Goal: Task Accomplishment & Management: Use online tool/utility

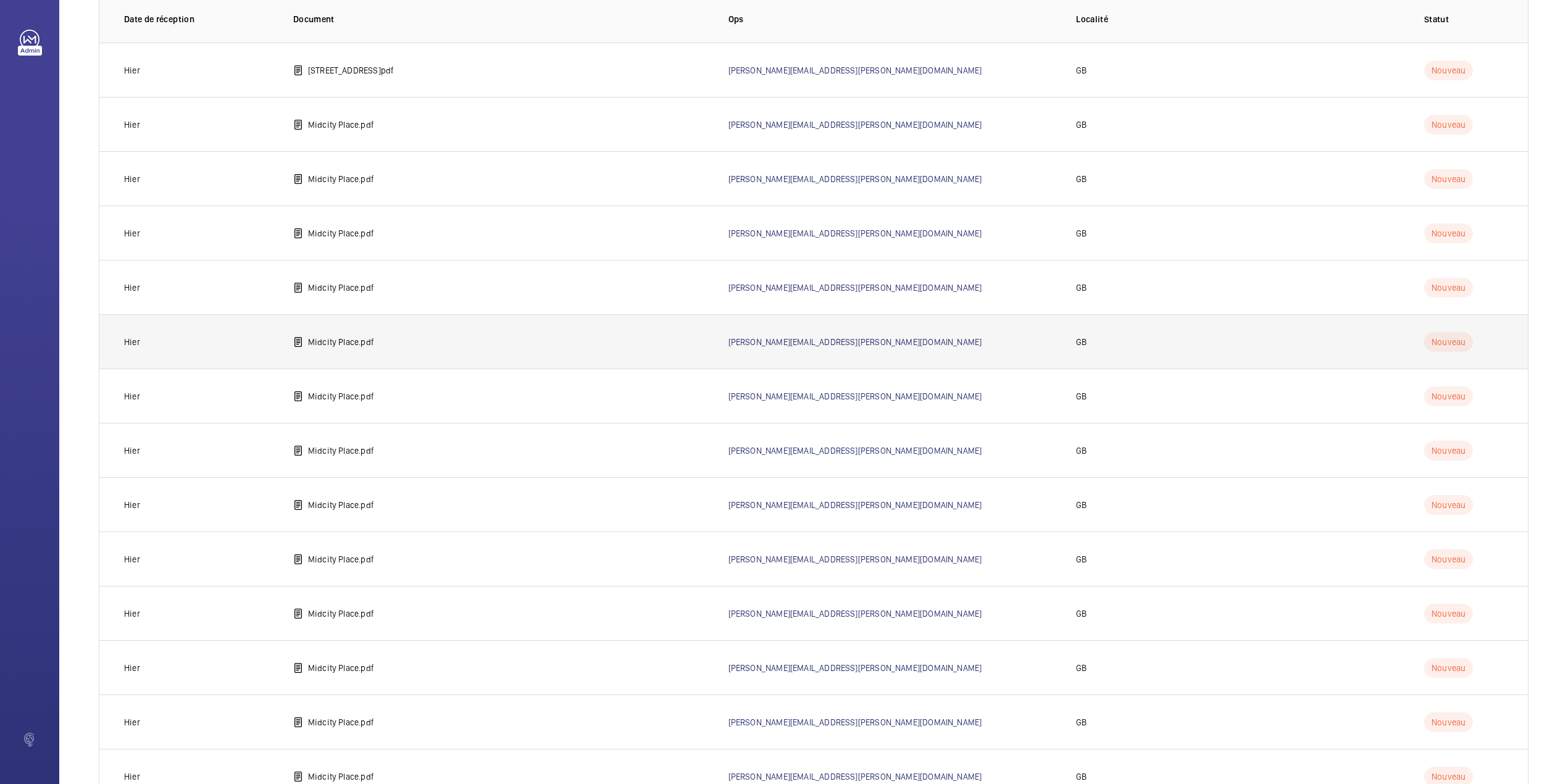
scroll to position [536, 0]
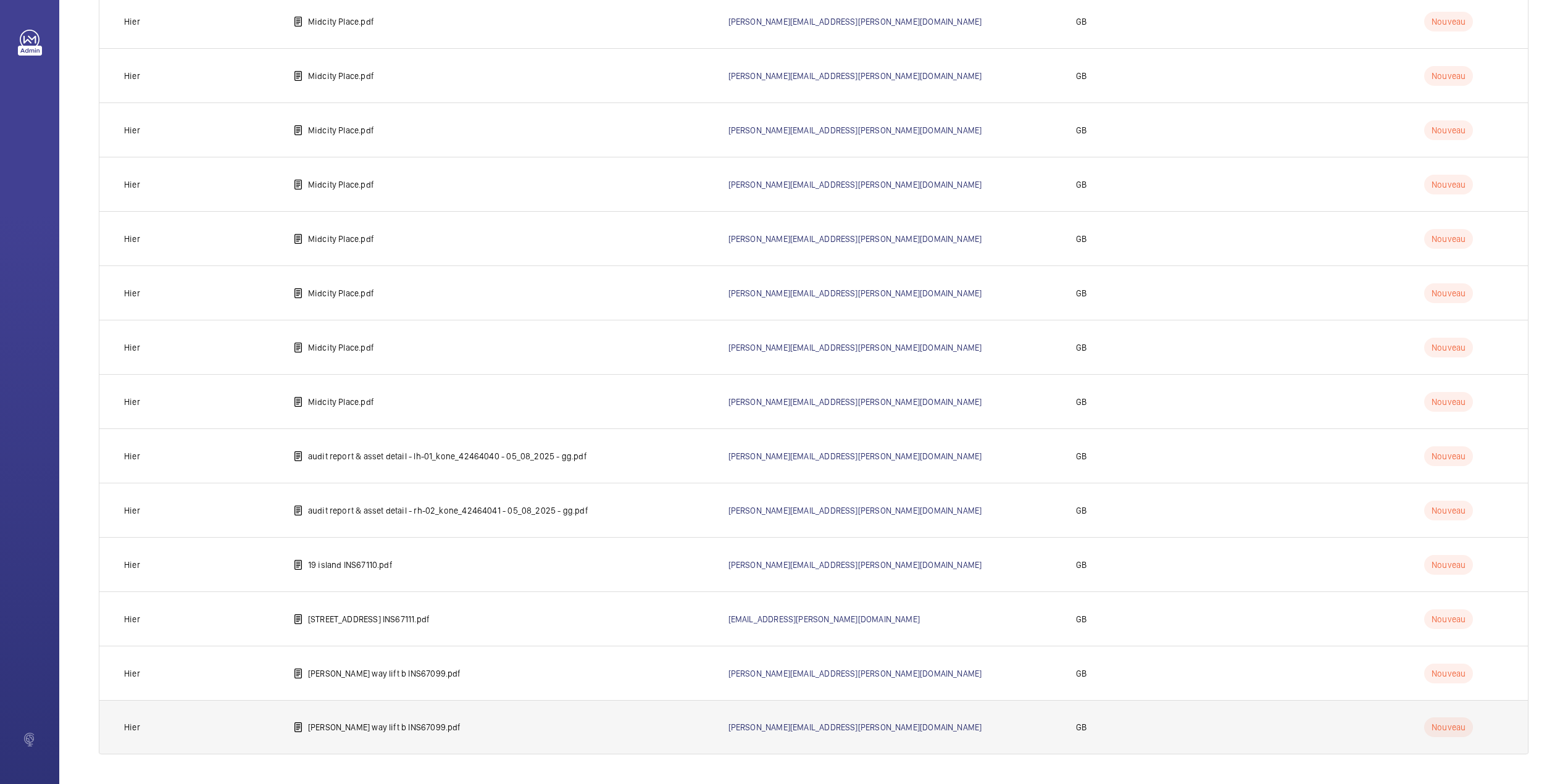
click at [396, 727] on p "[PERSON_NAME] way lift b INS67099.pdf" at bounding box center [385, 727] width 153 height 13
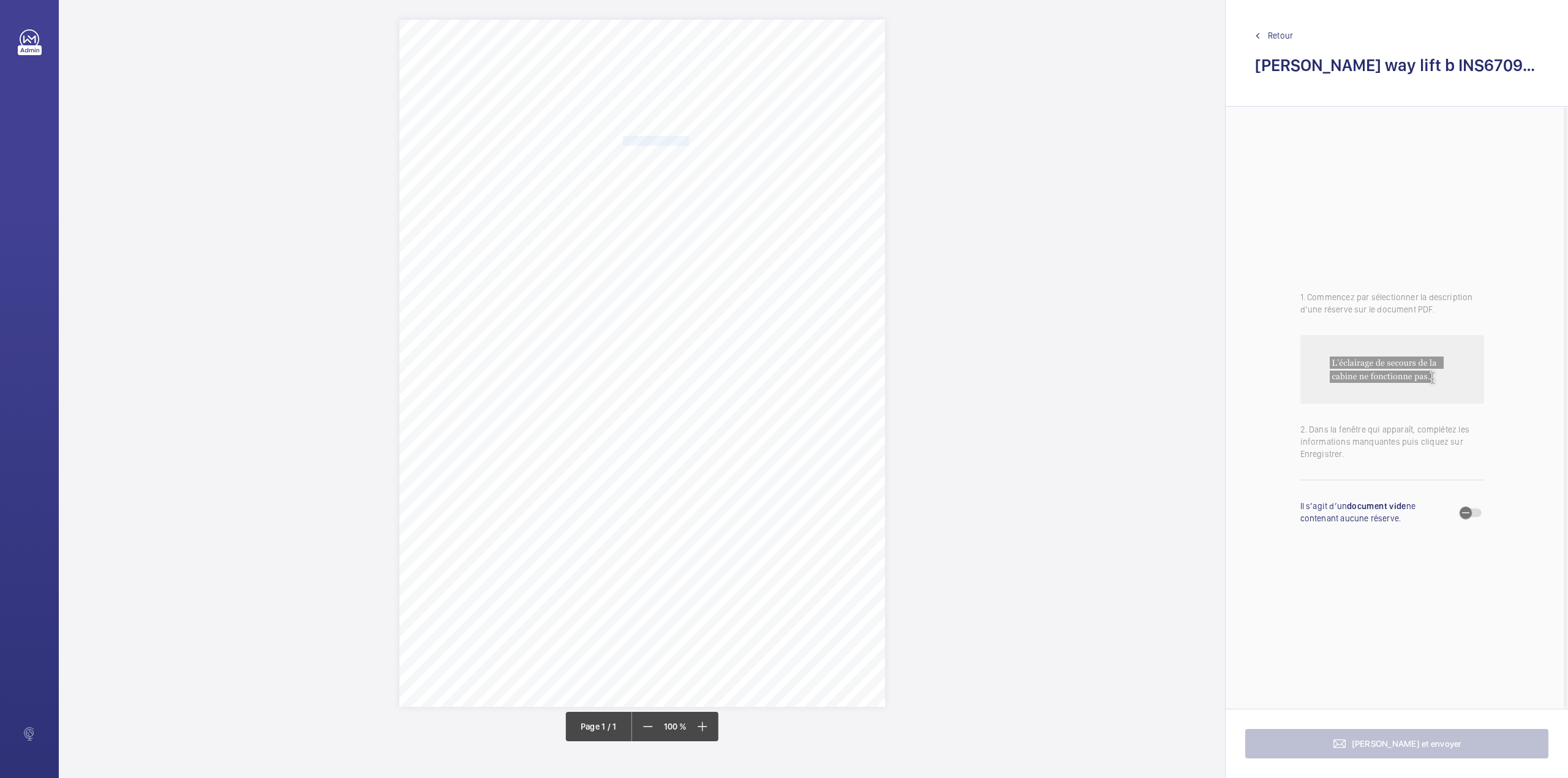
drag, startPoint x: 623, startPoint y: 141, endPoint x: 687, endPoint y: 141, distance: 64.0
click at [687, 141] on span "Notting Hill Genesis" at bounding box center [656, 141] width 66 height 9
copy span "Notting Hill Genesis"
click at [744, 358] on button "Annuler" at bounding box center [742, 355] width 68 height 29
drag, startPoint x: 623, startPoint y: 158, endPoint x: 766, endPoint y: 152, distance: 143.1
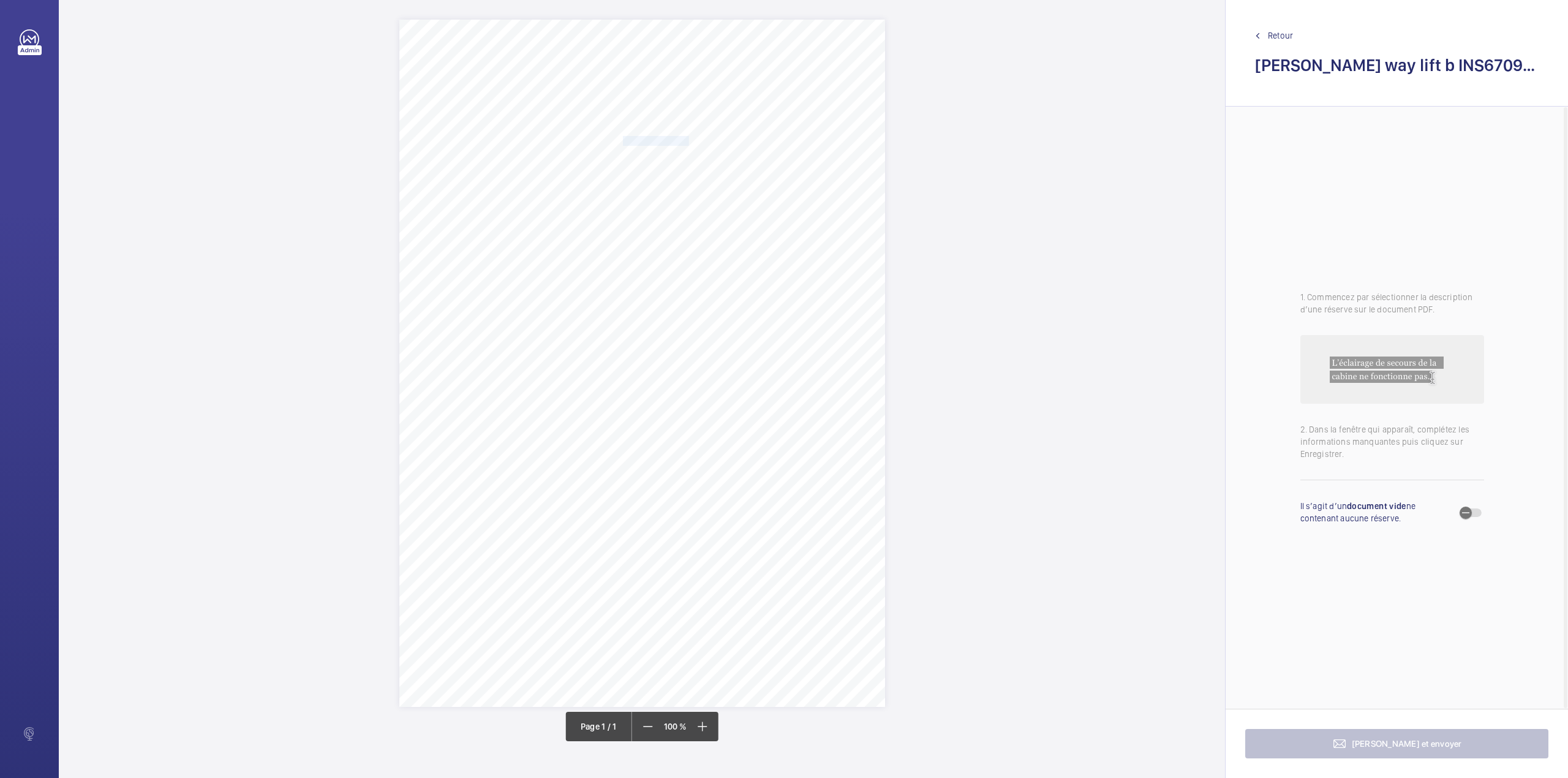
click at [761, 152] on span "[STREET_ADDRESS][PERSON_NAME]" at bounding box center [692, 155] width 139 height 9
copy span "[STREET_ADDRESS][PERSON_NAME]"
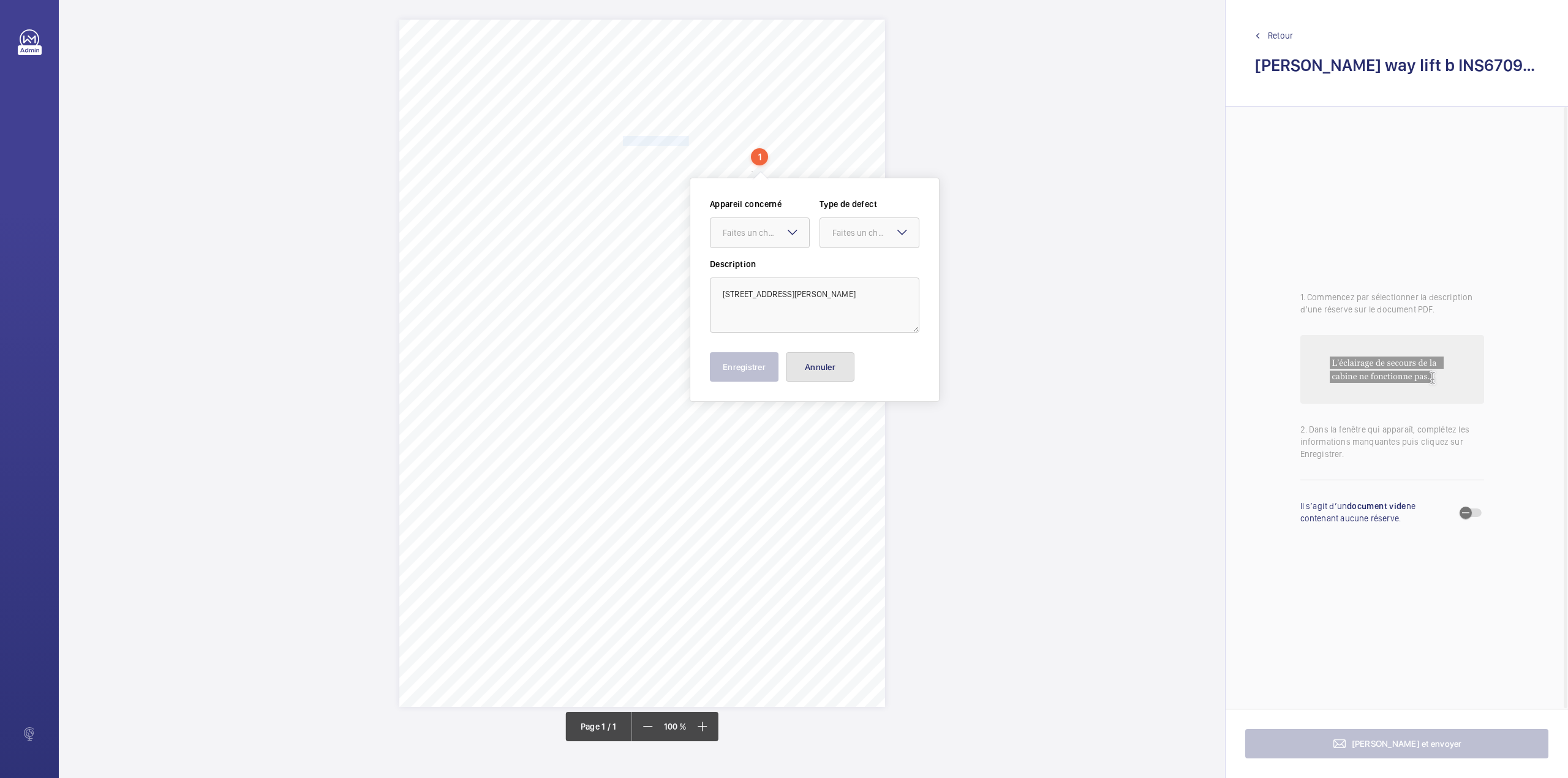
click at [812, 368] on button "Annuler" at bounding box center [820, 367] width 68 height 29
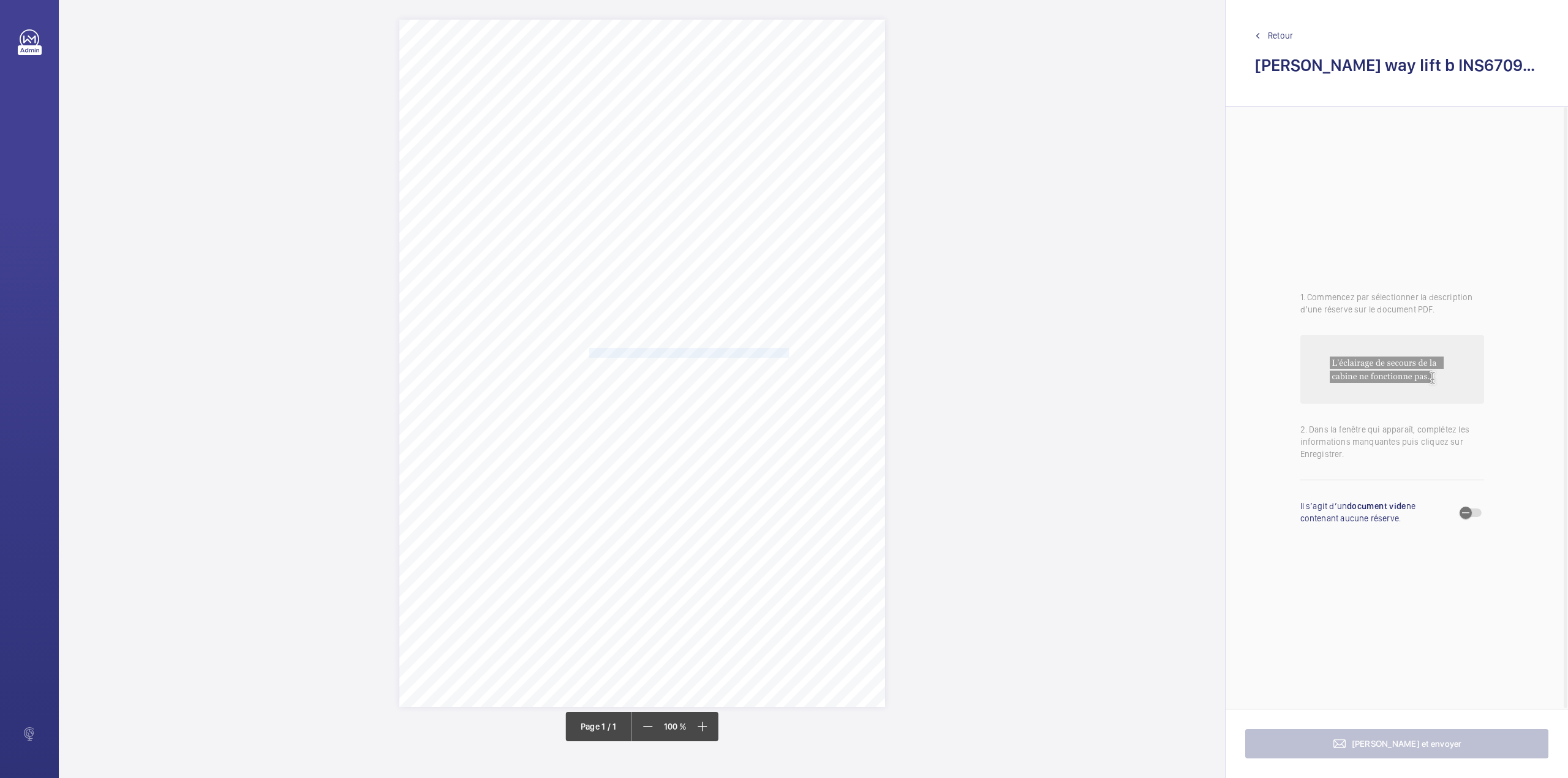
drag, startPoint x: 591, startPoint y: 351, endPoint x: 738, endPoint y: 355, distance: 147.1
click at [738, 355] on div "Signed: Lifting Operations and Lifting Equipment Regulations 1998 Report of Tho…" at bounding box center [642, 363] width 486 height 687
click at [724, 169] on div "Faites un choix" at bounding box center [738, 175] width 87 height 13
click at [733, 203] on div "INS57885" at bounding box center [731, 212] width 99 height 29
drag, startPoint x: 824, startPoint y: 180, endPoint x: 824, endPoint y: 189, distance: 9.0
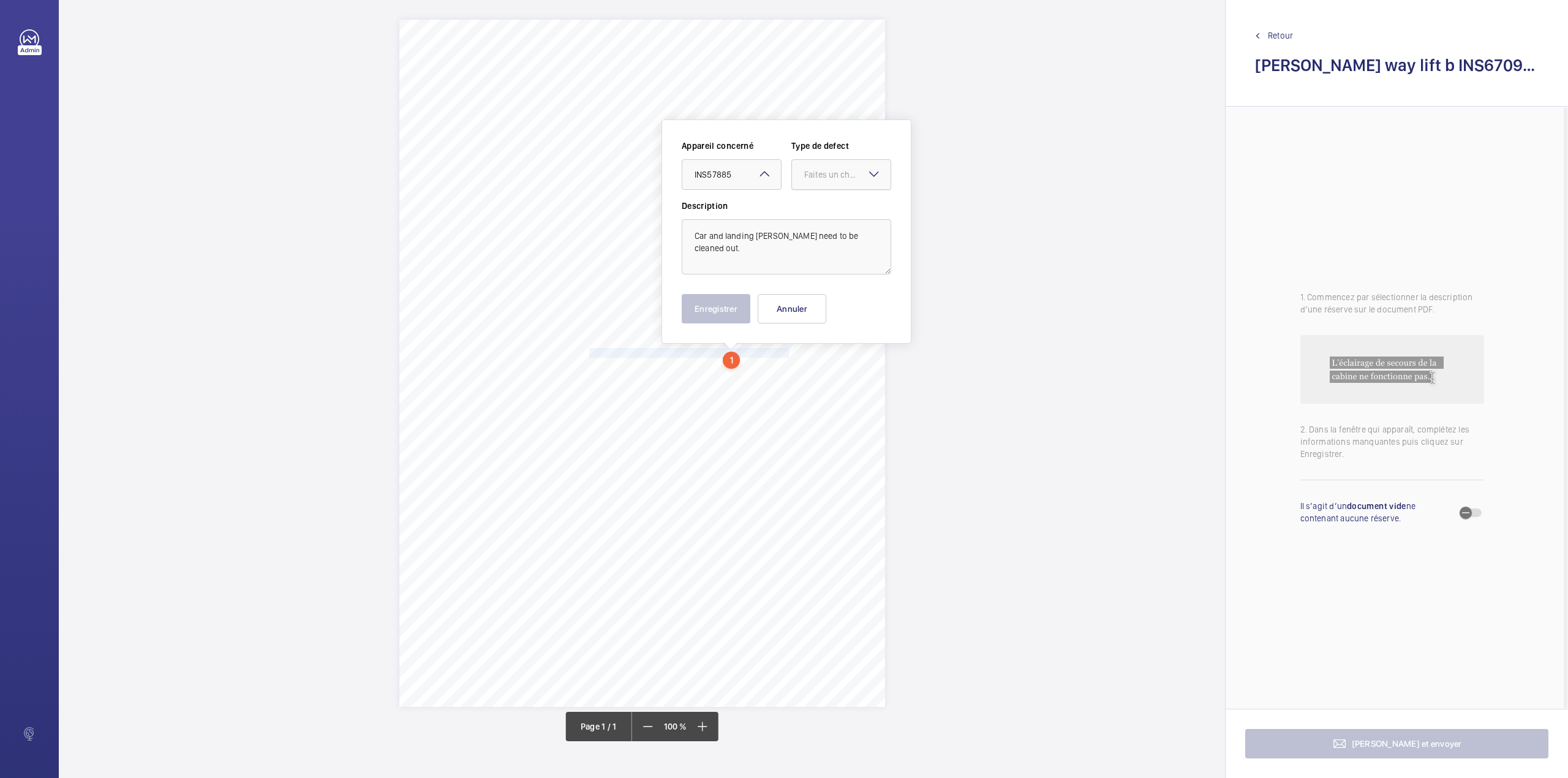
click at [824, 181] on div "Faites un choix" at bounding box center [847, 175] width 87 height 13
click at [825, 213] on span "Standard" at bounding box center [841, 212] width 74 height 13
click at [730, 313] on button "Enregistrer" at bounding box center [716, 308] width 68 height 29
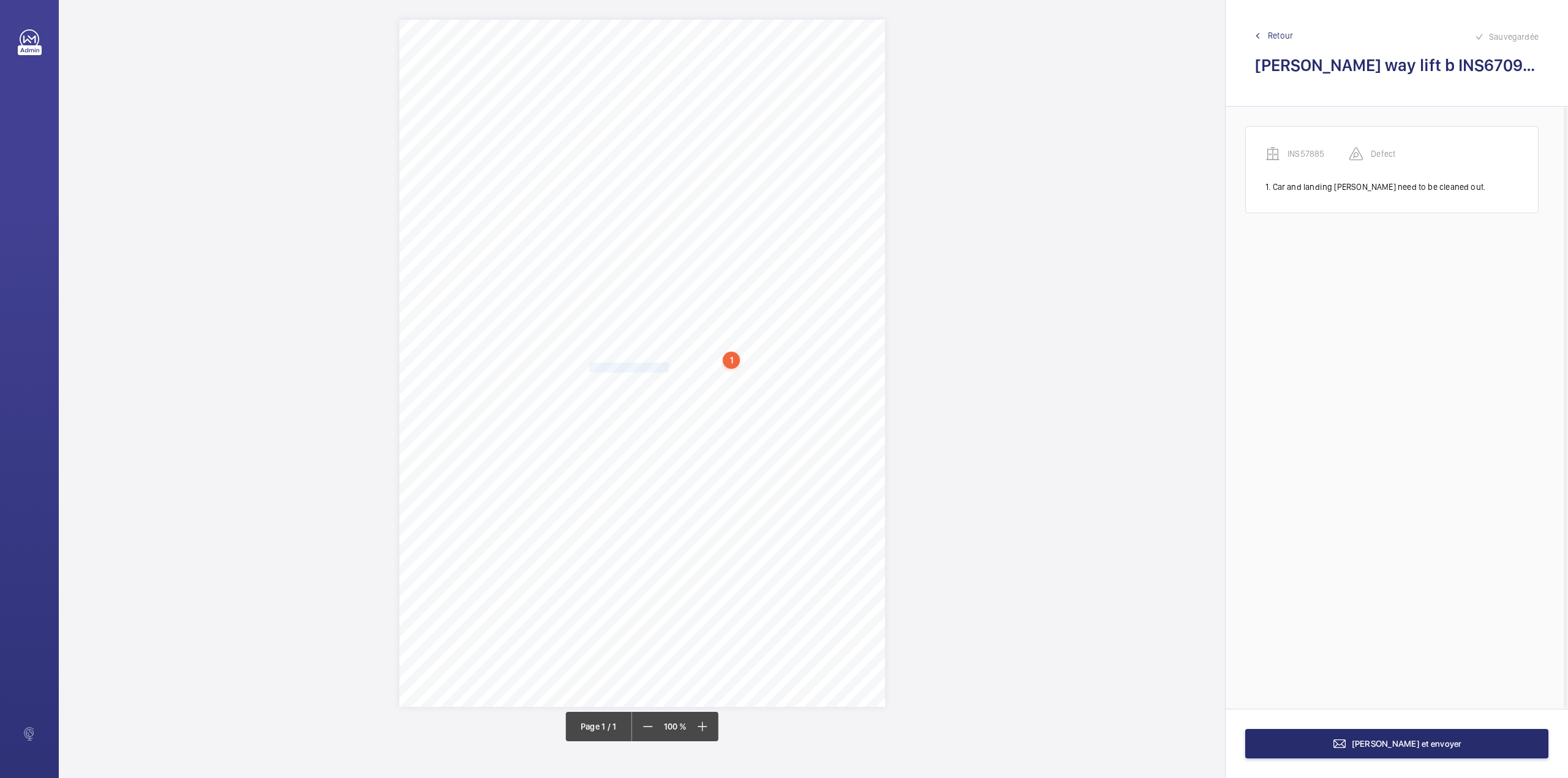
drag, startPoint x: 590, startPoint y: 366, endPoint x: 667, endPoint y: 368, distance: 77.0
click at [667, 368] on div "Signed: Lifting Operations and Lifting Equipment Regulations 1998 Report of Tho…" at bounding box center [642, 363] width 486 height 687
drag, startPoint x: 662, startPoint y: 187, endPoint x: 663, endPoint y: 202, distance: 15.0
click at [662, 191] on div "Faites un choix" at bounding box center [667, 186] width 87 height 13
click at [664, 224] on span "INS57885" at bounding box center [662, 224] width 74 height 13
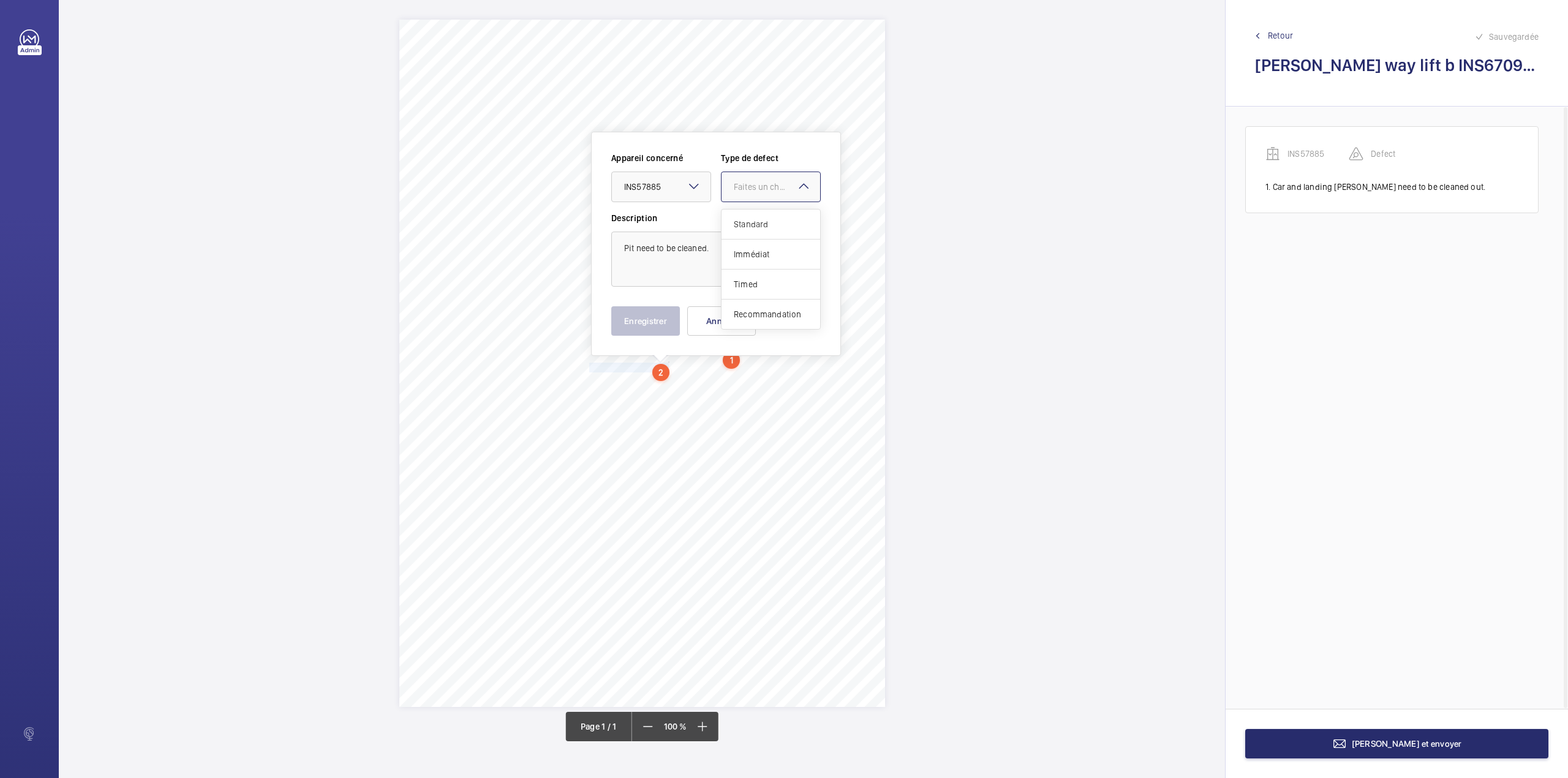
drag, startPoint x: 761, startPoint y: 187, endPoint x: 761, endPoint y: 224, distance: 37.0
click at [761, 190] on div "Faites un choix" at bounding box center [777, 186] width 87 height 13
click at [761, 224] on span "Standard" at bounding box center [771, 224] width 74 height 13
click at [639, 324] on button "Enregistrer" at bounding box center [645, 321] width 68 height 29
drag, startPoint x: 590, startPoint y: 383, endPoint x: 742, endPoint y: 380, distance: 152.0
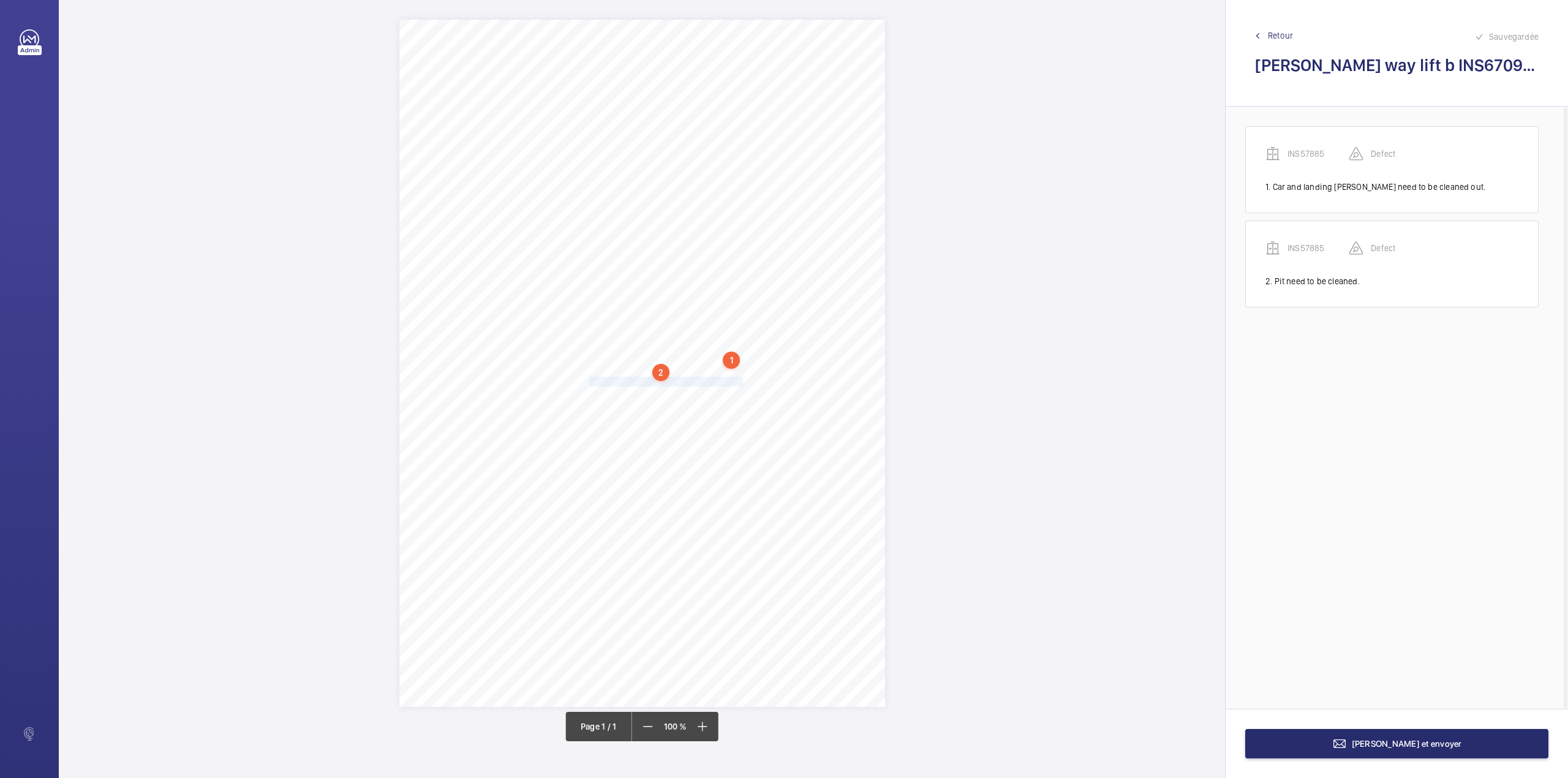
click at [742, 380] on div "Signed: Lifting Operations and Lifting Equipment Regulations 1998 Report of Tho…" at bounding box center [642, 363] width 486 height 687
click at [728, 199] on div "Faites un choix" at bounding box center [742, 199] width 87 height 13
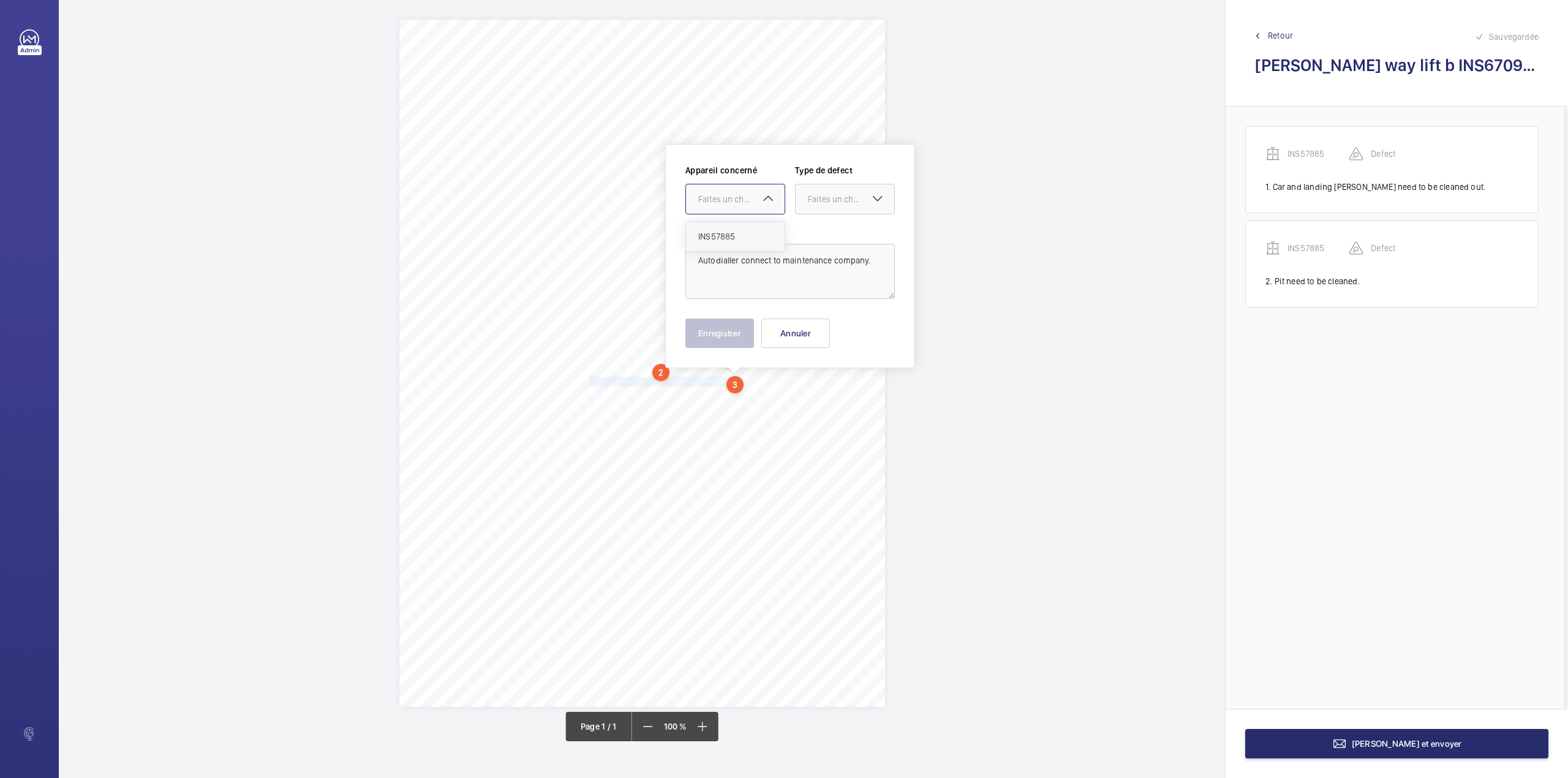
click at [729, 231] on span "INS57885" at bounding box center [736, 236] width 74 height 13
drag, startPoint x: 831, startPoint y: 197, endPoint x: 831, endPoint y: 203, distance: 6.0
click at [831, 203] on div "Faites un choix" at bounding box center [851, 199] width 87 height 13
click at [829, 238] on span "Standard" at bounding box center [845, 236] width 74 height 13
click at [727, 344] on button "Enregistrer" at bounding box center [719, 333] width 68 height 29
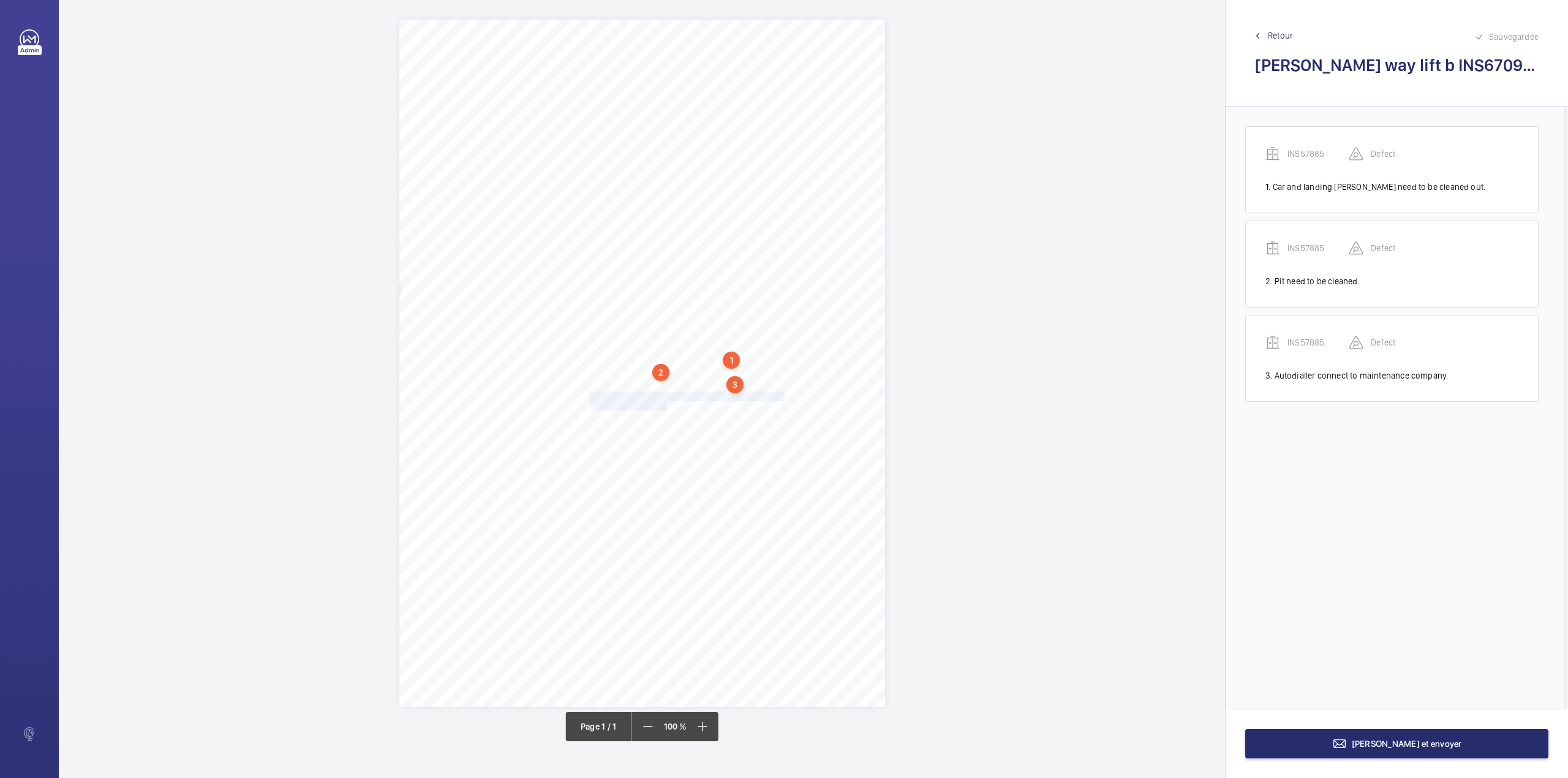
drag, startPoint x: 591, startPoint y: 395, endPoint x: 667, endPoint y: 407, distance: 76.9
click at [667, 407] on div "Signed: Lifting Operations and Lifting Equipment Regulations 1998 Report of Tho…" at bounding box center [642, 363] width 486 height 687
click at [666, 226] on div "Faites un choix" at bounding box center [667, 226] width 87 height 13
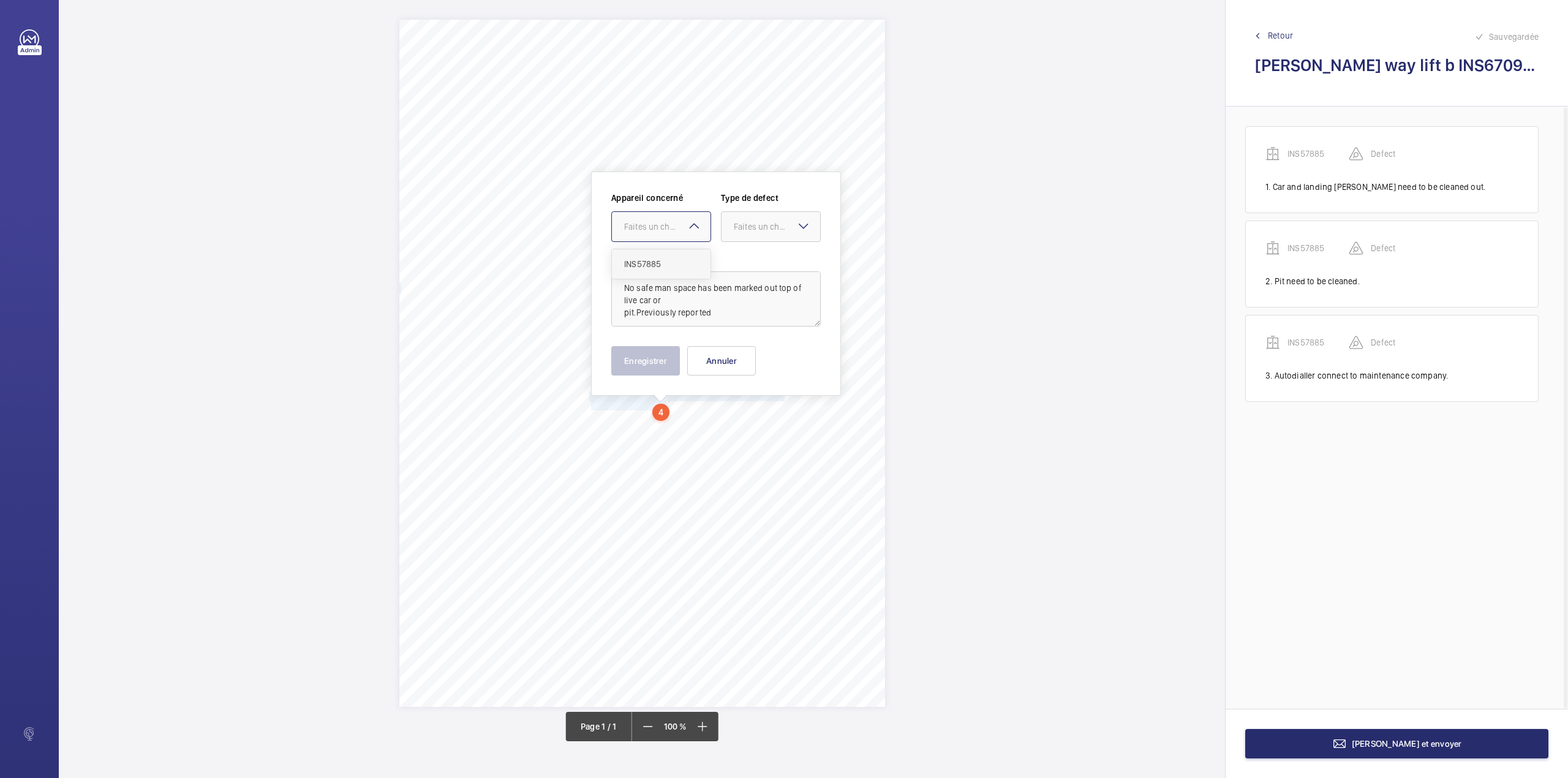
click at [672, 255] on div "INS57885" at bounding box center [661, 264] width 99 height 29
drag, startPoint x: 739, startPoint y: 231, endPoint x: 745, endPoint y: 272, distance: 41.4
click at [741, 233] on div "Faites un choix" at bounding box center [770, 226] width 99 height 13
click at [746, 273] on div "Standard" at bounding box center [770, 264] width 99 height 30
click at [718, 321] on textarea "No safe man space has been marked out top of live car or pit.Previously reported" at bounding box center [715, 299] width 210 height 55
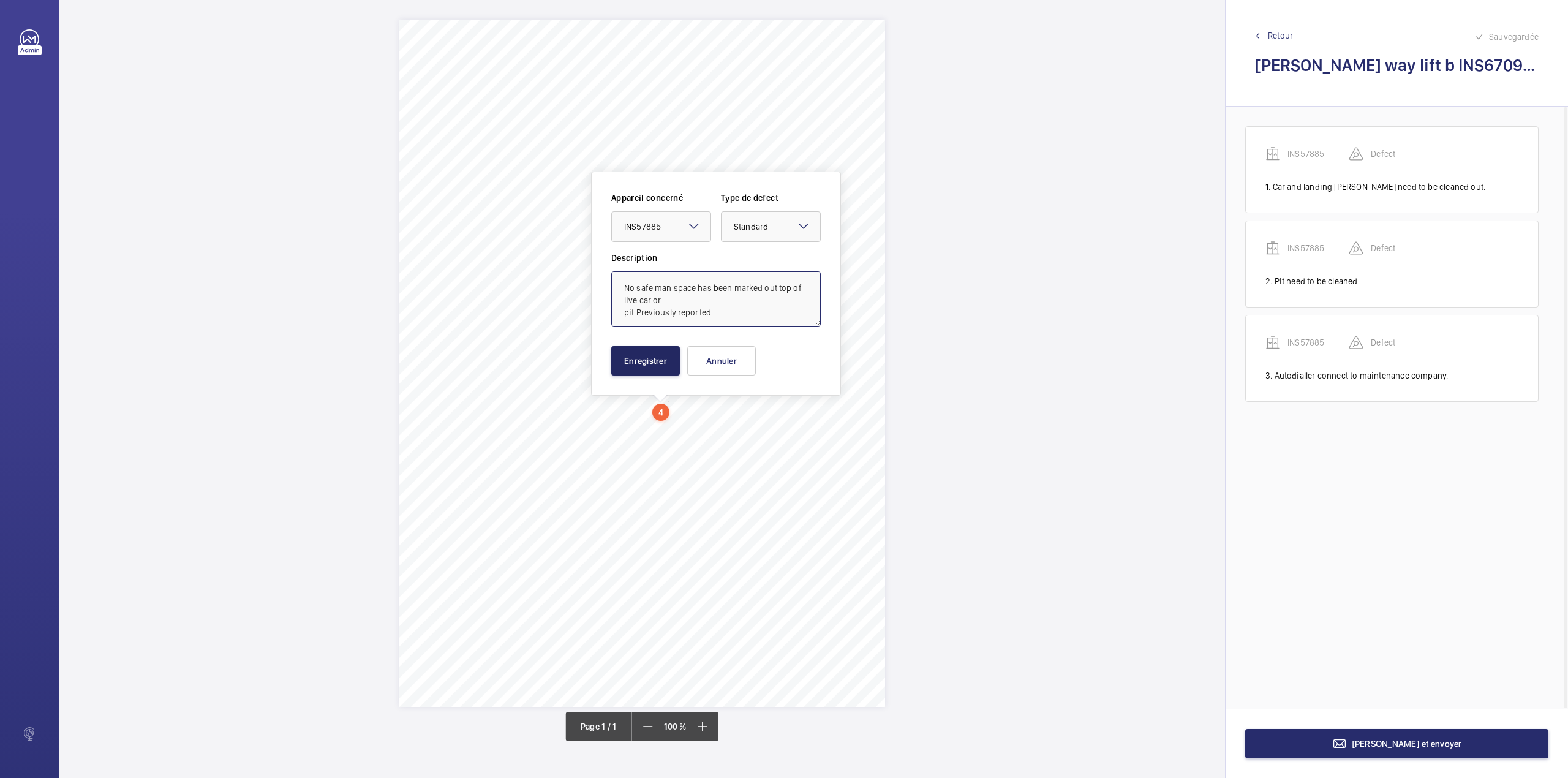
type textarea "No safe man space has been marked out top of live car or pit.Previously reporte…"
click at [664, 366] on button "Enregistrer" at bounding box center [645, 361] width 68 height 29
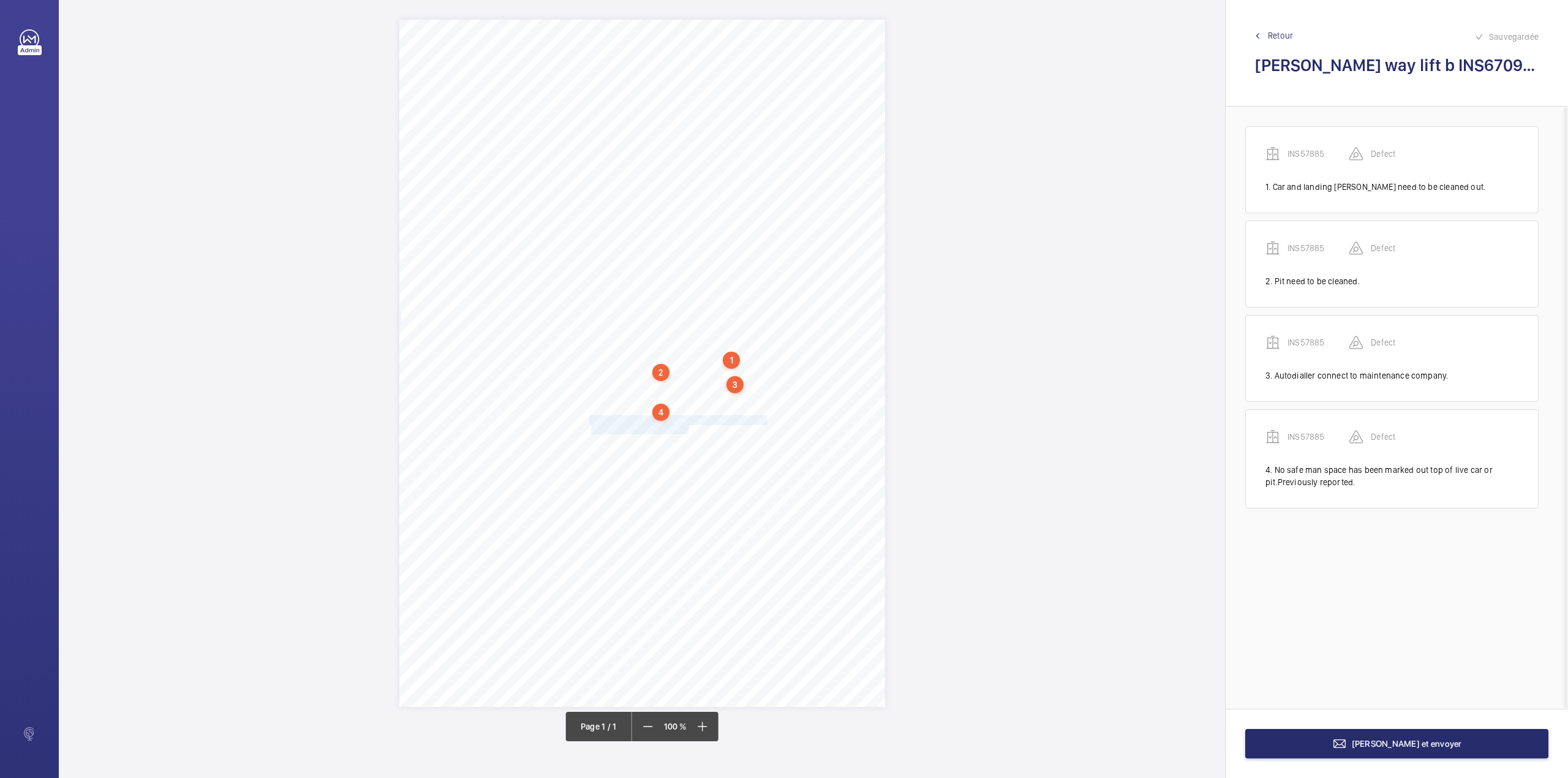
drag, startPoint x: 590, startPoint y: 421, endPoint x: 690, endPoint y: 428, distance: 100.2
click at [690, 428] on div "Signed: Lifting Operations and Lifting Equipment Regulations 1998 Report of Tho…" at bounding box center [642, 363] width 486 height 687
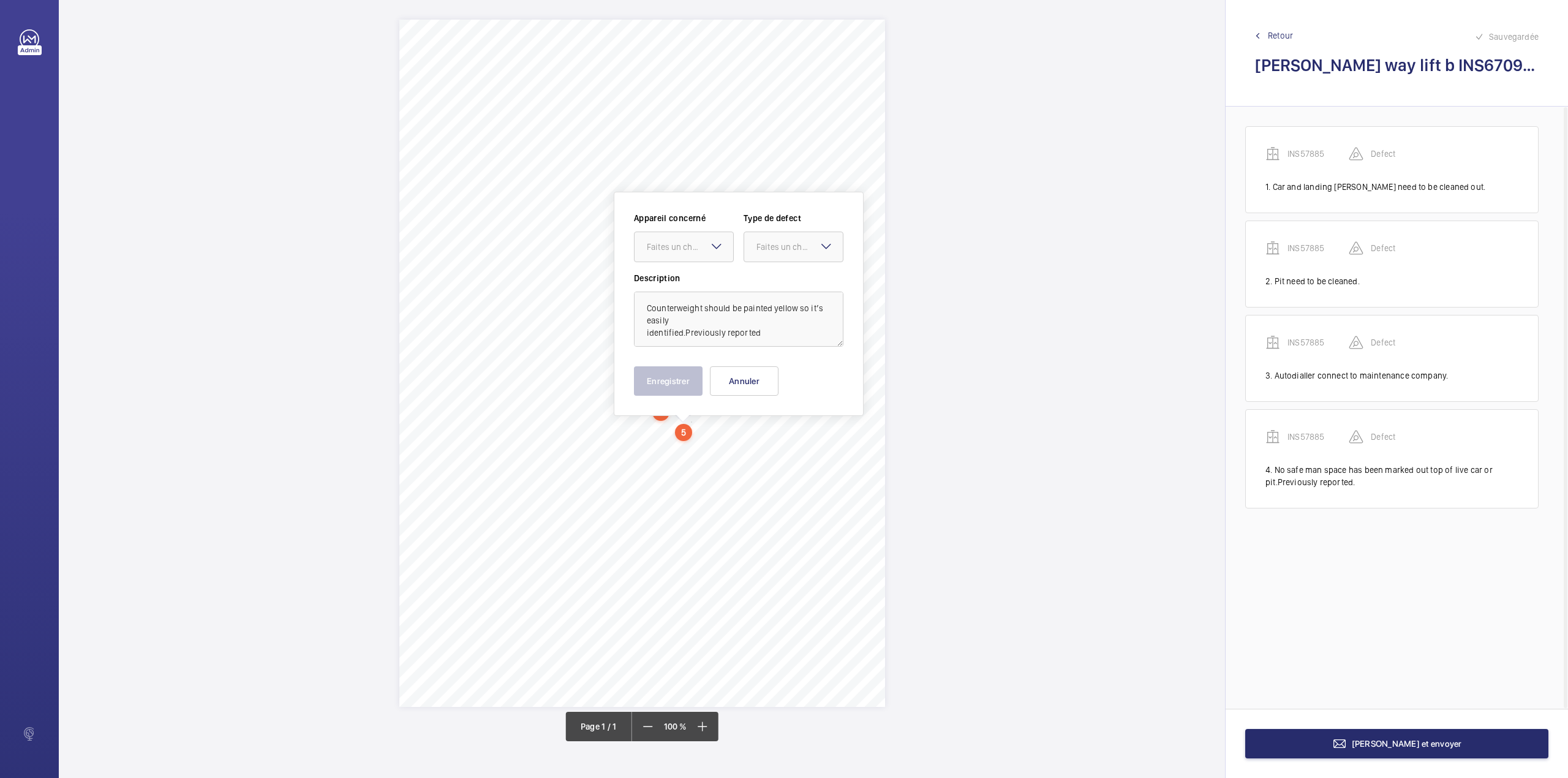
click at [667, 263] on div "Appareil concerné Faites un choix Type de defect Faites un choix" at bounding box center [739, 242] width 210 height 61
drag, startPoint x: 687, startPoint y: 238, endPoint x: 687, endPoint y: 266, distance: 28.0
click at [687, 248] on div "Faites un choix" at bounding box center [683, 247] width 99 height 13
click at [692, 277] on div "INS57885" at bounding box center [683, 284] width 99 height 29
click at [768, 243] on div "Faites un choix" at bounding box center [799, 247] width 87 height 13
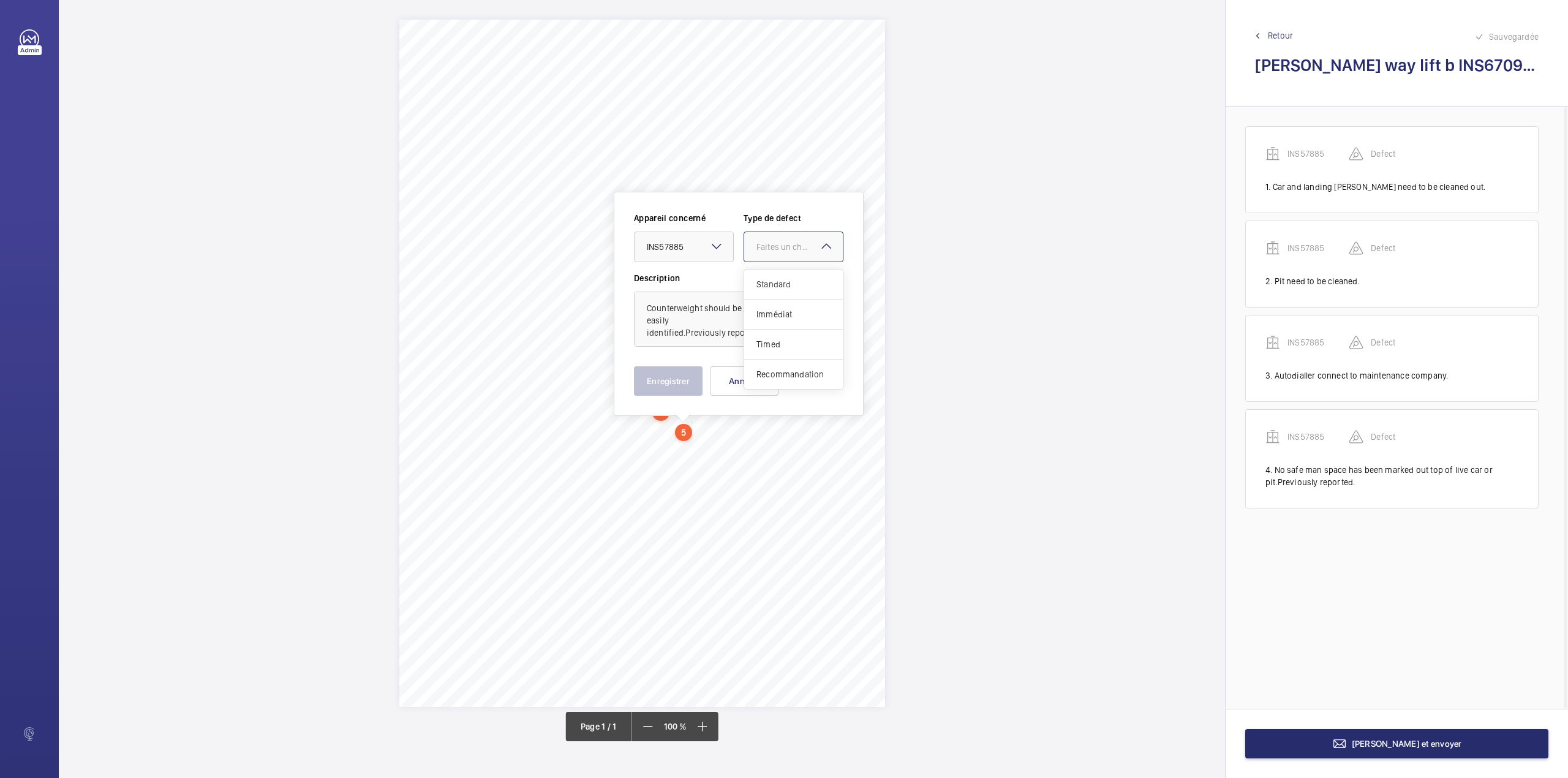
click at [768, 272] on div "Standard" at bounding box center [793, 284] width 99 height 30
click at [776, 332] on textarea "Counterweight should be painted yellow so it’s easily identified.Previously rep…" at bounding box center [739, 319] width 210 height 55
type textarea "Counterweight should be painted yellow so it’s easily identified.Previously rep…"
click at [669, 368] on button "Enregistrer" at bounding box center [668, 381] width 68 height 29
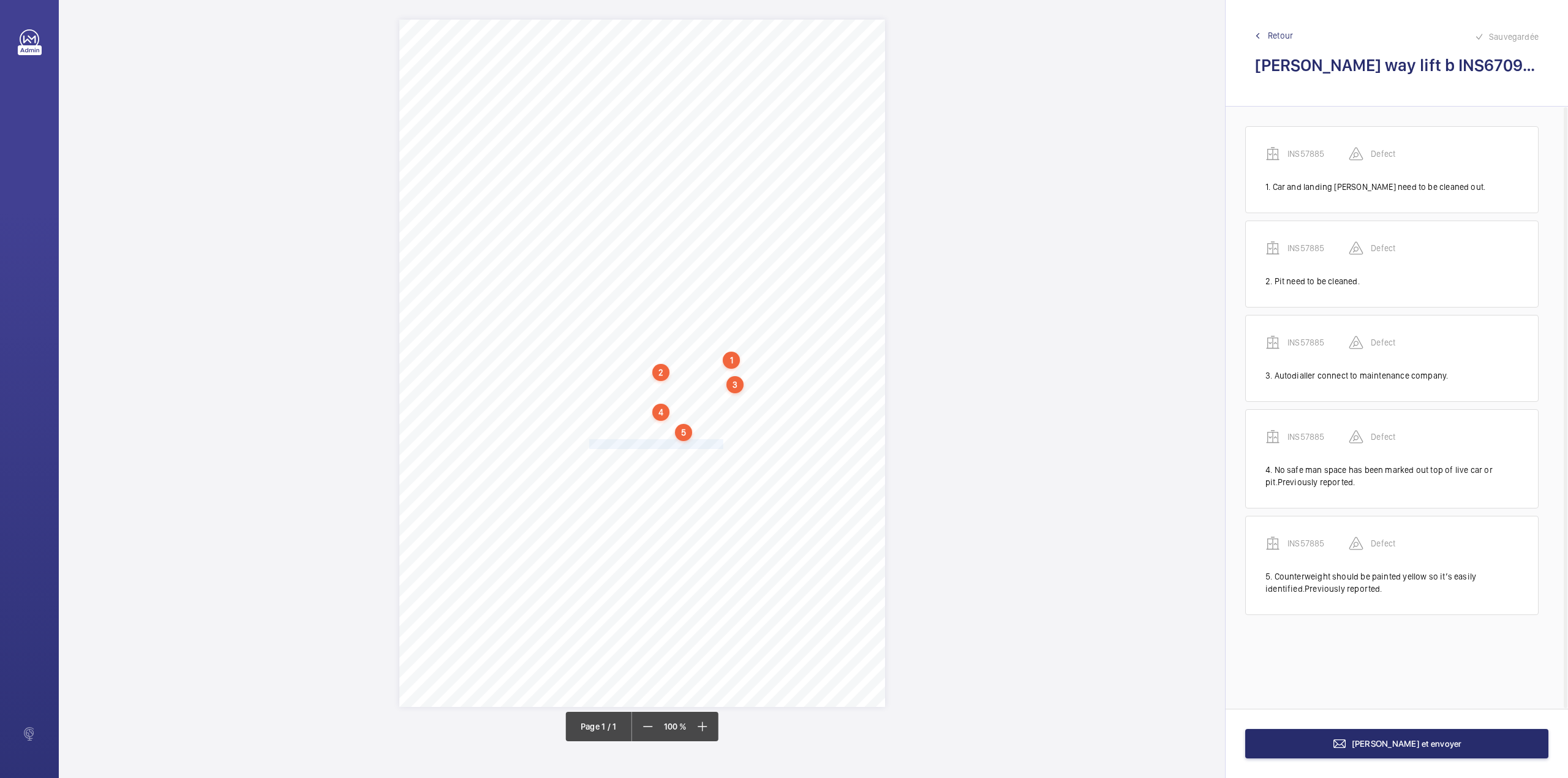
drag, startPoint x: 589, startPoint y: 444, endPoint x: 721, endPoint y: 442, distance: 132.0
click at [721, 442] on div "Signed: Lifting Operations and Lifting Equipment Regulations 1998 Report of Tho…" at bounding box center [642, 363] width 486 height 687
click at [727, 270] on div at bounding box center [715, 262] width 99 height 29
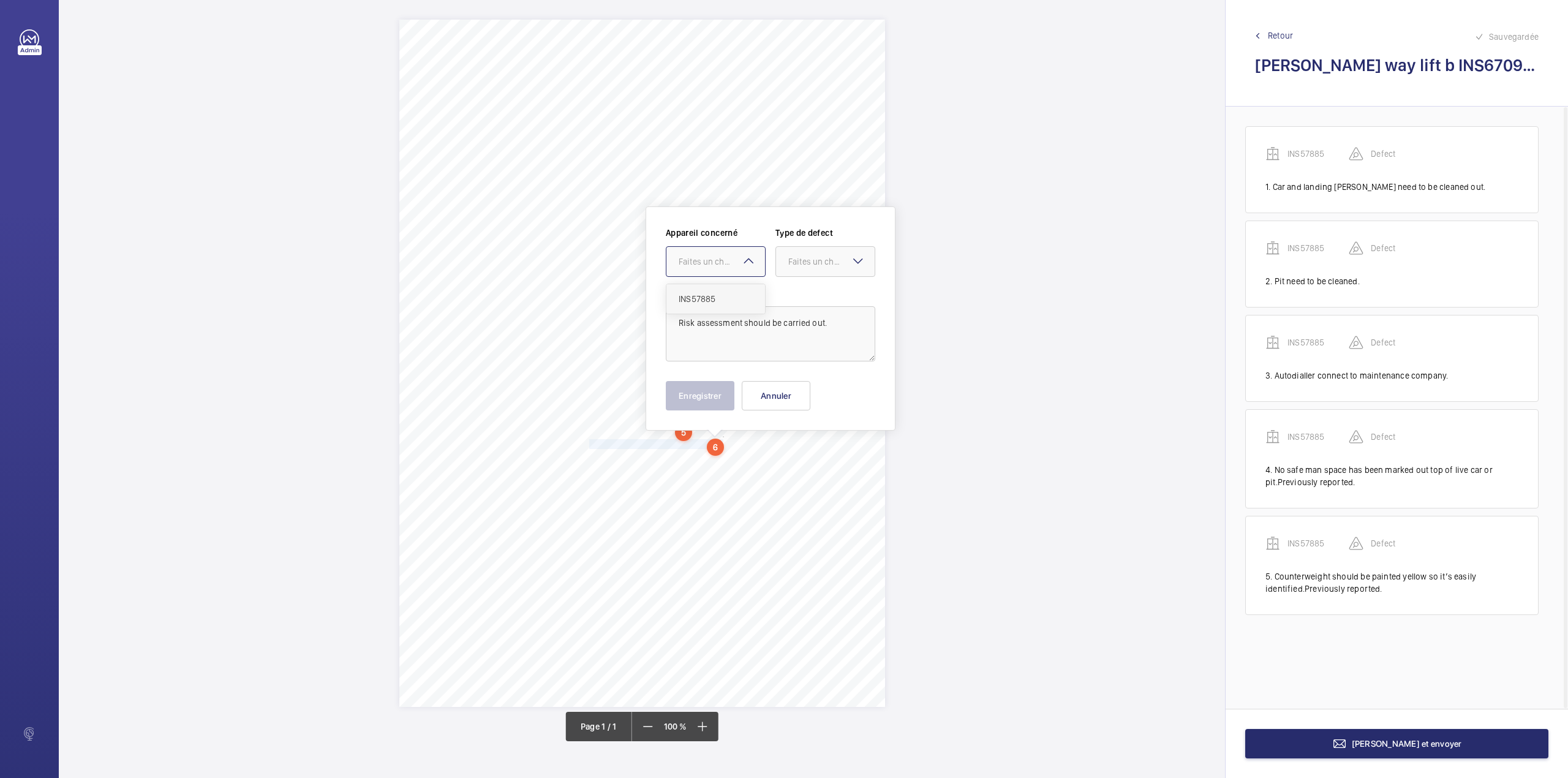
click at [727, 291] on div "INS57885" at bounding box center [715, 299] width 99 height 29
click at [826, 269] on div at bounding box center [824, 262] width 99 height 29
click at [820, 299] on span "Standard" at bounding box center [825, 299] width 74 height 13
click at [704, 397] on button "Enregistrer" at bounding box center [700, 395] width 68 height 29
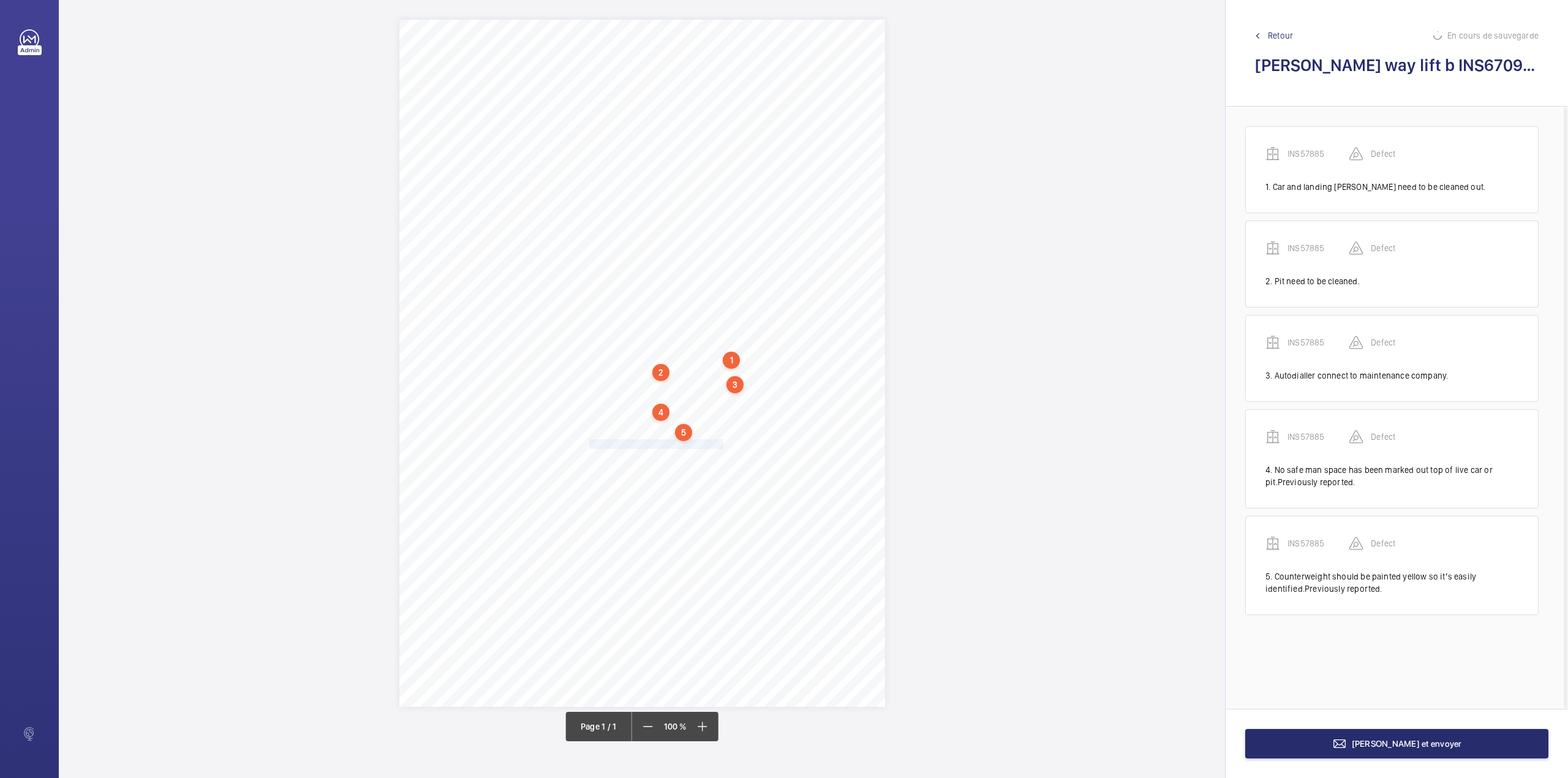
scroll to position [22, 0]
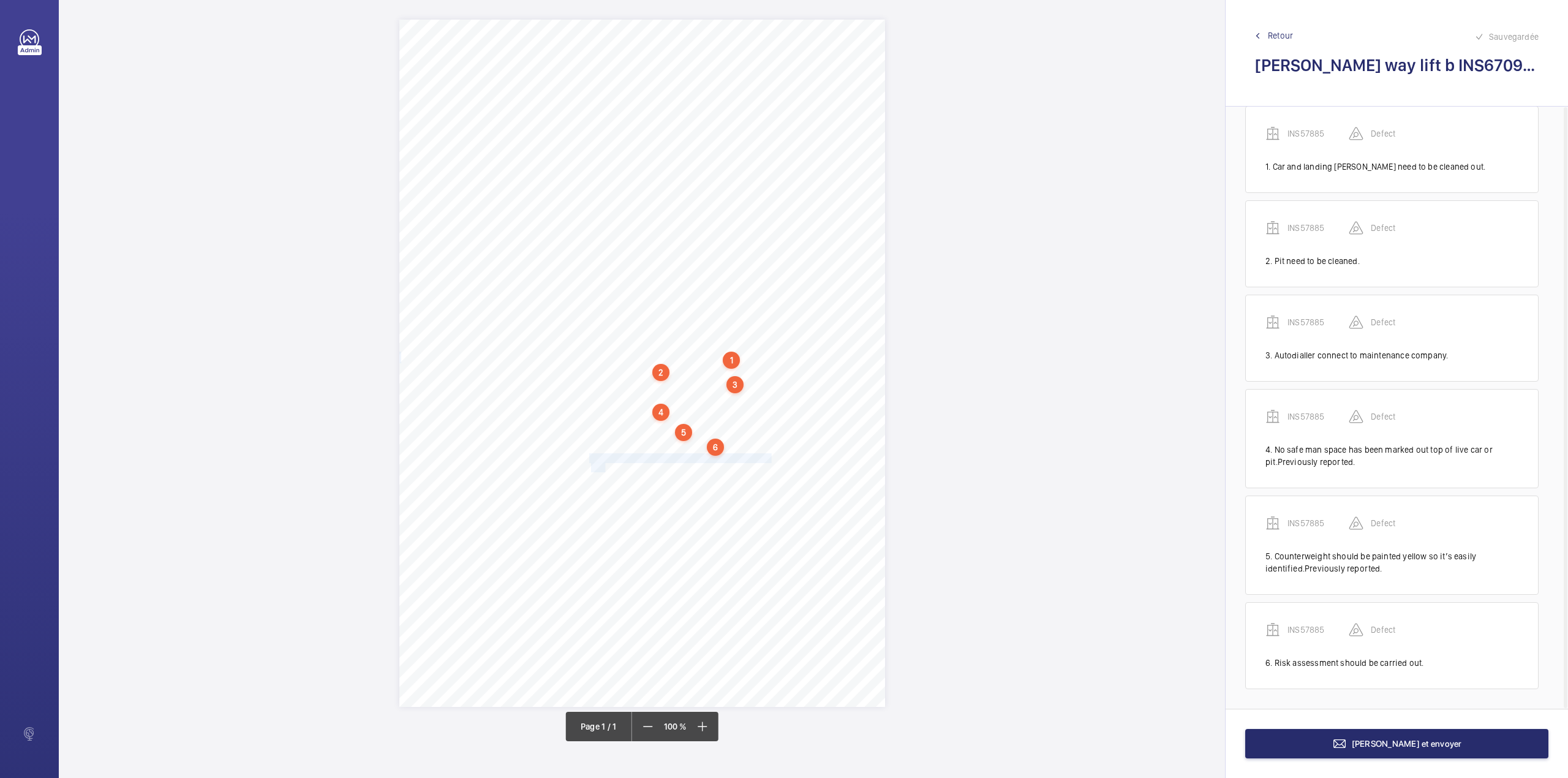
drag, startPoint x: 589, startPoint y: 457, endPoint x: 605, endPoint y: 466, distance: 18.4
click at [605, 466] on div "Signed: Lifting Operations and Lifting Equipment Regulations 1998 Report of Tho…" at bounding box center [642, 363] width 486 height 687
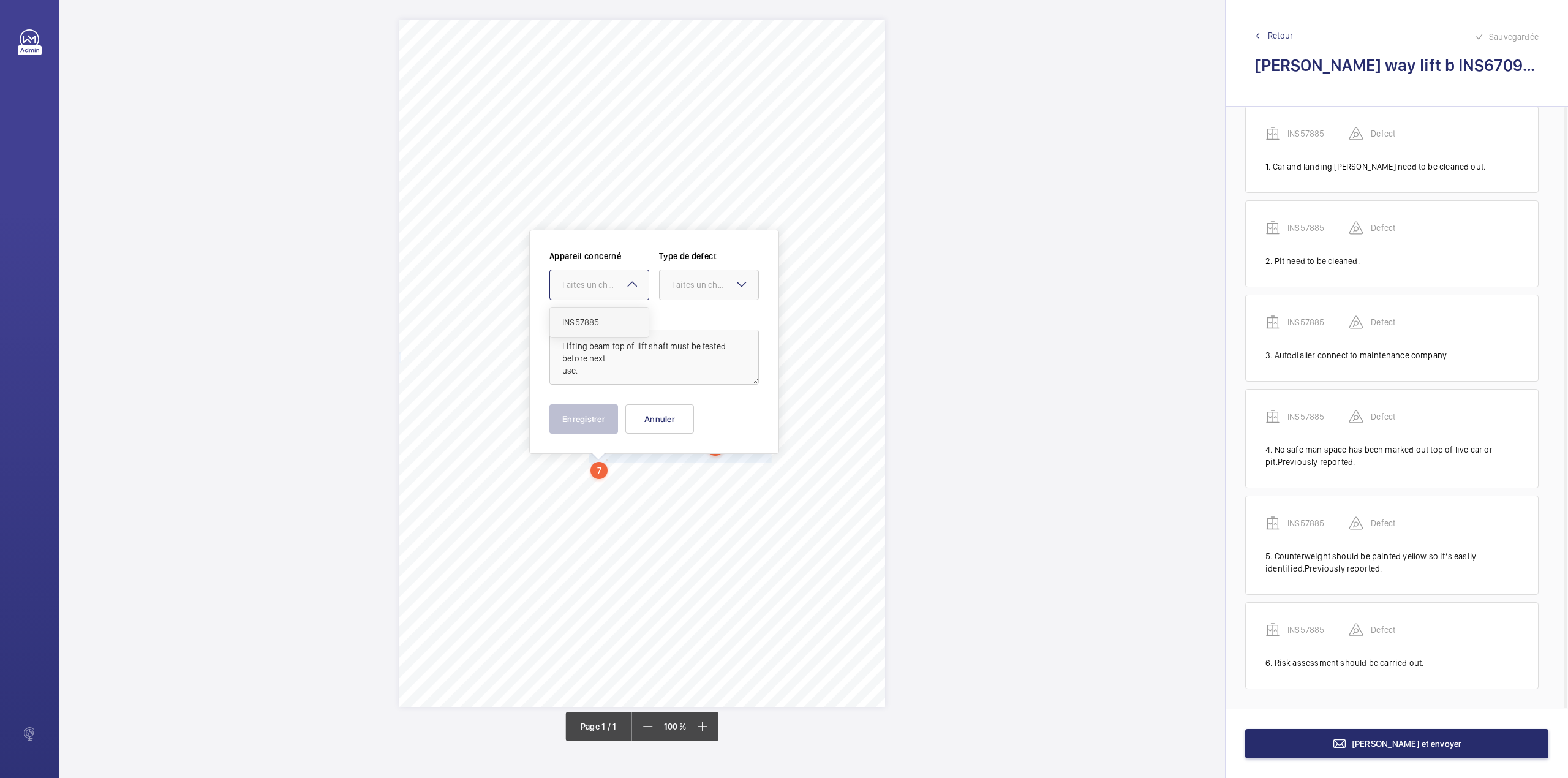
drag, startPoint x: 588, startPoint y: 291, endPoint x: 588, endPoint y: 323, distance: 32.0
click at [588, 291] on div "Faites un choix" at bounding box center [599, 285] width 99 height 13
click at [588, 323] on span "INS57885" at bounding box center [599, 322] width 74 height 13
drag, startPoint x: 676, startPoint y: 285, endPoint x: 684, endPoint y: 322, distance: 37.9
click at [676, 291] on div "Faites un choix" at bounding box center [715, 285] width 87 height 13
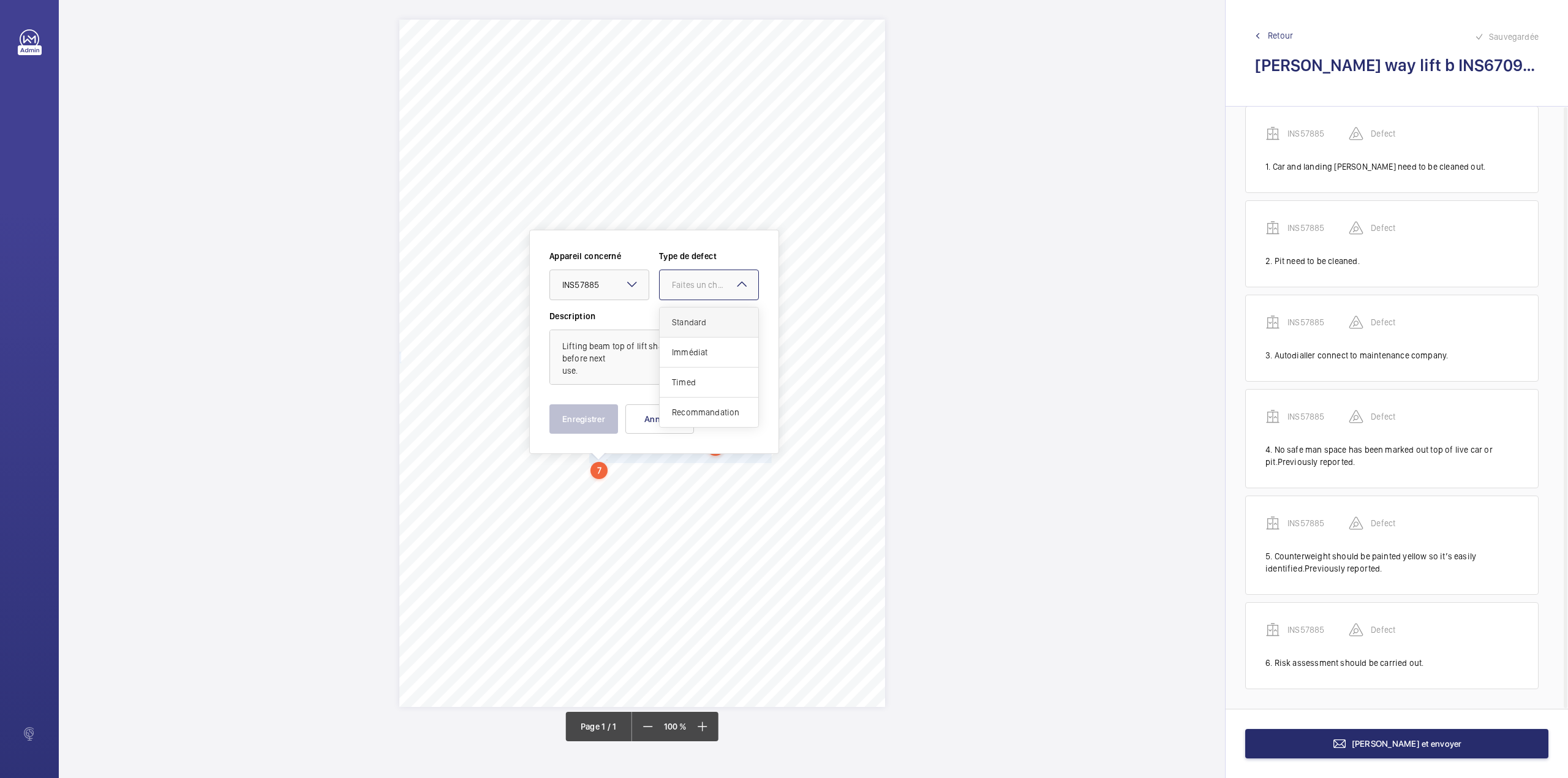
click at [684, 322] on span "Standard" at bounding box center [709, 322] width 74 height 13
click at [591, 412] on button "Enregistrer" at bounding box center [583, 419] width 68 height 29
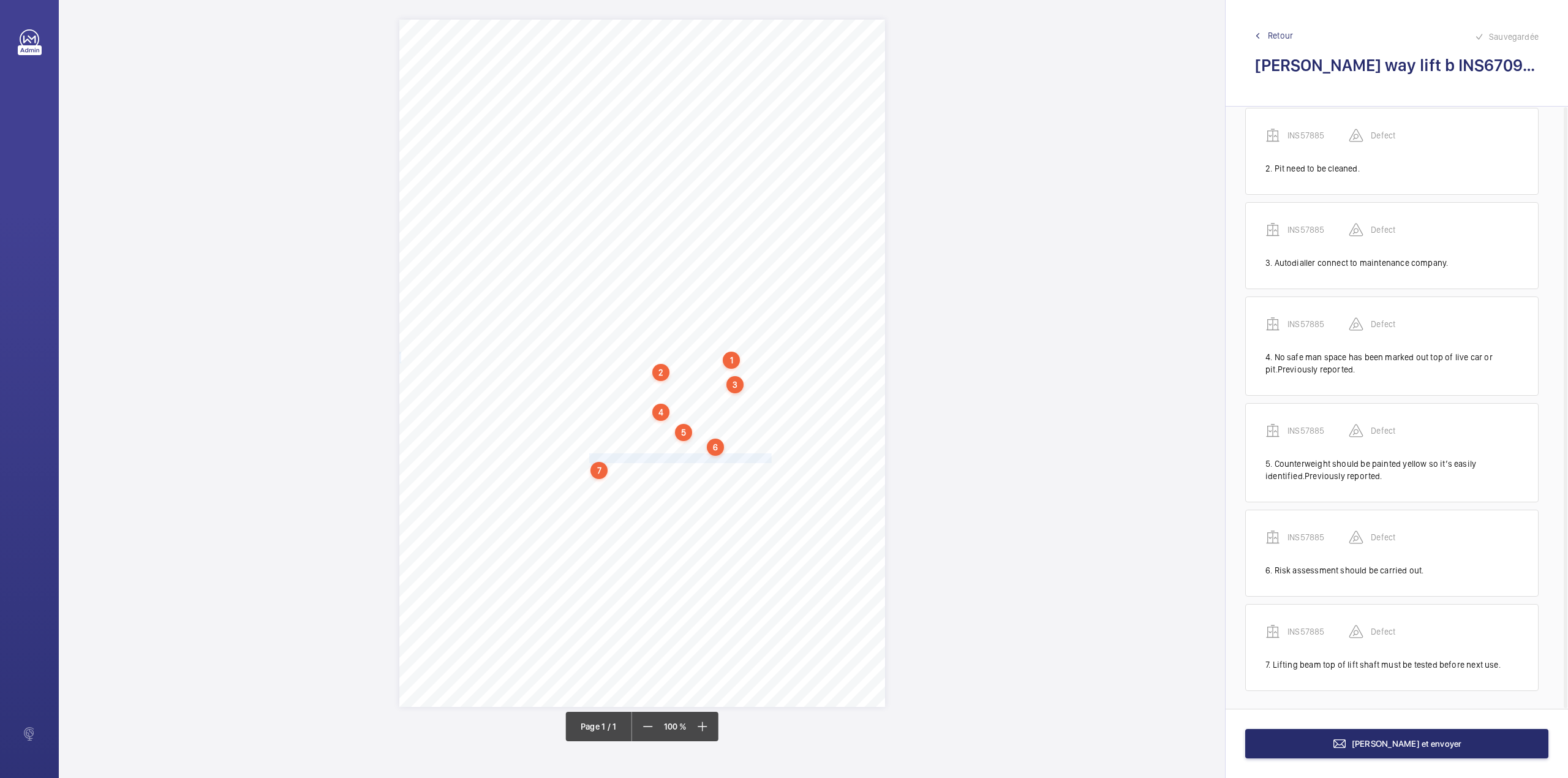
scroll to position [118, 0]
drag, startPoint x: 591, startPoint y: 478, endPoint x: 647, endPoint y: 481, distance: 56.1
click at [647, 481] on div "Signed: Lifting Operations and Lifting Equipment Regulations 1998 Report of Tho…" at bounding box center [642, 363] width 486 height 687
drag, startPoint x: 648, startPoint y: 304, endPoint x: 648, endPoint y: 312, distance: 8.0
click at [648, 307] on div "Faites un choix" at bounding box center [640, 300] width 99 height 13
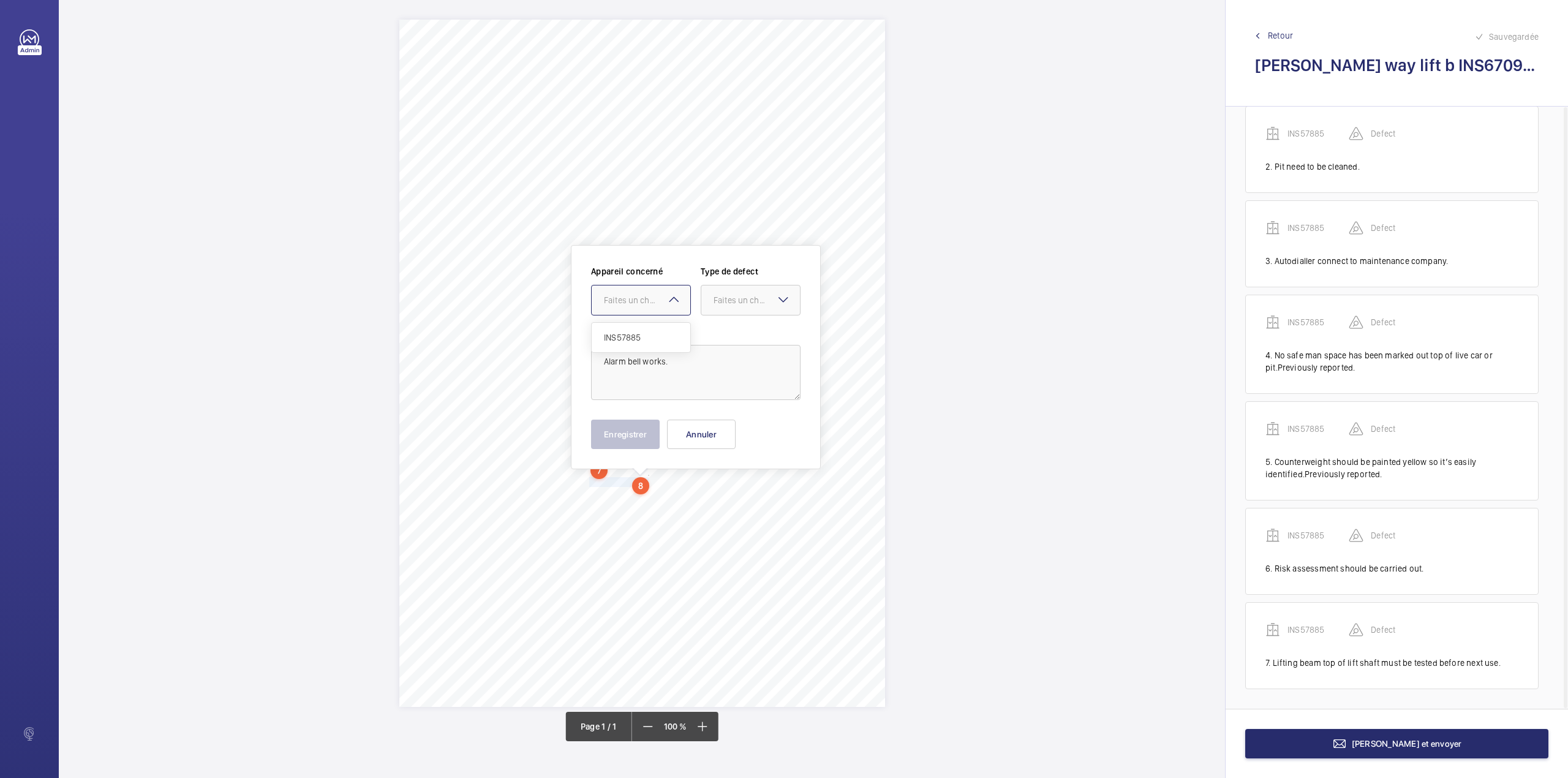
click at [653, 342] on span "INS57885" at bounding box center [641, 338] width 74 height 13
click at [713, 305] on div at bounding box center [750, 301] width 99 height 29
click at [718, 333] on span "Standard" at bounding box center [750, 338] width 74 height 13
click at [634, 427] on button "Enregistrer" at bounding box center [625, 434] width 68 height 29
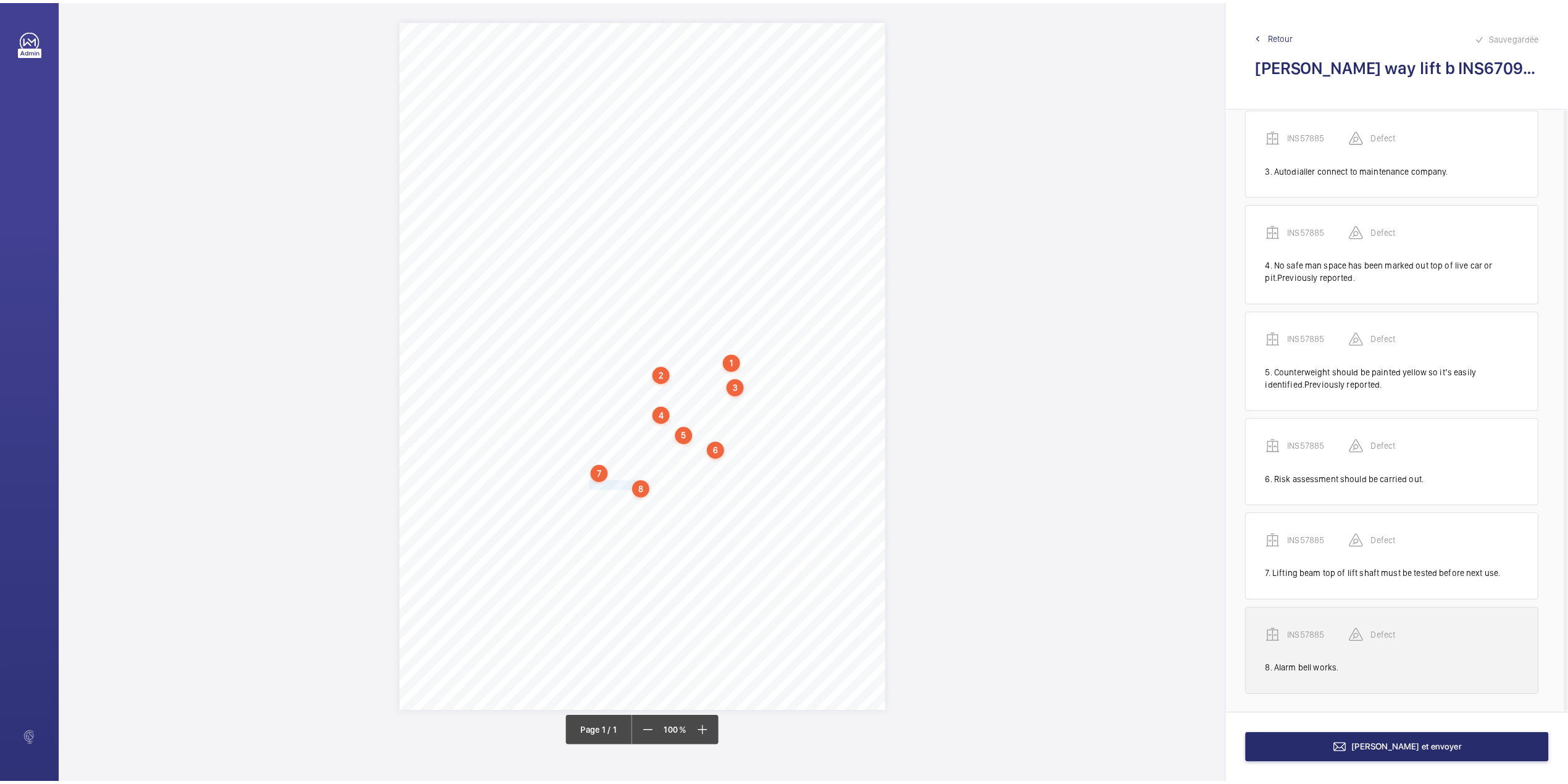
scroll to position [213, 0]
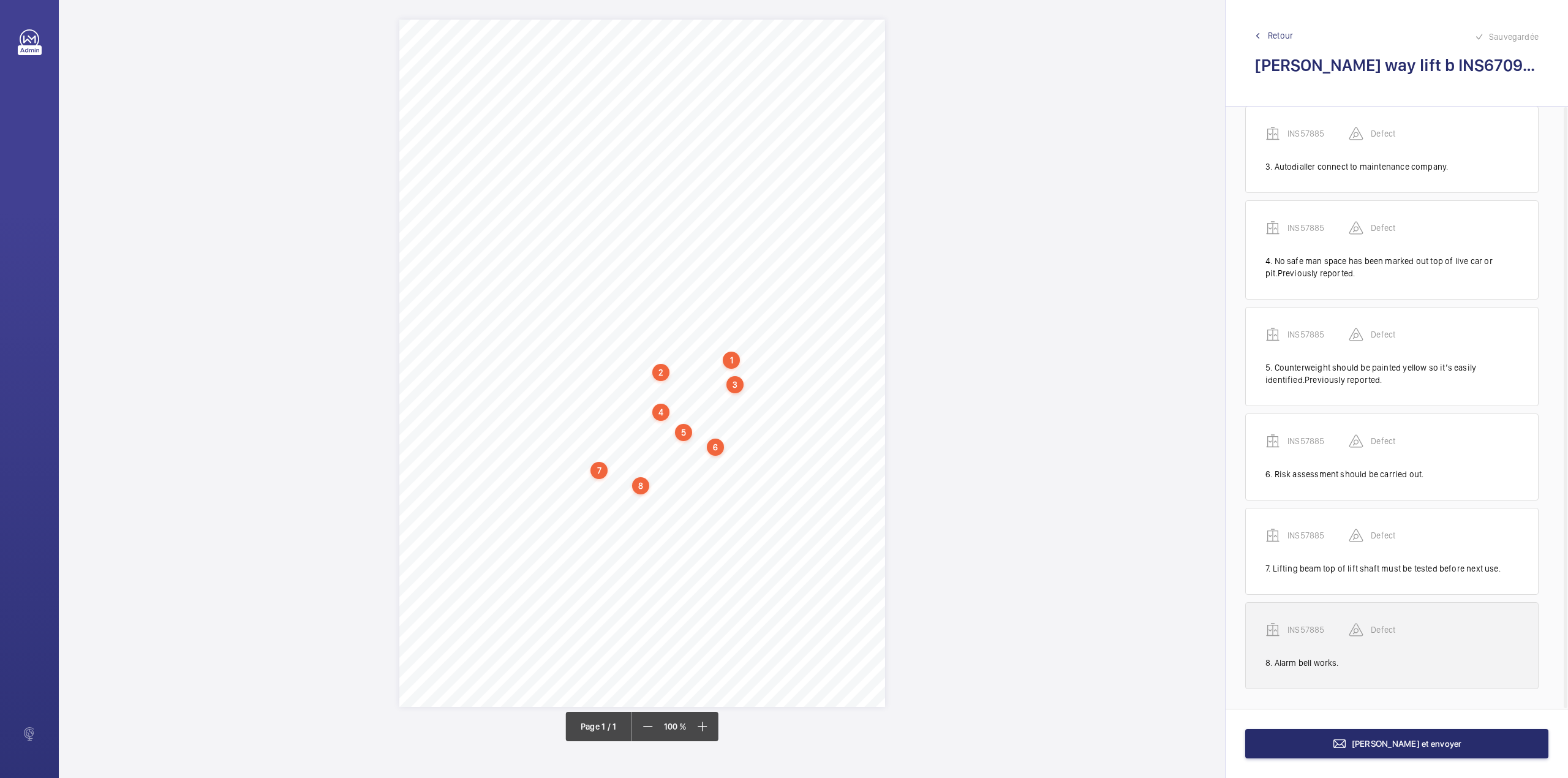
click at [1308, 625] on p "INS57885" at bounding box center [1318, 630] width 61 height 13
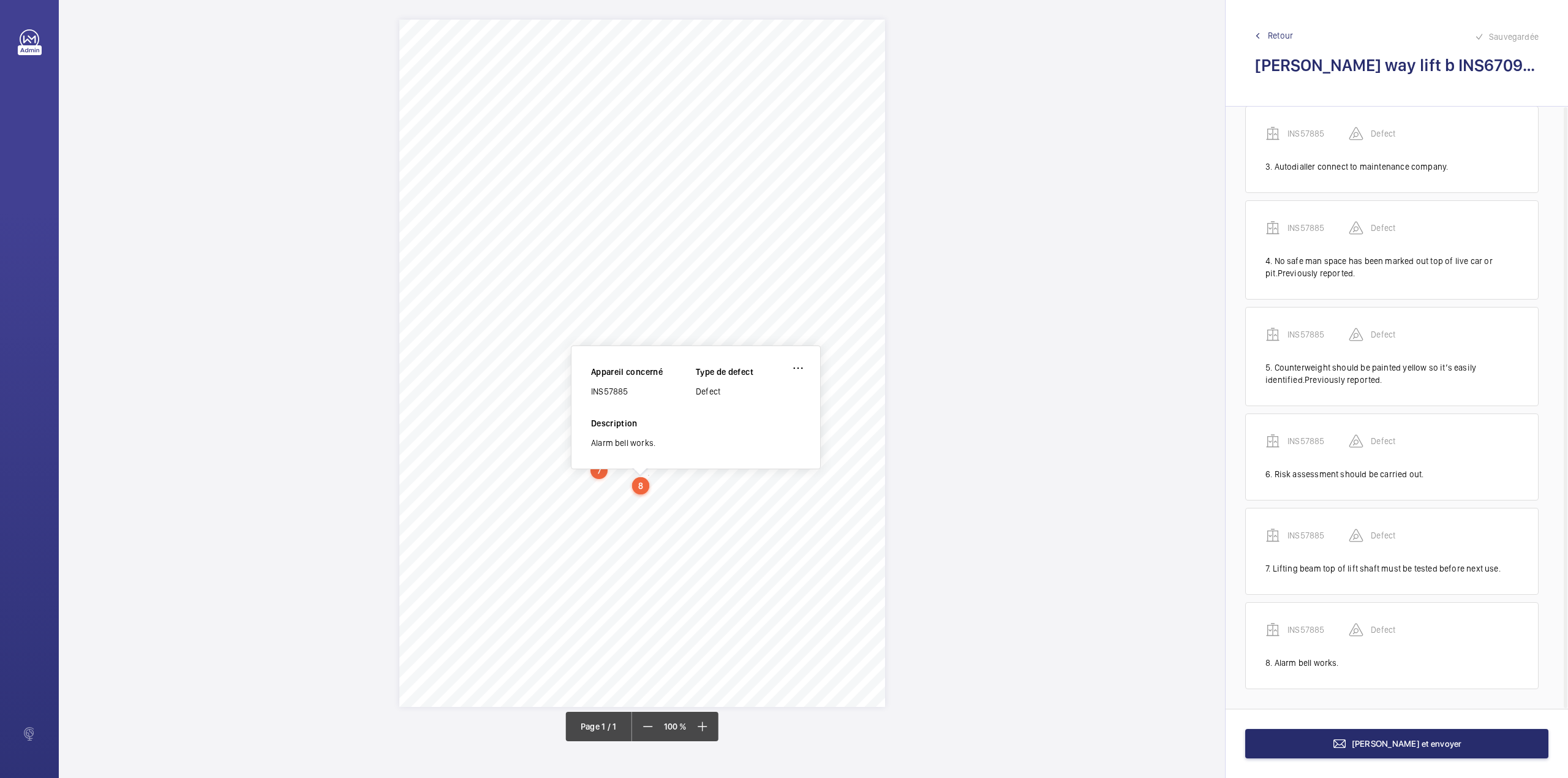
drag, startPoint x: 591, startPoint y: 392, endPoint x: 630, endPoint y: 396, distance: 39.2
click at [630, 396] on div "INS57885" at bounding box center [643, 391] width 104 height 13
copy div "INS57885"
click at [1441, 744] on span "Terminer et envoyer" at bounding box center [1406, 744] width 110 height 10
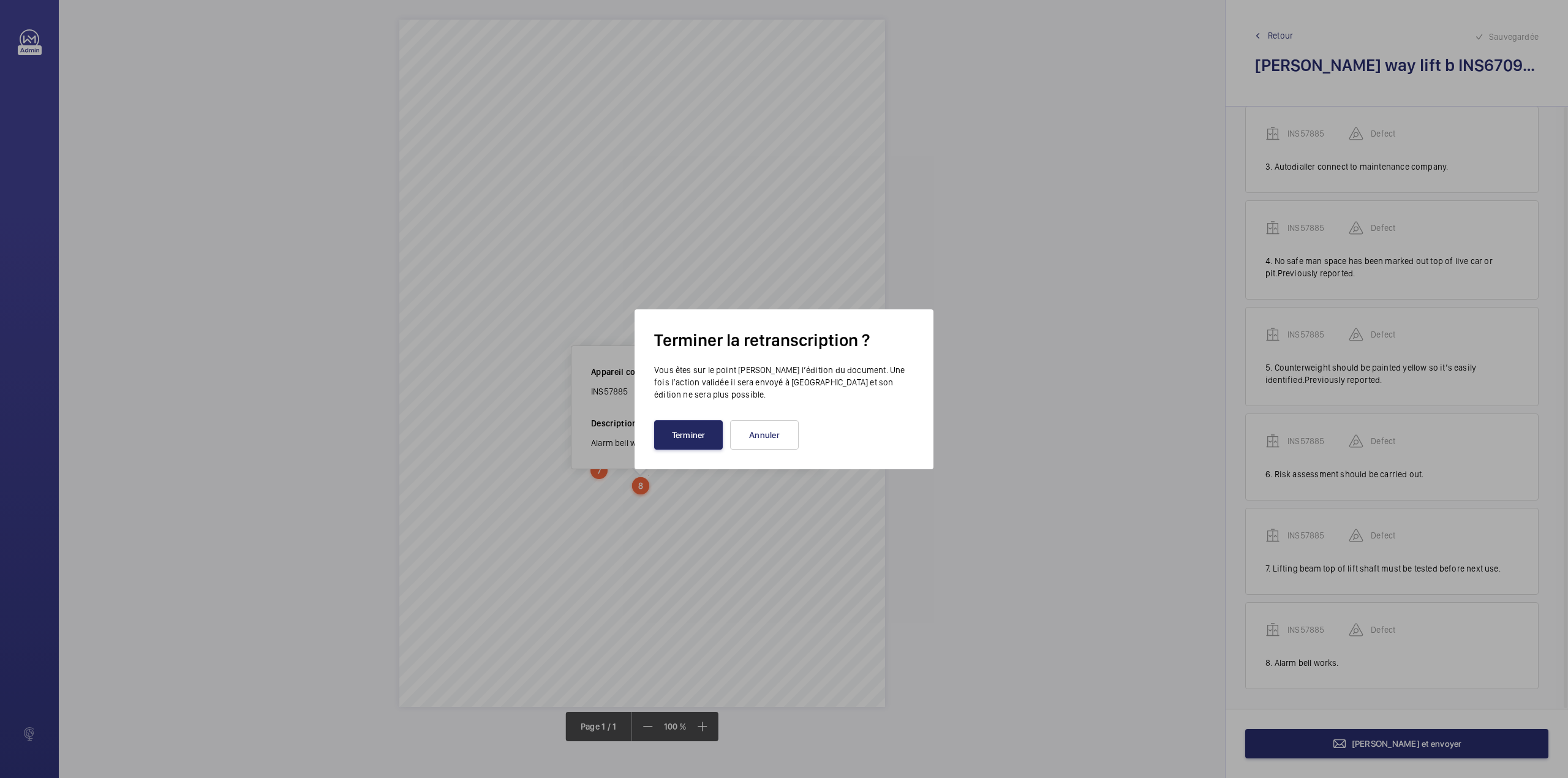
drag, startPoint x: 671, startPoint y: 426, endPoint x: 536, endPoint y: 426, distance: 135.0
click at [670, 426] on button "Terminer" at bounding box center [688, 435] width 68 height 29
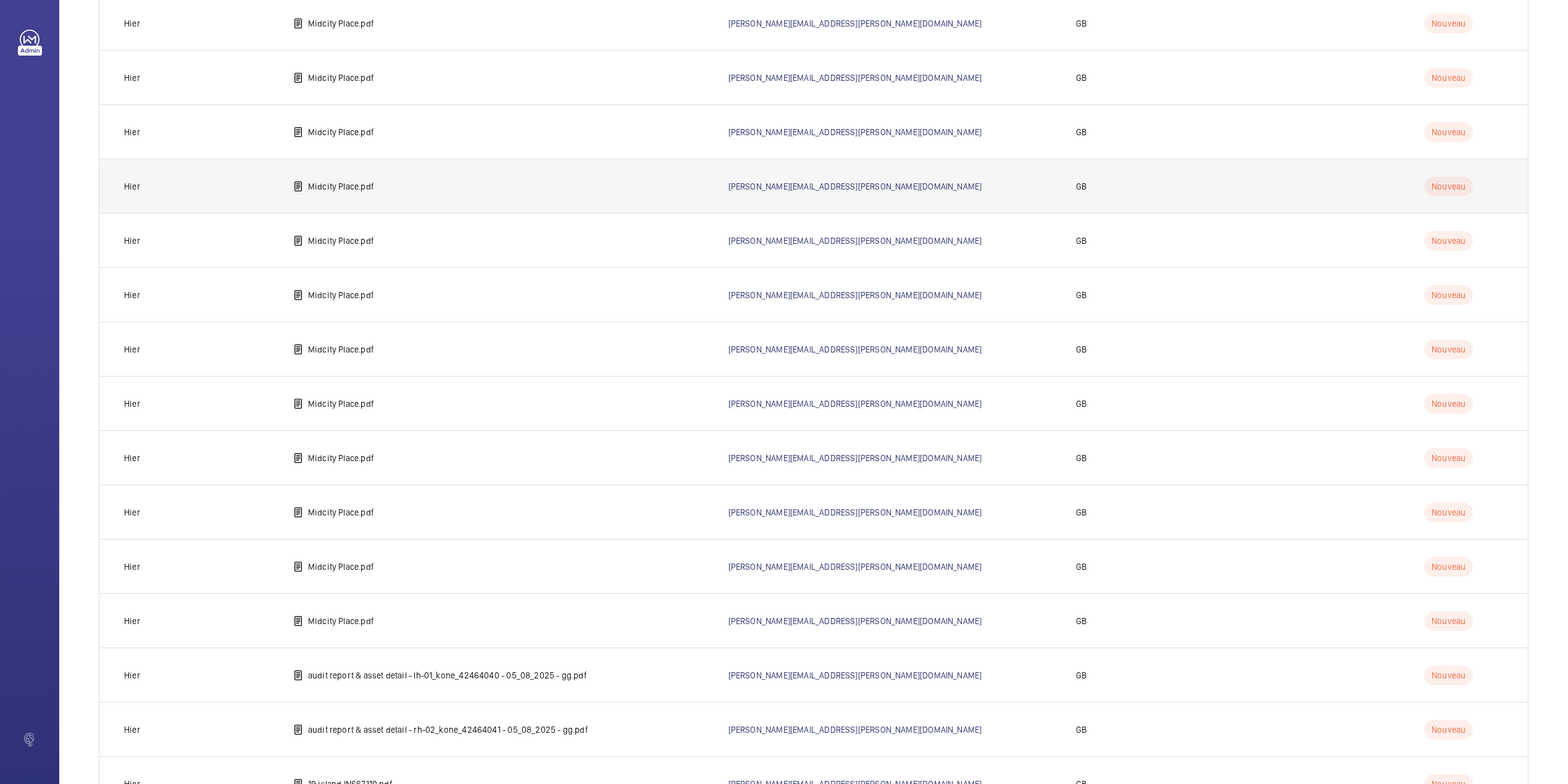
scroll to position [482, 0]
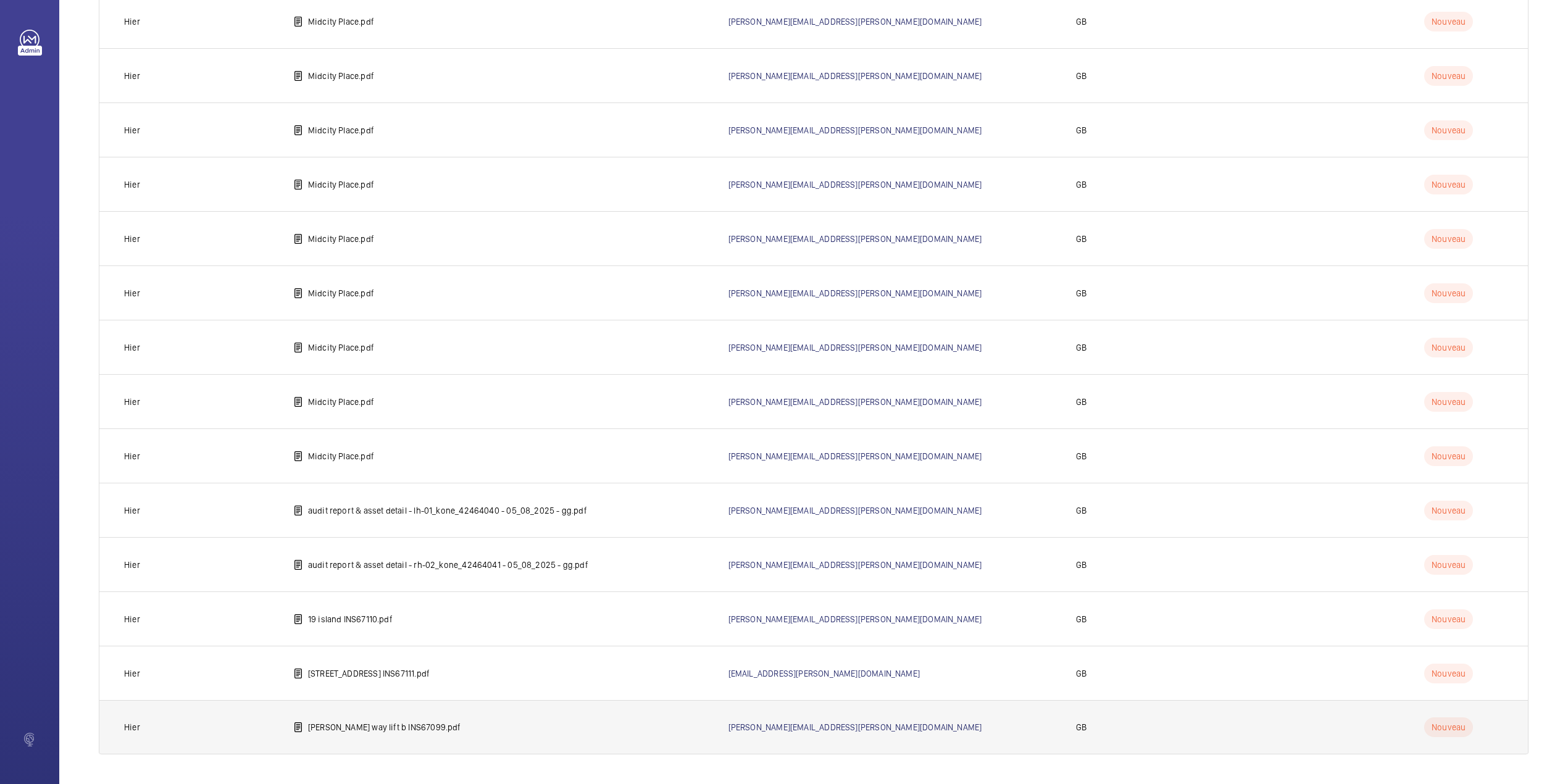
click at [351, 717] on td "williams way lift b INS67099.pdf" at bounding box center [491, 727] width 436 height 54
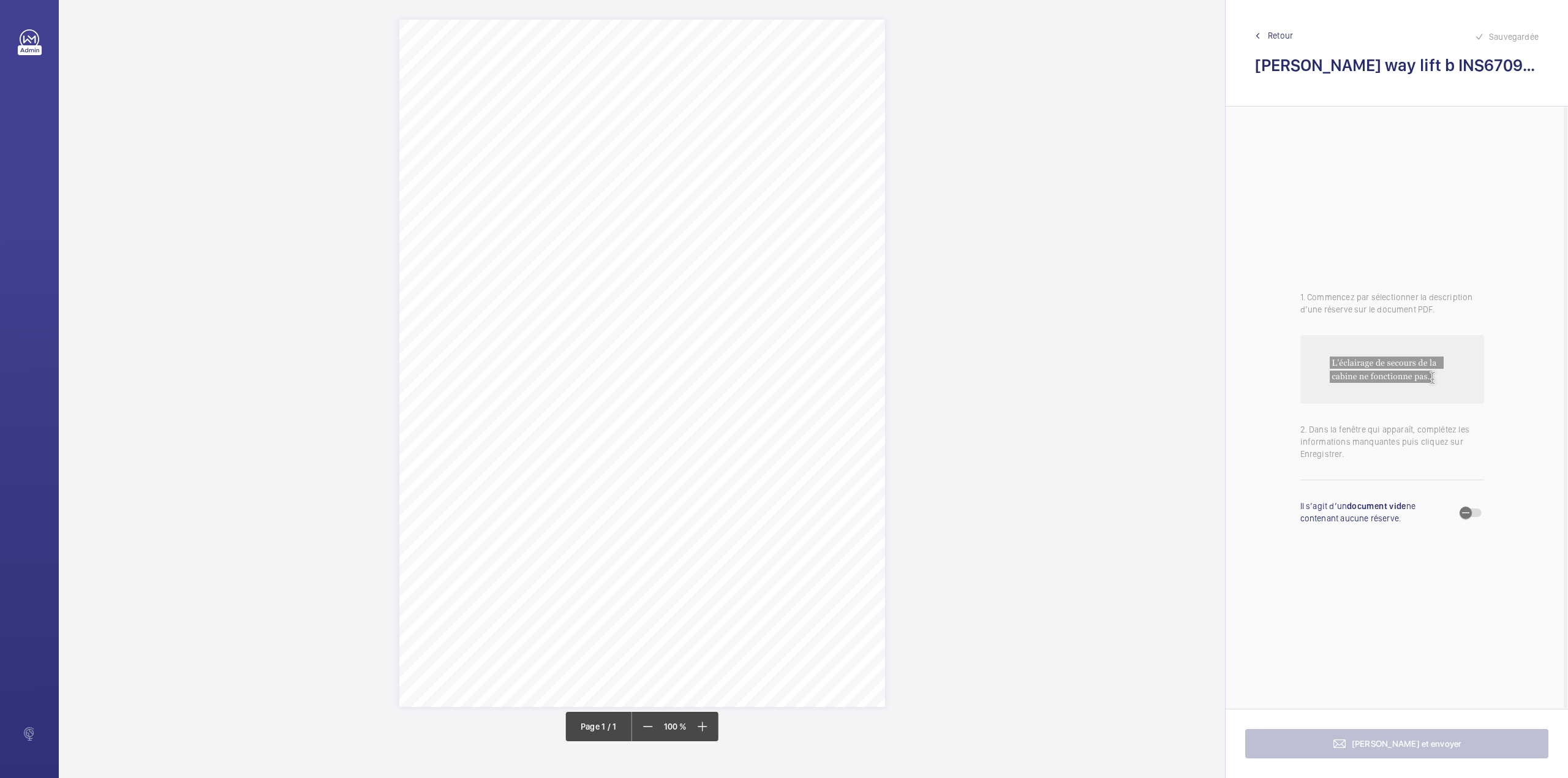
drag, startPoint x: 623, startPoint y: 152, endPoint x: 765, endPoint y: 150, distance: 142.0
click at [761, 151] on span "173-197 Williams Way Wembley HA0 2FW" at bounding box center [692, 155] width 139 height 9
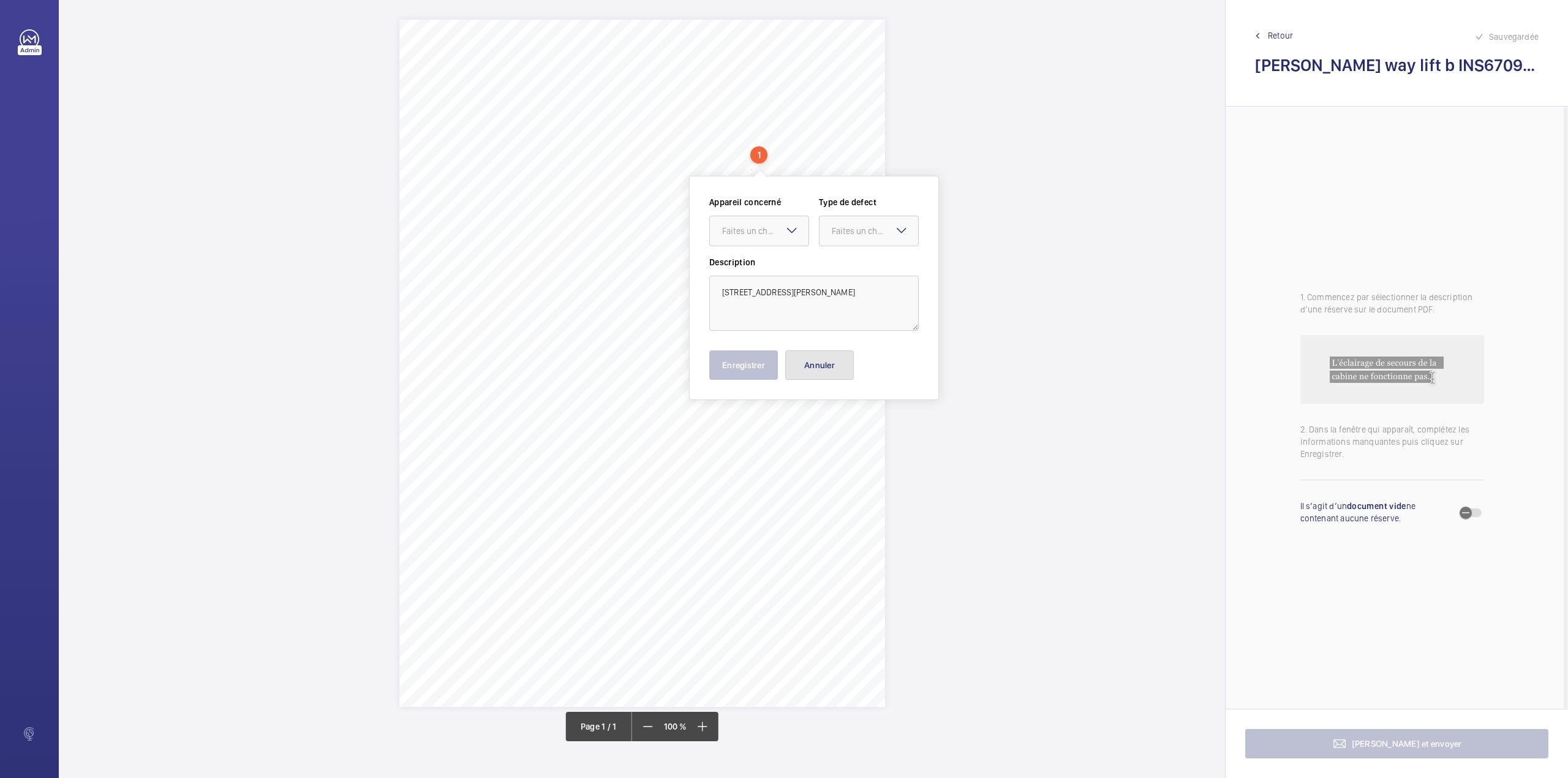
click at [826, 359] on button "Annuler" at bounding box center [820, 365] width 68 height 29
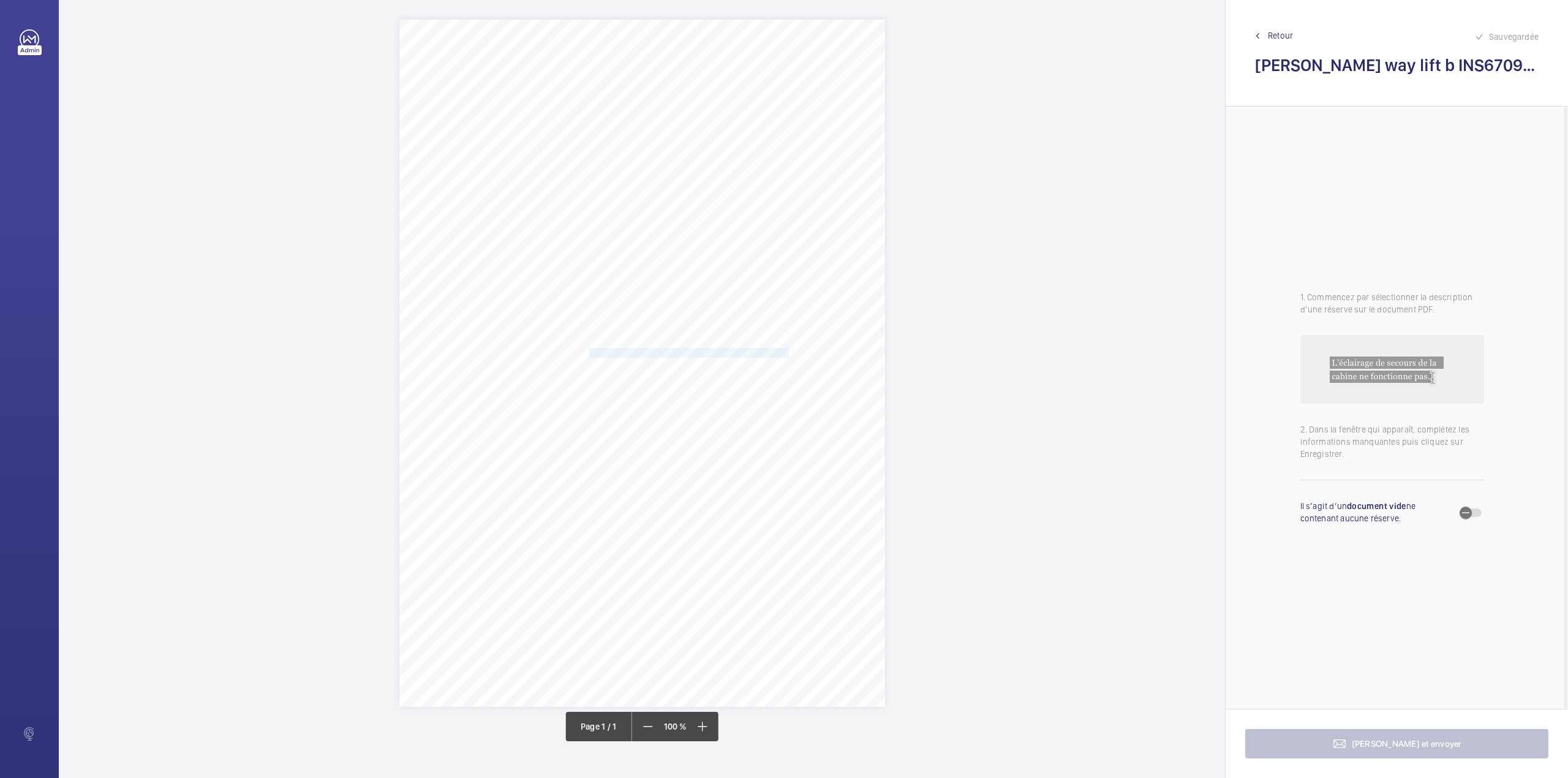
drag, startPoint x: 590, startPoint y: 351, endPoint x: 738, endPoint y: 353, distance: 148.0
click at [738, 353] on div "Signed: Lifting Operations and Lifting Equipment Regulations 1998 Report of Tho…" at bounding box center [642, 363] width 486 height 687
click at [726, 181] on div at bounding box center [732, 173] width 99 height 29
click at [749, 204] on span "INS67100" at bounding box center [732, 210] width 74 height 13
drag, startPoint x: 819, startPoint y: 181, endPoint x: 820, endPoint y: 188, distance: 7.1
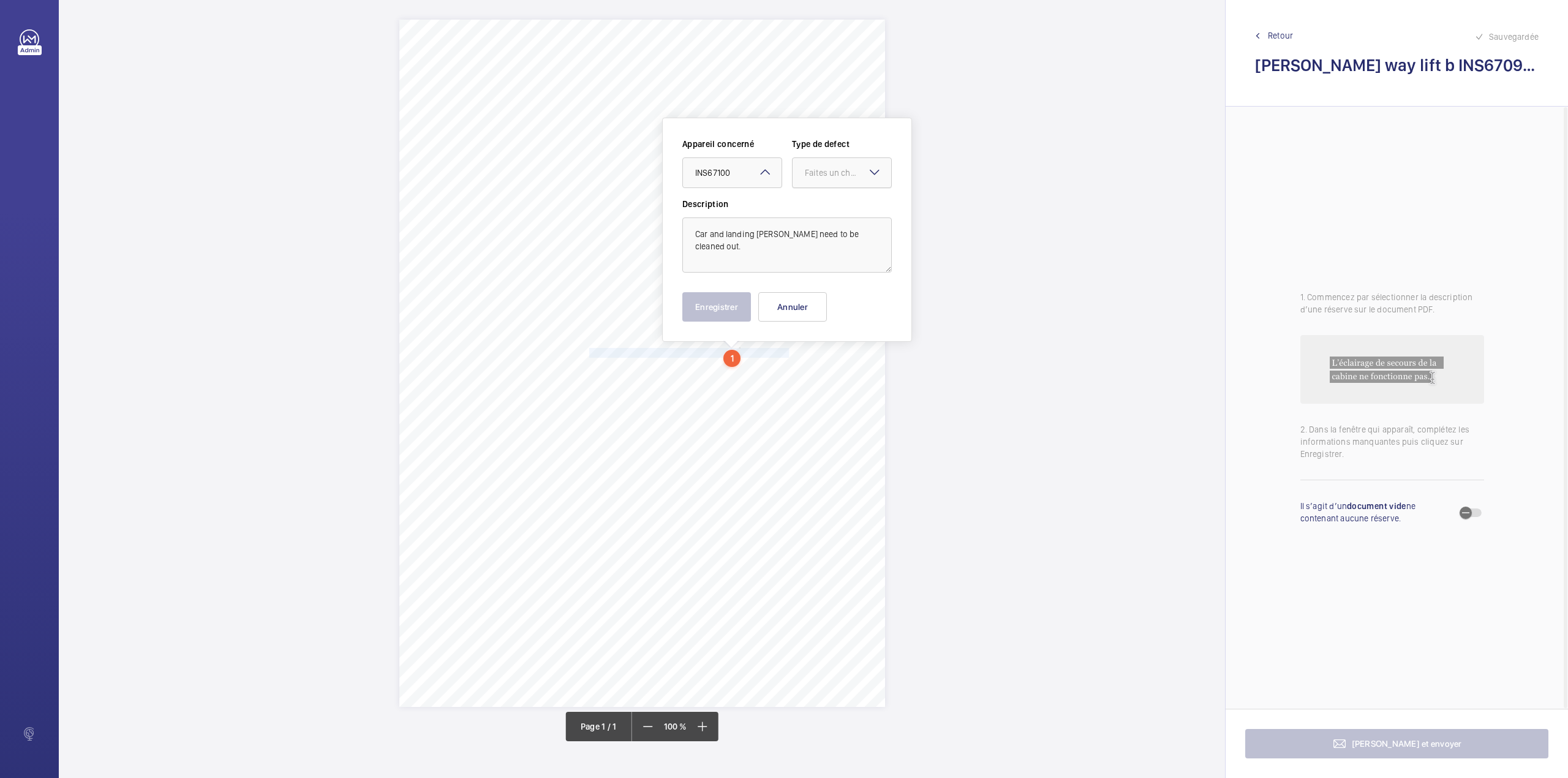
click at [820, 182] on div at bounding box center [841, 173] width 99 height 29
click at [820, 208] on span "Standard" at bounding box center [842, 210] width 74 height 13
click at [720, 312] on button "Enregistrer" at bounding box center [716, 307] width 68 height 29
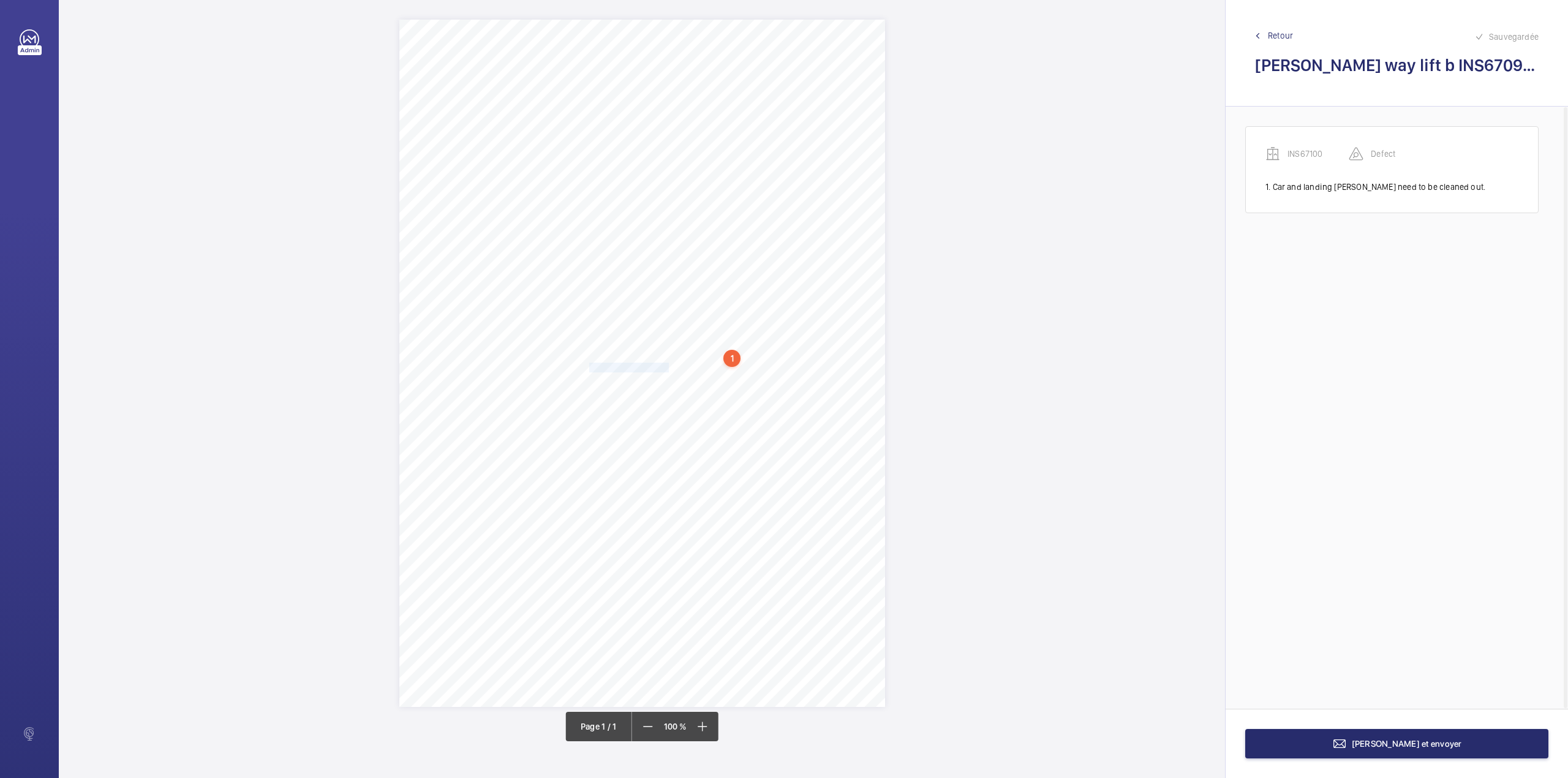
drag, startPoint x: 589, startPoint y: 366, endPoint x: 667, endPoint y: 371, distance: 78.2
click at [667, 371] on div "Signed: Lifting Operations and Lifting Equipment Regulations 1998 Report of Tho…" at bounding box center [642, 363] width 486 height 687
drag, startPoint x: 671, startPoint y: 188, endPoint x: 667, endPoint y: 209, distance: 21.4
click at [670, 194] on div "Faites un choix" at bounding box center [667, 189] width 87 height 13
click at [667, 209] on div "Appareil concerné Faites un choix INS67100 Type de defect Faites un choix" at bounding box center [715, 185] width 210 height 61
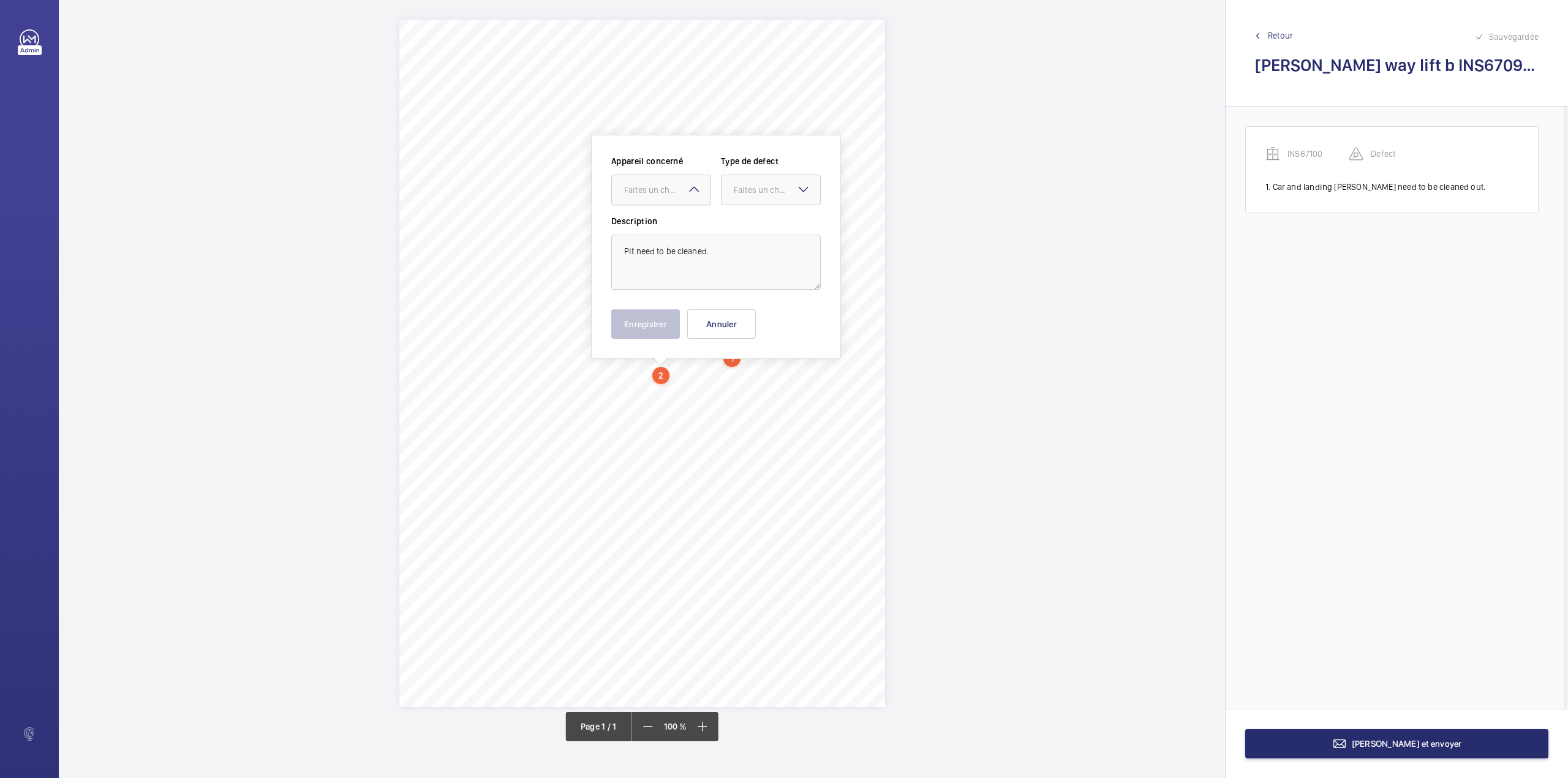
drag, startPoint x: 669, startPoint y: 192, endPoint x: 669, endPoint y: 200, distance: 8.0
click at [669, 193] on div "Faites un choix" at bounding box center [667, 189] width 87 height 13
click at [667, 226] on span "INS67100" at bounding box center [662, 227] width 74 height 13
drag, startPoint x: 744, startPoint y: 192, endPoint x: 744, endPoint y: 202, distance: 10.0
click at [744, 196] on div "Faites un choix" at bounding box center [770, 189] width 99 height 13
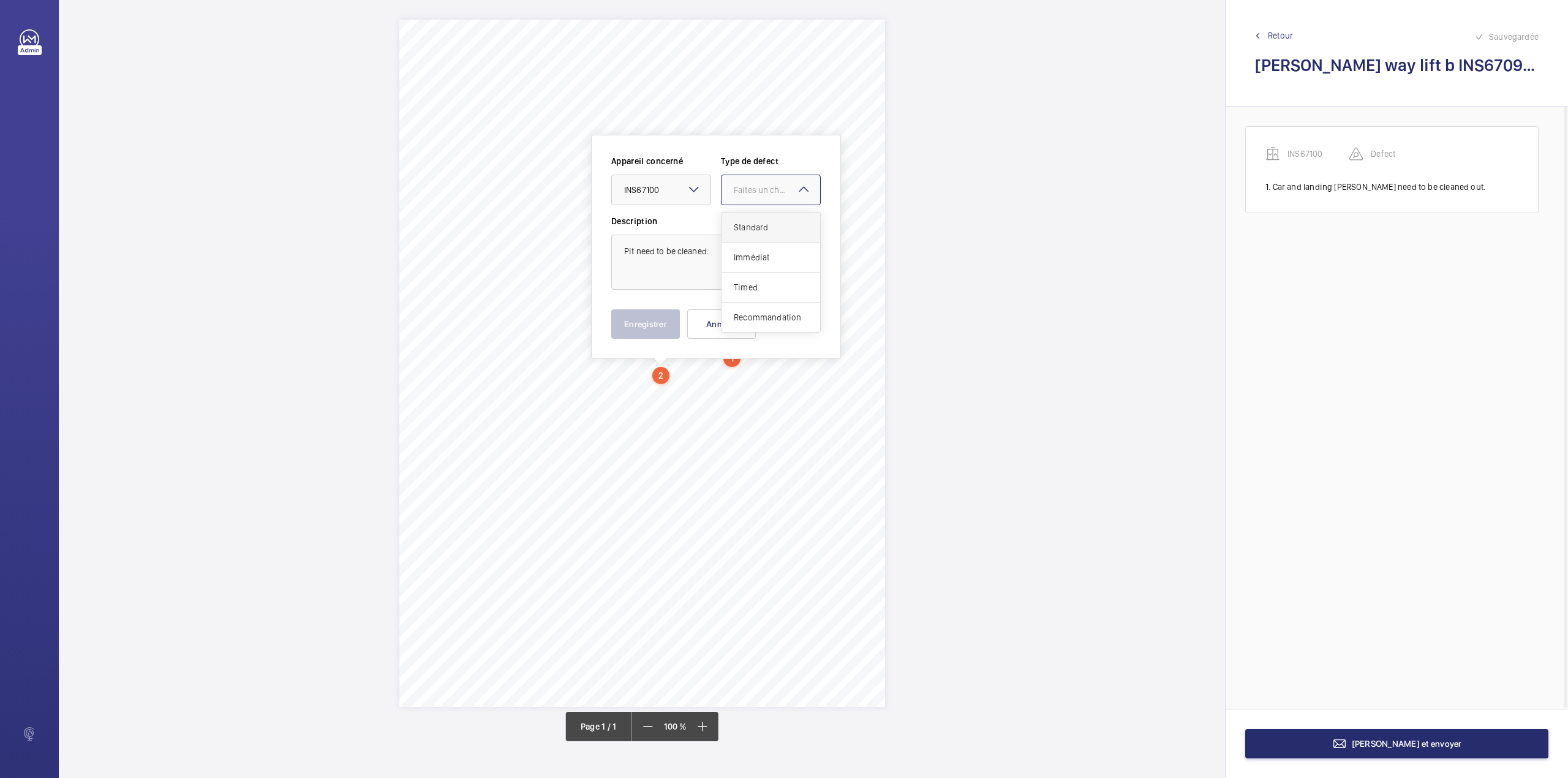
click at [745, 225] on span "Standard" at bounding box center [771, 227] width 74 height 13
click at [653, 318] on button "Enregistrer" at bounding box center [645, 324] width 68 height 29
drag, startPoint x: 589, startPoint y: 384, endPoint x: 741, endPoint y: 383, distance: 152.0
click at [741, 383] on div "Signed: Lifting Operations and Lifting Equipment Regulations 1998 Report of Tho…" at bounding box center [642, 363] width 486 height 687
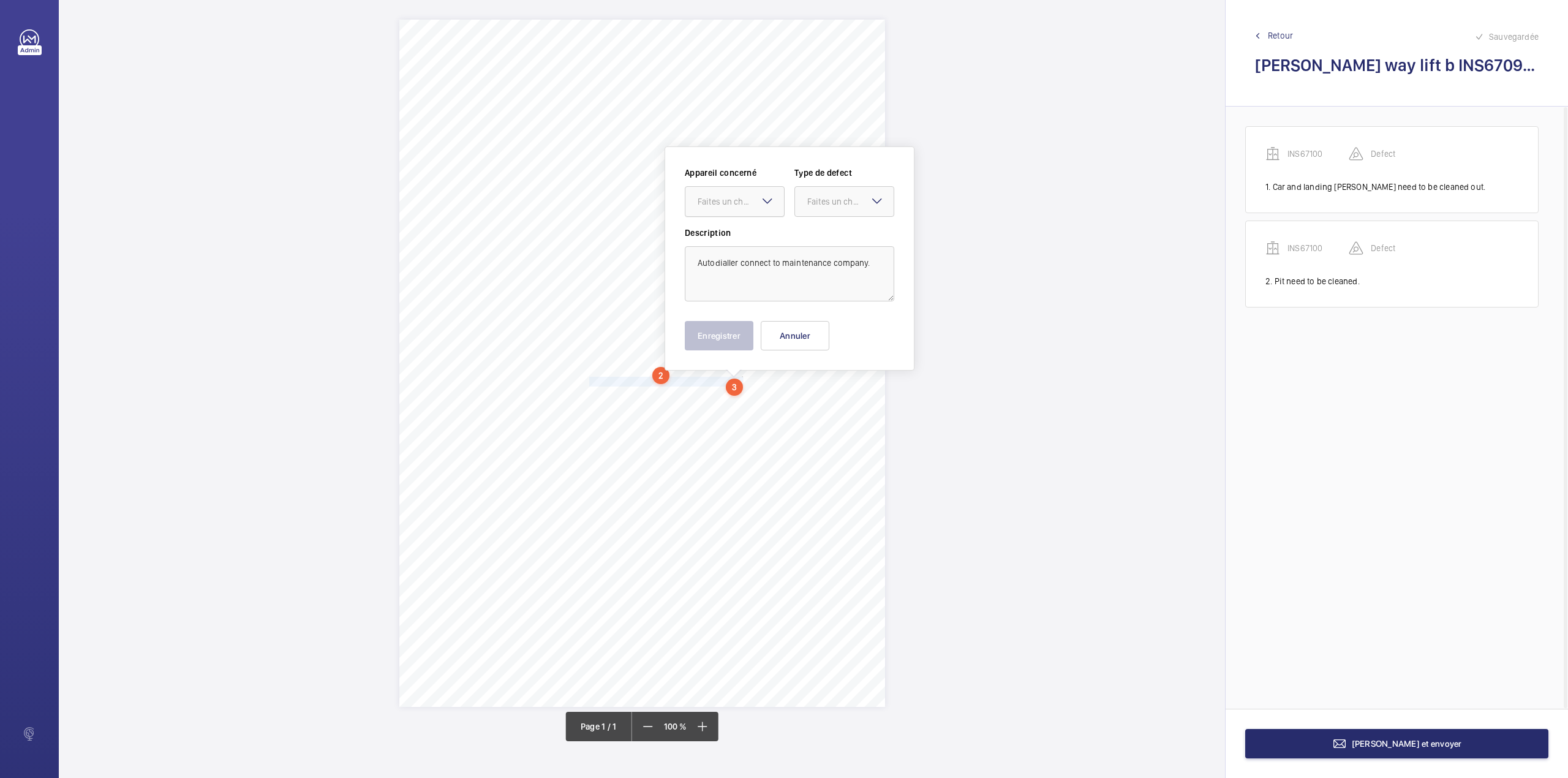
click at [725, 212] on div at bounding box center [734, 201] width 99 height 29
click at [714, 248] on div "INS67100" at bounding box center [734, 239] width 99 height 29
click at [840, 208] on div "Faites un choix" at bounding box center [844, 201] width 99 height 13
click at [838, 235] on span "Standard" at bounding box center [844, 239] width 74 height 13
click at [737, 326] on button "Enregistrer" at bounding box center [719, 336] width 68 height 29
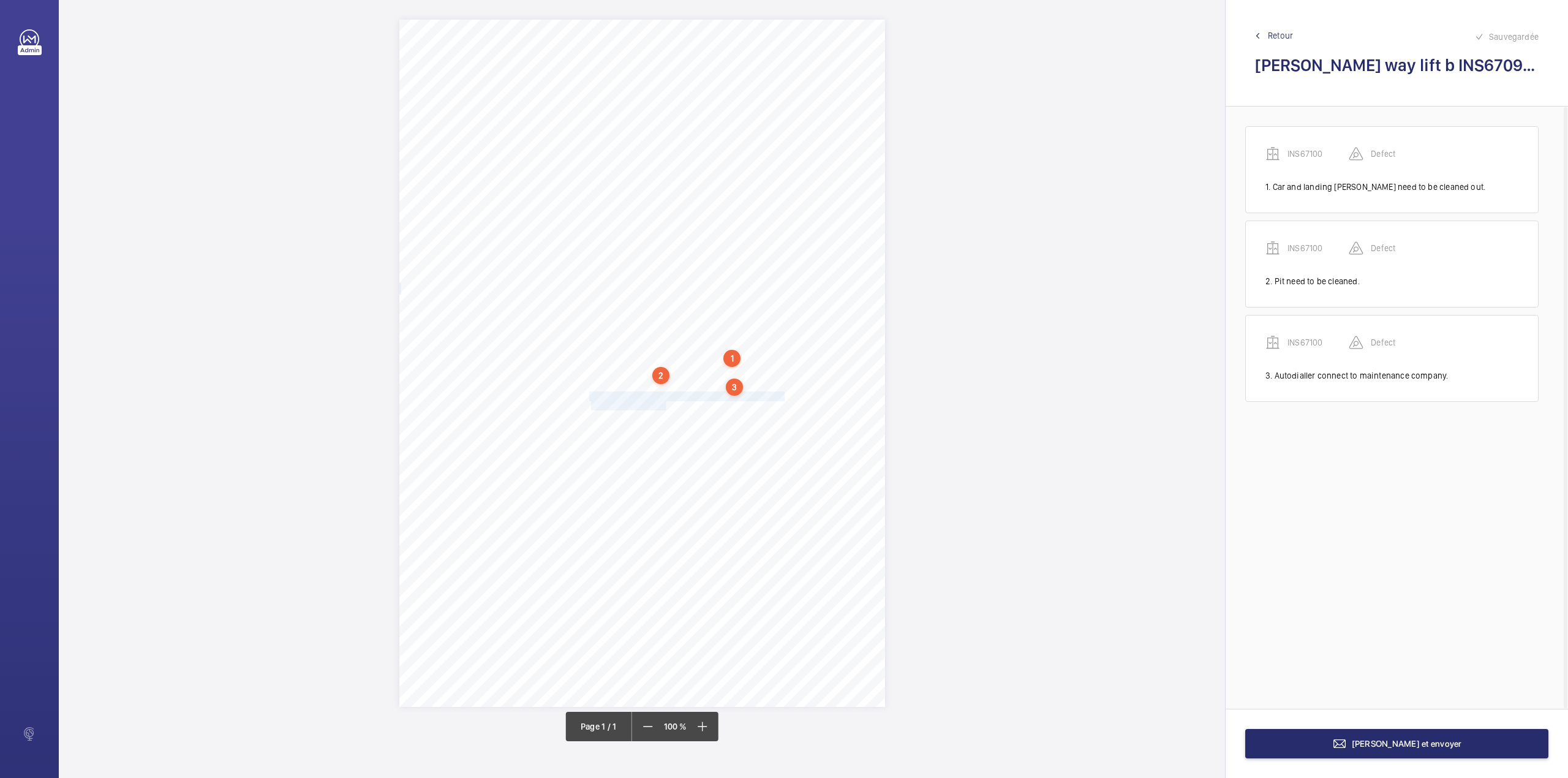
drag, startPoint x: 591, startPoint y: 397, endPoint x: 666, endPoint y: 404, distance: 75.3
click at [666, 404] on div "Signed: Lifting Operations and Lifting Equipment Regulations 1998 Report of Tho…" at bounding box center [642, 363] width 486 height 687
drag, startPoint x: 664, startPoint y: 228, endPoint x: 664, endPoint y: 244, distance: 16.0
click at [664, 229] on div "Faites un choix" at bounding box center [660, 224] width 99 height 13
click at [664, 244] on div "Appareil concerné Faites un choix Type de defect Faites un choix" at bounding box center [715, 219] width 210 height 61
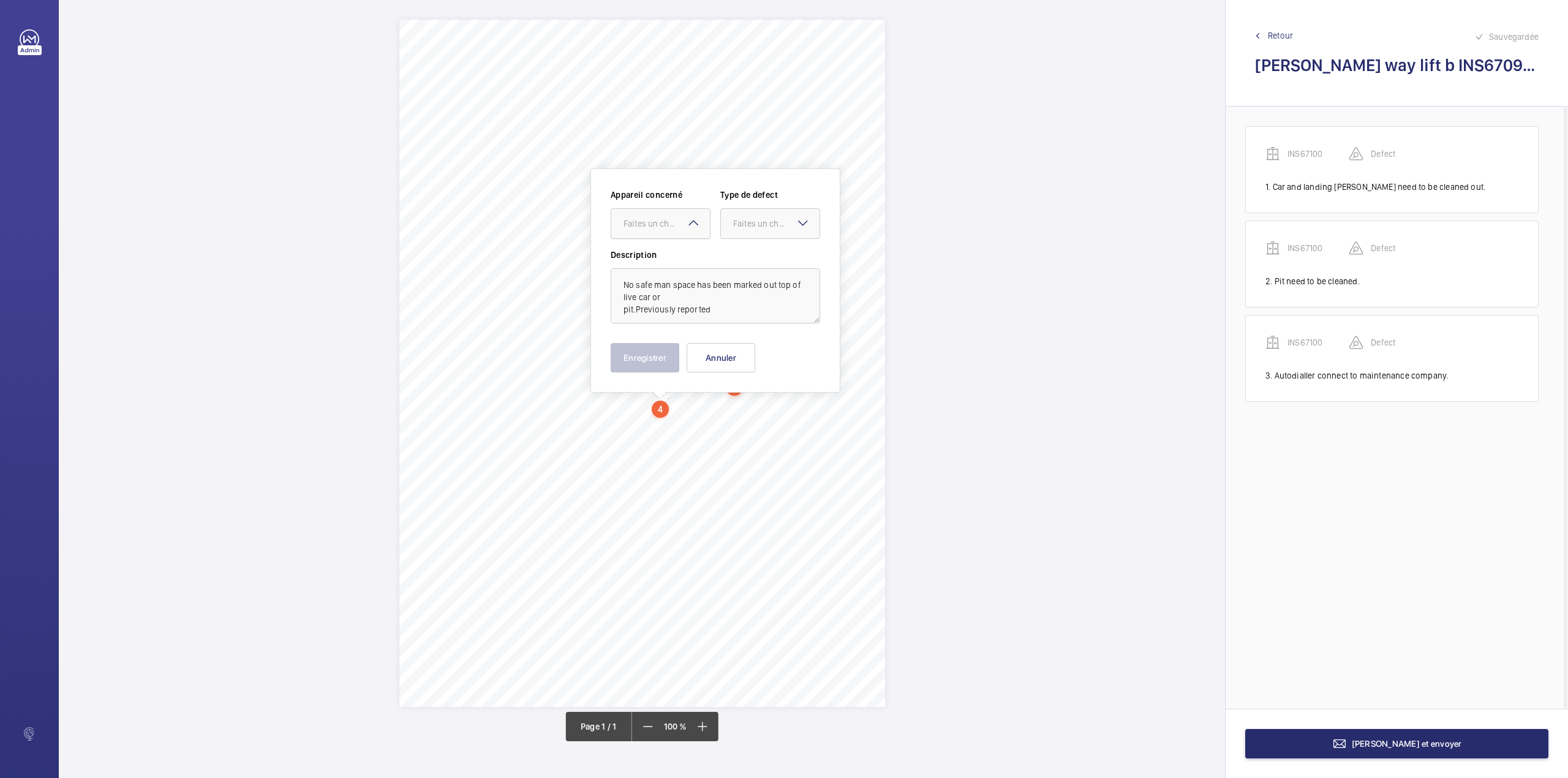
drag, startPoint x: 679, startPoint y: 218, endPoint x: 682, endPoint y: 235, distance: 17.3
click at [679, 225] on div "Faites un choix" at bounding box center [666, 224] width 87 height 13
click at [682, 263] on span "INS67100" at bounding box center [661, 261] width 74 height 13
click at [749, 225] on div "Faites un choix" at bounding box center [776, 224] width 87 height 13
click at [746, 254] on div "Standard" at bounding box center [770, 261] width 99 height 30
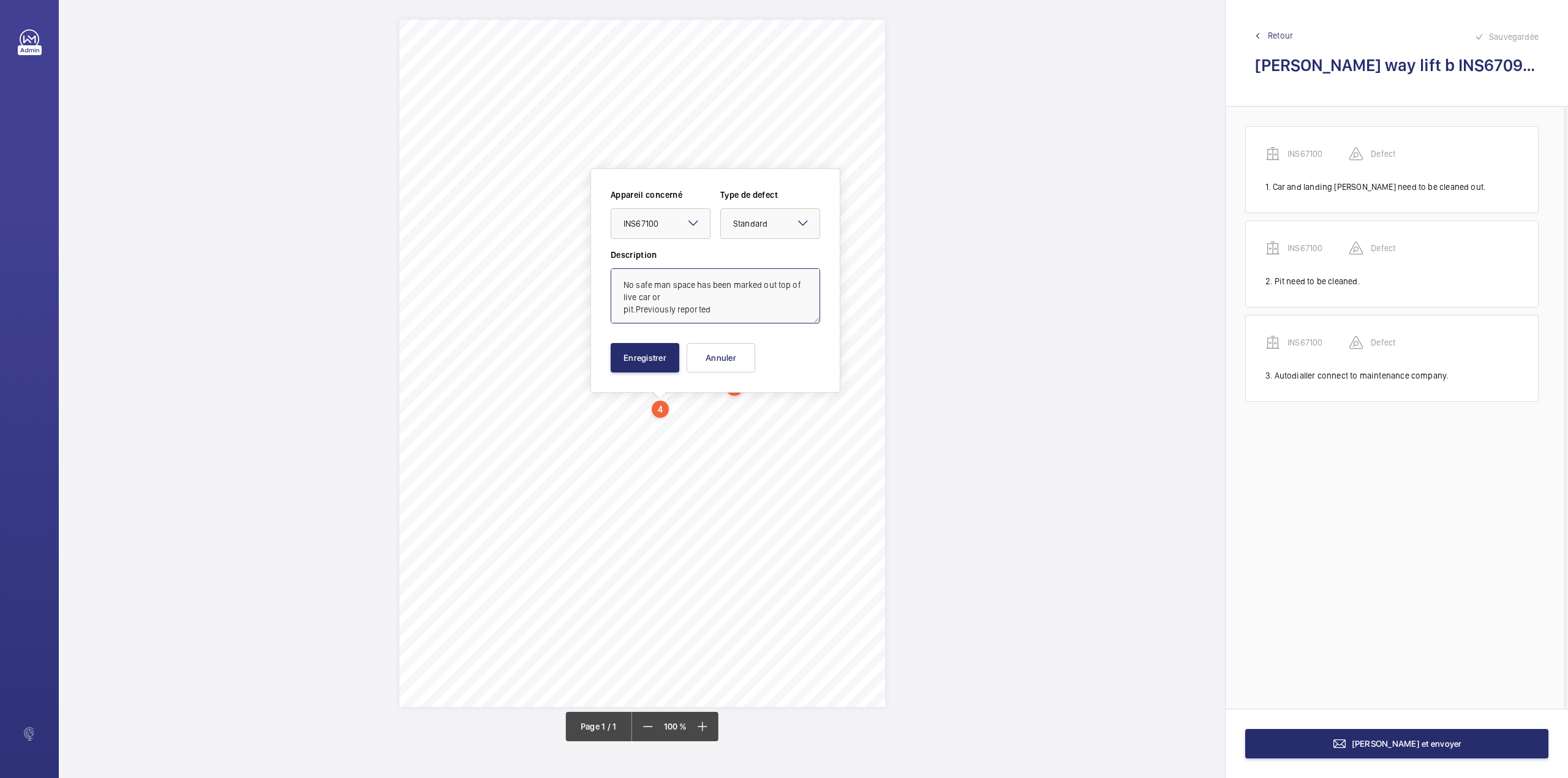
click at [723, 310] on textarea "No safe man space has been marked out top of live car or pit.Previously reported" at bounding box center [715, 296] width 210 height 55
type textarea "No safe man space has been marked out top of live car or pit.Previously reporte…"
click at [632, 353] on button "Enregistrer" at bounding box center [645, 358] width 68 height 29
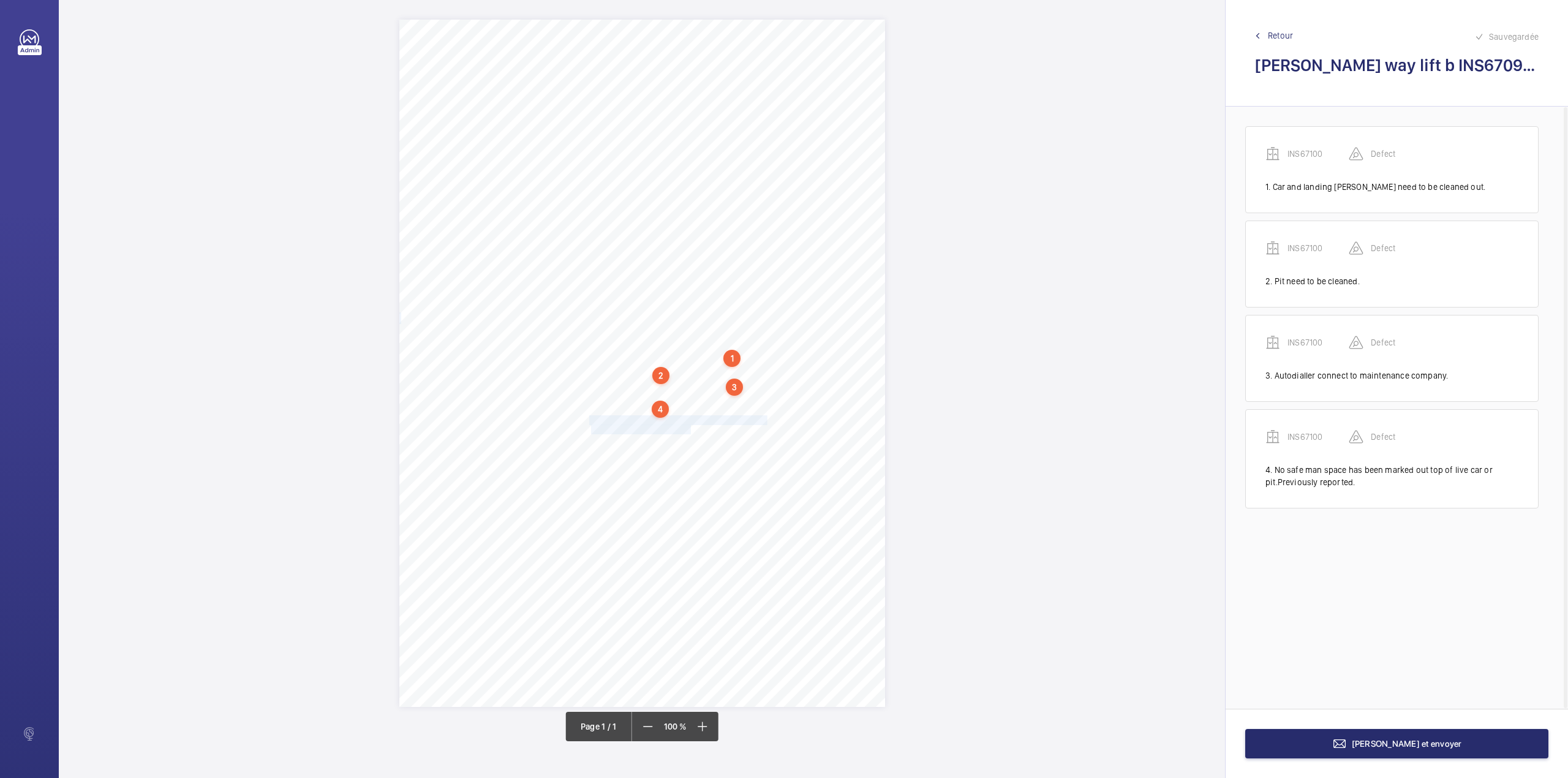
drag, startPoint x: 590, startPoint y: 417, endPoint x: 691, endPoint y: 428, distance: 101.6
click at [691, 428] on div "Signed: Lifting Operations and Lifting Equipment Regulations 1998 Report of Tho…" at bounding box center [642, 363] width 486 height 687
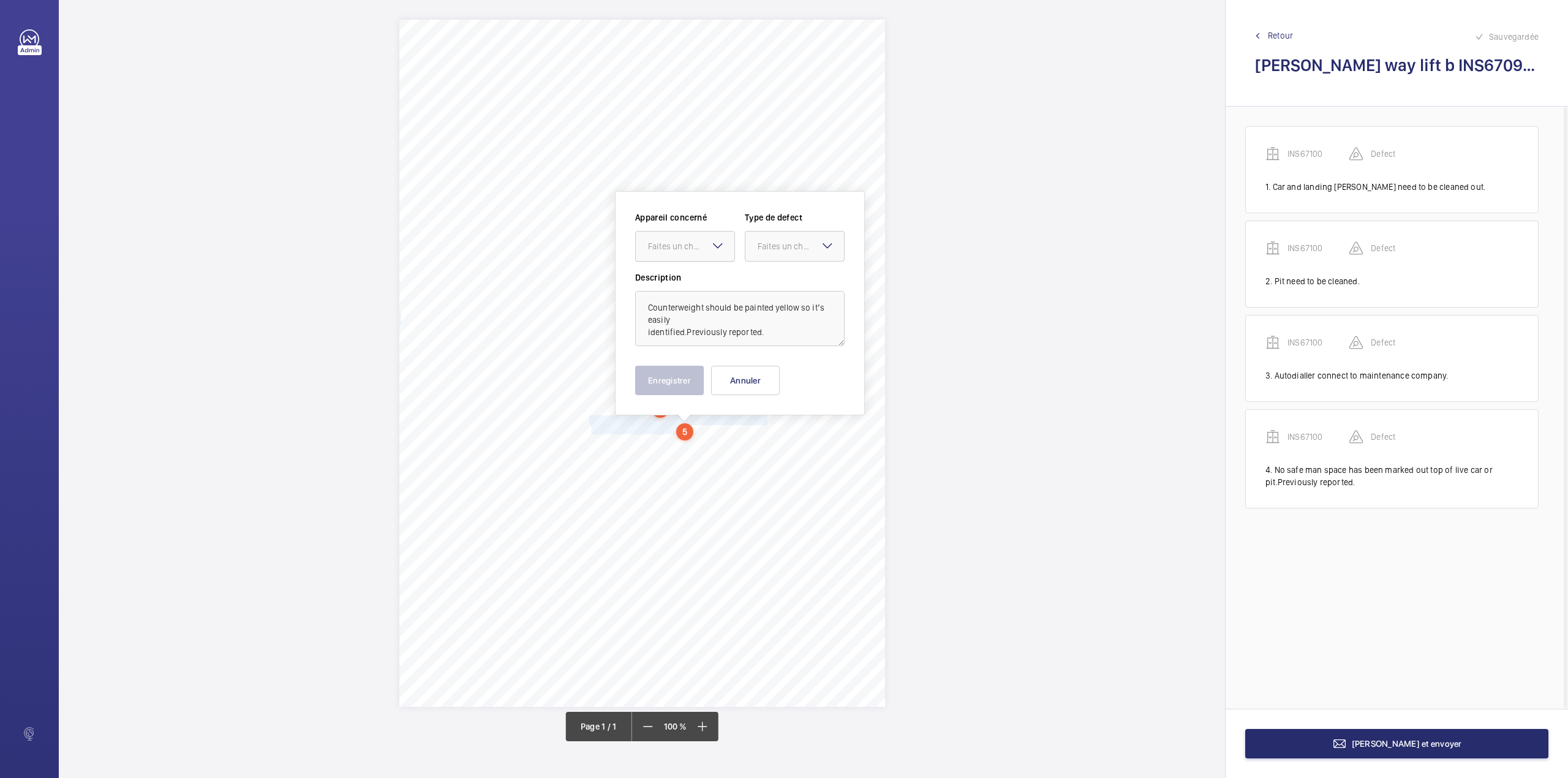
click at [684, 253] on div at bounding box center [685, 246] width 99 height 29
click at [685, 269] on div "INS67100" at bounding box center [685, 284] width 99 height 29
drag, startPoint x: 789, startPoint y: 240, endPoint x: 787, endPoint y: 248, distance: 8.2
click at [789, 244] on div "Faites un choix" at bounding box center [801, 246] width 87 height 13
click at [784, 275] on div "Standard" at bounding box center [794, 284] width 99 height 30
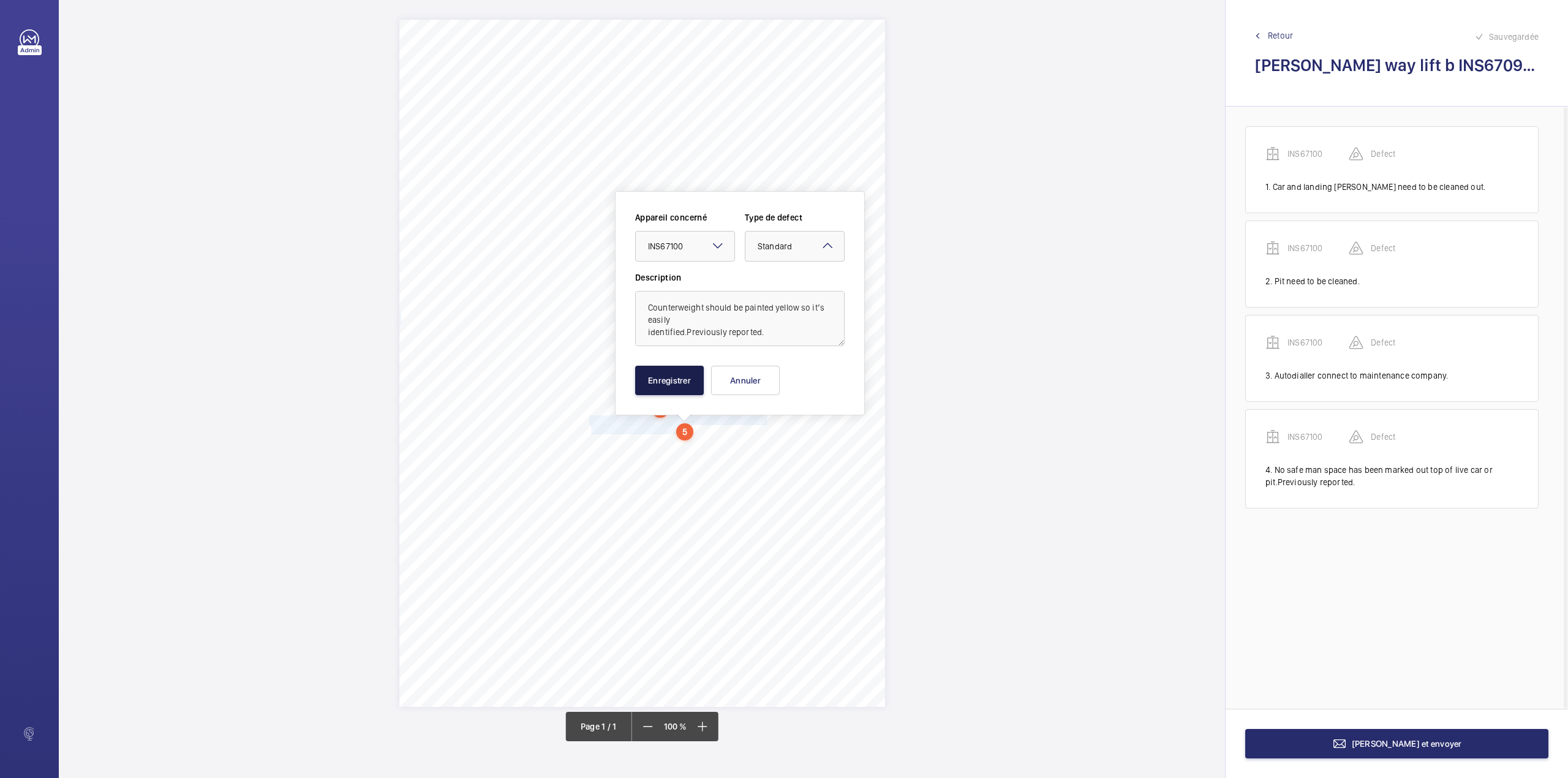
click at [687, 379] on button "Enregistrer" at bounding box center [669, 381] width 68 height 29
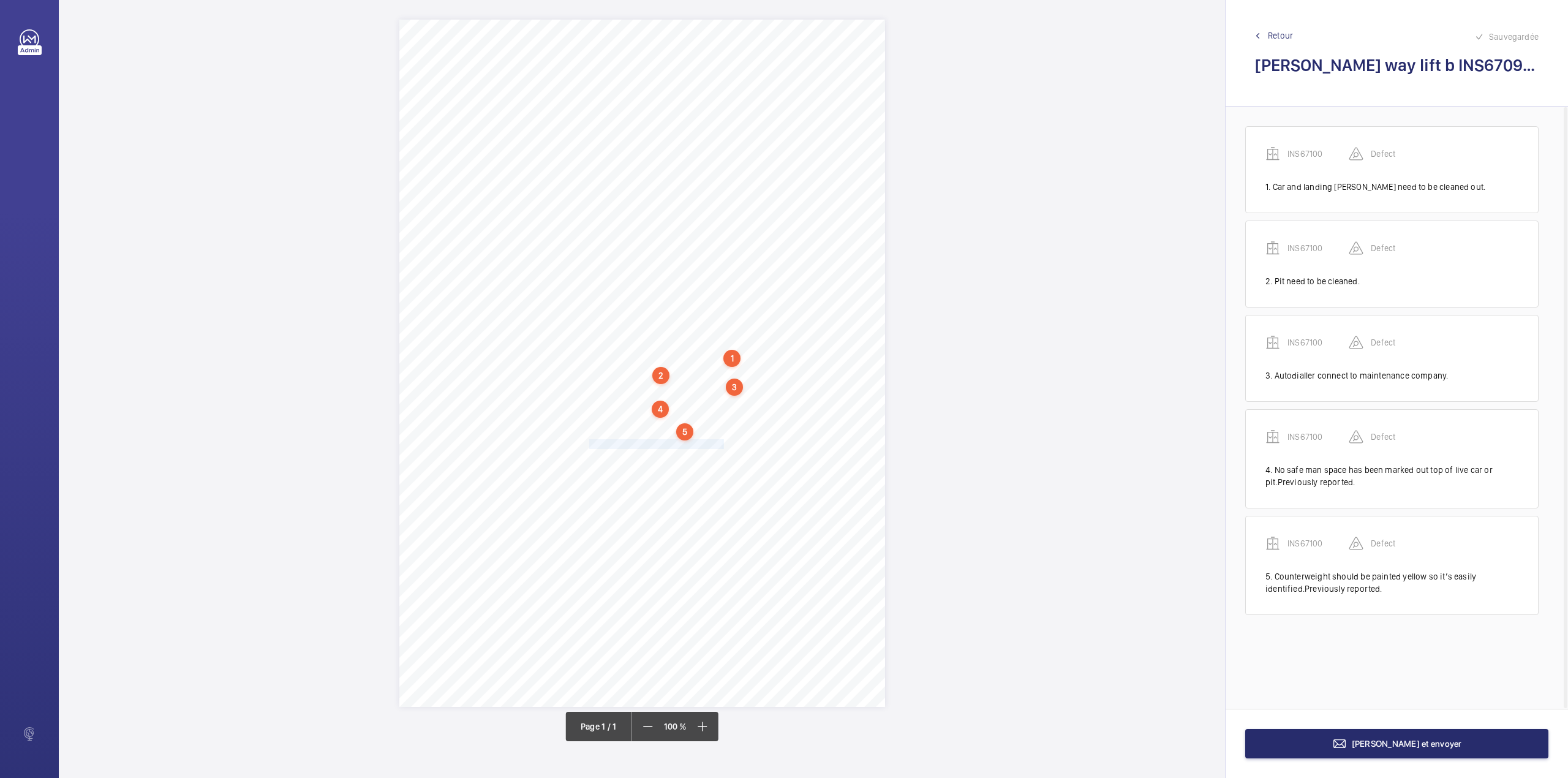
drag, startPoint x: 590, startPoint y: 445, endPoint x: 723, endPoint y: 442, distance: 133.0
click at [723, 442] on div "Signed: Lifting Operations and Lifting Equipment Regulations 1998 Report of Tho…" at bounding box center [642, 363] width 486 height 687
click at [706, 263] on div "Faites un choix" at bounding box center [723, 262] width 87 height 13
click at [706, 302] on span "INS67100" at bounding box center [717, 299] width 74 height 13
drag, startPoint x: 807, startPoint y: 261, endPoint x: 804, endPoint y: 281, distance: 20.2
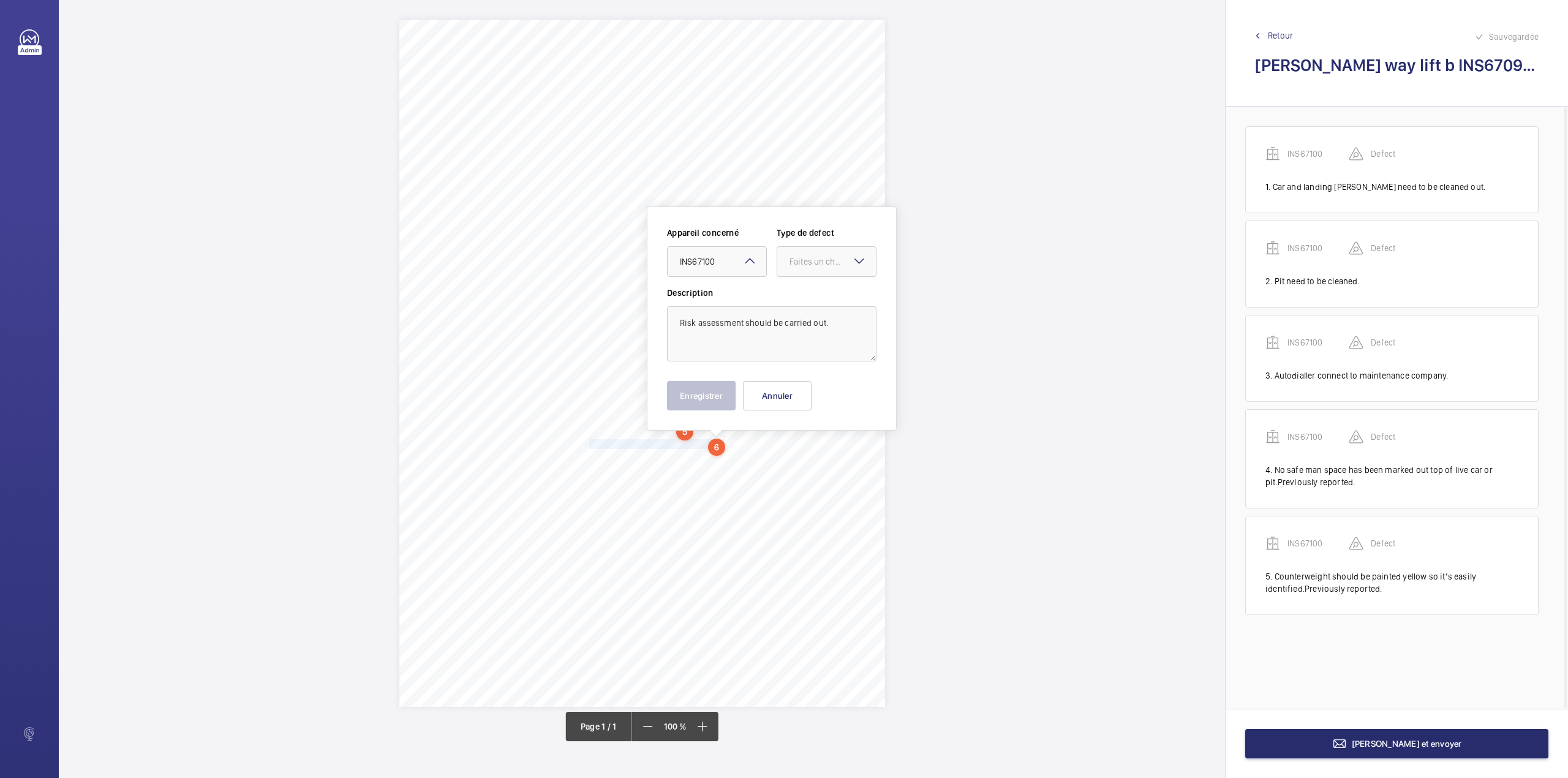
click at [807, 267] on div "Faites un choix" at bounding box center [826, 262] width 99 height 13
click at [802, 297] on span "Standard" at bounding box center [826, 299] width 74 height 13
click at [713, 402] on button "Enregistrer" at bounding box center [702, 395] width 68 height 29
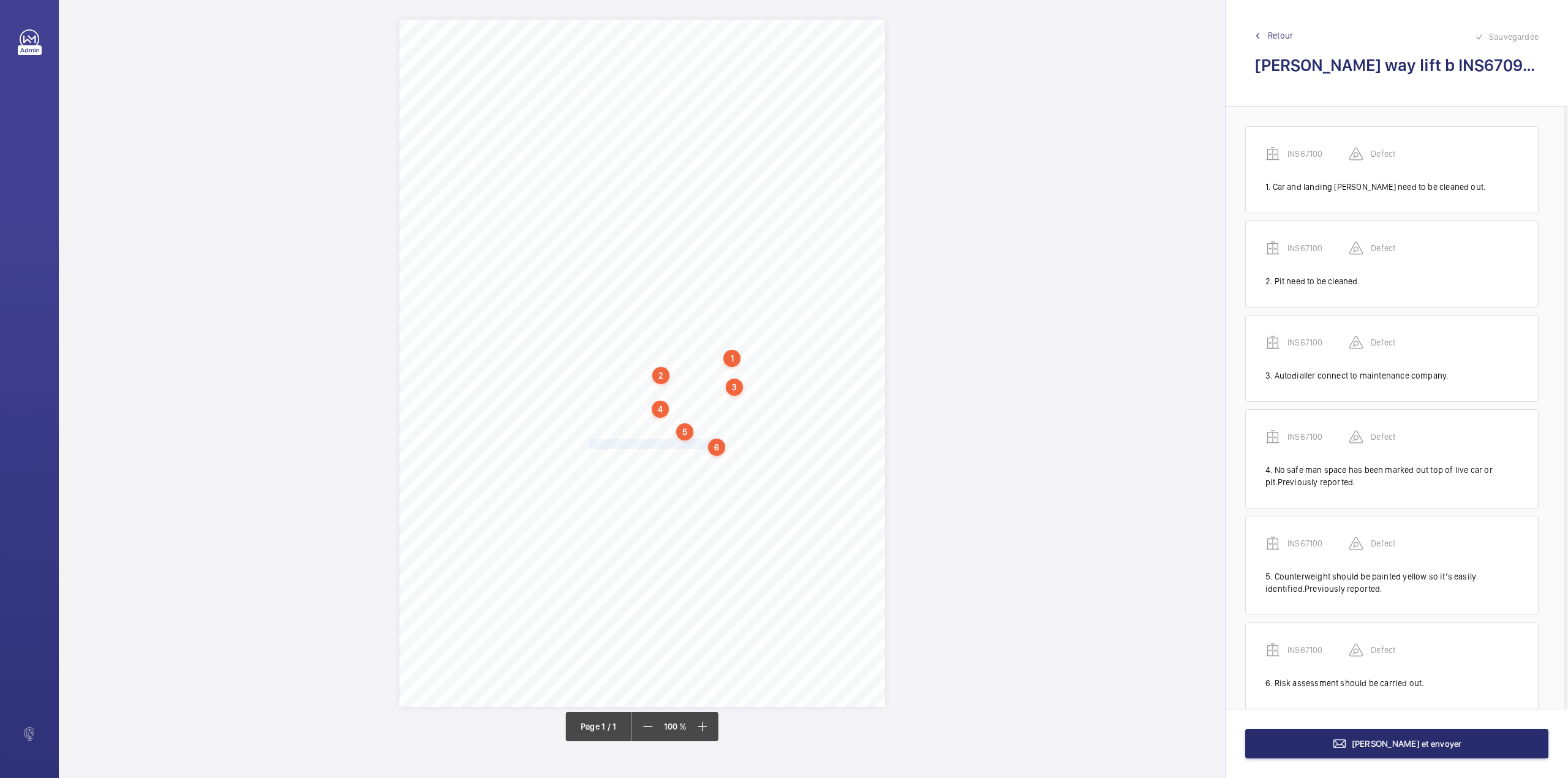
scroll to position [22, 0]
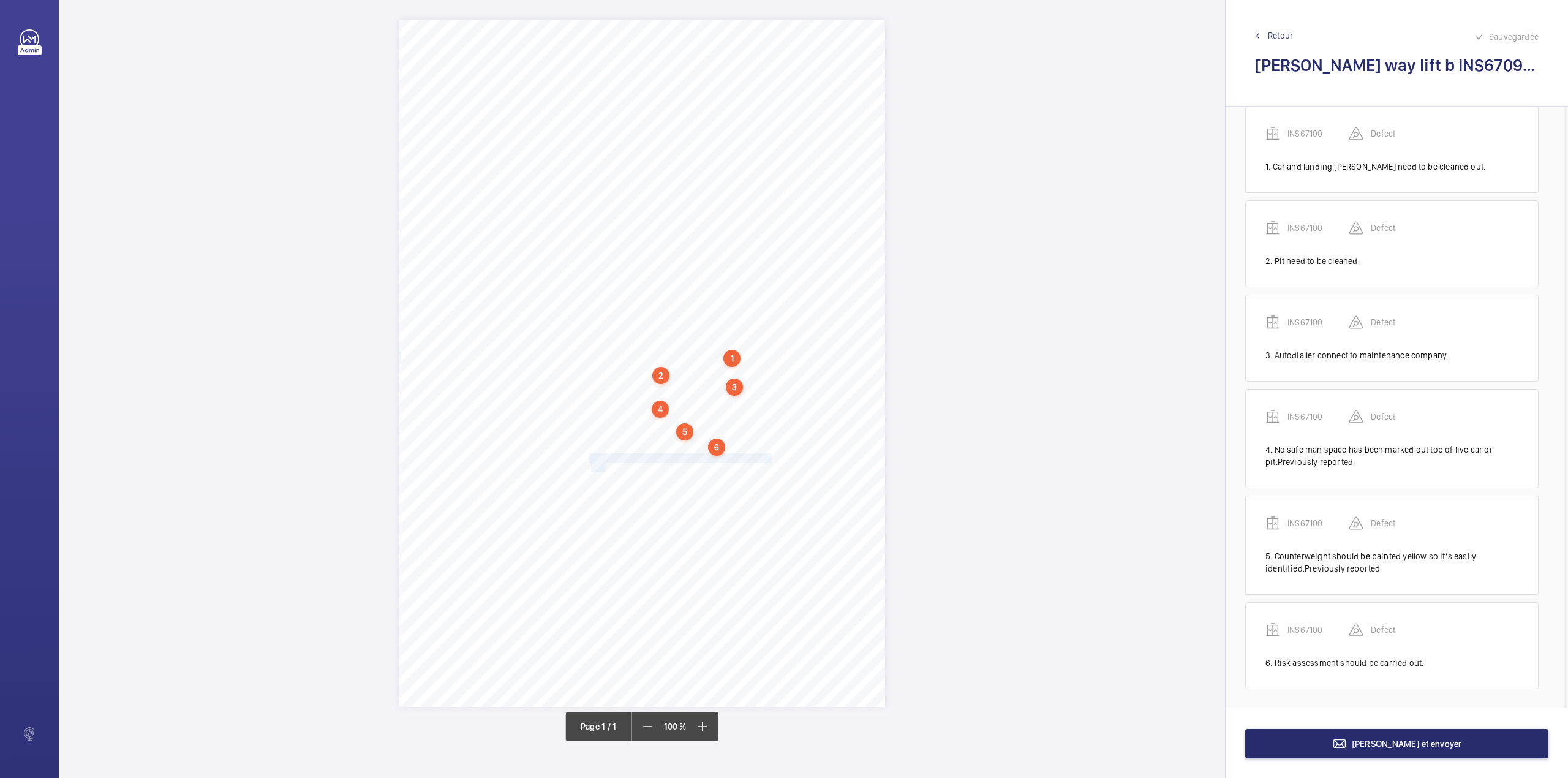
drag, startPoint x: 589, startPoint y: 455, endPoint x: 605, endPoint y: 469, distance: 21.3
click at [605, 469] on div "Signed: Lifting Operations and Lifting Equipment Regulations 1998 Report of Tho…" at bounding box center [642, 363] width 486 height 687
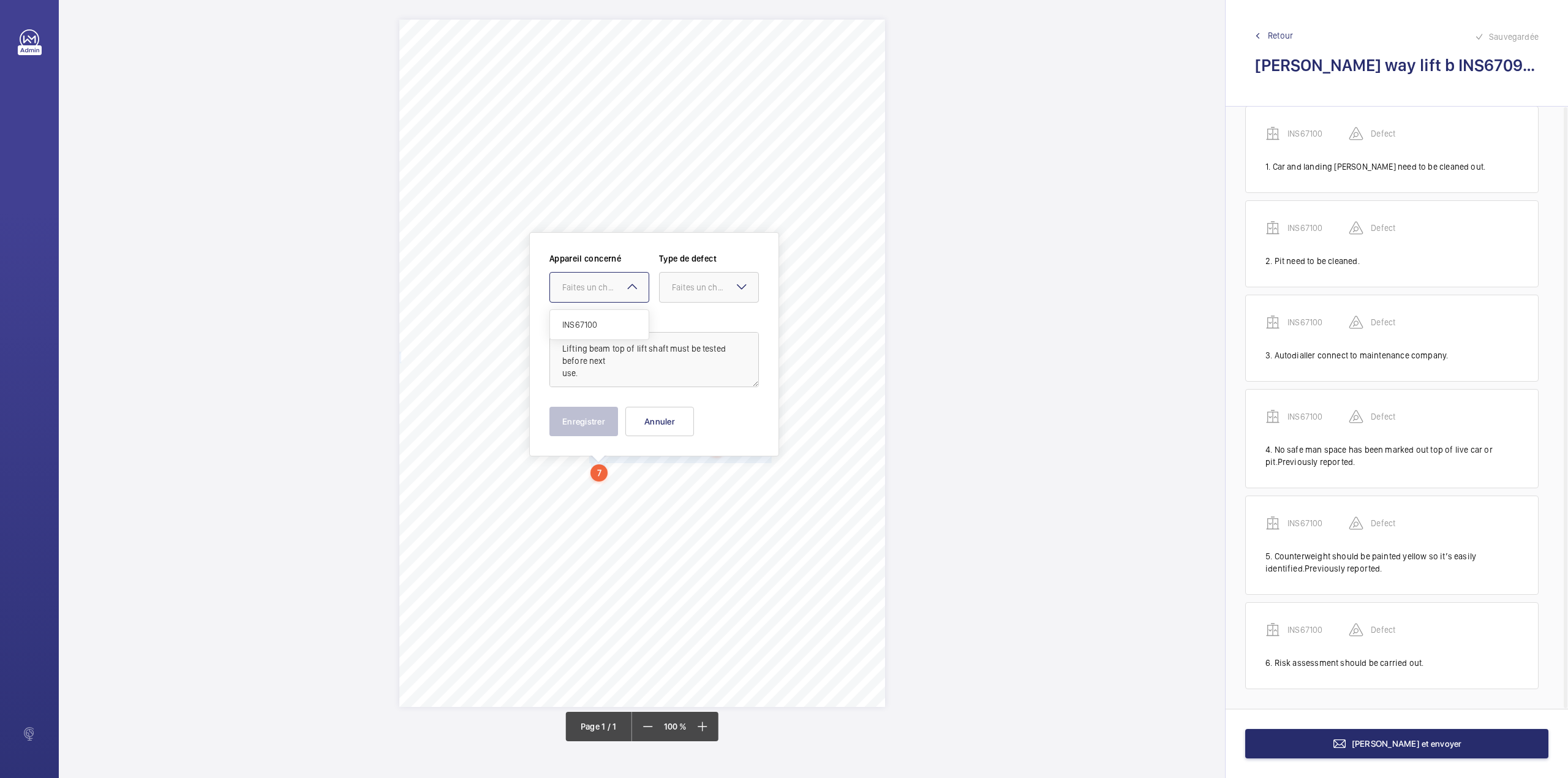
drag, startPoint x: 583, startPoint y: 284, endPoint x: 591, endPoint y: 326, distance: 42.8
click at [583, 292] on div "Faites un choix" at bounding box center [605, 287] width 87 height 13
click at [591, 326] on span "INS67100" at bounding box center [599, 324] width 74 height 13
drag, startPoint x: 692, startPoint y: 297, endPoint x: 692, endPoint y: 304, distance: 7.0
click at [692, 297] on div at bounding box center [708, 287] width 99 height 29
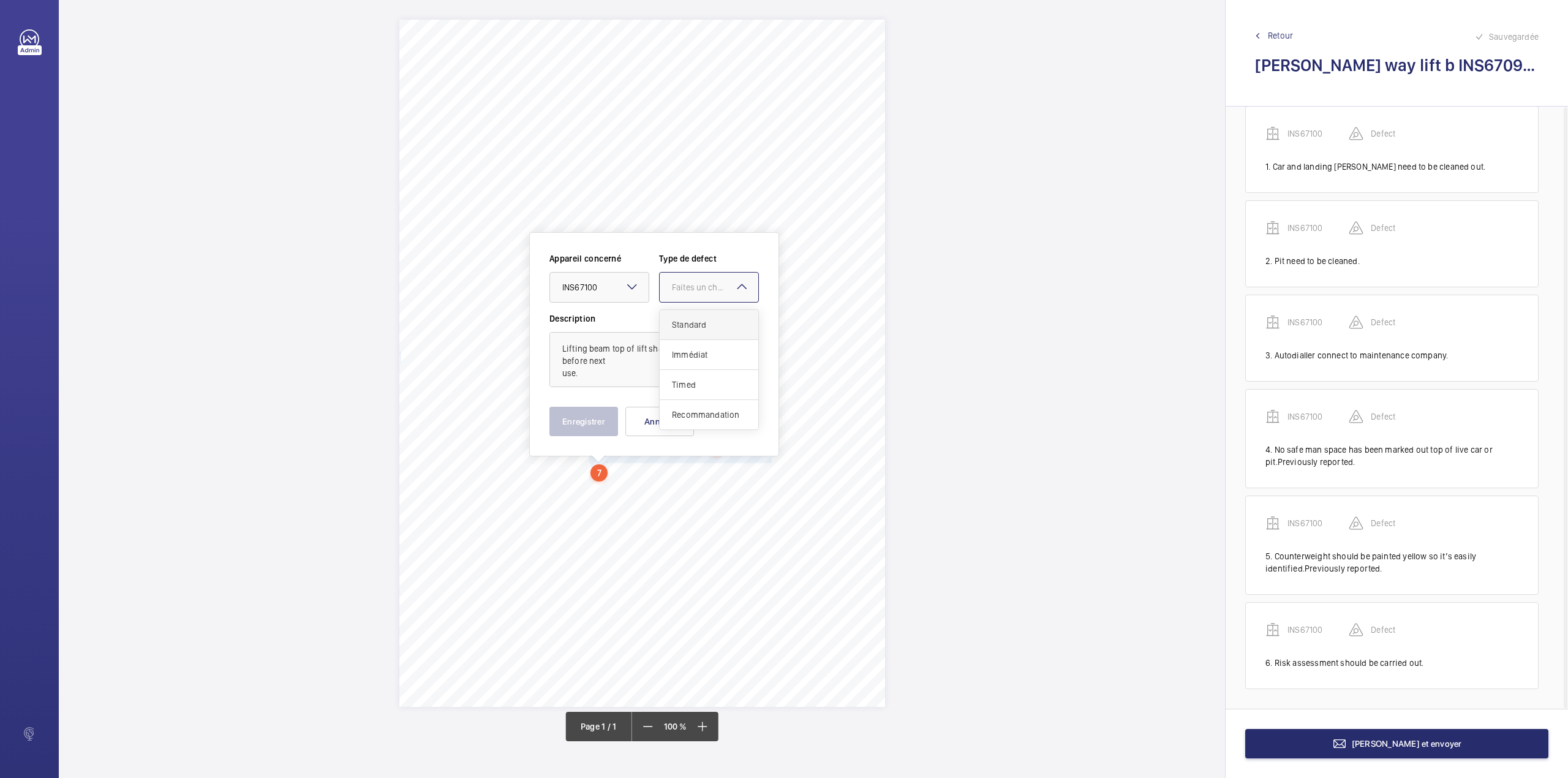
click at [691, 316] on div "Standard" at bounding box center [708, 325] width 99 height 30
click at [599, 416] on button "Enregistrer" at bounding box center [583, 422] width 68 height 29
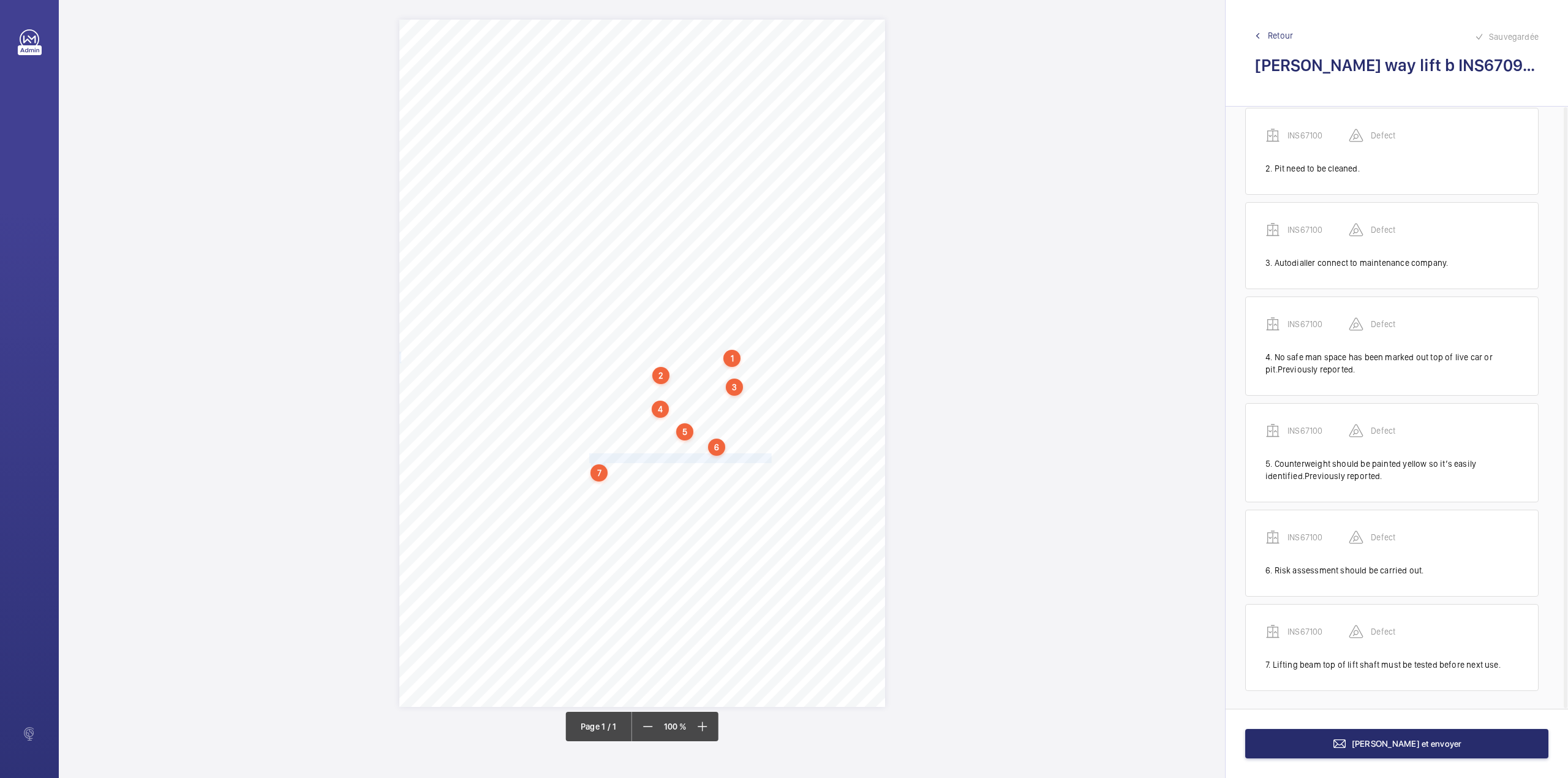
scroll to position [118, 0]
drag, startPoint x: 591, startPoint y: 485, endPoint x: 647, endPoint y: 485, distance: 56.0
click at [647, 485] on div "Signed: Lifting Operations and Lifting Equipment Regulations 1998 Report of Tho…" at bounding box center [642, 363] width 486 height 687
click at [658, 303] on div "Faites un choix" at bounding box center [647, 305] width 87 height 13
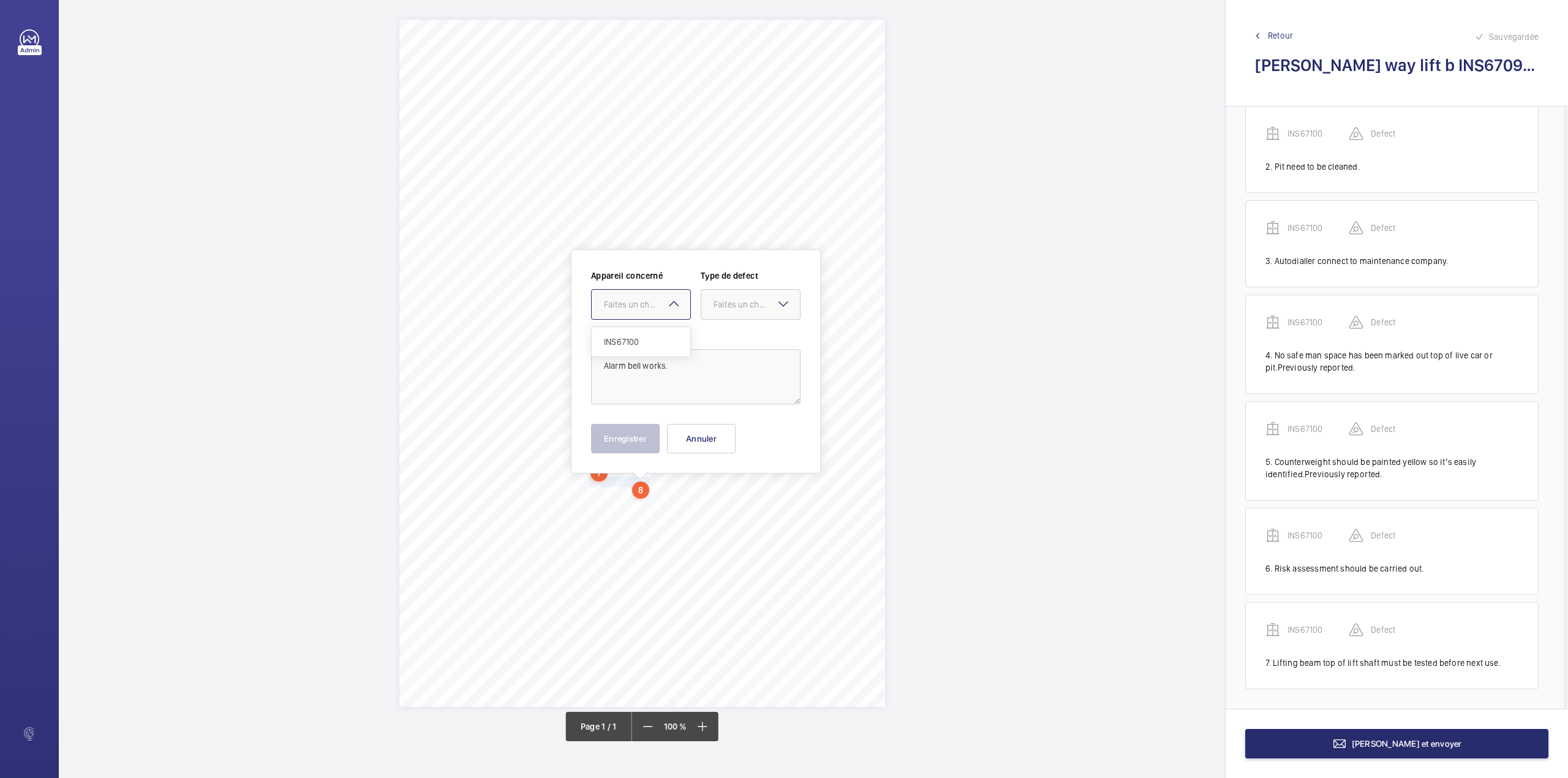
click at [658, 327] on ng-dropdown-panel "INS67100" at bounding box center [641, 342] width 100 height 30
click at [718, 305] on div "Faites un choix" at bounding box center [756, 305] width 87 height 13
click at [718, 347] on span "Standard" at bounding box center [750, 342] width 74 height 13
click at [629, 309] on div "Faites un choix" at bounding box center [647, 305] width 87 height 13
click at [632, 348] on div "INS67100" at bounding box center [640, 342] width 99 height 29
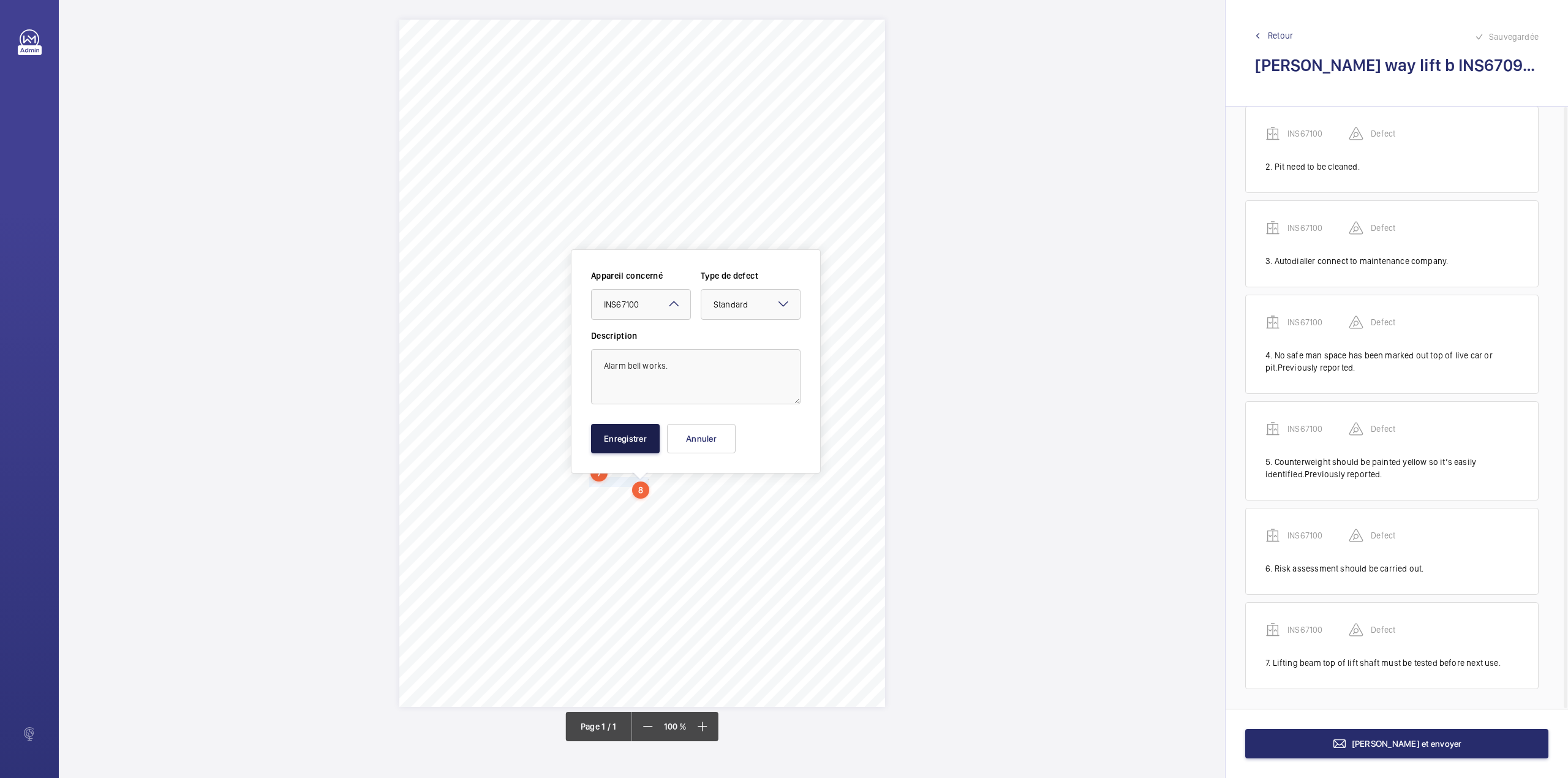
click at [622, 447] on button "Enregistrer" at bounding box center [625, 438] width 68 height 29
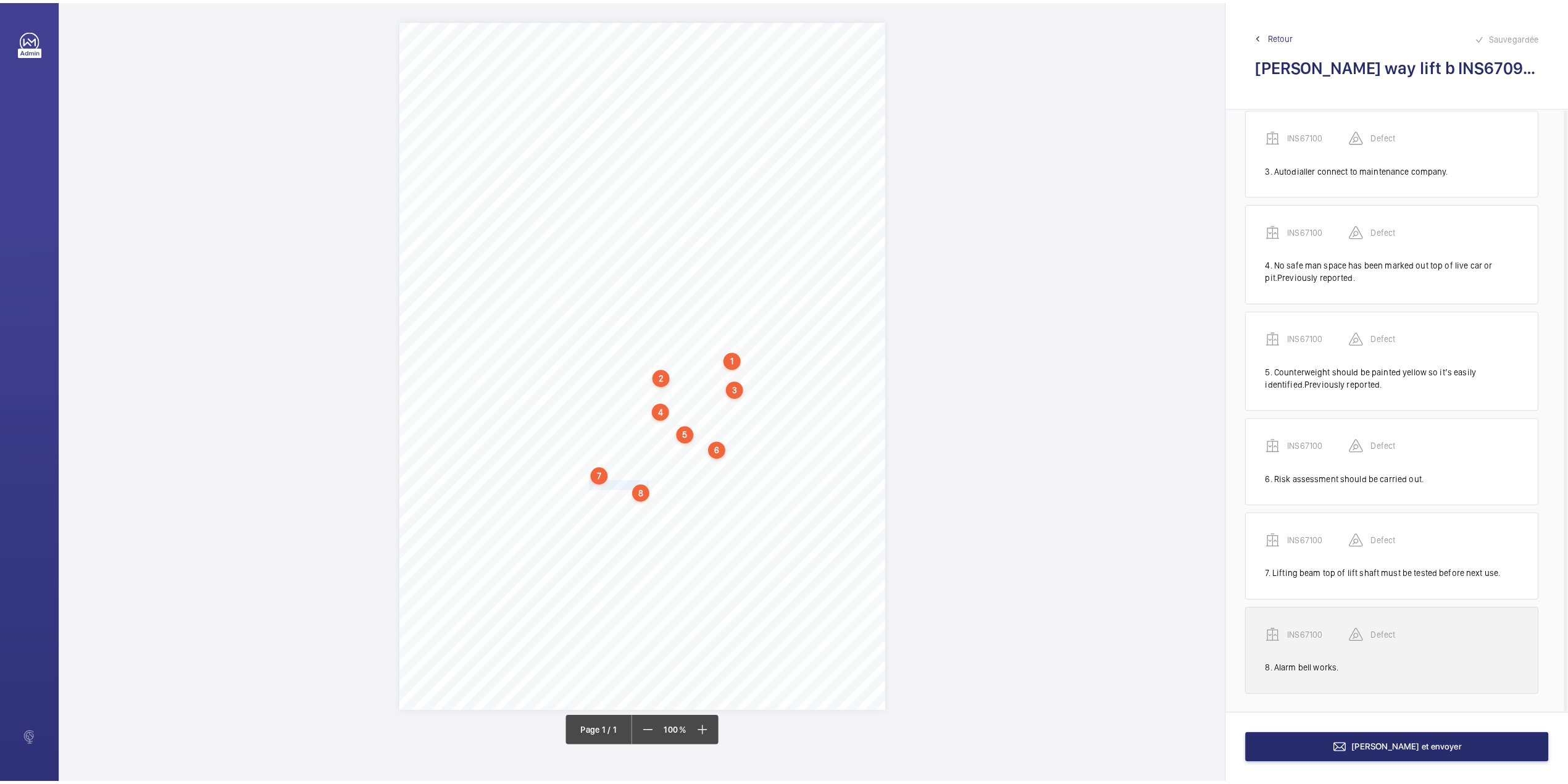
scroll to position [213, 0]
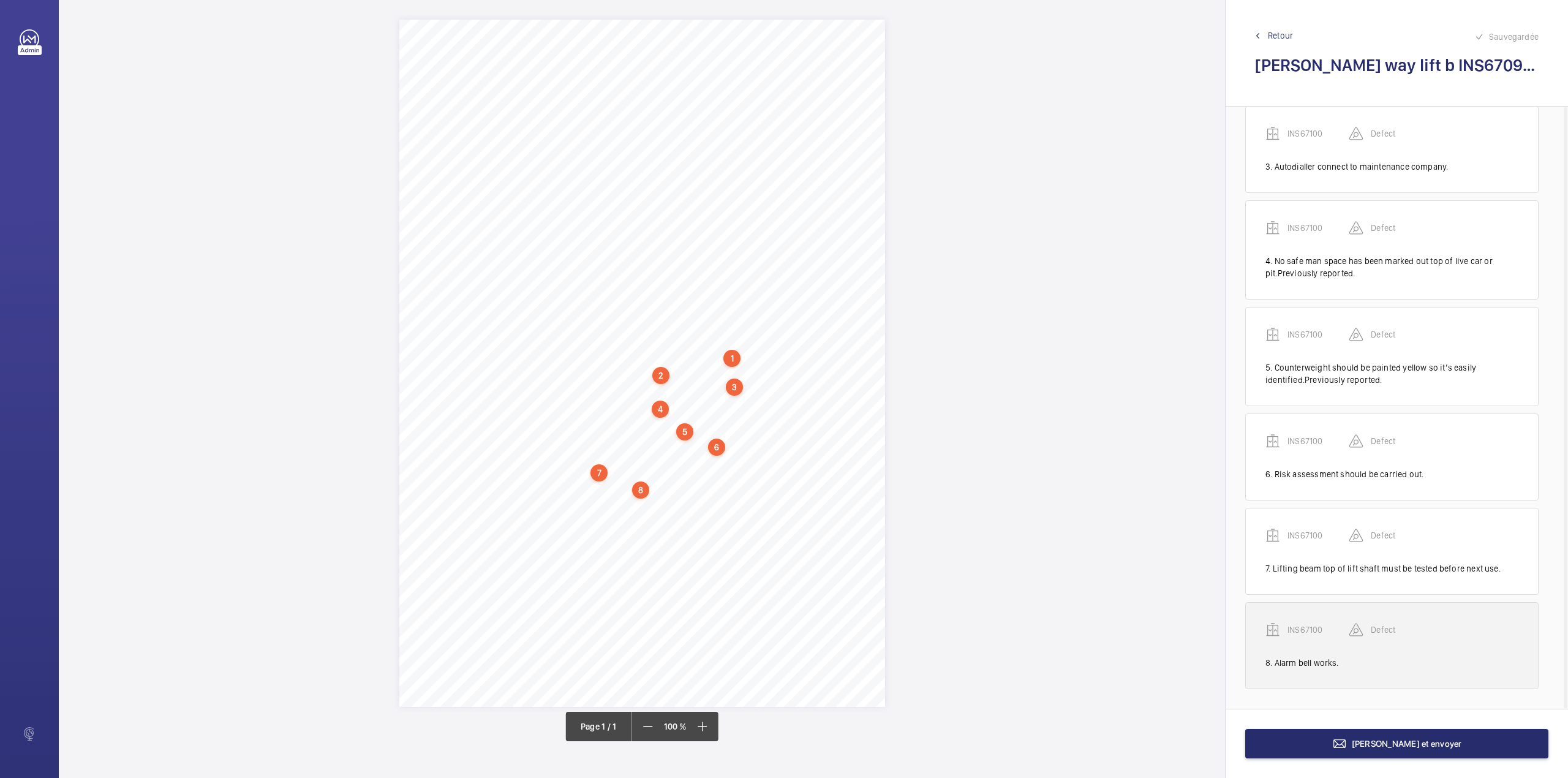
click at [1295, 634] on p "INS67100" at bounding box center [1318, 630] width 61 height 13
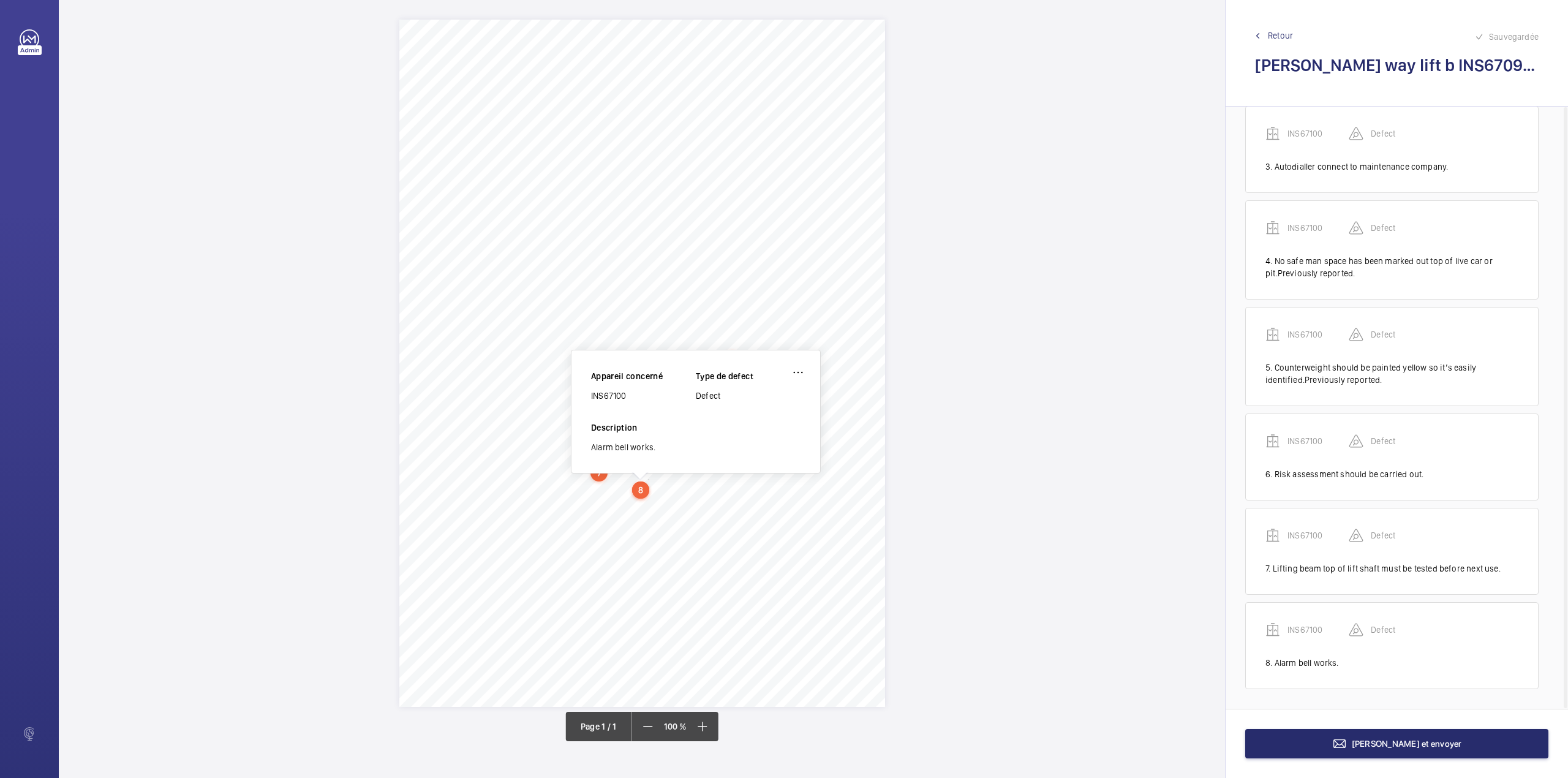
drag, startPoint x: 591, startPoint y: 397, endPoint x: 627, endPoint y: 394, distance: 36.1
click at [627, 394] on div "INS67100" at bounding box center [643, 395] width 104 height 13
copy div "INS67100"
click at [1358, 735] on button "Terminer et envoyer" at bounding box center [1396, 744] width 303 height 29
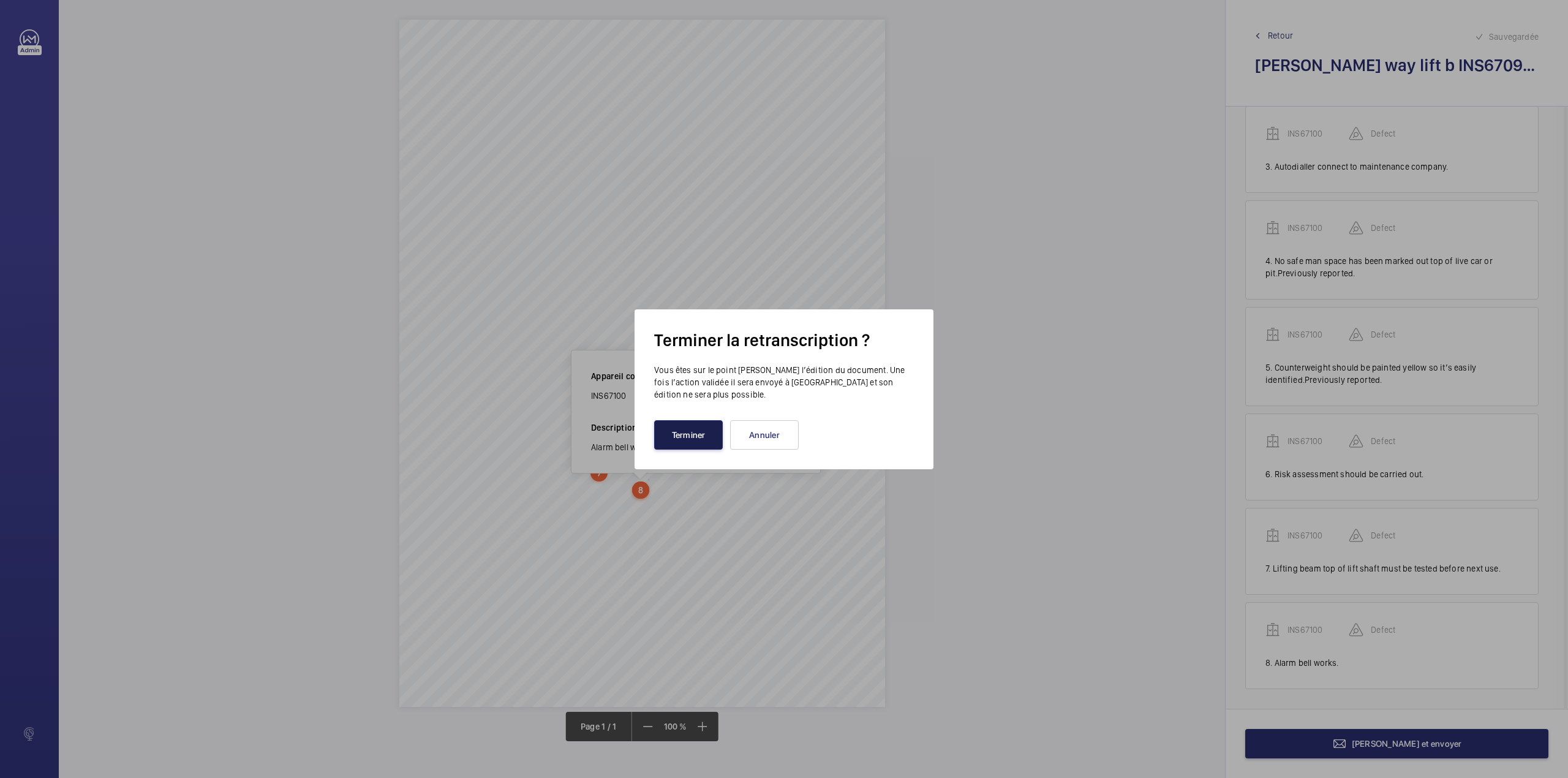
click at [690, 444] on button "Terminer" at bounding box center [688, 435] width 68 height 29
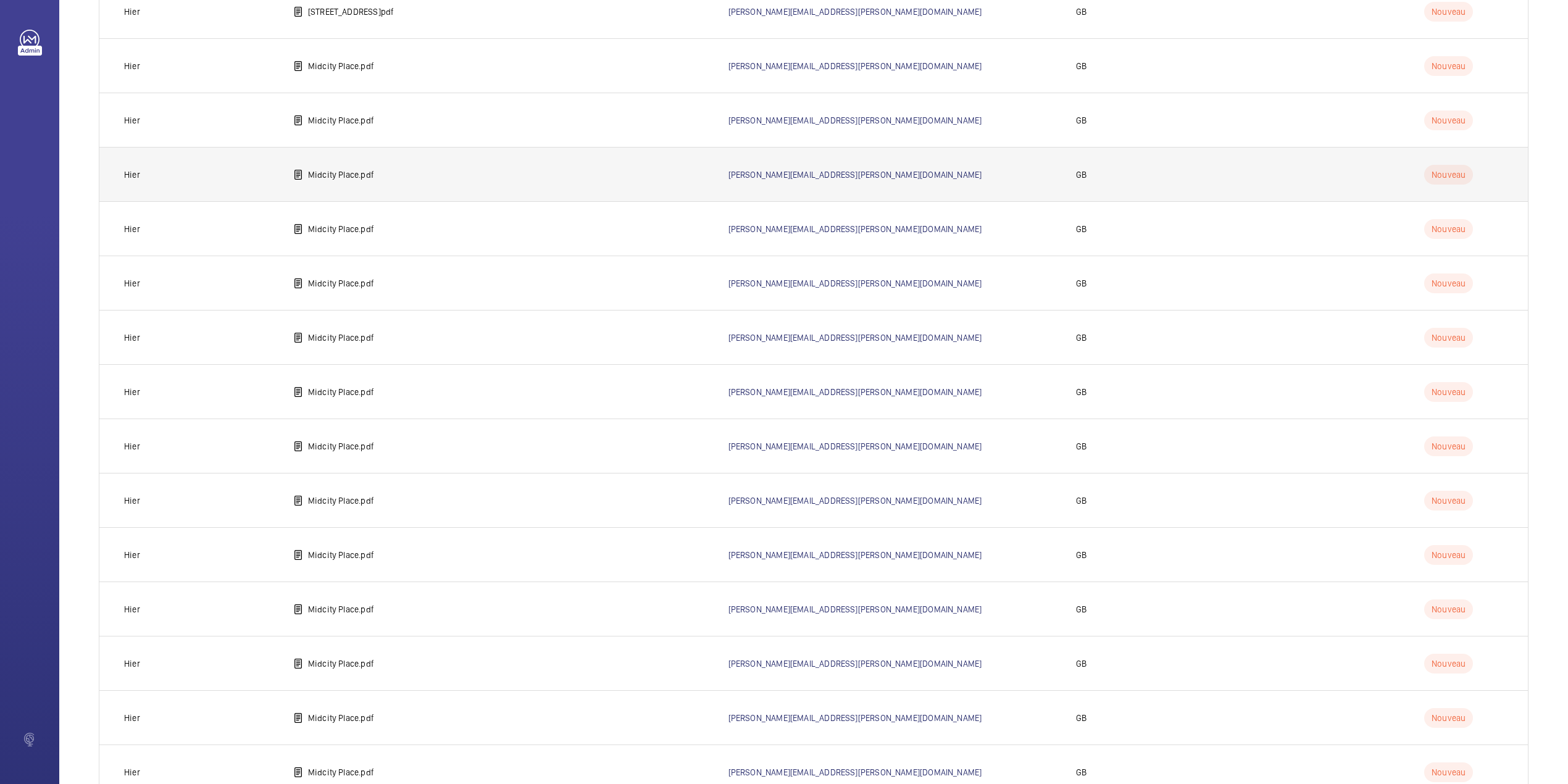
scroll to position [427, 0]
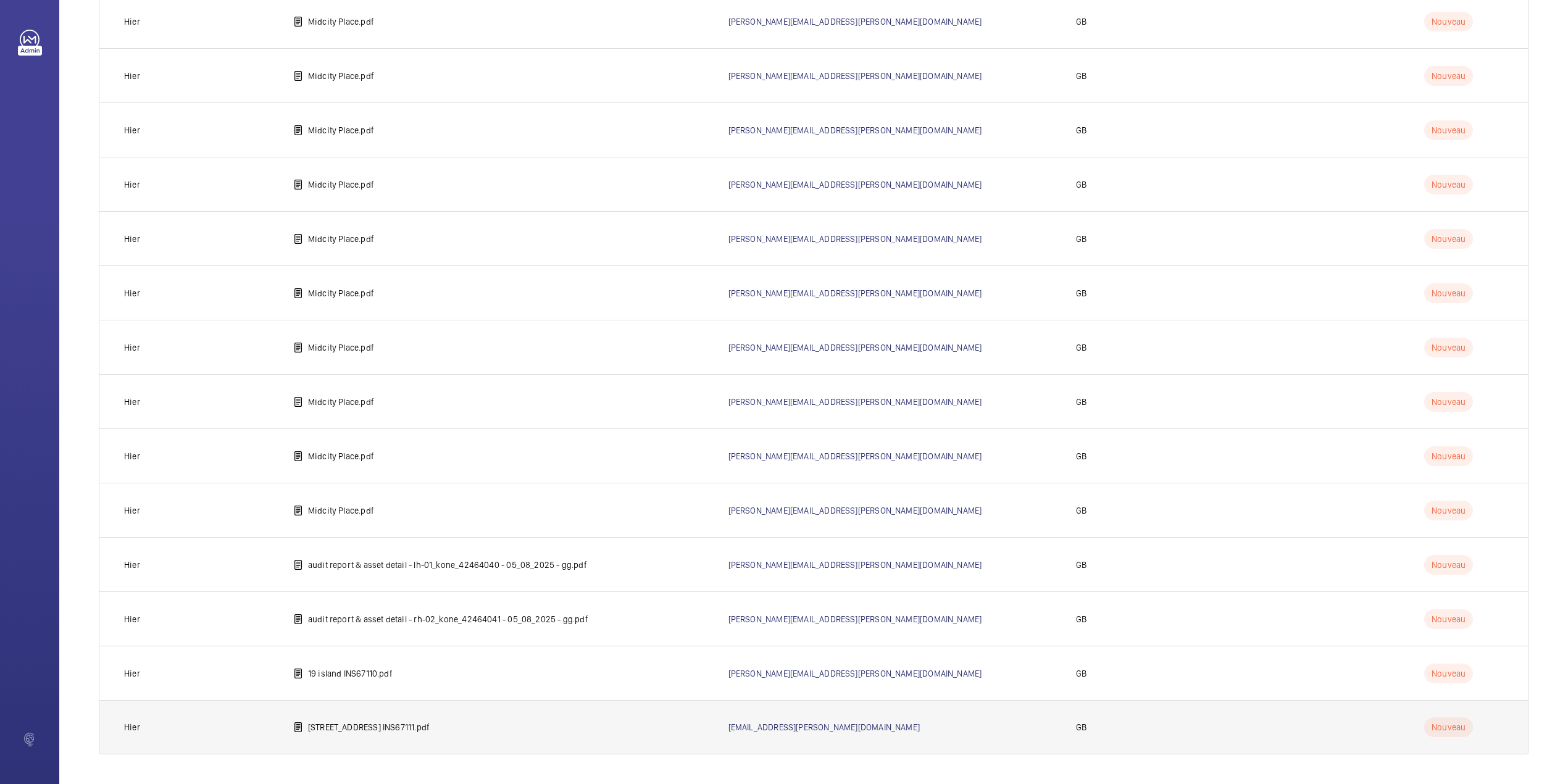
click at [371, 715] on td "2 island road INS67111.pdf" at bounding box center [491, 727] width 436 height 54
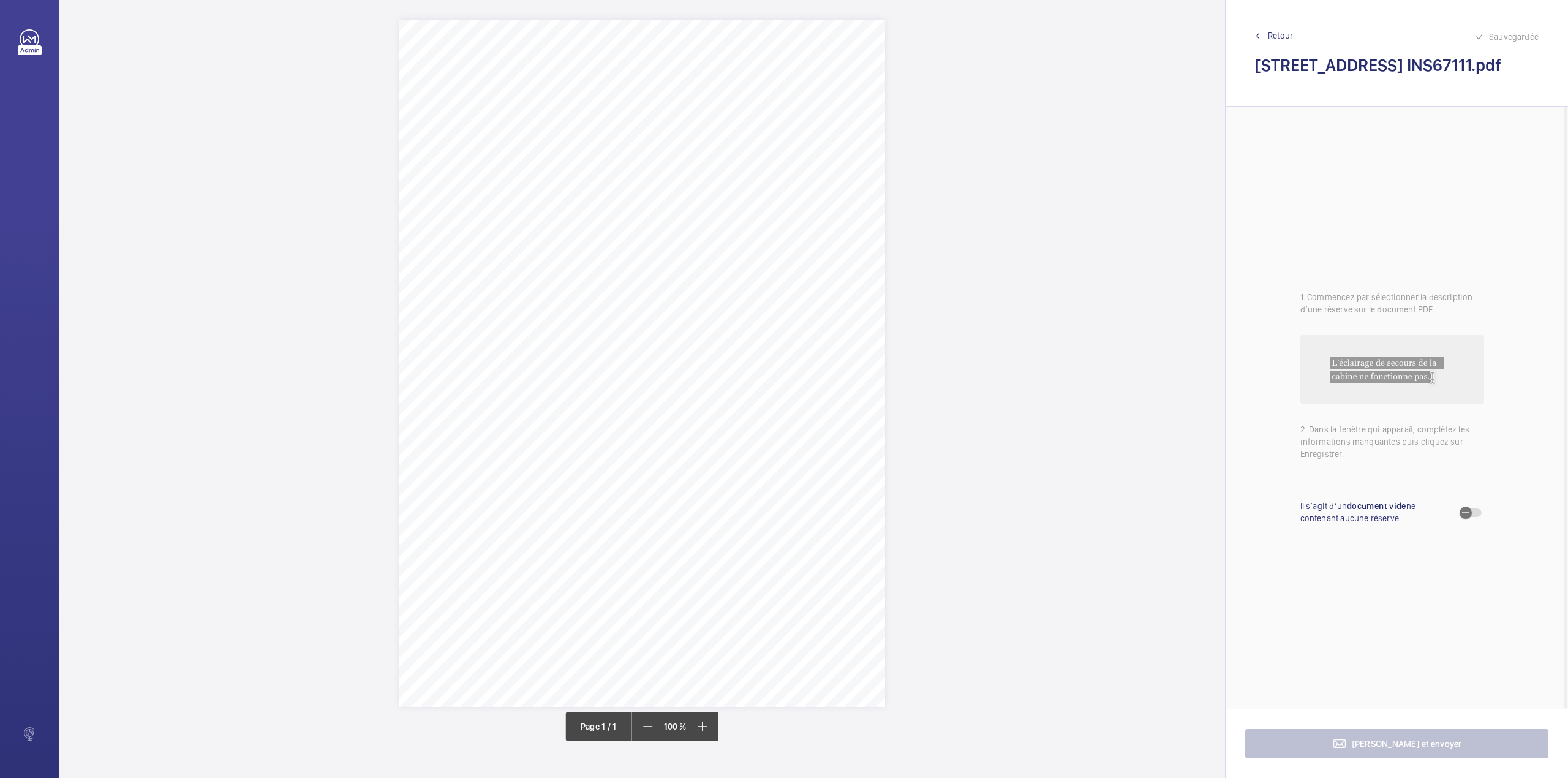
drag, startPoint x: 623, startPoint y: 155, endPoint x: 772, endPoint y: 154, distance: 149.0
click at [772, 154] on div "Signed: Lifting Operations and Lifting Equipment Regulations 1998 Report of Tho…" at bounding box center [642, 363] width 486 height 687
copy div "2 Island Road Rotherhithe London SE16 2PJ"
click at [814, 371] on button "Annuler" at bounding box center [826, 369] width 68 height 29
drag, startPoint x: 590, startPoint y: 318, endPoint x: 689, endPoint y: 346, distance: 102.9
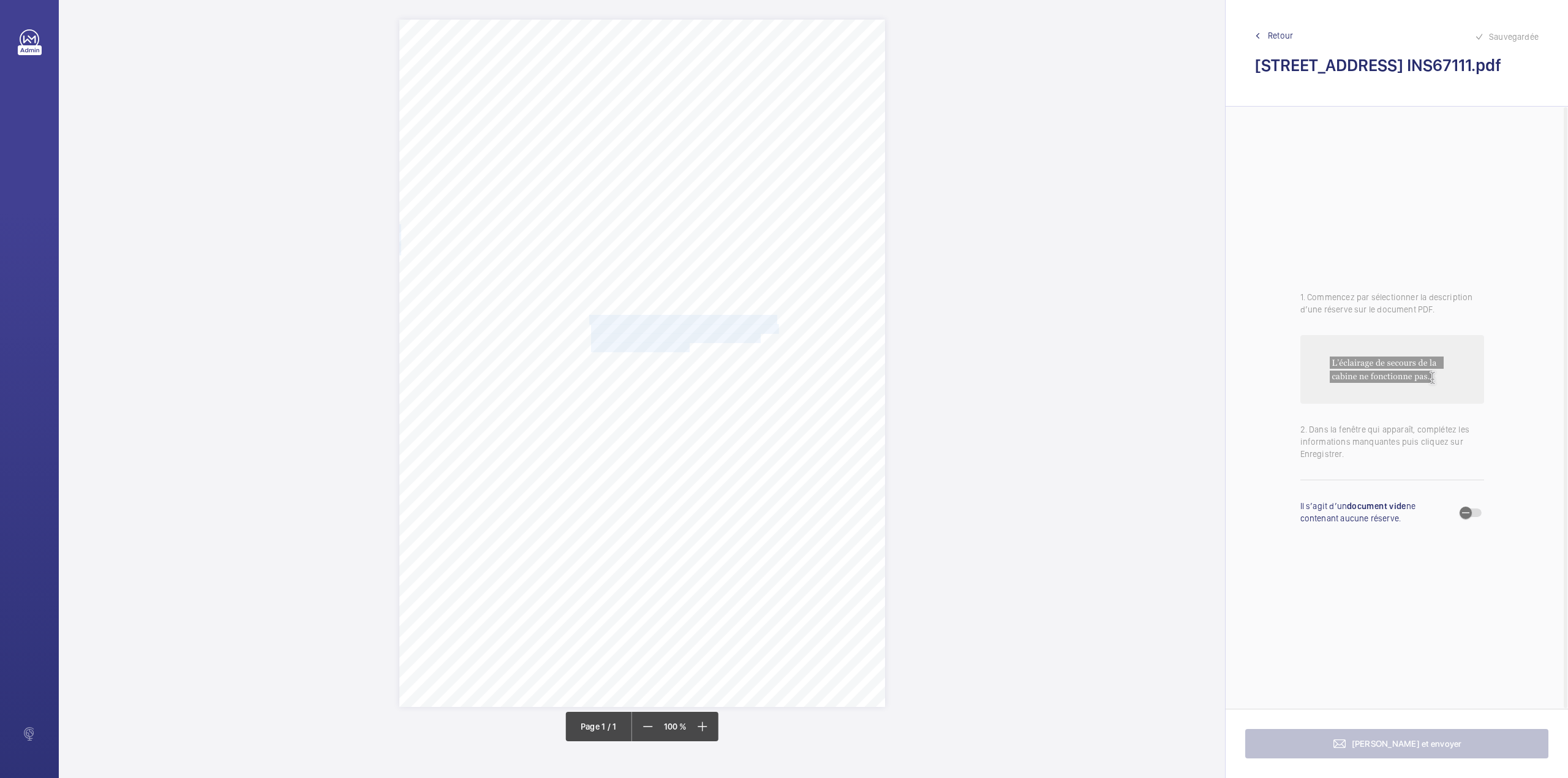
click at [689, 346] on div "Signed: Lifting Operations and Lifting Equipment Regulations 1998 Report of Tho…" at bounding box center [642, 363] width 486 height 687
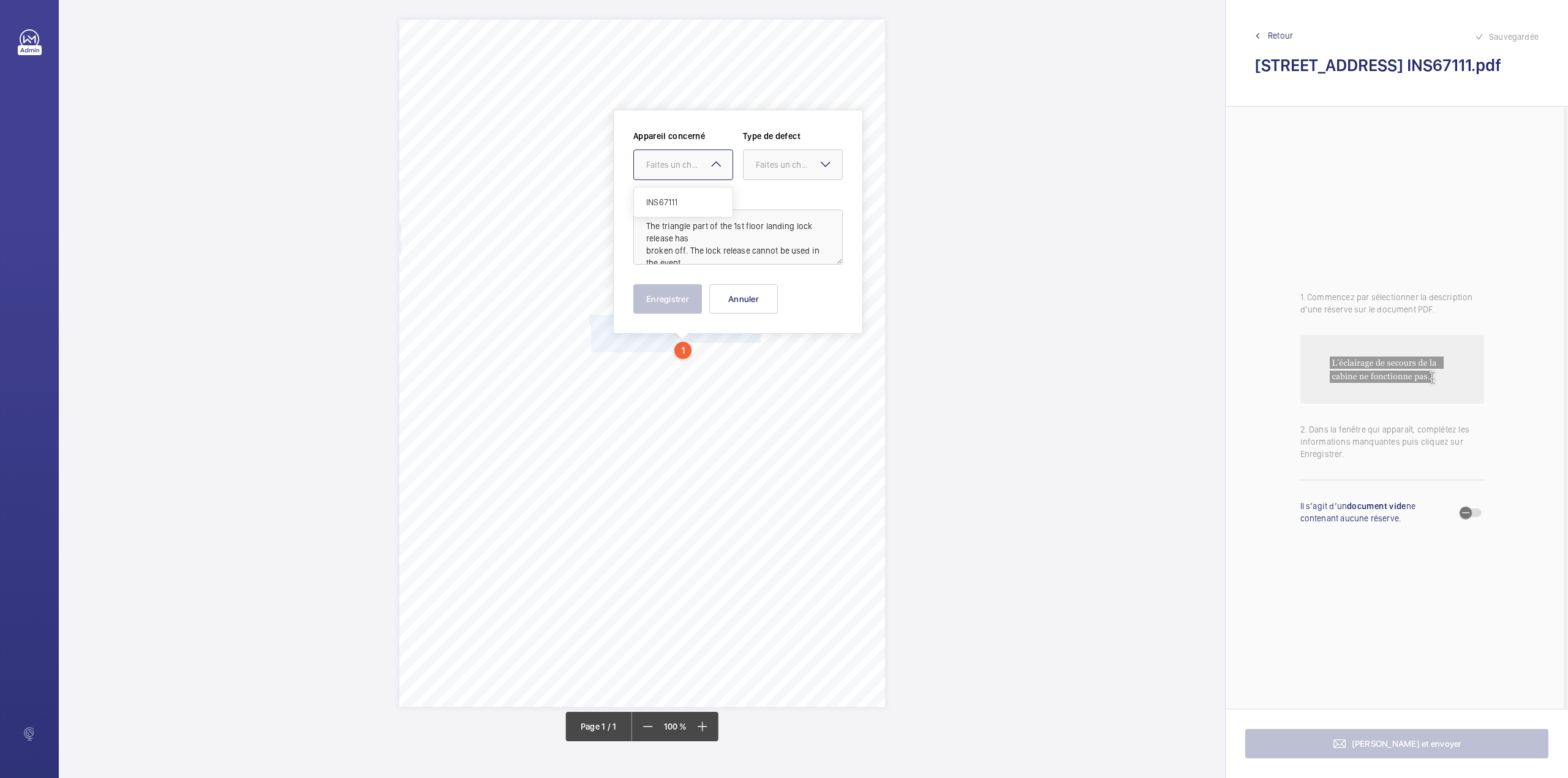
drag, startPoint x: 685, startPoint y: 177, endPoint x: 679, endPoint y: 207, distance: 30.6
click at [684, 180] on div "Faites un choix" at bounding box center [683, 164] width 100 height 30
click at [679, 207] on span "INS67111" at bounding box center [683, 202] width 74 height 13
drag, startPoint x: 754, startPoint y: 172, endPoint x: 757, endPoint y: 199, distance: 27.2
click at [755, 172] on div at bounding box center [792, 165] width 99 height 29
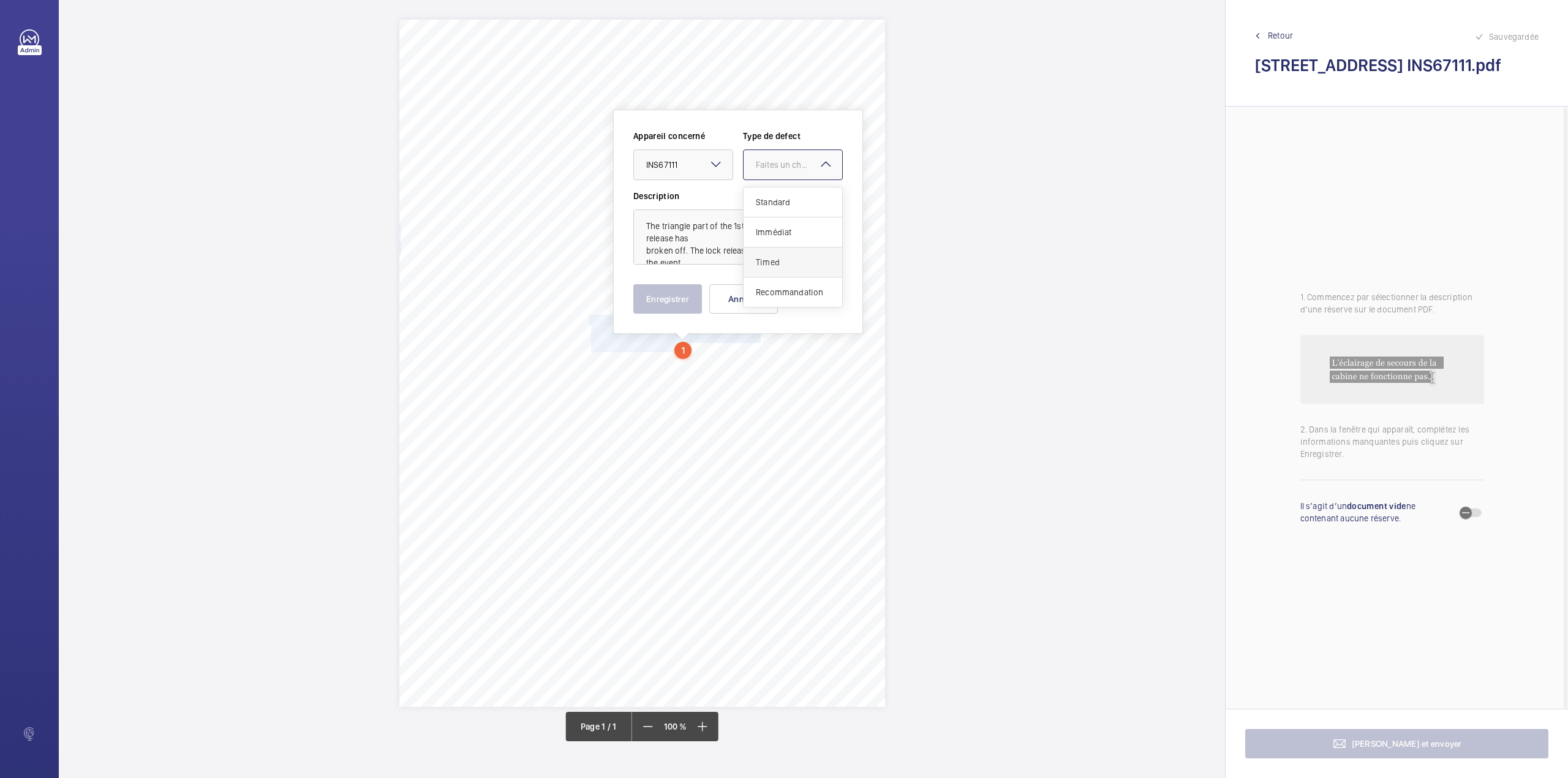
click at [758, 256] on div "Timed" at bounding box center [792, 263] width 99 height 30
click at [817, 167] on mat-icon "Open calendar" at bounding box center [823, 165] width 15 height 15
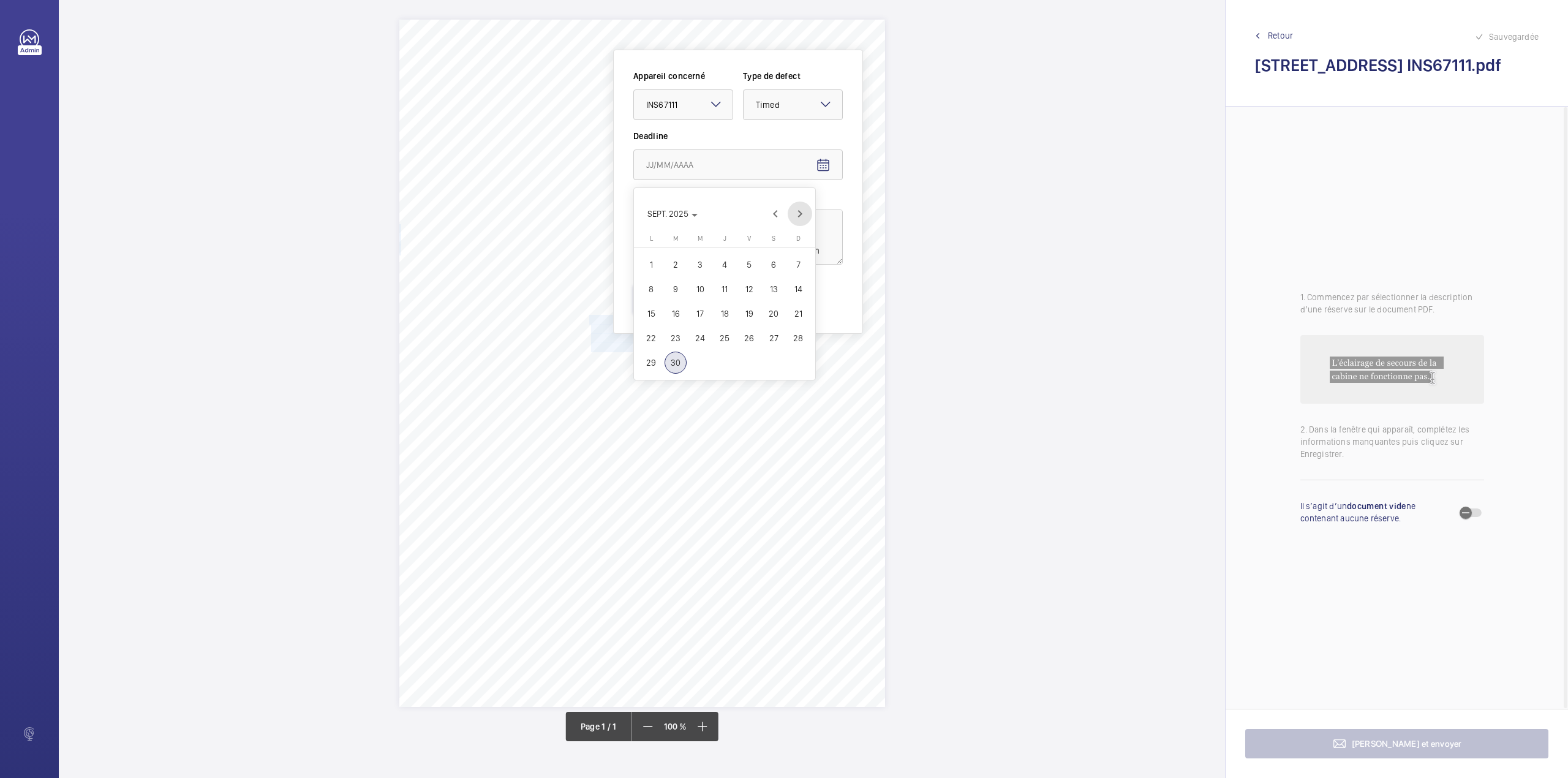
click at [800, 218] on span "Next month" at bounding box center [799, 214] width 24 height 24
click at [774, 335] on span "25" at bounding box center [774, 338] width 22 height 22
type input "25/10/2025"
click at [679, 291] on button "Enregistrer" at bounding box center [667, 299] width 68 height 29
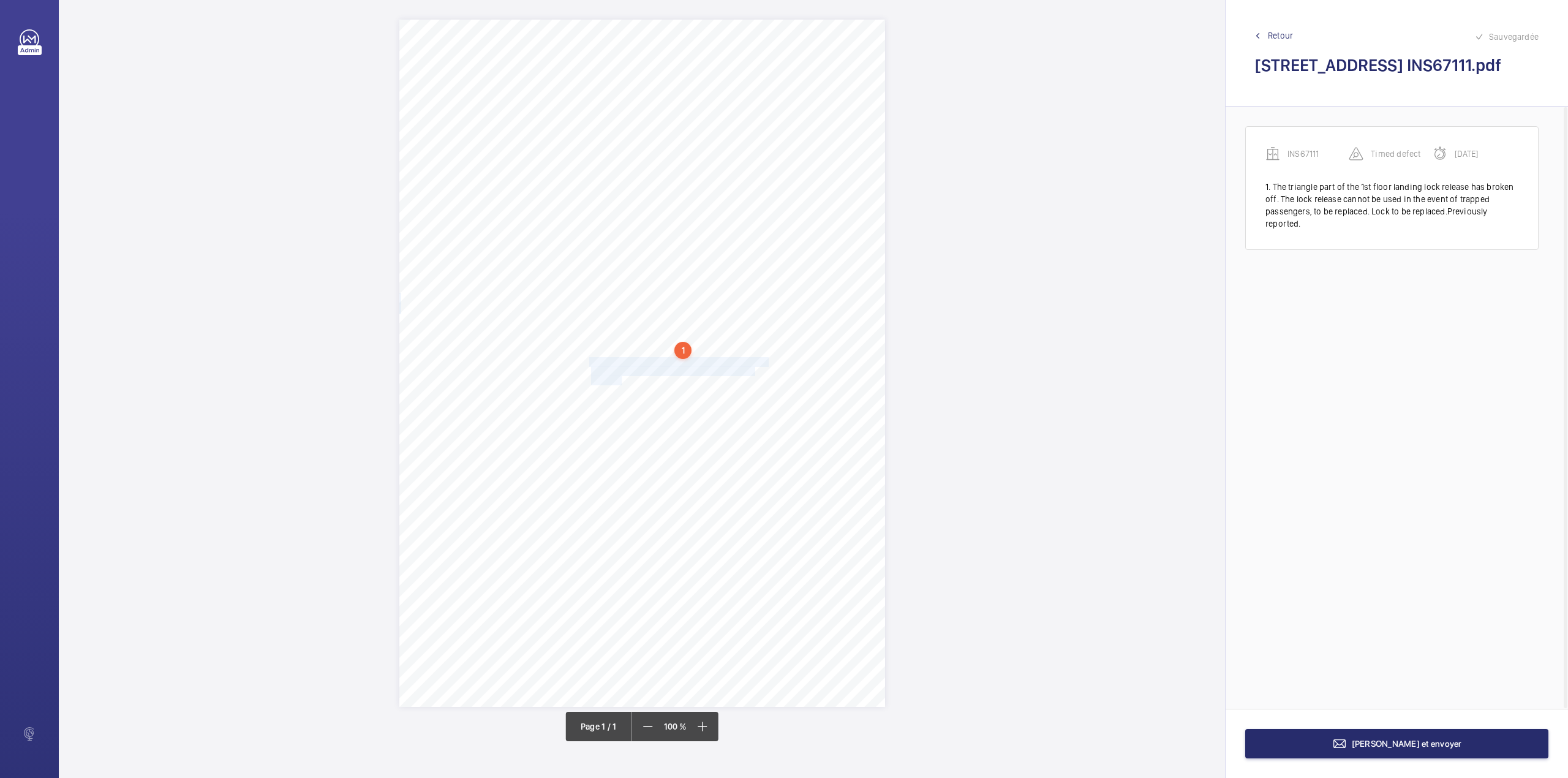
drag, startPoint x: 590, startPoint y: 363, endPoint x: 622, endPoint y: 379, distance: 35.8
click at [622, 379] on div "Signed: Lifting Operations and Lifting Equipment Regulations 1998 Report of Tho…" at bounding box center [642, 363] width 486 height 687
drag, startPoint x: 599, startPoint y: 200, endPoint x: 599, endPoint y: 213, distance: 13.0
click at [599, 213] on div "Faites un choix" at bounding box center [615, 197] width 100 height 30
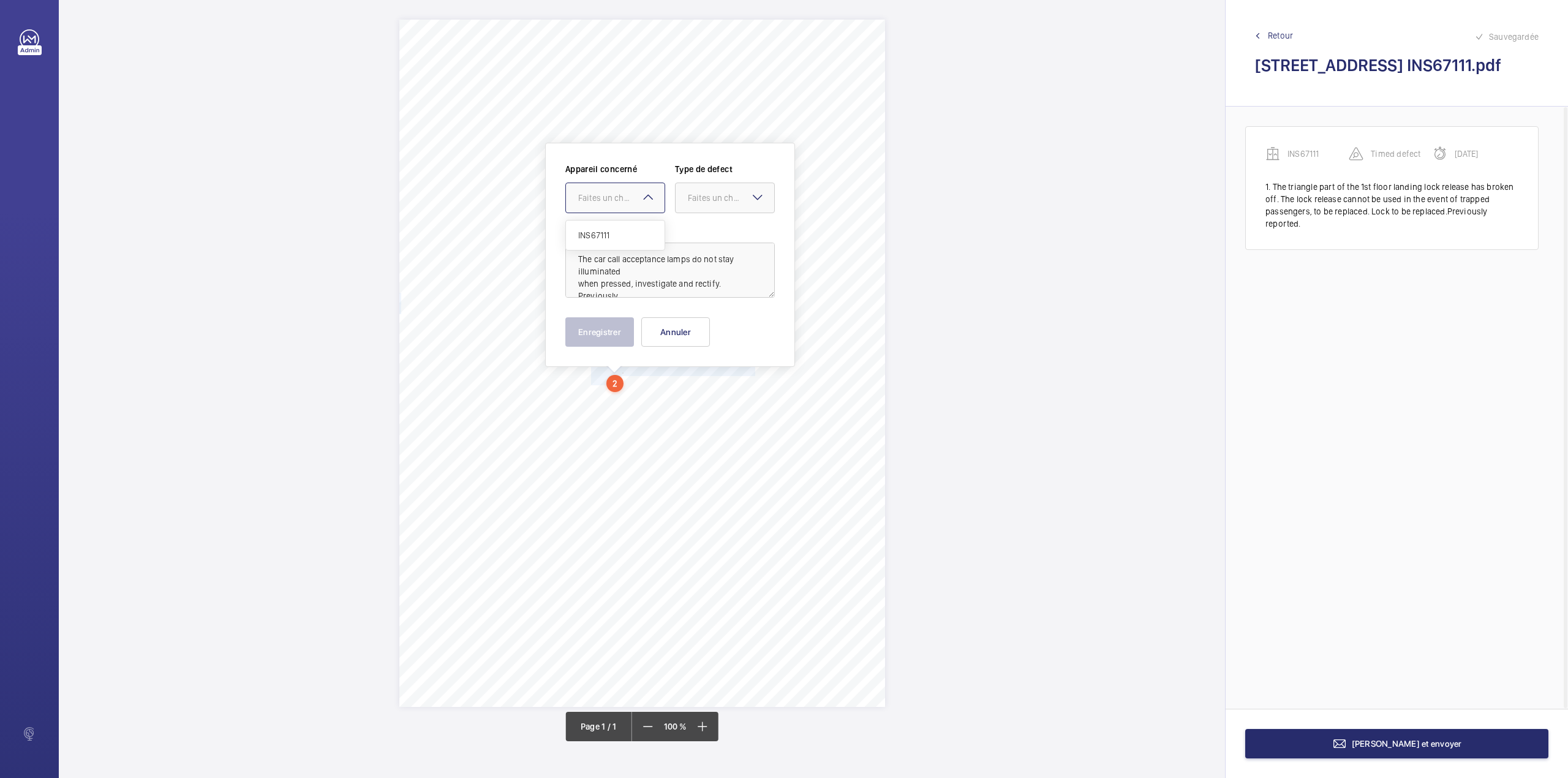
click at [600, 241] on span "INS67111" at bounding box center [616, 235] width 74 height 13
click at [710, 204] on div "Faites un choix" at bounding box center [724, 197] width 99 height 13
click at [704, 236] on span "Standard" at bounding box center [725, 235] width 74 height 13
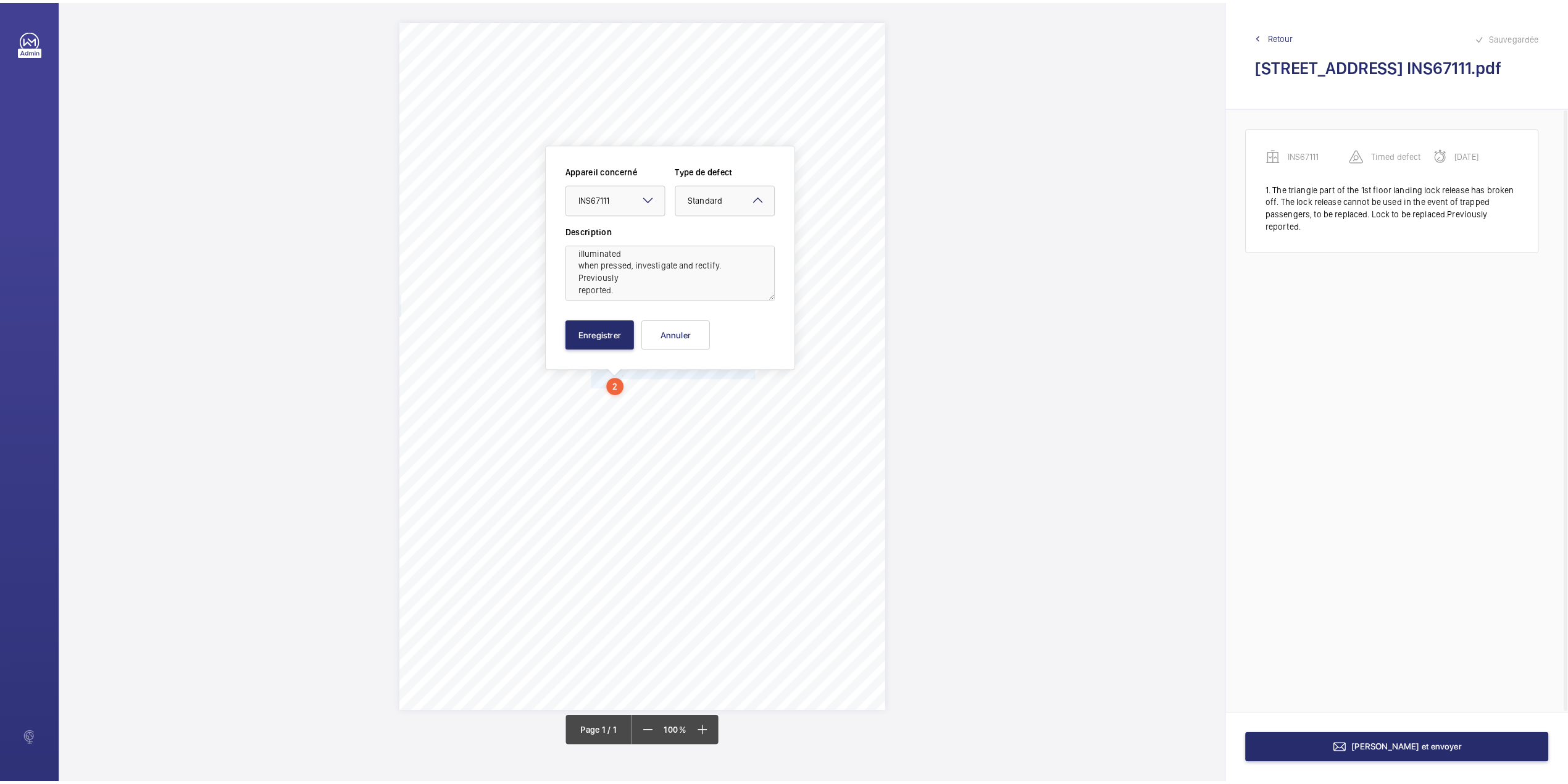
scroll to position [28, 0]
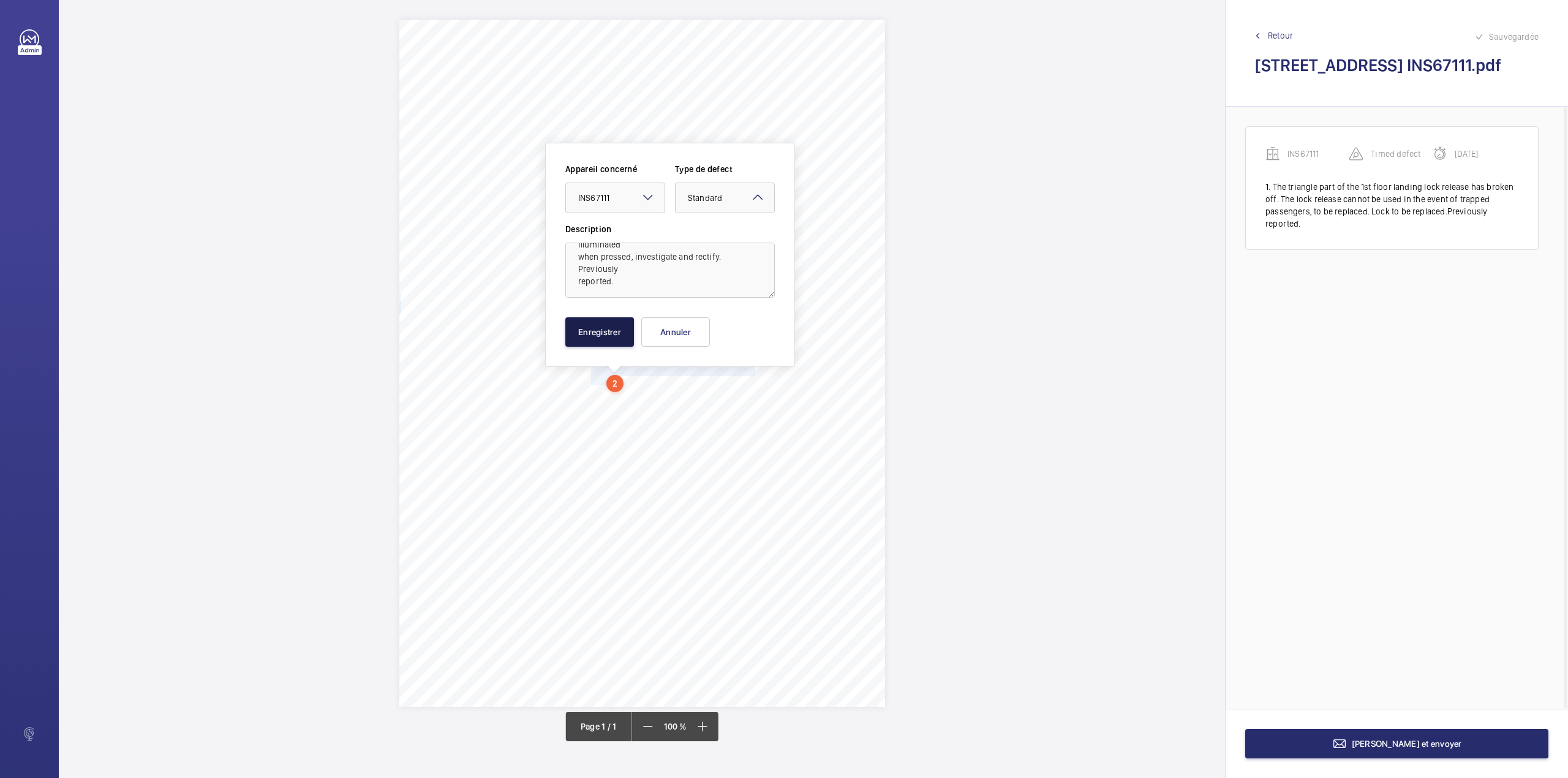
click at [614, 330] on button "Enregistrer" at bounding box center [599, 332] width 68 height 29
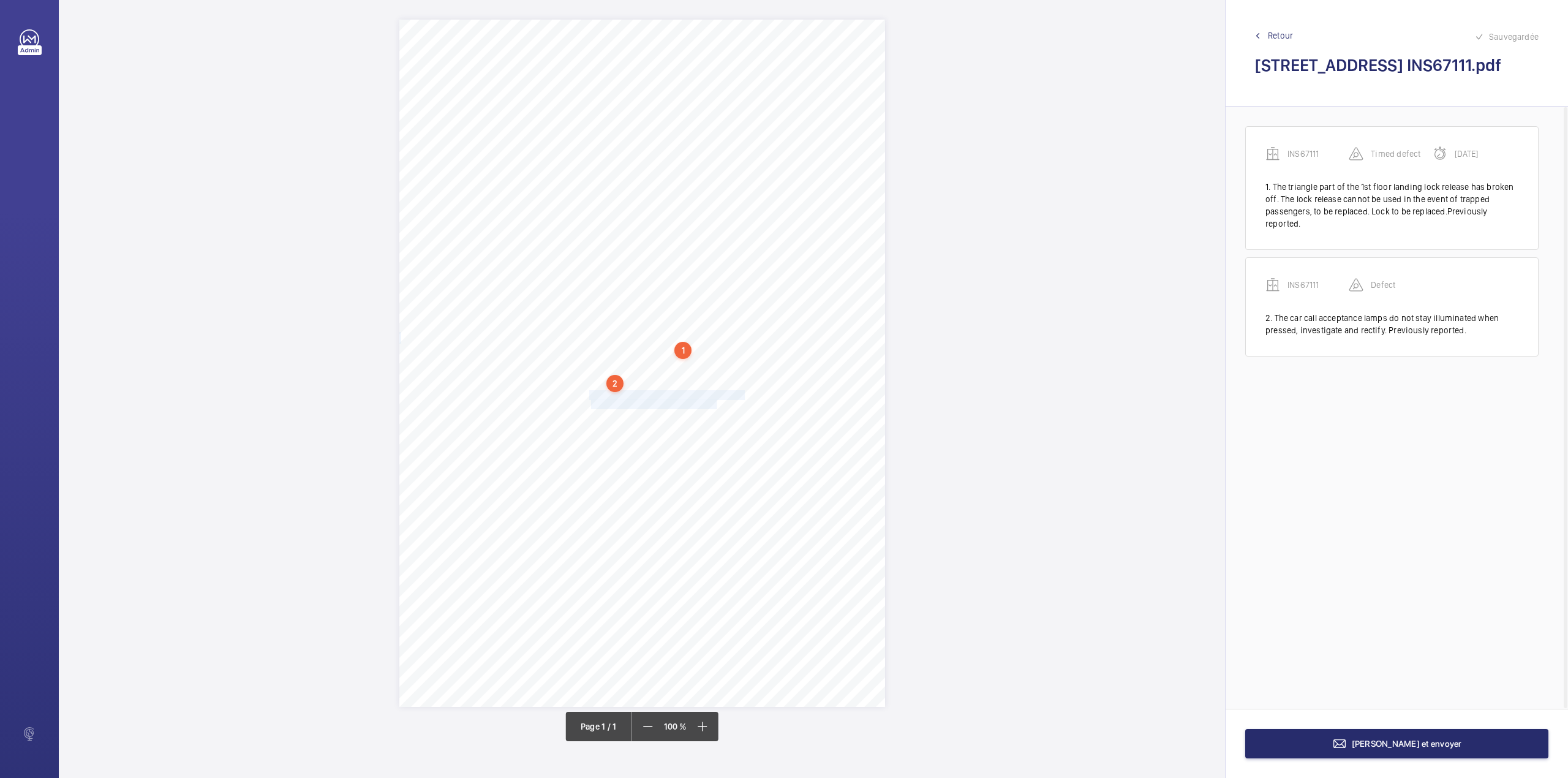
drag, startPoint x: 591, startPoint y: 397, endPoint x: 716, endPoint y: 403, distance: 125.1
click at [716, 403] on div "Signed: Lifting Operations and Lifting Equipment Regulations 1998 Report of Tho…" at bounding box center [642, 363] width 486 height 687
click at [816, 301] on textarea "No Autodial operator pickup. Timed out. To be investigated and resolved by next…" at bounding box center [765, 295] width 210 height 55
click at [714, 212] on div at bounding box center [710, 223] width 99 height 29
type textarea "No Autodial operator pickup. Timed out. To be investigated and resolved by next…"
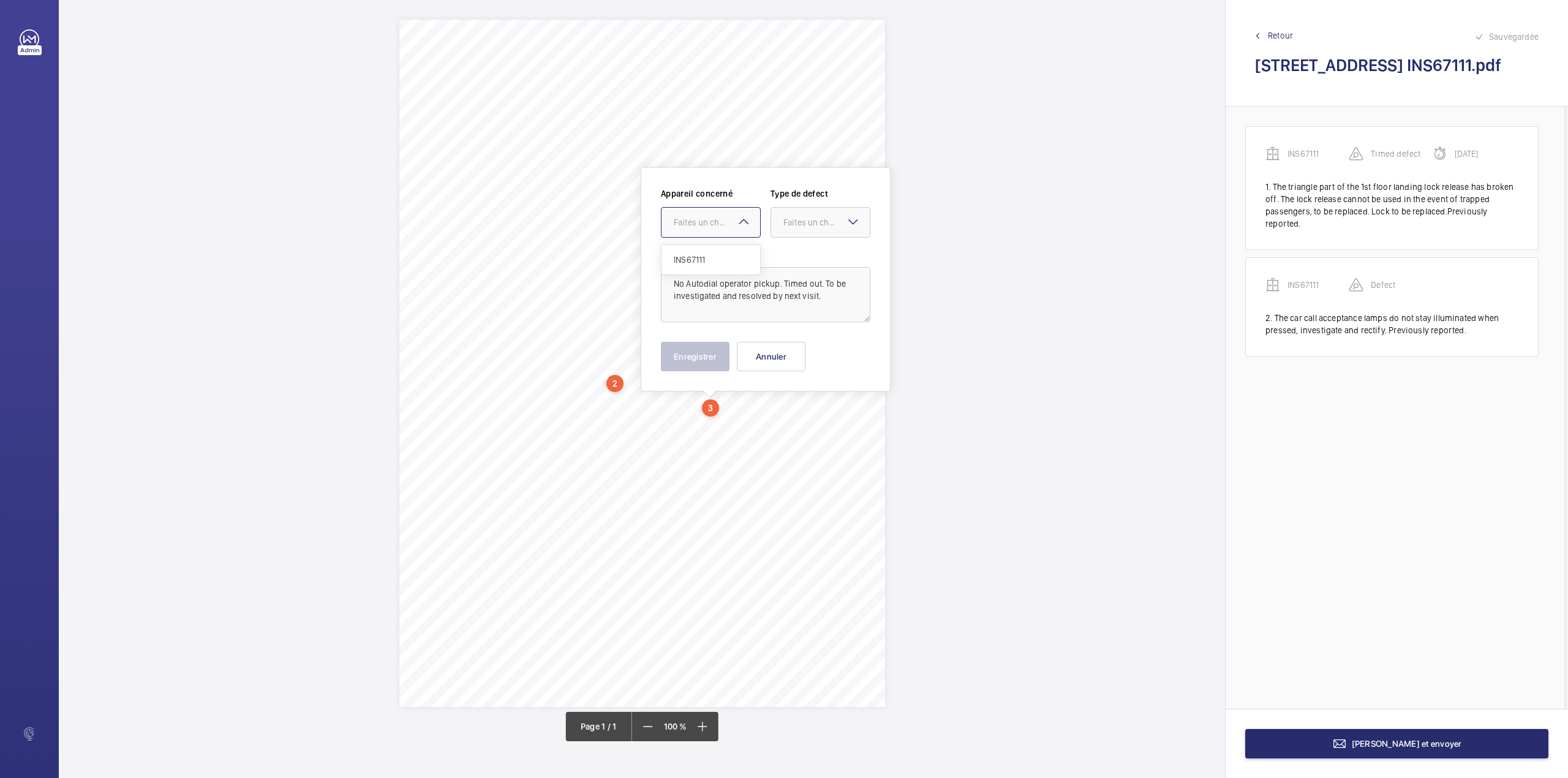
click at [716, 243] on div "Appareil concerné Faites un choix INS67111 Type de defect Faites un choix" at bounding box center [765, 218] width 210 height 61
click at [737, 226] on mat-icon at bounding box center [744, 222] width 15 height 15
click at [731, 263] on span "INS67111" at bounding box center [711, 260] width 74 height 13
click at [794, 229] on div at bounding box center [820, 223] width 99 height 29
click at [792, 261] on span "Standard" at bounding box center [821, 260] width 74 height 13
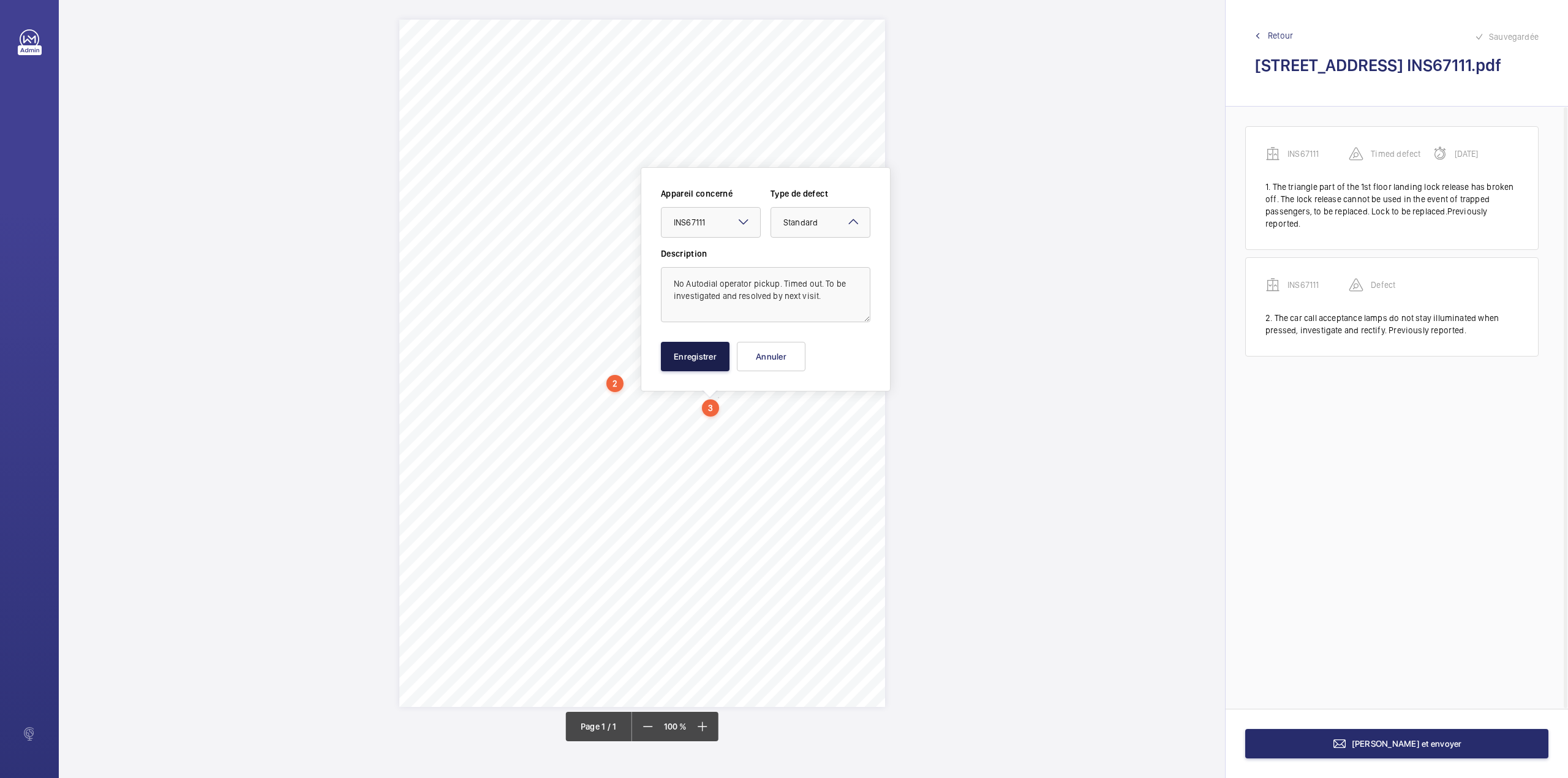
click at [713, 347] on button "Enregistrer" at bounding box center [695, 356] width 68 height 29
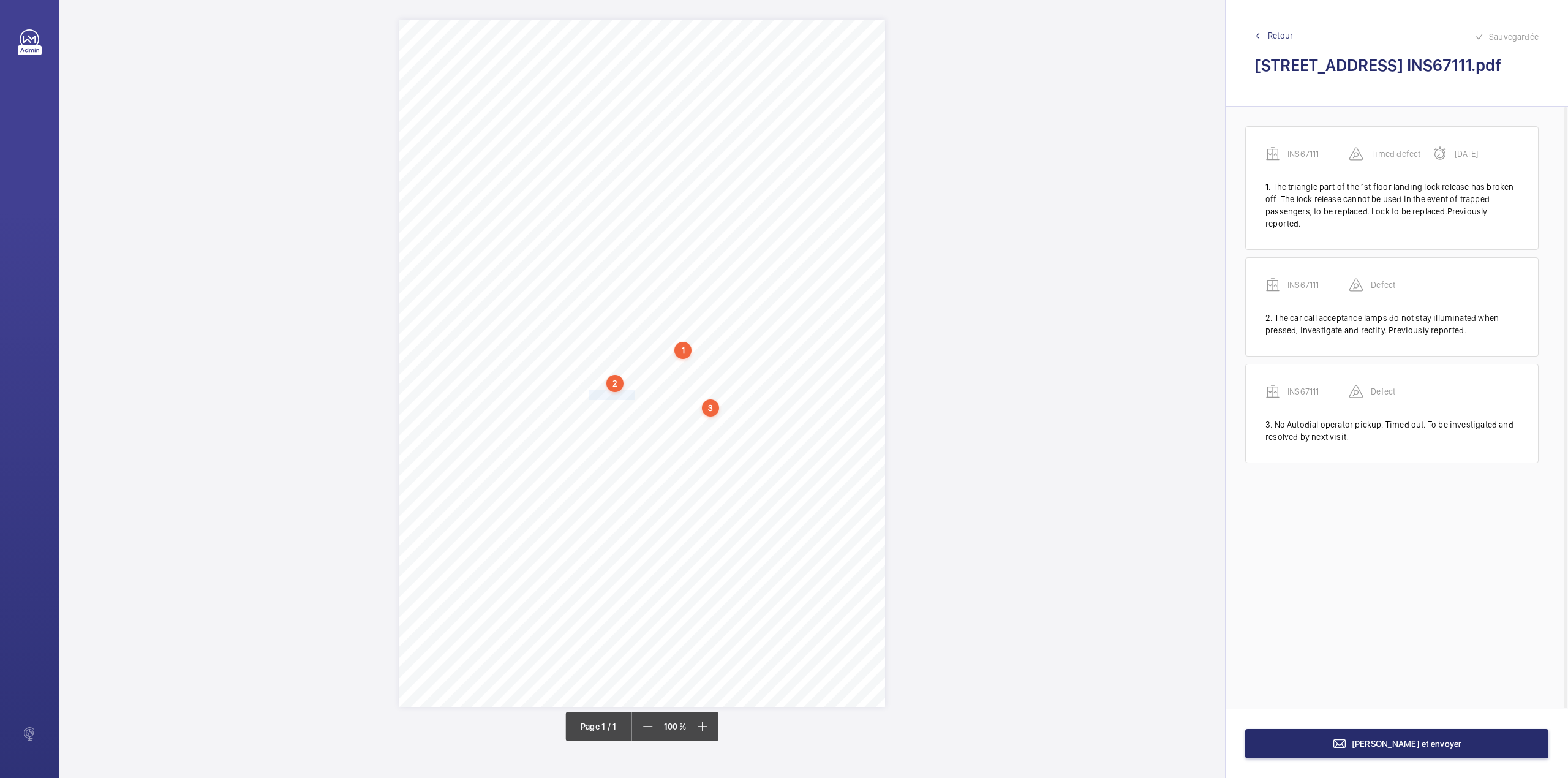
drag, startPoint x: 589, startPoint y: 389, endPoint x: 636, endPoint y: 395, distance: 47.4
click at [636, 395] on span "No Autodial operator pickup. Timed out. To be" at bounding box center [666, 395] width 154 height 9
click at [702, 351] on button "Annuler" at bounding box center [690, 348] width 68 height 29
drag, startPoint x: 591, startPoint y: 415, endPoint x: 739, endPoint y: 430, distance: 148.8
click at [739, 430] on div "Signed: Lifting Operations and Lifting Equipment Regulations 1998 Report of Tho…" at bounding box center [642, 363] width 486 height 687
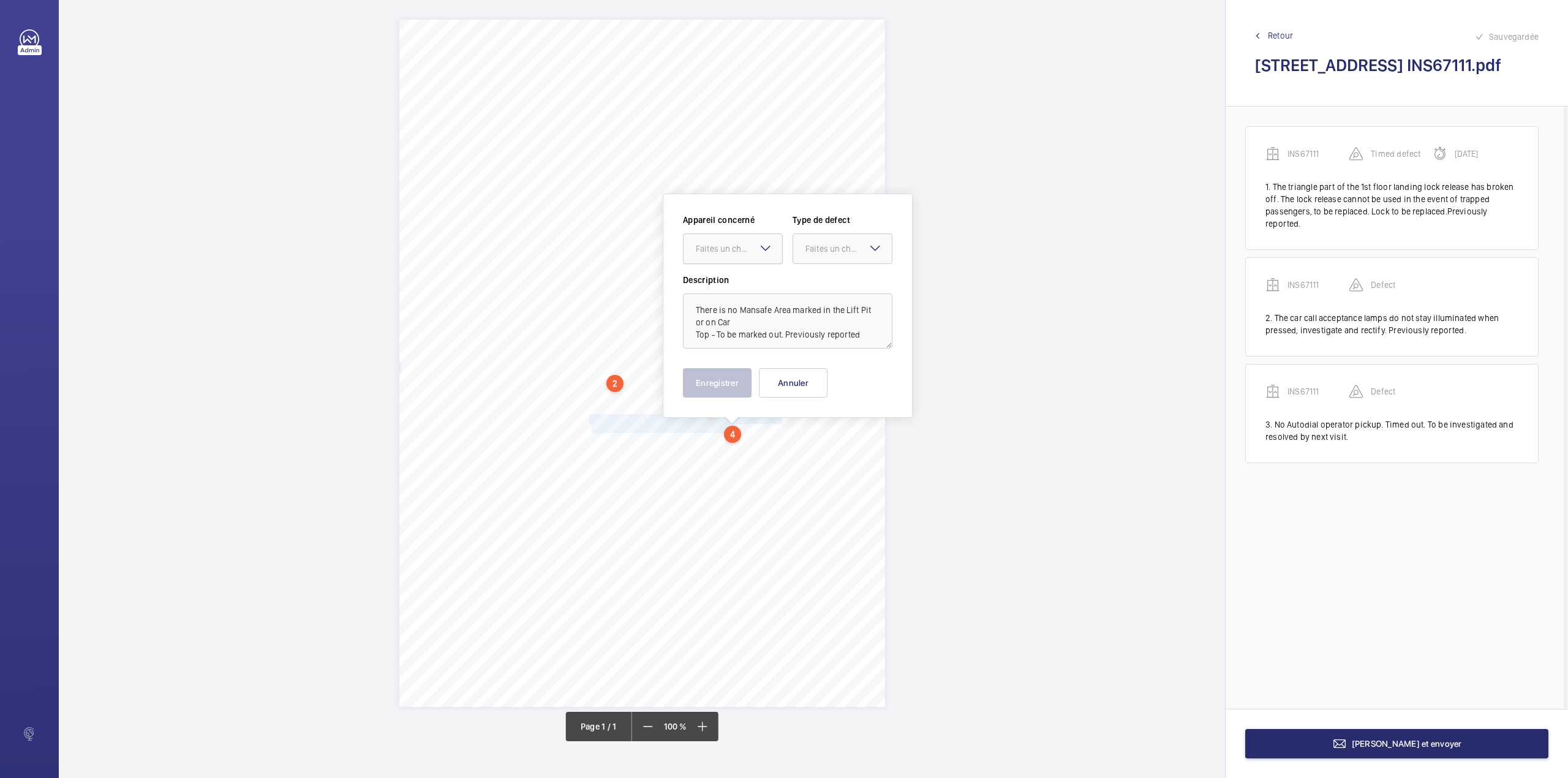
drag, startPoint x: 738, startPoint y: 253, endPoint x: 738, endPoint y: 263, distance: 10.0
click at [738, 255] on div "Faites un choix" at bounding box center [733, 249] width 99 height 13
click at [738, 288] on span "INS67111" at bounding box center [733, 286] width 74 height 13
drag, startPoint x: 804, startPoint y: 253, endPoint x: 805, endPoint y: 261, distance: 8.1
click at [804, 253] on div at bounding box center [842, 249] width 99 height 29
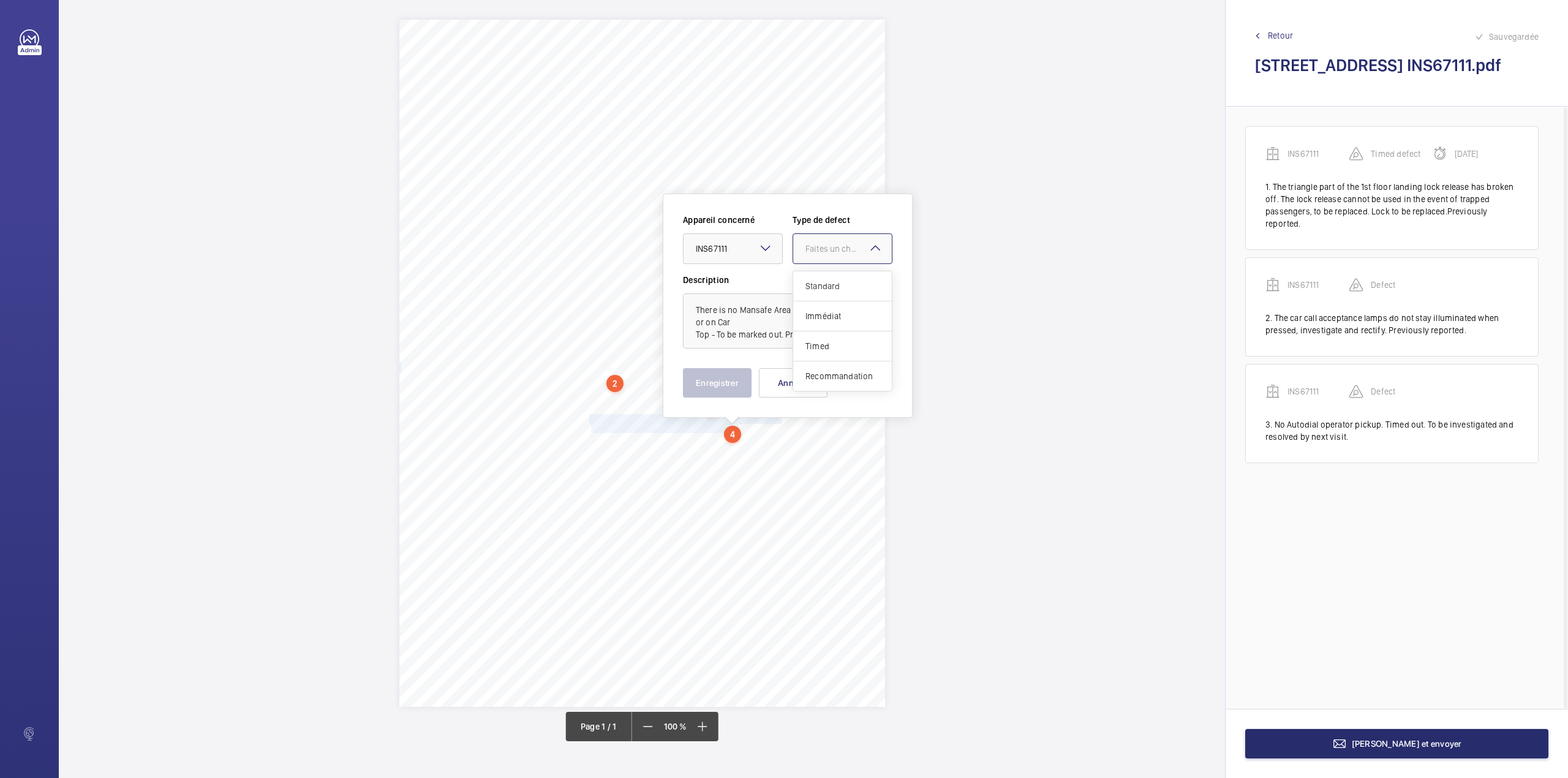
click at [809, 282] on span "Standard" at bounding box center [842, 286] width 74 height 13
click at [863, 336] on textarea "There is no Mansafe Area marked in the Lift Pit or on Car Top - To be marked ou…" at bounding box center [787, 321] width 210 height 55
type textarea "There is no Mansafe Area marked in the Lift Pit or on Car Top - To be marked ou…"
click at [713, 376] on button "Enregistrer" at bounding box center [717, 383] width 68 height 29
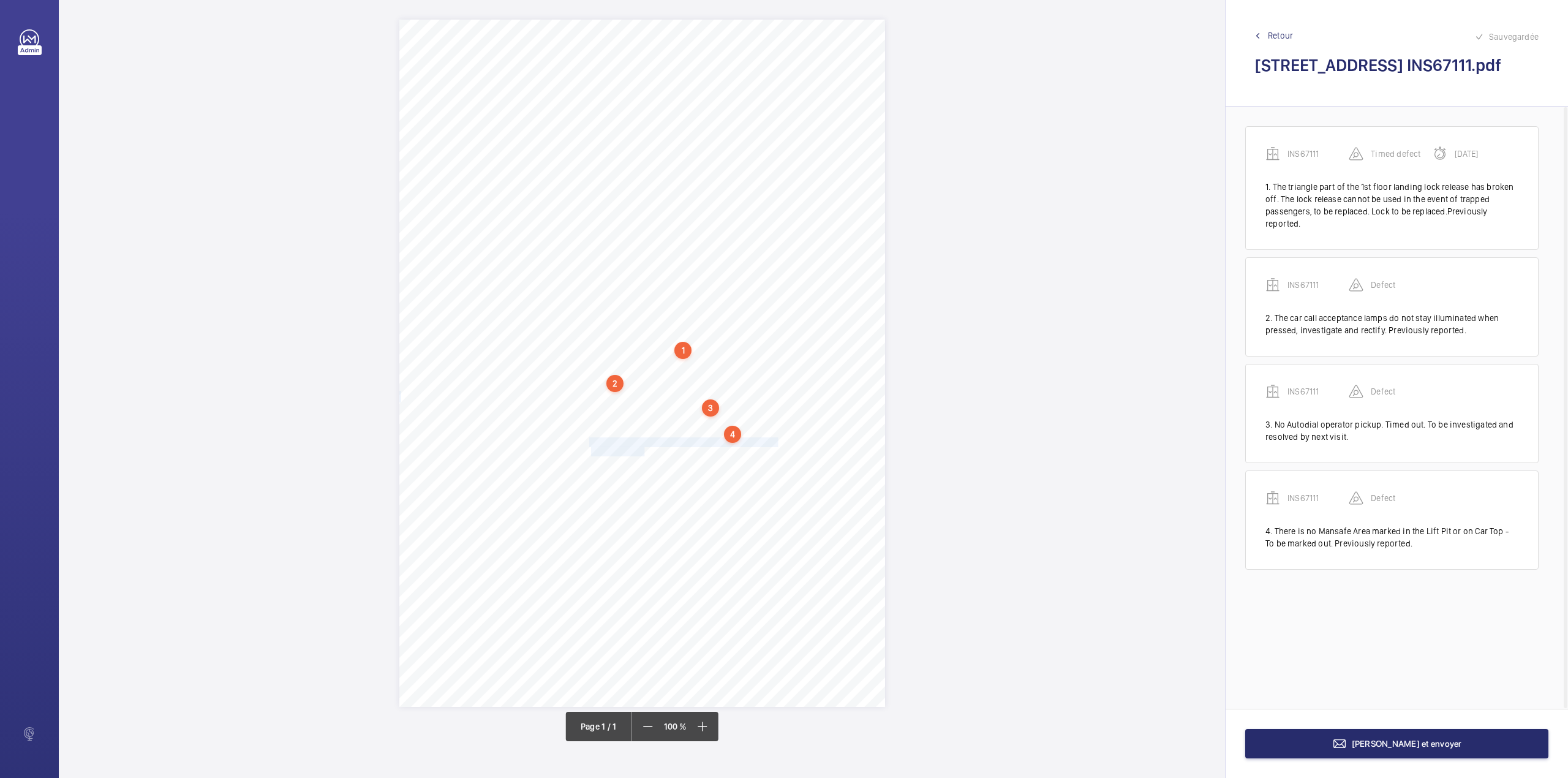
drag, startPoint x: 590, startPoint y: 443, endPoint x: 643, endPoint y: 449, distance: 53.3
click at [643, 449] on div "Signed: Lifting Operations and Lifting Equipment Regulations 1998 Report of Tho…" at bounding box center [642, 363] width 486 height 687
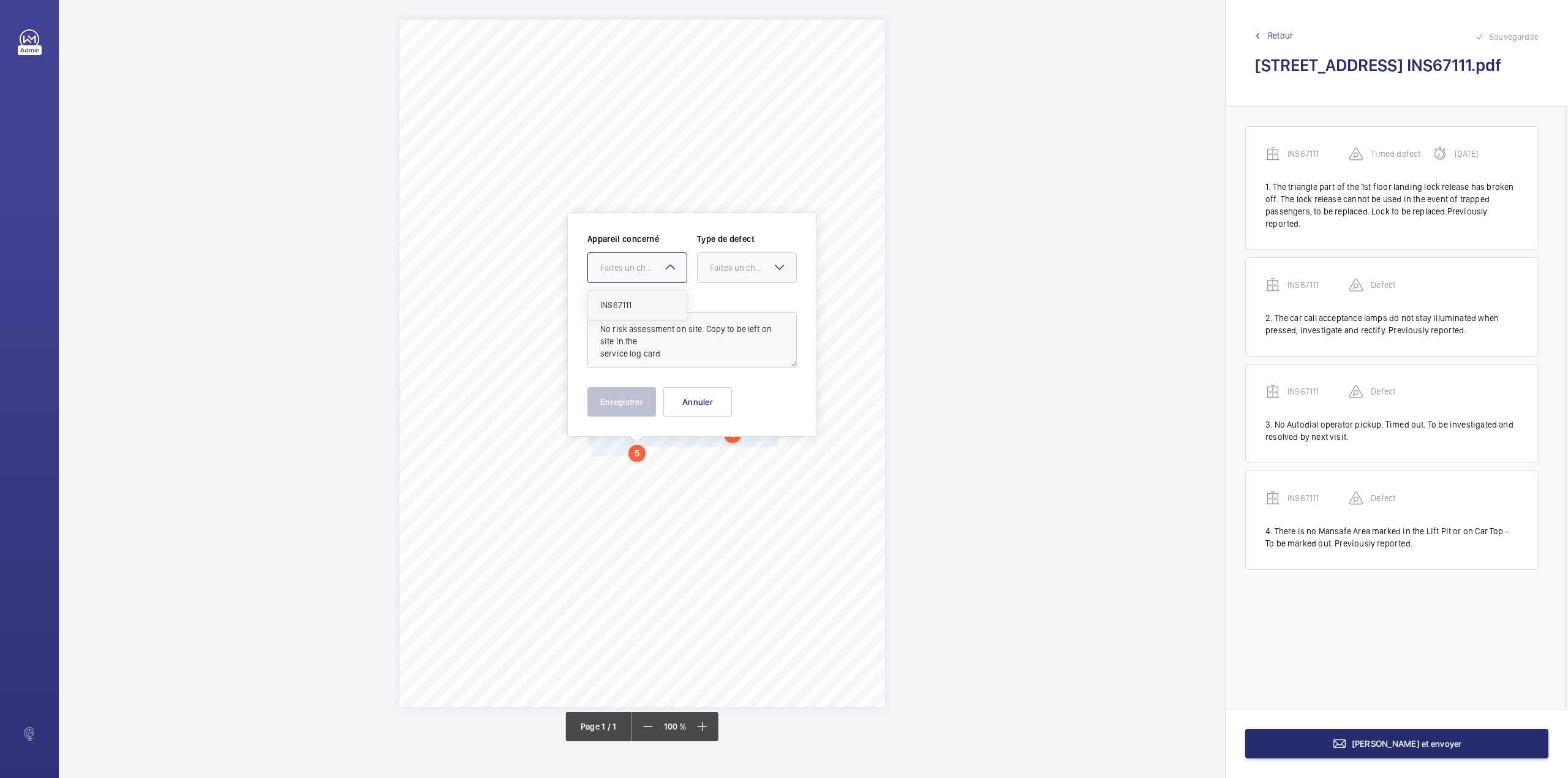
drag, startPoint x: 627, startPoint y: 267, endPoint x: 633, endPoint y: 311, distance: 44.4
click at [627, 274] on div "Faites un choix" at bounding box center [637, 267] width 99 height 13
drag, startPoint x: 633, startPoint y: 311, endPoint x: 641, endPoint y: 304, distance: 10.6
click at [637, 307] on span "INS67111" at bounding box center [637, 305] width 74 height 13
click at [713, 270] on div "Faites un choix" at bounding box center [753, 267] width 87 height 13
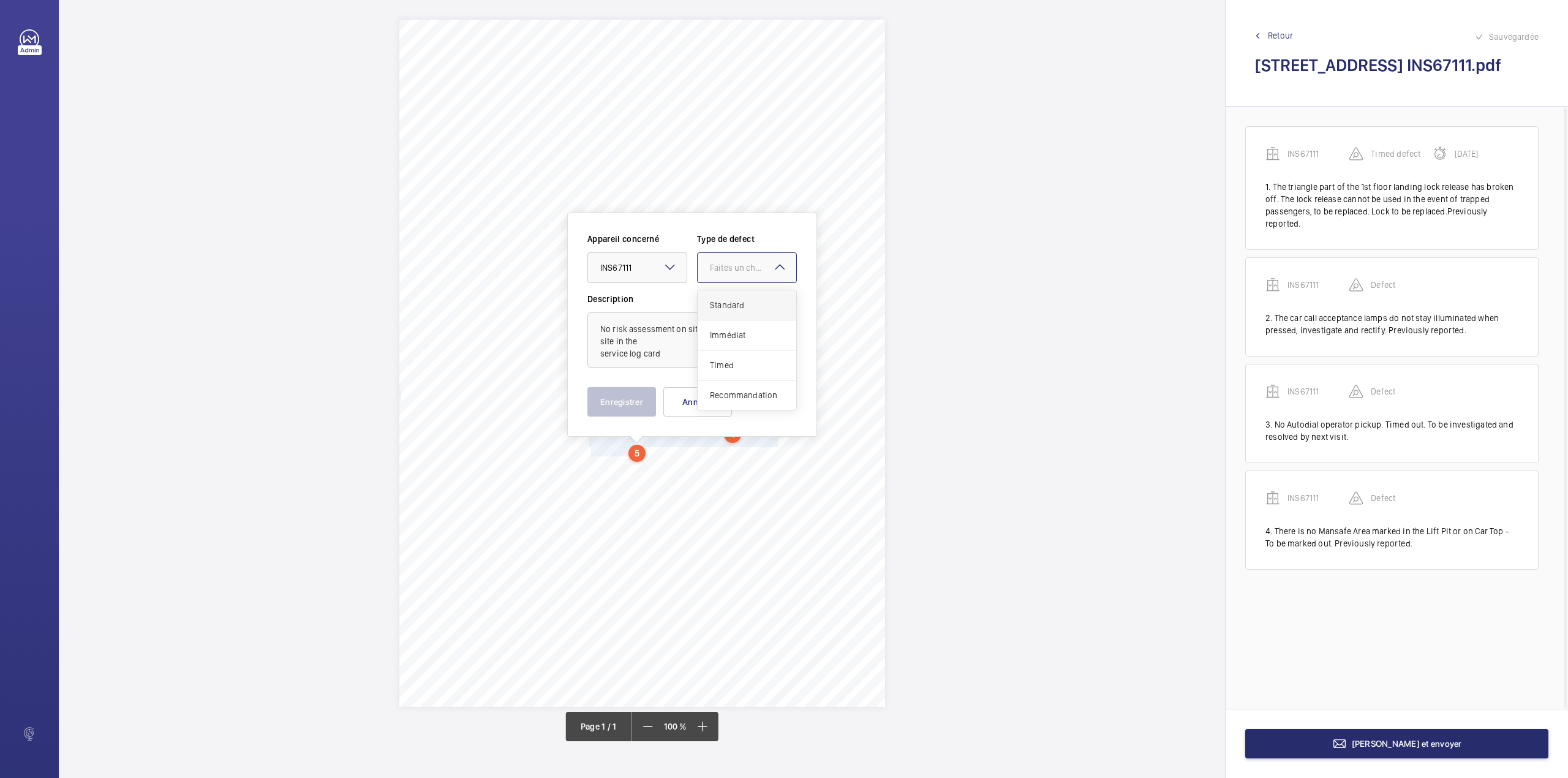
click at [720, 310] on span "Standard" at bounding box center [747, 305] width 74 height 13
click at [677, 353] on textarea "No risk assessment on site. Copy to be left on site in the service log card" at bounding box center [692, 340] width 210 height 55
type textarea "No risk assessment on site. Copy to be left on site in the service log card."
click at [637, 392] on button "Enregistrer" at bounding box center [622, 402] width 68 height 29
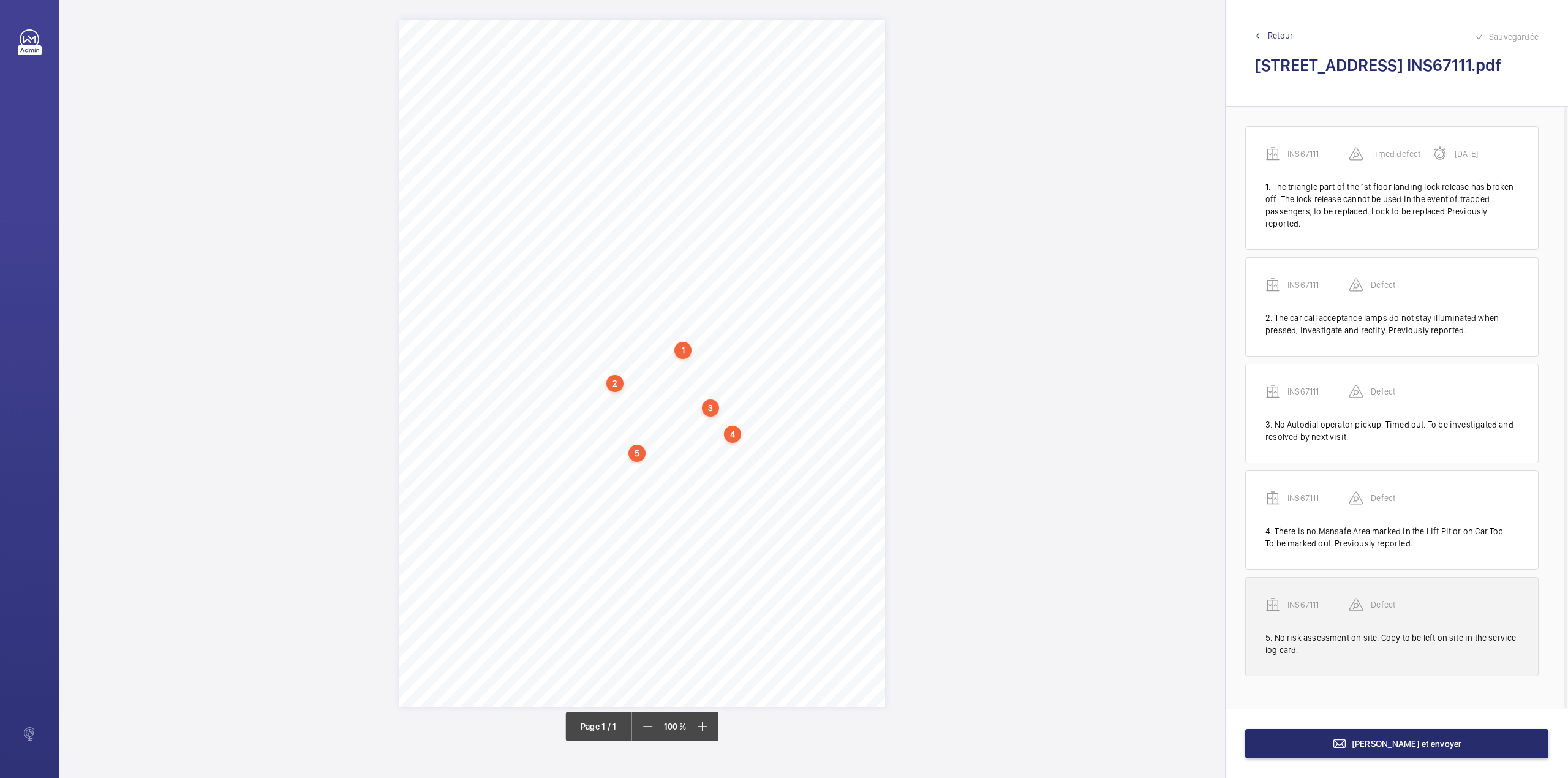
click at [1310, 610] on p "INS67111" at bounding box center [1318, 604] width 61 height 13
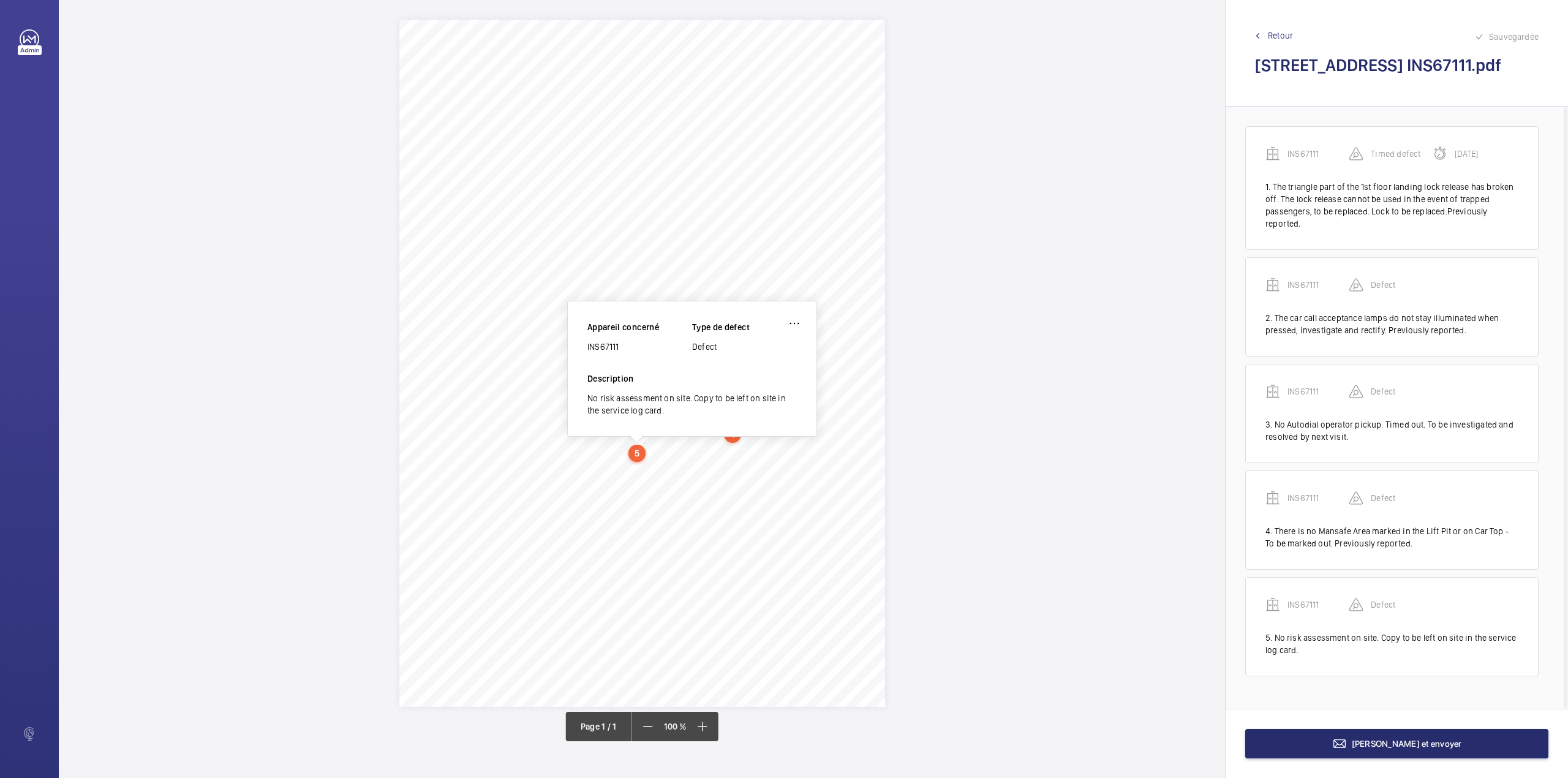
drag, startPoint x: 588, startPoint y: 348, endPoint x: 634, endPoint y: 345, distance: 46.1
click at [634, 345] on div "INS67111" at bounding box center [639, 347] width 104 height 13
copy div "INS67111"
click at [1438, 748] on span "Terminer et envoyer" at bounding box center [1406, 744] width 110 height 10
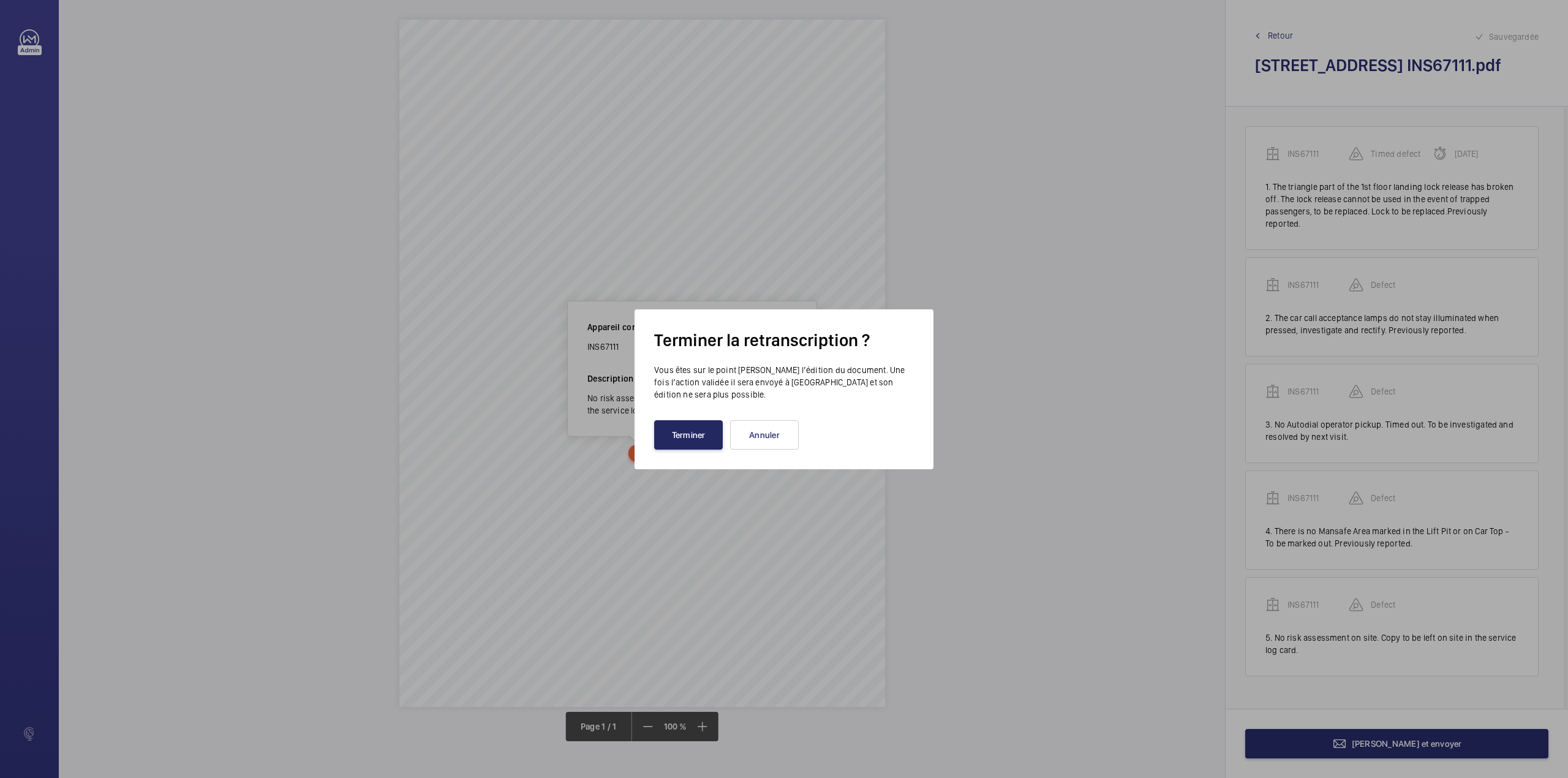
click at [700, 428] on button "Terminer" at bounding box center [688, 435] width 68 height 29
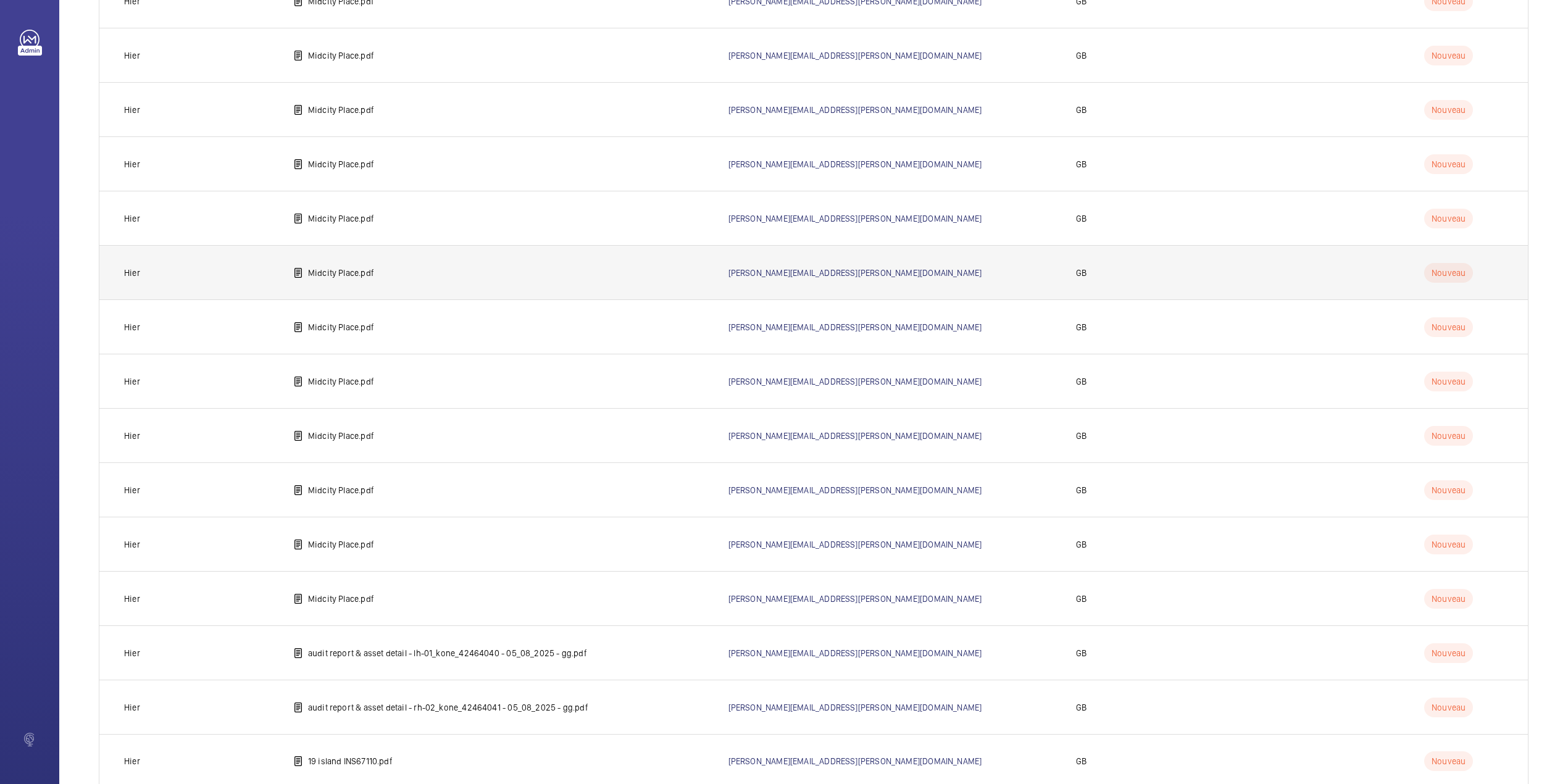
scroll to position [373, 0]
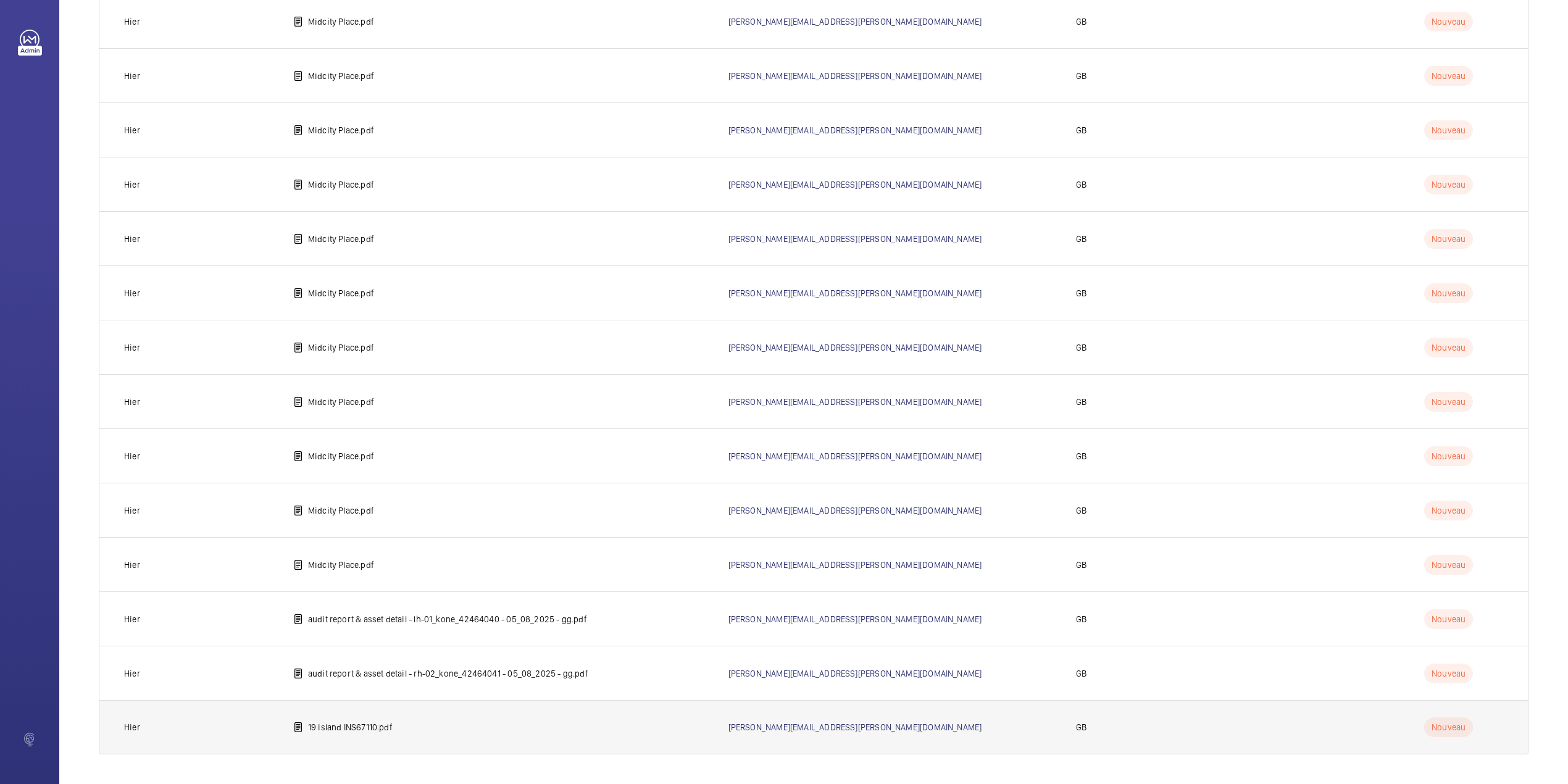
click at [349, 729] on p "19 island INS67110.pdf" at bounding box center [350, 727] width 85 height 13
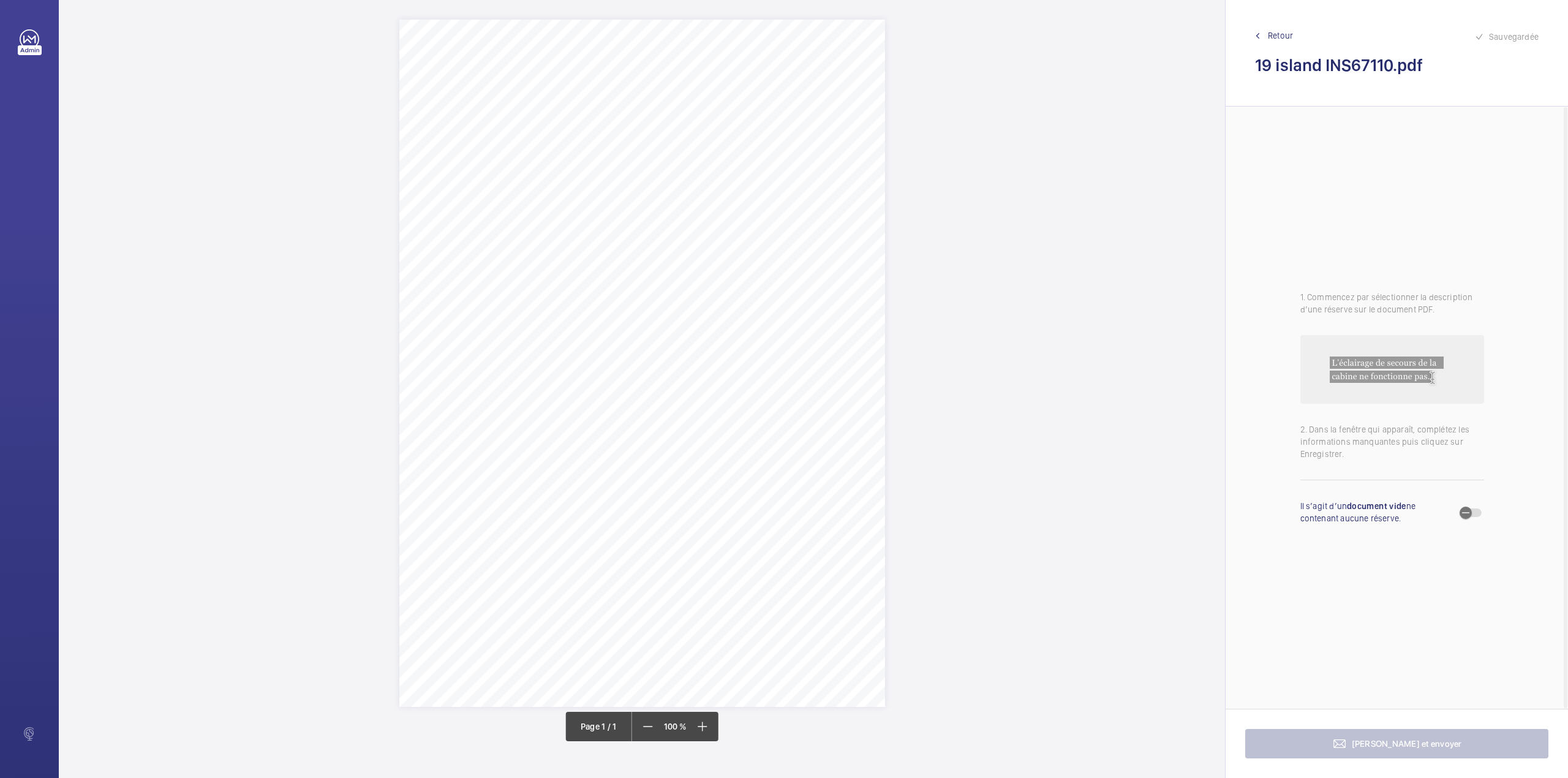
drag, startPoint x: 623, startPoint y: 155, endPoint x: 779, endPoint y: 153, distance: 156.0
click at [698, 153] on span "19 Island Road Rotherhithe London SE16 2PH" at bounding box center [660, 155] width 75 height 9
copy span "19 Island Road Rotherhithe London SE16 2PH"
drag, startPoint x: 847, startPoint y: 361, endPoint x: 854, endPoint y: 337, distance: 25.0
click at [847, 361] on button "Annuler" at bounding box center [833, 368] width 68 height 29
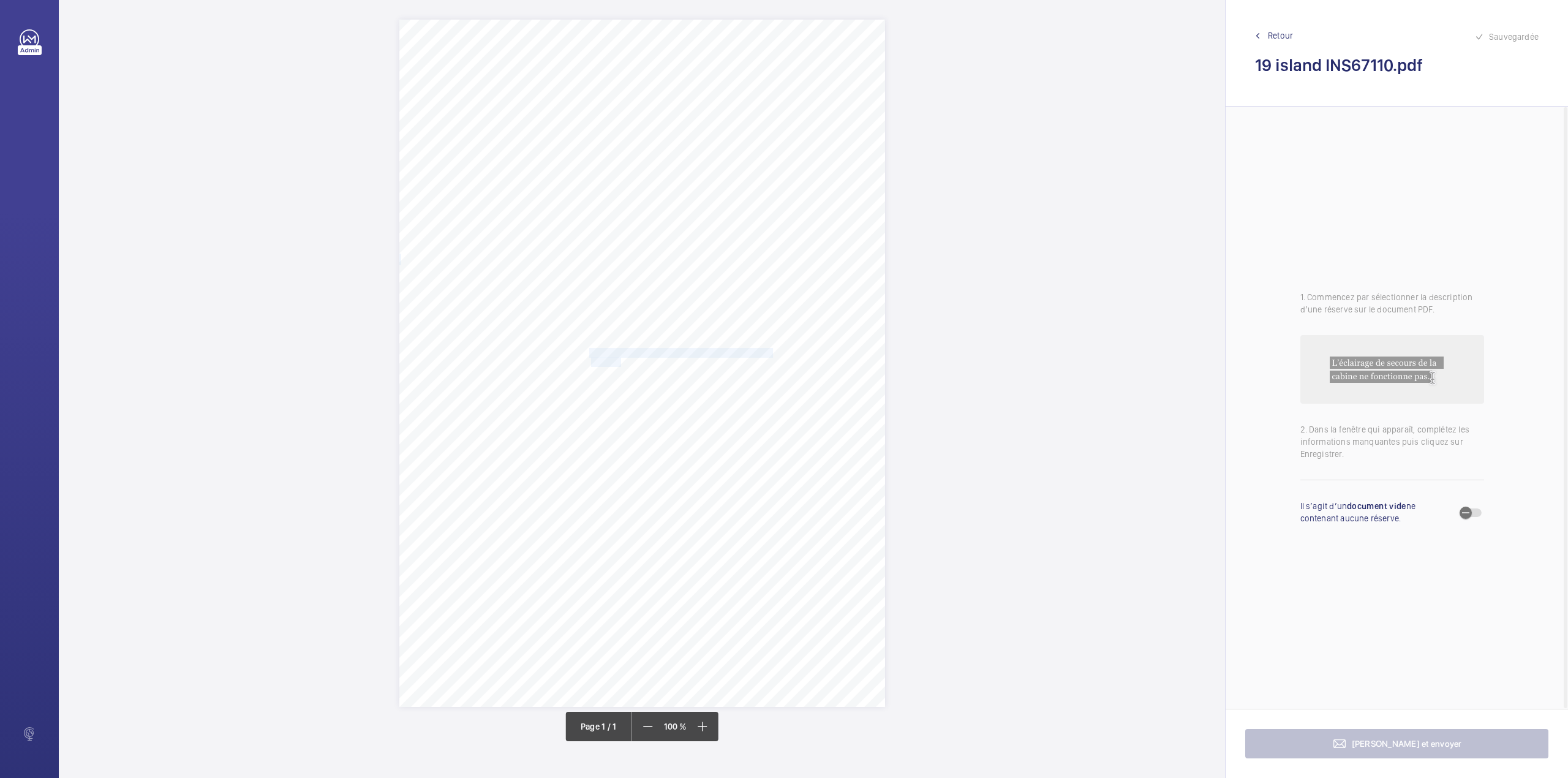
drag, startPoint x: 591, startPoint y: 349, endPoint x: 621, endPoint y: 361, distance: 32.3
click at [621, 361] on div "Signed: Lifting Operations and Lifting Equipment Regulations 1998 Report of Tho…" at bounding box center [642, 363] width 486 height 687
click at [608, 185] on div "Faites un choix" at bounding box center [621, 180] width 87 height 13
click at [606, 207] on div "INS67110" at bounding box center [614, 218] width 99 height 29
click at [682, 191] on div at bounding box center [724, 180] width 99 height 29
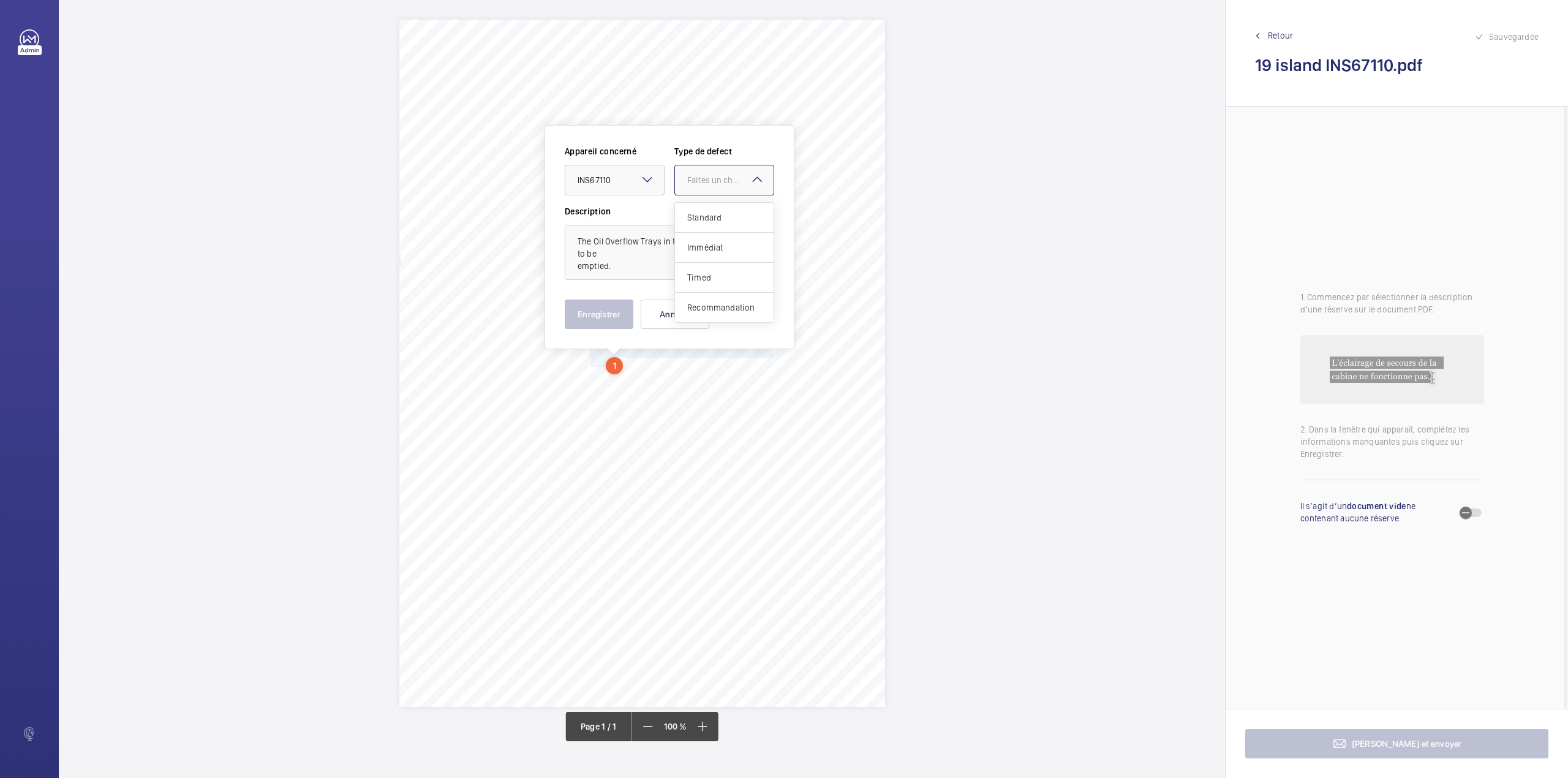
click at [684, 214] on div "Standard" at bounding box center [724, 218] width 99 height 30
click at [586, 301] on button "Enregistrer" at bounding box center [599, 314] width 68 height 29
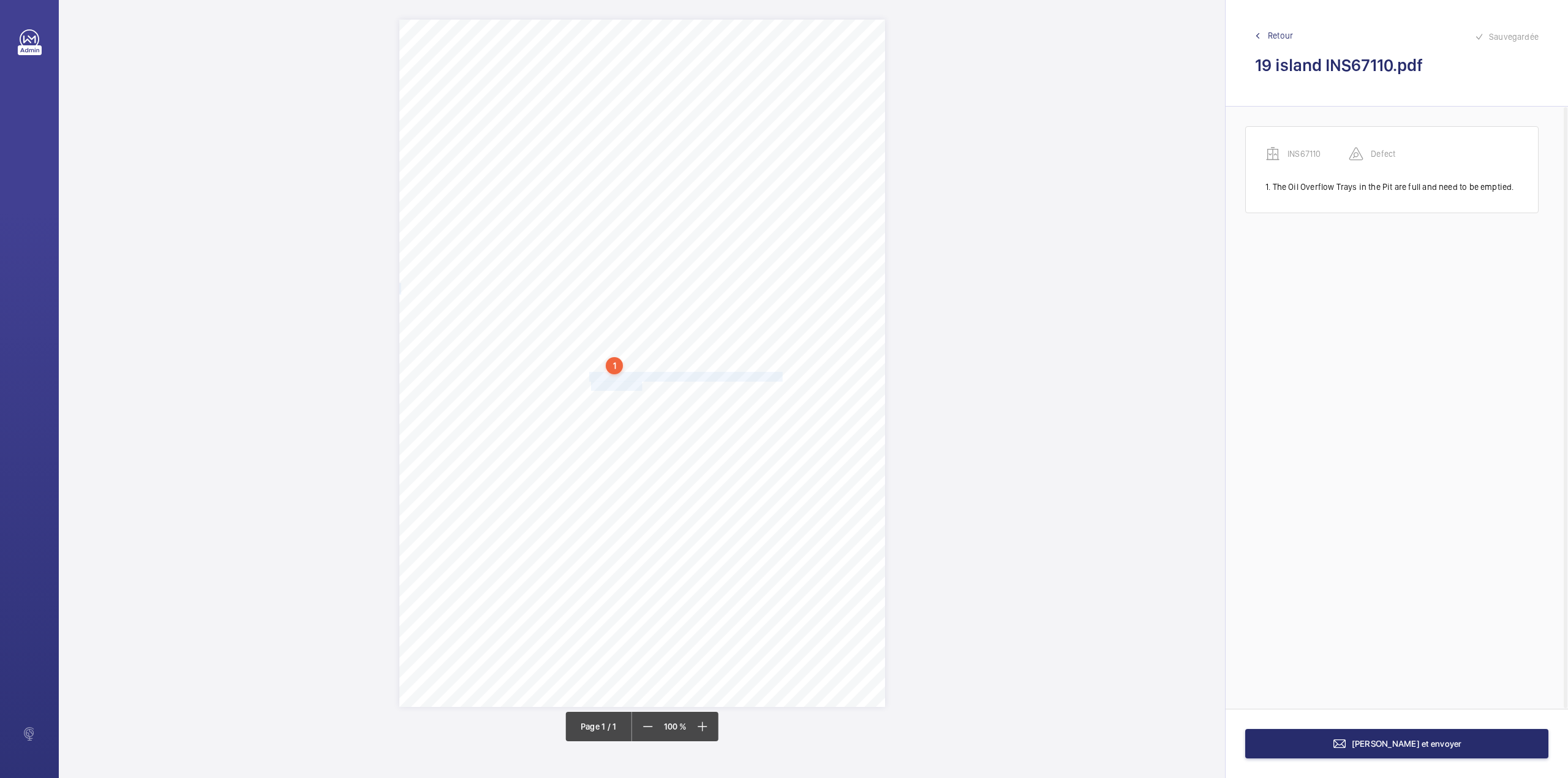
drag, startPoint x: 589, startPoint y: 378, endPoint x: 641, endPoint y: 388, distance: 53.0
click at [641, 388] on div "Signed: Lifting Operations and Lifting Equipment Regulations 1998 Report of Tho…" at bounding box center [642, 363] width 486 height 687
drag, startPoint x: 636, startPoint y: 195, endPoint x: 632, endPoint y: 240, distance: 45.2
click at [635, 197] on div at bounding box center [634, 206] width 99 height 29
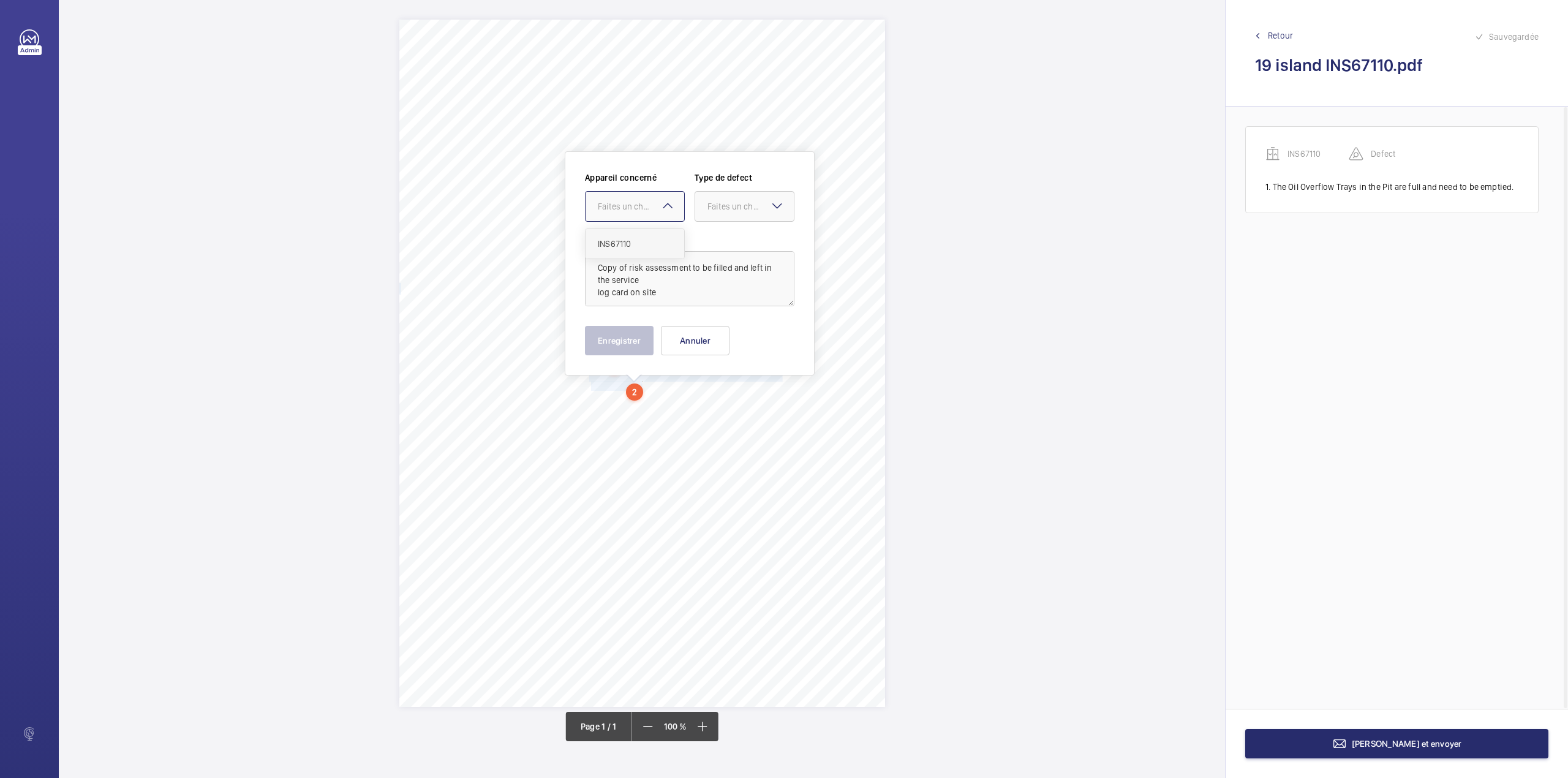
click at [632, 240] on span "INS67110" at bounding box center [635, 244] width 74 height 13
drag, startPoint x: 711, startPoint y: 211, endPoint x: 711, endPoint y: 221, distance: 10.0
click at [711, 213] on div "Faites un choix" at bounding box center [744, 206] width 99 height 13
click at [710, 245] on span "Standard" at bounding box center [744, 244] width 74 height 13
click at [674, 298] on textarea "Copy of risk assessment to be filled and left in the service log card on site" at bounding box center [689, 278] width 210 height 55
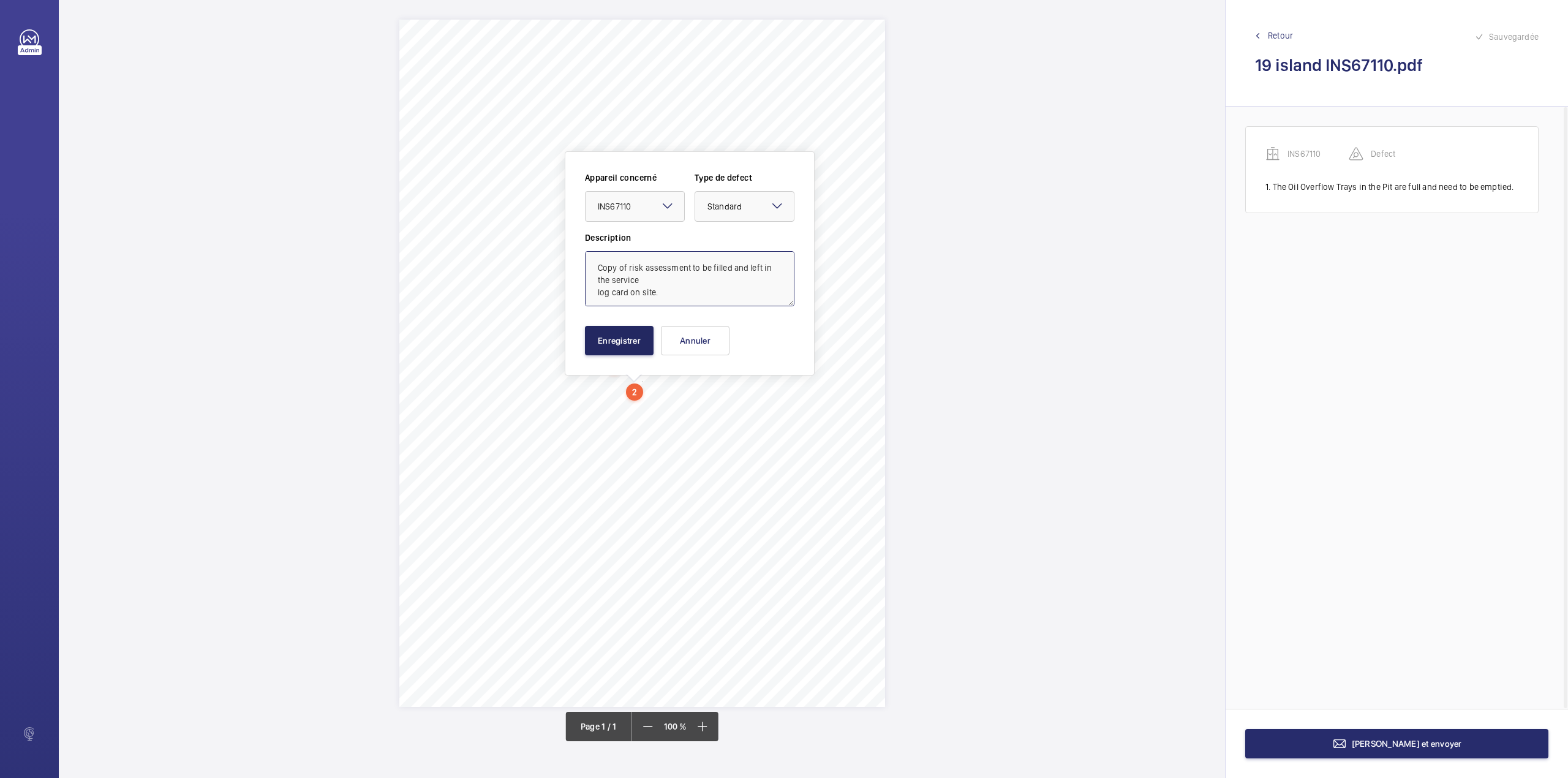
type textarea "Copy of risk assessment to be filled and left in the service log card on site."
click at [629, 341] on button "Enregistrer" at bounding box center [619, 341] width 68 height 29
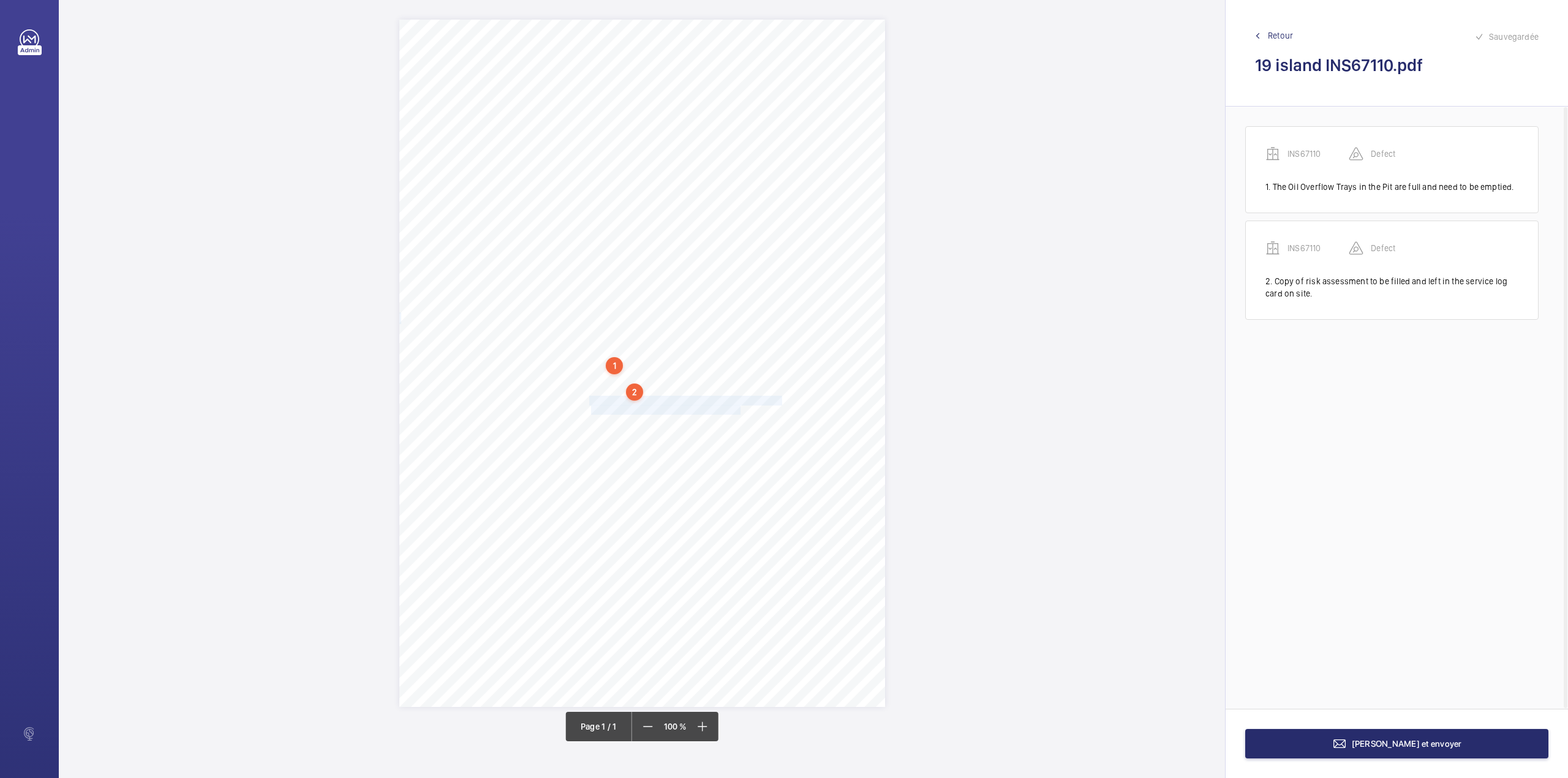
drag, startPoint x: 591, startPoint y: 397, endPoint x: 741, endPoint y: 407, distance: 150.3
click at [741, 407] on div "Signed: Lifting Operations and Lifting Equipment Regulations 1998 Report of Tho…" at bounding box center [642, 363] width 486 height 687
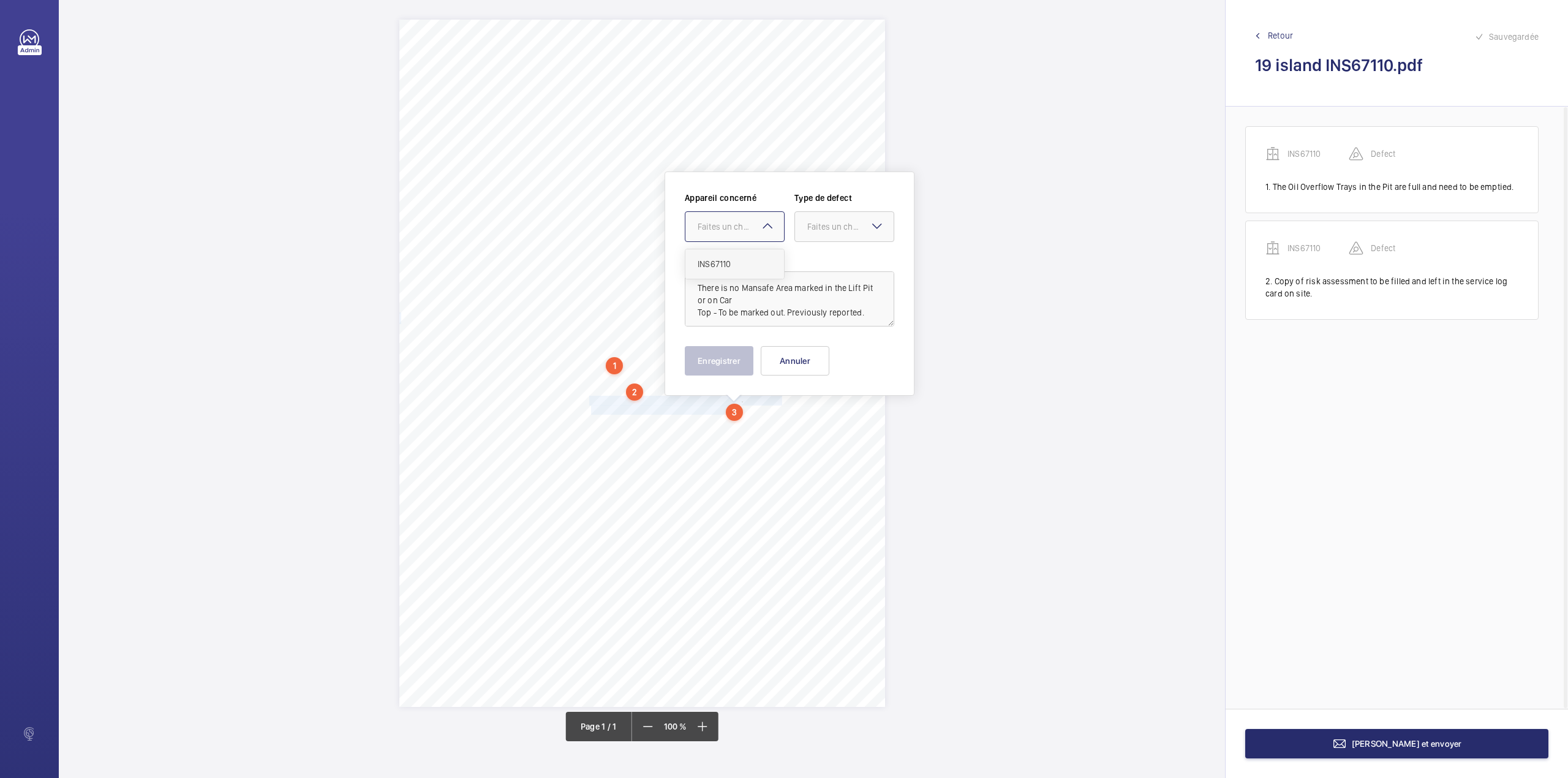
drag, startPoint x: 720, startPoint y: 226, endPoint x: 720, endPoint y: 263, distance: 37.0
click at [720, 230] on div "Faites un choix" at bounding box center [741, 226] width 87 height 13
click at [720, 263] on span "INS67110" at bounding box center [735, 264] width 74 height 13
click at [824, 228] on div "Faites un choix" at bounding box center [850, 226] width 87 height 13
click at [821, 264] on span "Standard" at bounding box center [844, 264] width 74 height 13
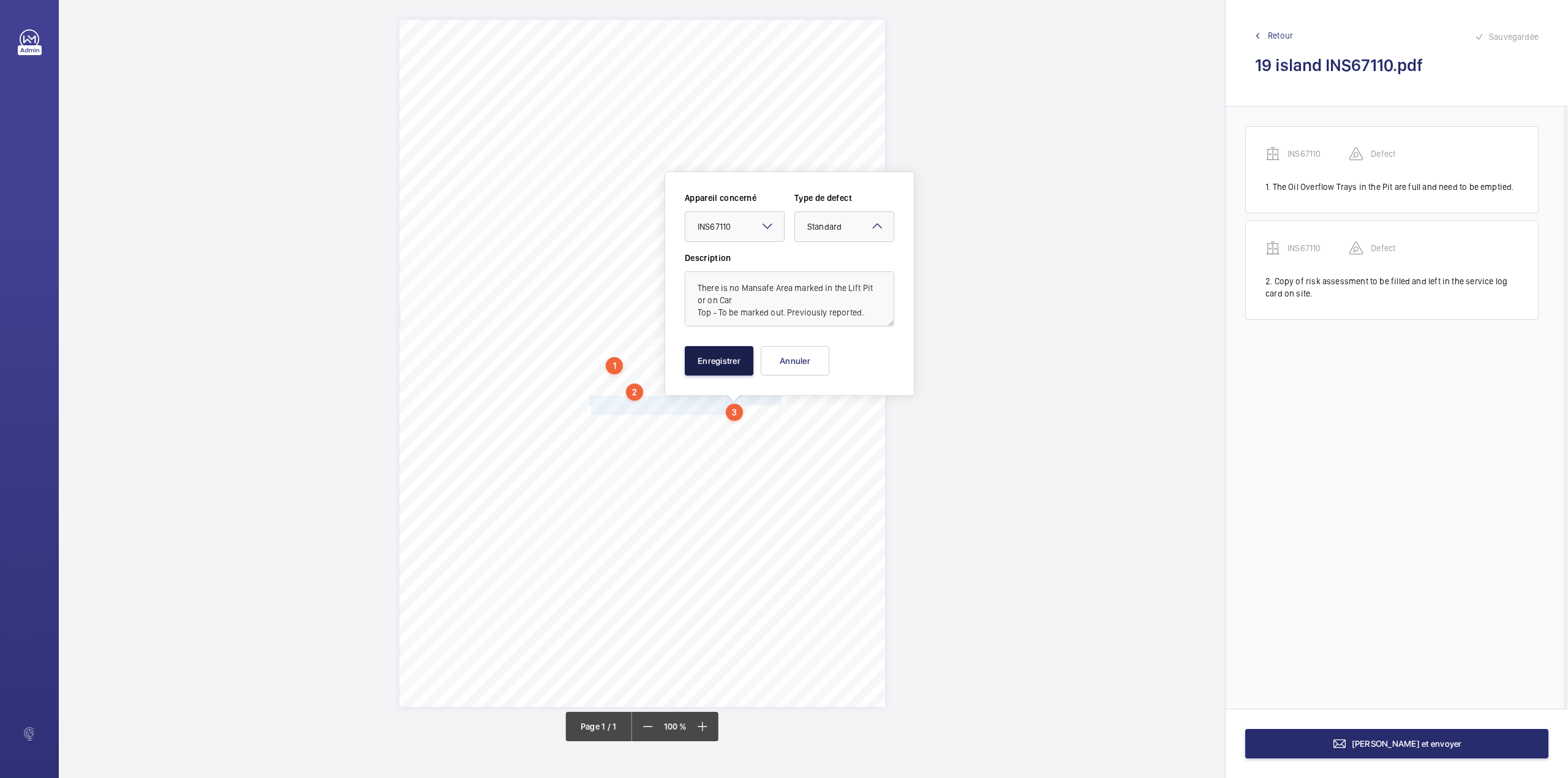
click at [742, 356] on button "Enregistrer" at bounding box center [719, 361] width 68 height 29
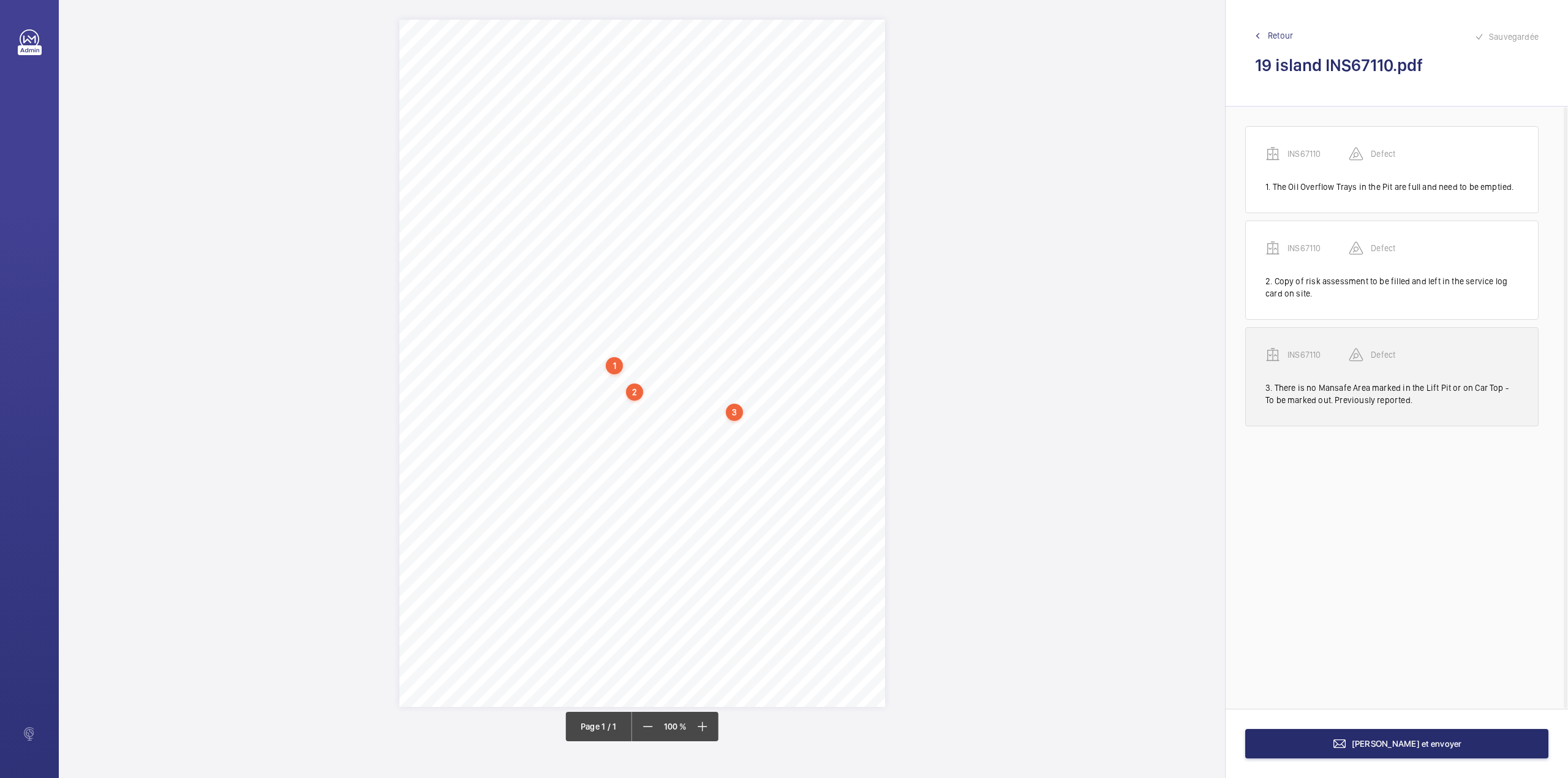
click at [1295, 353] on p "INS67110" at bounding box center [1318, 354] width 61 height 13
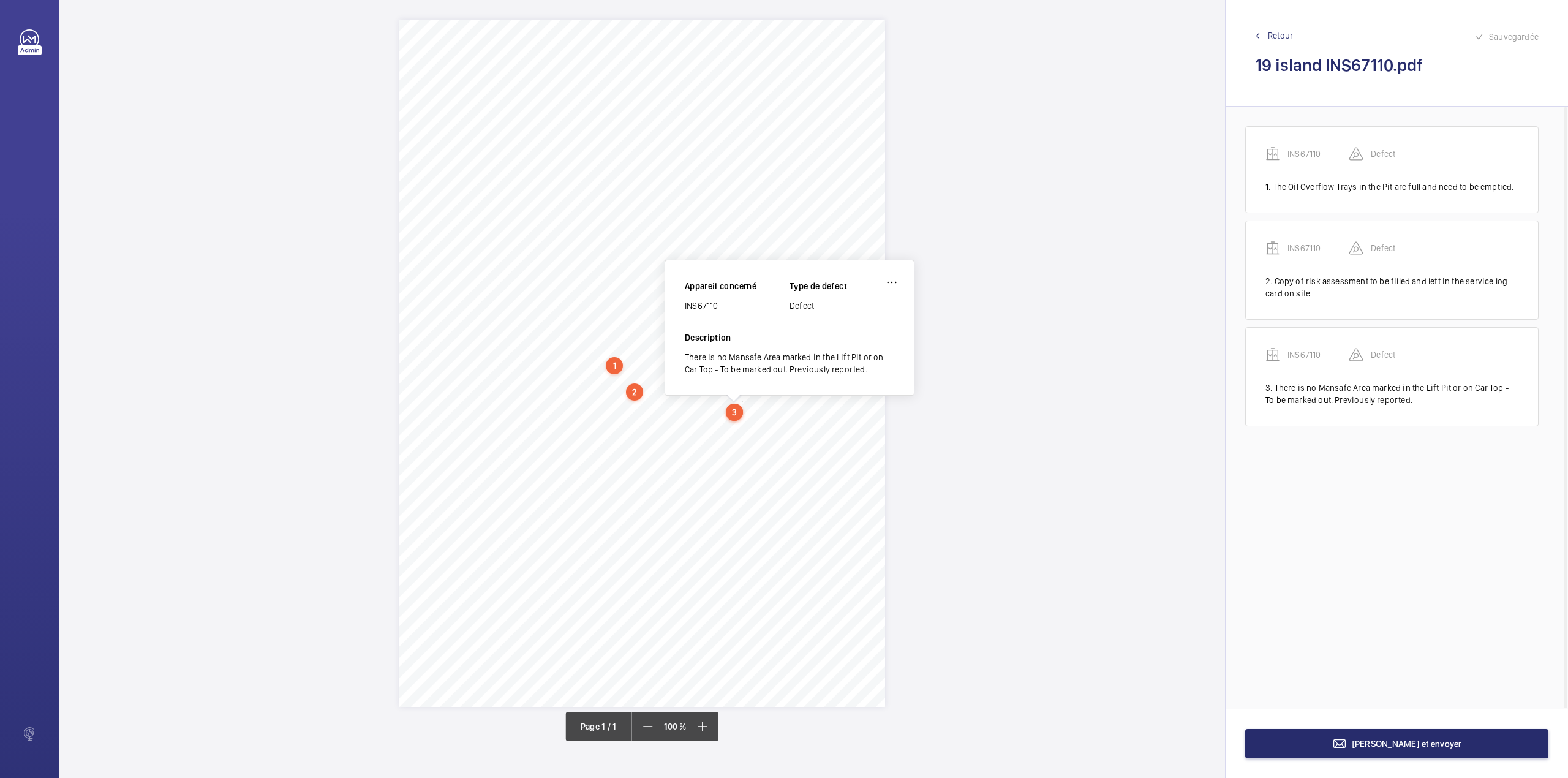
drag, startPoint x: 685, startPoint y: 307, endPoint x: 727, endPoint y: 306, distance: 42.0
click at [727, 306] on div "INS67110" at bounding box center [737, 306] width 104 height 13
copy div "INS67110"
click at [1314, 745] on button "Terminer et envoyer" at bounding box center [1396, 744] width 303 height 29
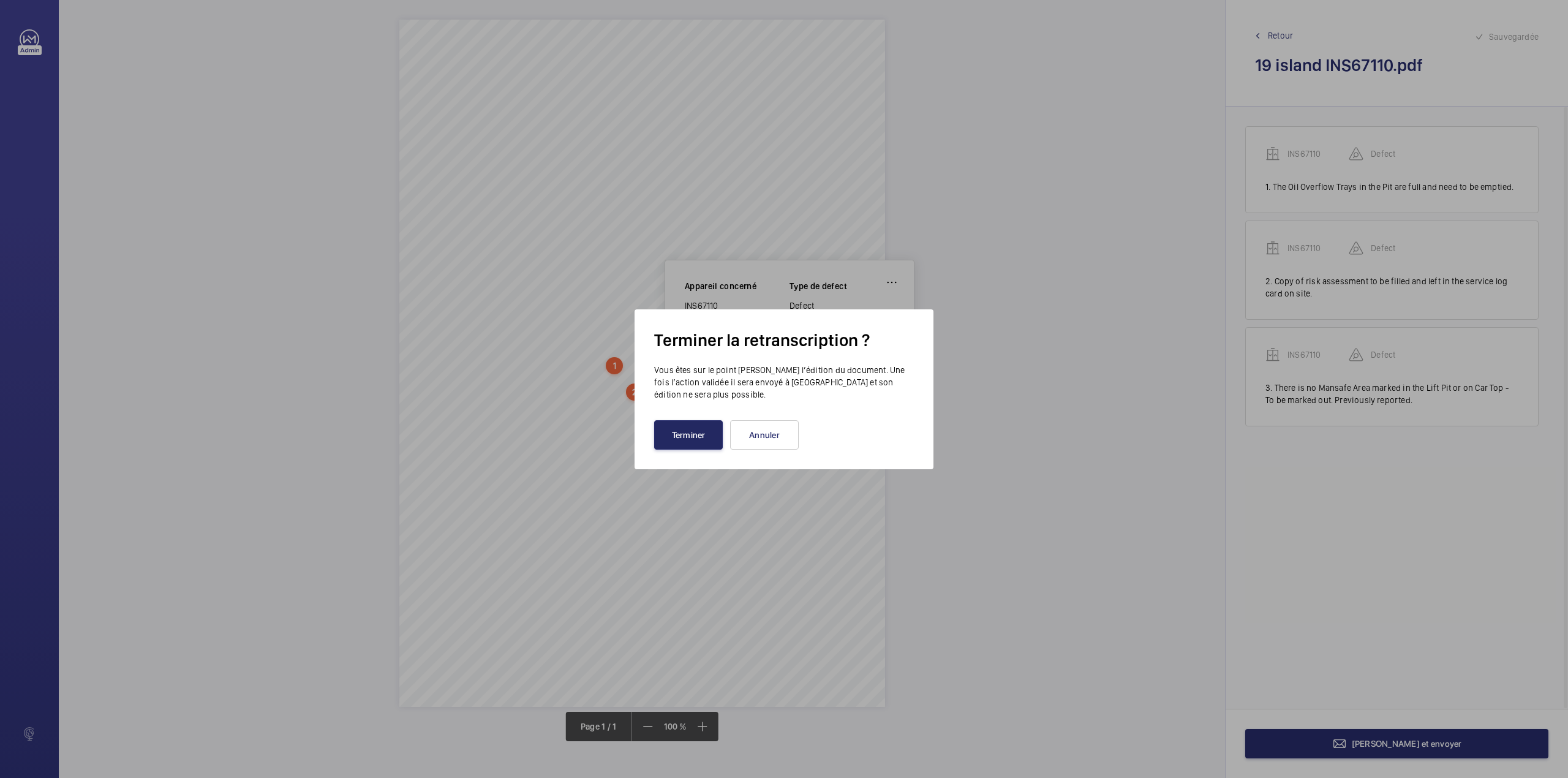
click at [674, 423] on button "Terminer" at bounding box center [688, 435] width 68 height 29
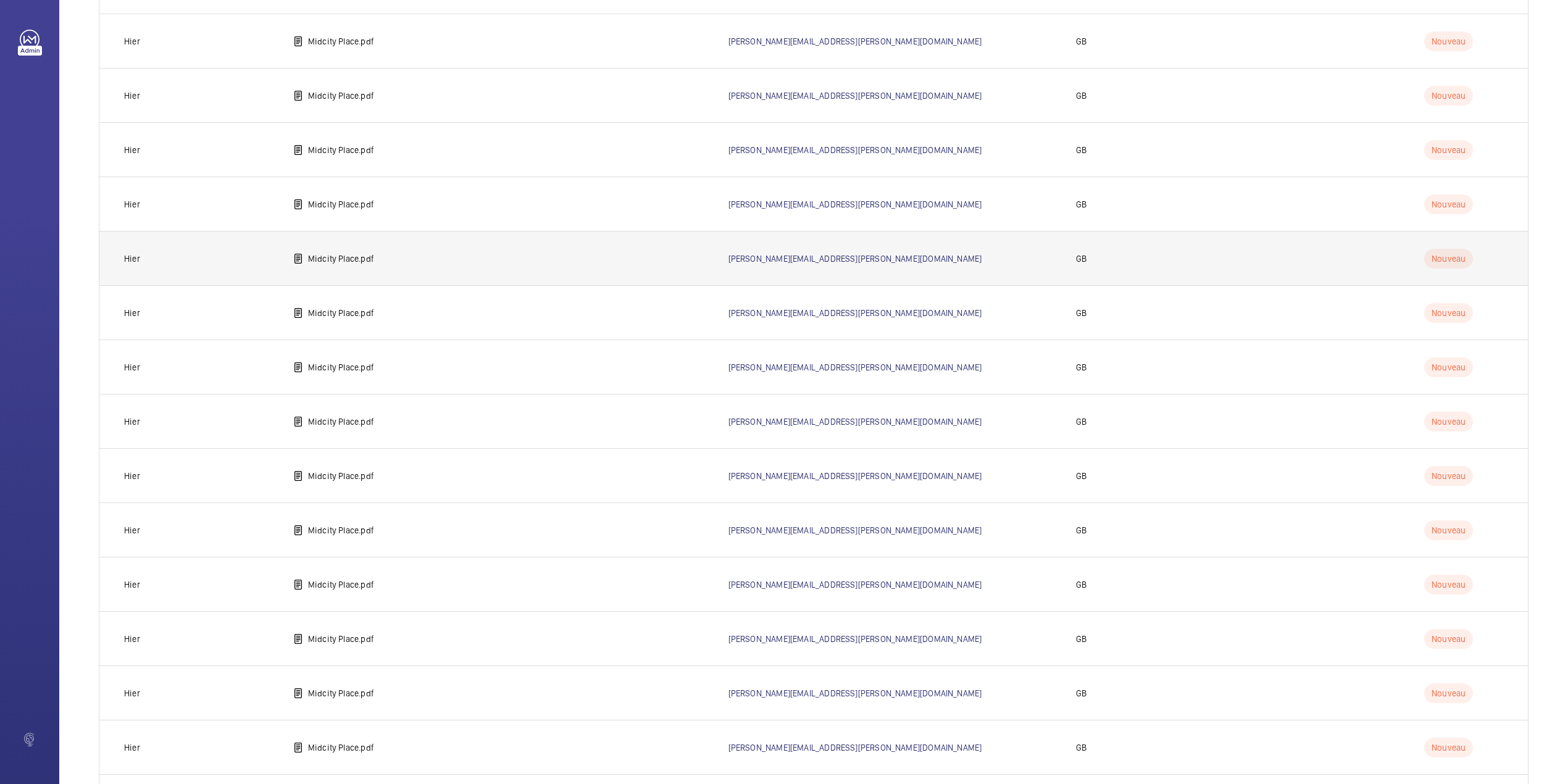
scroll to position [319, 0]
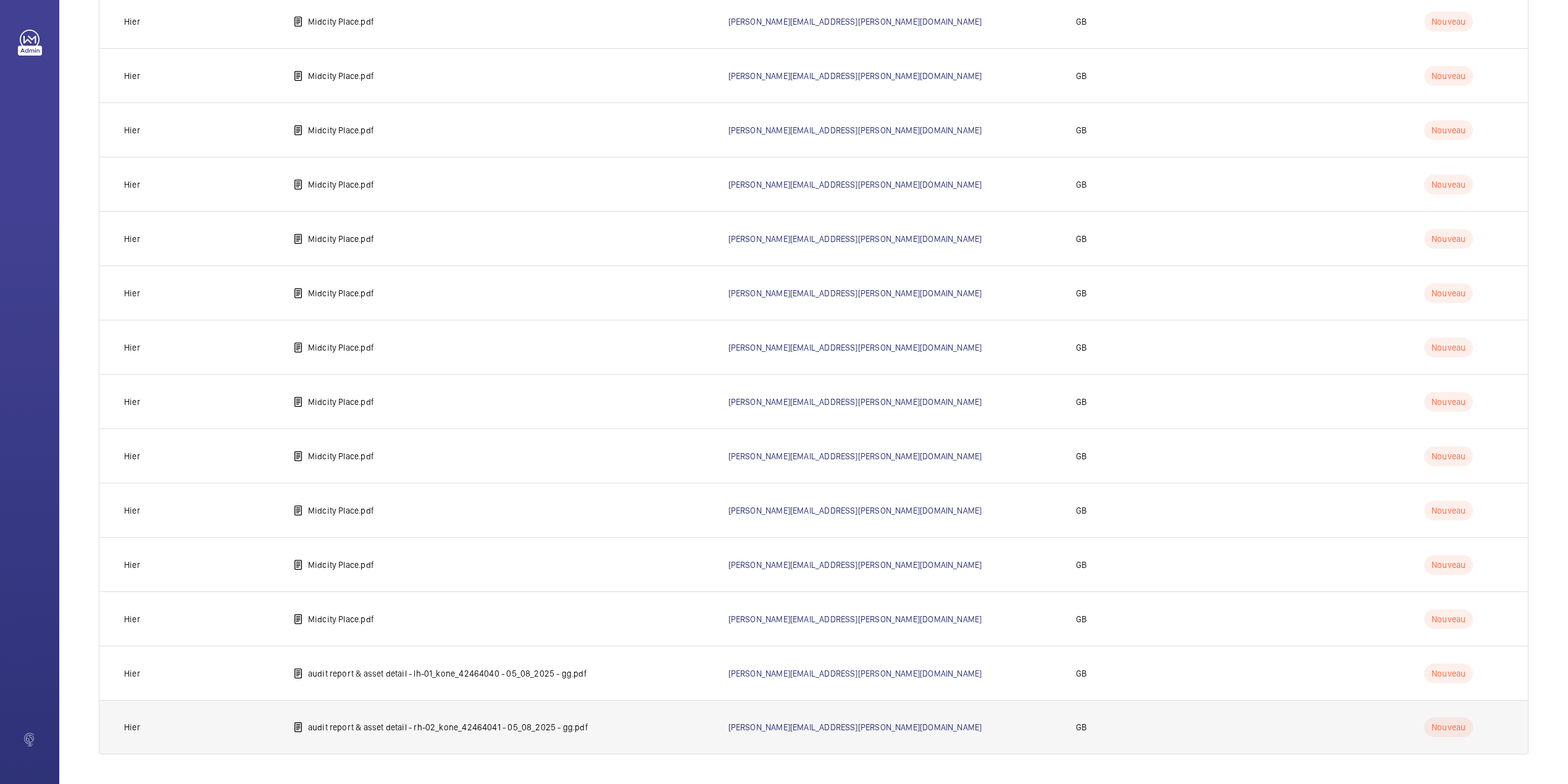
click at [358, 731] on p "audit report & asset detail - rh-02_kone_42464041 - 05_08_2025 - gg.pdf" at bounding box center [448, 727] width 280 height 13
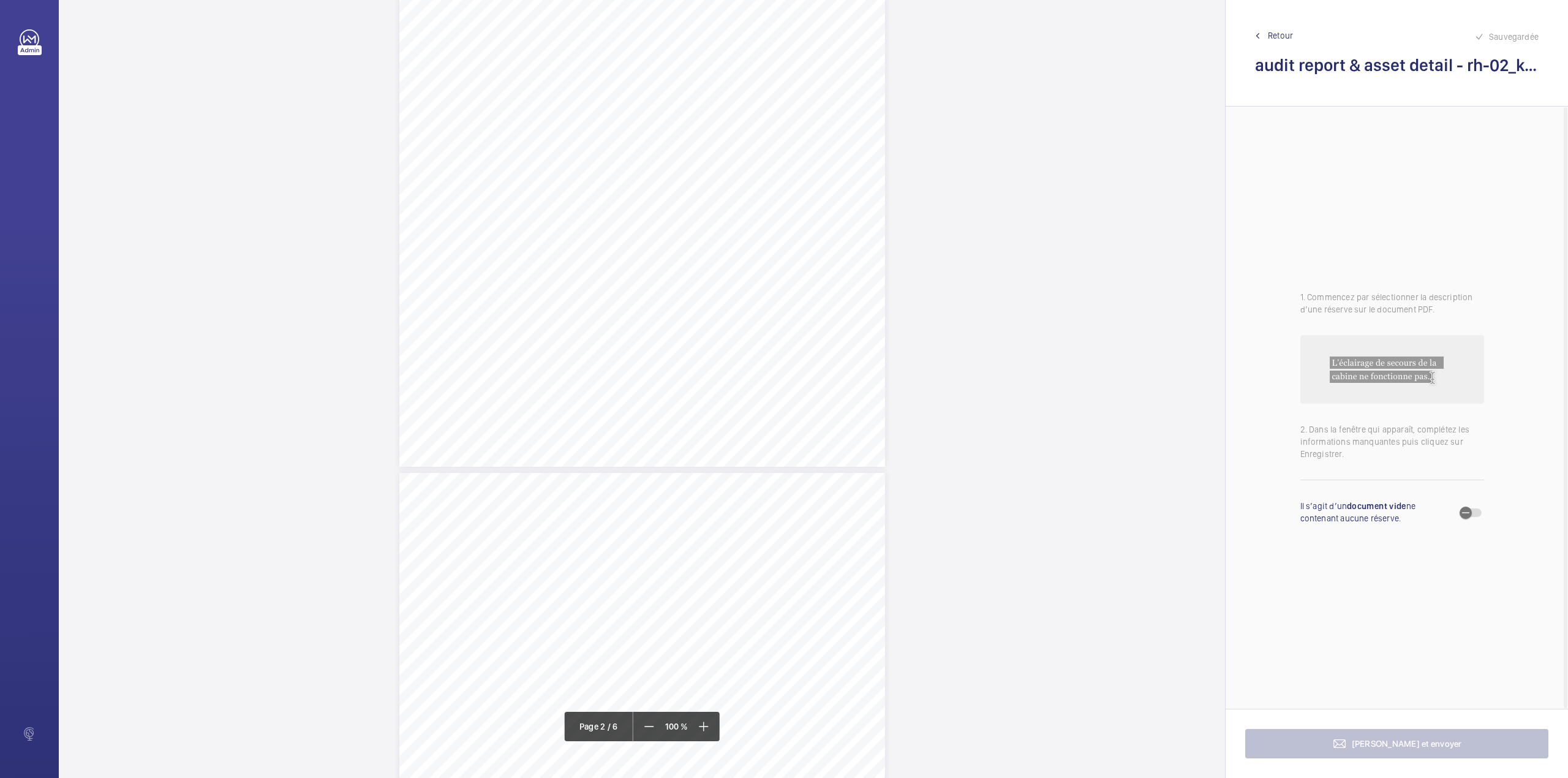
scroll to position [980, 0]
click at [672, 469] on div "Passenger Goods Lift RH - 0 2 4 Comments on Equipment Acceptable Not Acceptable…" at bounding box center [642, 238] width 486 height 687
click at [672, 129] on div "Faites un choix" at bounding box center [672, 130] width 87 height 13
click at [733, 263] on button "Annuler" at bounding box center [726, 264] width 68 height 29
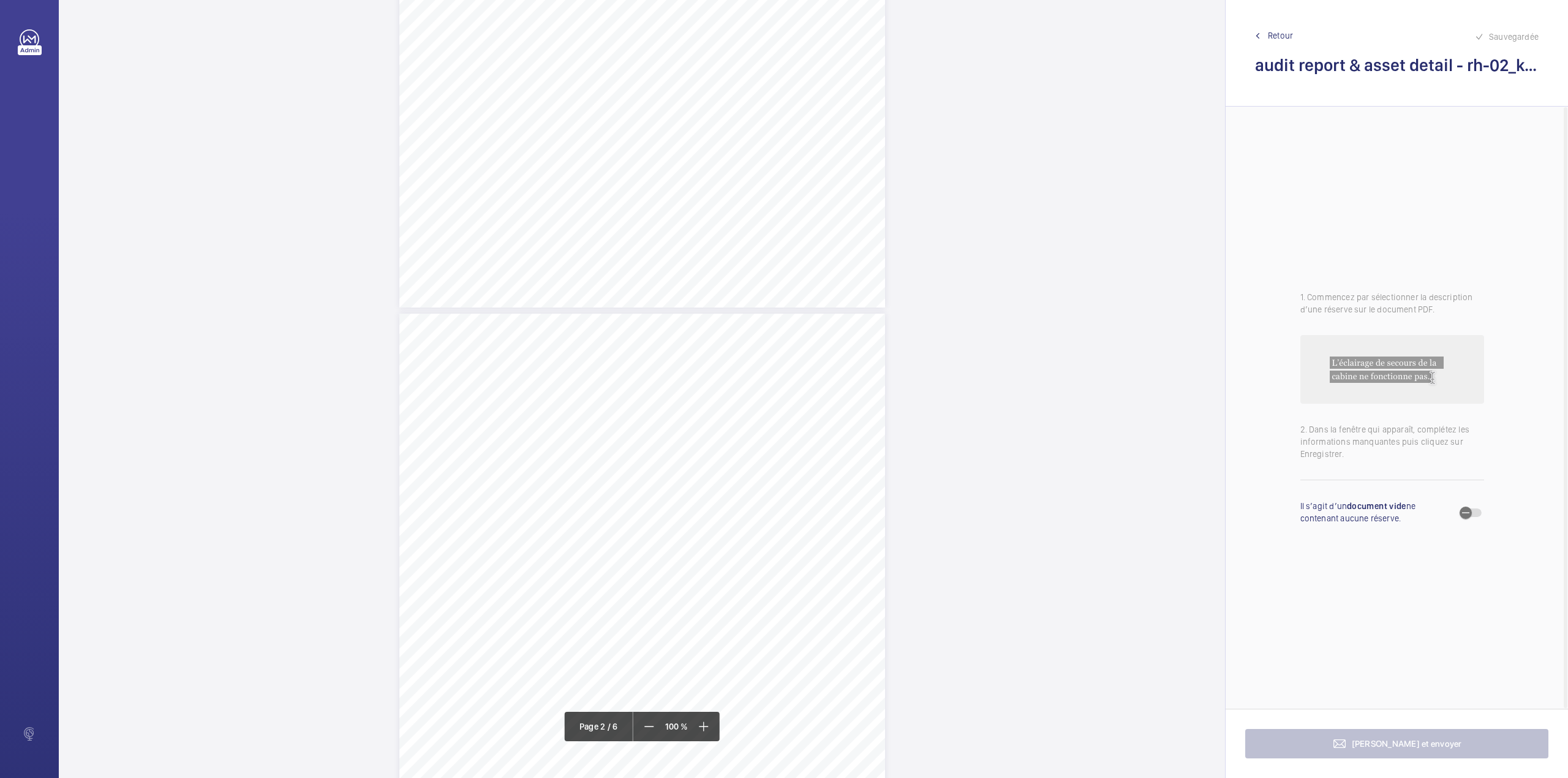
scroll to position [0, 0]
click at [706, 721] on mat-icon at bounding box center [702, 726] width 15 height 15
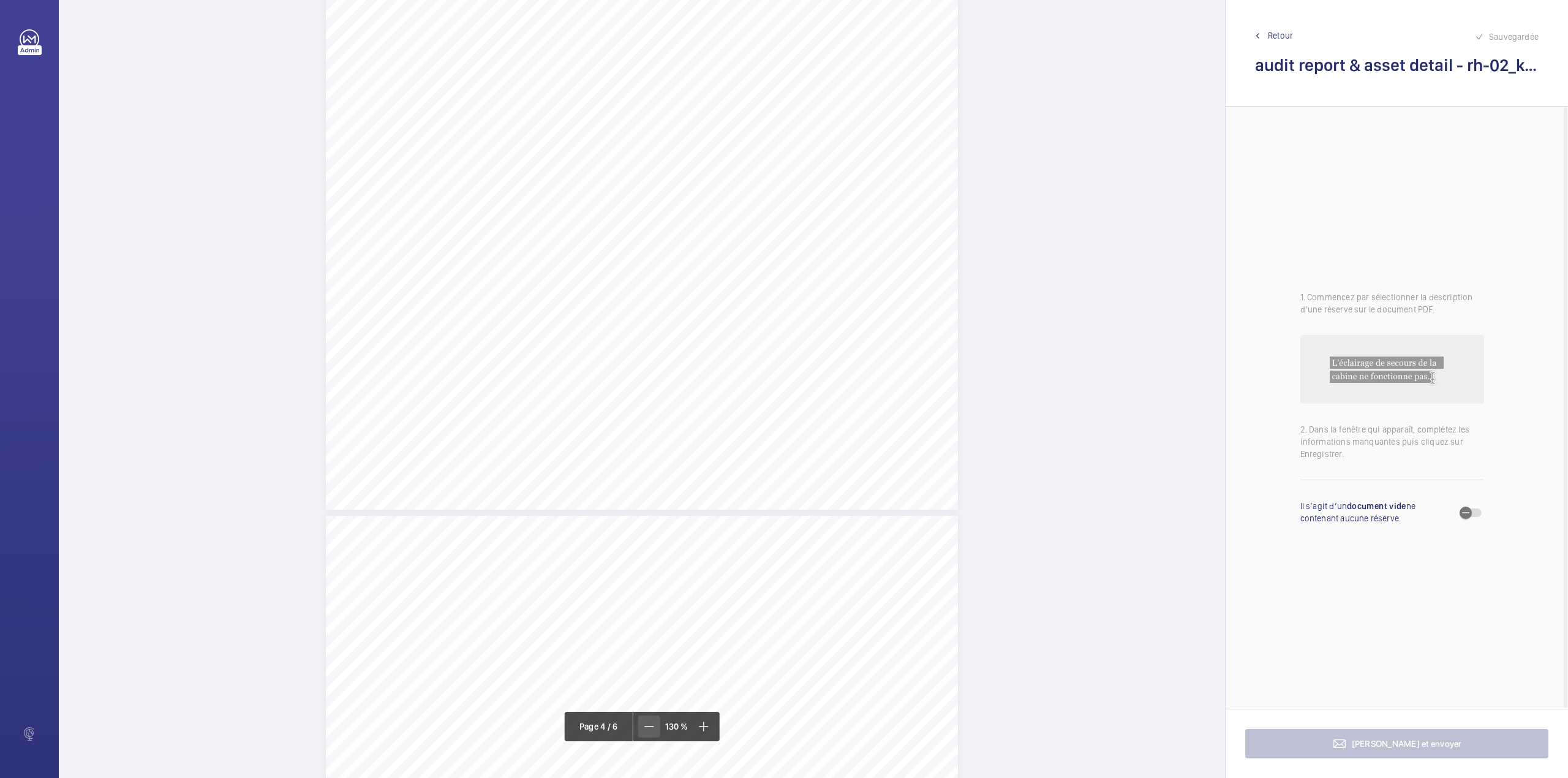
click at [656, 733] on mat-icon at bounding box center [649, 726] width 15 height 15
click at [547, 384] on div "Passenger Goods Lift RH - 0 2 4 Comments on Equipment Acceptable Not Acceptable…" at bounding box center [642, 320] width 486 height 687
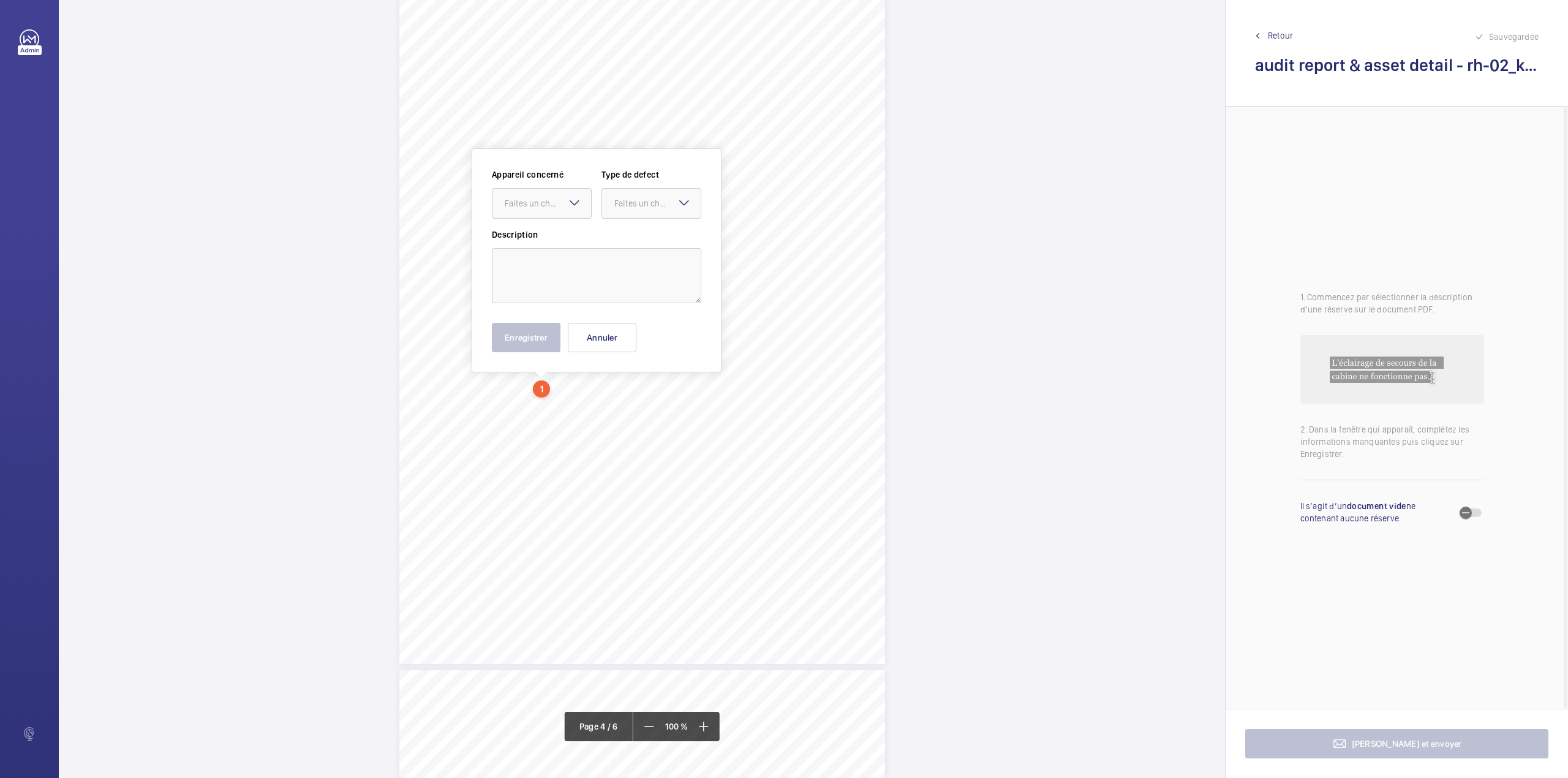
scroll to position [2197, 0]
drag, startPoint x: 585, startPoint y: 207, endPoint x: 577, endPoint y: 213, distance: 10.0
click at [585, 206] on textarea at bounding box center [628, 202] width 210 height 55
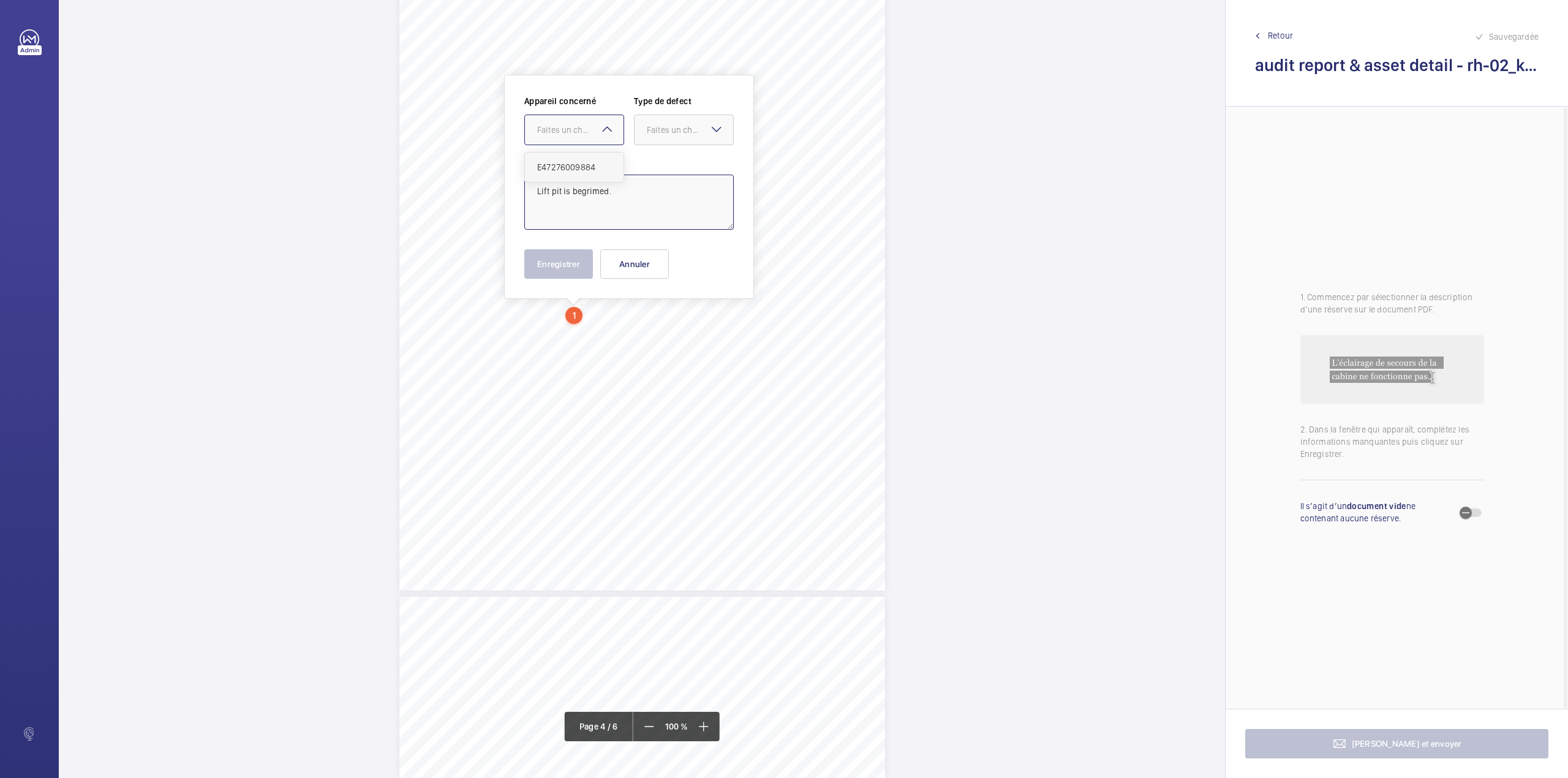
drag, startPoint x: 586, startPoint y: 130, endPoint x: 588, endPoint y: 163, distance: 33.1
click at [586, 136] on div "Faites un choix" at bounding box center [574, 130] width 99 height 13
drag, startPoint x: 588, startPoint y: 163, endPoint x: 635, endPoint y: 152, distance: 48.3
click at [588, 163] on span "E47276009884" at bounding box center [575, 167] width 74 height 13
drag, startPoint x: 665, startPoint y: 135, endPoint x: 664, endPoint y: 143, distance: 8.1
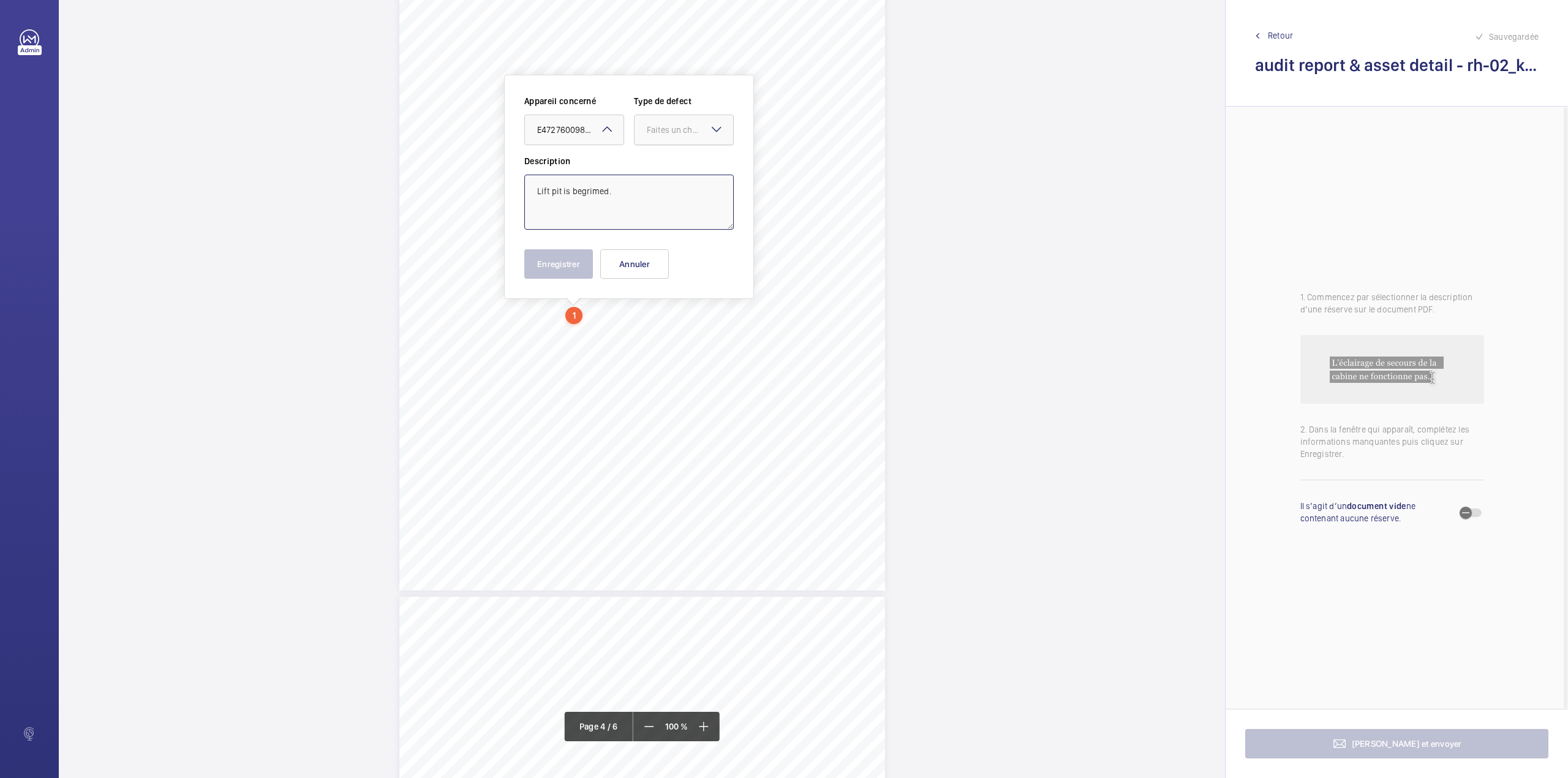
click at [665, 136] on div "Faites un choix" at bounding box center [683, 130] width 99 height 13
click at [664, 162] on span "Standard" at bounding box center [684, 167] width 74 height 13
type textarea "Lift pit is begrimed."
click at [556, 263] on button "Enregistrer" at bounding box center [558, 264] width 68 height 29
click at [679, 331] on div "Passenger Goods Lift RH - 0 2 4 Comments on Equipment Acceptable Not Acceptable…" at bounding box center [642, 247] width 486 height 687
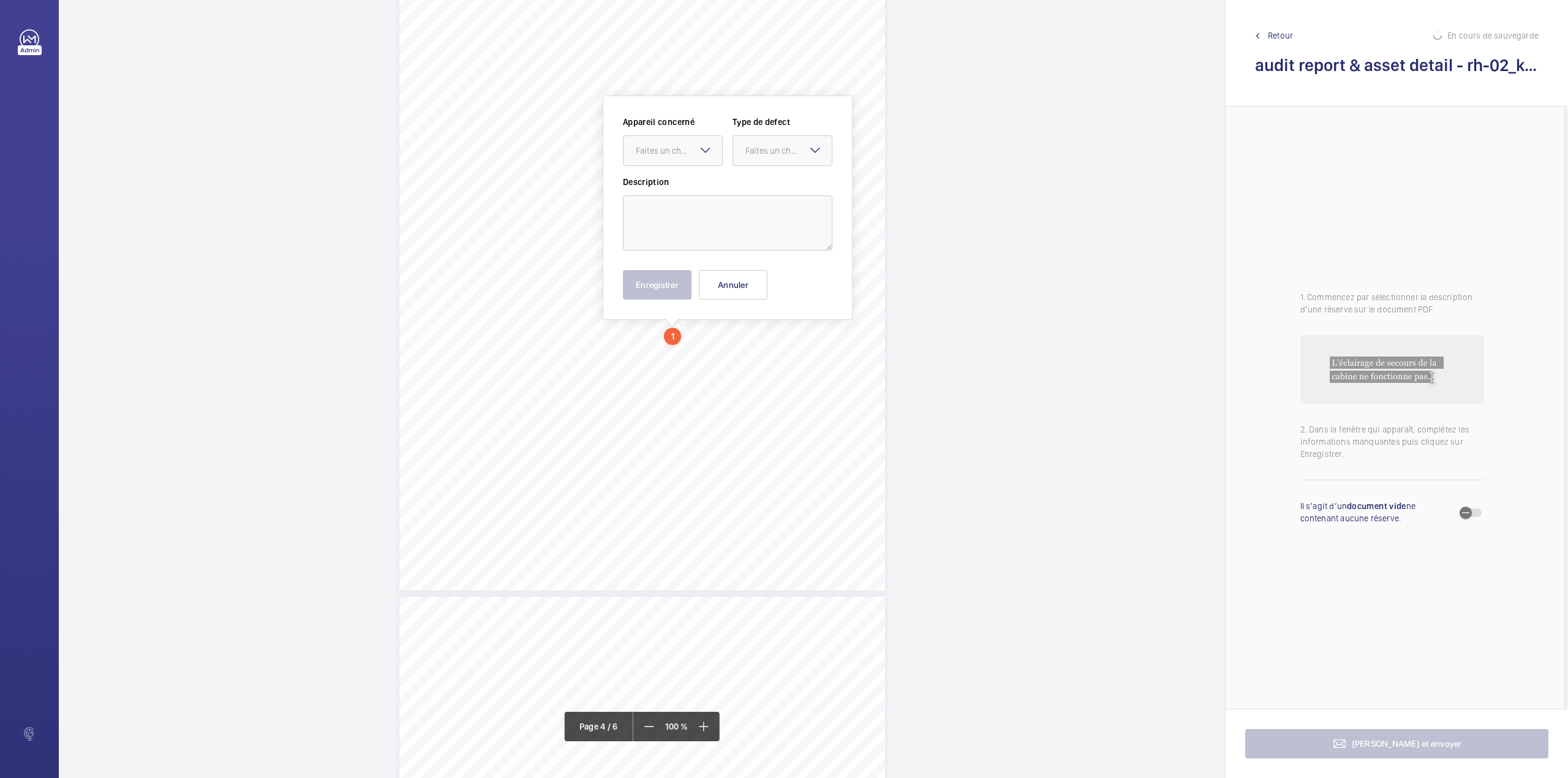
scroll to position [2219, 0]
click at [679, 187] on textarea at bounding box center [727, 201] width 210 height 55
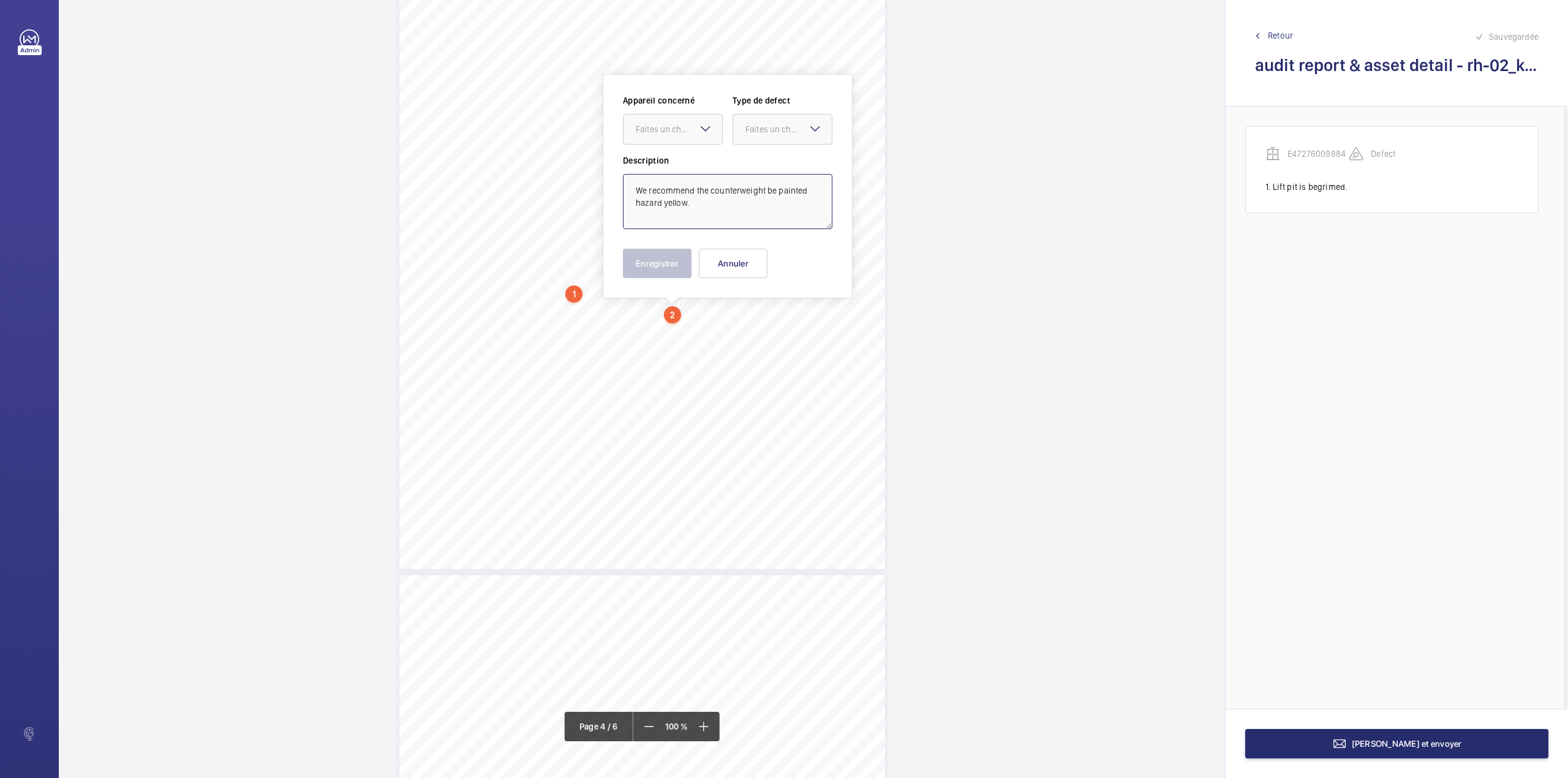
drag, startPoint x: 663, startPoint y: 133, endPoint x: 664, endPoint y: 150, distance: 17.0
click at [664, 136] on div "Faites un choix" at bounding box center [672, 129] width 99 height 13
click at [666, 182] on ng-dropdown-panel "E47276009884" at bounding box center [672, 166] width 100 height 30
click at [785, 134] on div "Faites un choix" at bounding box center [788, 129] width 87 height 13
click at [775, 164] on span "Standard" at bounding box center [783, 166] width 74 height 13
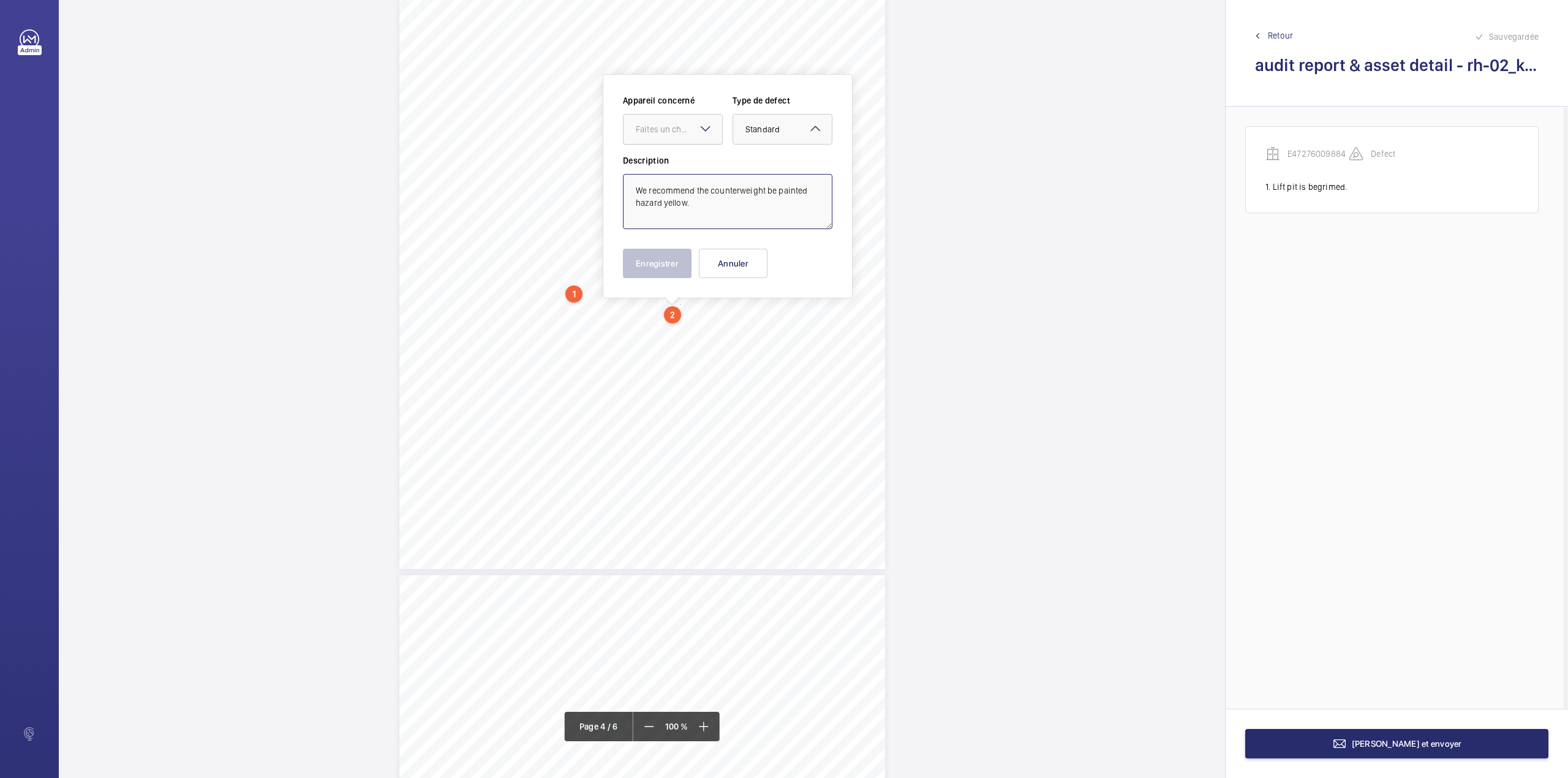
drag, startPoint x: 669, startPoint y: 129, endPoint x: 669, endPoint y: 147, distance: 18.0
click at [669, 130] on div "Faites un choix" at bounding box center [679, 129] width 87 height 13
click at [667, 167] on span "E47276009884" at bounding box center [673, 166] width 74 height 13
type textarea "We recommend the counterweight be painted hazard yellow."
click at [670, 259] on button "Enregistrer" at bounding box center [657, 264] width 68 height 29
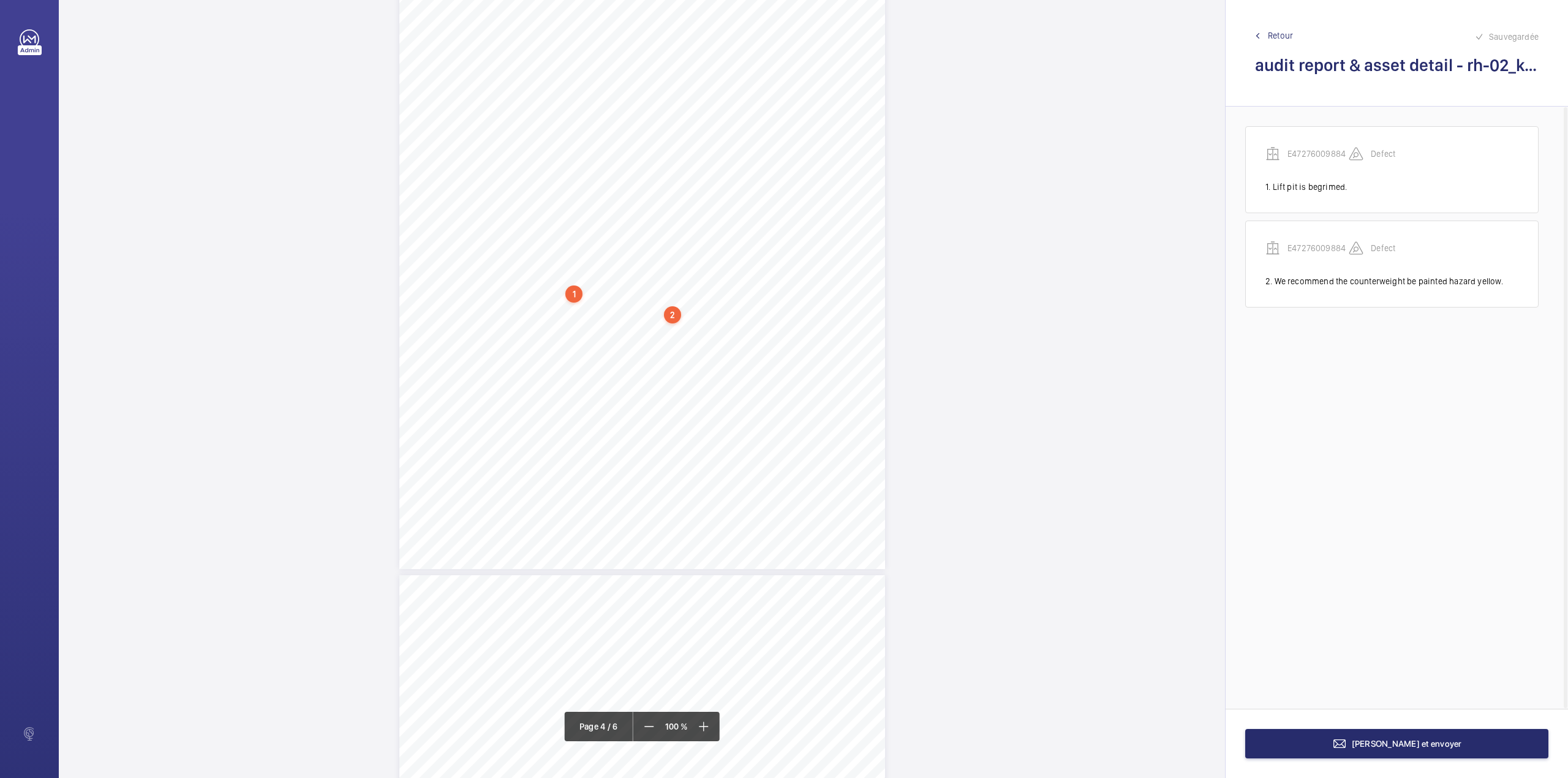
click at [708, 328] on div "Passenger Goods Lift RH - 0 2 4 Comments on Equipment Acceptable Not Acceptable…" at bounding box center [642, 225] width 486 height 687
click at [667, 179] on textarea at bounding box center [757, 202] width 210 height 55
drag, startPoint x: 713, startPoint y: 131, endPoint x: 716, endPoint y: 145, distance: 14.3
click at [715, 136] on div "Faites un choix" at bounding box center [702, 130] width 99 height 13
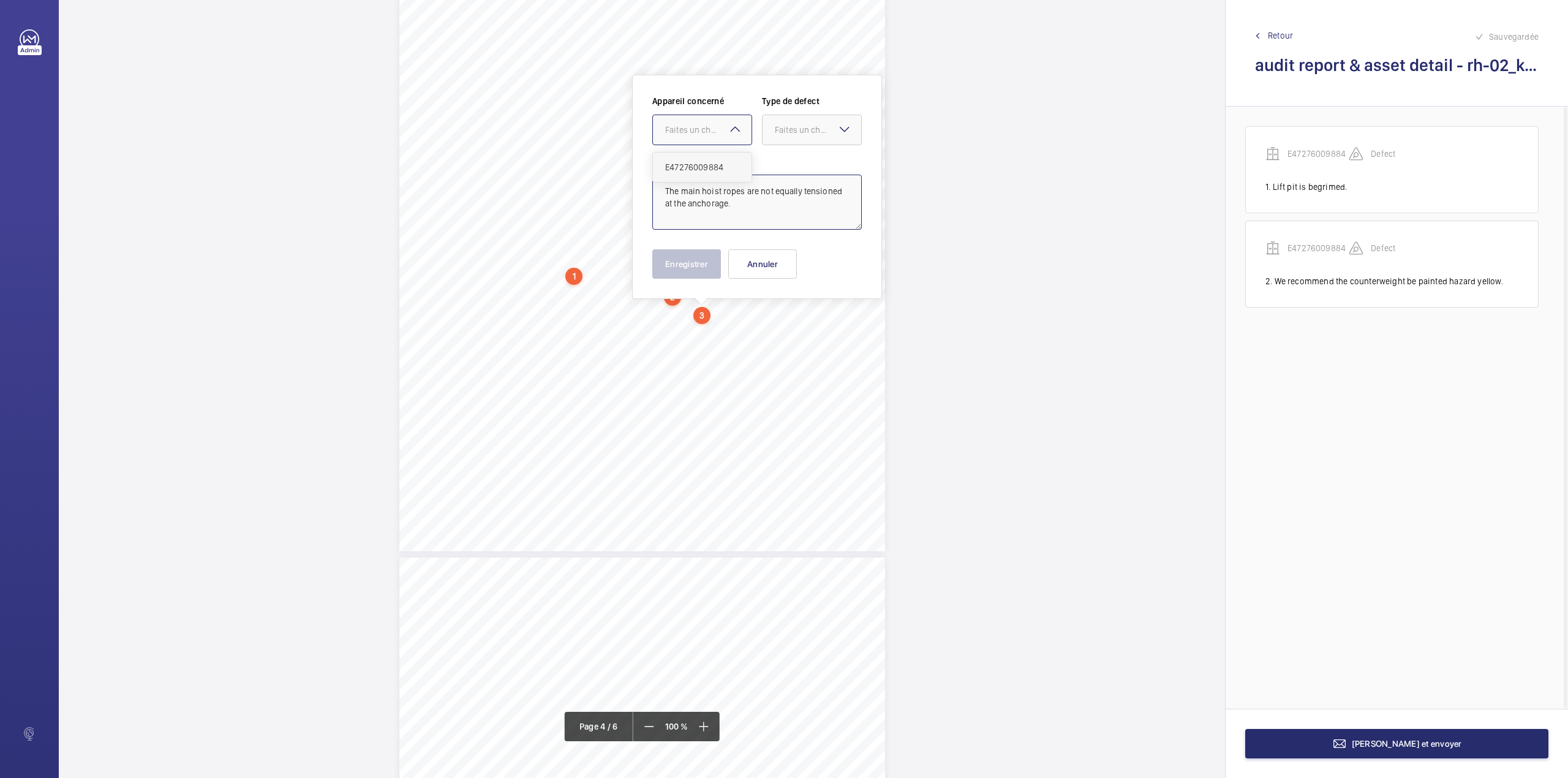
click at [721, 165] on span "E47276009884" at bounding box center [703, 167] width 74 height 13
click at [772, 138] on div at bounding box center [812, 130] width 99 height 29
click at [779, 161] on span "Standard" at bounding box center [812, 167] width 74 height 13
type textarea "The main hoist ropes are not equally tensioned at the anchorage."
click at [718, 263] on button "Enregistrer" at bounding box center [687, 264] width 68 height 29
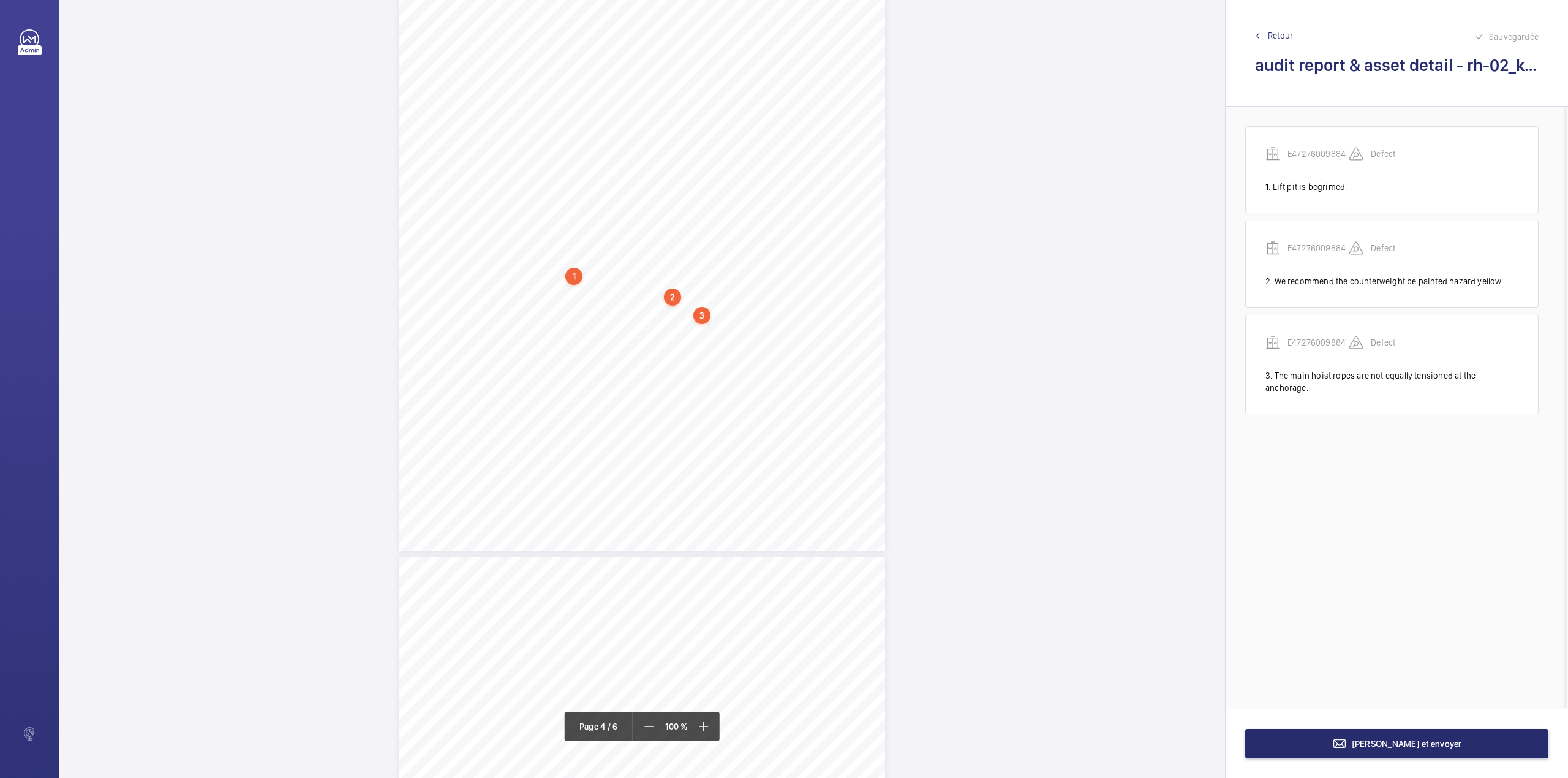
click at [598, 321] on div "Passenger Goods Lift RH - 0 2 4 Comments on Equipment Acceptable Not Acceptable…" at bounding box center [642, 208] width 486 height 687
click at [596, 204] on textarea at bounding box center [647, 201] width 210 height 55
click at [611, 131] on div "Faites un choix" at bounding box center [598, 129] width 87 height 13
drag, startPoint x: 617, startPoint y: 159, endPoint x: 659, endPoint y: 150, distance: 43.0
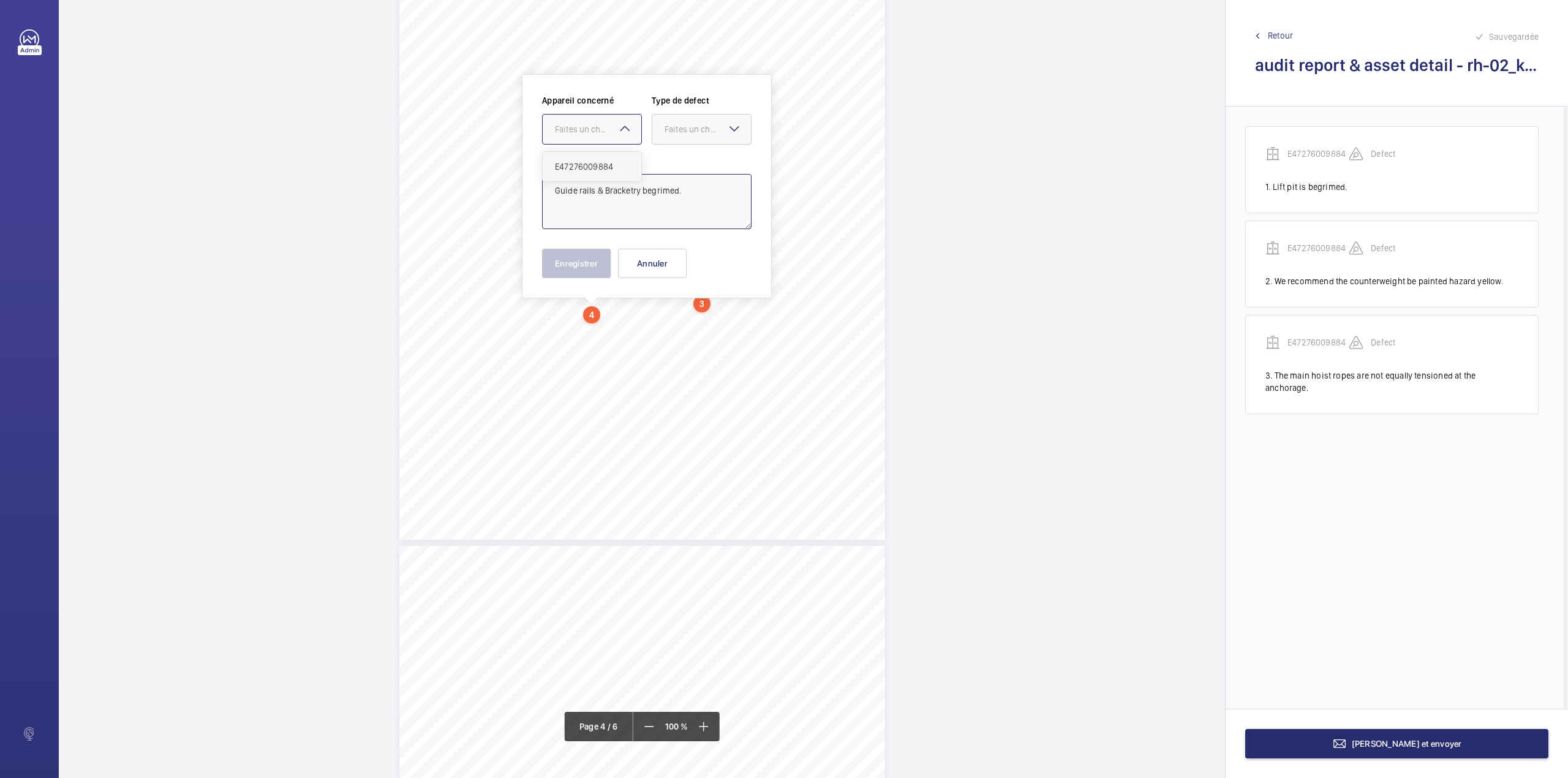
click at [618, 159] on div "E47276009884" at bounding box center [591, 167] width 99 height 29
drag, startPoint x: 689, startPoint y: 135, endPoint x: 689, endPoint y: 143, distance: 8.0
click at [689, 136] on div "Faites un choix" at bounding box center [702, 129] width 99 height 13
drag, startPoint x: 687, startPoint y: 164, endPoint x: 663, endPoint y: 213, distance: 54.6
click at [687, 165] on span "Standard" at bounding box center [702, 166] width 74 height 13
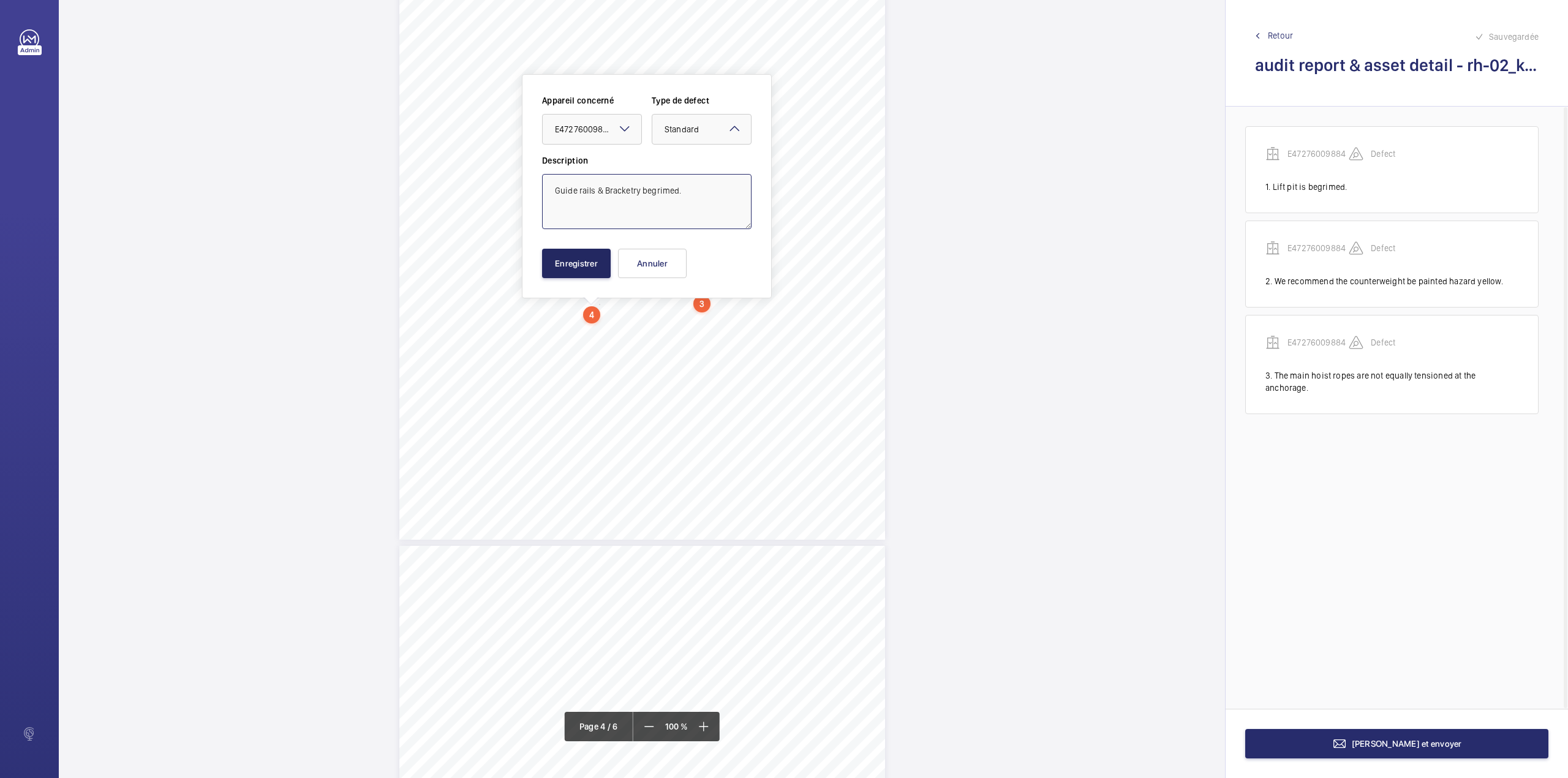
type textarea "Guide rails & Bracketry begrimed."
click at [579, 270] on button "Enregistrer" at bounding box center [577, 264] width 68 height 29
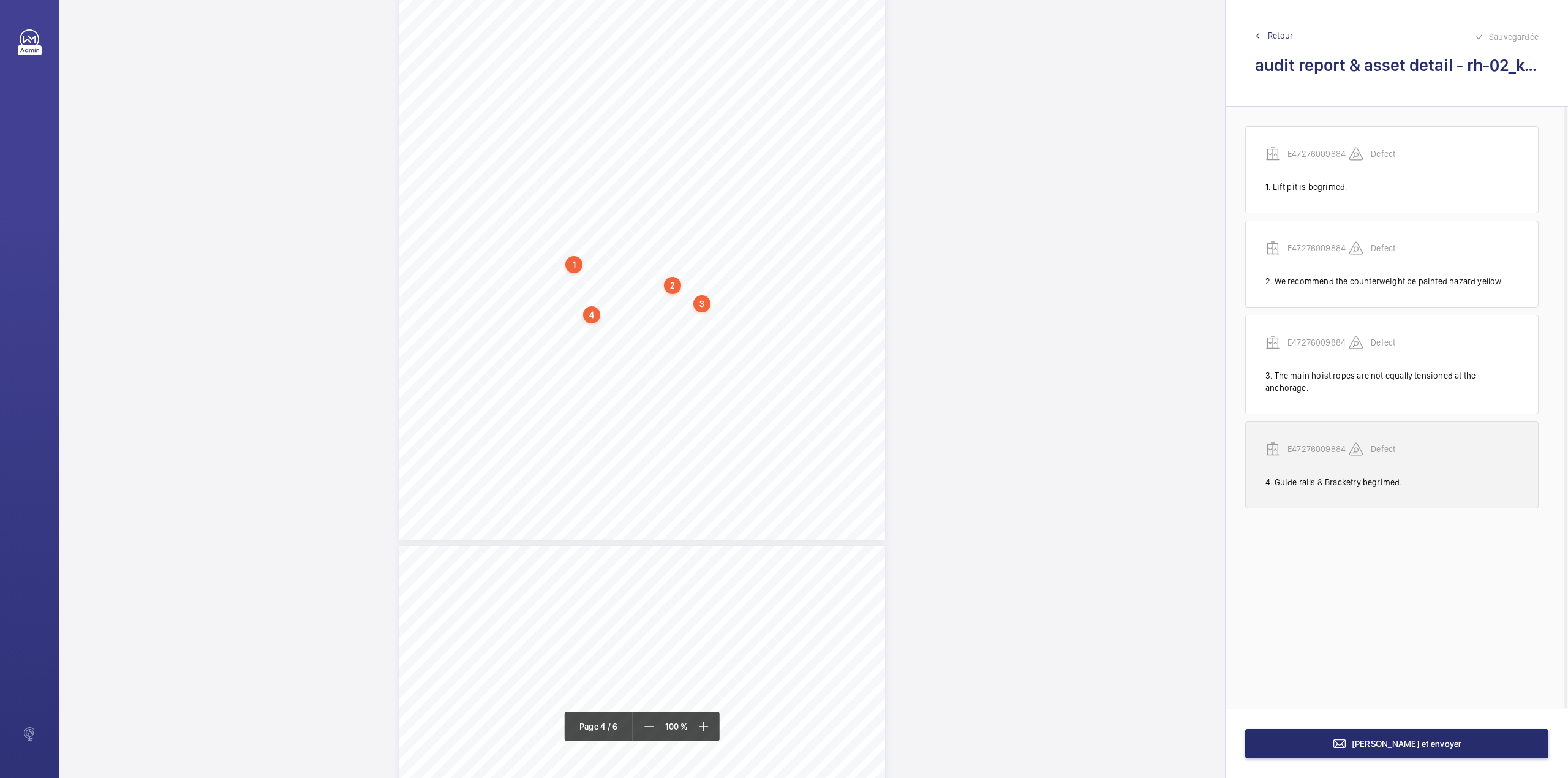
click at [1307, 443] on p "E47276009884" at bounding box center [1318, 449] width 61 height 13
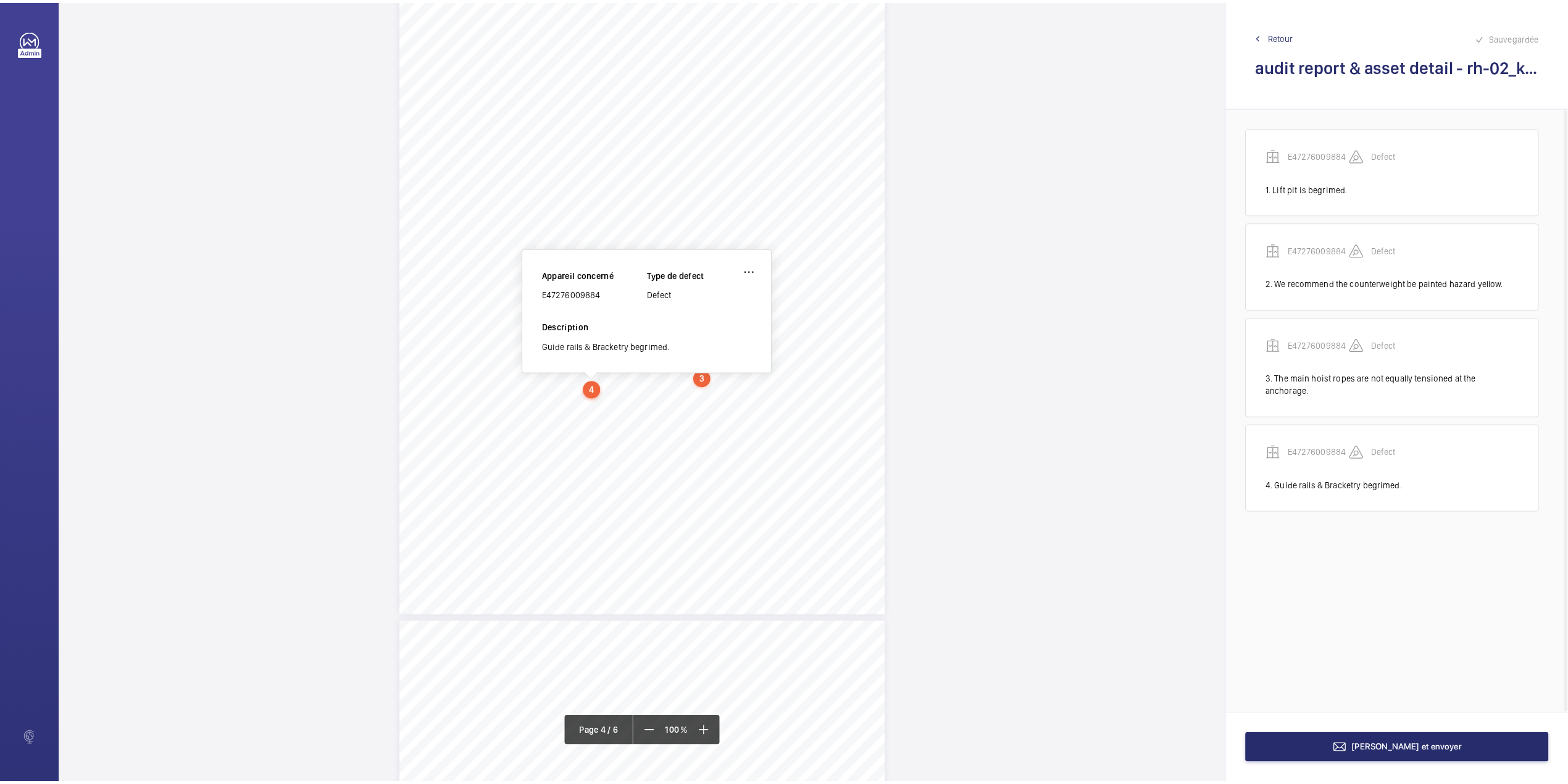
scroll to position [2191, 0]
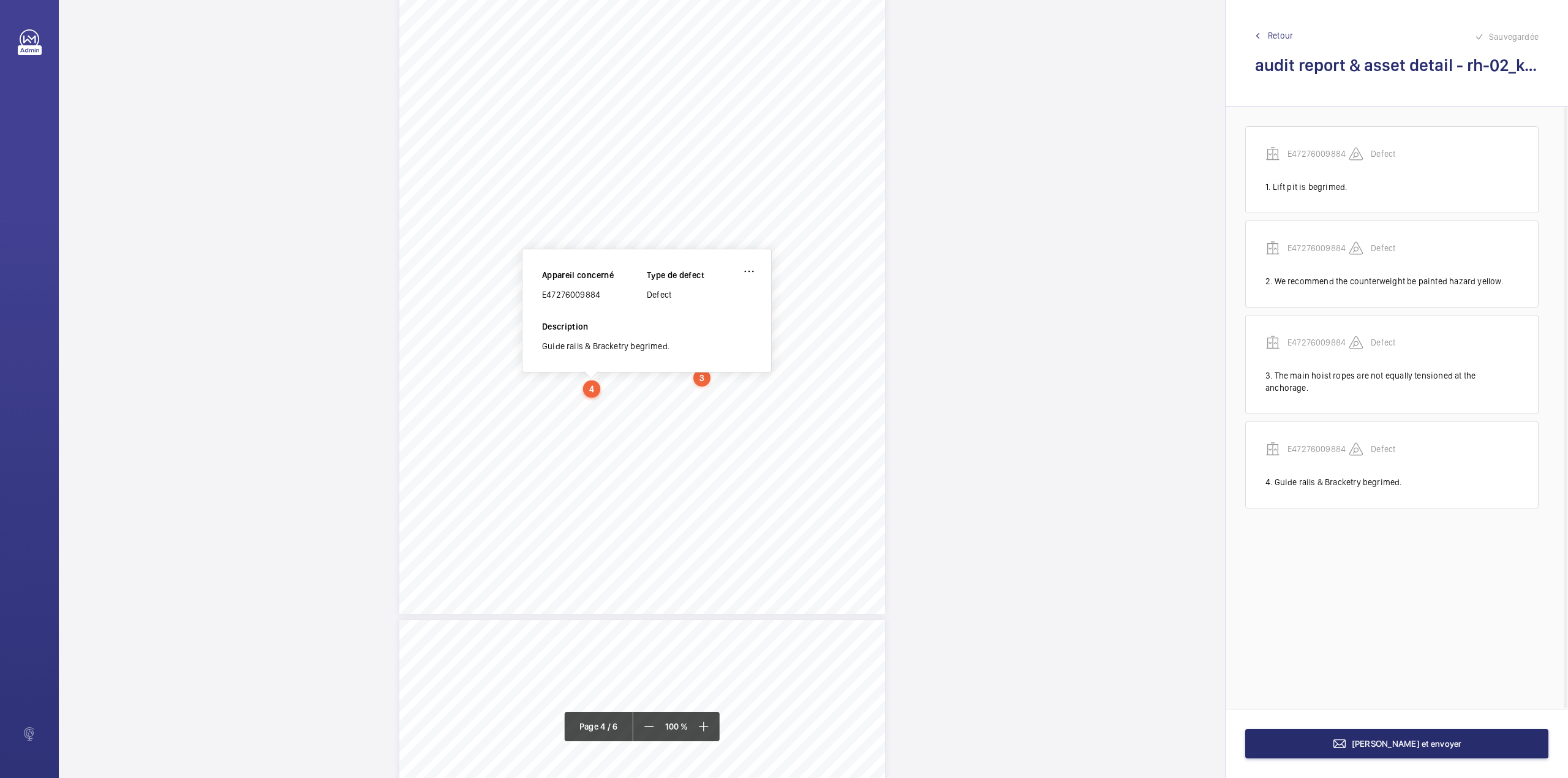
drag, startPoint x: 543, startPoint y: 296, endPoint x: 606, endPoint y: 301, distance: 63.2
click at [606, 301] on div "E47276009884" at bounding box center [594, 295] width 104 height 13
copy div "E47276009884"
click at [1334, 744] on button "Terminer et envoyer" at bounding box center [1396, 744] width 303 height 29
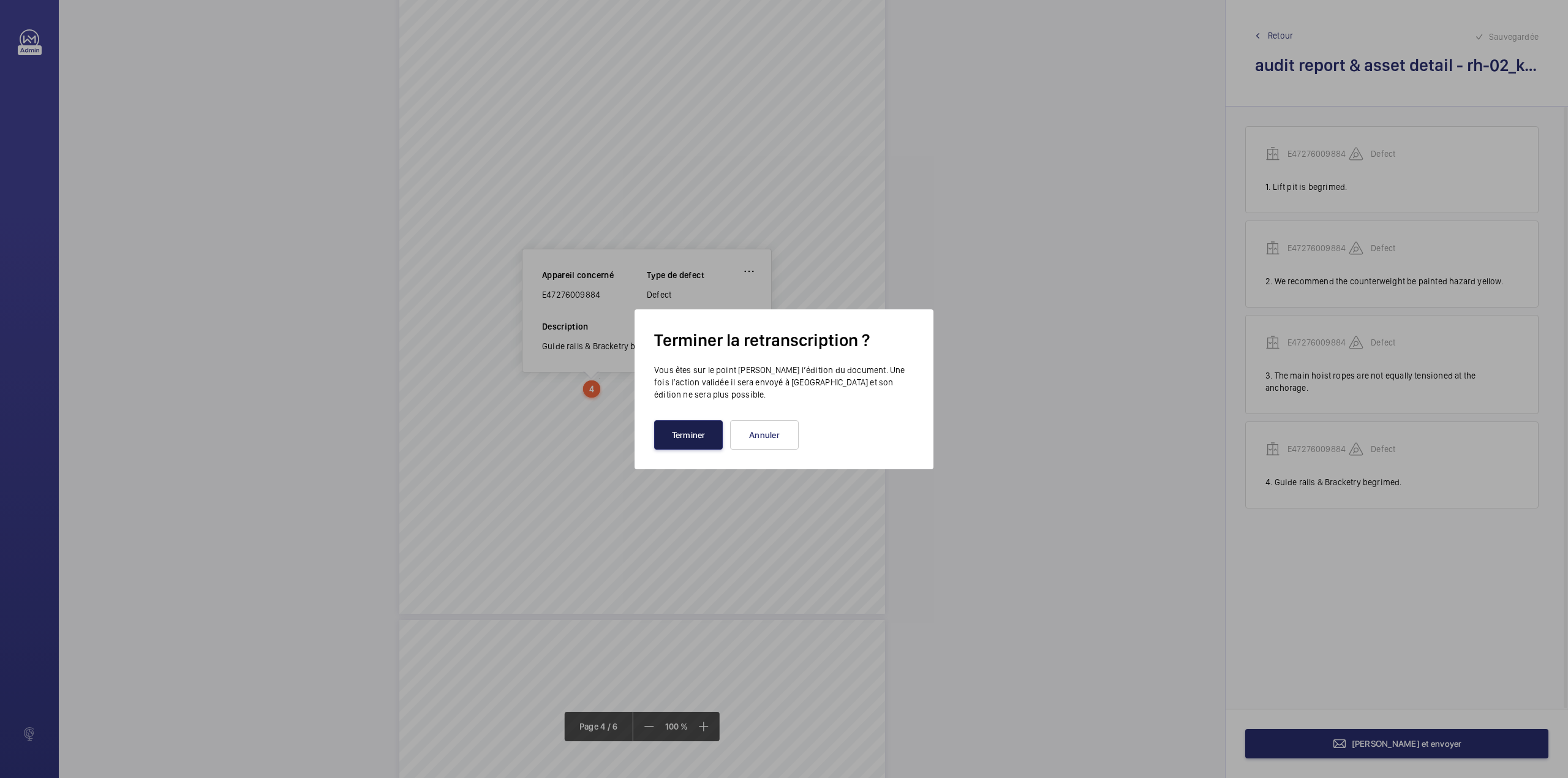
click at [699, 430] on button "Terminer" at bounding box center [688, 435] width 68 height 29
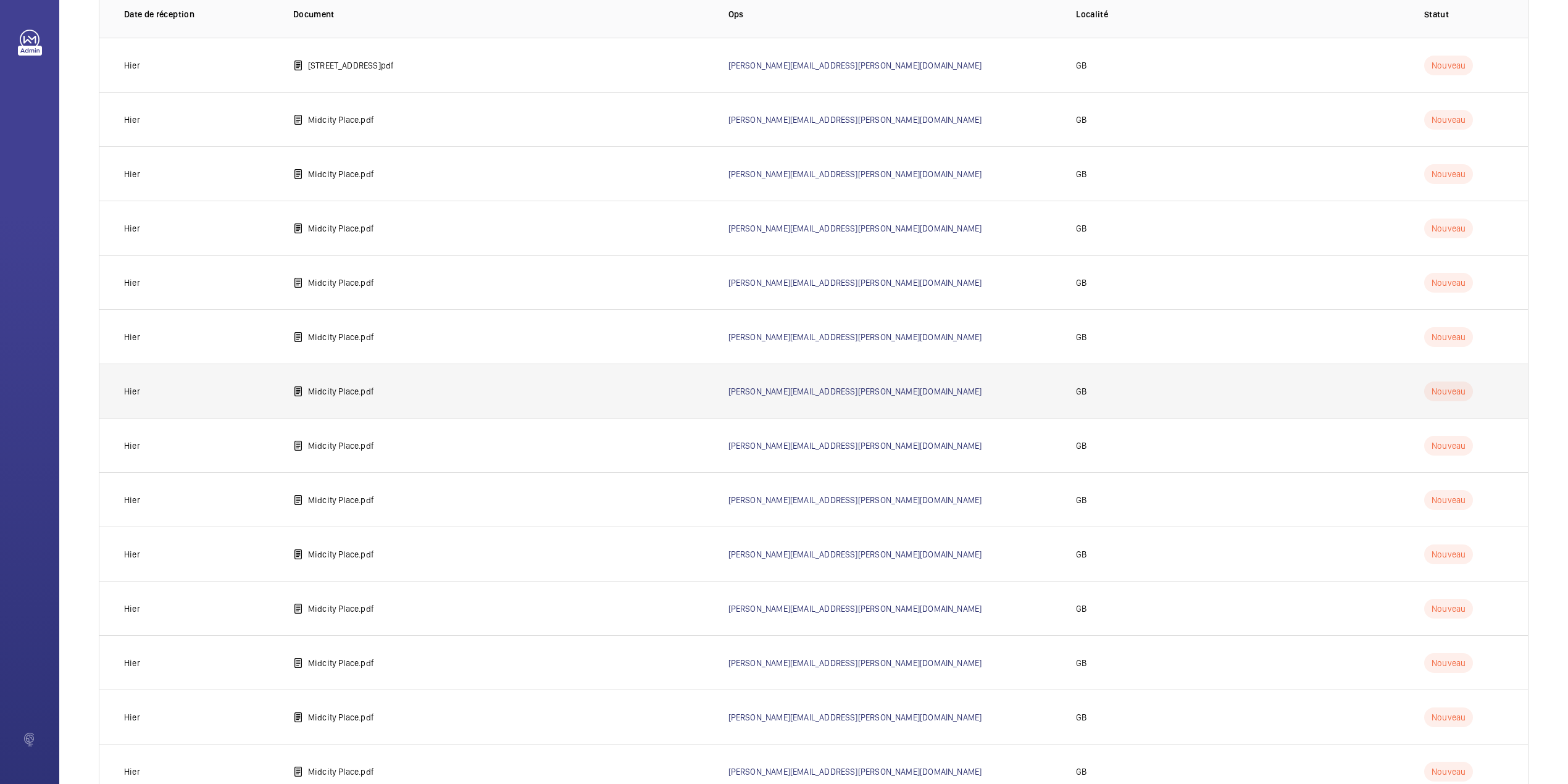
scroll to position [265, 0]
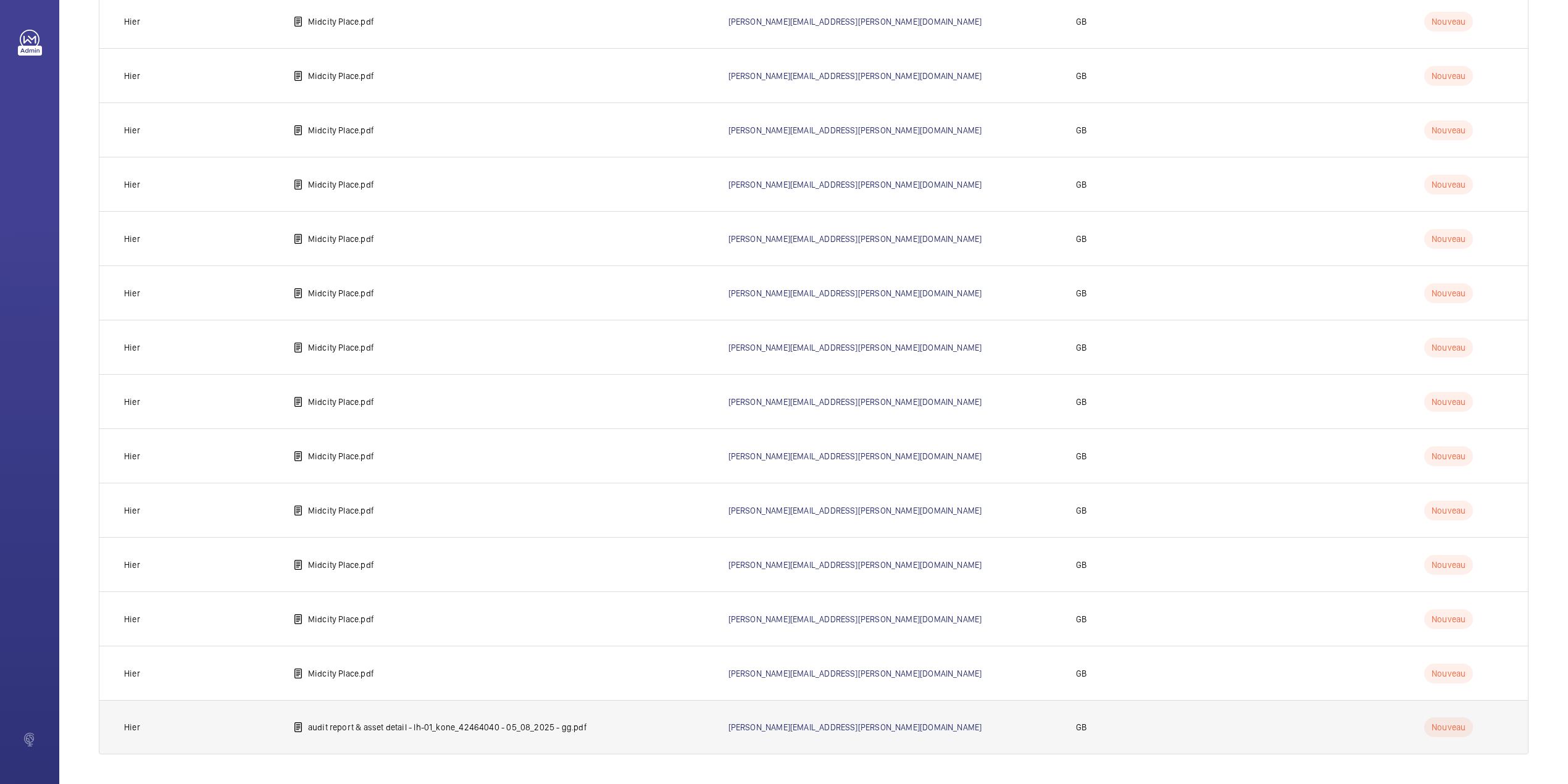
click at [356, 732] on p "audit report & asset detail - lh-01_kone_42464040 - 05_08_2025 - gg.pdf" at bounding box center [448, 727] width 279 height 13
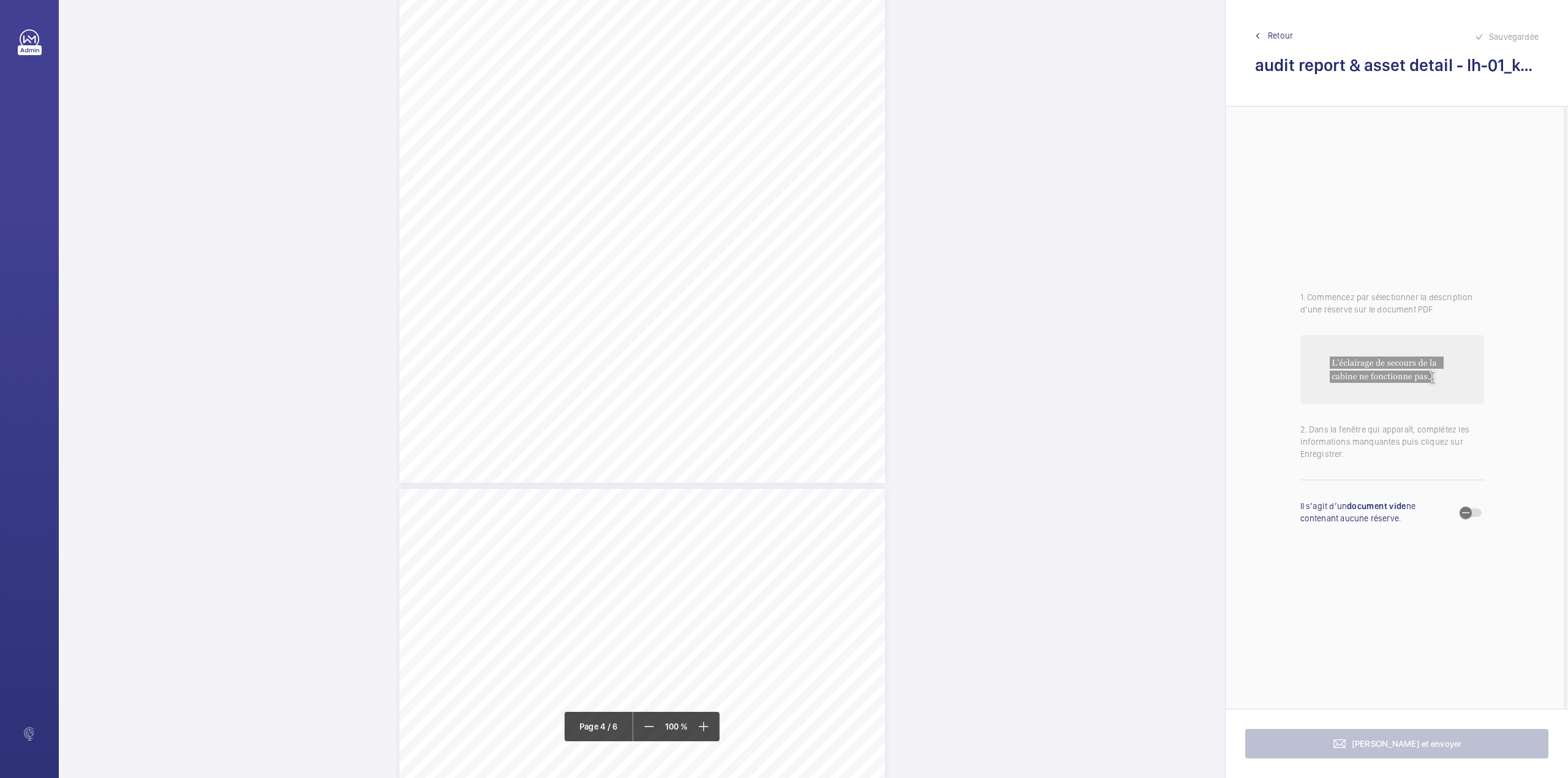
scroll to position [2287, 0]
click at [726, 225] on div "Passenger Goods Lift RH - 01 4 Comments on Equipment Acceptable Not Acceptable …" at bounding box center [642, 157] width 486 height 687
click at [723, 206] on textarea at bounding box center [775, 201] width 210 height 55
drag, startPoint x: 725, startPoint y: 133, endPoint x: 728, endPoint y: 145, distance: 12.4
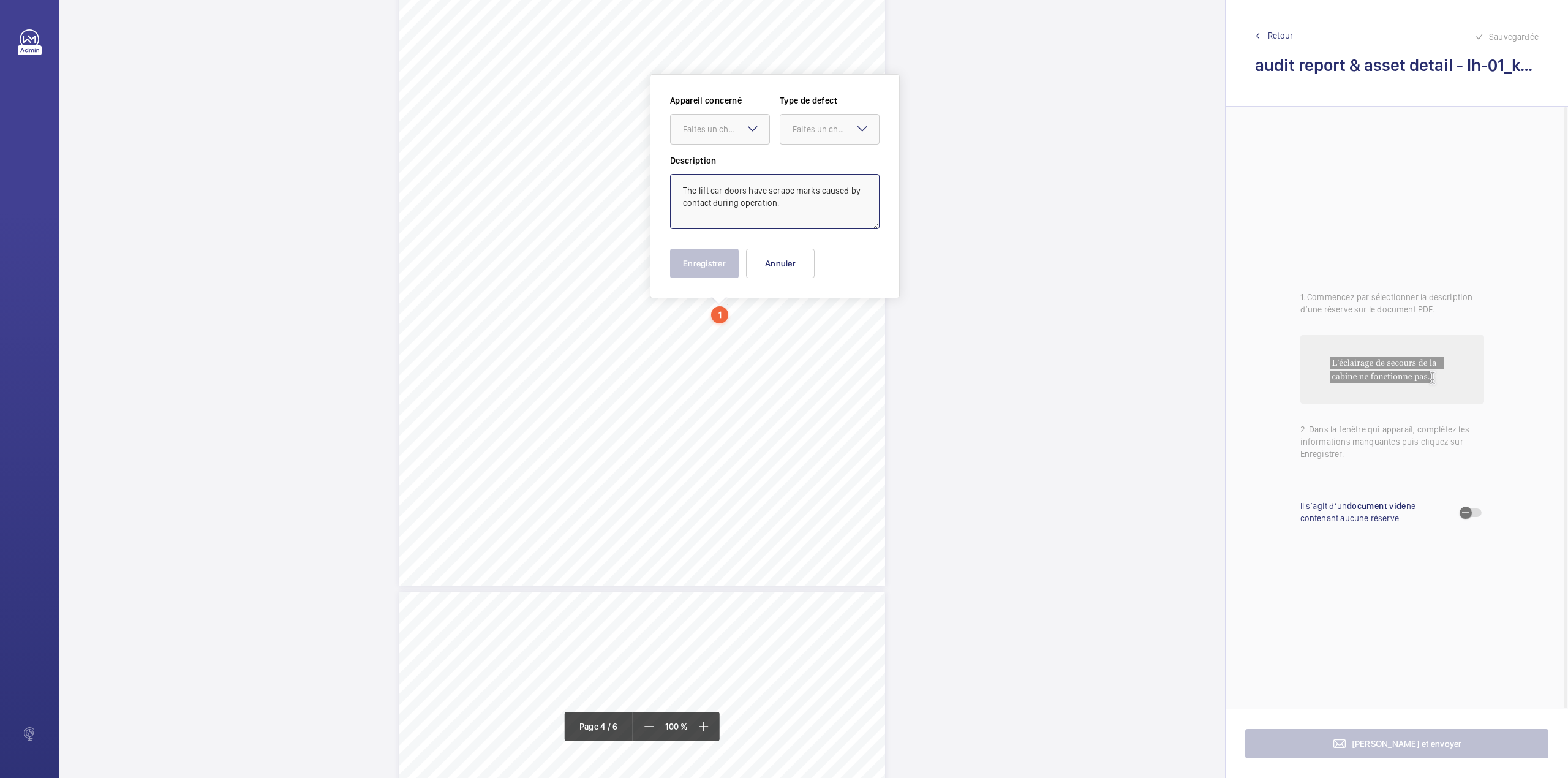
click at [727, 136] on div "Faites un choix" at bounding box center [719, 129] width 99 height 13
click at [734, 167] on span "42464040 - 05_08_2025" at bounding box center [720, 166] width 74 height 13
drag, startPoint x: 799, startPoint y: 136, endPoint x: 799, endPoint y: 147, distance: 11.0
click at [799, 136] on div at bounding box center [829, 129] width 99 height 29
click at [799, 162] on span "Standard" at bounding box center [829, 166] width 74 height 13
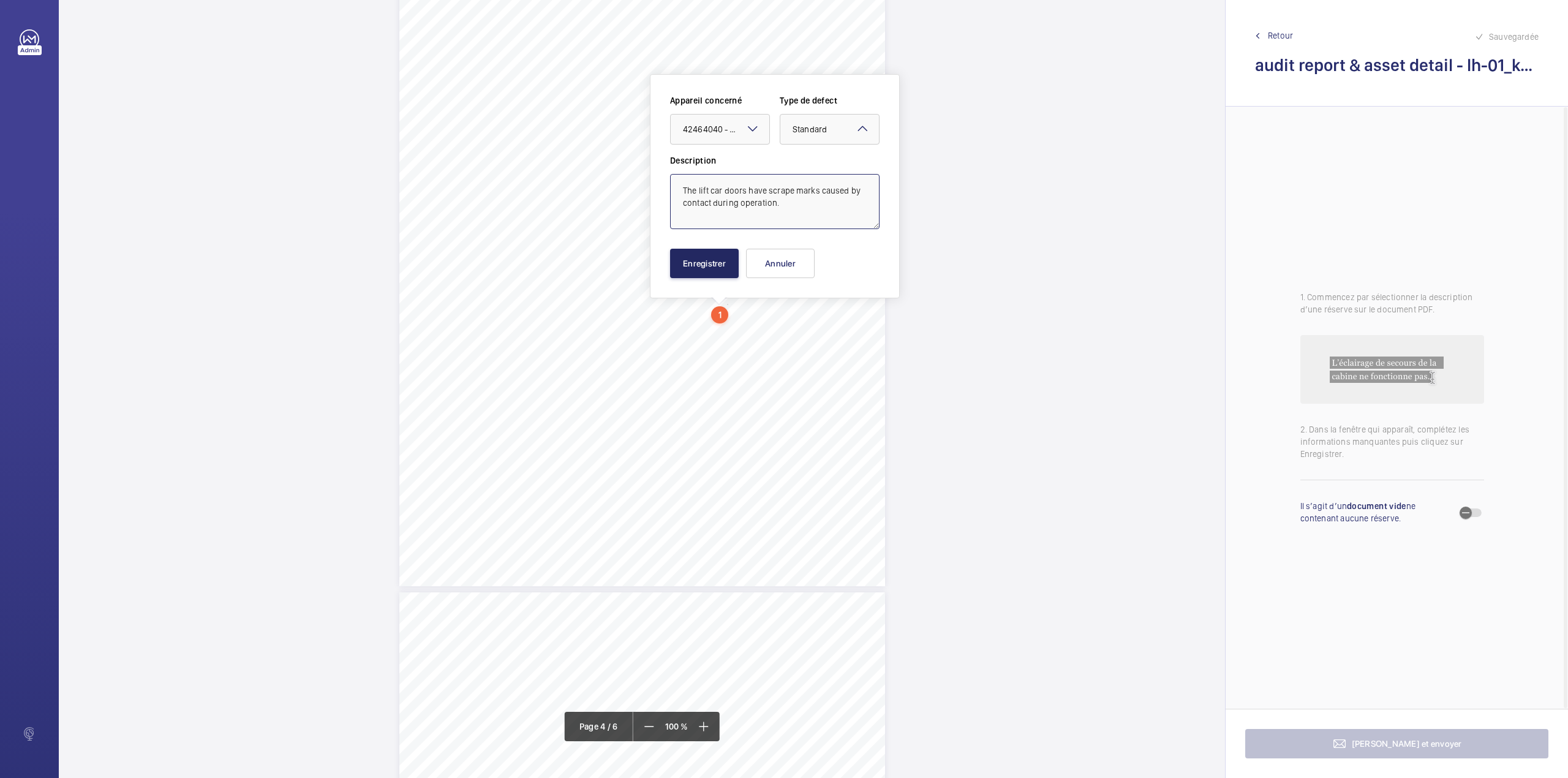
type textarea "The lift car doors have scrape marks caused by contact during operation."
click at [701, 269] on button "Enregistrer" at bounding box center [704, 264] width 68 height 29
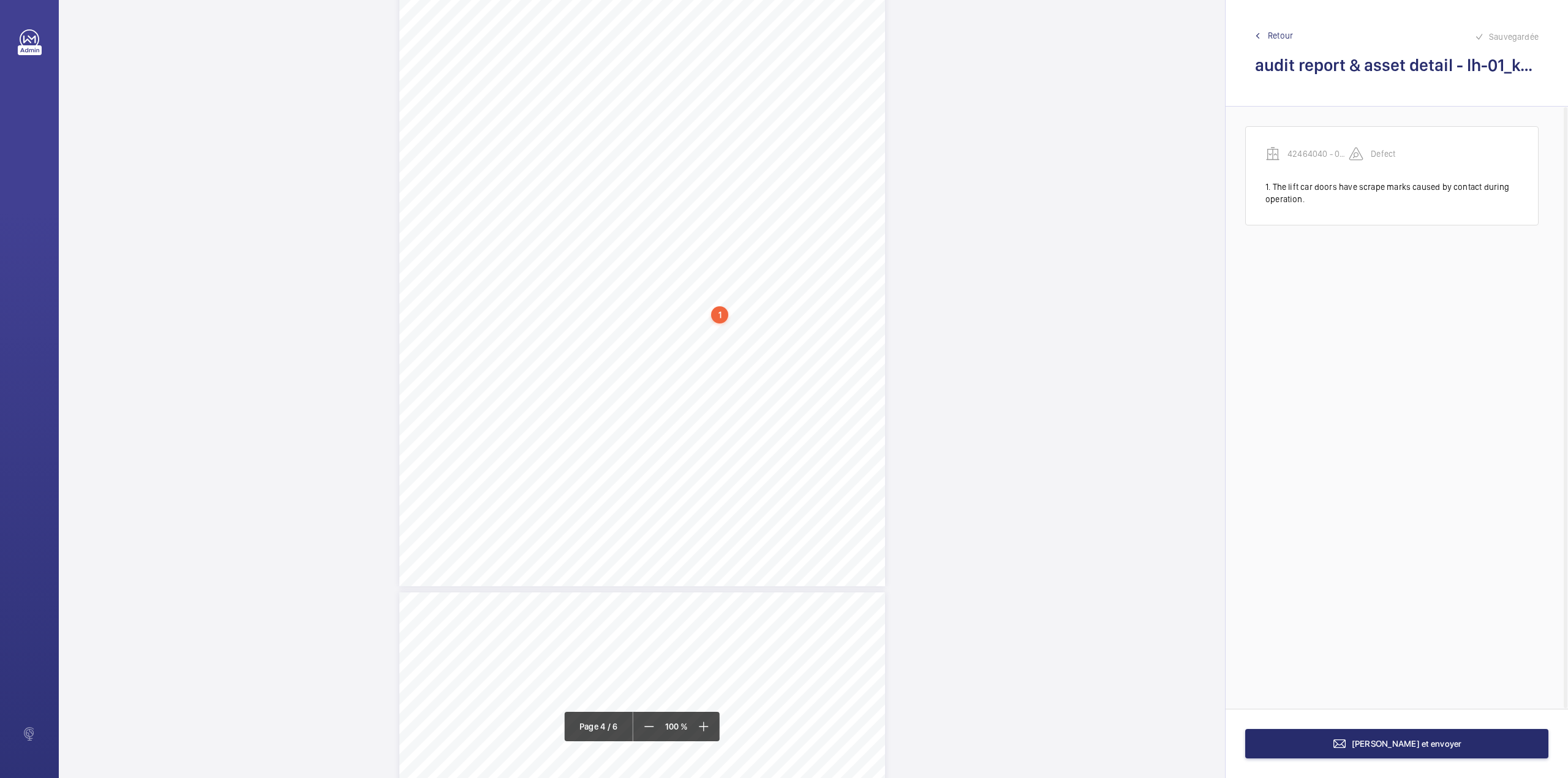
click at [710, 319] on div "Passenger Goods Lift RH - 01 4 Comments on Equipment Acceptable Not Acceptable …" at bounding box center [642, 242] width 486 height 687
click at [697, 212] on textarea at bounding box center [759, 201] width 210 height 55
drag, startPoint x: 702, startPoint y: 130, endPoint x: 704, endPoint y: 160, distance: 30.1
click at [702, 131] on div "Faites un choix" at bounding box center [710, 129] width 87 height 13
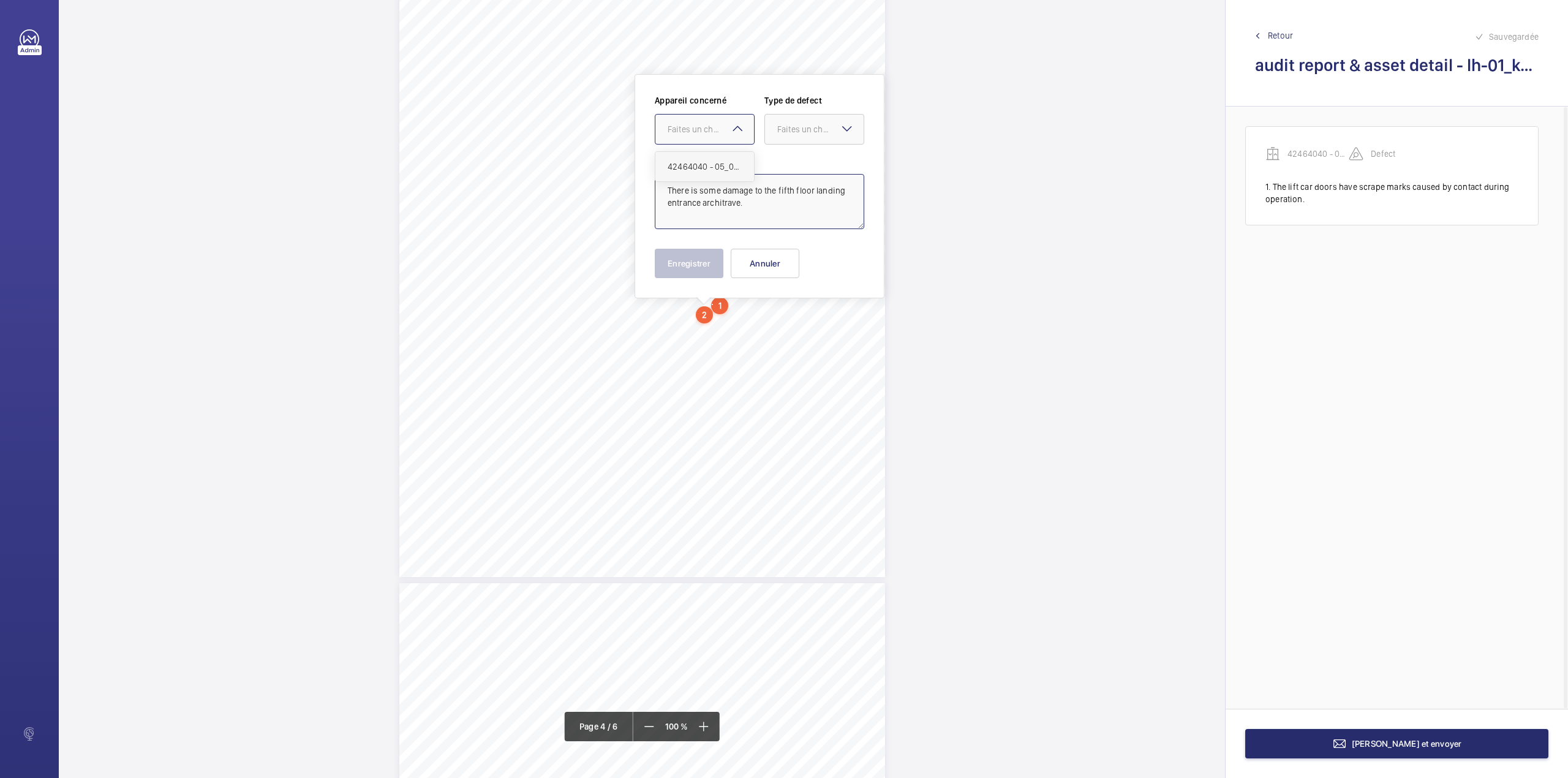
click at [704, 160] on div "42464040 - 05_08_2025" at bounding box center [704, 167] width 99 height 29
click at [778, 140] on div at bounding box center [814, 129] width 99 height 29
click at [783, 173] on div "Standard" at bounding box center [814, 167] width 99 height 30
type textarea "There is some damage to the fifth floor landing entrance architrave."
click at [697, 266] on button "Enregistrer" at bounding box center [689, 264] width 68 height 29
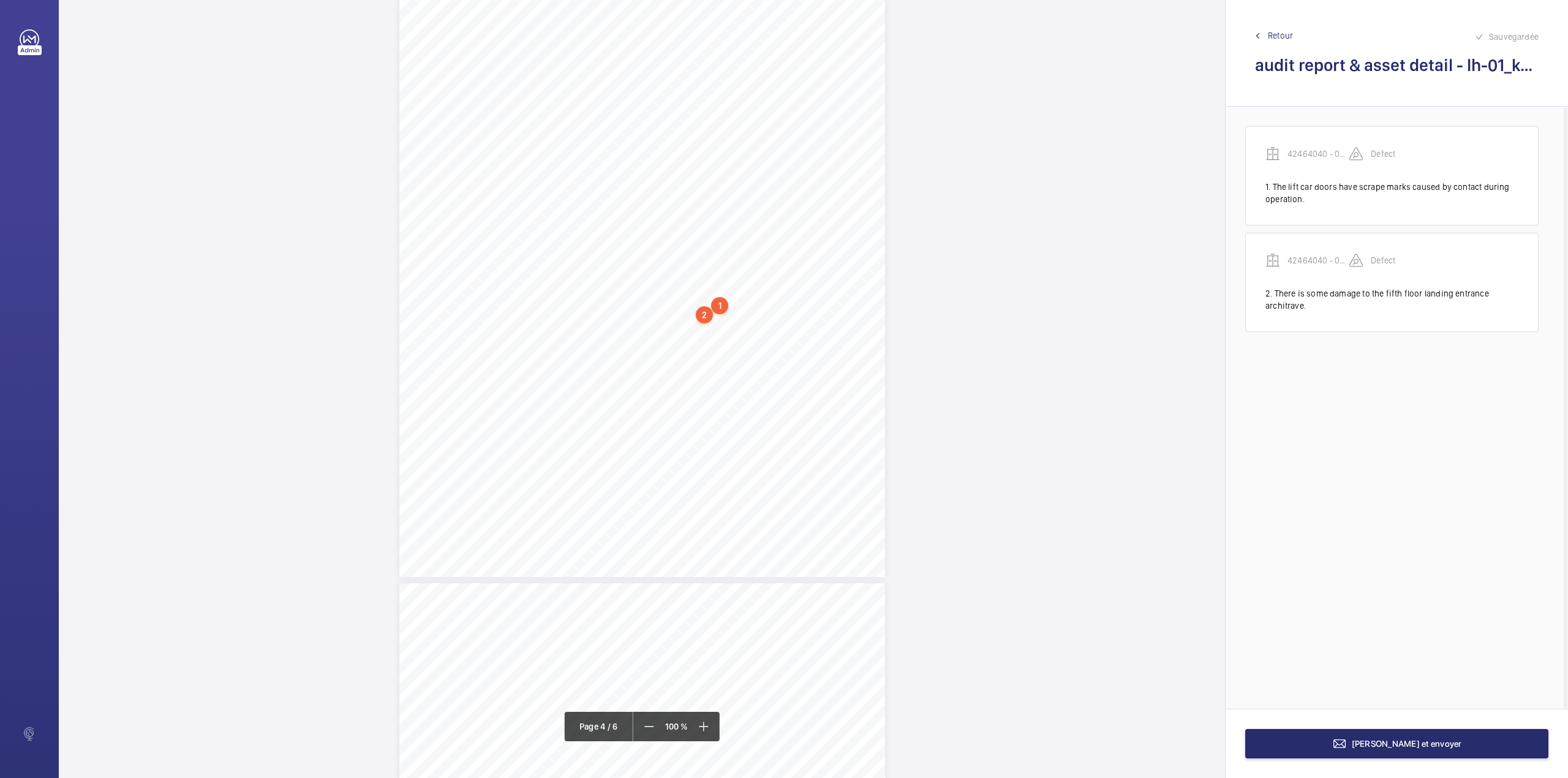
click at [681, 334] on div "Passenger Goods Lift RH - 01 4 Comments on Equipment Acceptable Not Acceptable …" at bounding box center [642, 233] width 486 height 687
click at [684, 212] on textarea at bounding box center [730, 202] width 210 height 55
click at [674, 129] on div "Faites un choix" at bounding box center [681, 130] width 87 height 13
click at [682, 157] on div "42464040 - 05_08_2025" at bounding box center [675, 167] width 99 height 29
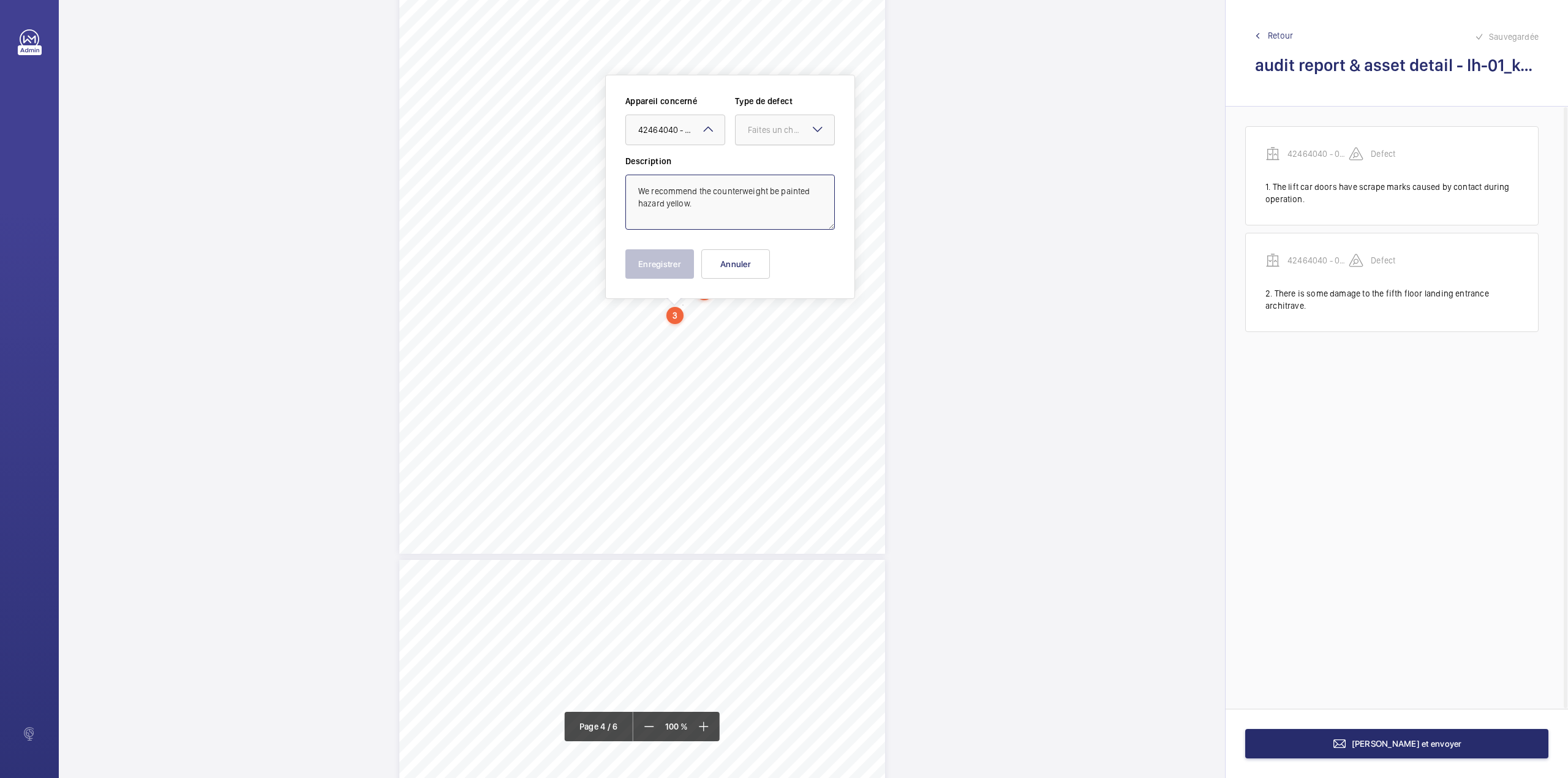
drag, startPoint x: 768, startPoint y: 138, endPoint x: 768, endPoint y: 148, distance: 10.0
click at [768, 141] on div at bounding box center [784, 130] width 99 height 29
click at [768, 169] on span "Standard" at bounding box center [784, 167] width 74 height 13
type textarea "We recommend the counterweight be painted hazard yellow."
click at [663, 272] on button "Enregistrer" at bounding box center [660, 264] width 68 height 29
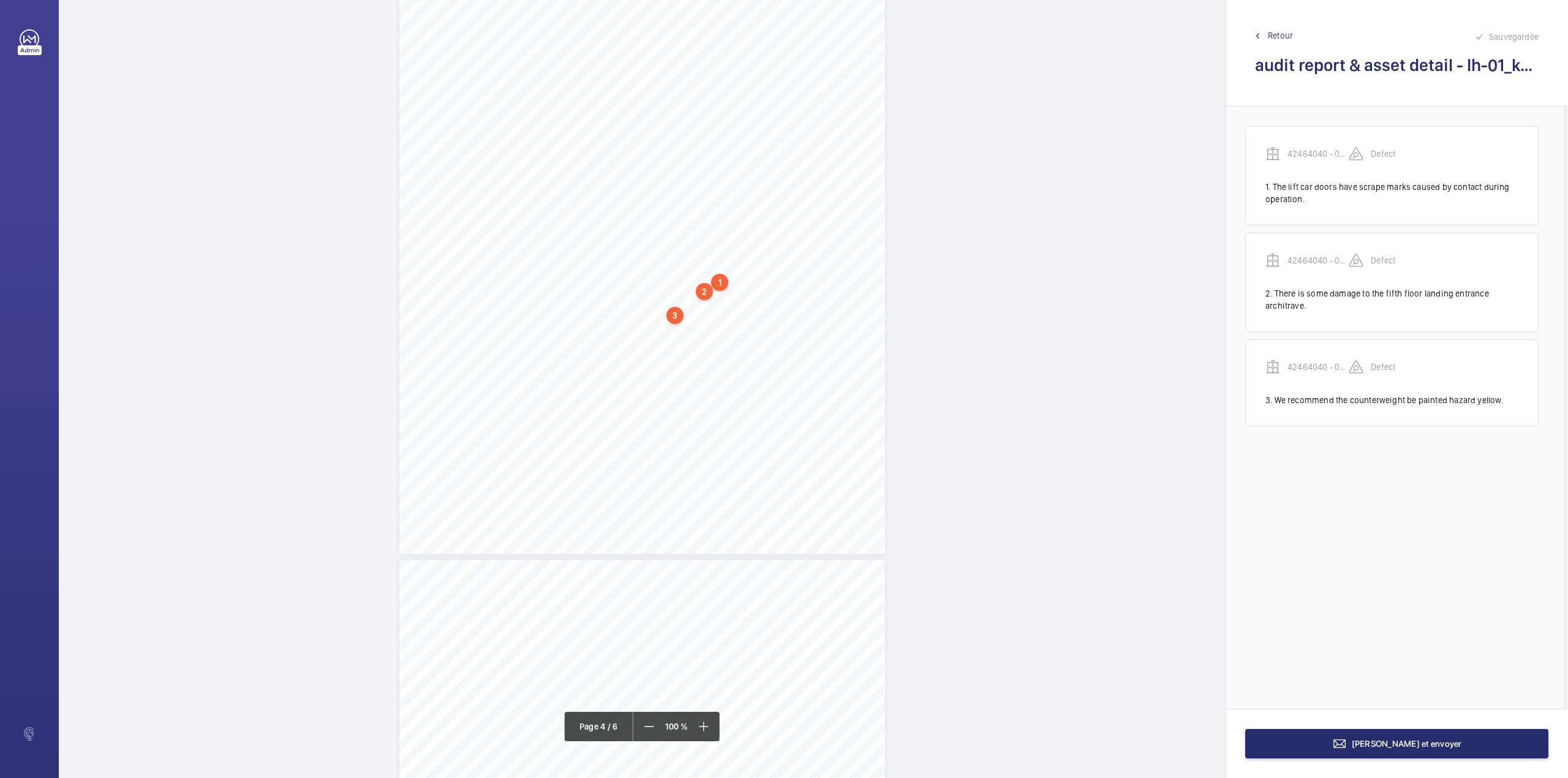
click at [695, 326] on div "Passenger Goods Lift RH - 01 4 Comments on Equipment Acceptable Not Acceptable …" at bounding box center [642, 210] width 486 height 687
click at [709, 202] on textarea at bounding box center [744, 201] width 210 height 55
drag, startPoint x: 696, startPoint y: 123, endPoint x: 696, endPoint y: 147, distance: 24.0
click at [696, 123] on div "Faites un choix" at bounding box center [695, 129] width 87 height 13
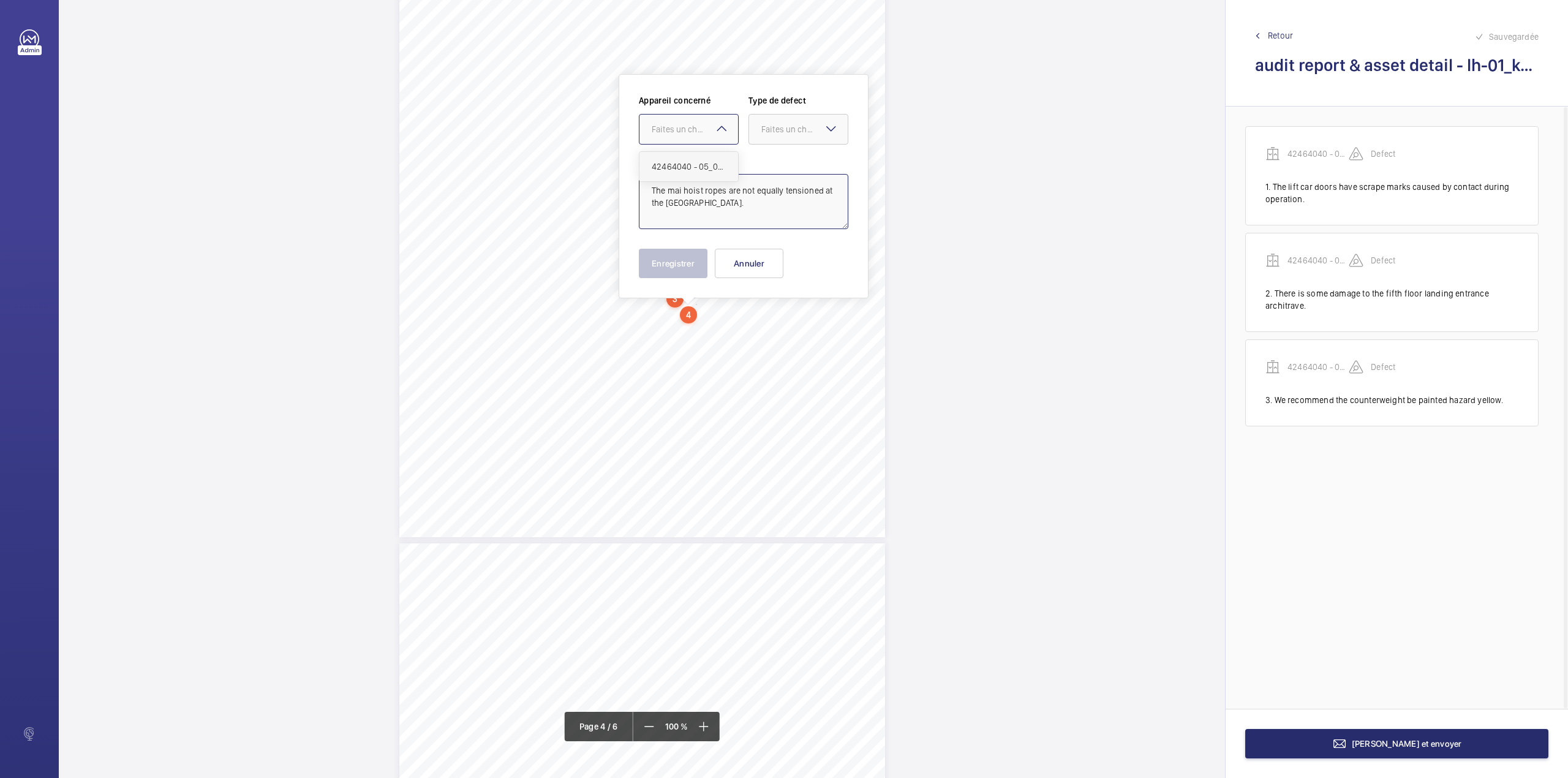
click at [696, 160] on span "42464040 - 05_08_2025" at bounding box center [689, 166] width 74 height 13
click at [761, 138] on div at bounding box center [798, 129] width 99 height 29
click at [767, 162] on span "Standard" at bounding box center [798, 166] width 74 height 13
type textarea "The mai hoist ropes are not equally tensioned at the anchorage."
click at [671, 265] on button "Enregistrer" at bounding box center [673, 264] width 68 height 29
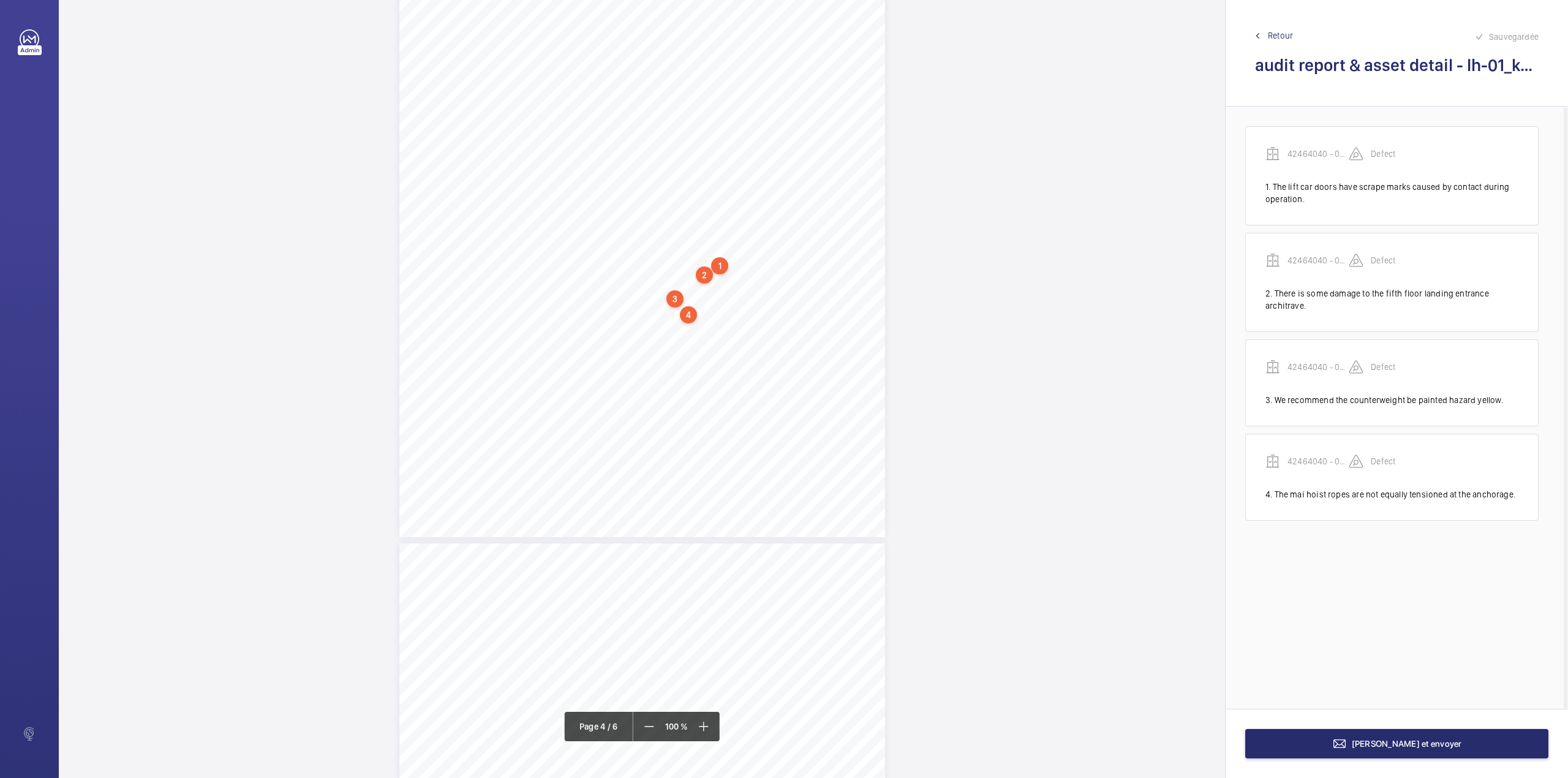
click at [601, 323] on div "Passenger Goods Lift RH - 01 4 Comments on Equipment Acceptable Not Acceptable …" at bounding box center [642, 193] width 486 height 687
click at [583, 204] on textarea at bounding box center [650, 202] width 210 height 55
drag, startPoint x: 626, startPoint y: 120, endPoint x: 625, endPoint y: 145, distance: 25.0
click at [625, 128] on div "Faites un choix" at bounding box center [595, 129] width 100 height 30
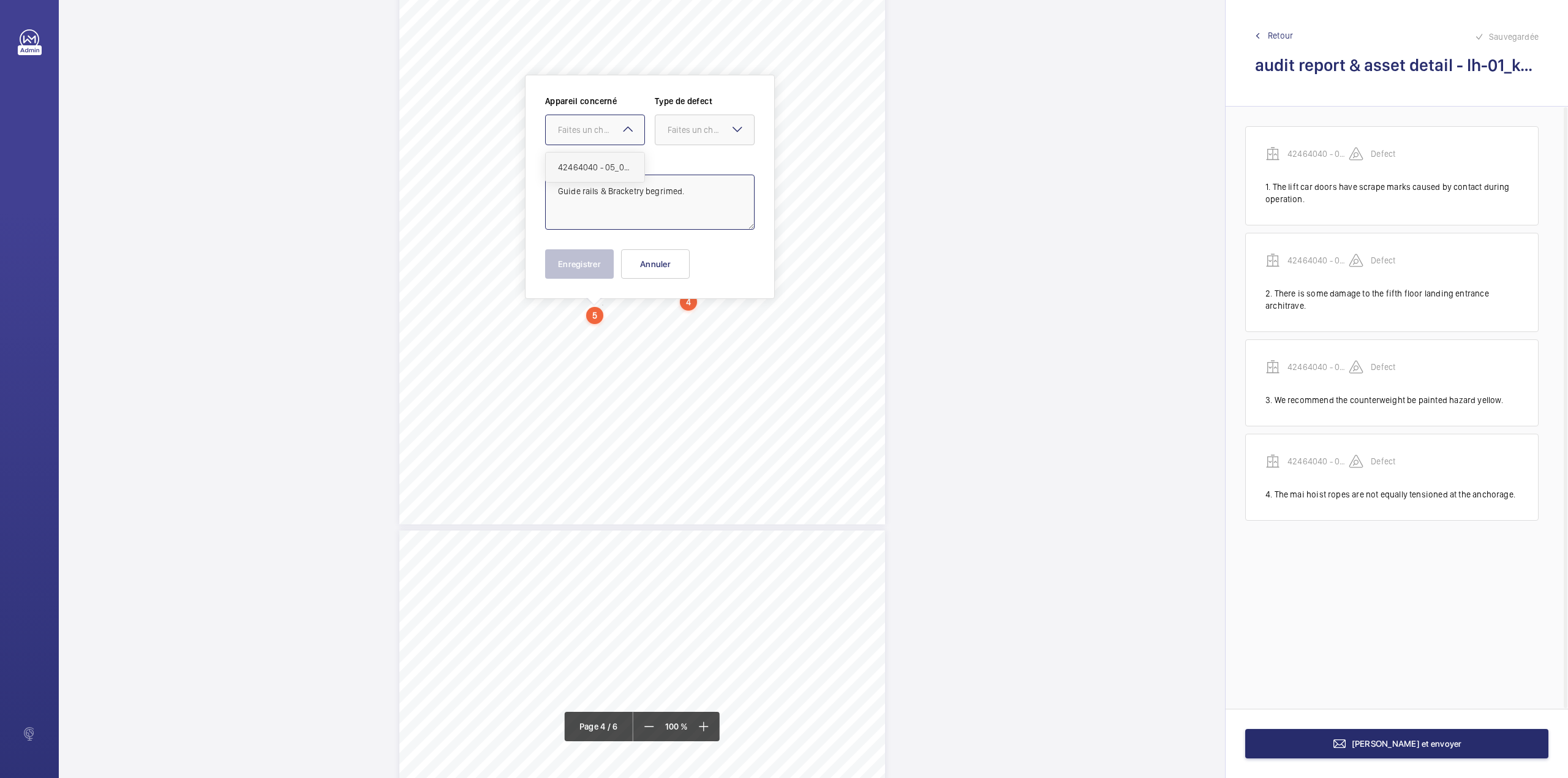
click at [625, 154] on div "42464040 - 05_08_2025" at bounding box center [594, 167] width 99 height 29
drag, startPoint x: 684, startPoint y: 133, endPoint x: 684, endPoint y: 144, distance: 11.0
click at [684, 136] on div "Faites un choix" at bounding box center [704, 130] width 99 height 13
click at [684, 163] on span "Standard" at bounding box center [704, 167] width 74 height 13
type textarea "Guide rails & Bracketry begrimed."
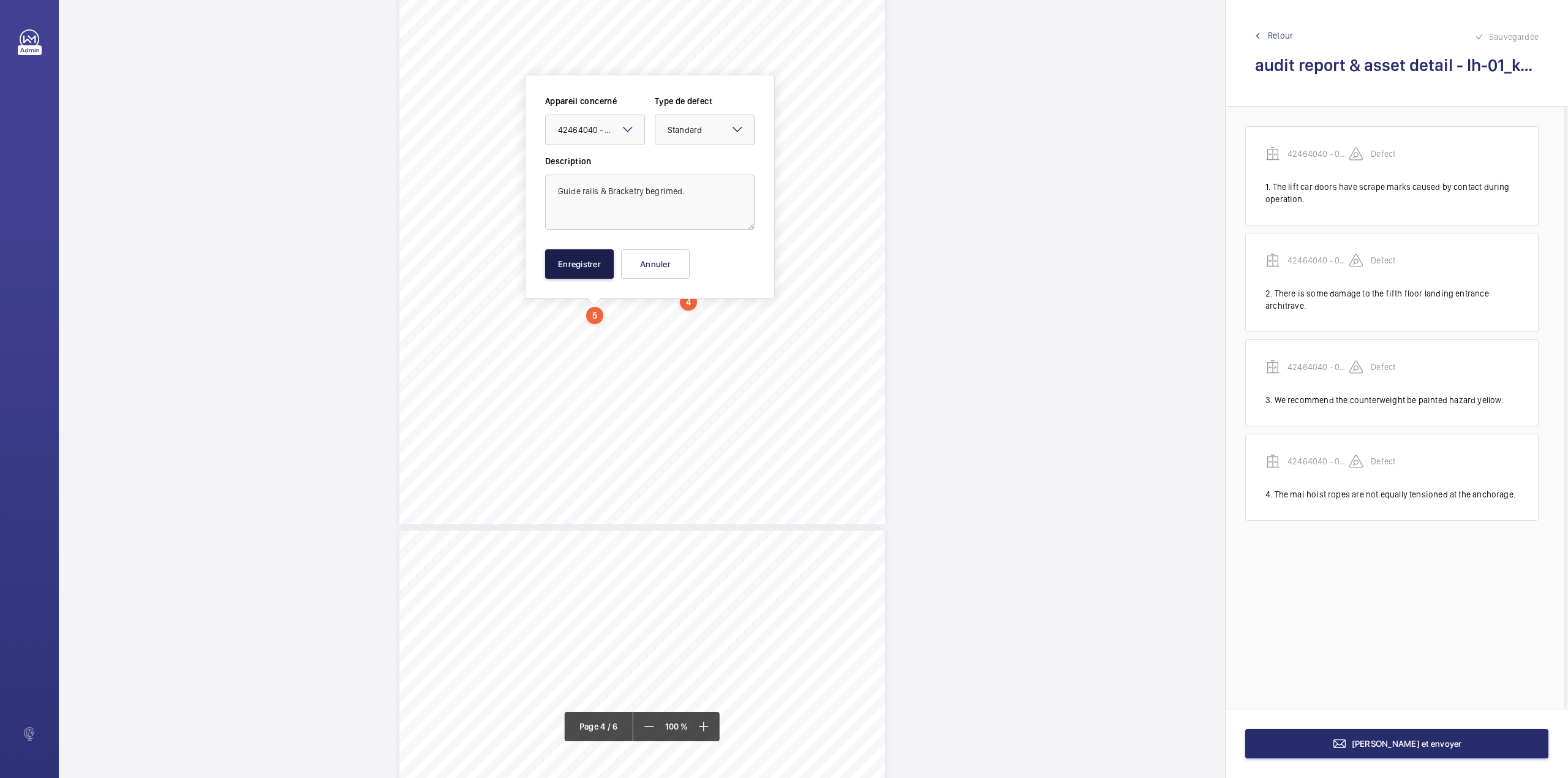
click at [596, 274] on button "Enregistrer" at bounding box center [580, 264] width 68 height 29
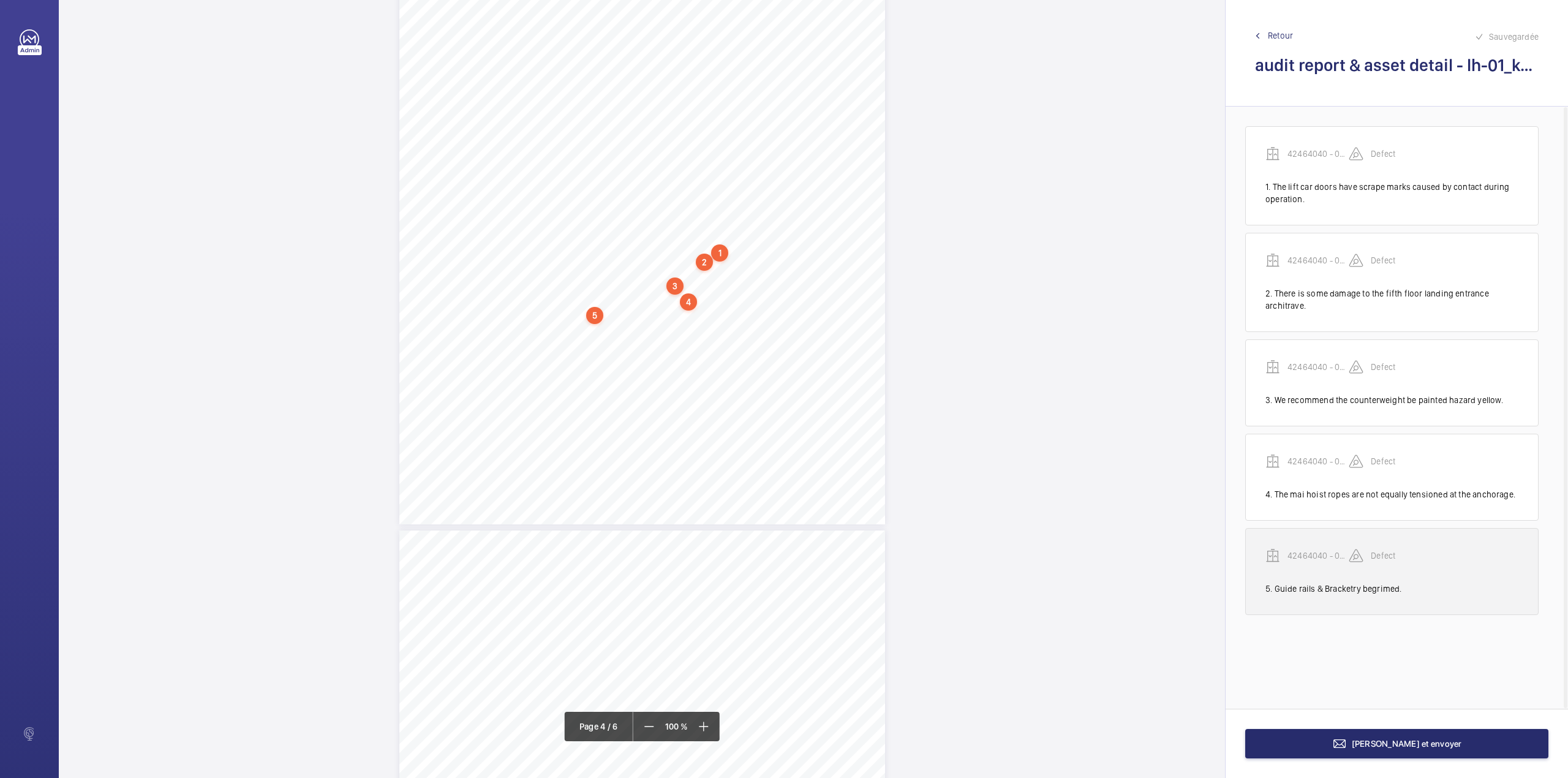
click at [1295, 555] on p "42464040 - 05_08_2025" at bounding box center [1318, 555] width 61 height 13
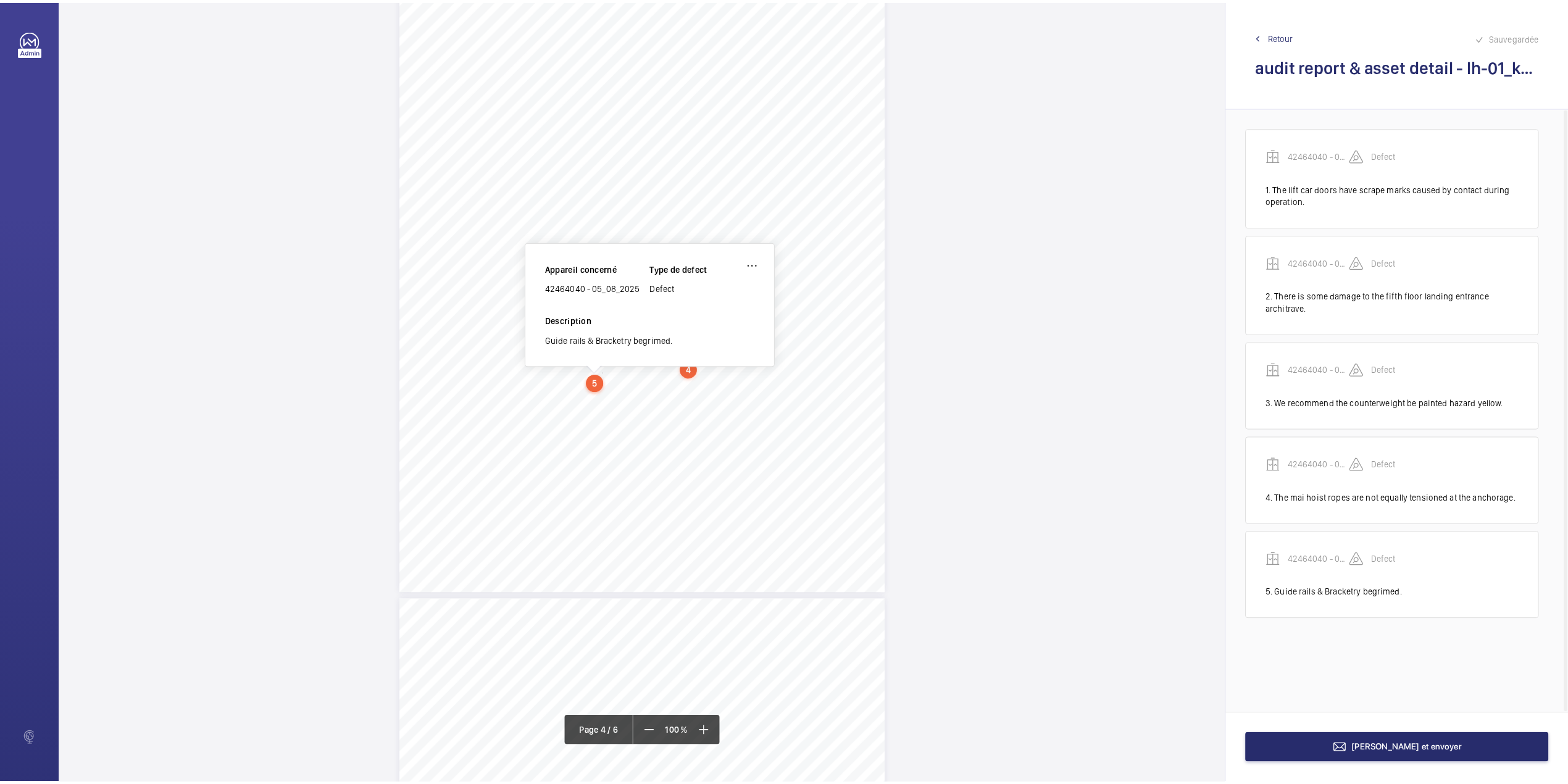
scroll to position [2206, 0]
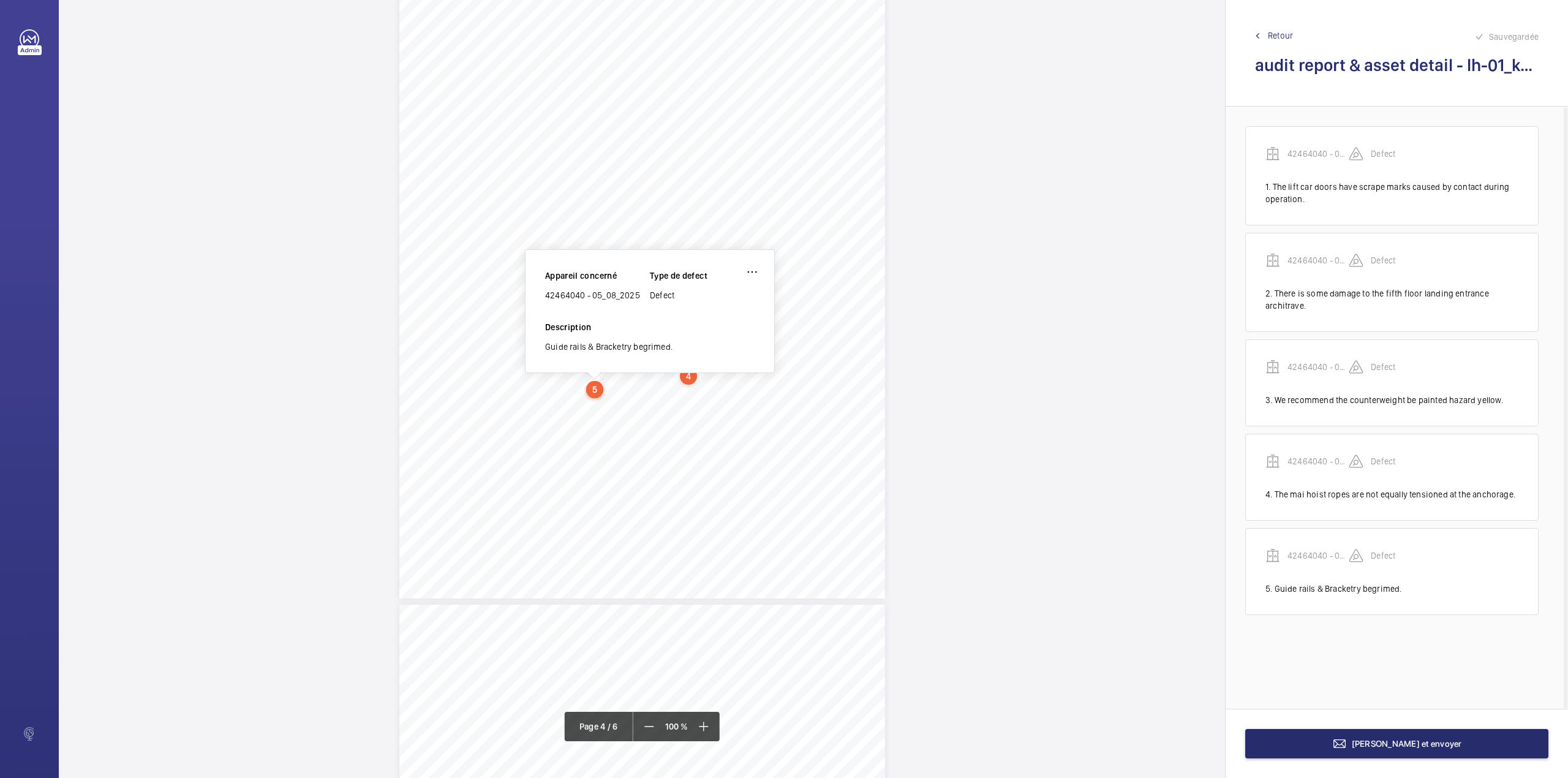
drag, startPoint x: 545, startPoint y: 298, endPoint x: 637, endPoint y: 295, distance: 92.0
click at [637, 295] on div "42464040 - 05_08_2025" at bounding box center [597, 295] width 104 height 13
copy div "42464040 - 05_08_2025"
click at [1347, 743] on mat-icon at bounding box center [1339, 744] width 15 height 15
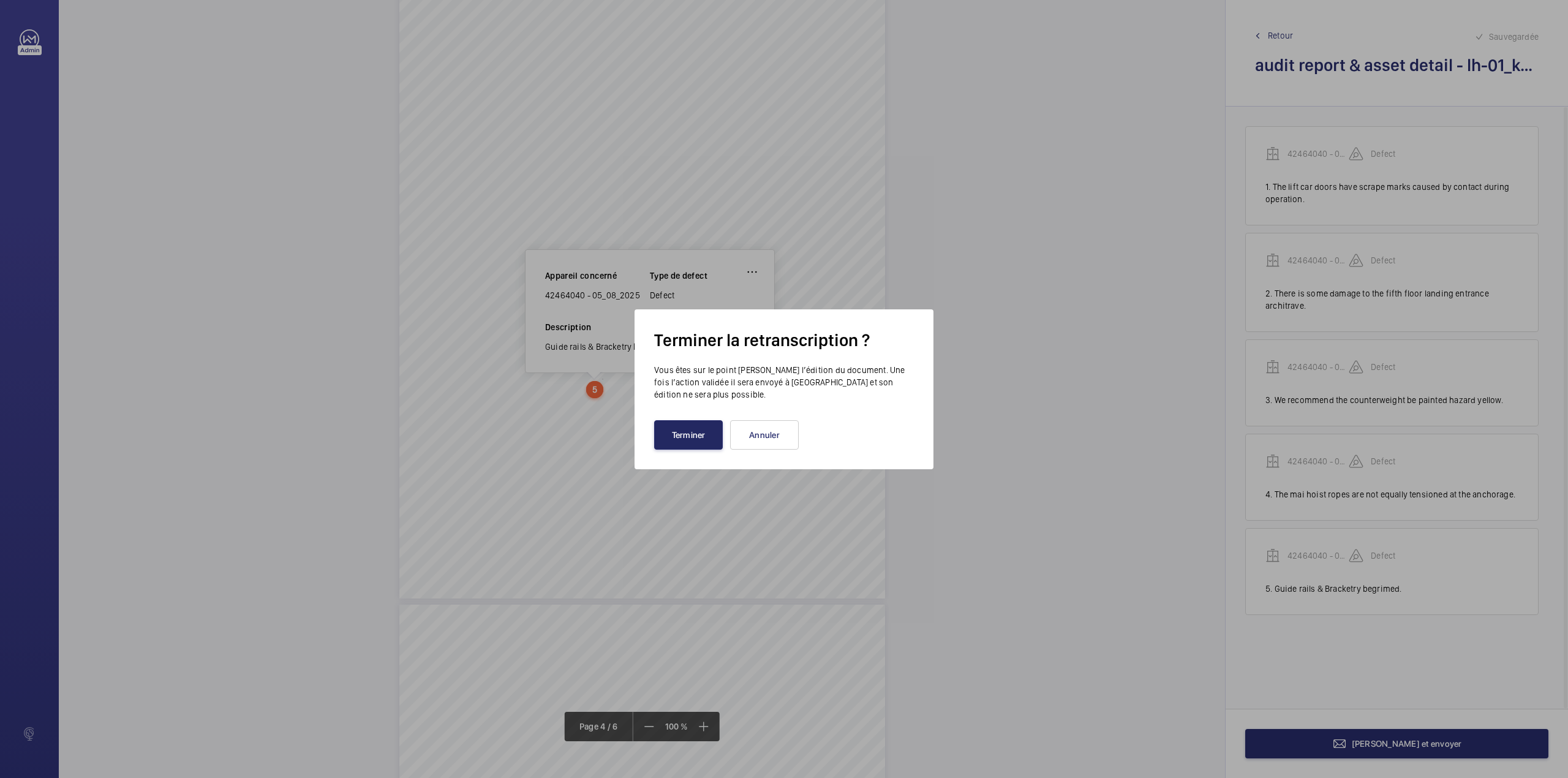
click at [705, 432] on button "Terminer" at bounding box center [688, 435] width 68 height 29
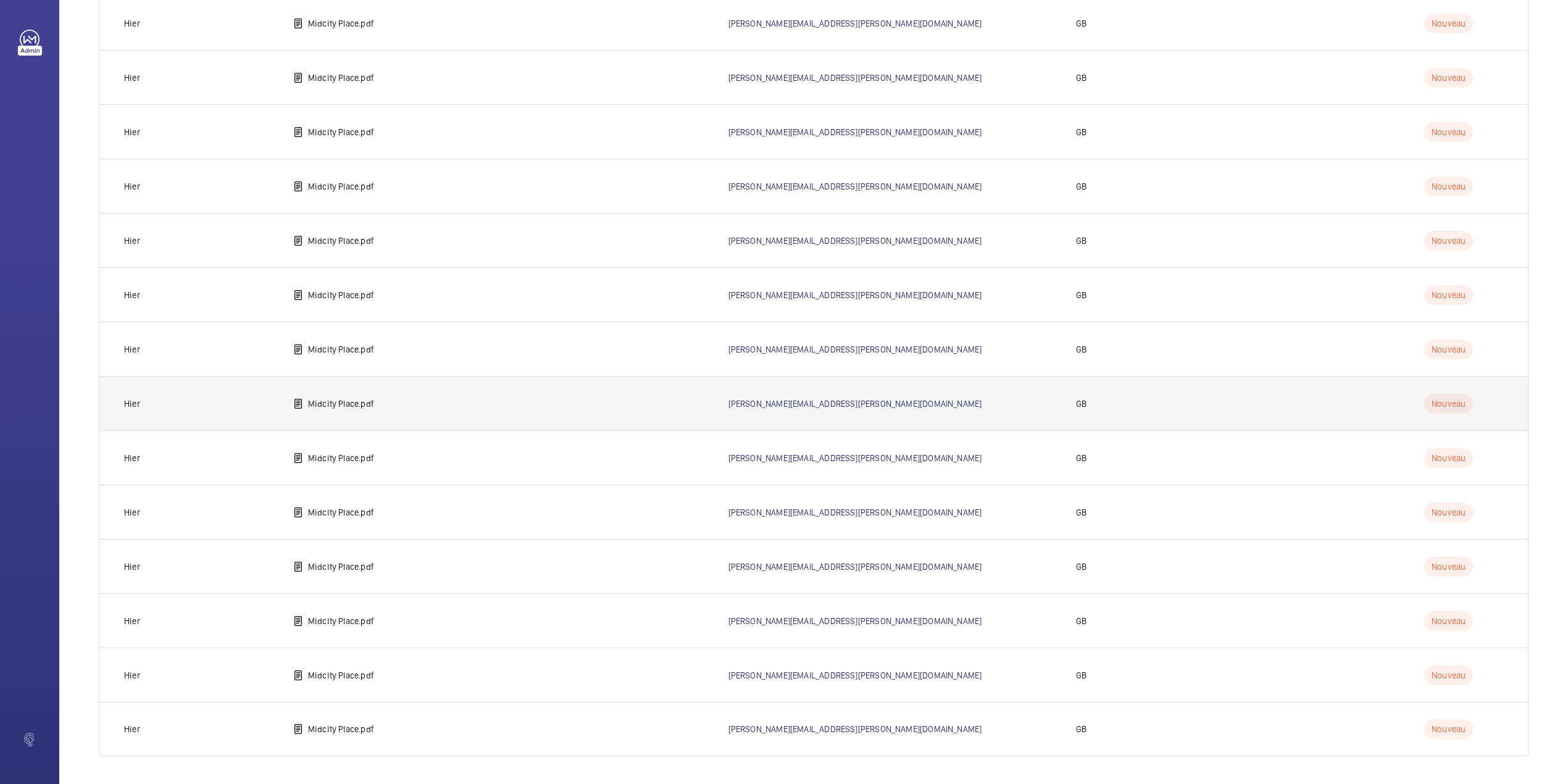
scroll to position [210, 0]
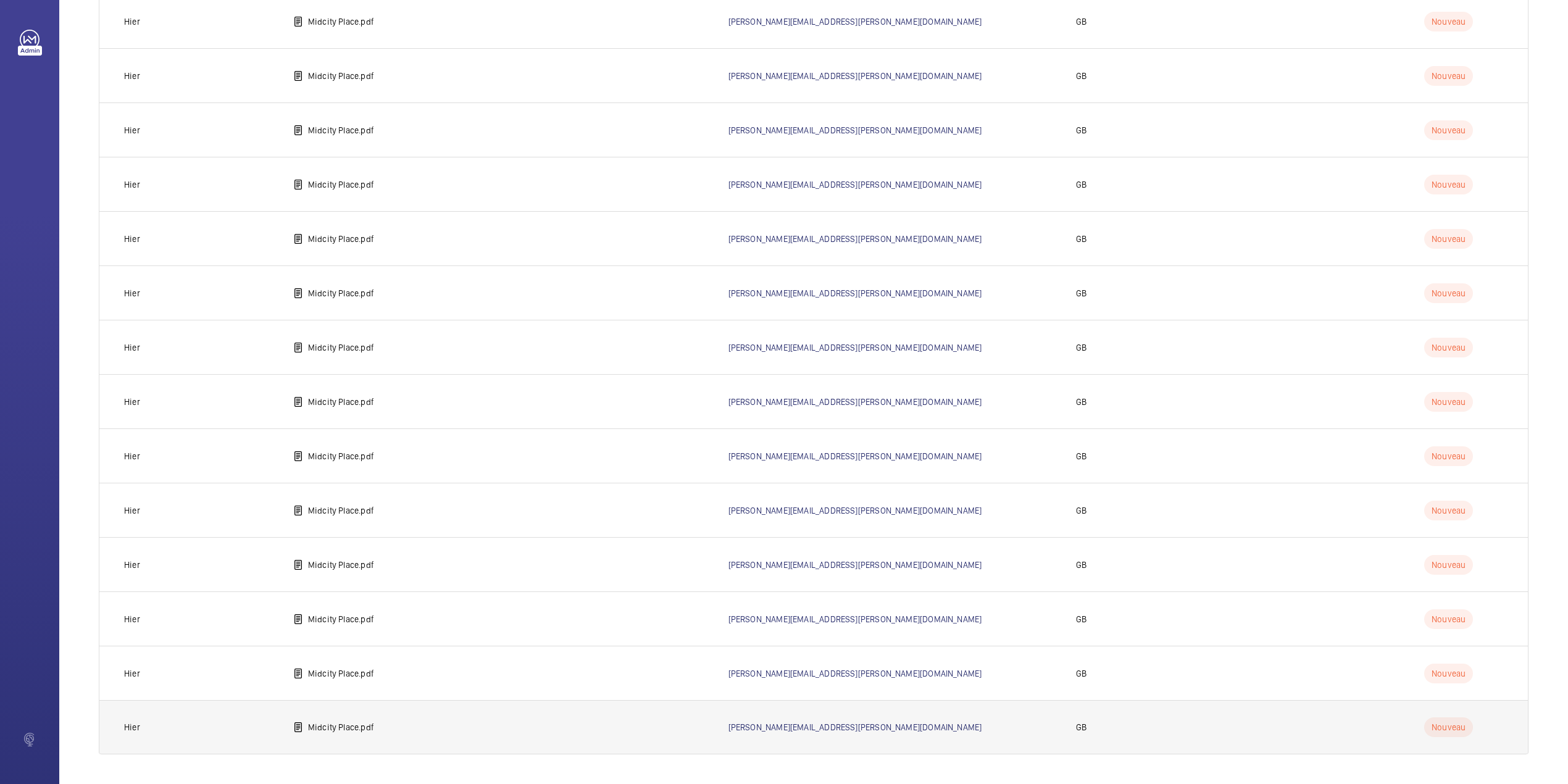
click at [369, 722] on p "Midcity Place.pdf" at bounding box center [340, 727] width 66 height 13
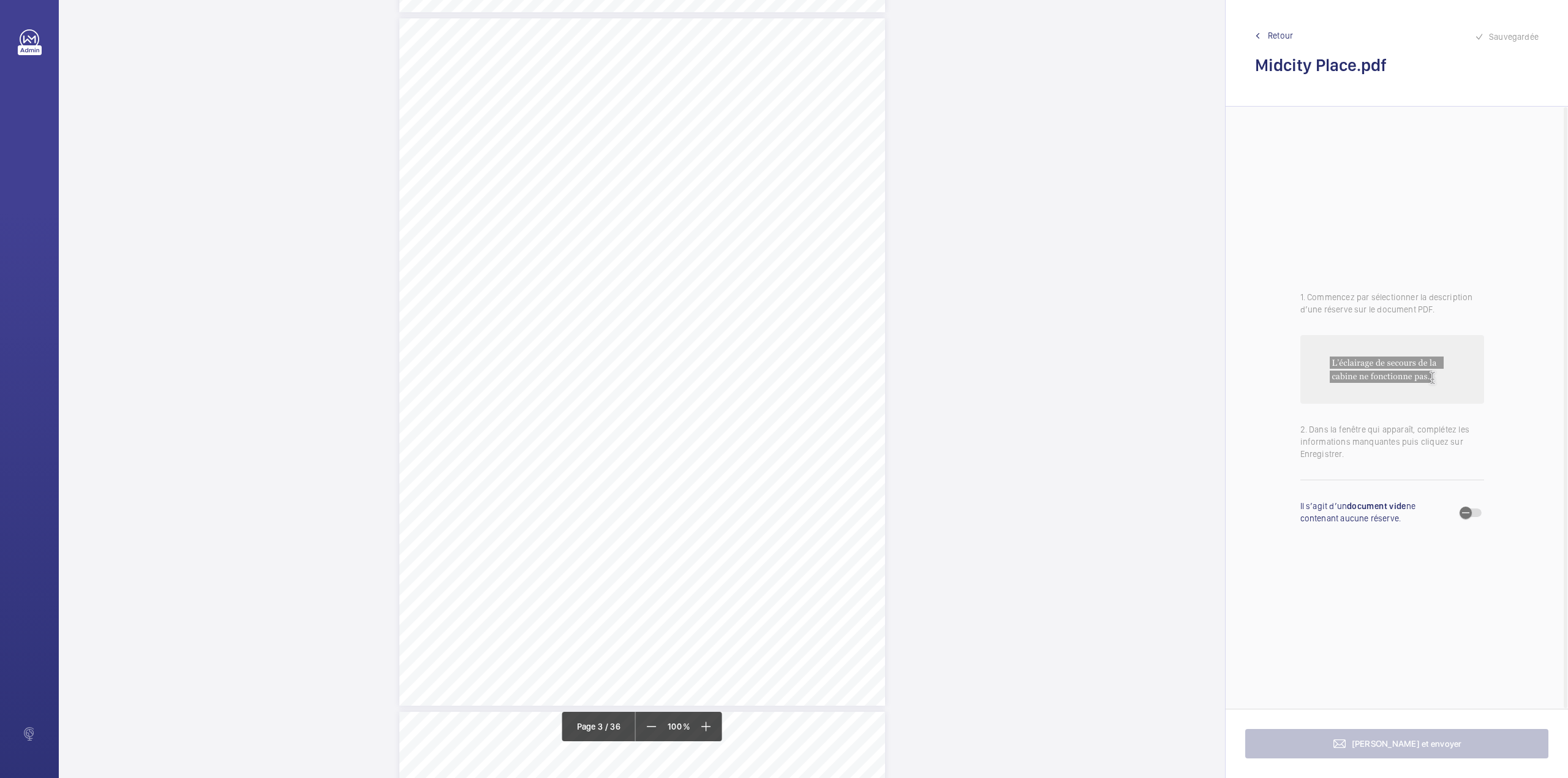
click at [863, 216] on div "Lift Report Lifting Operations & Lifting Equipment Regulation 1998 Provision & …" at bounding box center [642, 362] width 486 height 687
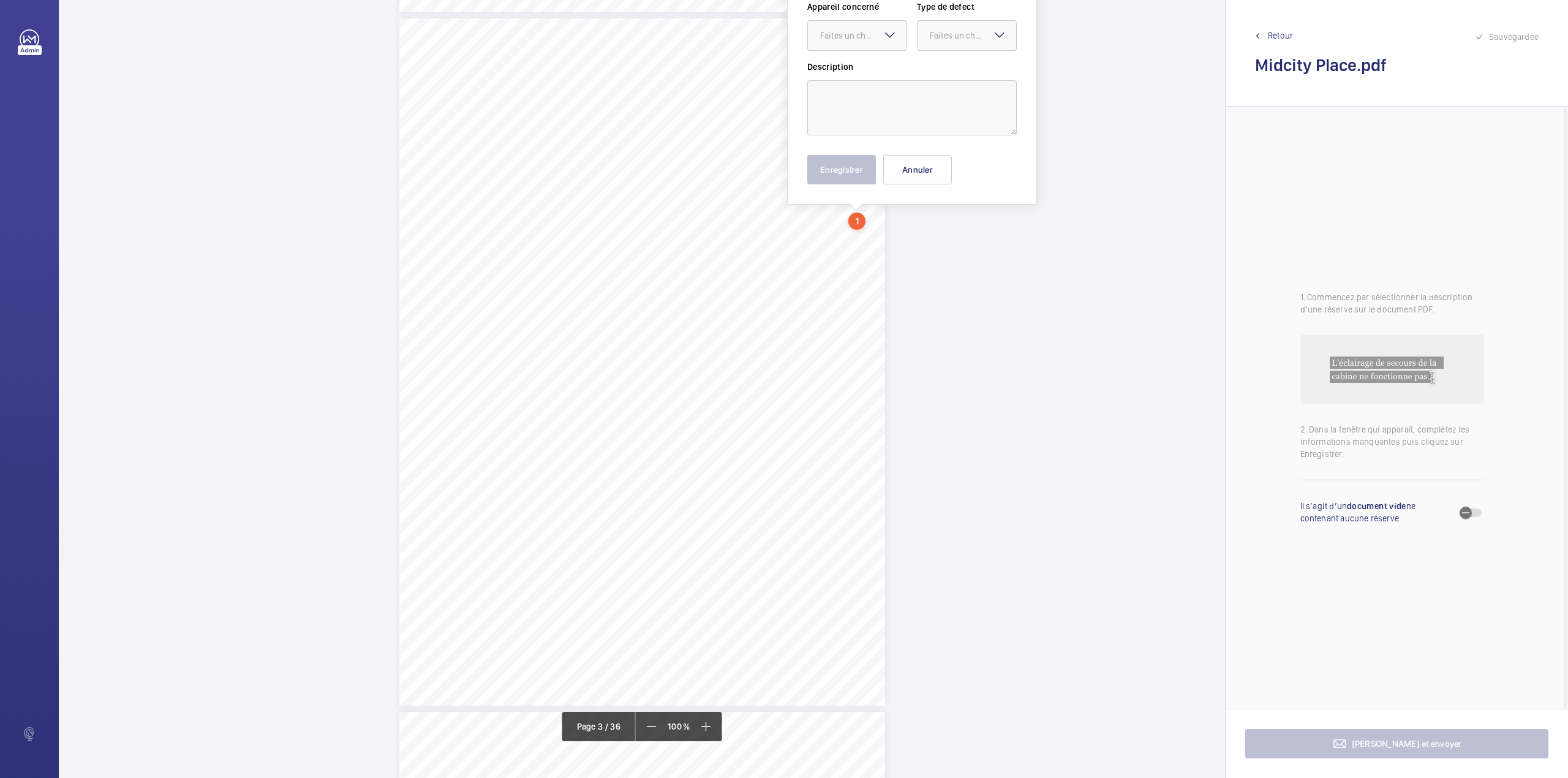
scroll to position [1294, 0]
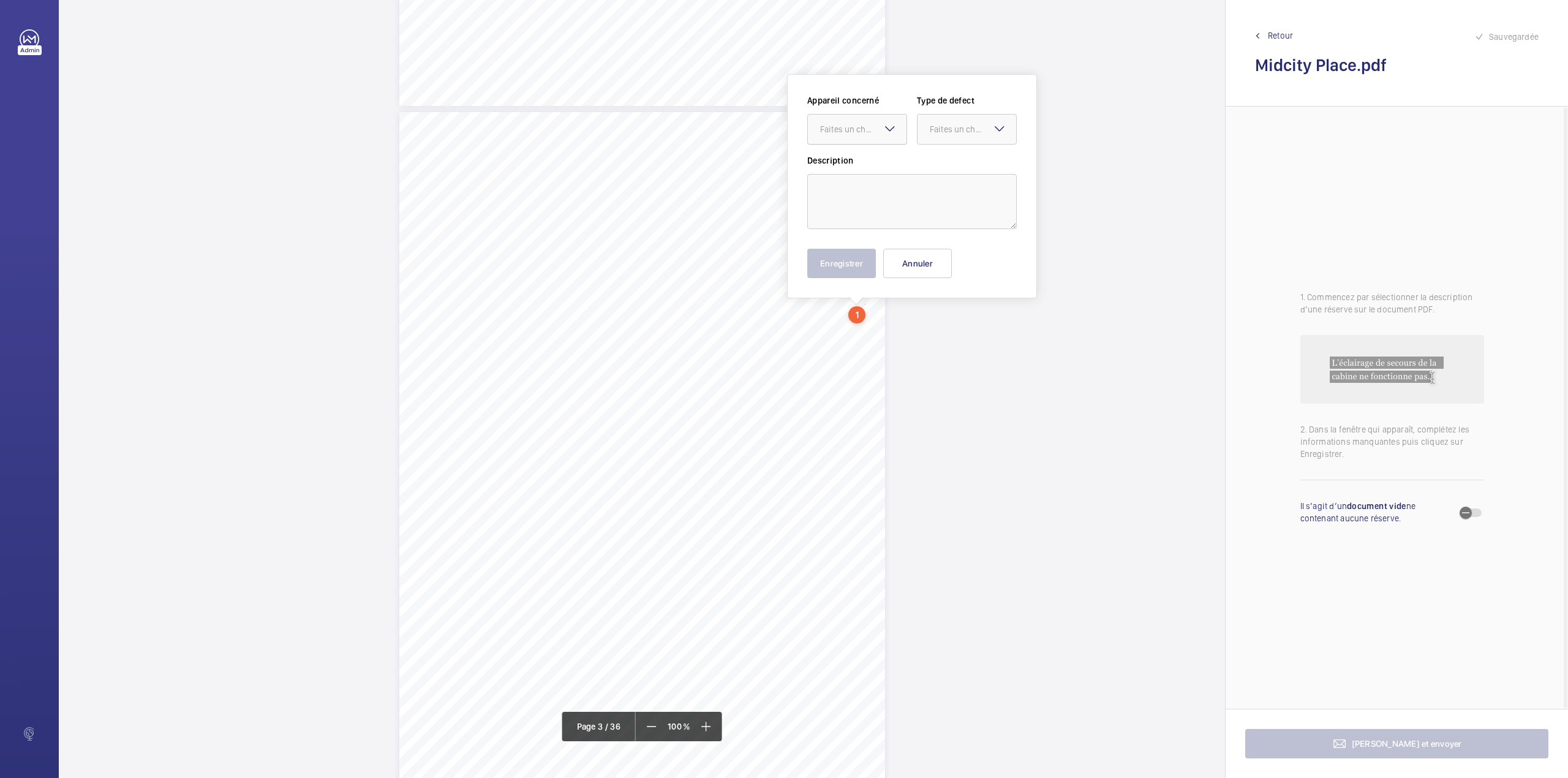
click at [864, 120] on div at bounding box center [857, 129] width 99 height 29
click at [932, 263] on button "Annuler" at bounding box center [917, 264] width 68 height 29
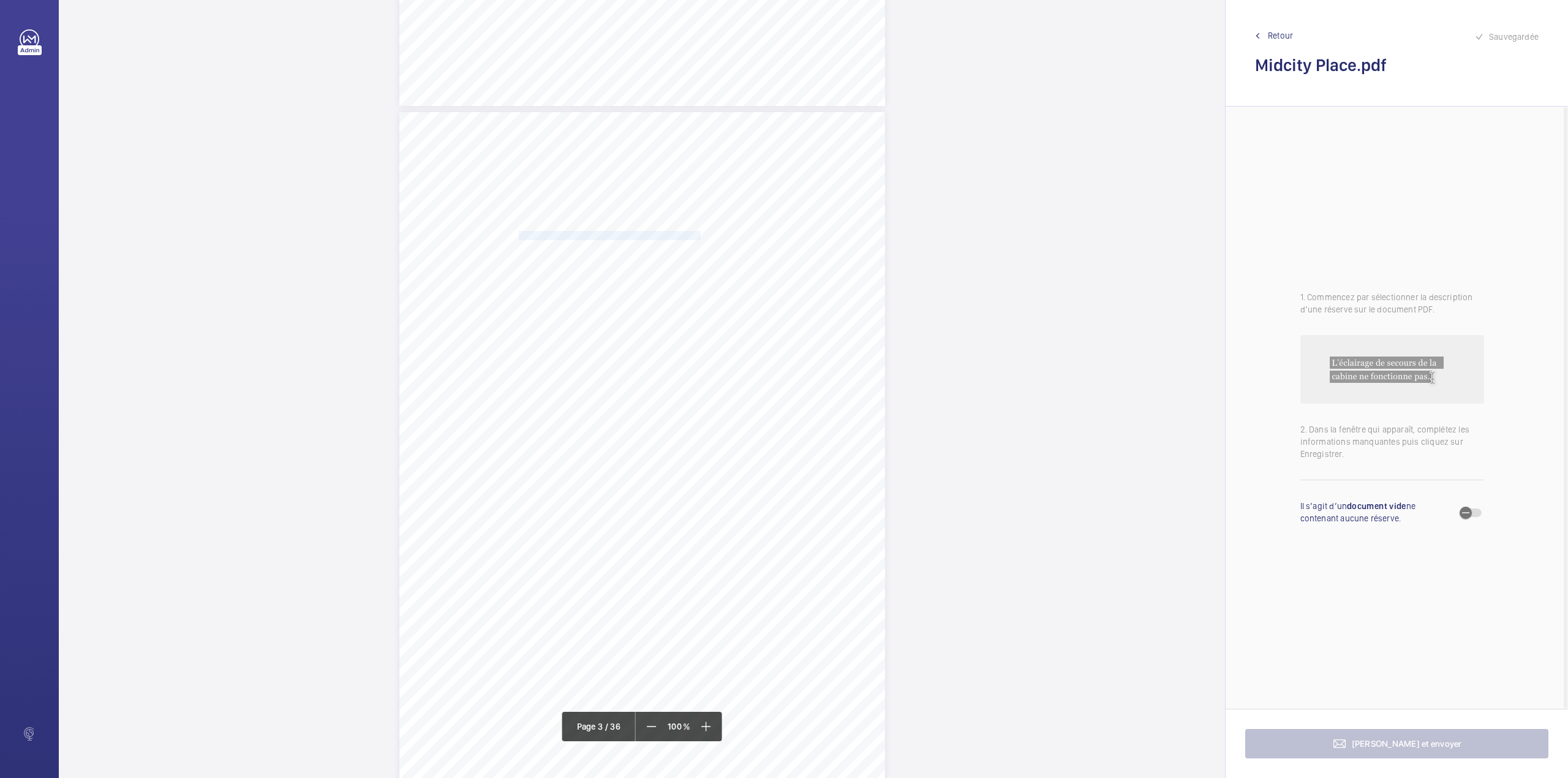
drag, startPoint x: 517, startPoint y: 231, endPoint x: 682, endPoint y: 236, distance: 165.1
click at [682, 236] on span "OXFORD PROPERTIES MANAGEMENT (UK) LIMITED" at bounding box center [643, 235] width 248 height 8
click at [727, 254] on button "Annuler" at bounding box center [736, 264] width 68 height 29
drag, startPoint x: 517, startPoint y: 319, endPoint x: 704, endPoint y: 319, distance: 187.0
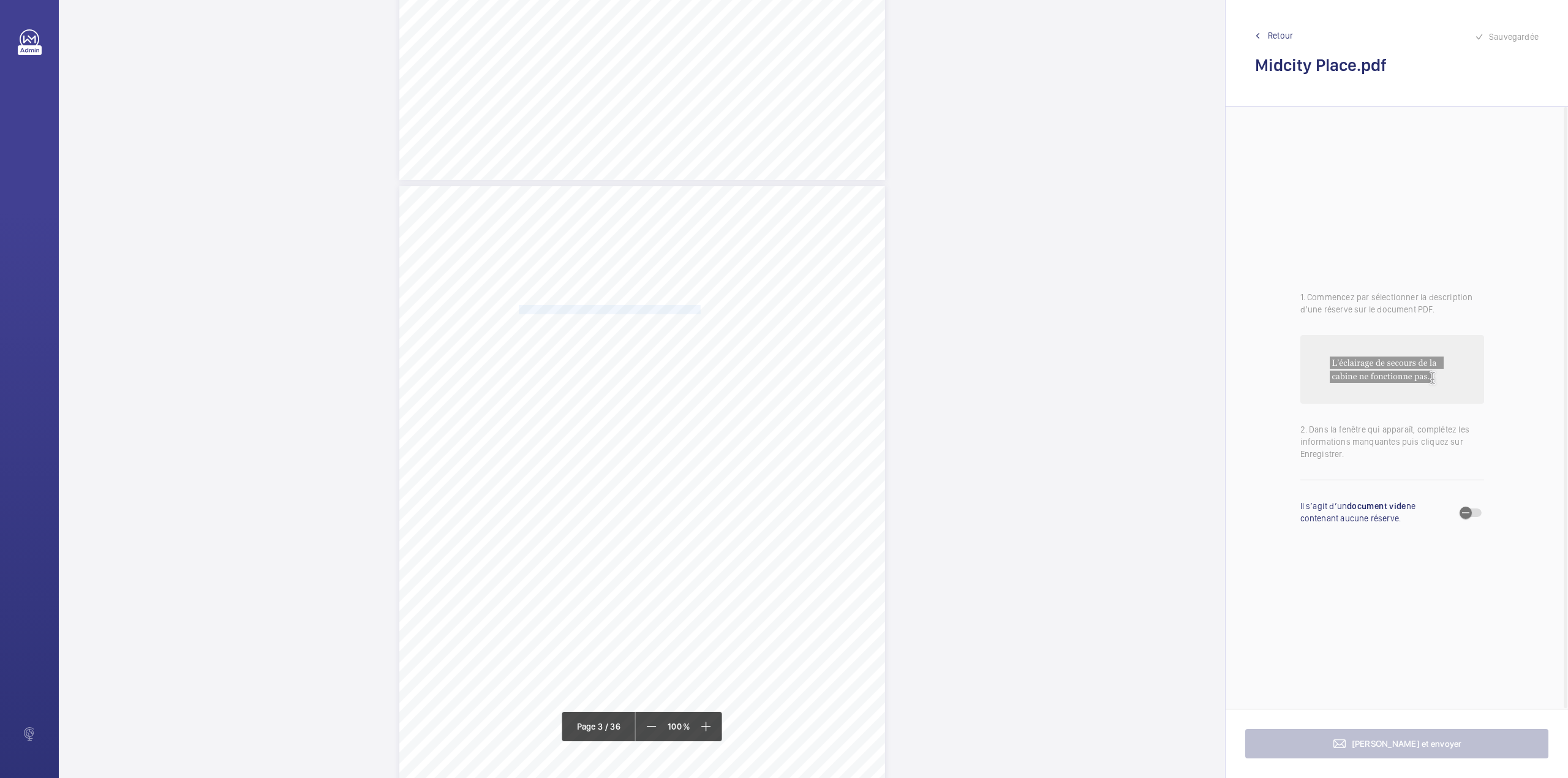
click at [587, 319] on span "MIDCITY PLACE, 71 HIGH HOLBORN, LONDON, WC1V 6EA" at bounding box center [553, 320] width 68 height 8
click at [771, 263] on button "Annuler" at bounding box center [758, 264] width 68 height 29
drag, startPoint x: 641, startPoint y: 332, endPoint x: 802, endPoint y: 346, distance: 161.6
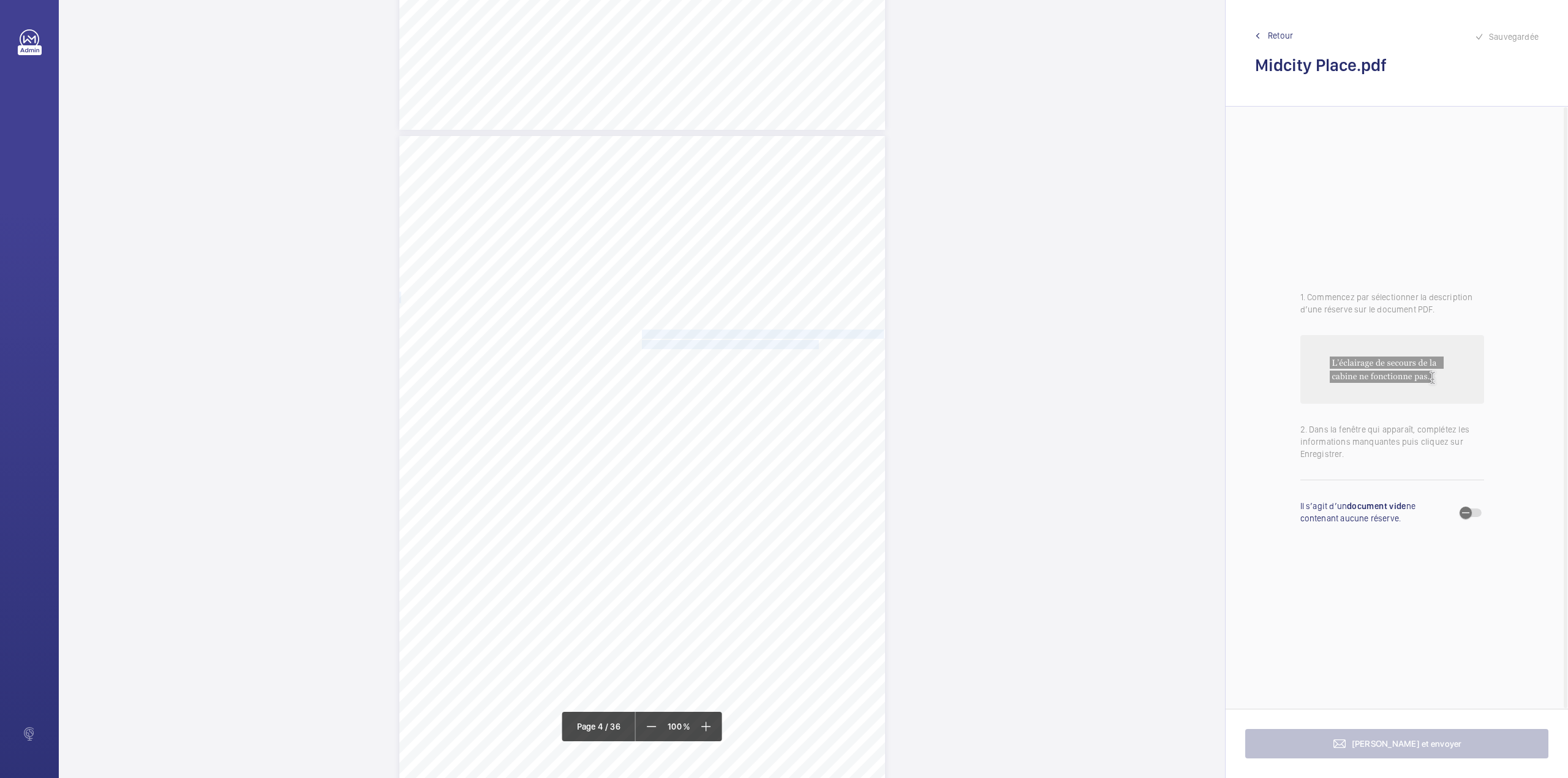
click at [802, 346] on div "Lift Report Lifting Operations & Lifting Equipment Regulation 1998 Provision & …" at bounding box center [642, 479] width 486 height 687
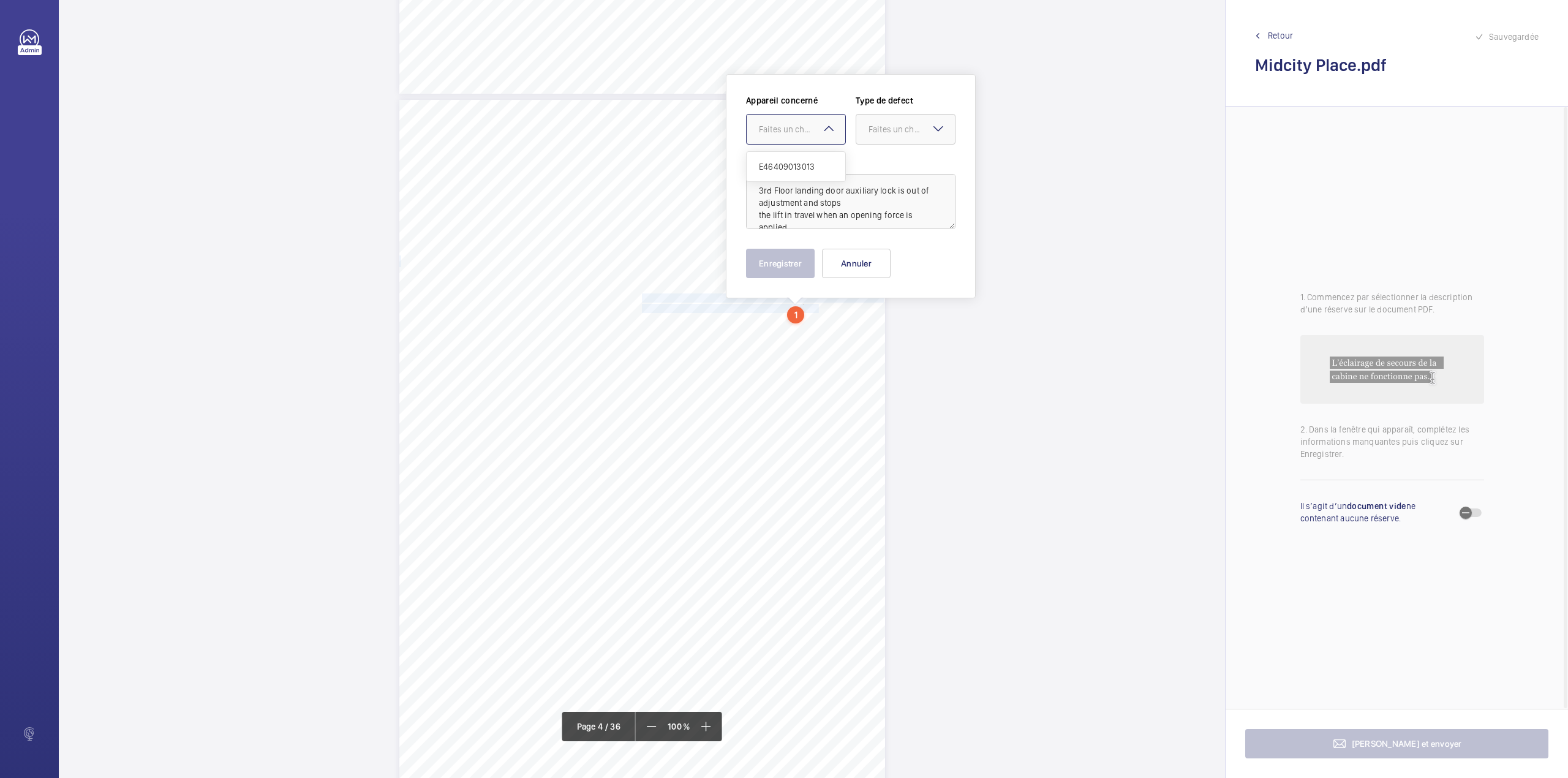
drag, startPoint x: 799, startPoint y: 133, endPoint x: 799, endPoint y: 165, distance: 32.0
click at [799, 133] on div "Faites un choix" at bounding box center [802, 129] width 87 height 13
click at [799, 165] on span "E46409013013" at bounding box center [796, 166] width 74 height 13
drag, startPoint x: 895, startPoint y: 131, endPoint x: 893, endPoint y: 143, distance: 12.2
click at [895, 134] on div "Faites un choix" at bounding box center [911, 129] width 87 height 13
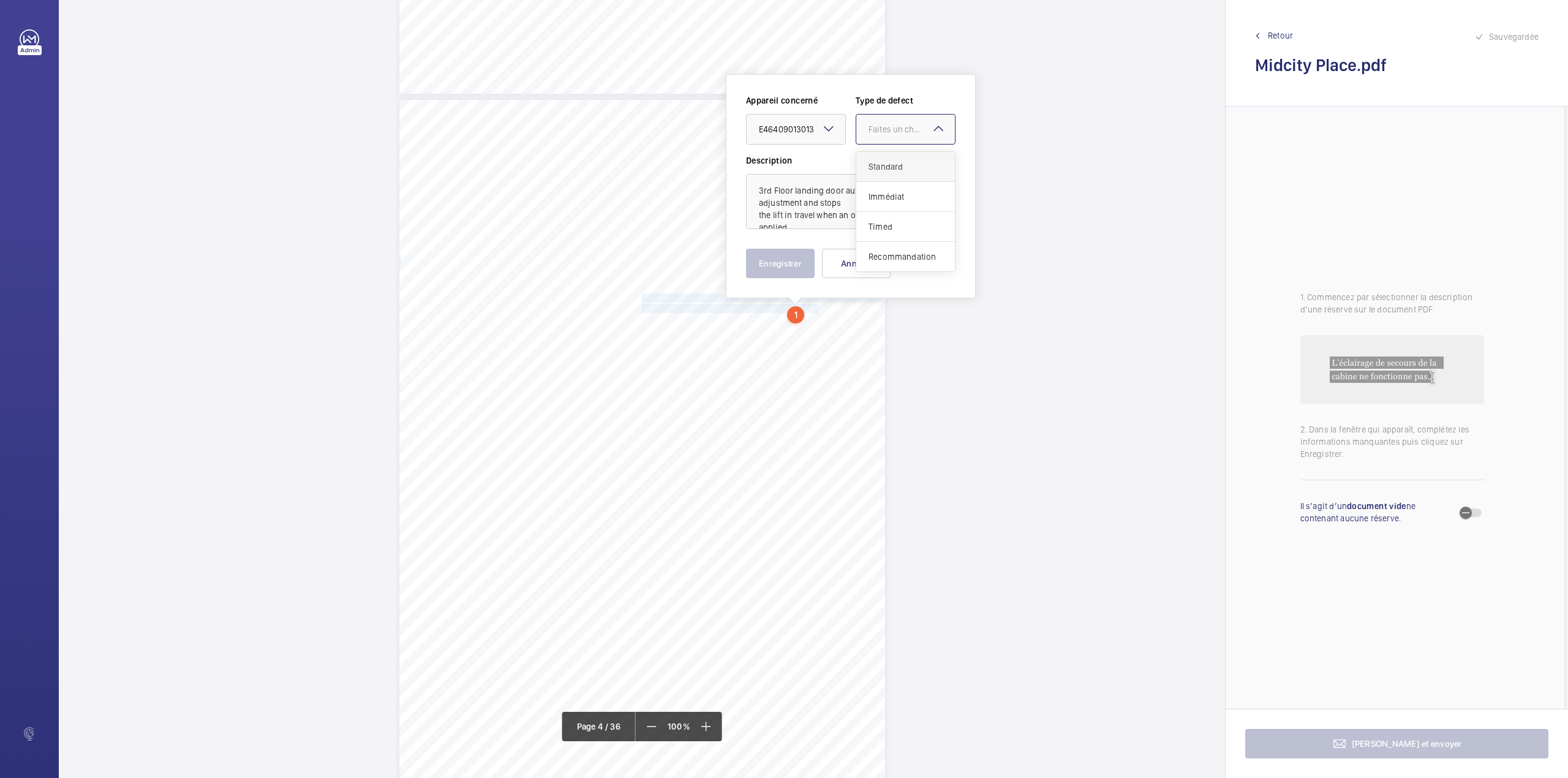
click at [892, 158] on div "Standard" at bounding box center [905, 167] width 99 height 30
click at [787, 263] on button "Enregistrer" at bounding box center [781, 264] width 68 height 29
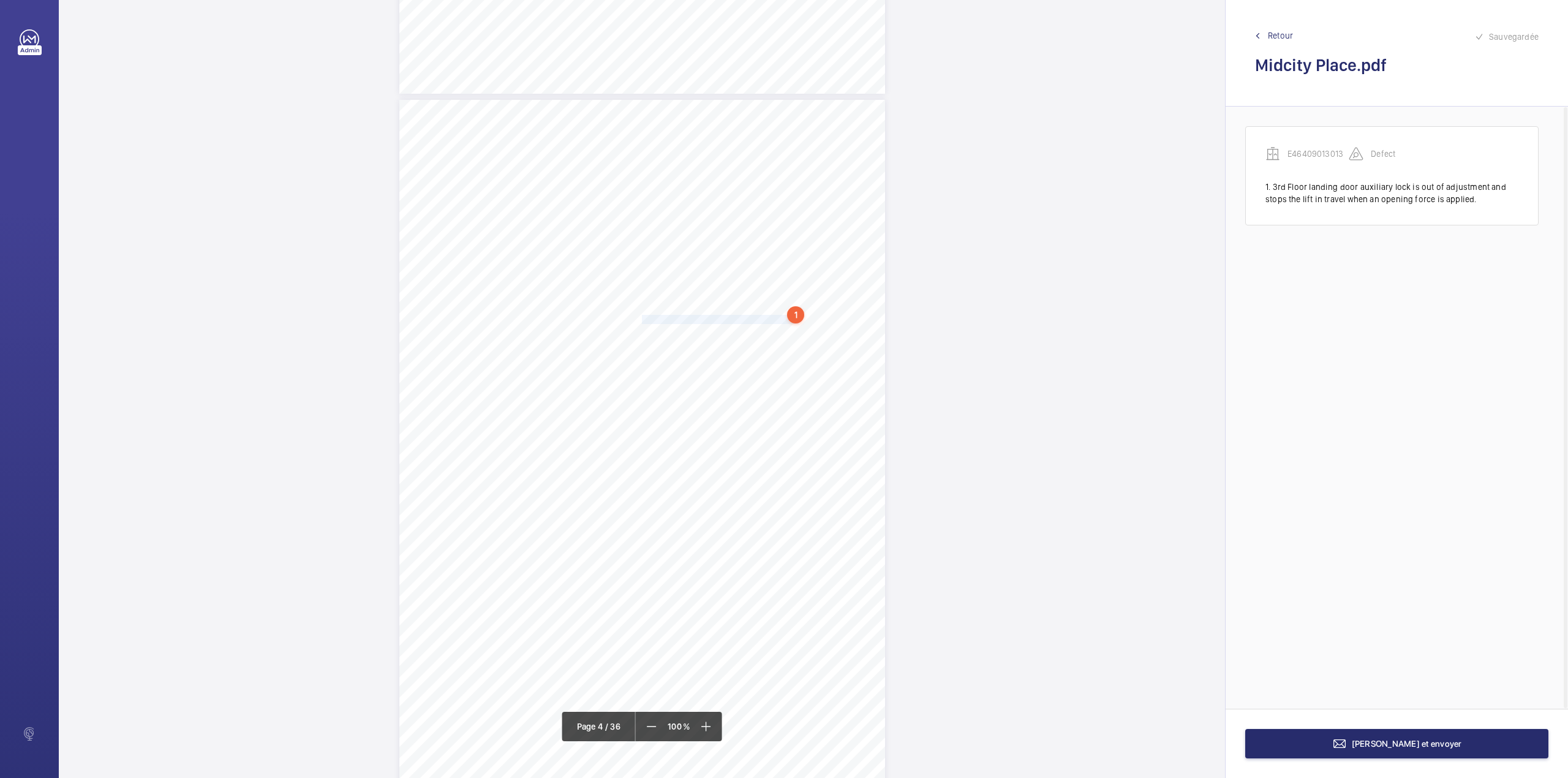
drag, startPoint x: 640, startPoint y: 319, endPoint x: 783, endPoint y: 318, distance: 143.0
click at [783, 318] on span "2nd Floor landing door aircord is splintered." at bounding box center [731, 319] width 178 height 8
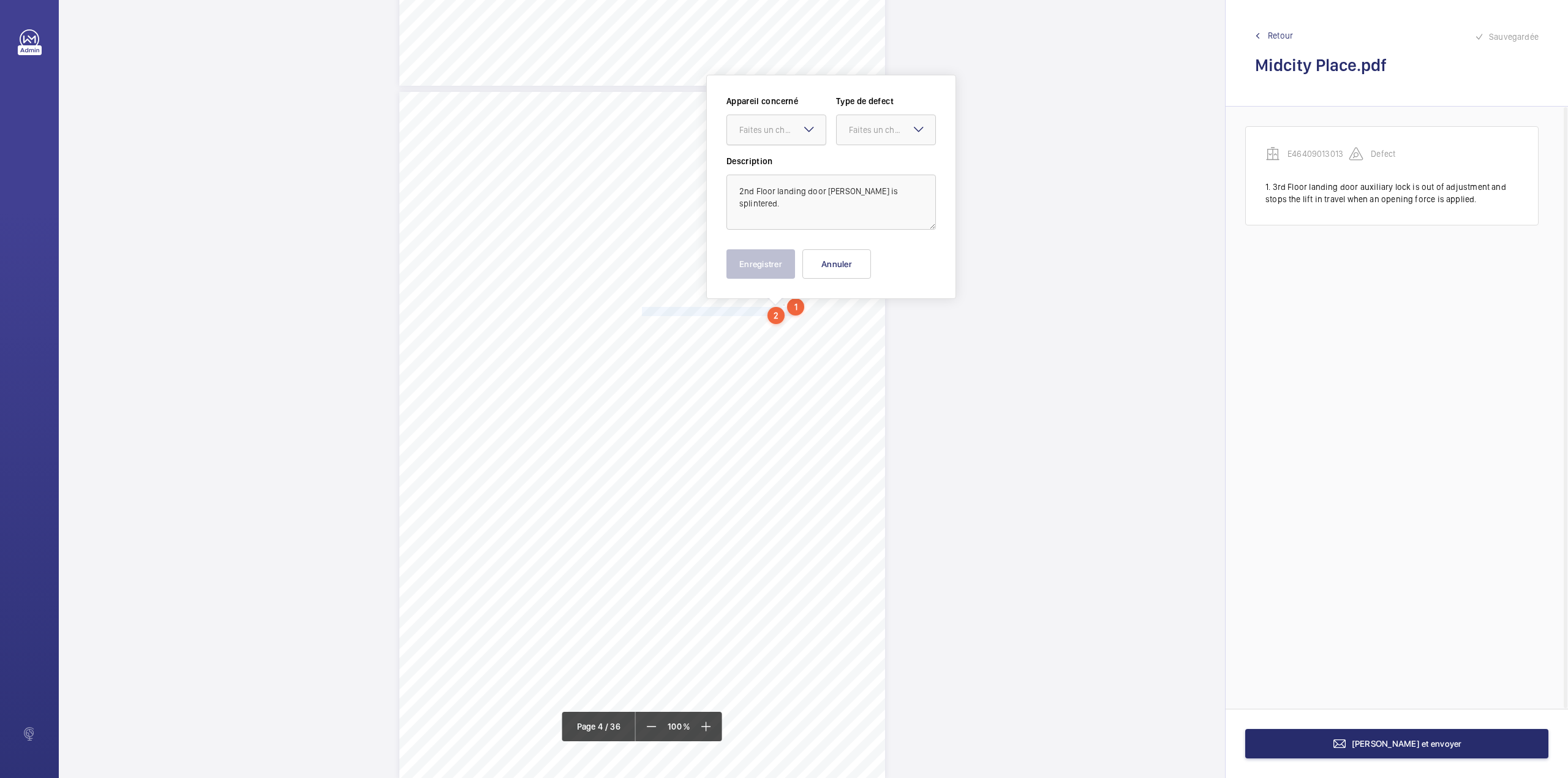
click at [773, 133] on div "Faites un choix" at bounding box center [783, 130] width 87 height 13
click at [776, 152] on ng-dropdown-panel "E46409013013" at bounding box center [777, 167] width 100 height 30
click at [778, 164] on span "E46409013013" at bounding box center [777, 167] width 74 height 13
click at [867, 157] on label "Description" at bounding box center [831, 161] width 210 height 13
click at [869, 143] on div at bounding box center [886, 130] width 99 height 29
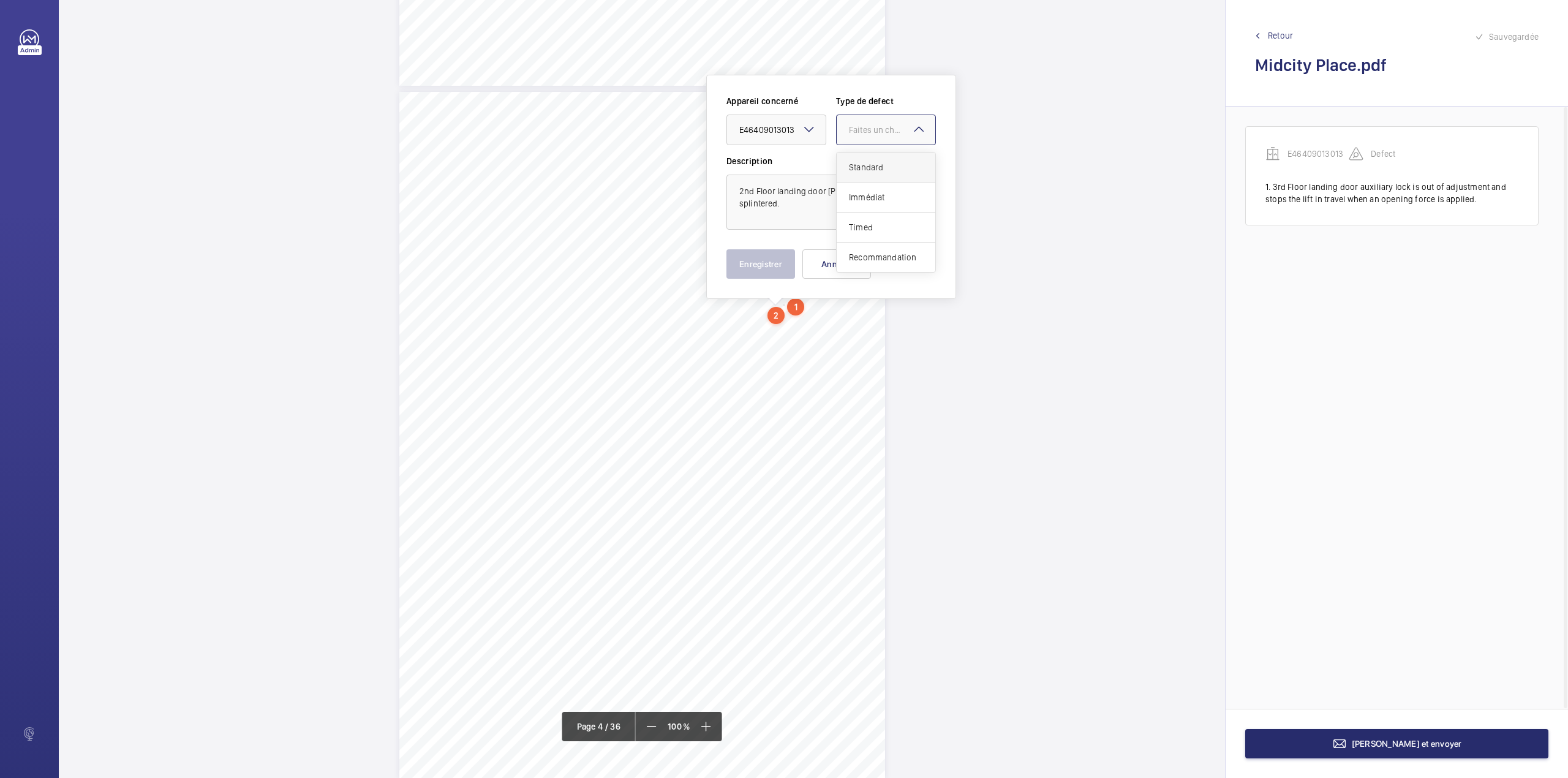
click at [869, 165] on span "Standard" at bounding box center [886, 167] width 74 height 13
click at [758, 269] on button "Enregistrer" at bounding box center [761, 264] width 68 height 29
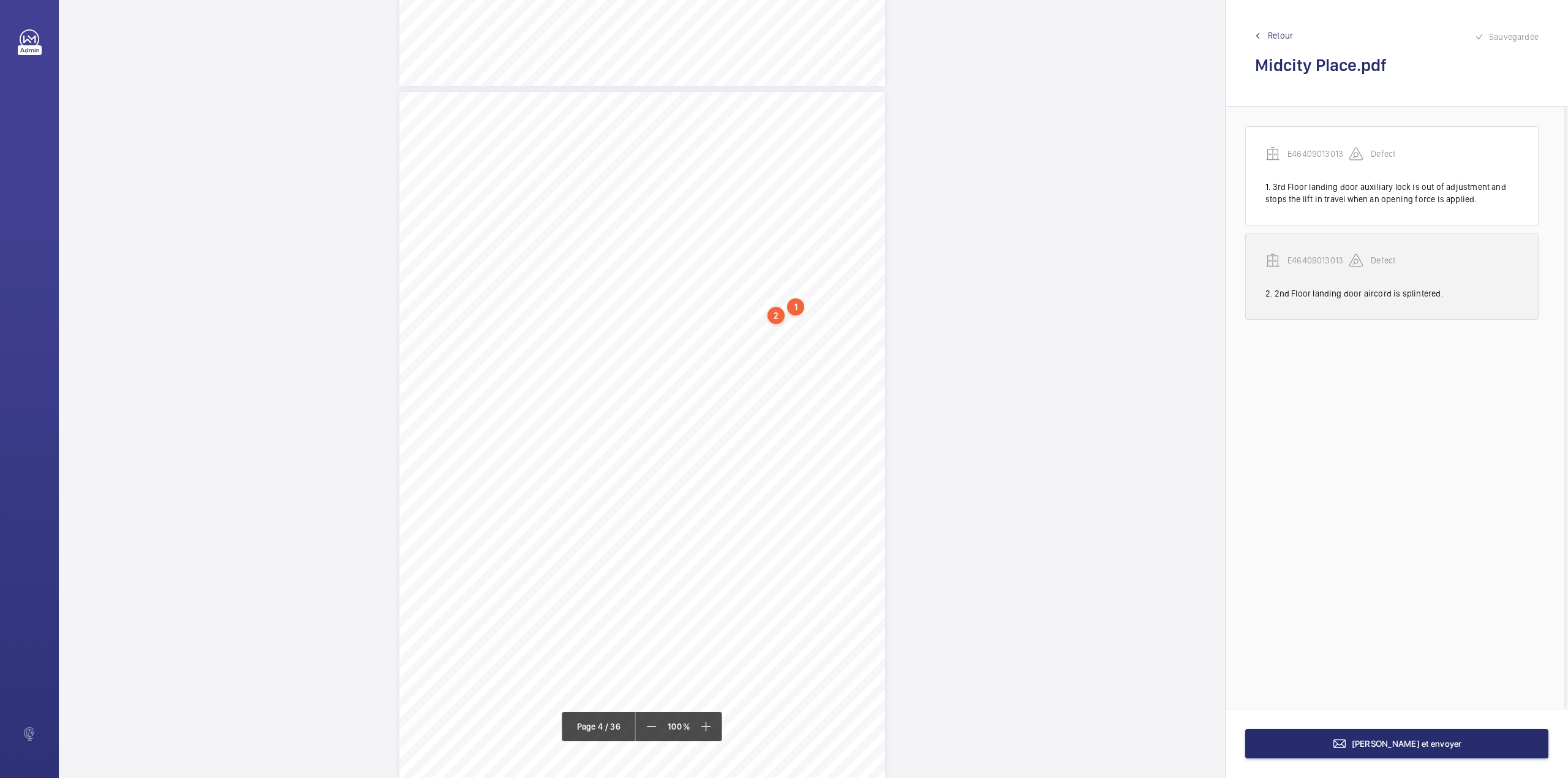
click at [1324, 263] on p "E46409013013" at bounding box center [1318, 261] width 61 height 13
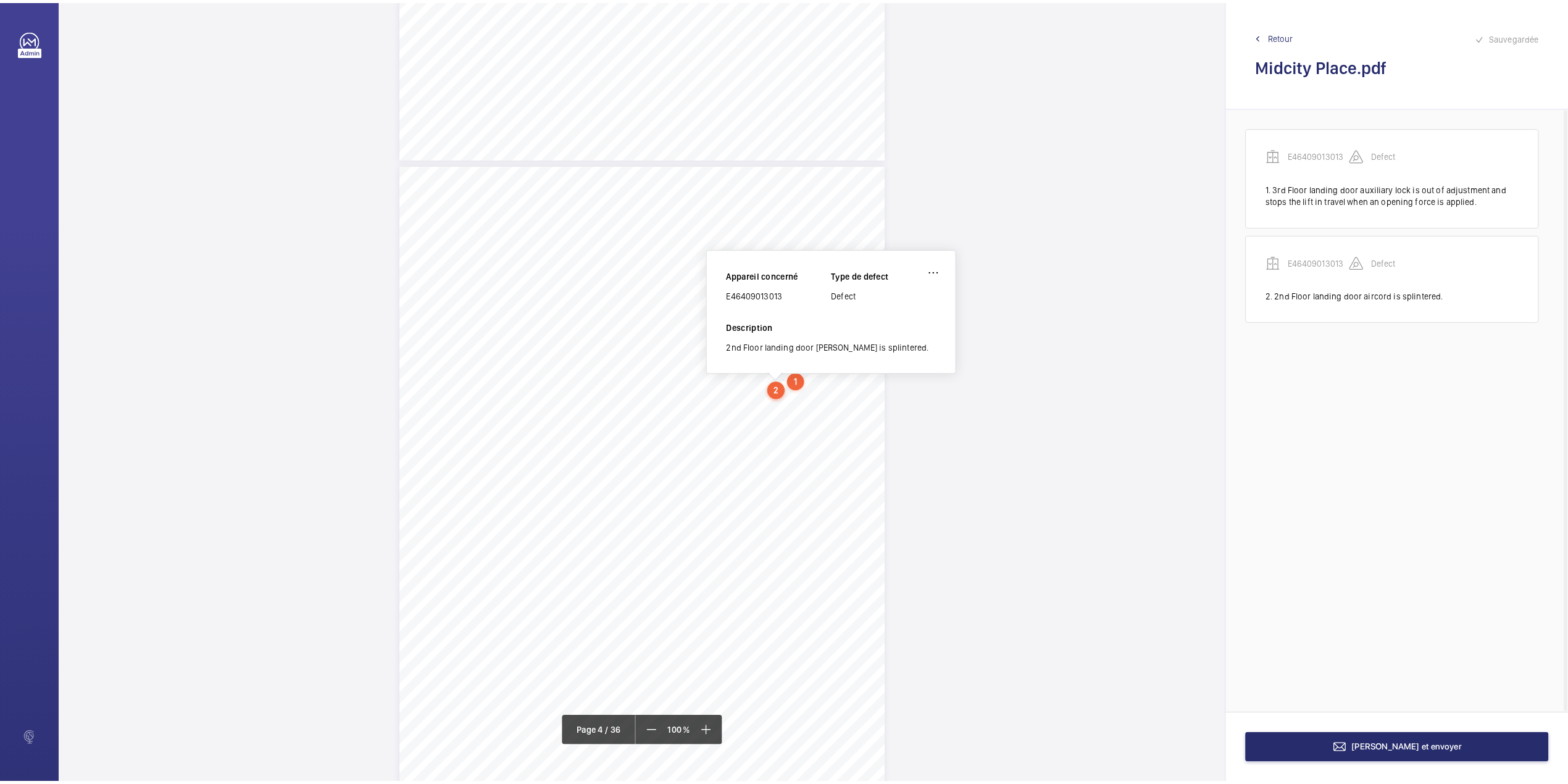
scroll to position [1950, 0]
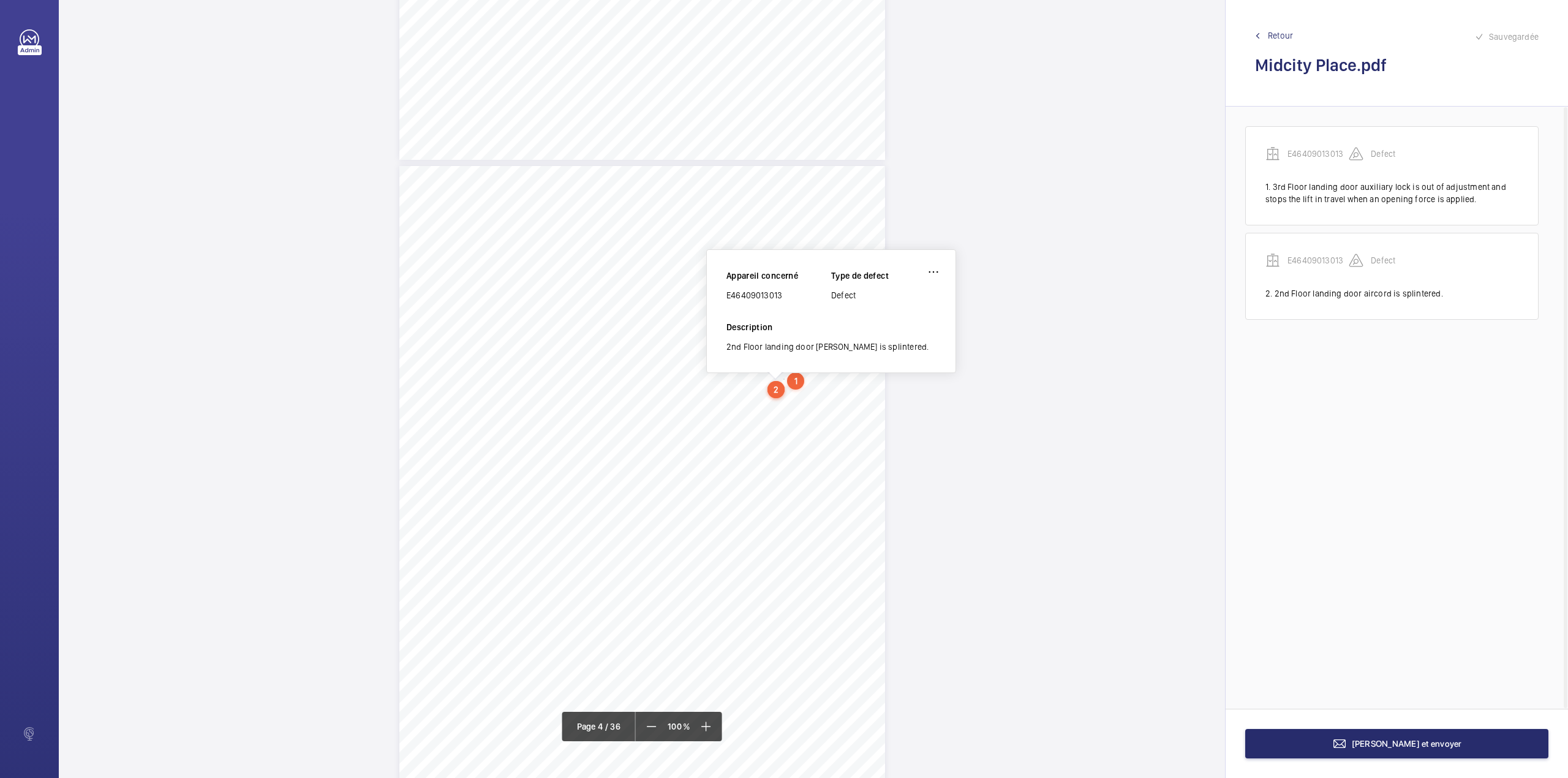
drag, startPoint x: 728, startPoint y: 292, endPoint x: 783, endPoint y: 292, distance: 55.0
click at [783, 292] on div "E46409013013" at bounding box center [779, 295] width 104 height 13
click at [1385, 755] on button "Terminer et envoyer" at bounding box center [1396, 744] width 303 height 29
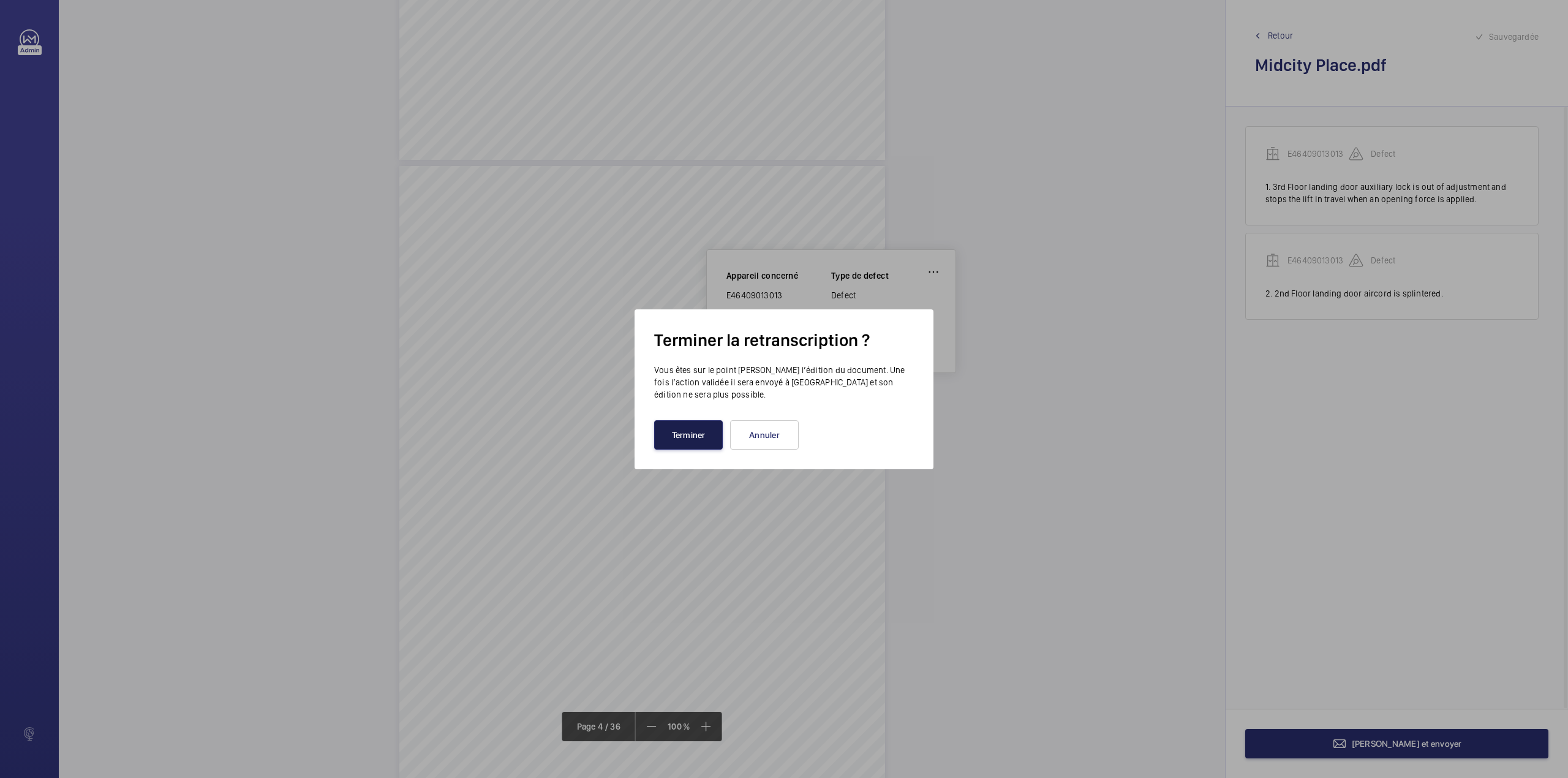
click at [699, 439] on button "Terminer" at bounding box center [688, 435] width 68 height 29
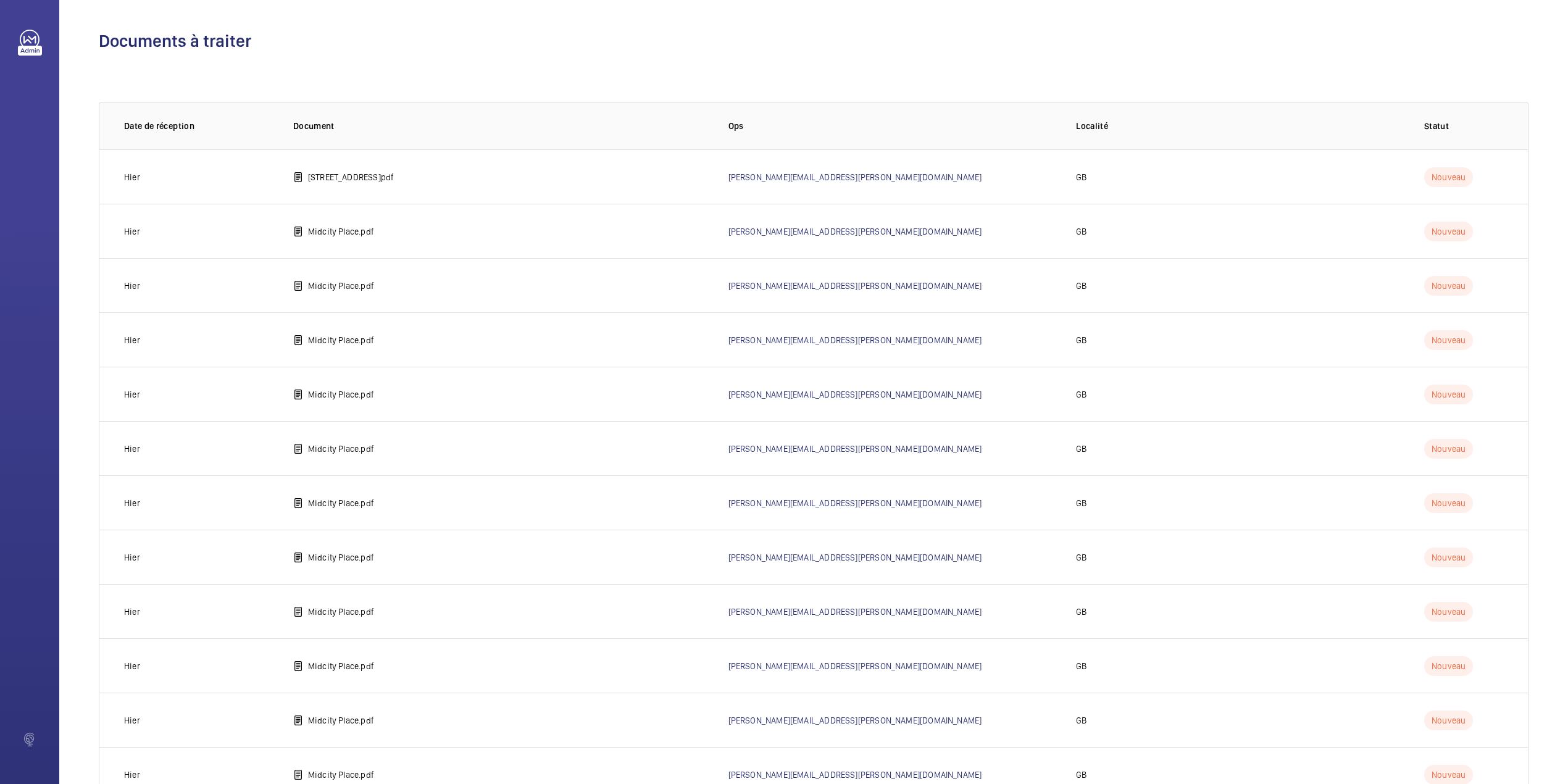
scroll to position [155, 0]
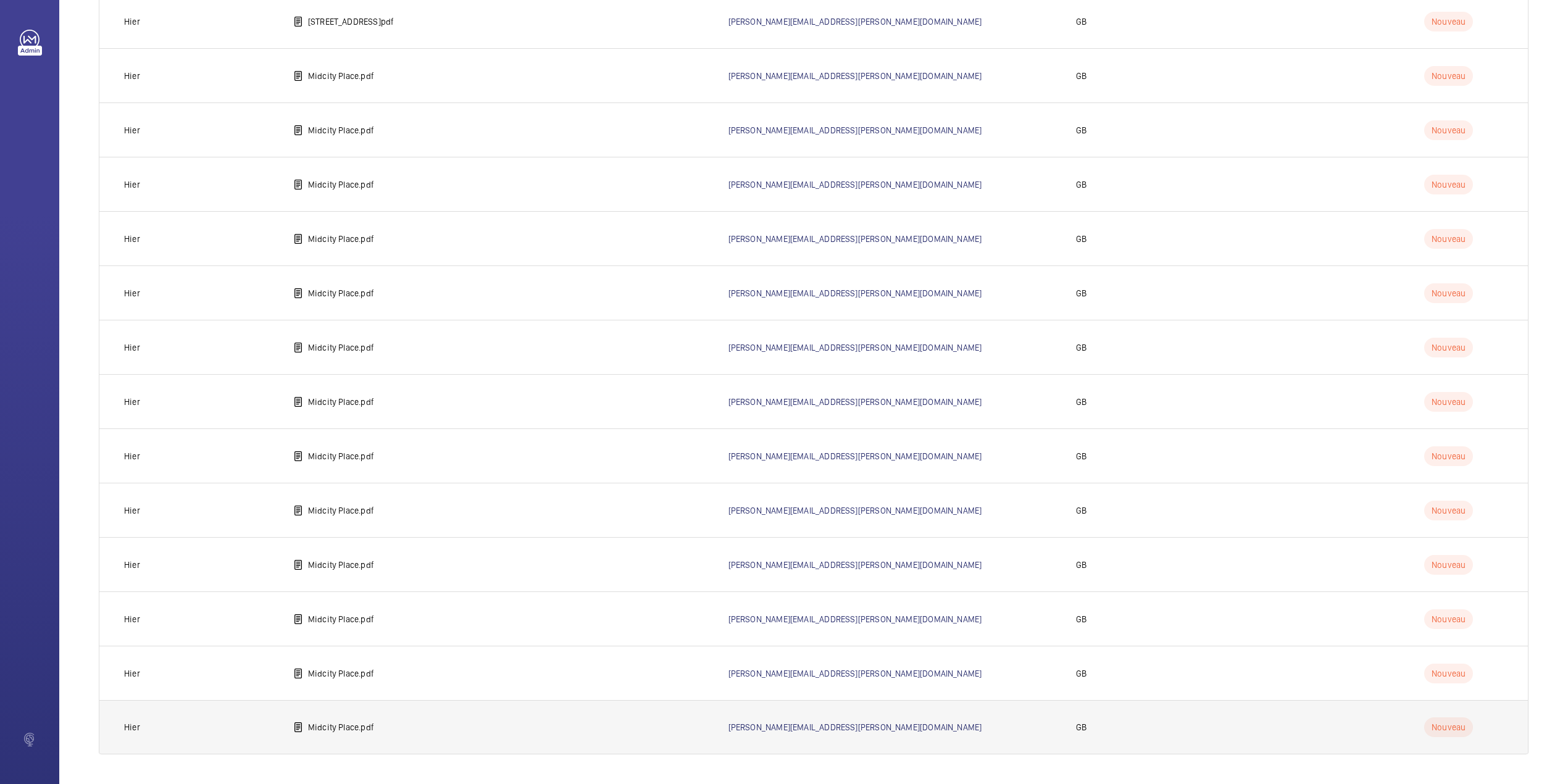
click at [366, 727] on p "Midcity Place.pdf" at bounding box center [340, 727] width 66 height 13
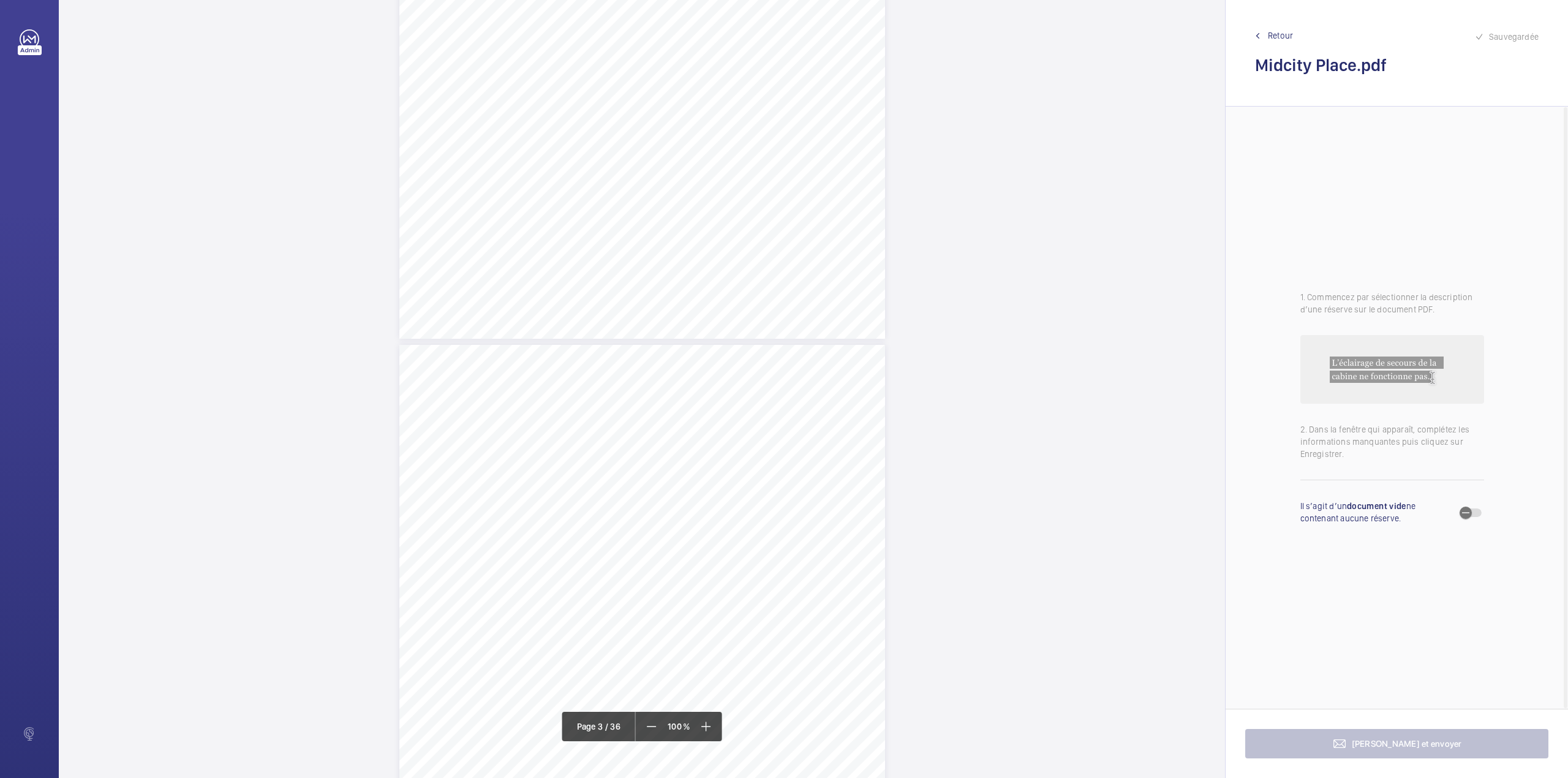
click at [608, 423] on span "Lifting Operations & Lifting Equipment Regulation 1998" at bounding box center [556, 427] width 200 height 8
click at [603, 131] on div "Faites un choix" at bounding box center [608, 130] width 87 height 13
click at [619, 155] on div "2610-SAV-MCTP-VT - Lift1 - 8" at bounding box center [601, 167] width 99 height 29
drag, startPoint x: 697, startPoint y: 138, endPoint x: 697, endPoint y: 167, distance: 29.0
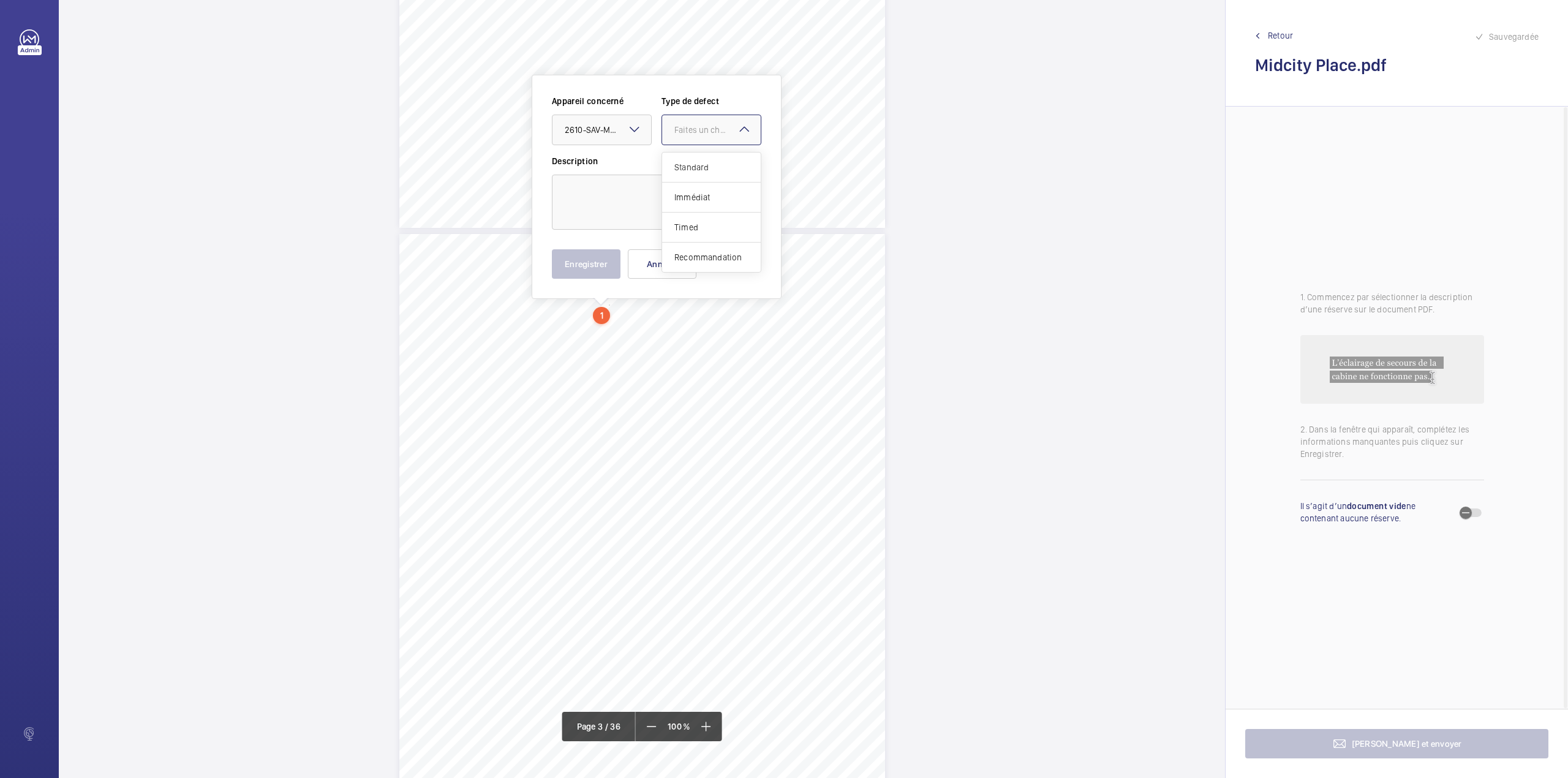
click at [697, 139] on div at bounding box center [711, 130] width 99 height 29
click at [697, 167] on span "Standard" at bounding box center [711, 167] width 74 height 13
click at [648, 212] on textarea at bounding box center [657, 202] width 210 height 55
type textarea "V"
click at [575, 270] on button "Enregistrer" at bounding box center [586, 264] width 68 height 29
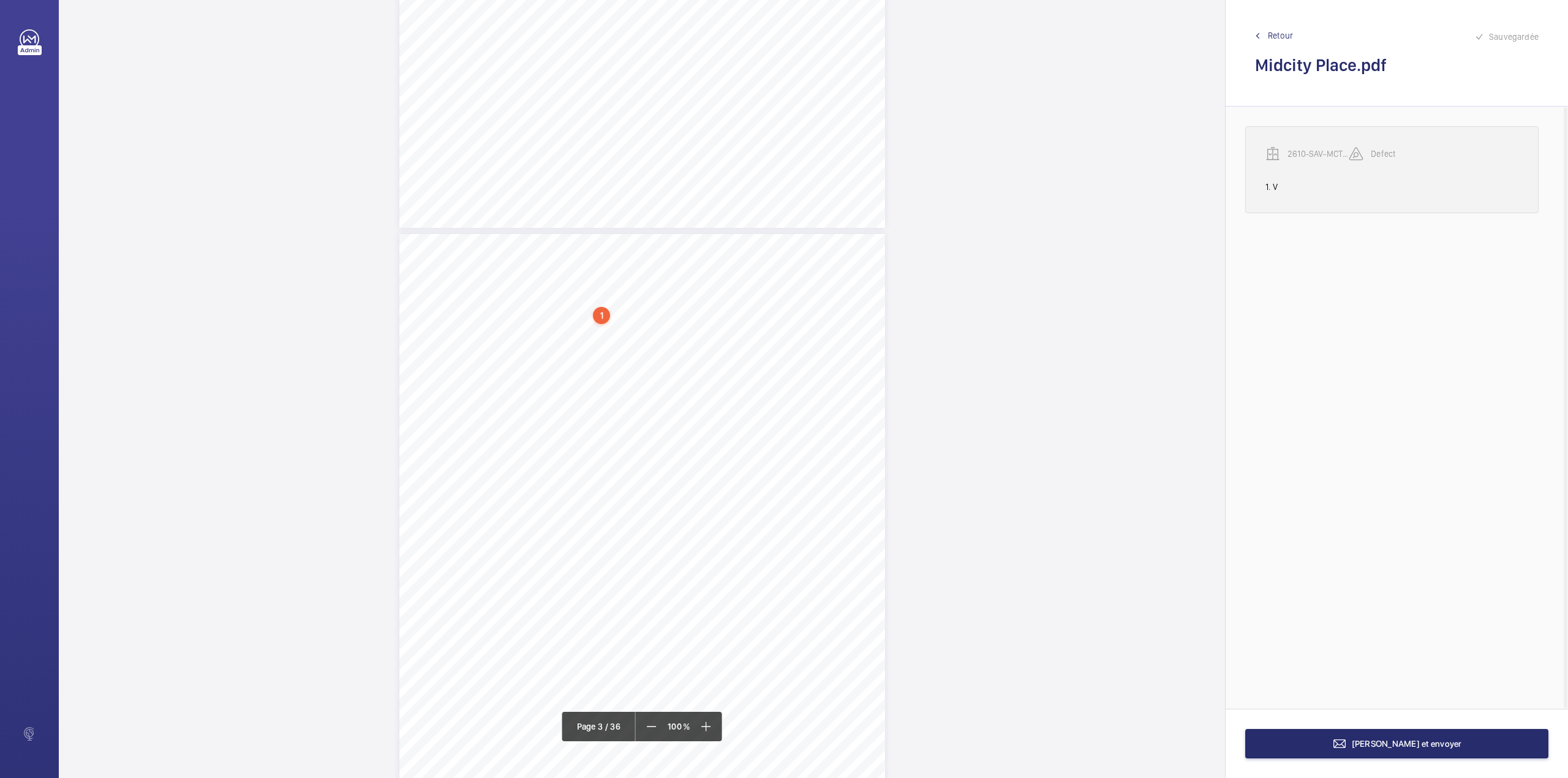
click at [1312, 145] on wm-front-transcription-audit-report-line "2610-SAV-MCTP-VT - Lift1 - 8 Defect 1. V" at bounding box center [1391, 169] width 294 height 87
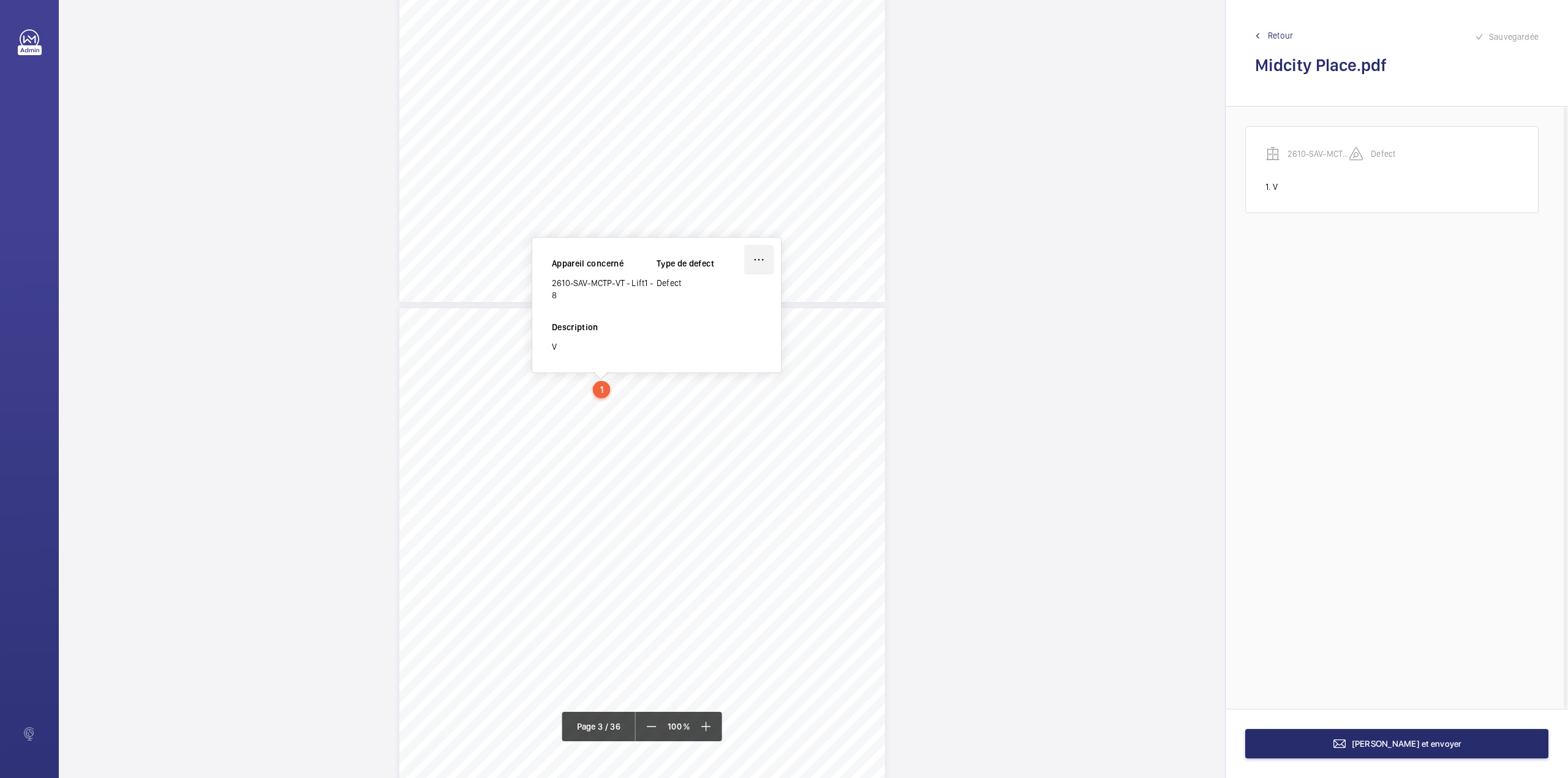
click at [756, 256] on wm-front-icon-button at bounding box center [759, 260] width 29 height 29
click at [704, 321] on div "Supprimer" at bounding box center [724, 318] width 97 height 22
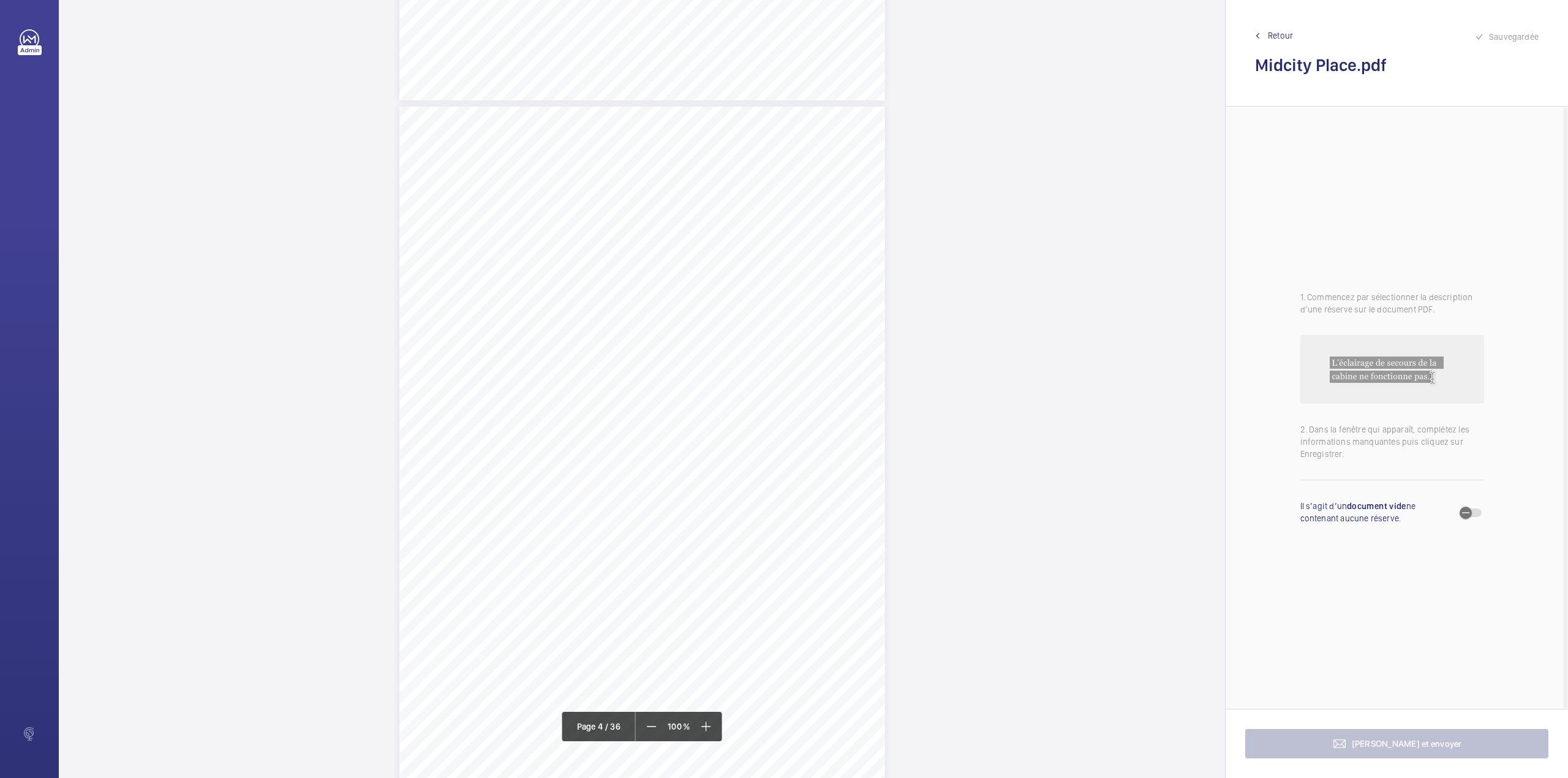
scroll to position [1997, 0]
drag, startPoint x: 641, startPoint y: 299, endPoint x: 801, endPoint y: 311, distance: 160.4
click at [801, 311] on div "Lift Report Lifting Operations & Lifting Equipment Regulation 1998 Provision & …" at bounding box center [642, 446] width 486 height 687
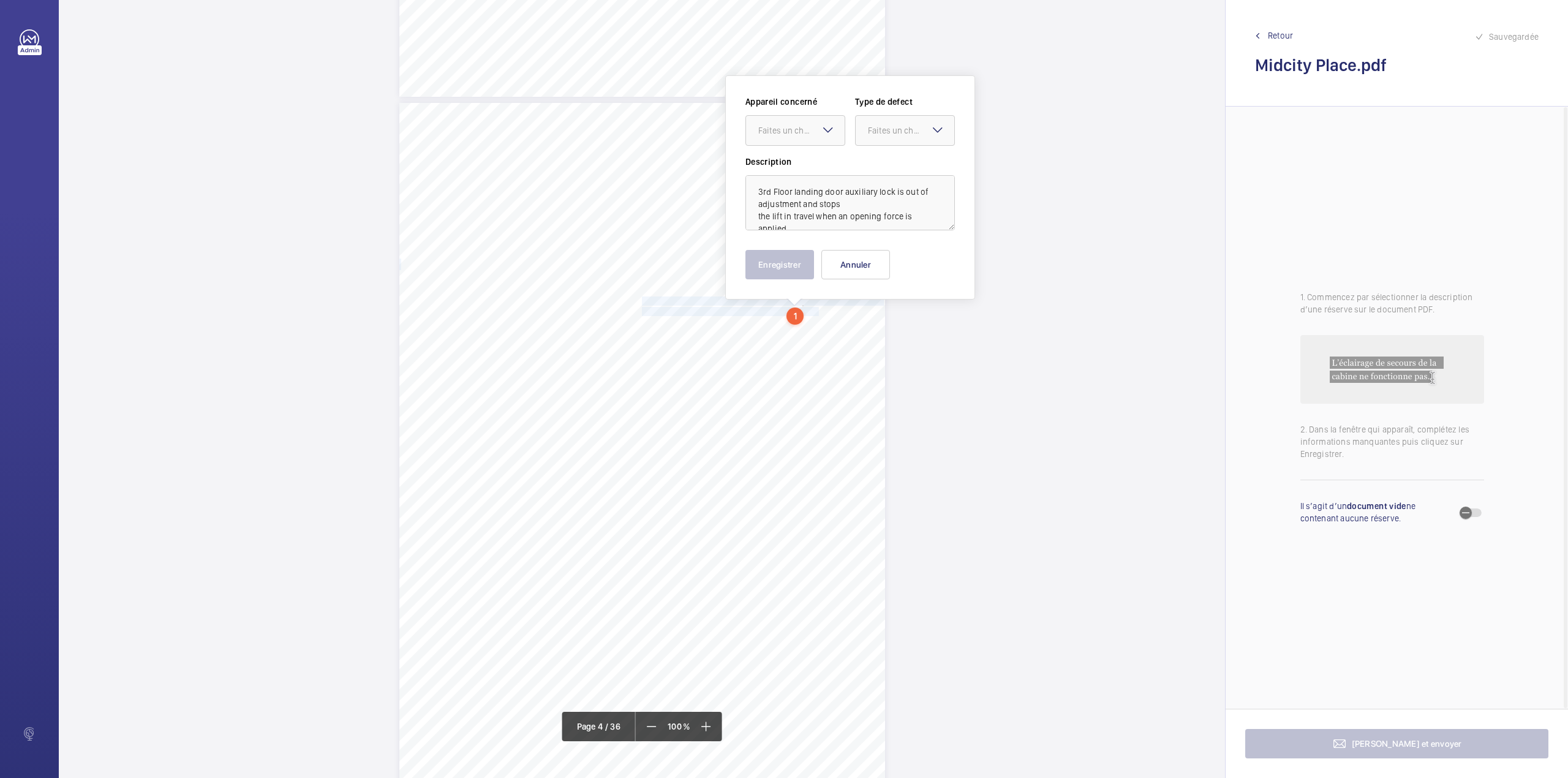
scroll to position [1999, 0]
drag, startPoint x: 799, startPoint y: 134, endPoint x: 799, endPoint y: 143, distance: 9.0
click at [799, 136] on div "Faites un choix" at bounding box center [795, 129] width 99 height 13
click at [804, 172] on span "2610-SAV-MCTP-VT - Lift1 - 8" at bounding box center [795, 166] width 74 height 13
click at [893, 138] on div at bounding box center [905, 129] width 99 height 29
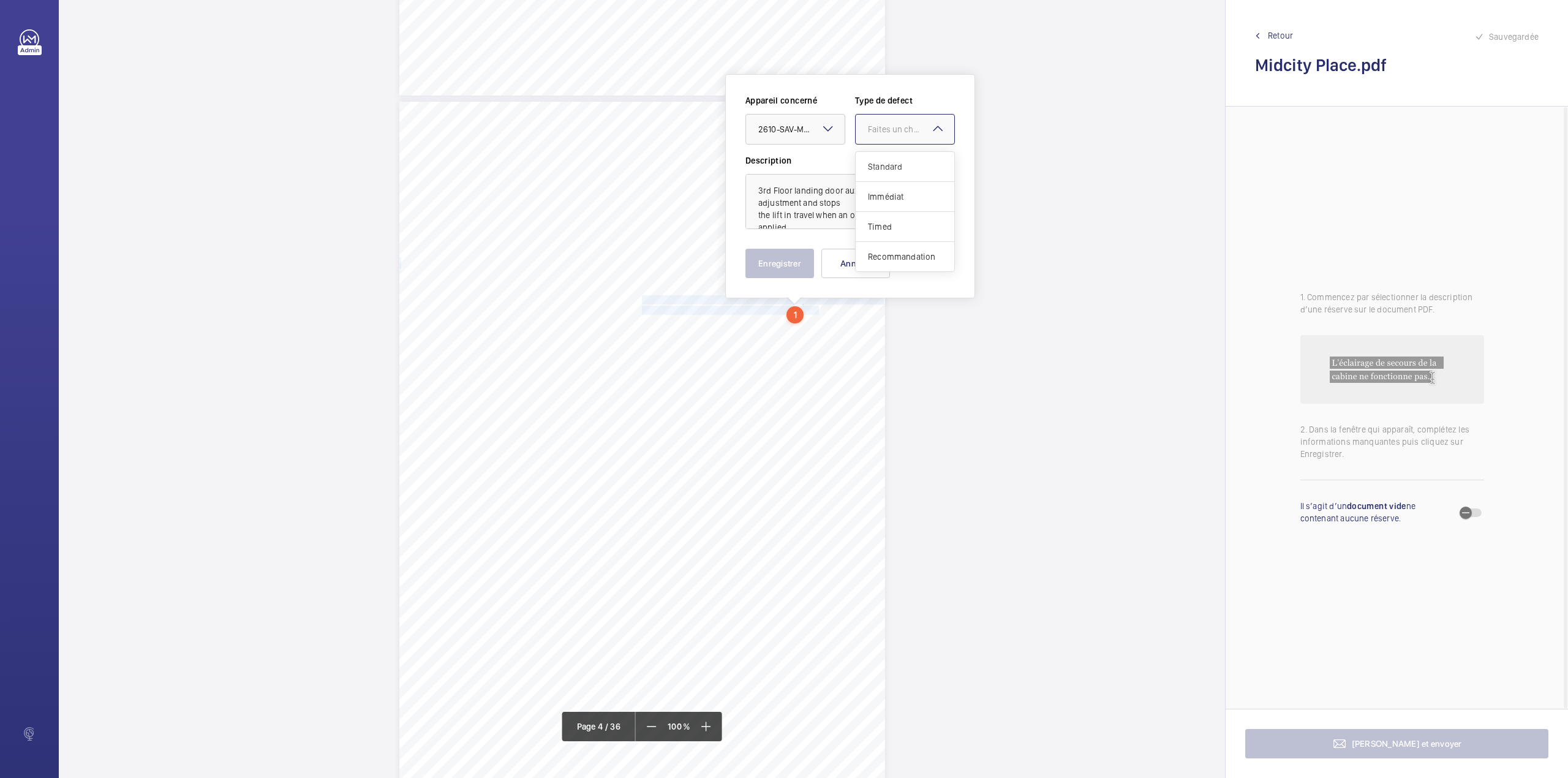
click at [892, 169] on span "Standard" at bounding box center [905, 166] width 74 height 13
click at [783, 258] on button "Enregistrer" at bounding box center [780, 264] width 68 height 29
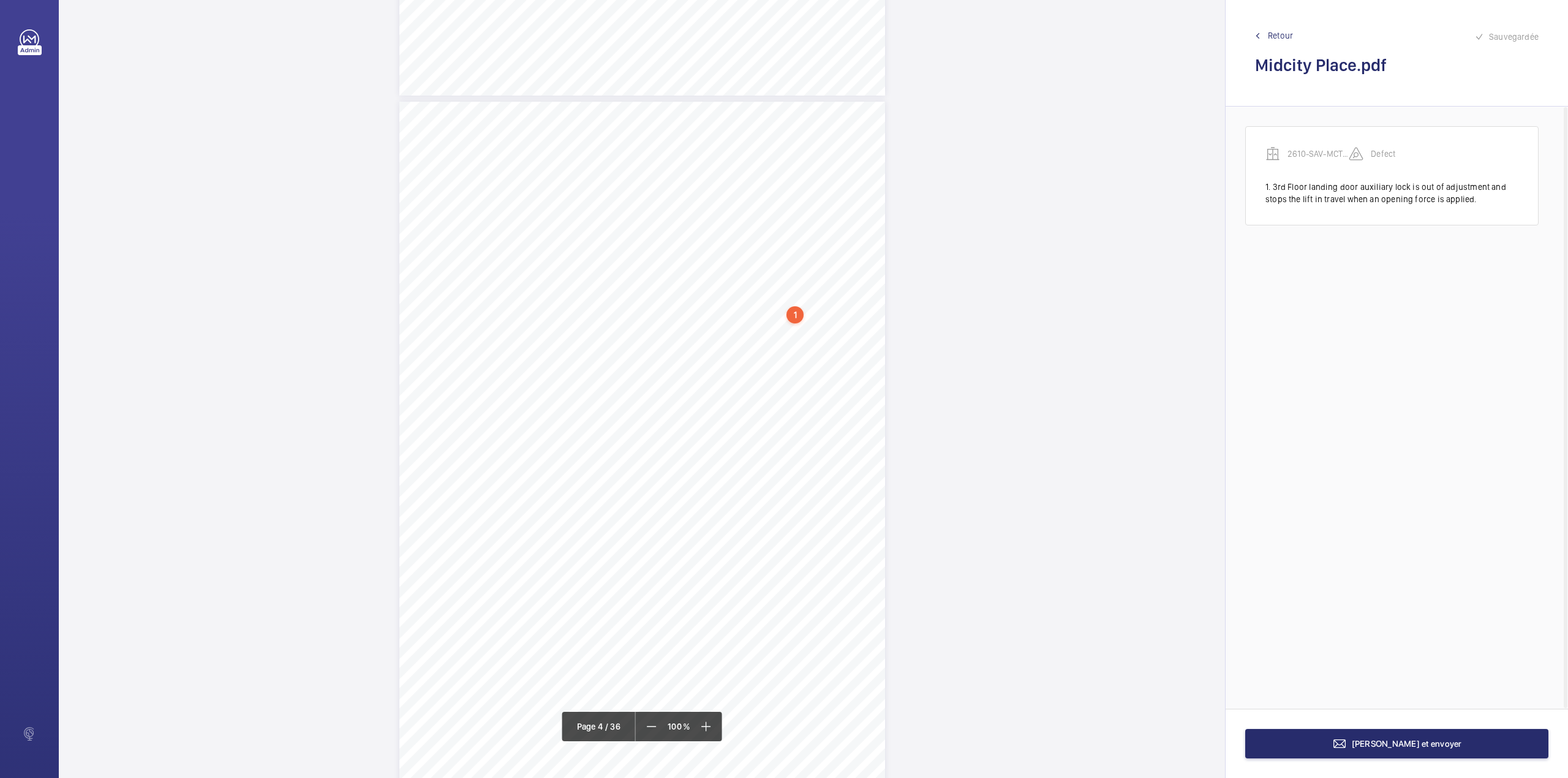
click at [639, 322] on div "Lift Report Lifting Operations & Lifting Equipment Regulation 1998 Provision & …" at bounding box center [642, 445] width 486 height 687
click at [674, 256] on button "Annuler" at bounding box center [694, 264] width 68 height 29
drag, startPoint x: 641, startPoint y: 309, endPoint x: 783, endPoint y: 307, distance: 142.0
click at [783, 307] on span "2nd Floor landing door aircord is splintered." at bounding box center [731, 309] width 178 height 8
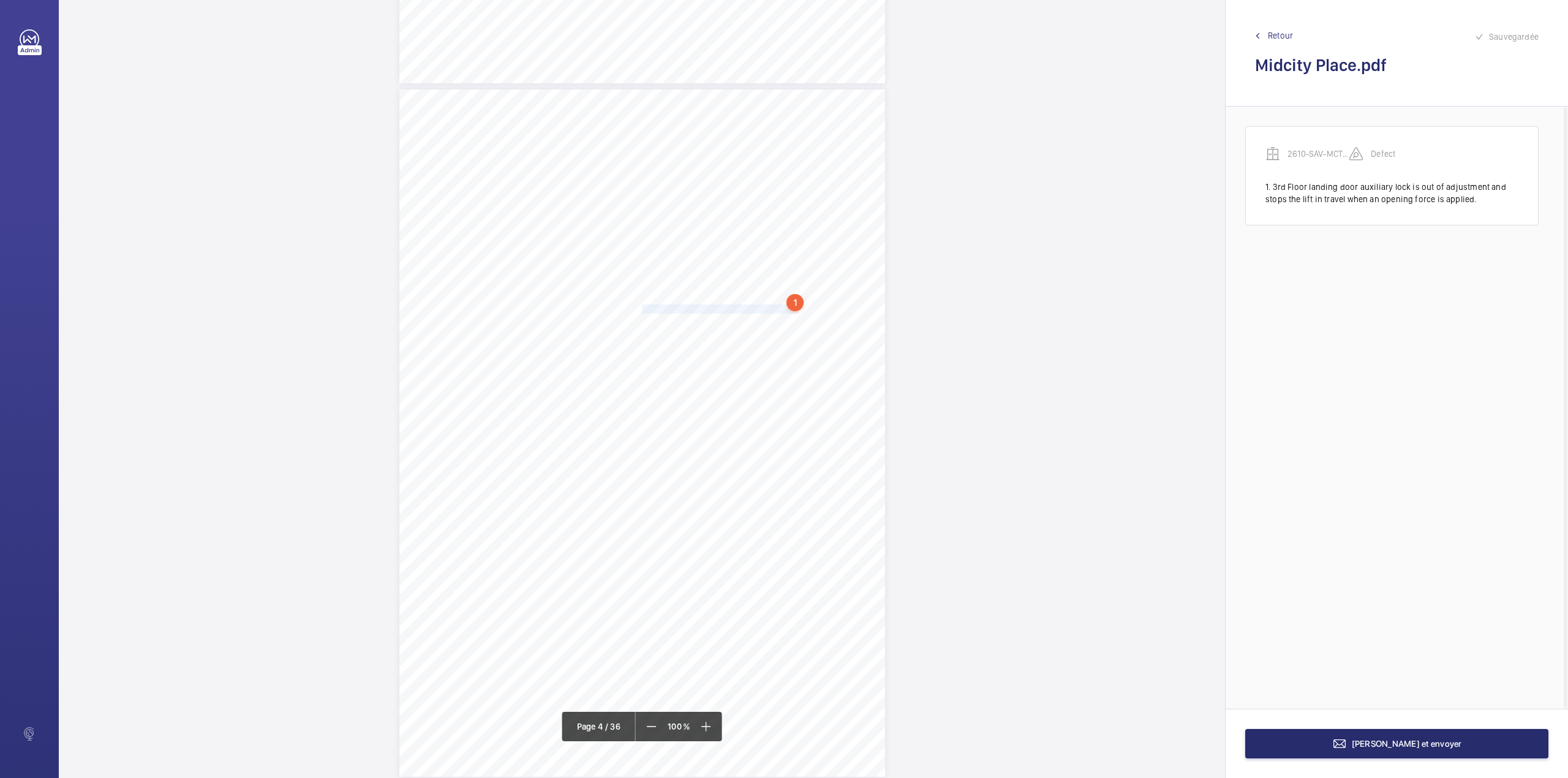
scroll to position [2009, 0]
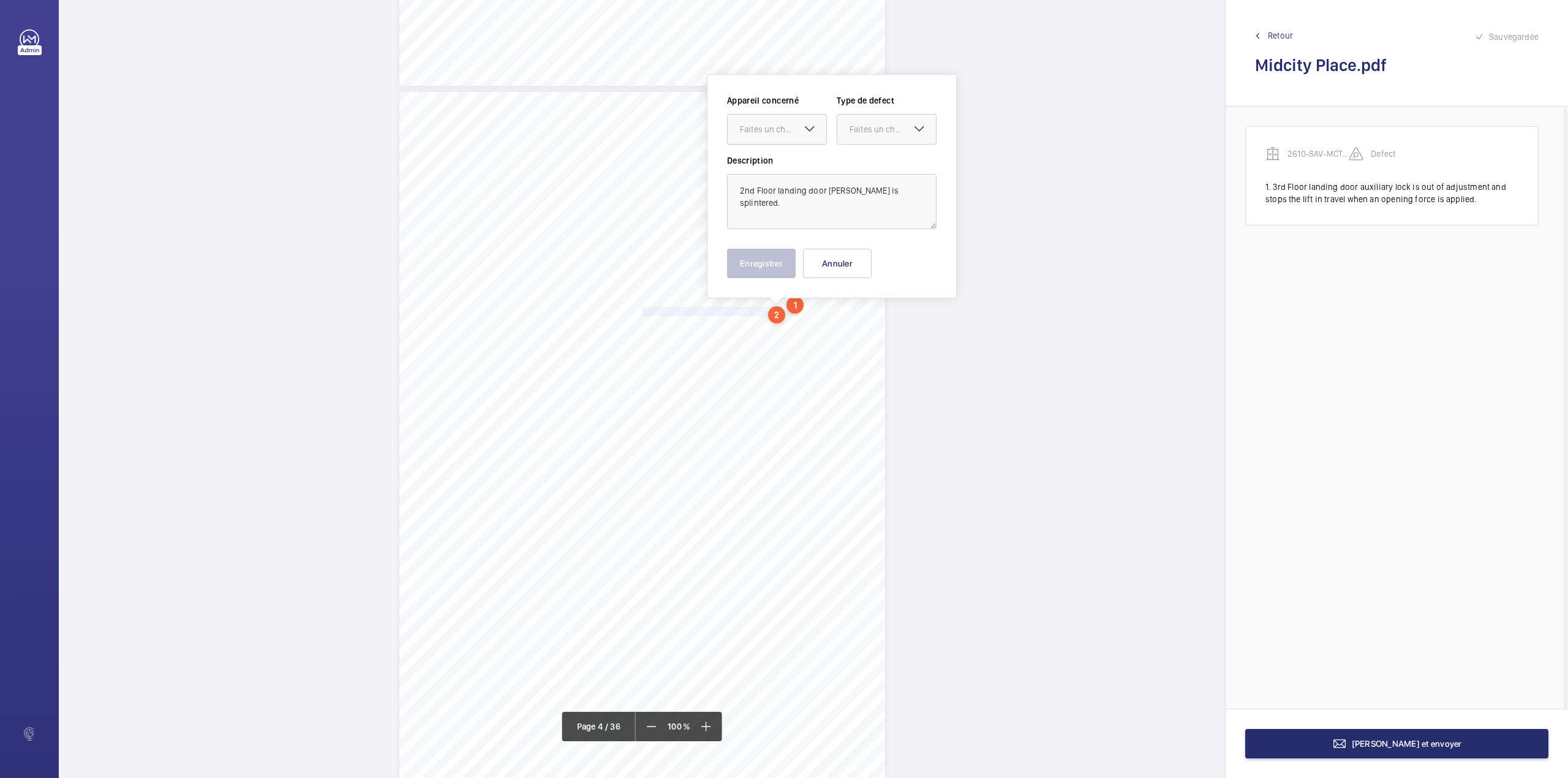
drag, startPoint x: 799, startPoint y: 121, endPoint x: 799, endPoint y: 150, distance: 29.0
click at [799, 123] on div "Faites un choix" at bounding box center [777, 129] width 99 height 13
drag, startPoint x: 799, startPoint y: 159, endPoint x: 873, endPoint y: 133, distance: 78.4
click at [800, 159] on div "2610-SAV-MCTP-VT - Lift1 - 8" at bounding box center [777, 167] width 99 height 29
drag, startPoint x: 876, startPoint y: 131, endPoint x: 874, endPoint y: 147, distance: 16.1
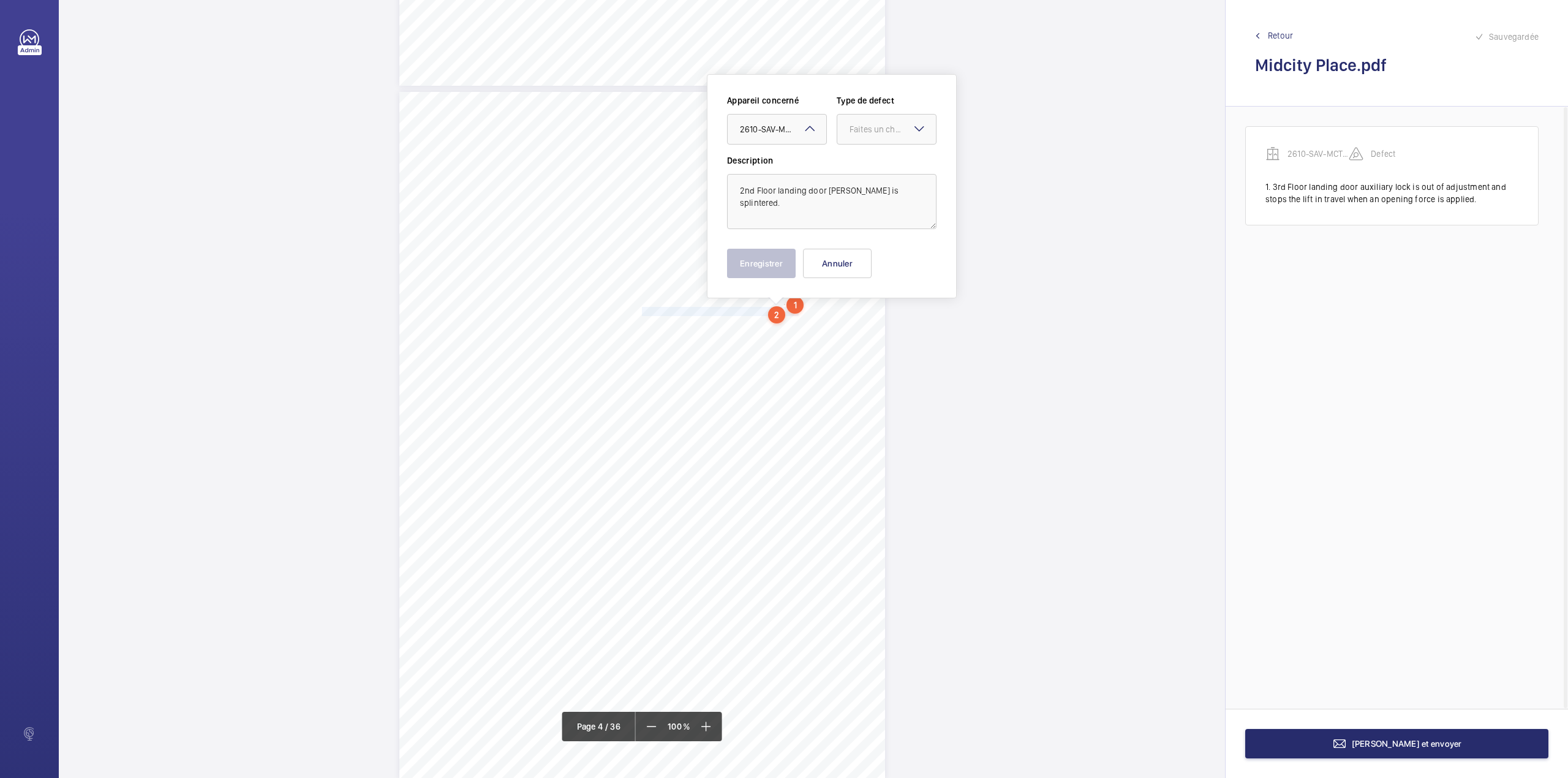
click at [876, 136] on div "Faites un choix" at bounding box center [886, 129] width 99 height 13
click at [873, 162] on span "Standard" at bounding box center [887, 166] width 74 height 13
click at [765, 268] on button "Enregistrer" at bounding box center [761, 264] width 68 height 29
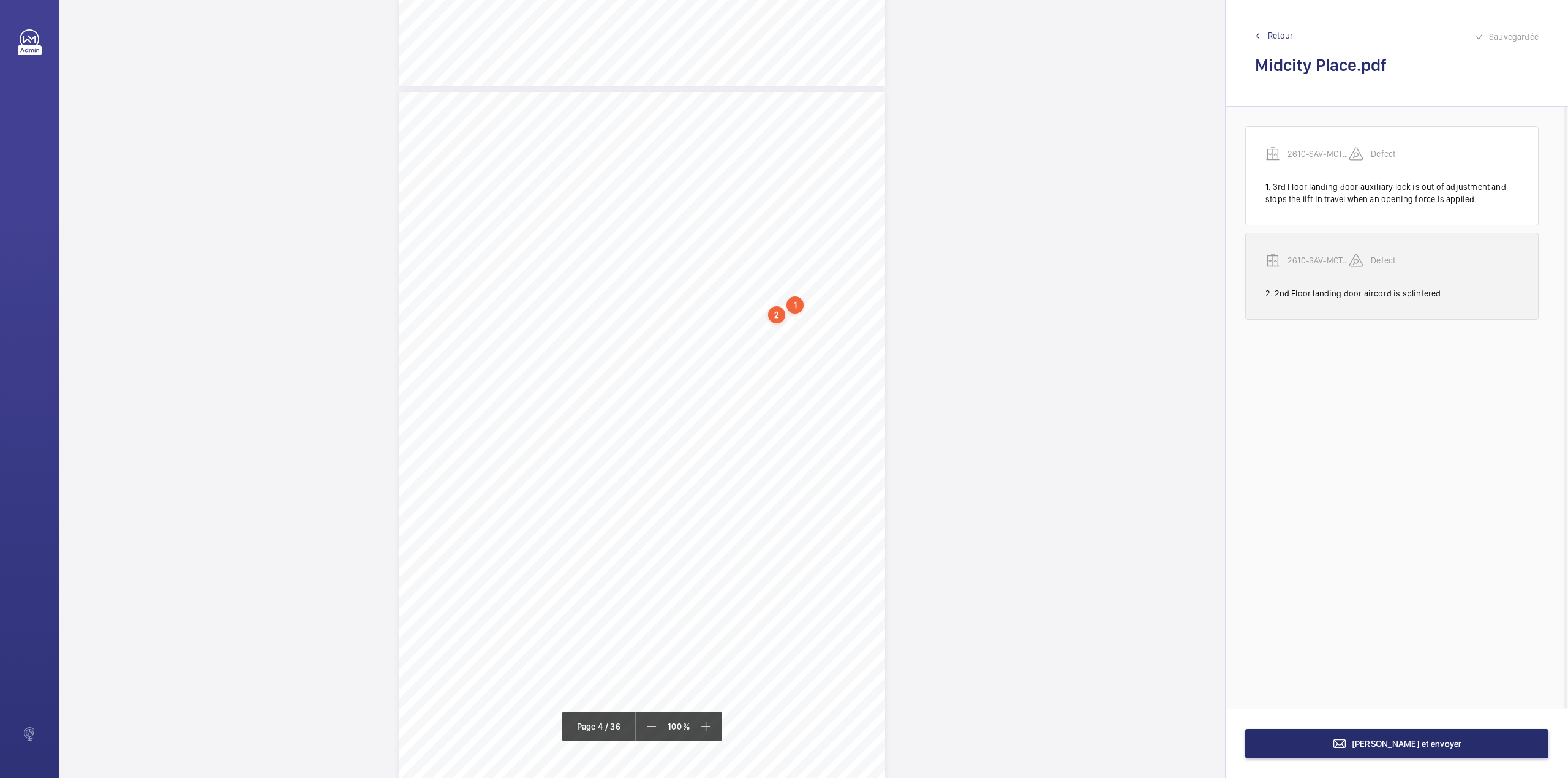
click at [1299, 261] on p "2610-SAV-MCTP-VT - Lift1 - 8" at bounding box center [1318, 261] width 61 height 13
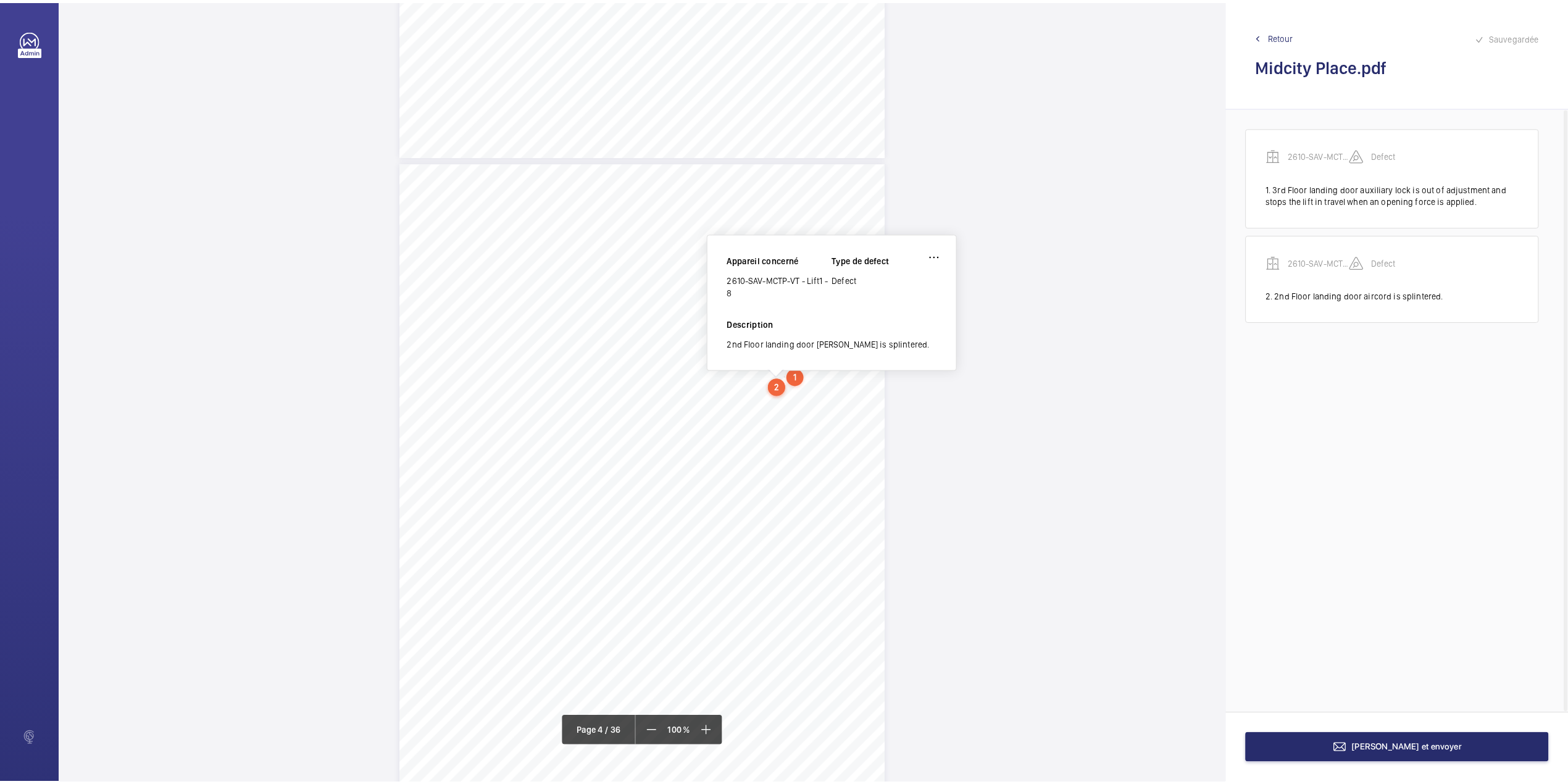
scroll to position [1950, 0]
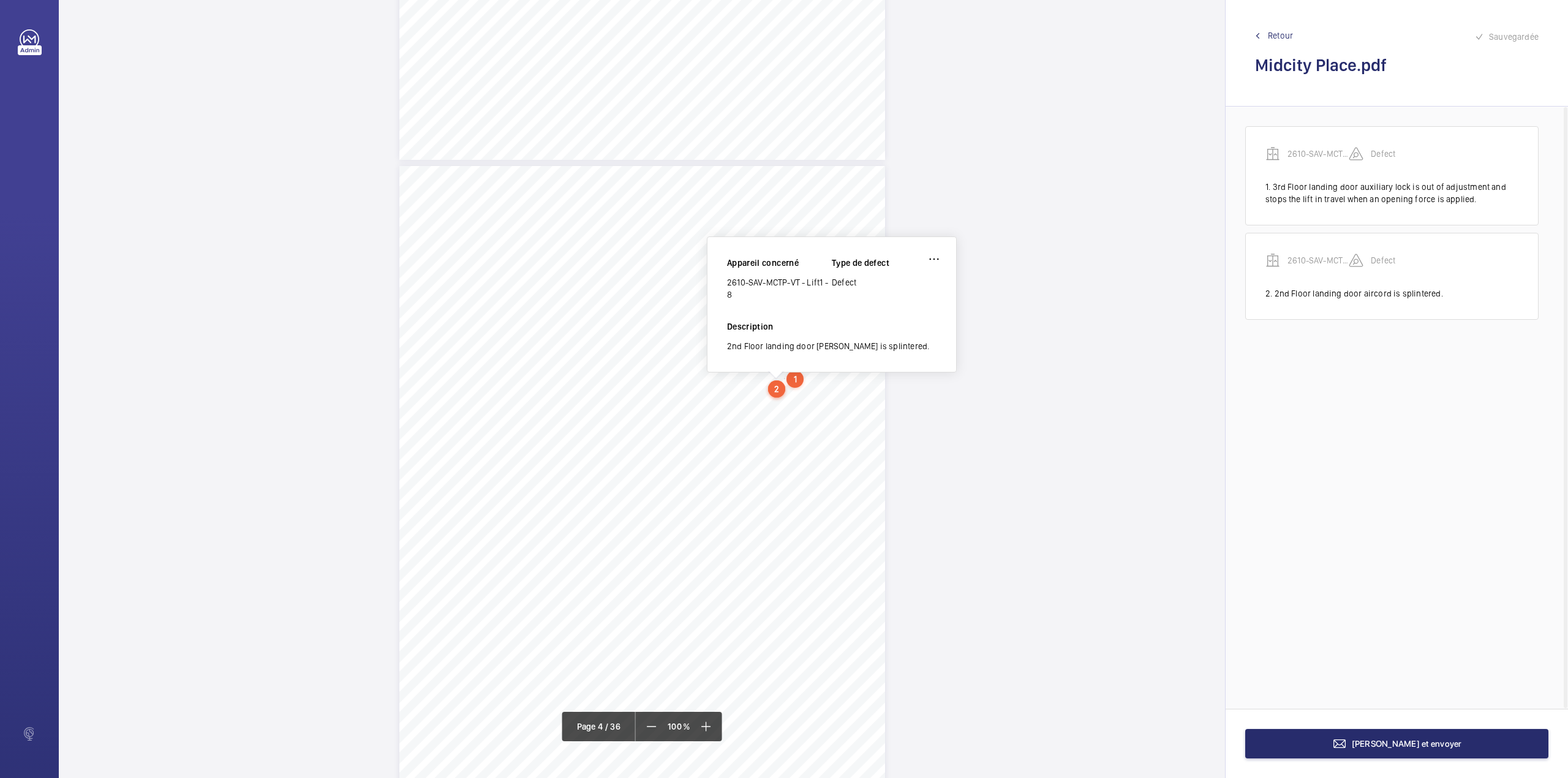
drag, startPoint x: 728, startPoint y: 278, endPoint x: 732, endPoint y: 294, distance: 16.5
click at [732, 294] on div "2610-SAV-MCTP-VT - Lift1 - 8" at bounding box center [779, 288] width 104 height 24
click at [1410, 738] on button "Terminer et envoyer" at bounding box center [1396, 744] width 303 height 29
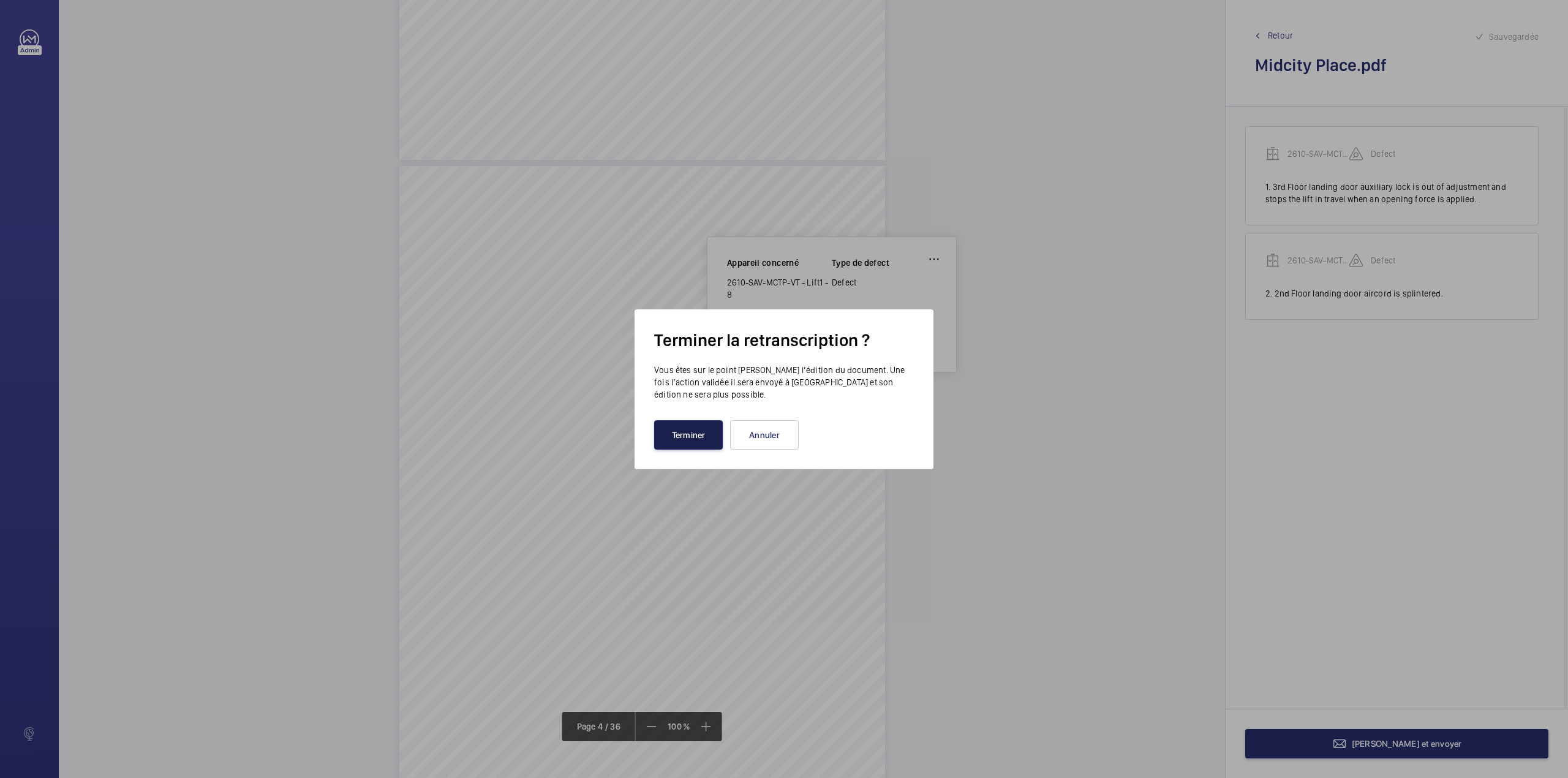
click at [713, 437] on button "Terminer" at bounding box center [688, 435] width 68 height 29
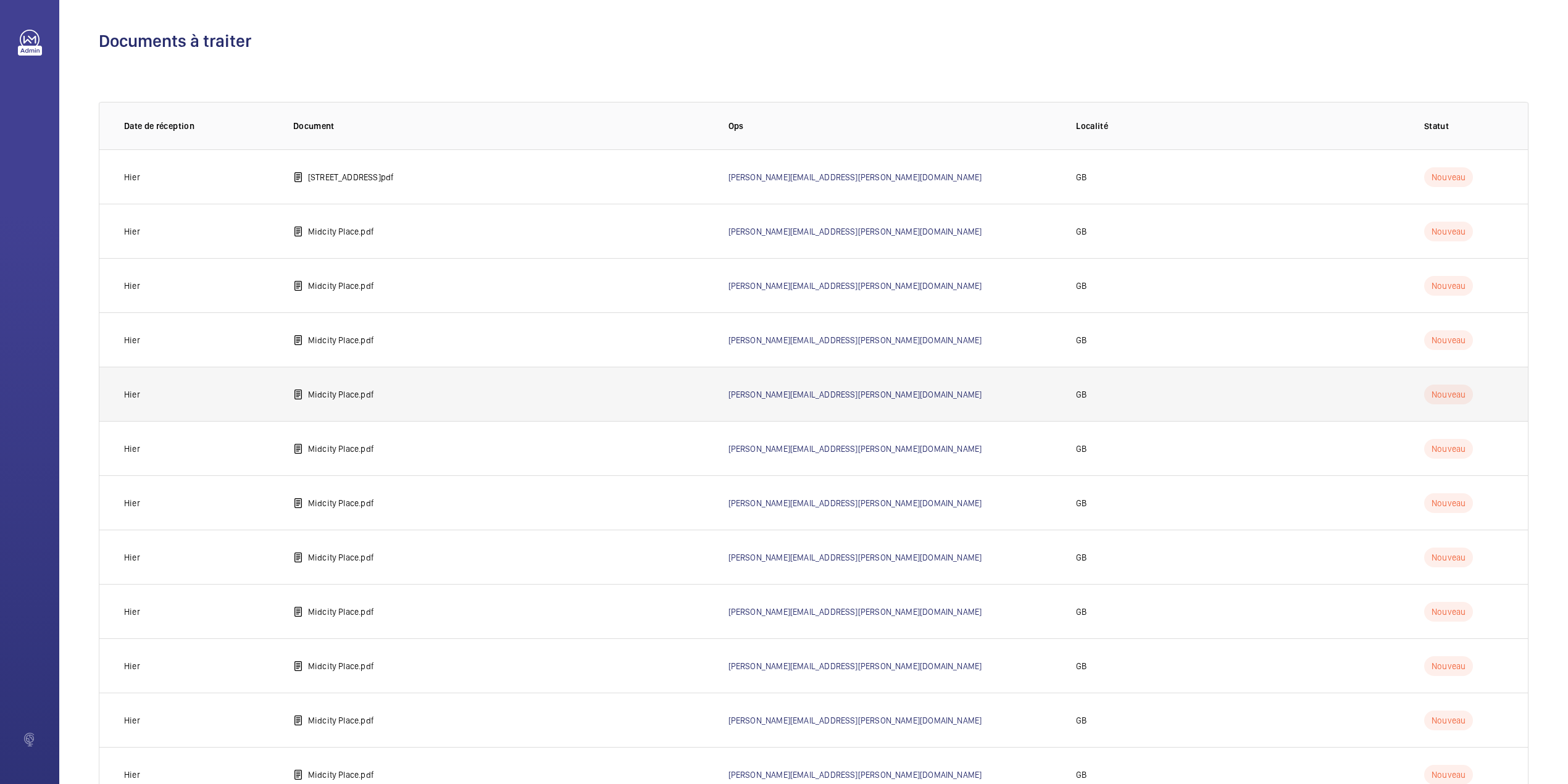
scroll to position [101, 0]
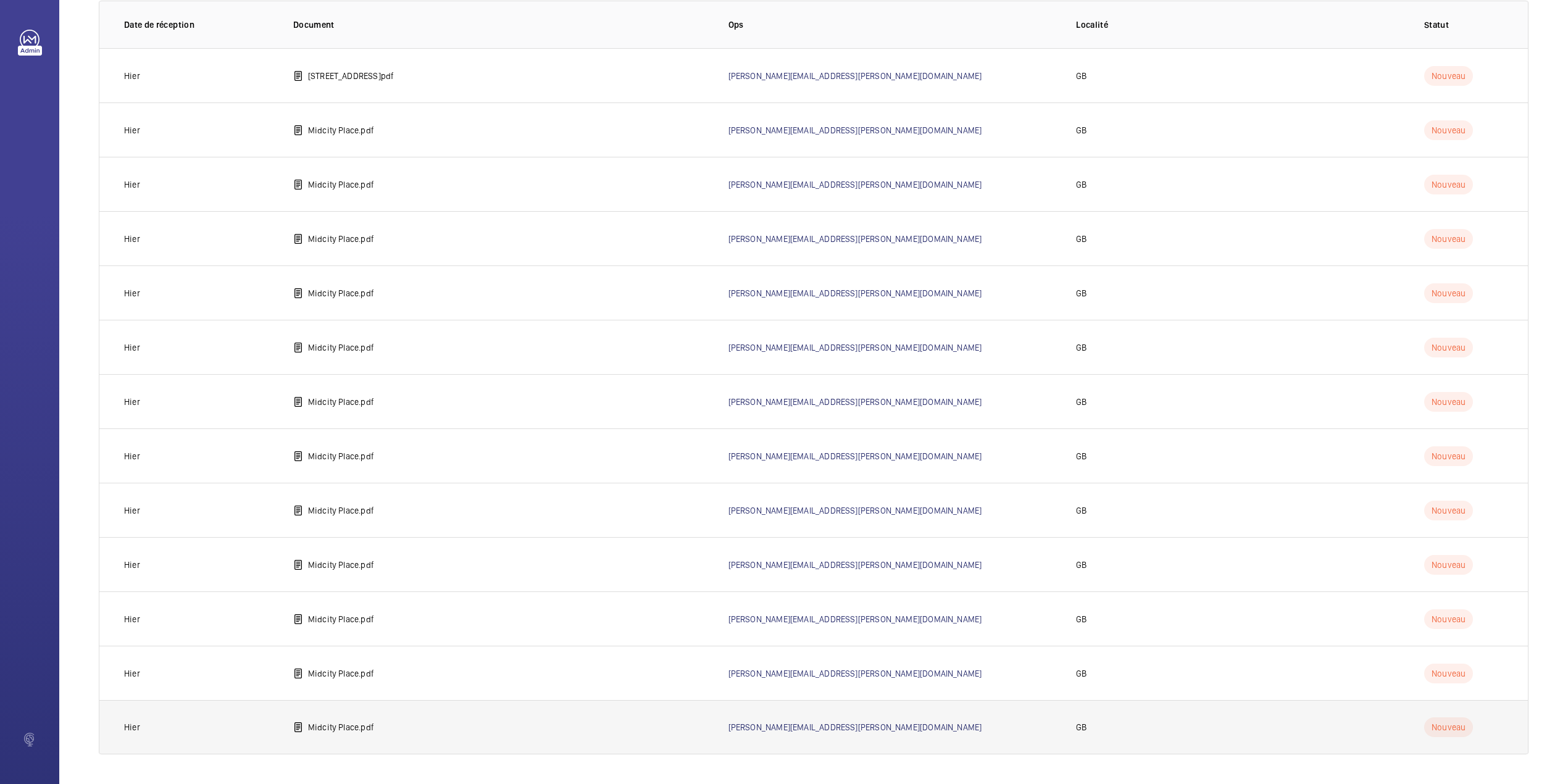
click at [318, 727] on p "Midcity Place.pdf" at bounding box center [340, 727] width 66 height 13
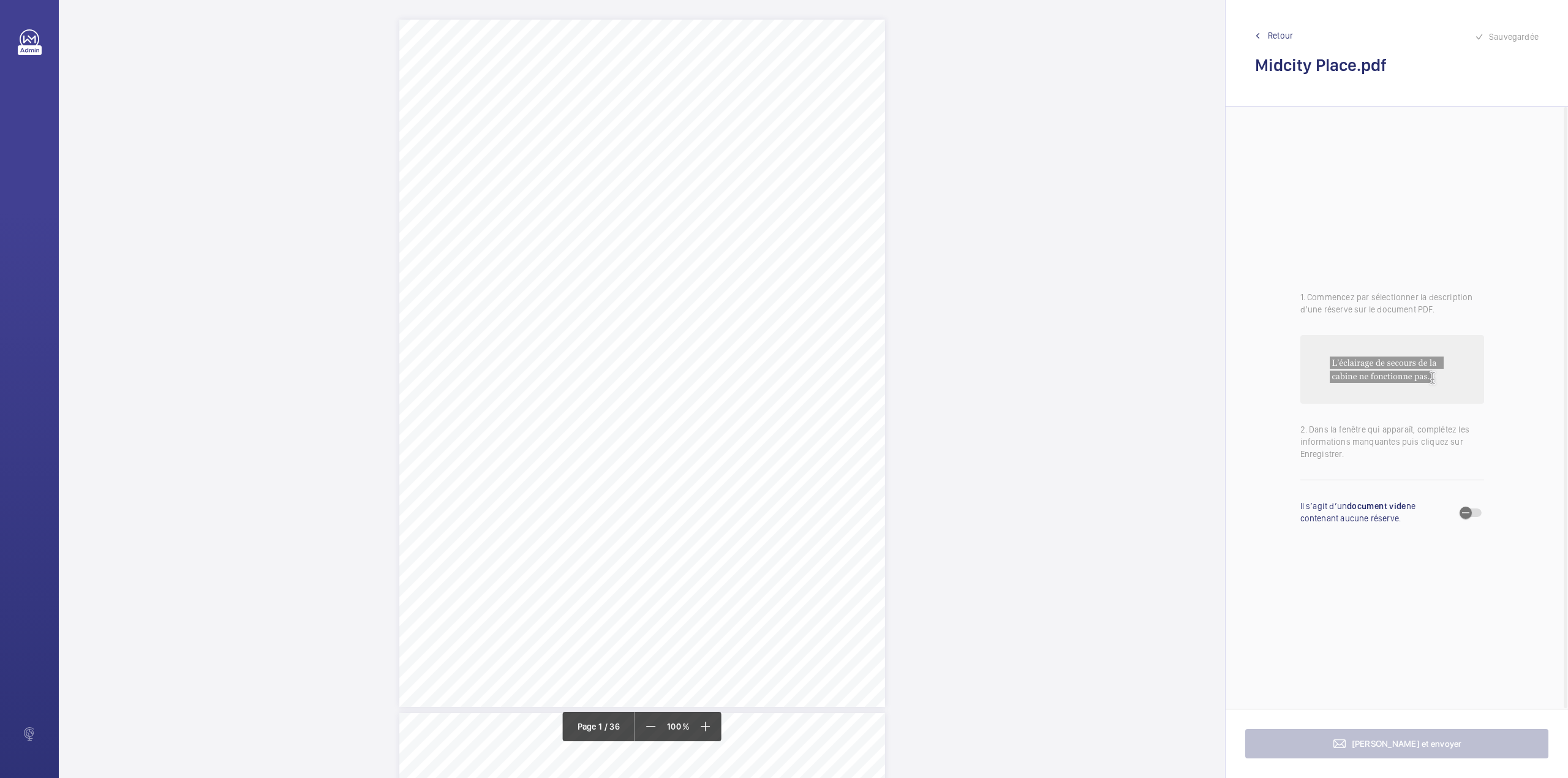
click at [720, 404] on div "Allianz Engineering Inspection Services Ltd, 57 Ladymead, Guildford, Surrey, GU…" at bounding box center [642, 363] width 486 height 687
click at [718, 121] on div at bounding box center [714, 129] width 99 height 29
click at [754, 172] on div "2610-SAV-MCTP-VT - Lift1 - 8" at bounding box center [714, 167] width 99 height 29
click at [797, 139] on div at bounding box center [824, 129] width 99 height 29
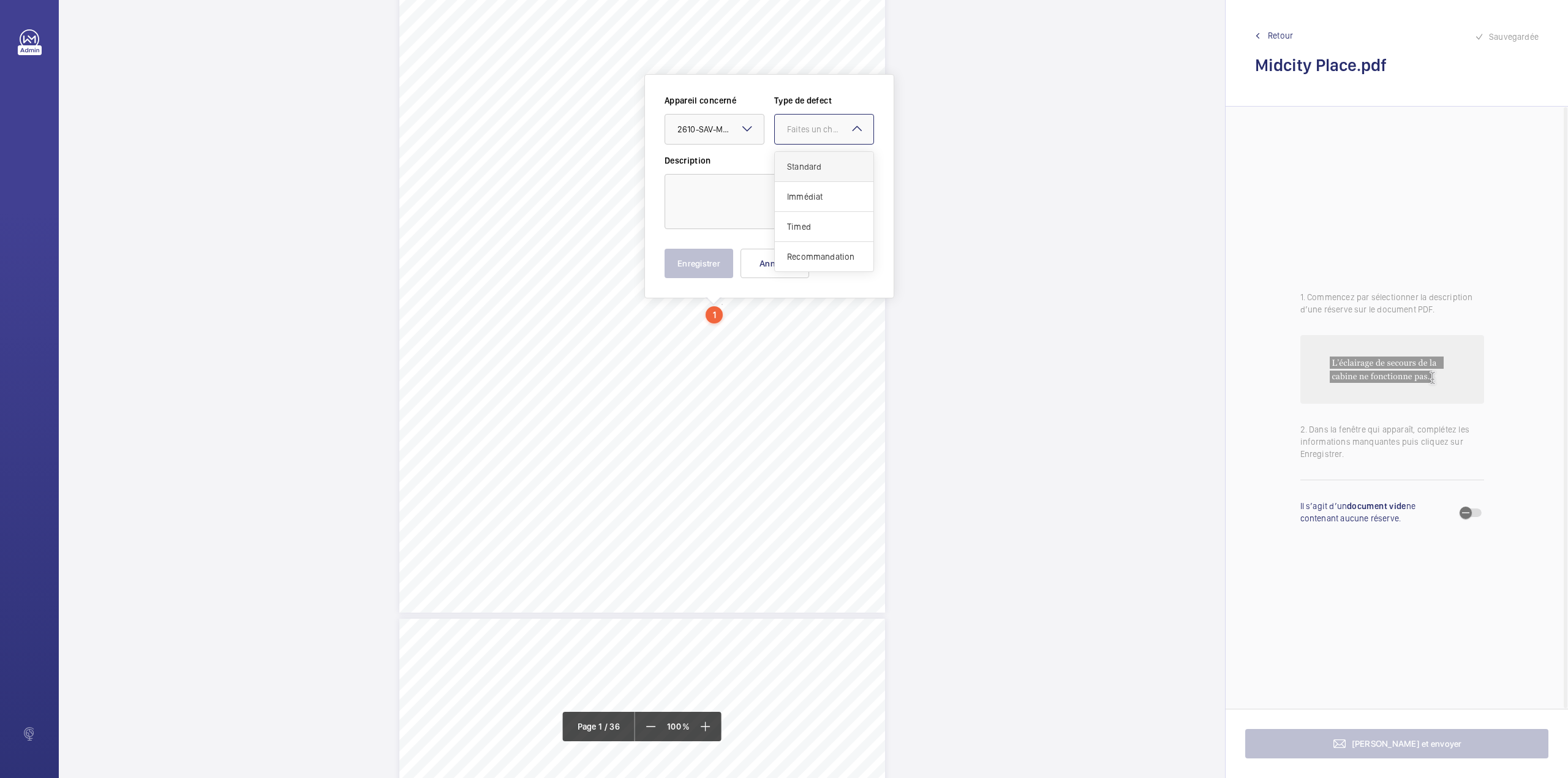
click at [797, 157] on div "Standard" at bounding box center [824, 167] width 99 height 30
click at [728, 207] on textarea at bounding box center [769, 201] width 210 height 55
type textarea "V"
click at [699, 268] on button "Enregistrer" at bounding box center [699, 264] width 68 height 29
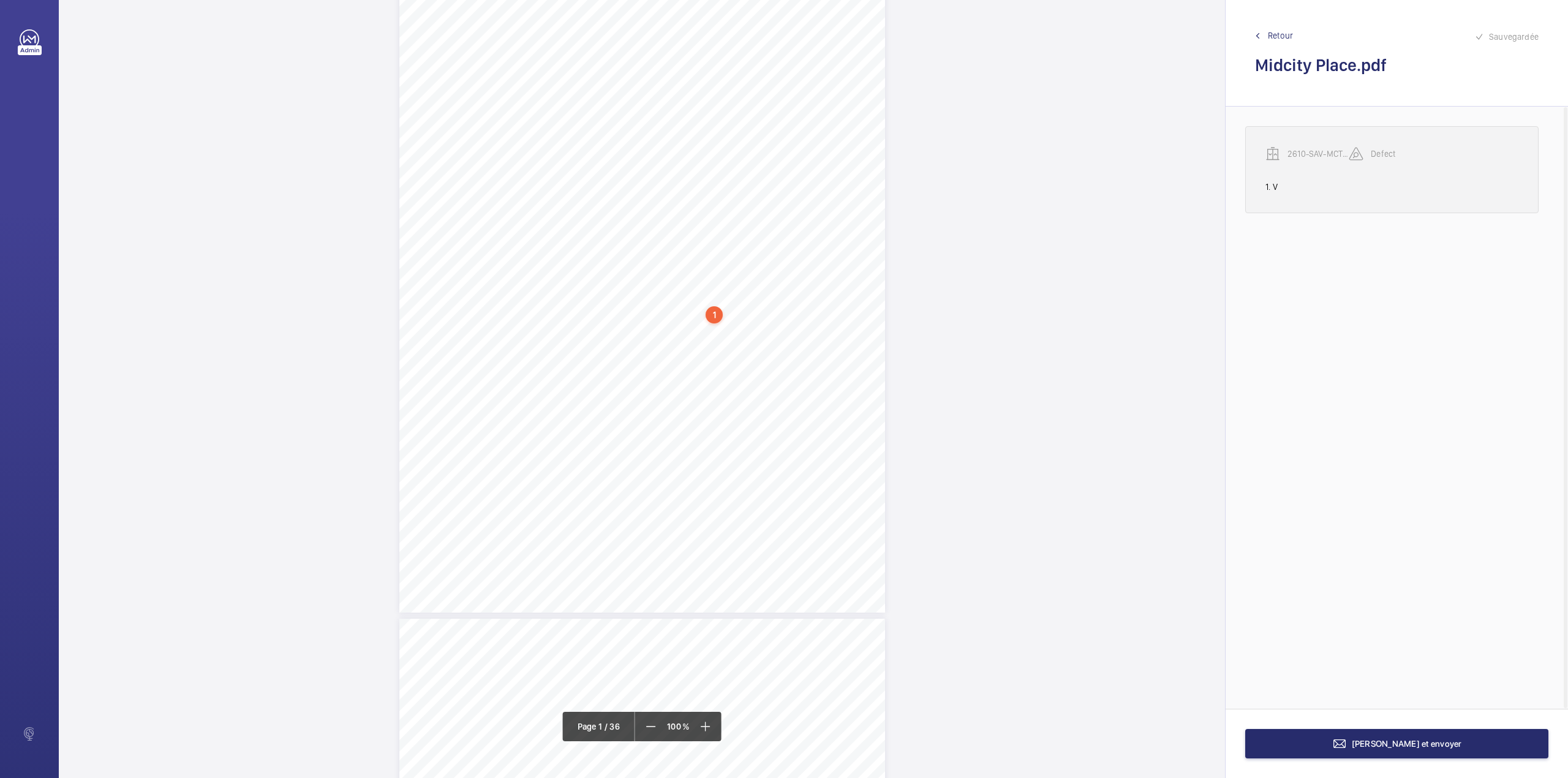
click at [1304, 144] on wm-front-transcription-audit-report-line "2610-SAV-MCTP-VT - Lift1 - 8 Defect 1. V" at bounding box center [1391, 169] width 294 height 87
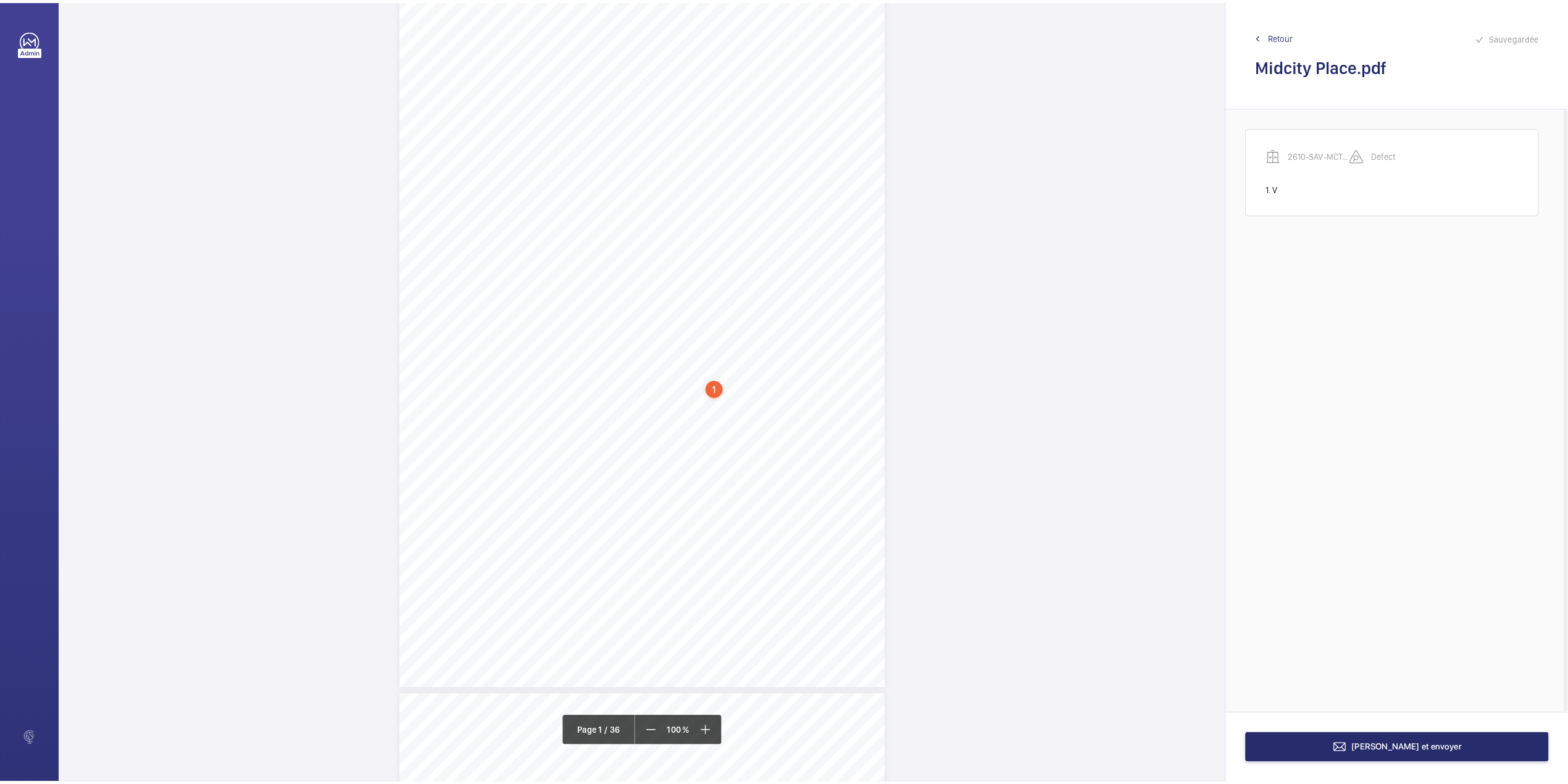
scroll to position [21, 0]
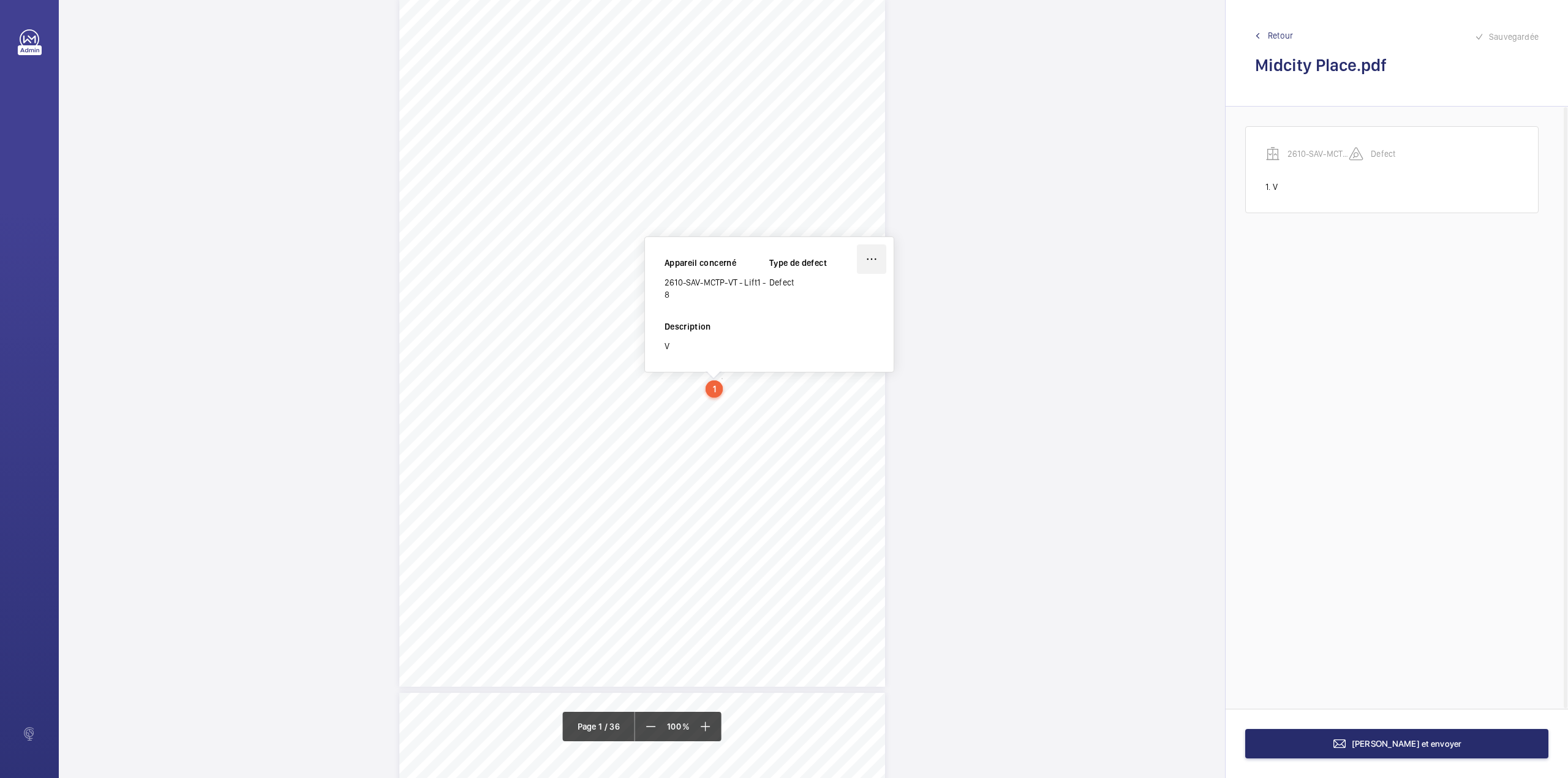
click at [877, 258] on wm-front-icon-button at bounding box center [871, 259] width 29 height 29
click at [824, 321] on div "Supprimer" at bounding box center [837, 317] width 97 height 22
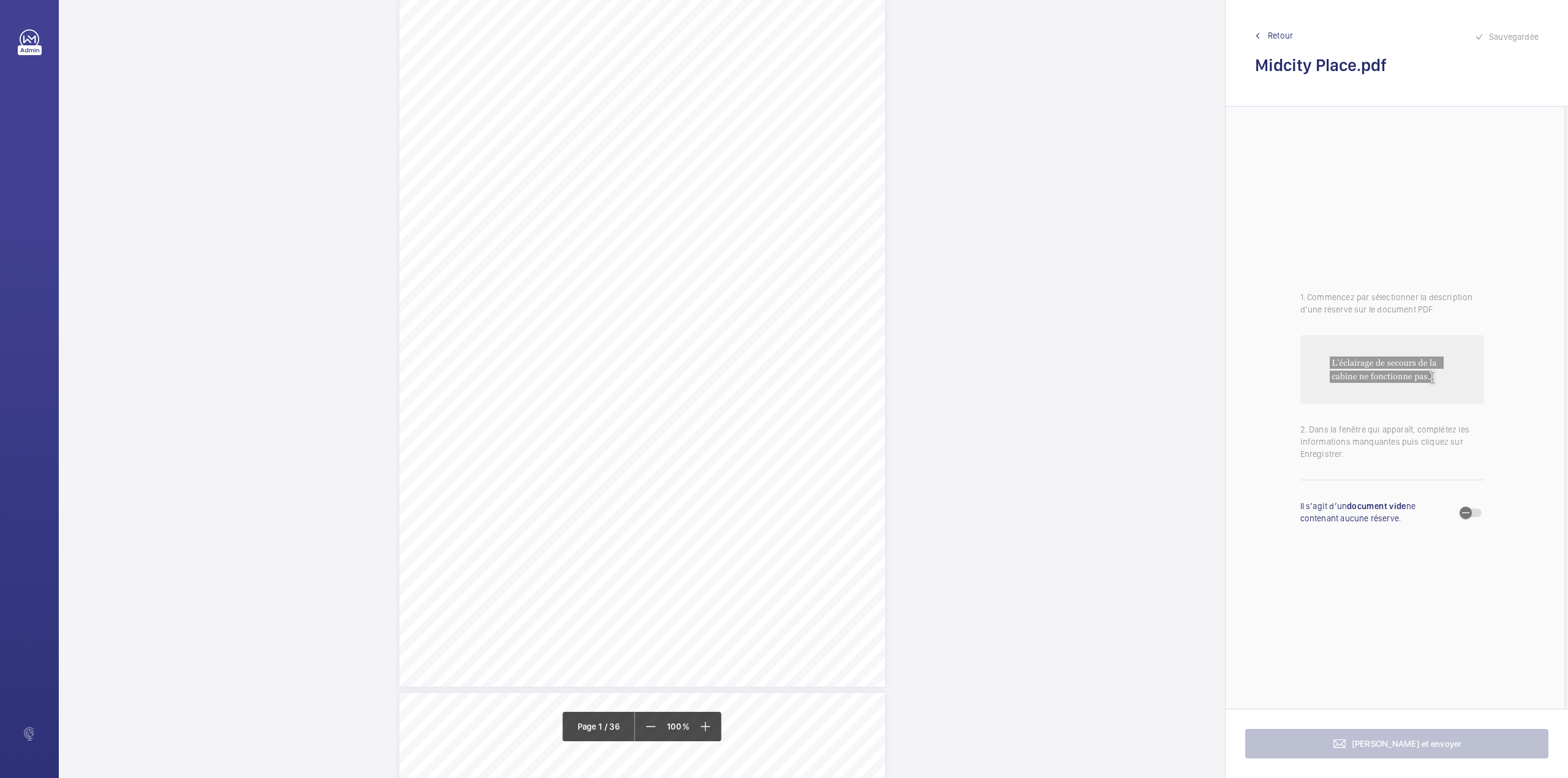
click at [1281, 34] on span "Retour" at bounding box center [1280, 35] width 25 height 13
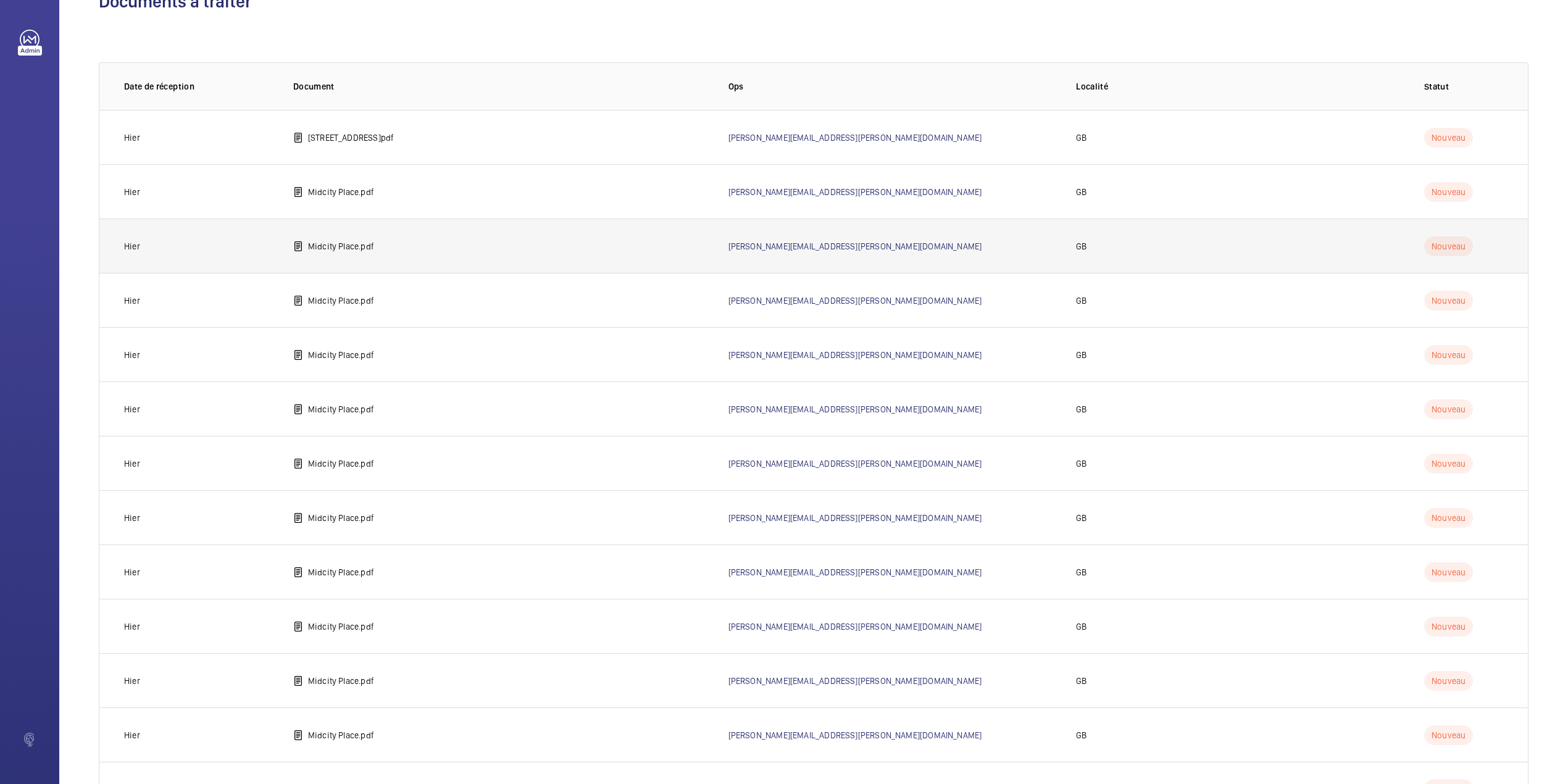
scroll to position [101, 0]
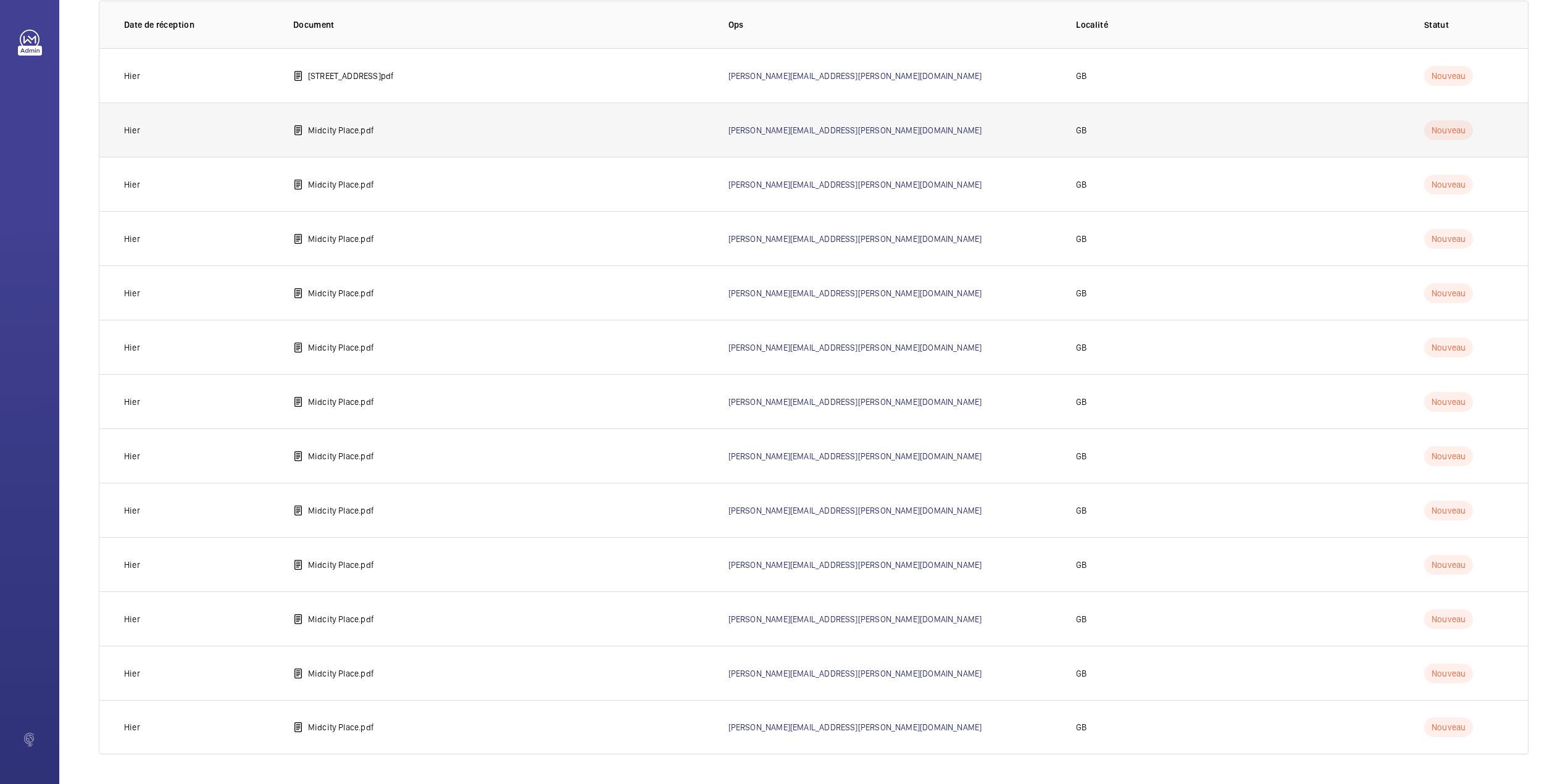
click at [339, 127] on p "Midcity Place.pdf" at bounding box center [340, 130] width 66 height 13
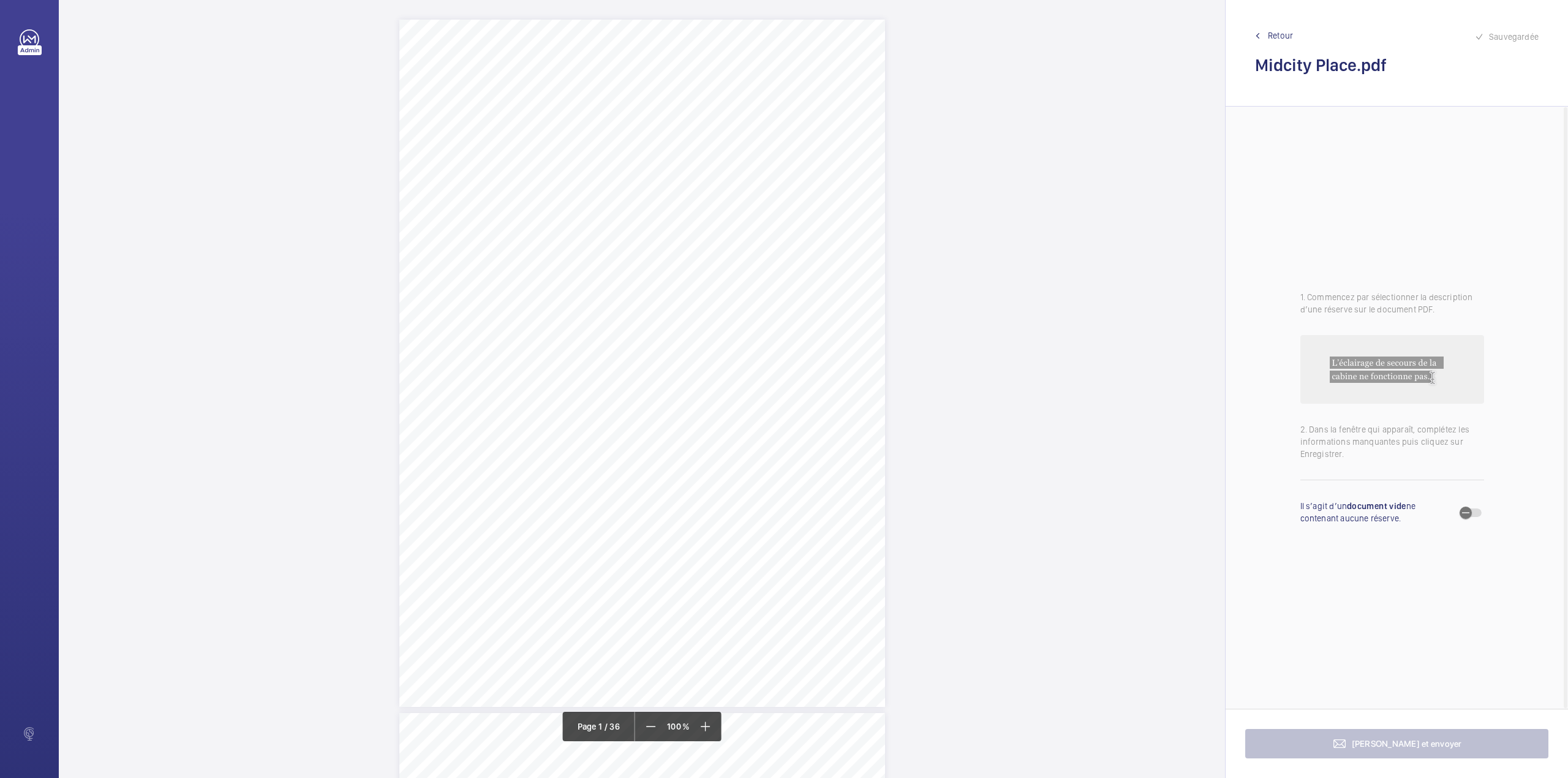
click at [652, 302] on div "Allianz Engineering Inspection Services Ltd, 57 Ladymead, Guildford, Surrey, GU…" at bounding box center [642, 363] width 486 height 687
click at [633, 123] on div "Faites un choix" at bounding box center [652, 120] width 87 height 13
click at [699, 263] on button "Annuler" at bounding box center [706, 255] width 68 height 29
click at [1279, 33] on span "Retour" at bounding box center [1280, 35] width 25 height 13
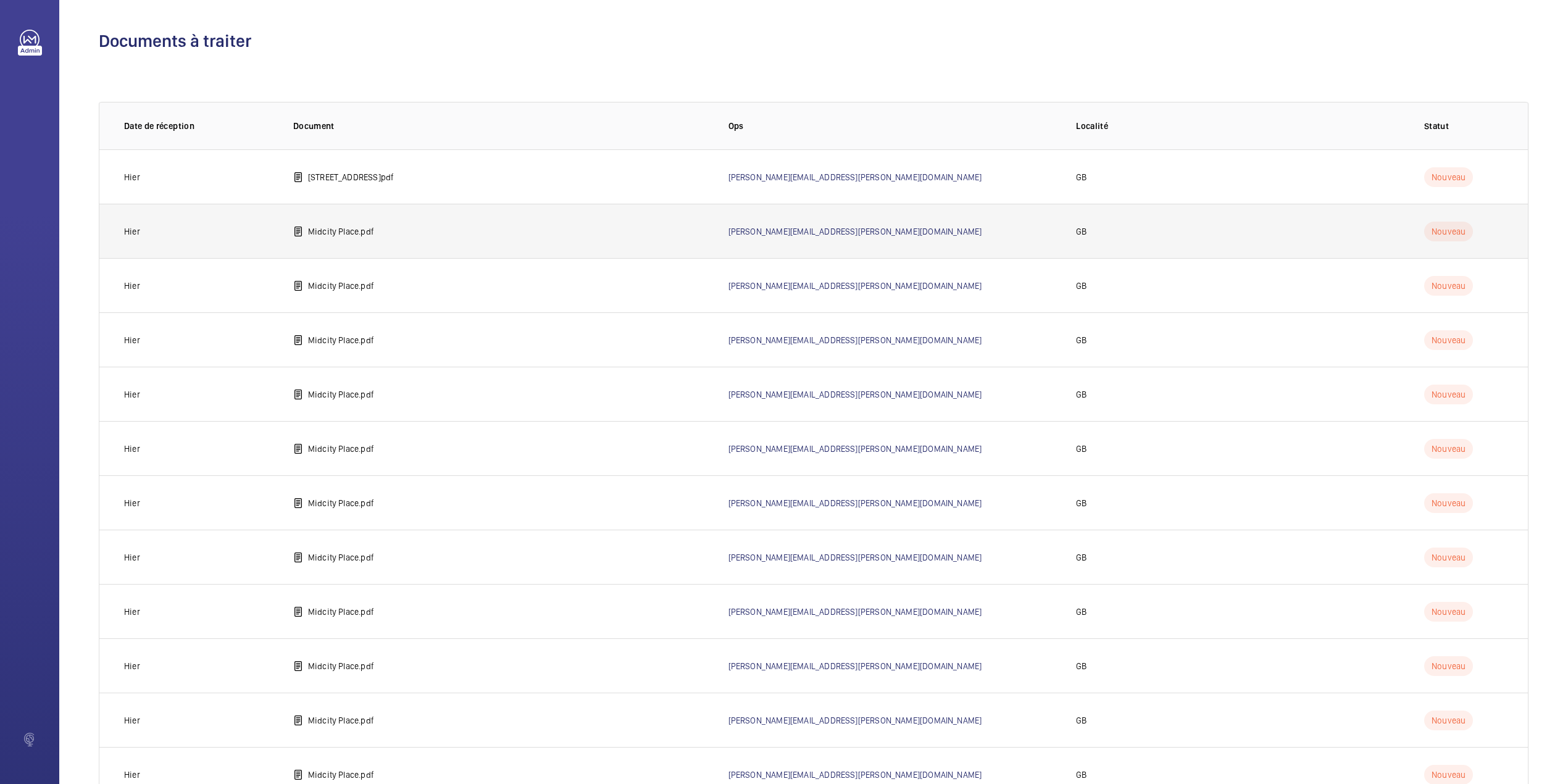
click at [346, 245] on td "Midcity Place.pdf" at bounding box center [491, 230] width 436 height 54
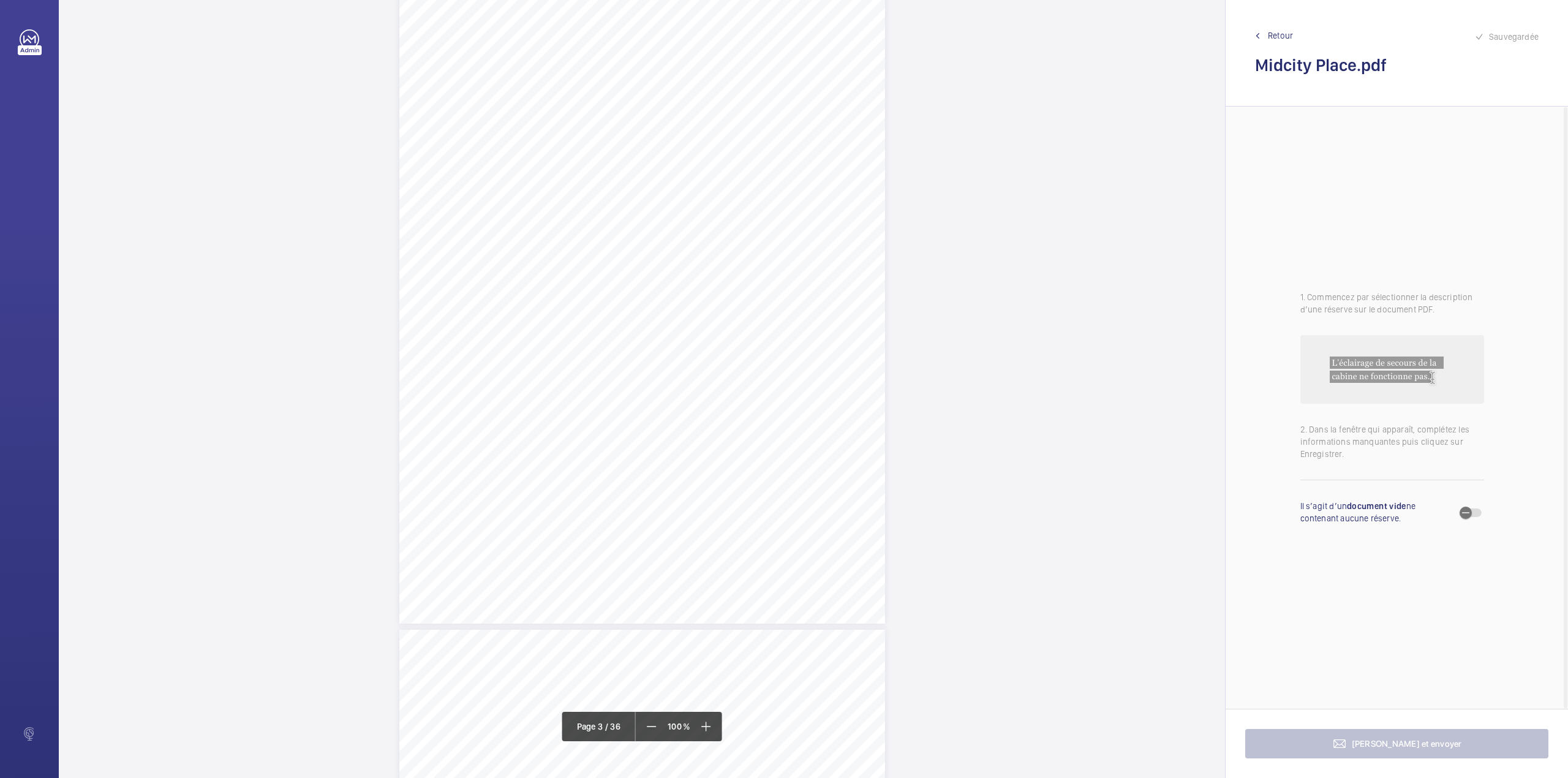
click at [584, 489] on div "Lift Report Lifting Operations & Lifting Equipment Regulation 1998 Provision & …" at bounding box center [642, 280] width 486 height 687
click at [609, 110] on wm-front-input-dropdown "Appareil concerné Faites un choix" at bounding box center [579, 119] width 100 height 50
click at [608, 123] on mat-icon at bounding box center [611, 128] width 15 height 15
click at [645, 263] on button "Annuler" at bounding box center [639, 264] width 68 height 29
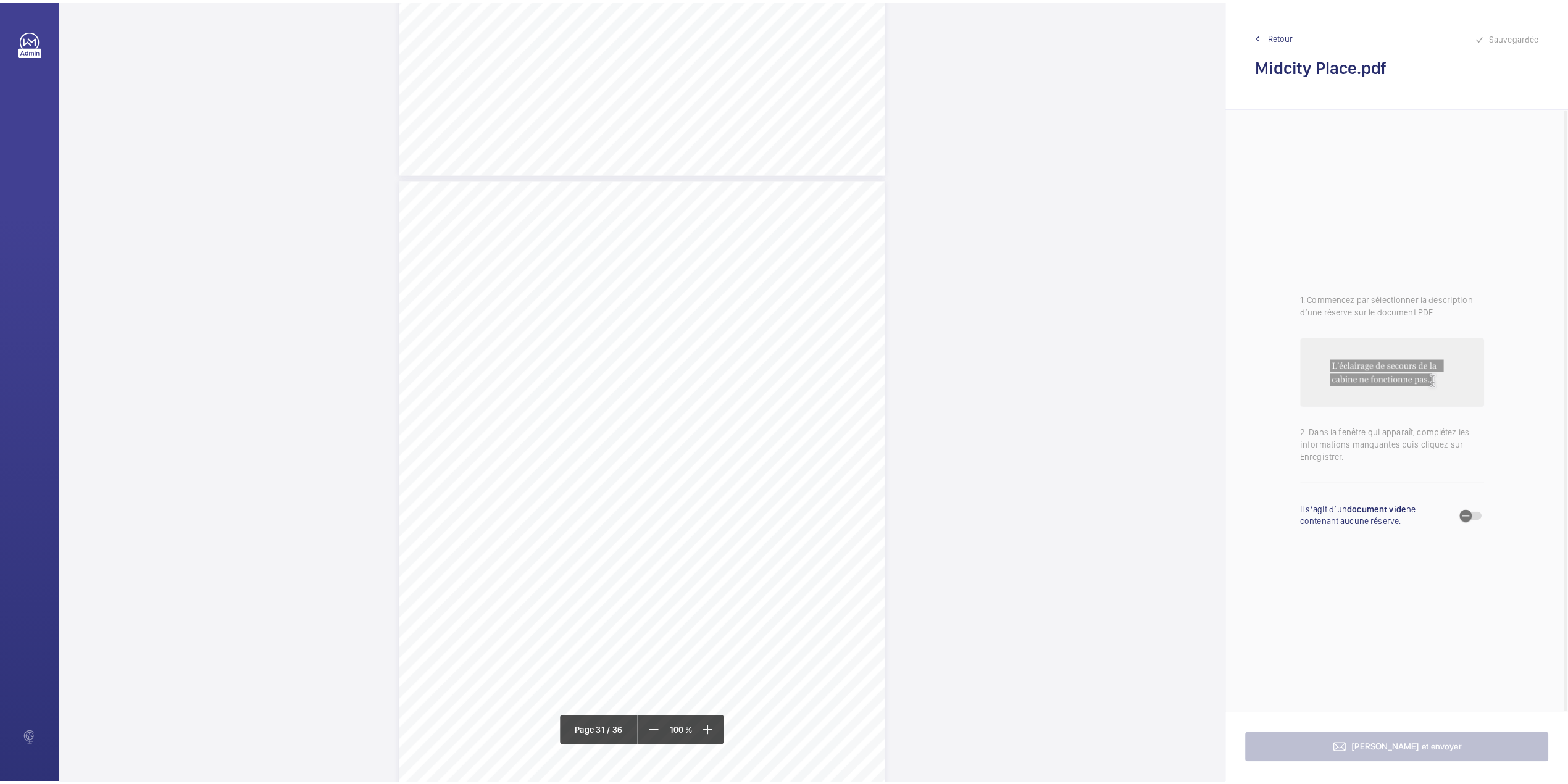
scroll to position [20398, 0]
click at [1288, 30] on span "Retour" at bounding box center [1291, 35] width 26 height 13
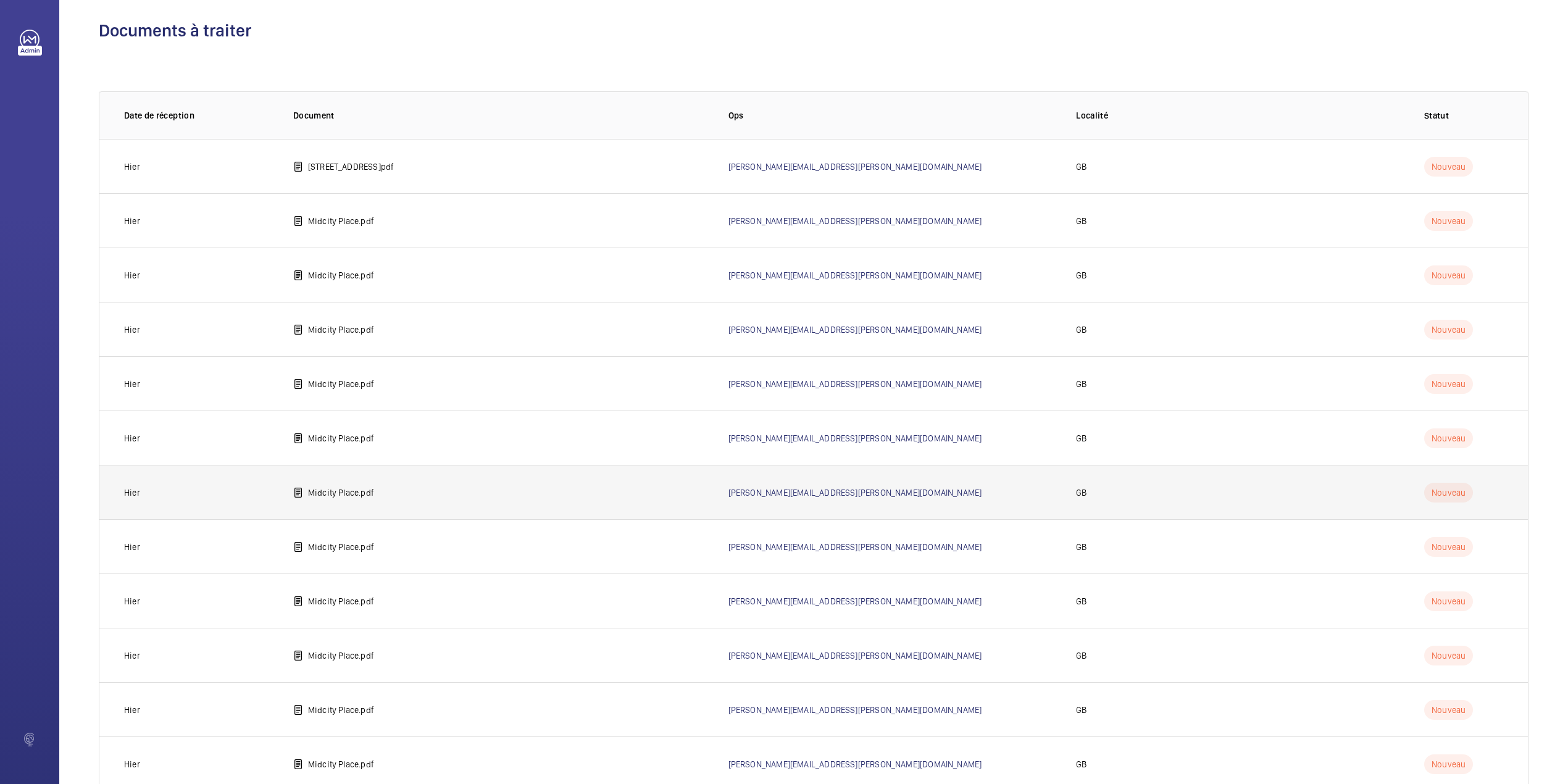
scroll to position [101, 0]
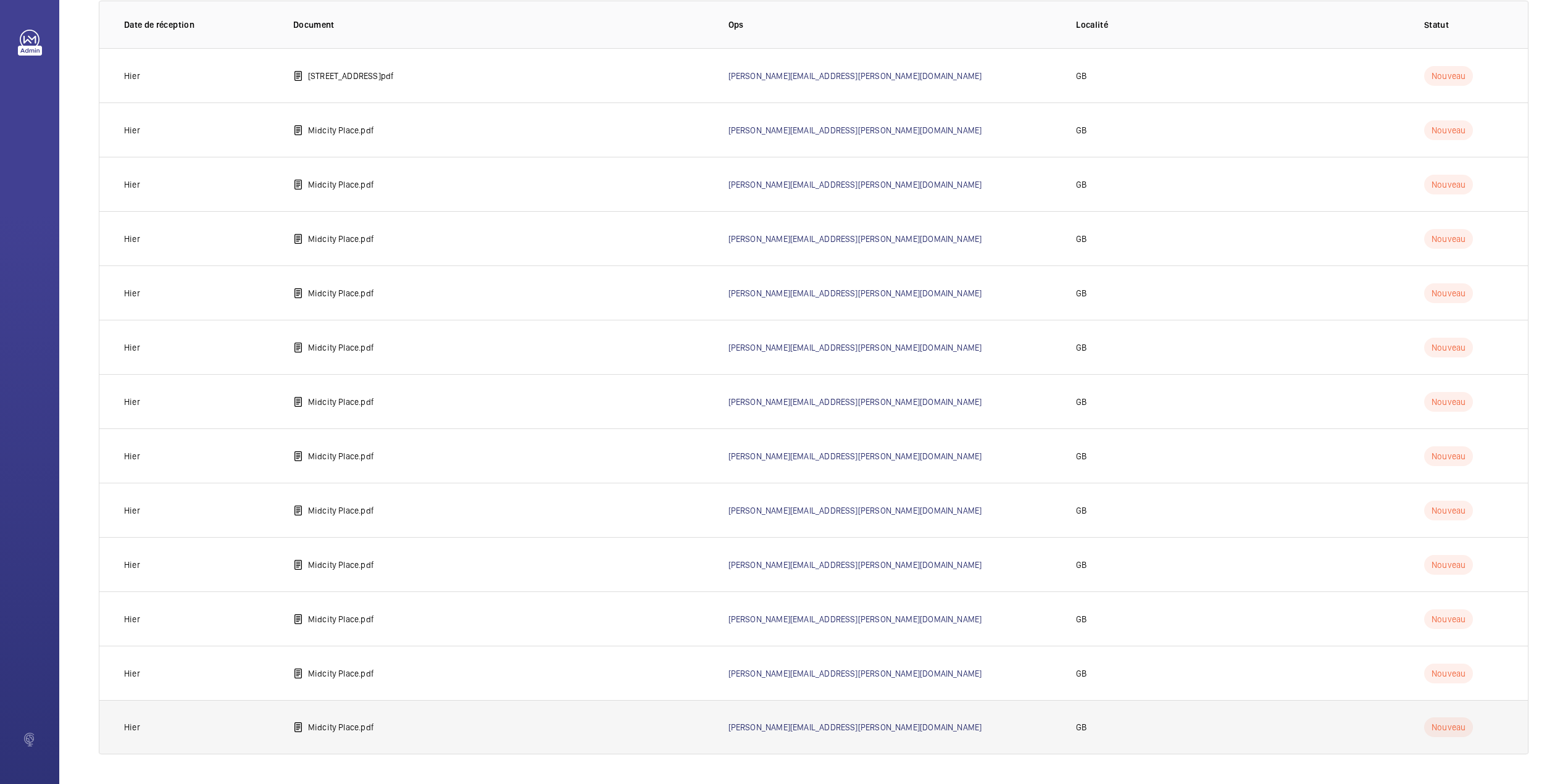
click at [369, 724] on p "Midcity Place.pdf" at bounding box center [340, 727] width 66 height 13
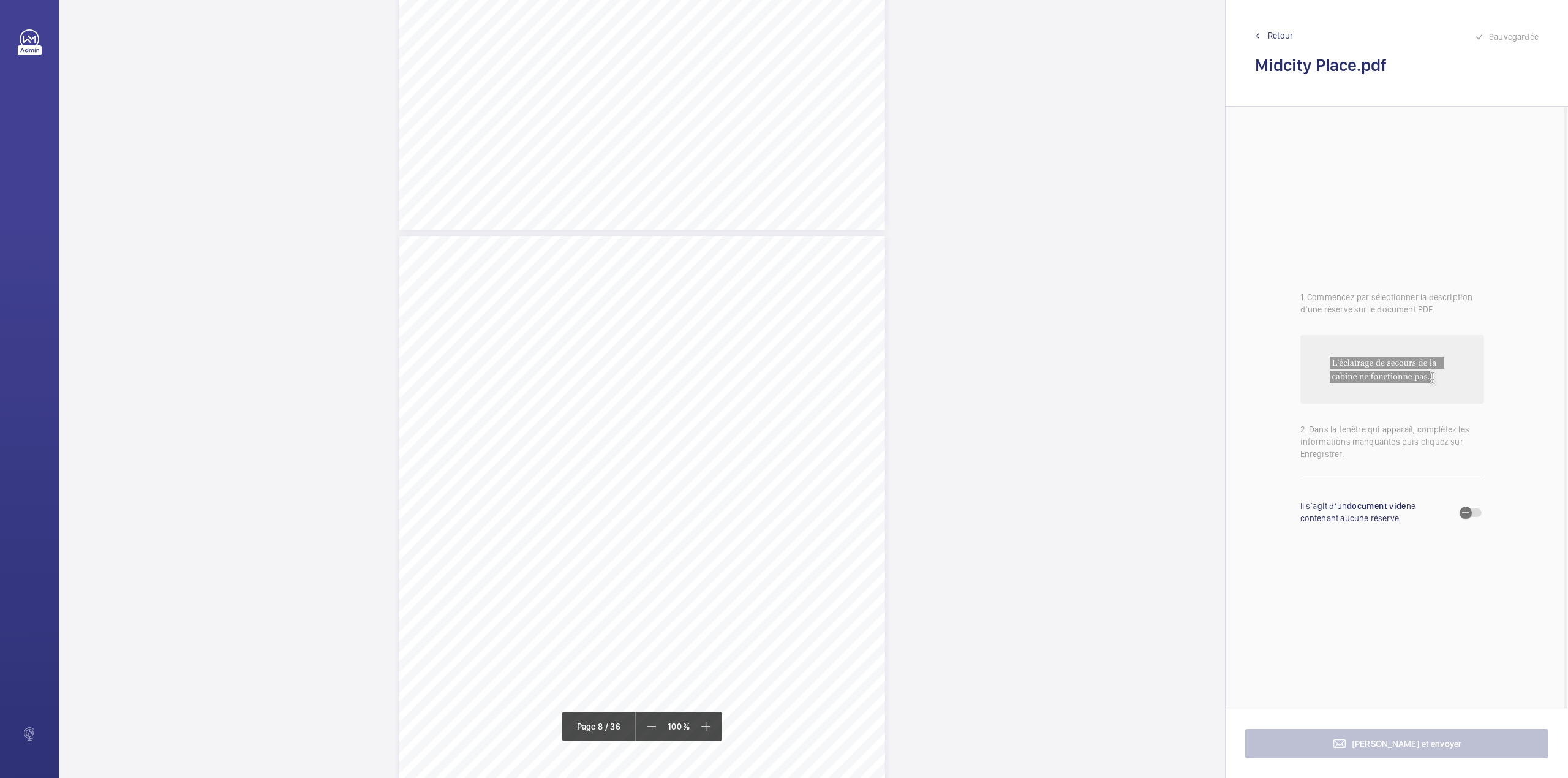
scroll to position [4657, 0]
drag, startPoint x: 640, startPoint y: 416, endPoint x: 801, endPoint y: 428, distance: 161.4
click at [801, 428] on div "Lift Report Lifting Operations & Lifting Equipment Regulation 1998 Provision & …" at bounding box center [642, 561] width 486 height 687
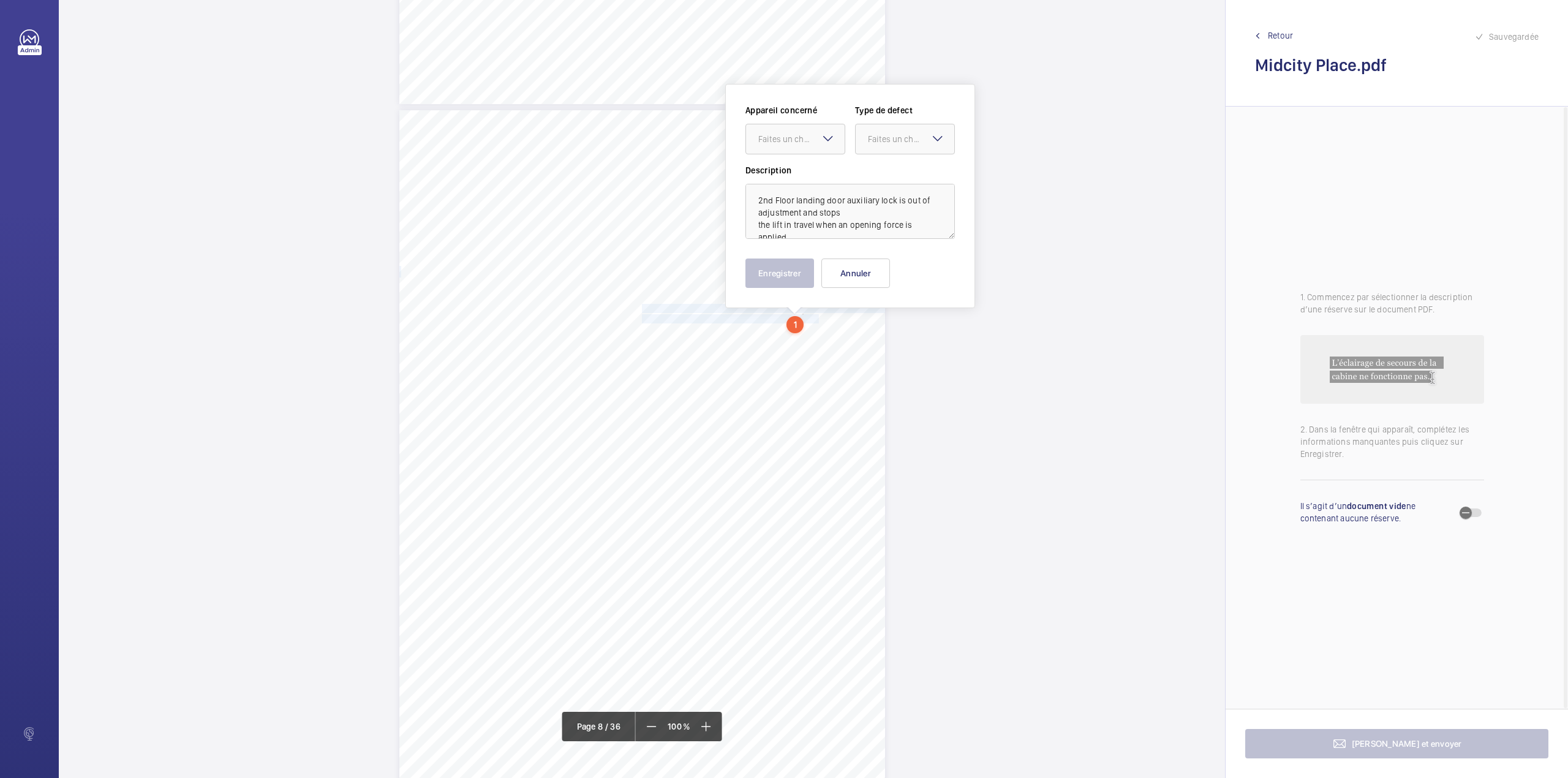
scroll to position [4774, 0]
click at [794, 126] on div "Faites un choix" at bounding box center [801, 129] width 87 height 13
click at [802, 163] on span "2610-SAV-MCTP-VT - Lift1 - 8" at bounding box center [795, 166] width 74 height 13
drag, startPoint x: 888, startPoint y: 131, endPoint x: 888, endPoint y: 143, distance: 12.0
click at [888, 133] on div "Faites un choix" at bounding box center [911, 129] width 87 height 13
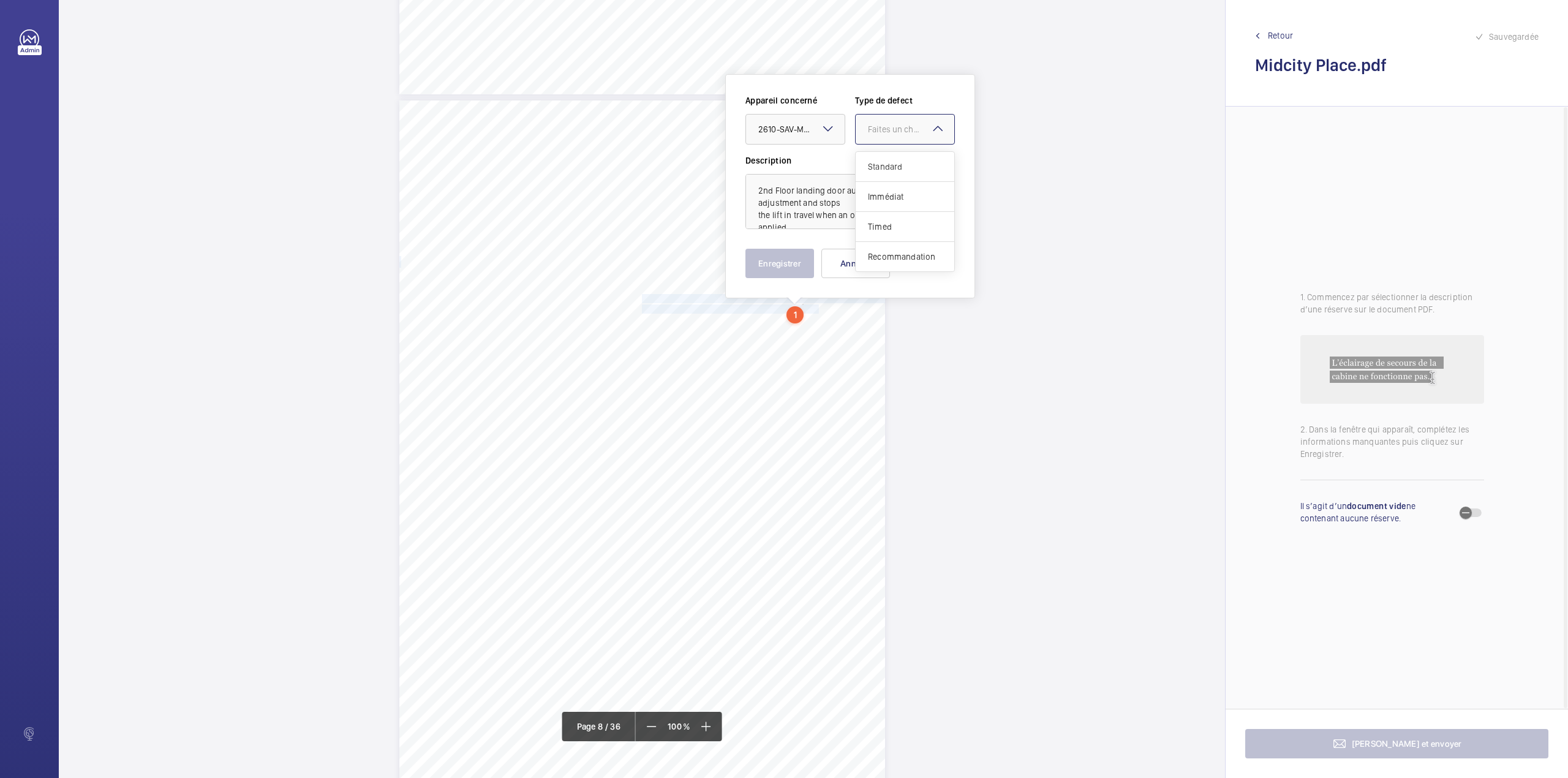
click at [888, 159] on div "Standard" at bounding box center [905, 167] width 99 height 30
click at [796, 269] on button "Enregistrer" at bounding box center [780, 264] width 68 height 29
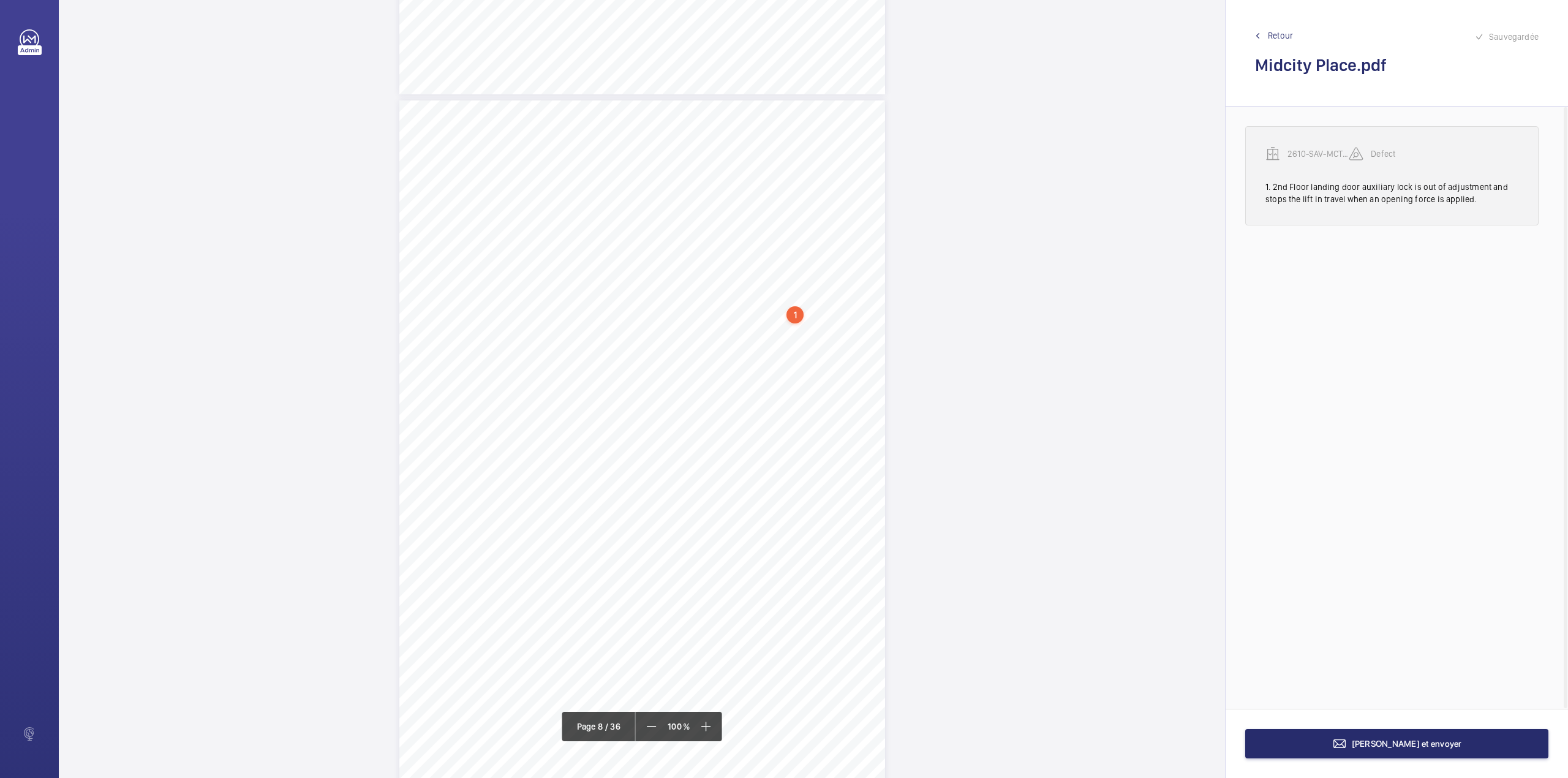
click at [1319, 147] on div "2610-SAV-MCTP-VT - Lift1 - 8" at bounding box center [1307, 153] width 83 height 15
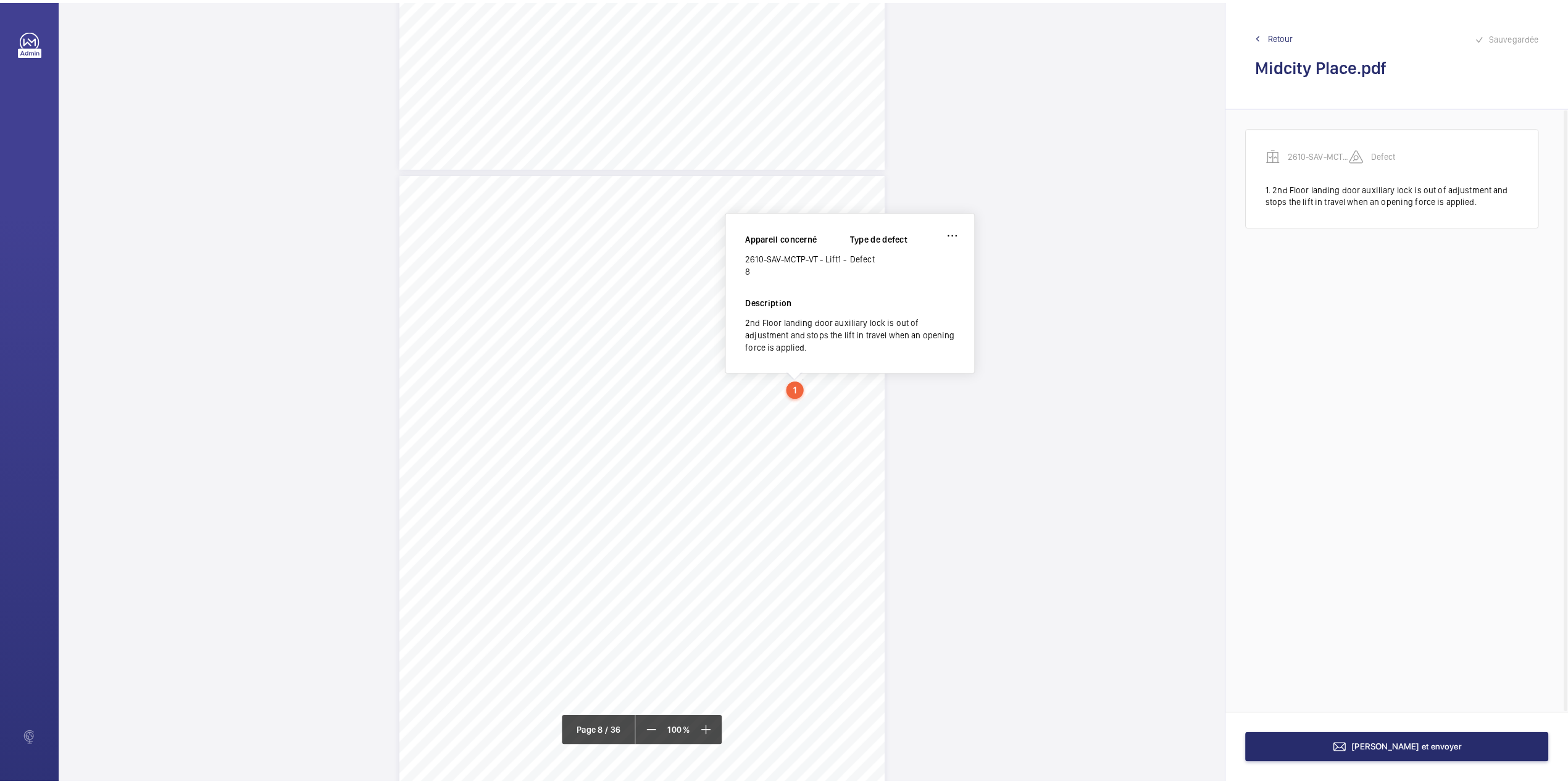
scroll to position [4736, 0]
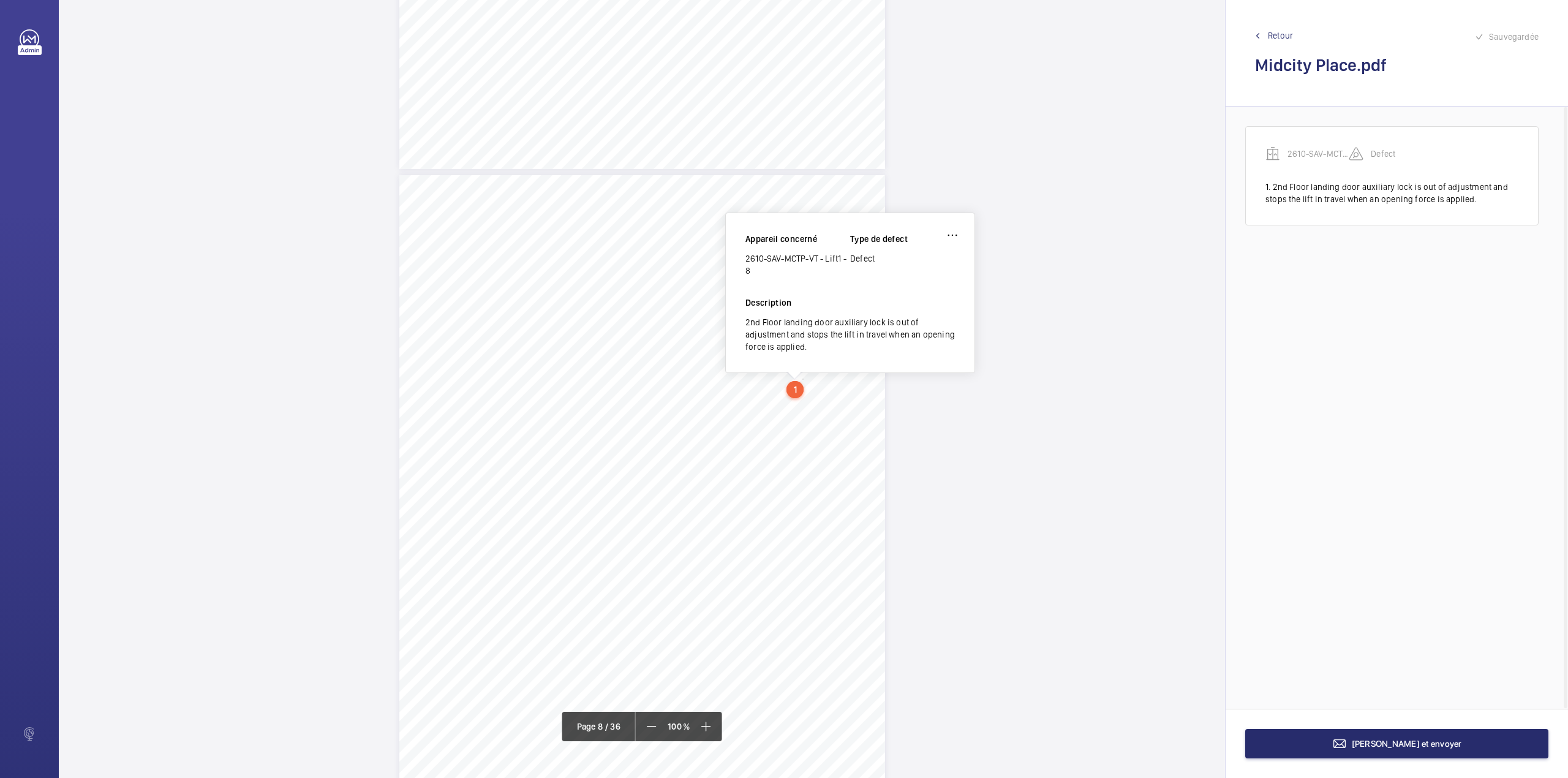
drag, startPoint x: 747, startPoint y: 258, endPoint x: 749, endPoint y: 265, distance: 7.3
click at [749, 265] on div "2610-SAV-MCTP-VT - Lift1 - 8" at bounding box center [797, 265] width 104 height 24
click at [1373, 743] on span "Terminer et envoyer" at bounding box center [1406, 744] width 110 height 10
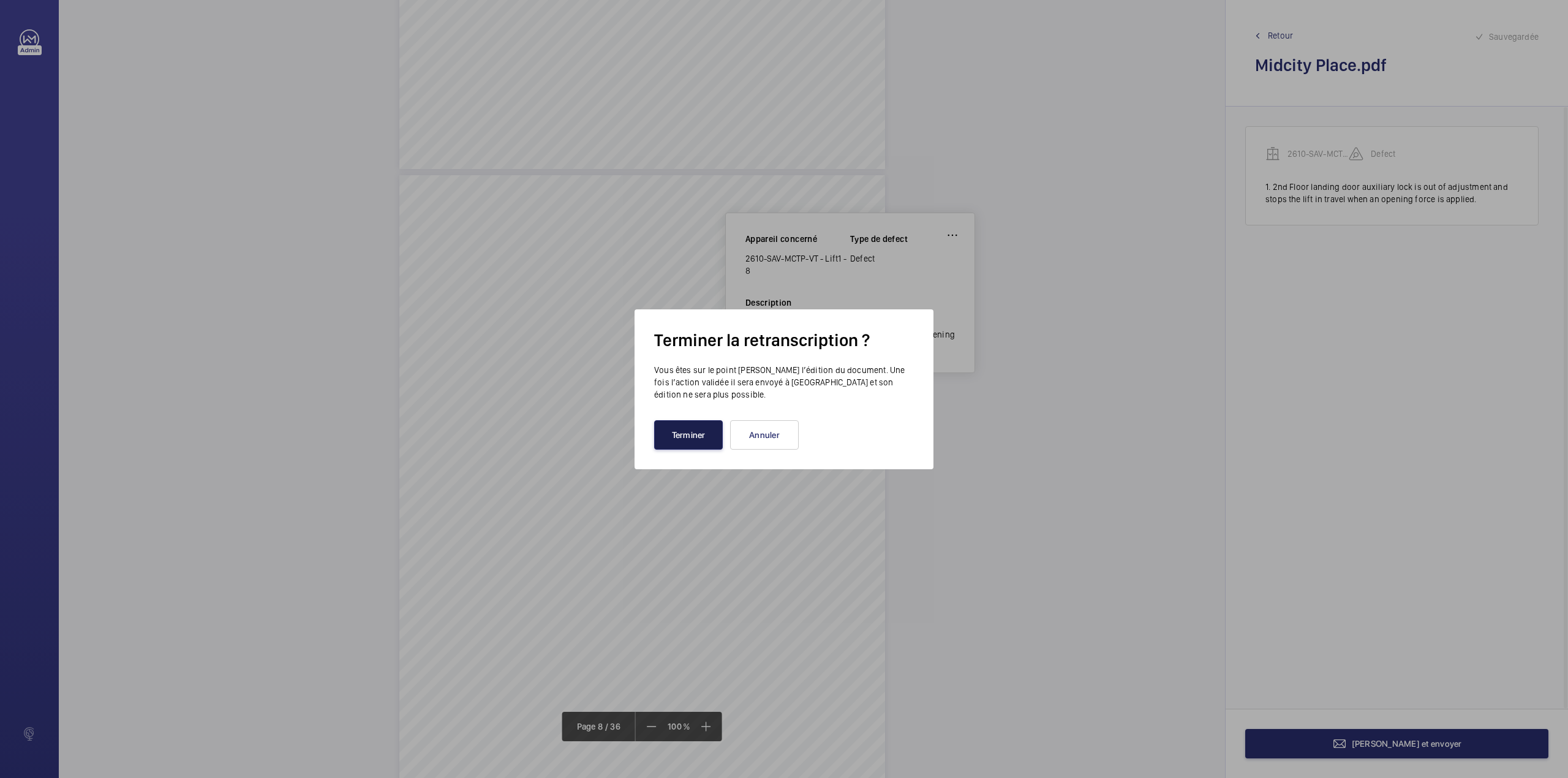
click at [671, 432] on button "Terminer" at bounding box center [688, 435] width 68 height 29
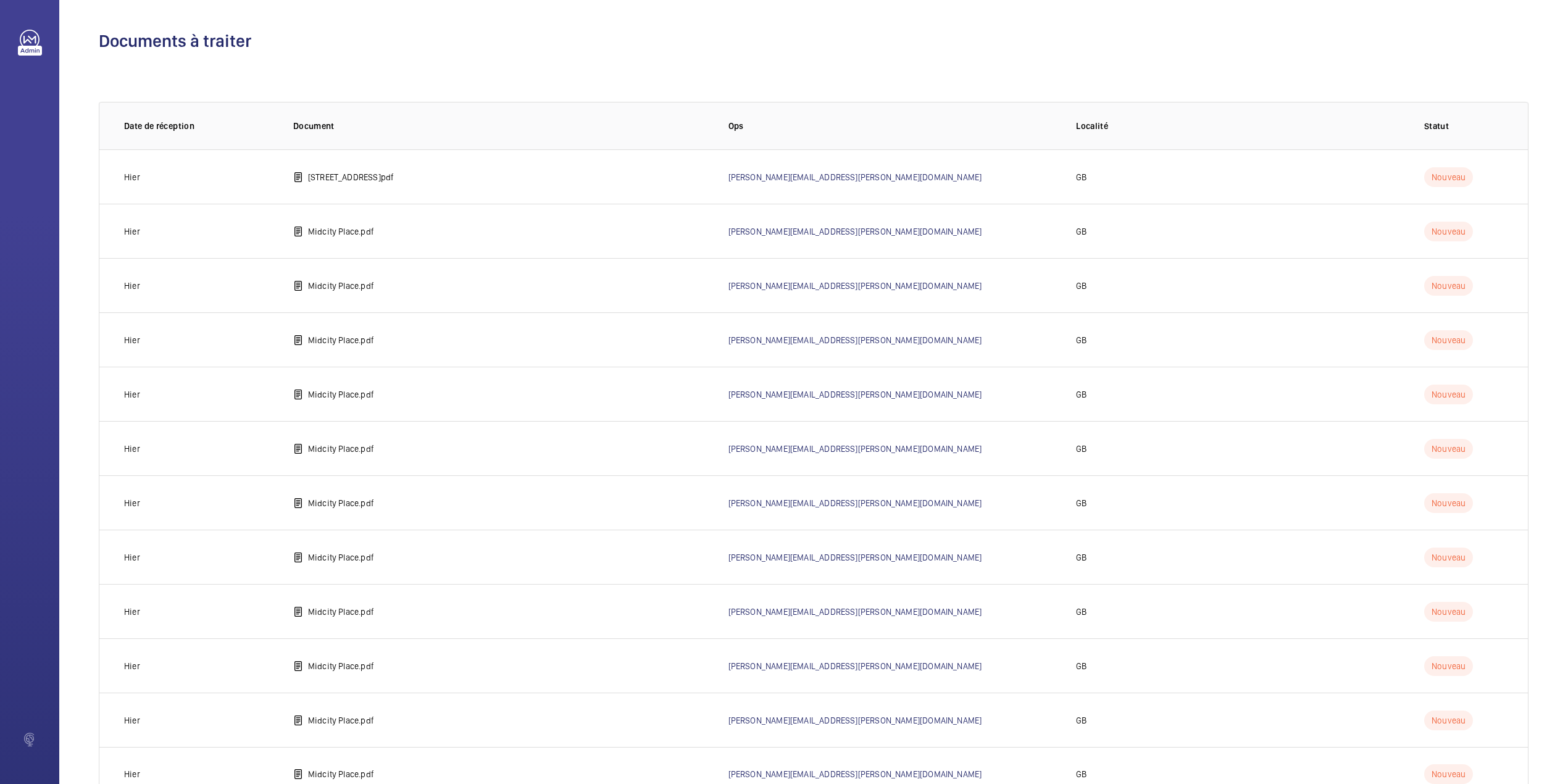
scroll to position [47, 0]
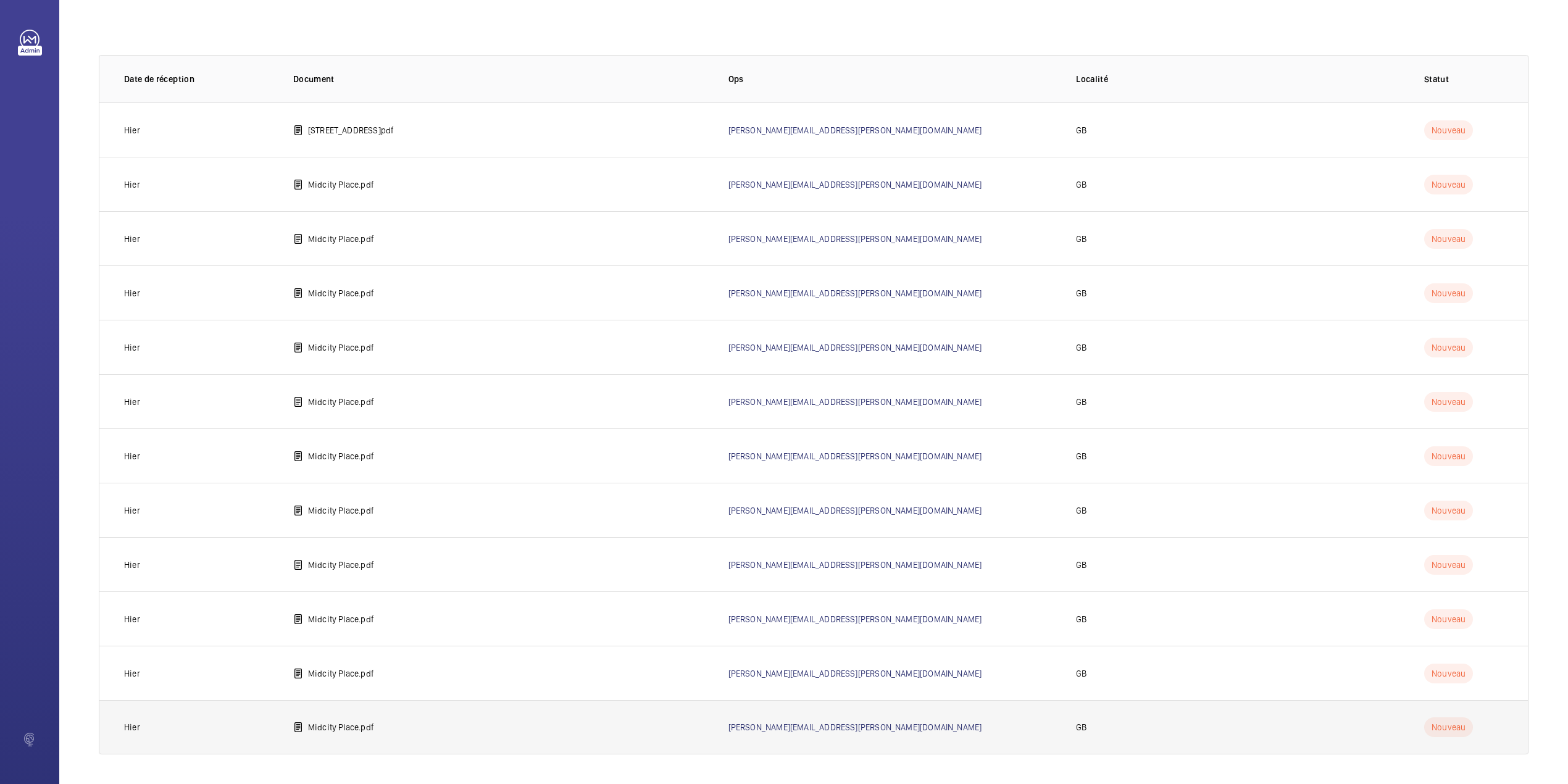
click at [339, 729] on p "Midcity Place.pdf" at bounding box center [340, 727] width 66 height 13
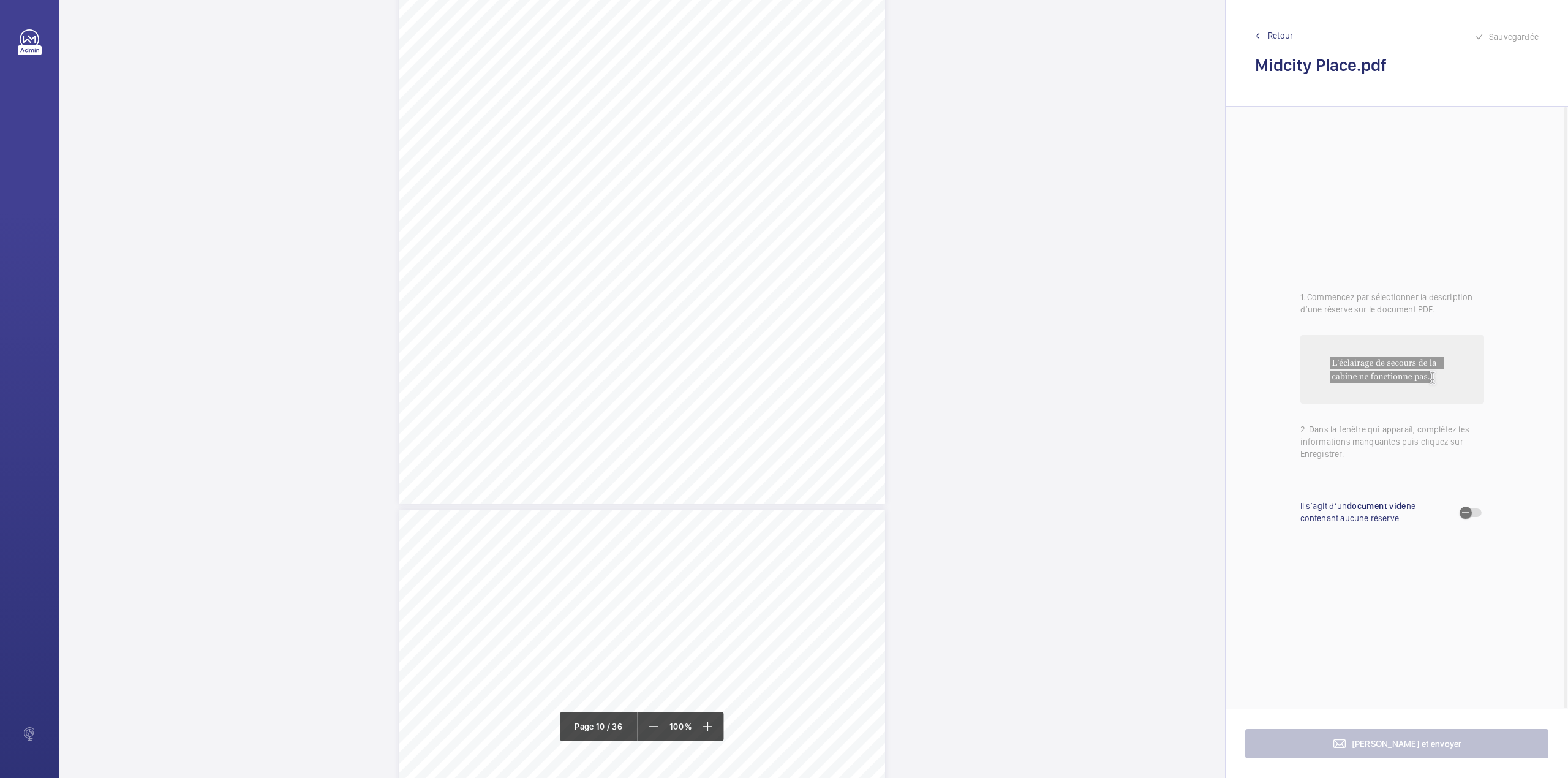
scroll to position [5719, 0]
drag, startPoint x: 640, startPoint y: 365, endPoint x: 830, endPoint y: 371, distance: 190.1
click at [830, 371] on div "Lift Report Lifting Operations & Lifting Equipment Regulation 1998 Provision & …" at bounding box center [642, 193] width 486 height 687
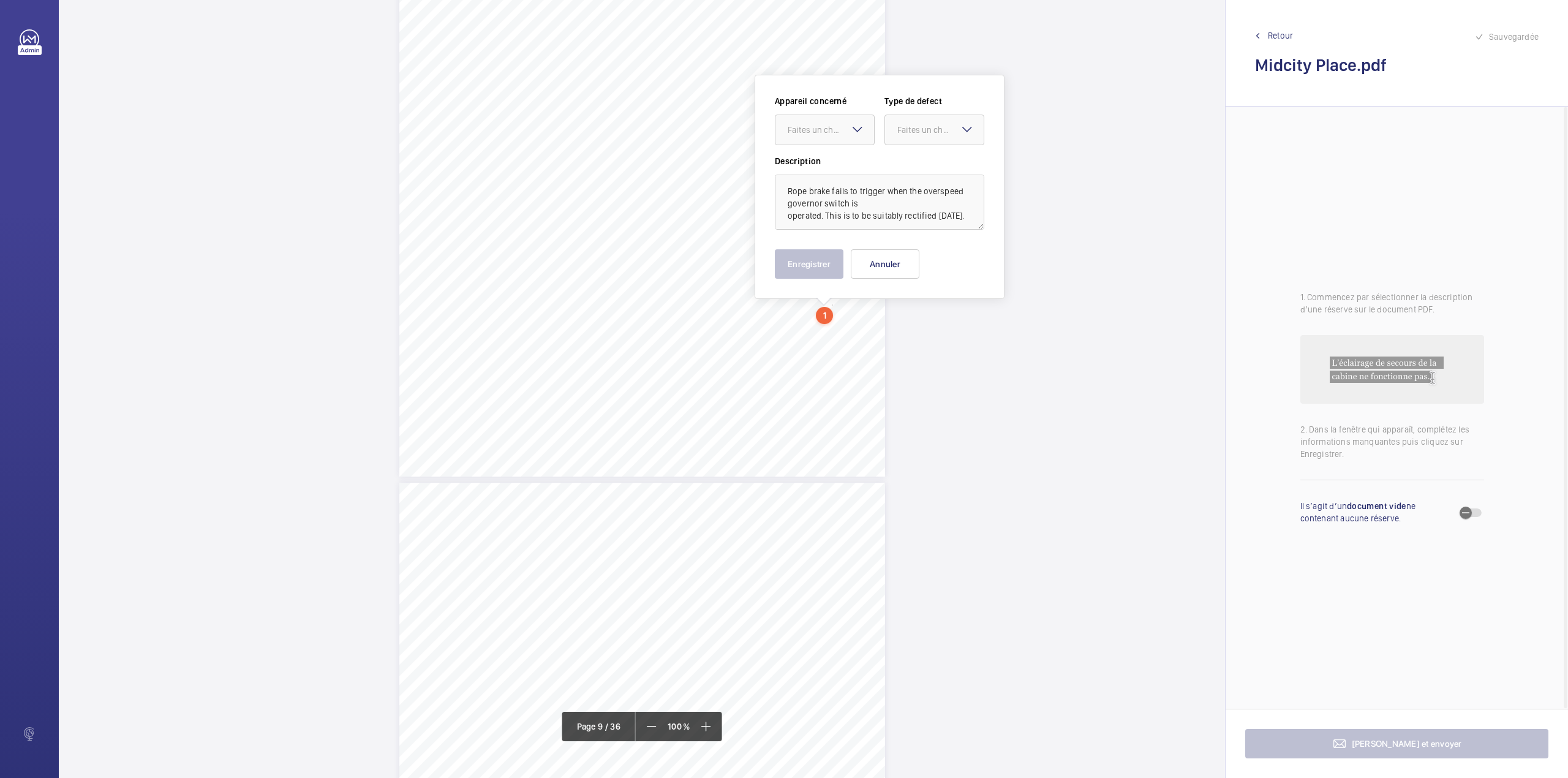
scroll to position [5781, 0]
click at [824, 138] on div at bounding box center [824, 129] width 99 height 29
click at [825, 155] on div "Vertical Transportation - Audit Report" at bounding box center [824, 167] width 99 height 29
click at [921, 125] on div "Faites un choix" at bounding box center [941, 129] width 87 height 13
click at [911, 218] on div "Timed" at bounding box center [934, 226] width 99 height 30
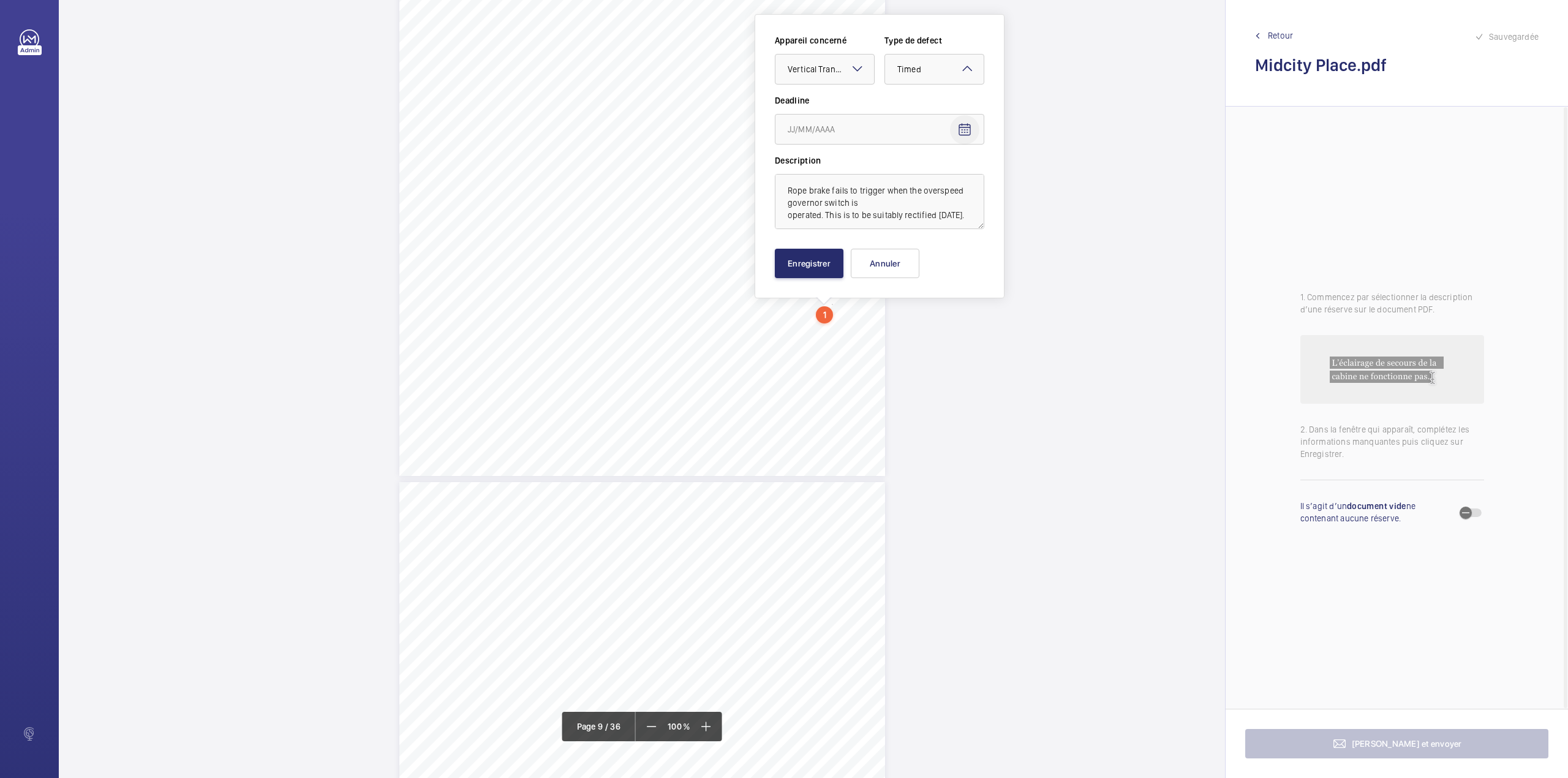
click at [958, 136] on mat-icon "Open calendar" at bounding box center [964, 130] width 15 height 15
click at [915, 177] on span "Previous month" at bounding box center [916, 178] width 24 height 24
click at [946, 177] on span "Next month" at bounding box center [941, 178] width 24 height 24
click at [914, 323] on span "30" at bounding box center [915, 327] width 22 height 22
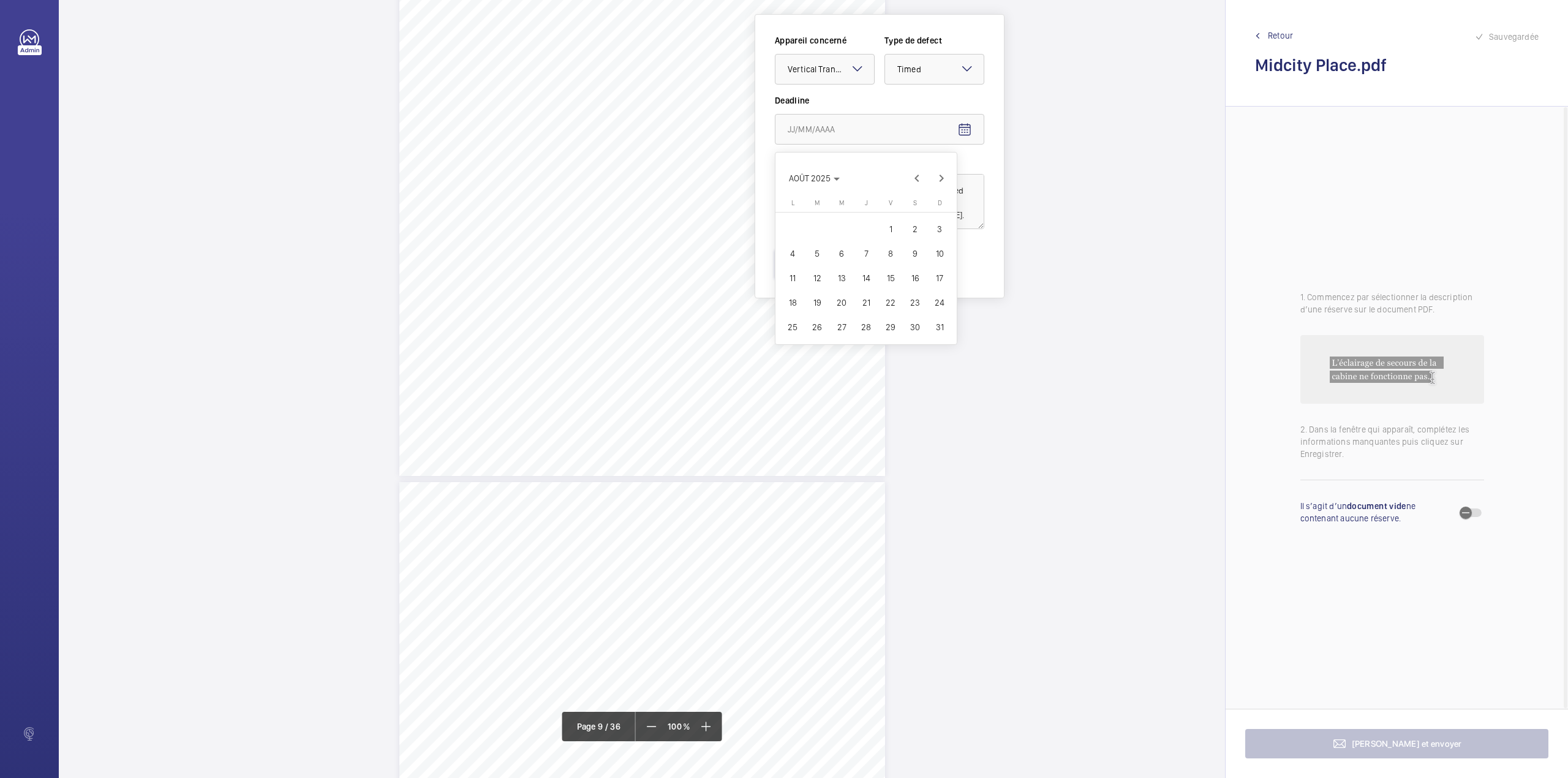
type input "30/08/2025"
click at [807, 255] on button "Enregistrer" at bounding box center [809, 264] width 68 height 29
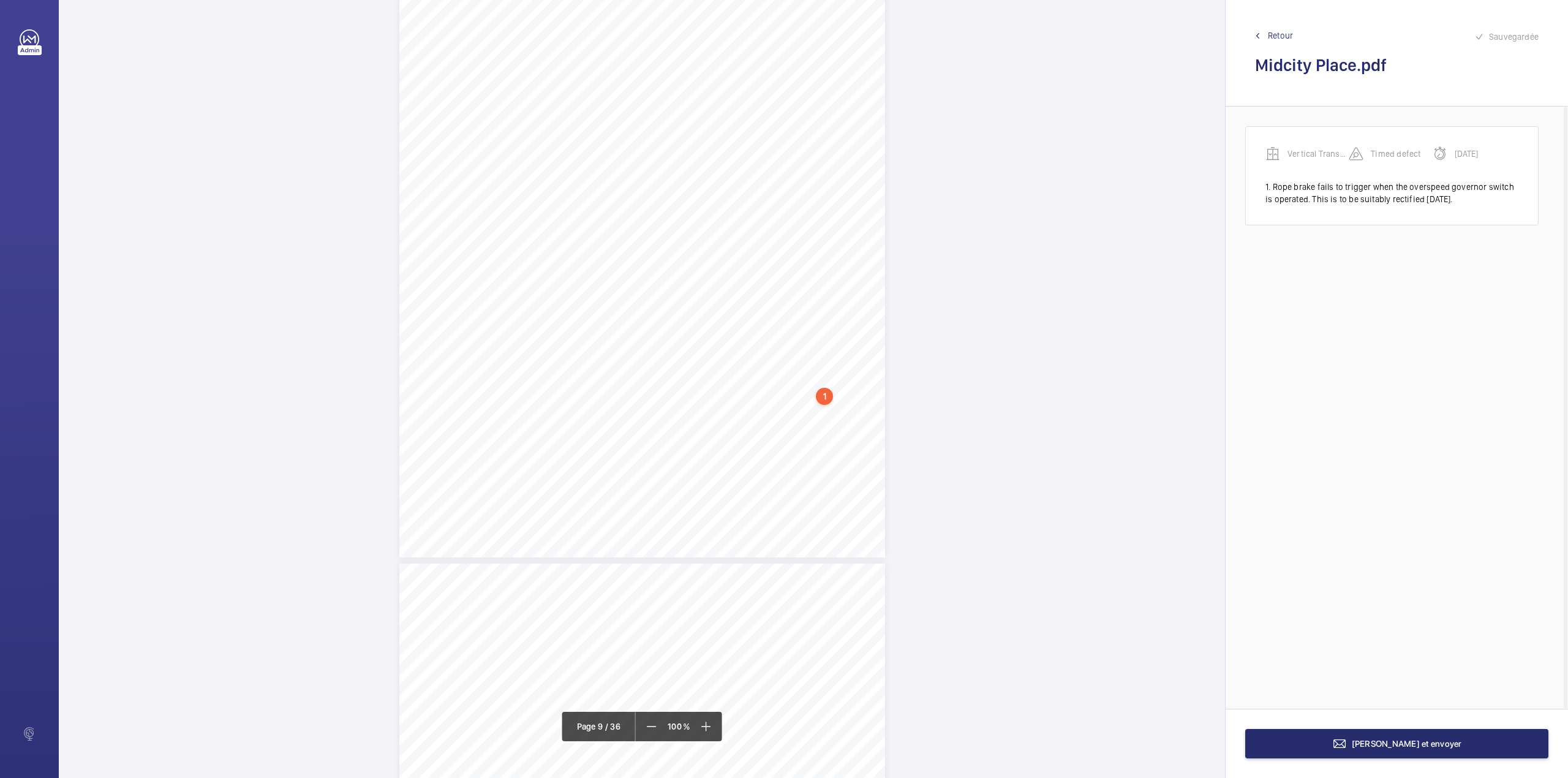
scroll to position [5944, 0]
drag, startPoint x: 640, startPoint y: 527, endPoint x: 694, endPoint y: 537, distance: 54.9
click at [694, 537] on div "Lift Report Lifting Operations & Lifting Equipment Regulation 1998 Provision & …" at bounding box center [642, 662] width 486 height 687
click at [699, 135] on div "Faites un choix" at bounding box center [694, 129] width 87 height 13
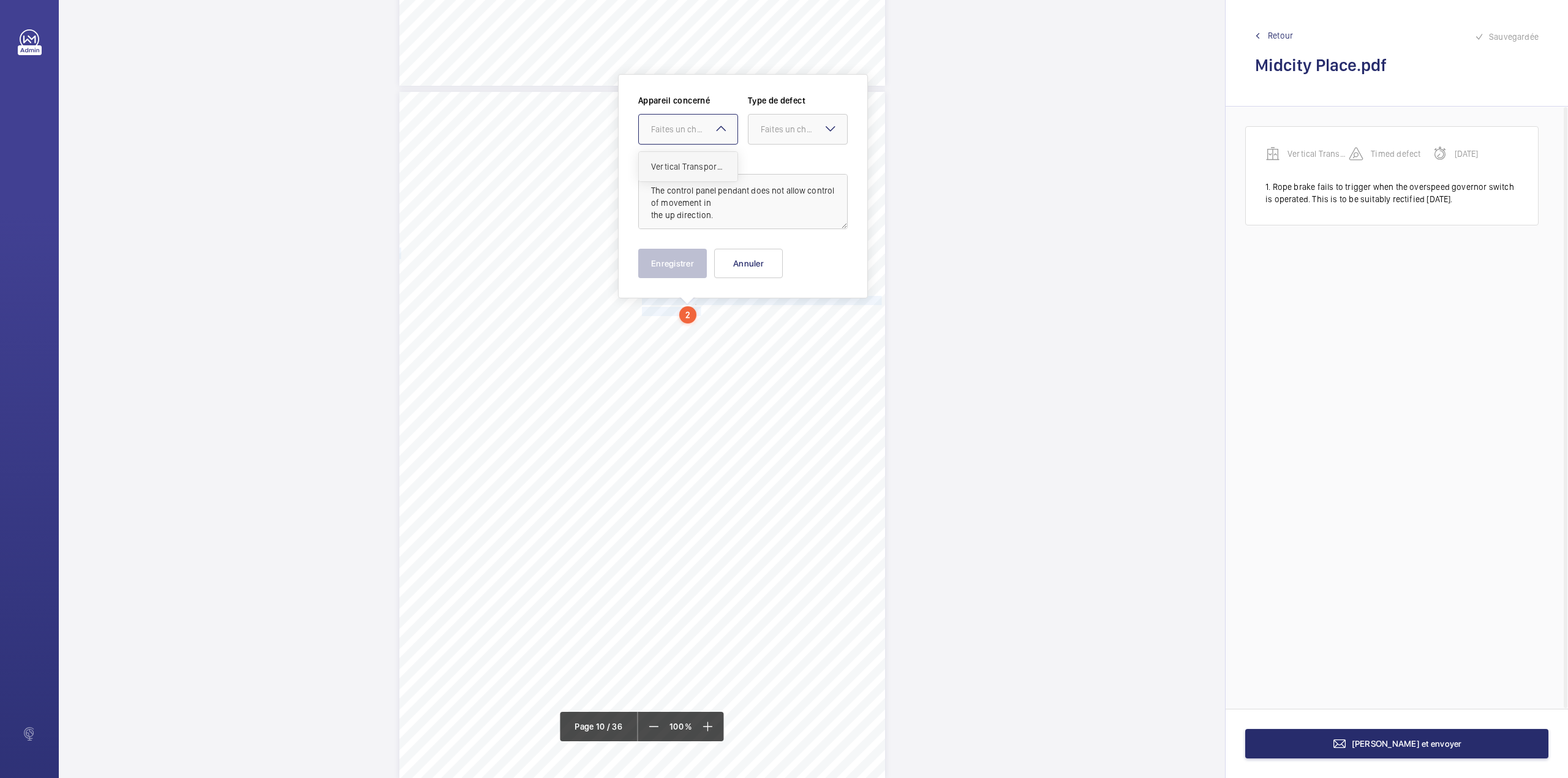
click at [706, 157] on div "Vertical Transportation - Audit Report" at bounding box center [688, 167] width 99 height 29
click at [783, 138] on div at bounding box center [797, 129] width 99 height 29
click at [770, 178] on div "Standard" at bounding box center [797, 167] width 99 height 30
click at [684, 261] on button "Enregistrer" at bounding box center [672, 264] width 68 height 29
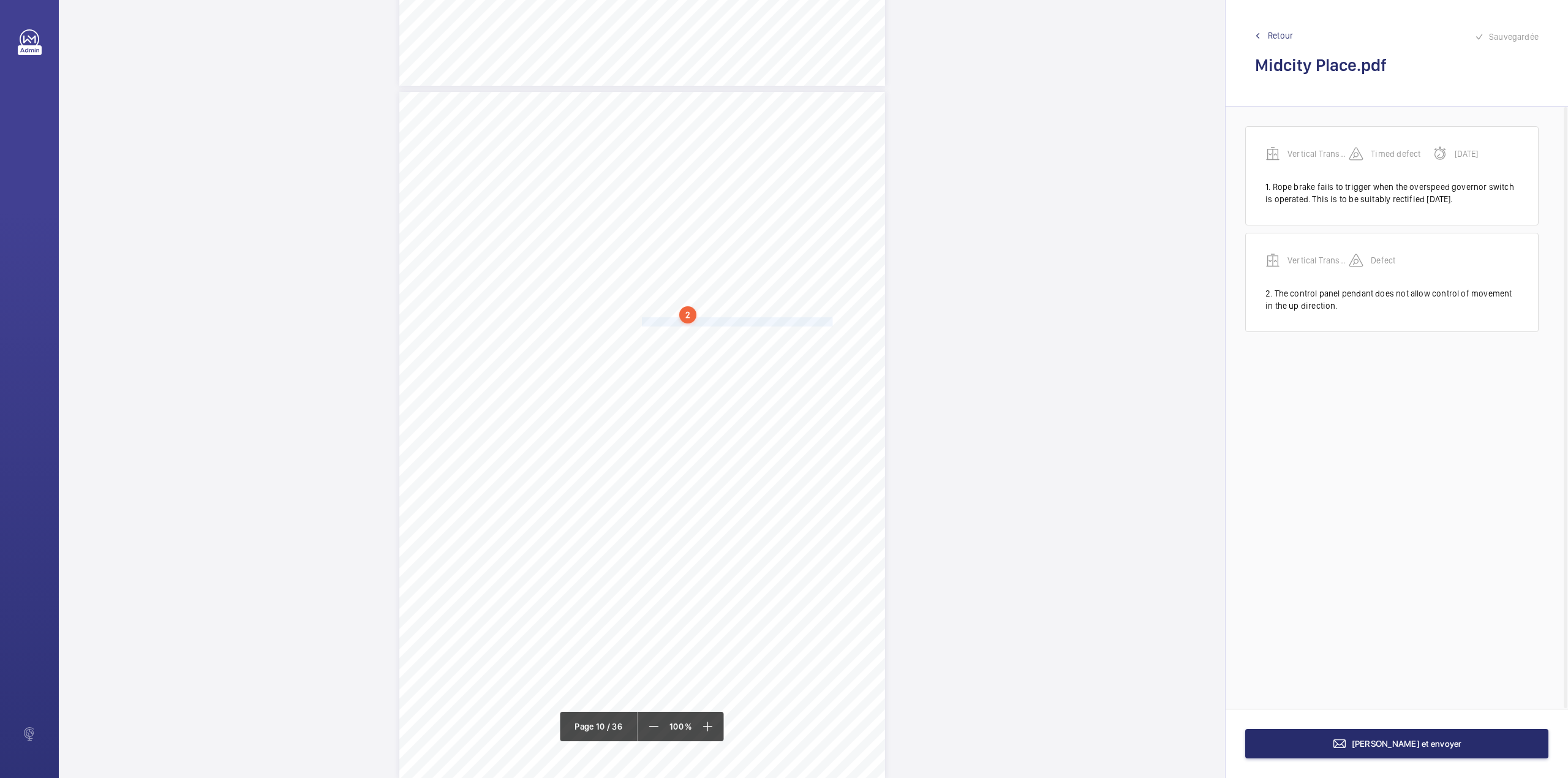
drag, startPoint x: 640, startPoint y: 320, endPoint x: 814, endPoint y: 319, distance: 174.0
click at [814, 319] on span "Various landing door aircords have minor splintering." at bounding box center [738, 322] width 191 height 8
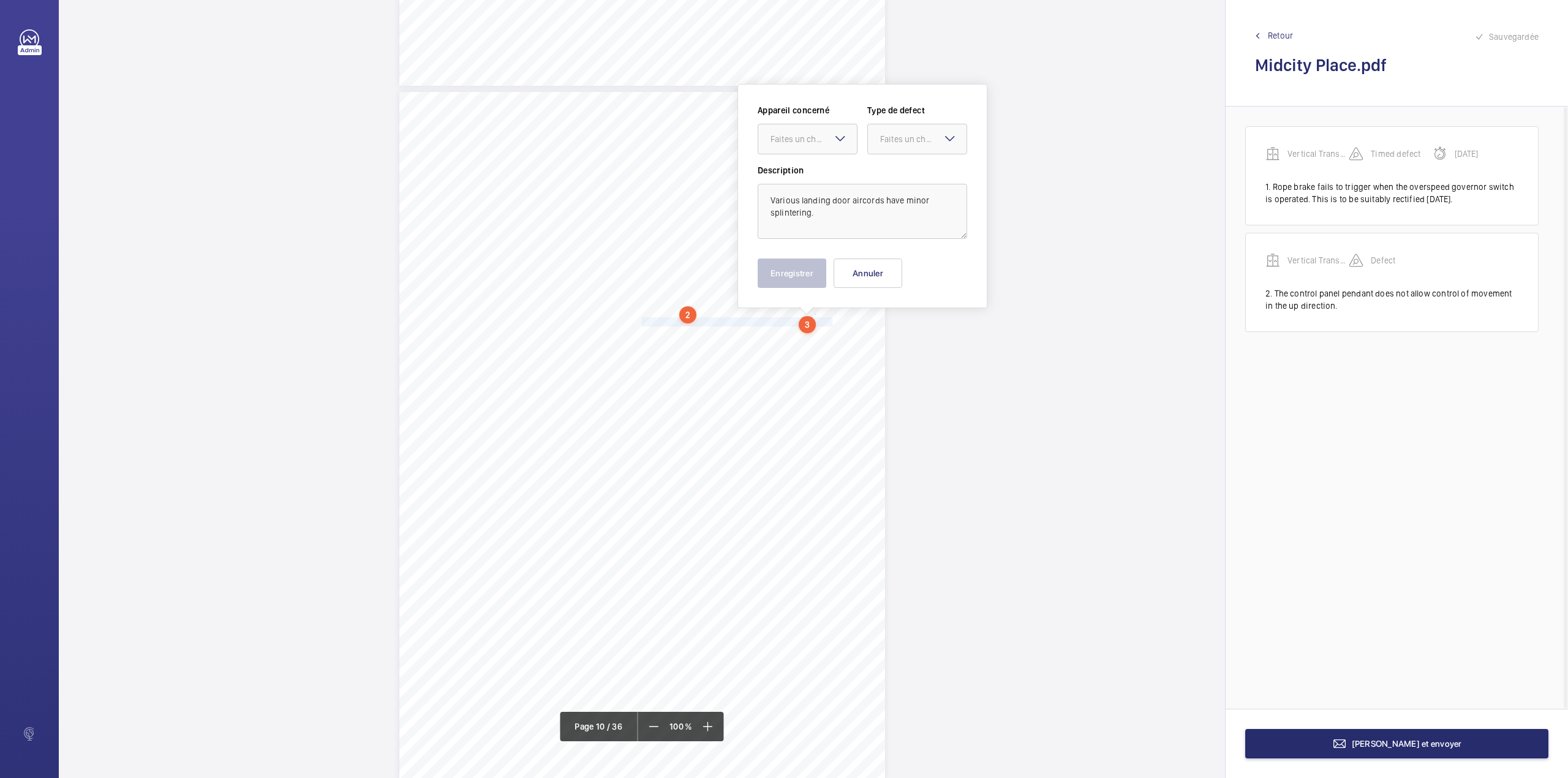
scroll to position [6180, 0]
click at [800, 136] on div at bounding box center [807, 129] width 99 height 29
click at [805, 155] on div "Vertical Transportation - Audit Report" at bounding box center [807, 167] width 99 height 29
click at [912, 141] on div at bounding box center [917, 129] width 99 height 29
click at [907, 163] on span "Standard" at bounding box center [917, 166] width 74 height 13
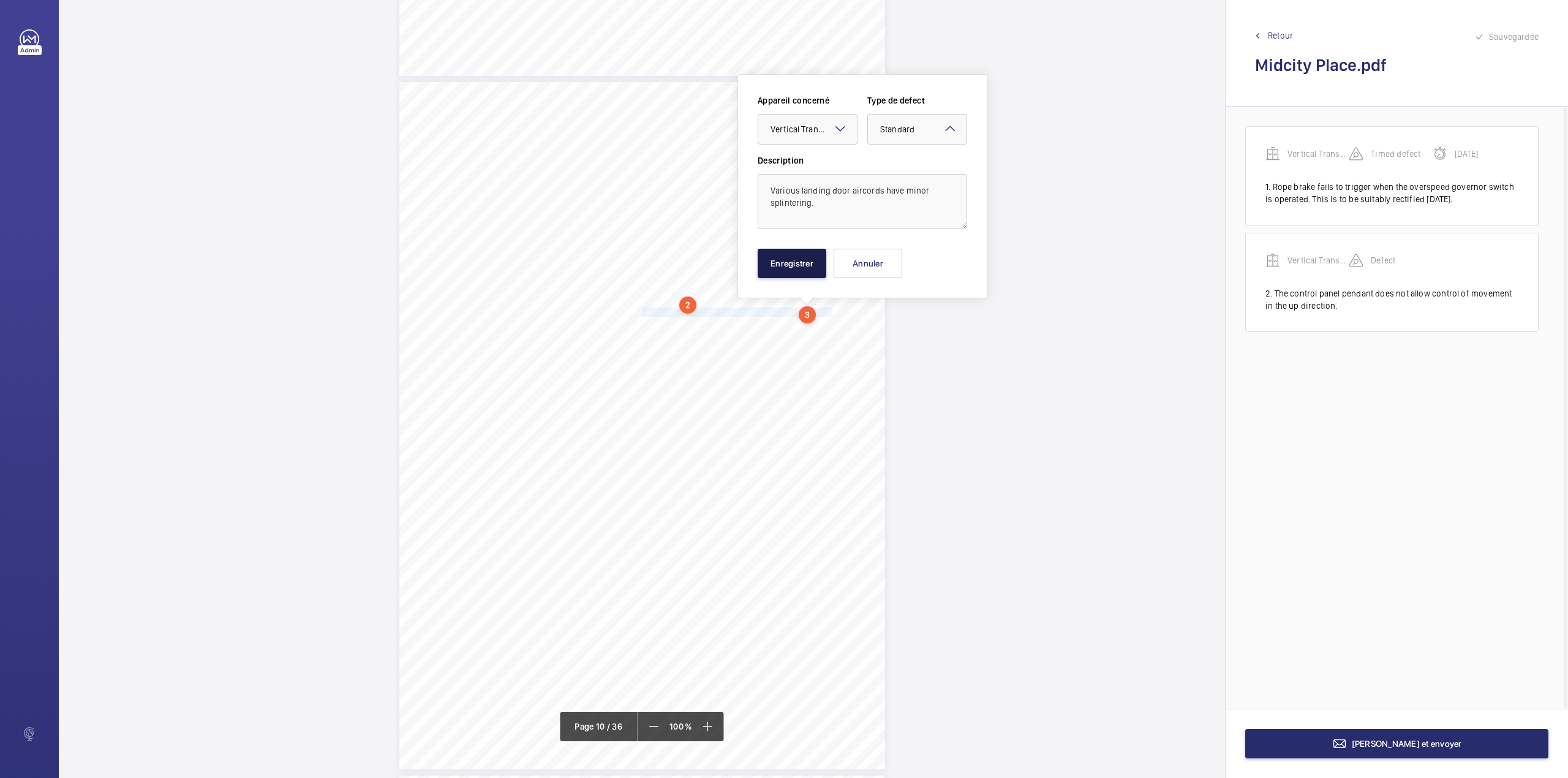
click at [789, 267] on button "Enregistrer" at bounding box center [792, 264] width 68 height 29
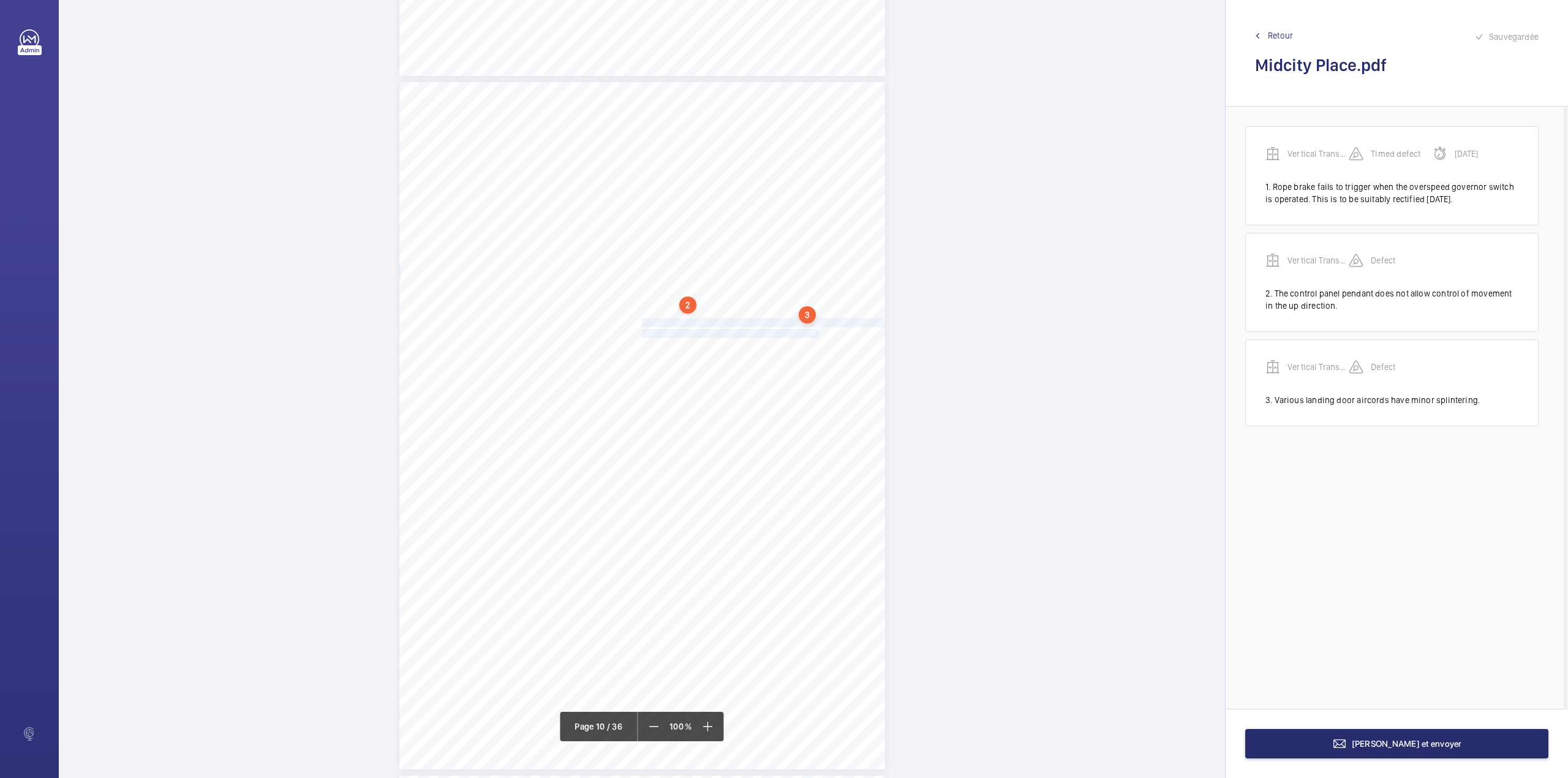
drag, startPoint x: 640, startPoint y: 319, endPoint x: 802, endPoint y: 334, distance: 162.7
click at [802, 334] on div "Lift Report Lifting Operations & Lifting Equipment Regulation 1998 Provision & …" at bounding box center [642, 426] width 486 height 687
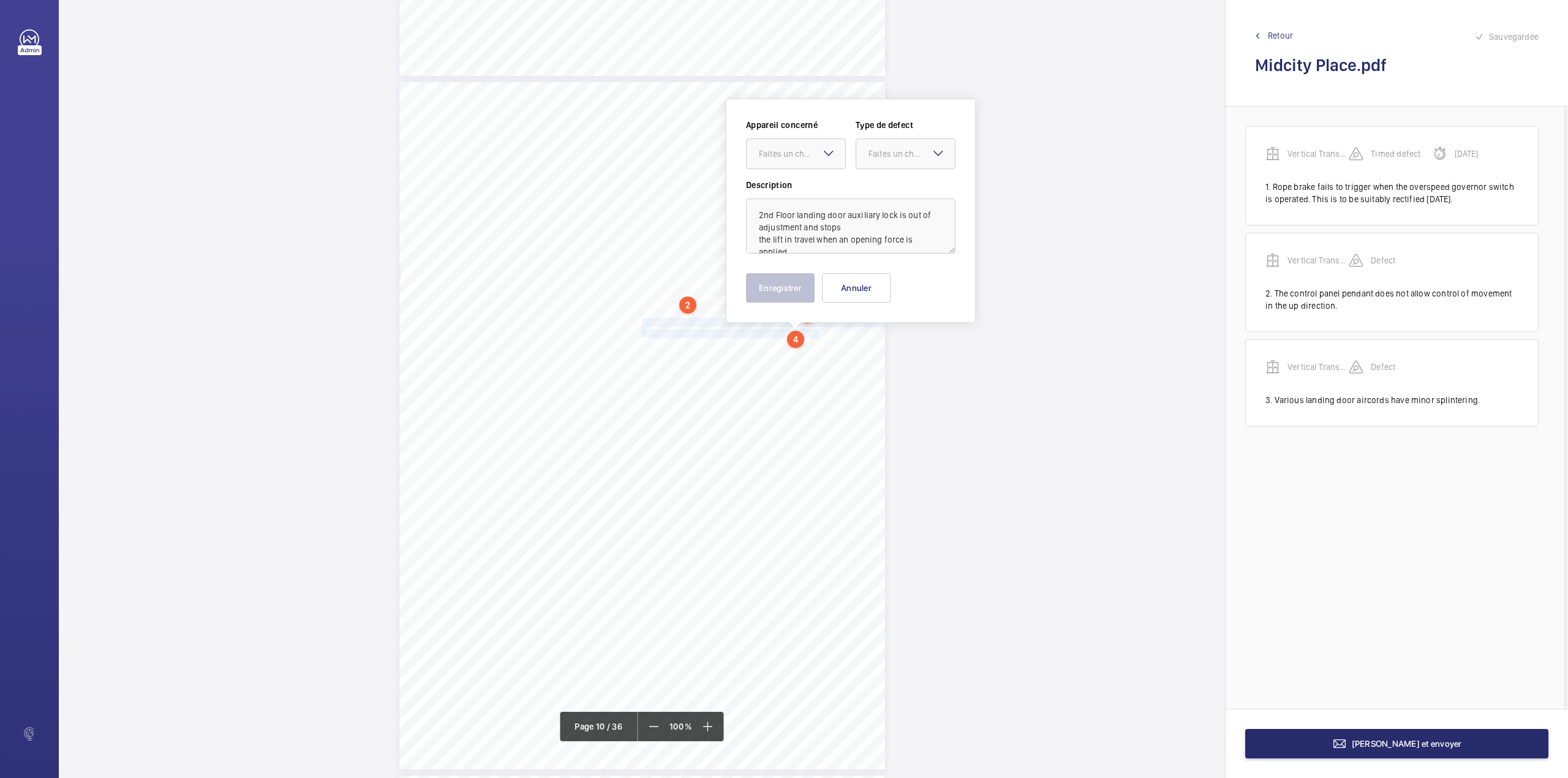
scroll to position [6205, 0]
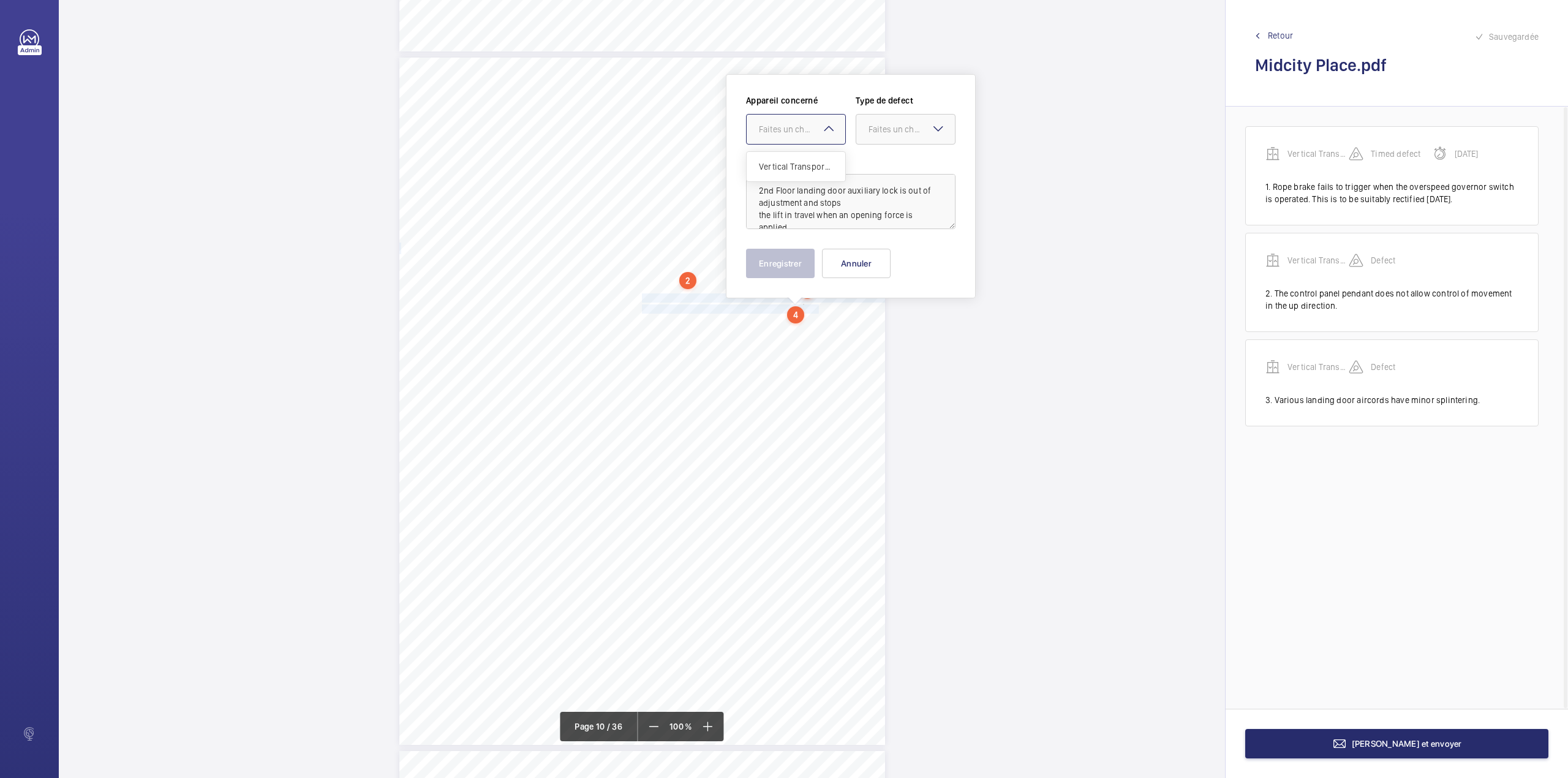
click at [795, 126] on div "Faites un choix" at bounding box center [802, 129] width 87 height 13
click at [797, 158] on div "Vertical Transportation - Audit Report" at bounding box center [795, 167] width 99 height 29
click at [878, 136] on div at bounding box center [905, 129] width 99 height 29
click at [878, 160] on span "Standard" at bounding box center [905, 166] width 74 height 13
click at [789, 264] on button "Enregistrer" at bounding box center [781, 264] width 68 height 29
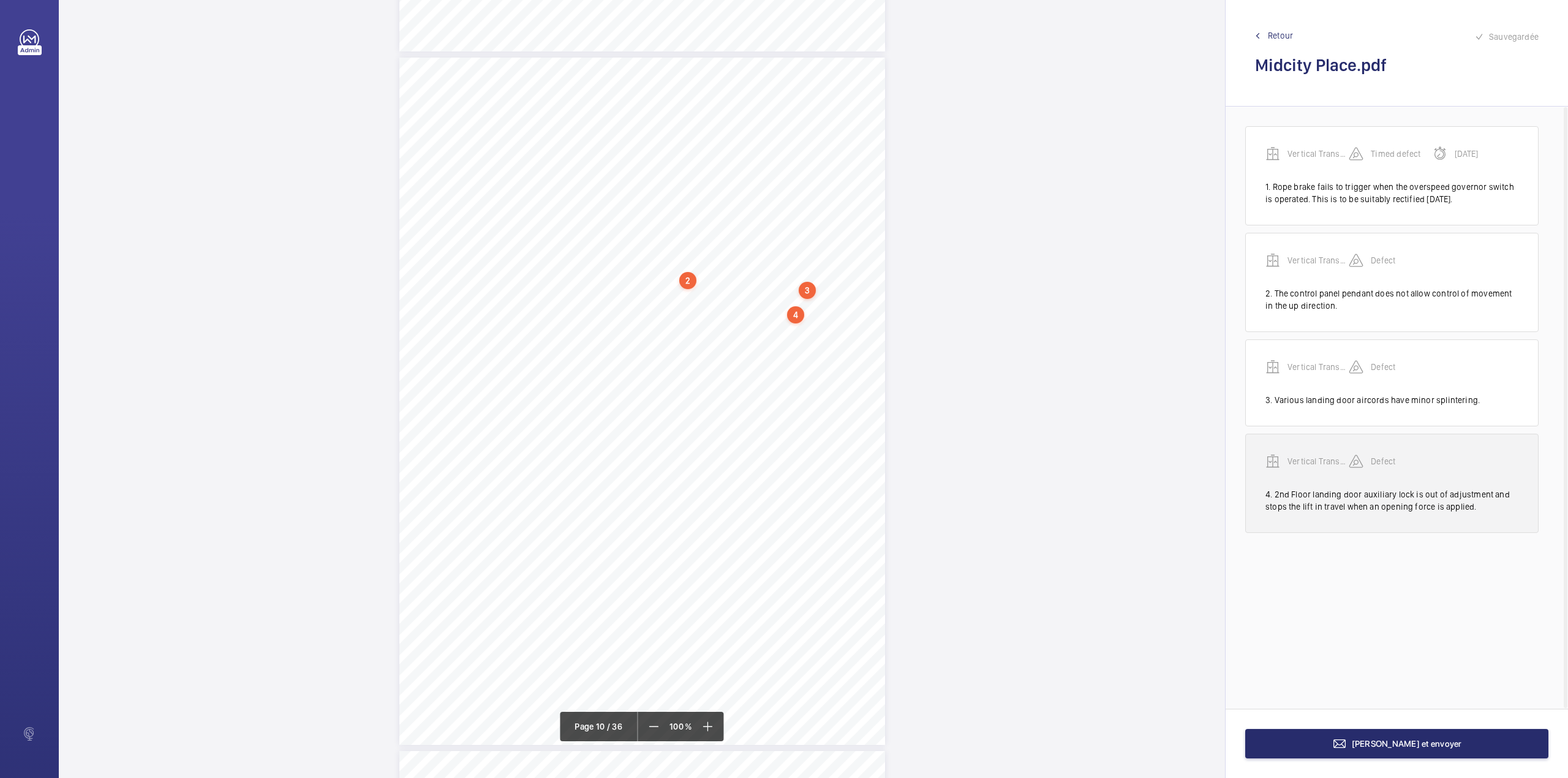
click at [1315, 459] on p "Vertical Transportation - Audit Report" at bounding box center [1318, 461] width 61 height 13
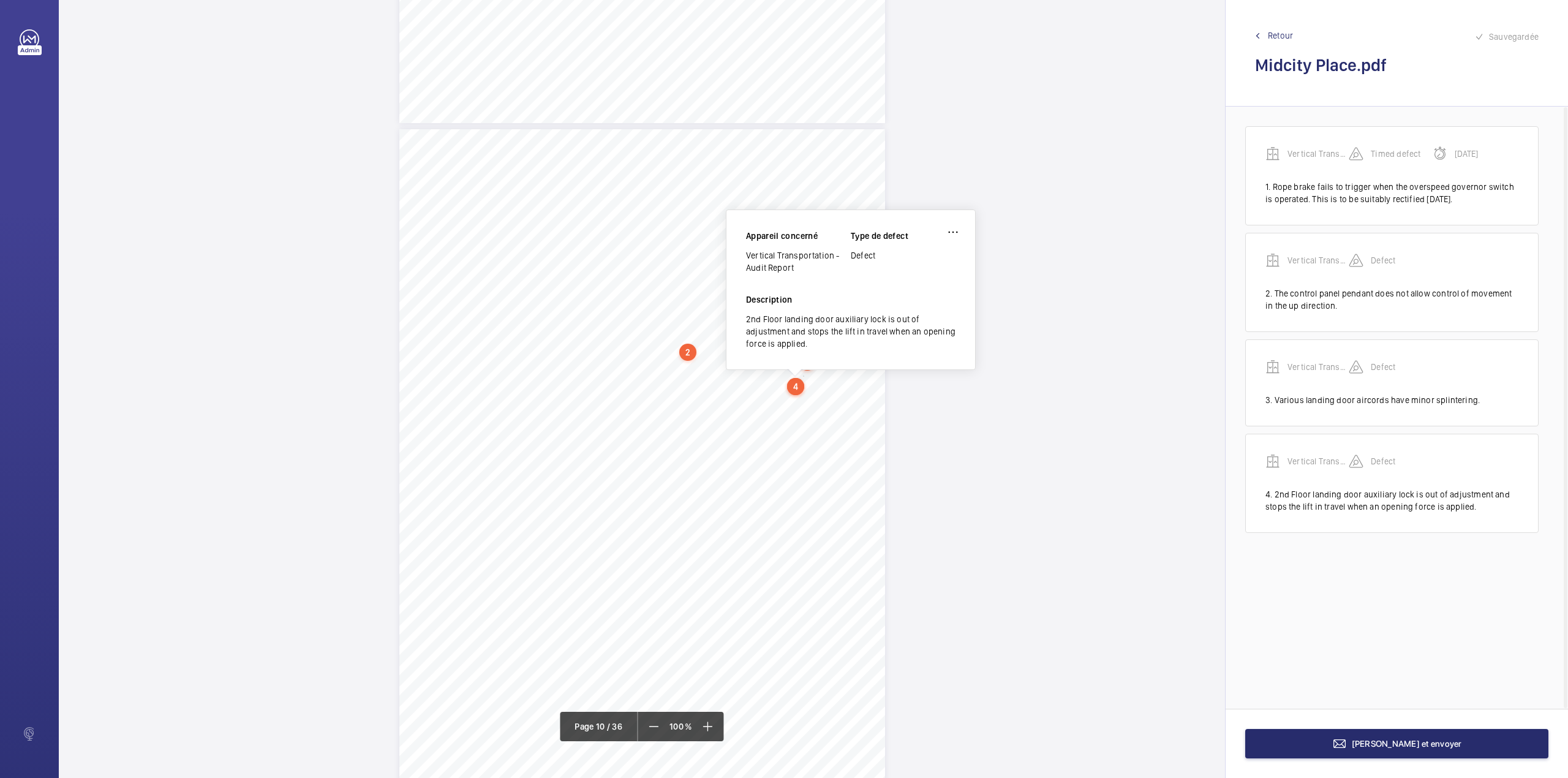
scroll to position [6131, 0]
drag, startPoint x: 747, startPoint y: 259, endPoint x: 794, endPoint y: 267, distance: 47.7
click at [794, 267] on div "Vertical Transportation - Audit Report" at bounding box center [798, 264] width 104 height 24
click at [1392, 745] on span "Terminer et envoyer" at bounding box center [1406, 744] width 110 height 10
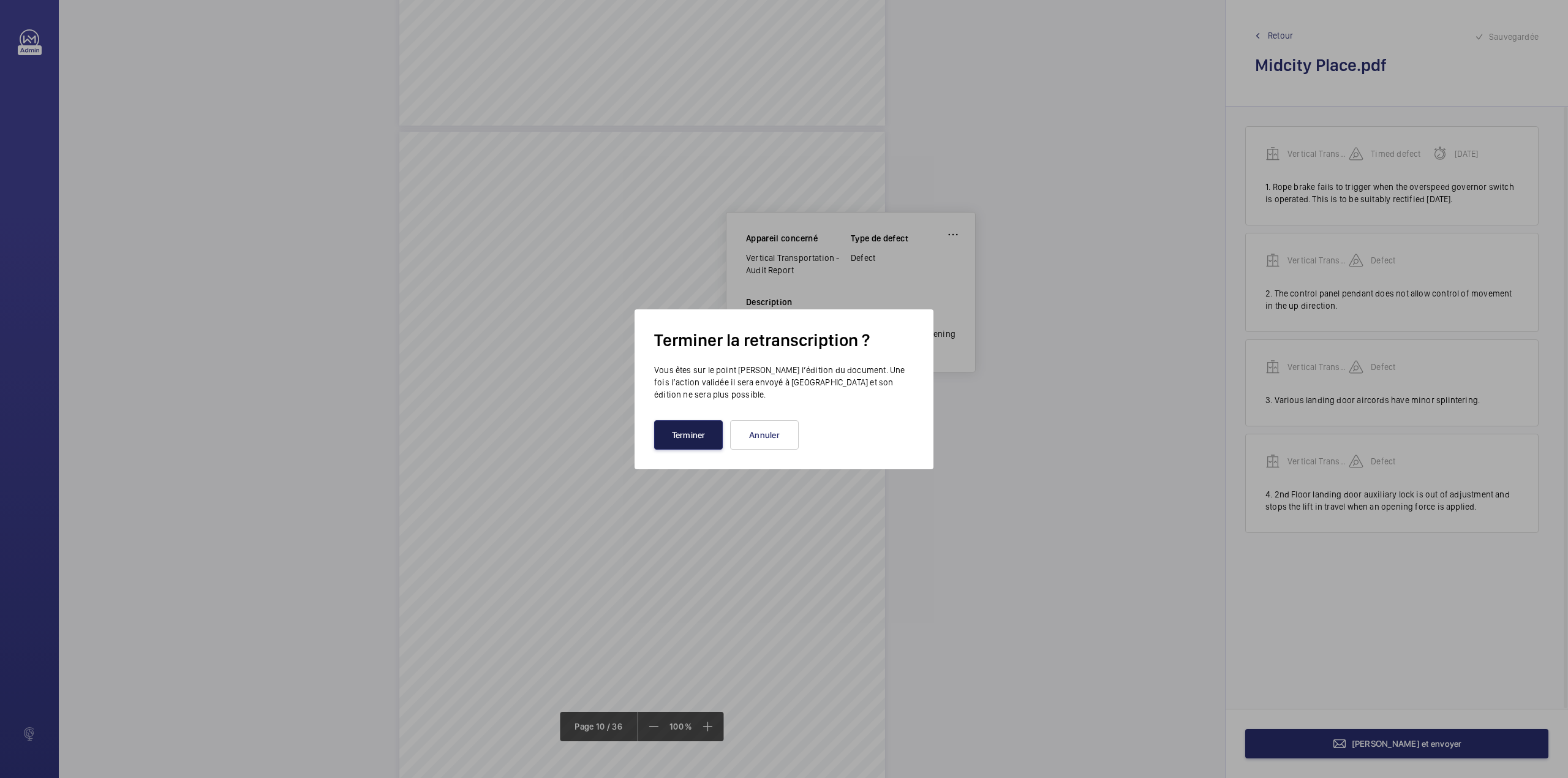
click at [654, 434] on button "Terminer" at bounding box center [688, 435] width 68 height 29
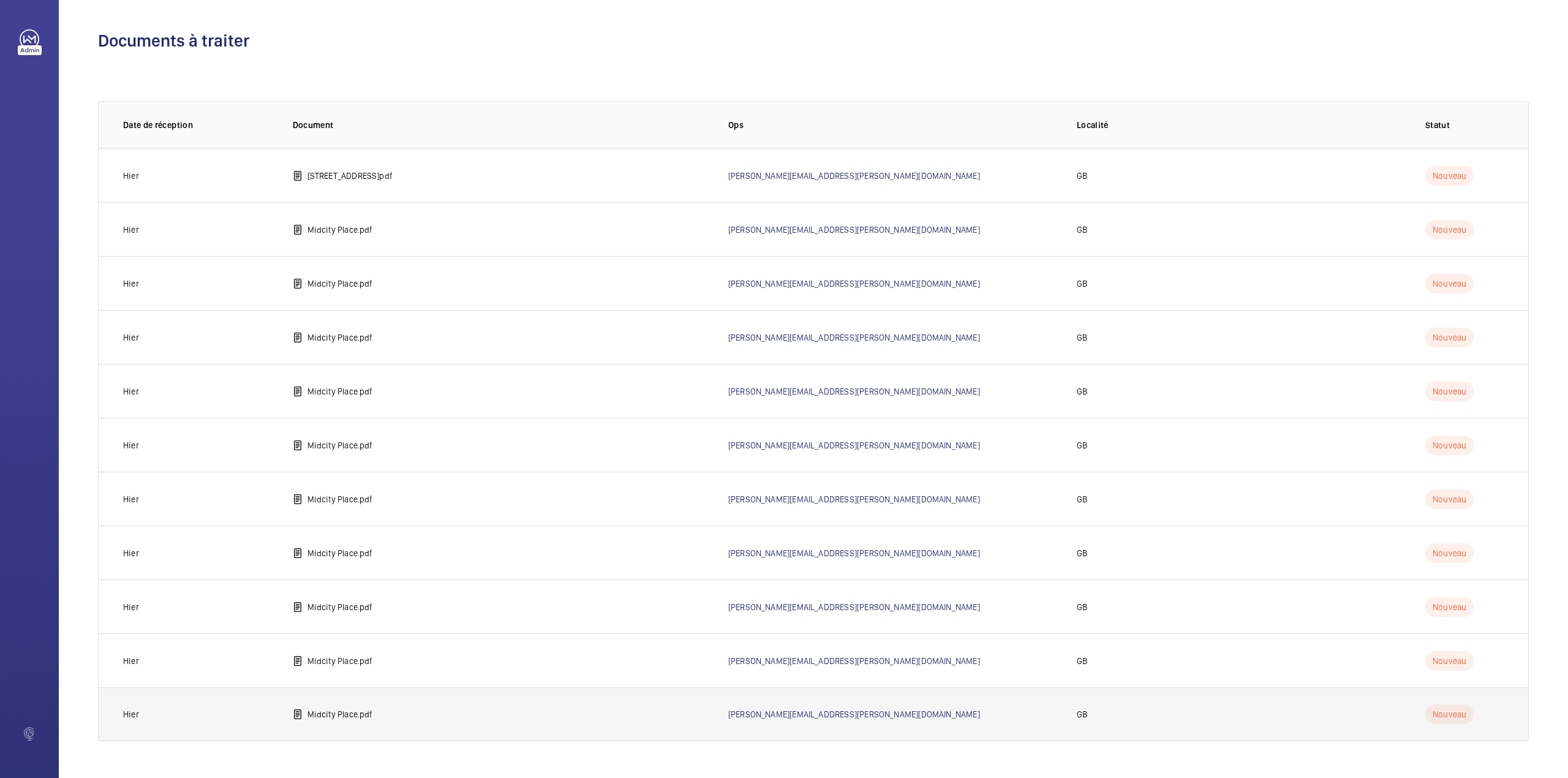
click at [344, 715] on p "Midcity Place.pdf" at bounding box center [340, 715] width 65 height 13
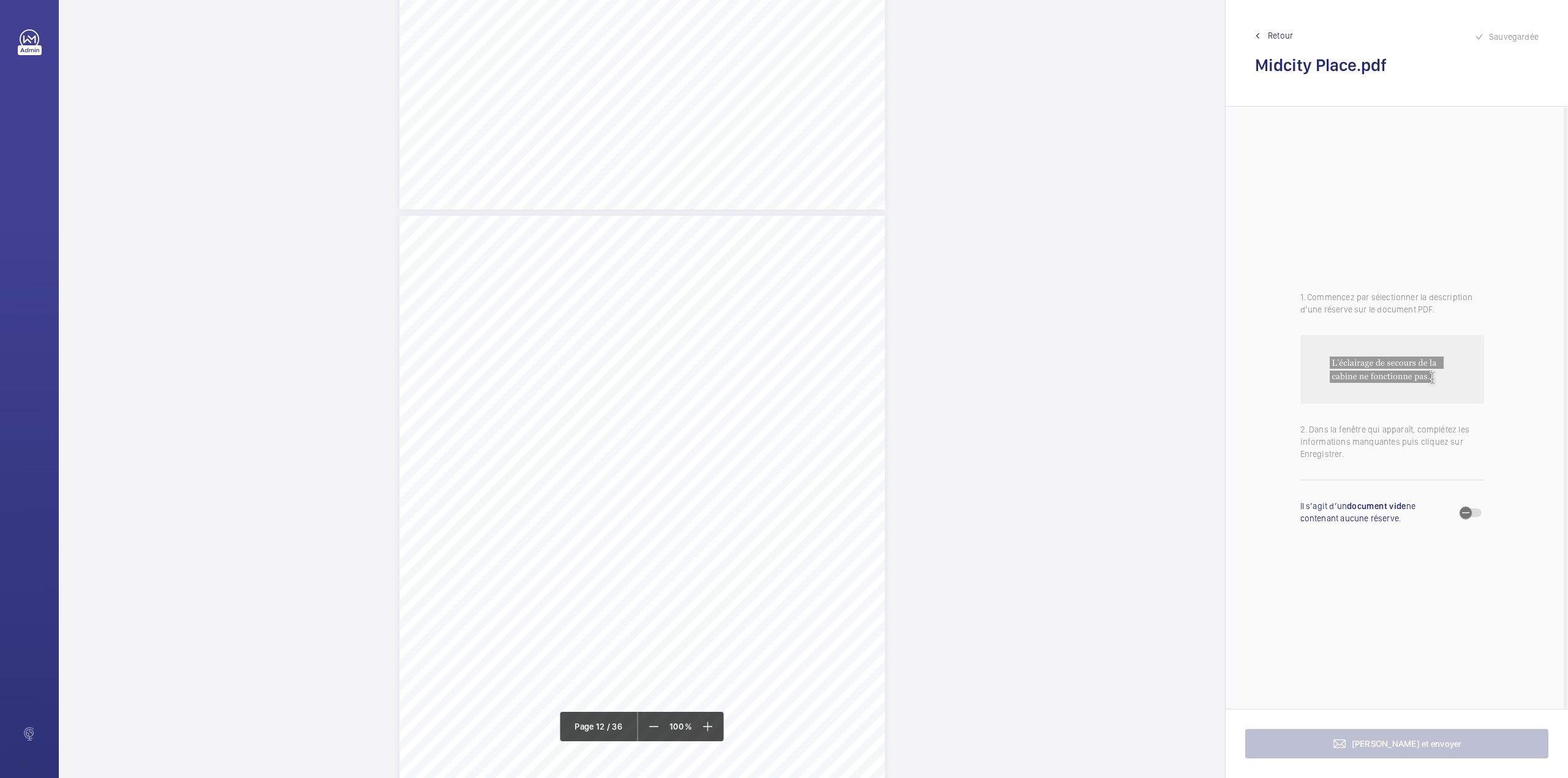
scroll to position [7434, 0]
drag, startPoint x: 641, startPoint y: 408, endPoint x: 802, endPoint y: 420, distance: 161.4
click at [802, 420] on div "Lift Report Lifting Operations & Lifting Equipment Regulation 1998 Provision & …" at bounding box center [642, 558] width 486 height 687
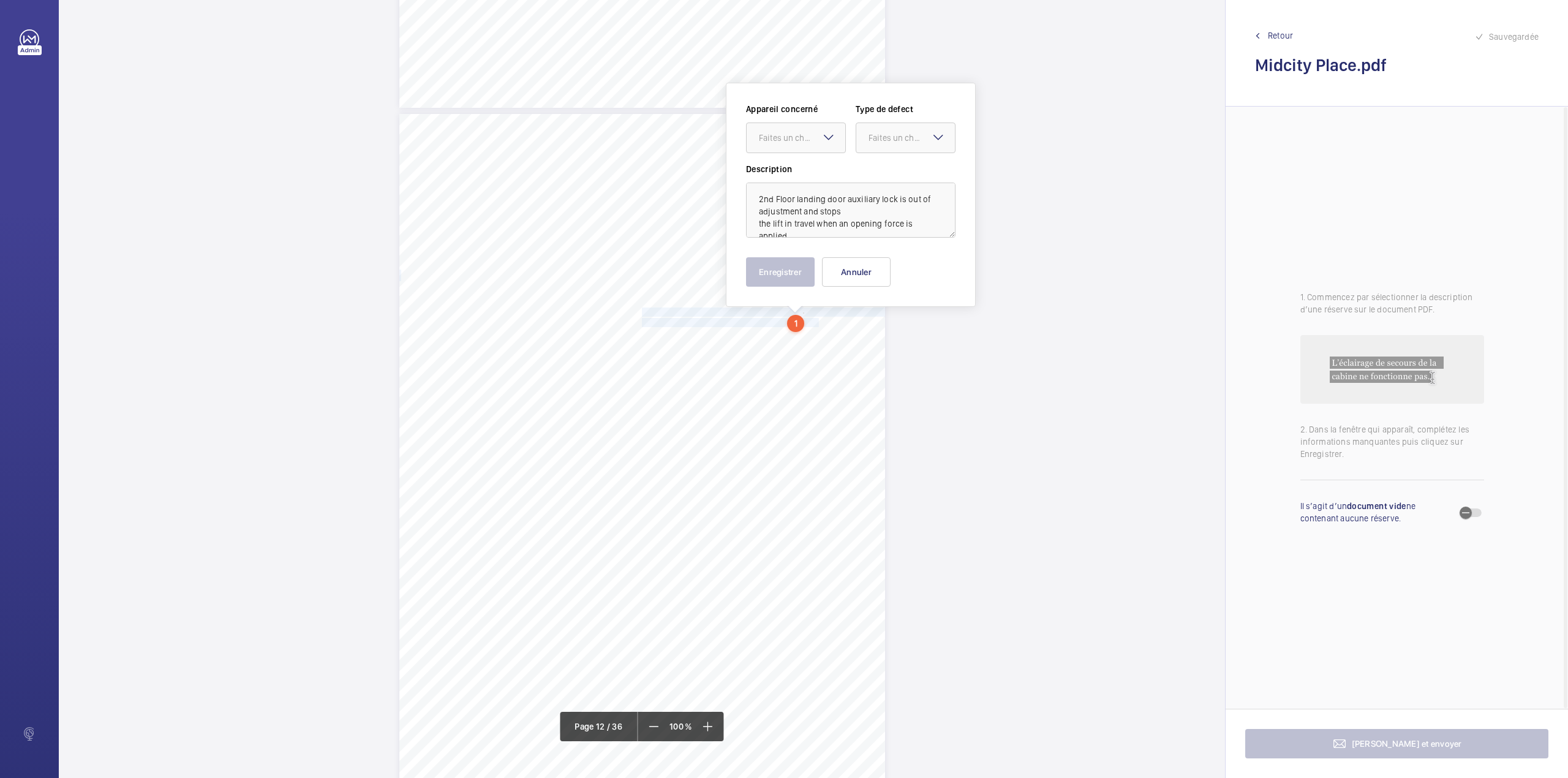
scroll to position [7545, 0]
click at [797, 128] on div "Faites un choix" at bounding box center [802, 129] width 87 height 13
click at [797, 154] on div "Vertical Transportation - Audit Report" at bounding box center [795, 167] width 99 height 29
drag, startPoint x: 885, startPoint y: 135, endPoint x: 886, endPoint y: 147, distance: 12.0
click at [886, 136] on div "Faites un choix" at bounding box center [905, 129] width 99 height 13
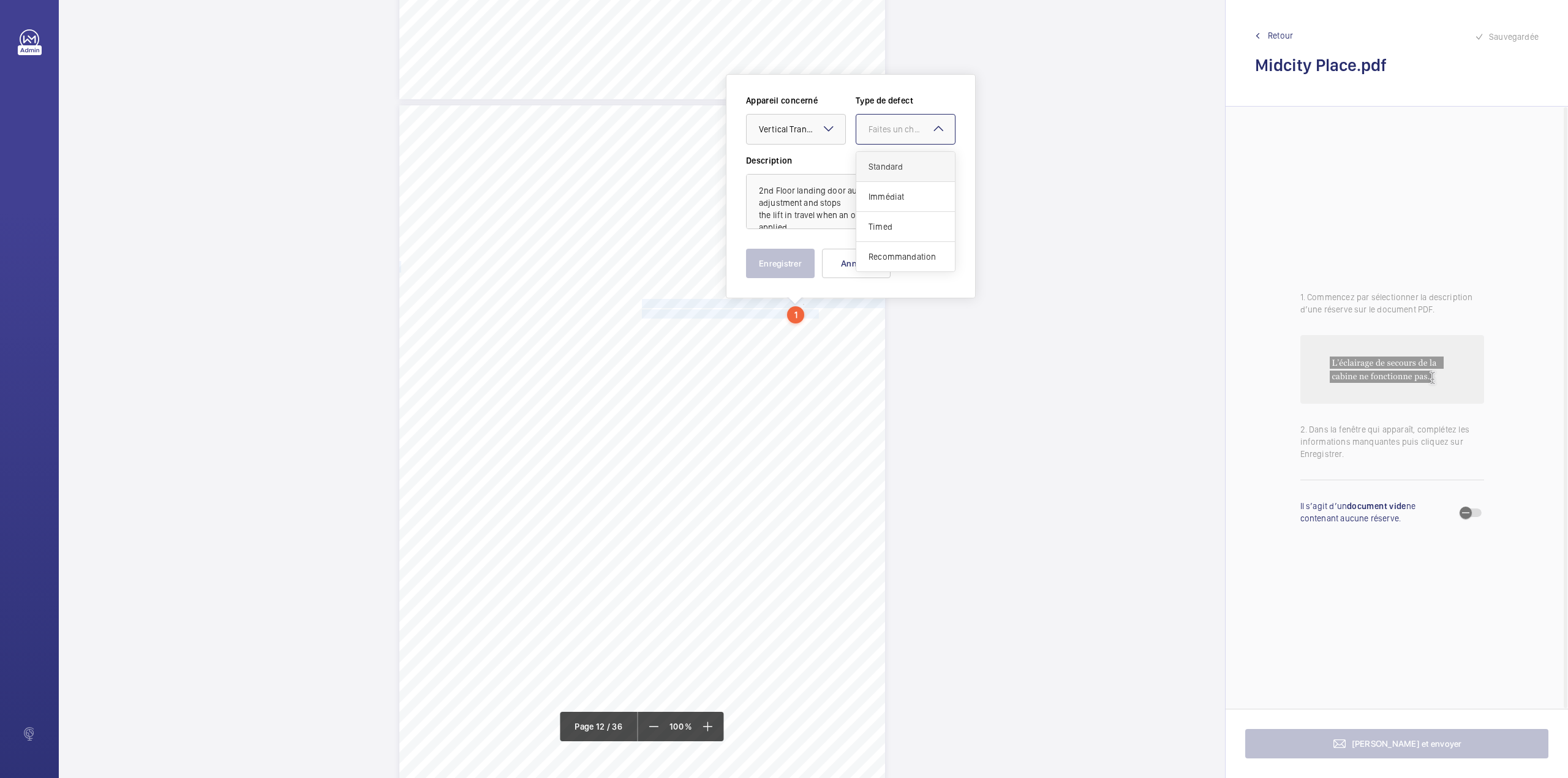
click at [888, 165] on span "Standard" at bounding box center [905, 166] width 74 height 13
click at [796, 256] on button "Enregistrer" at bounding box center [781, 264] width 68 height 29
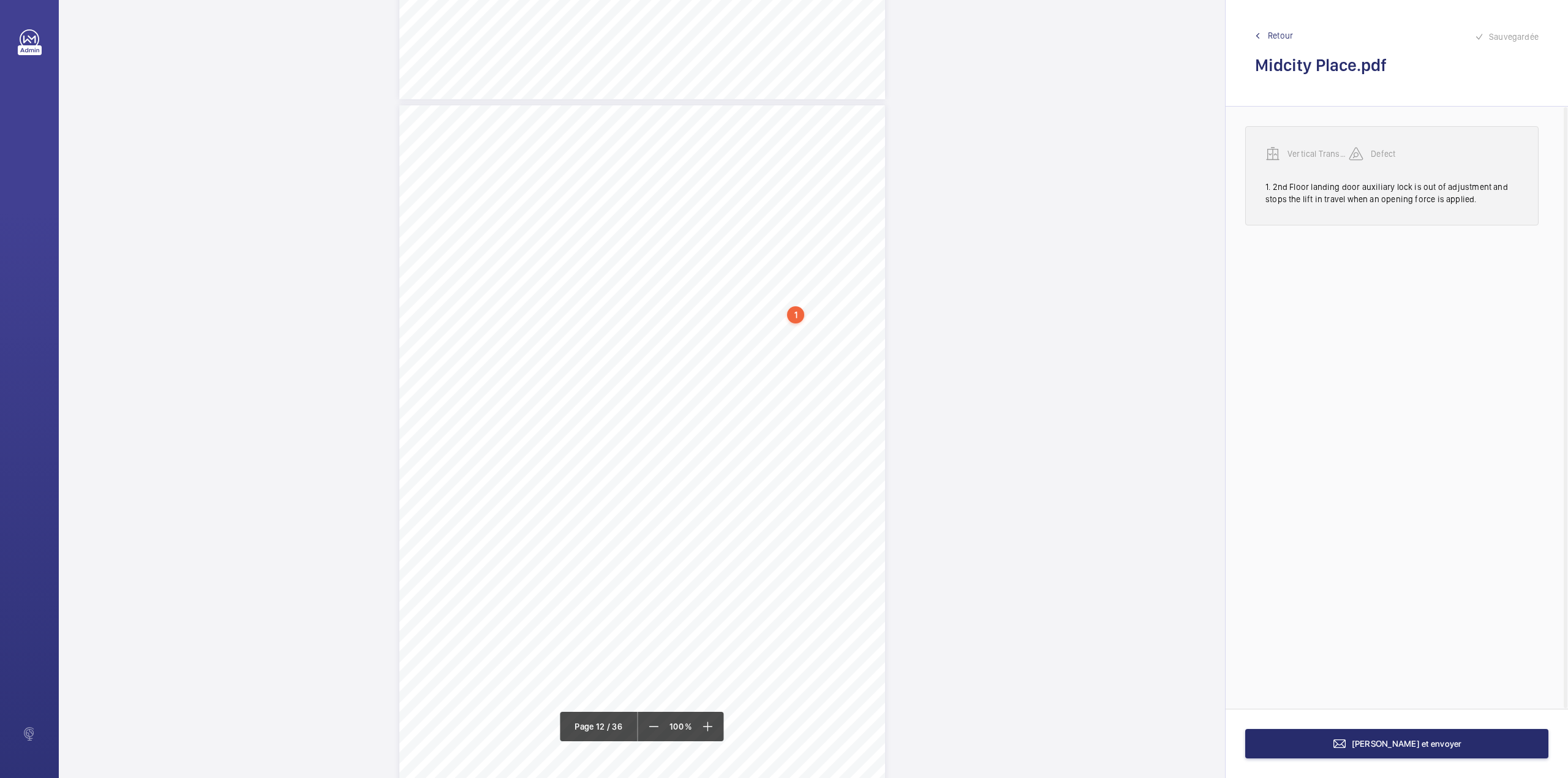
click at [1305, 155] on p "Vertical Transportation - Audit Report" at bounding box center [1318, 153] width 61 height 13
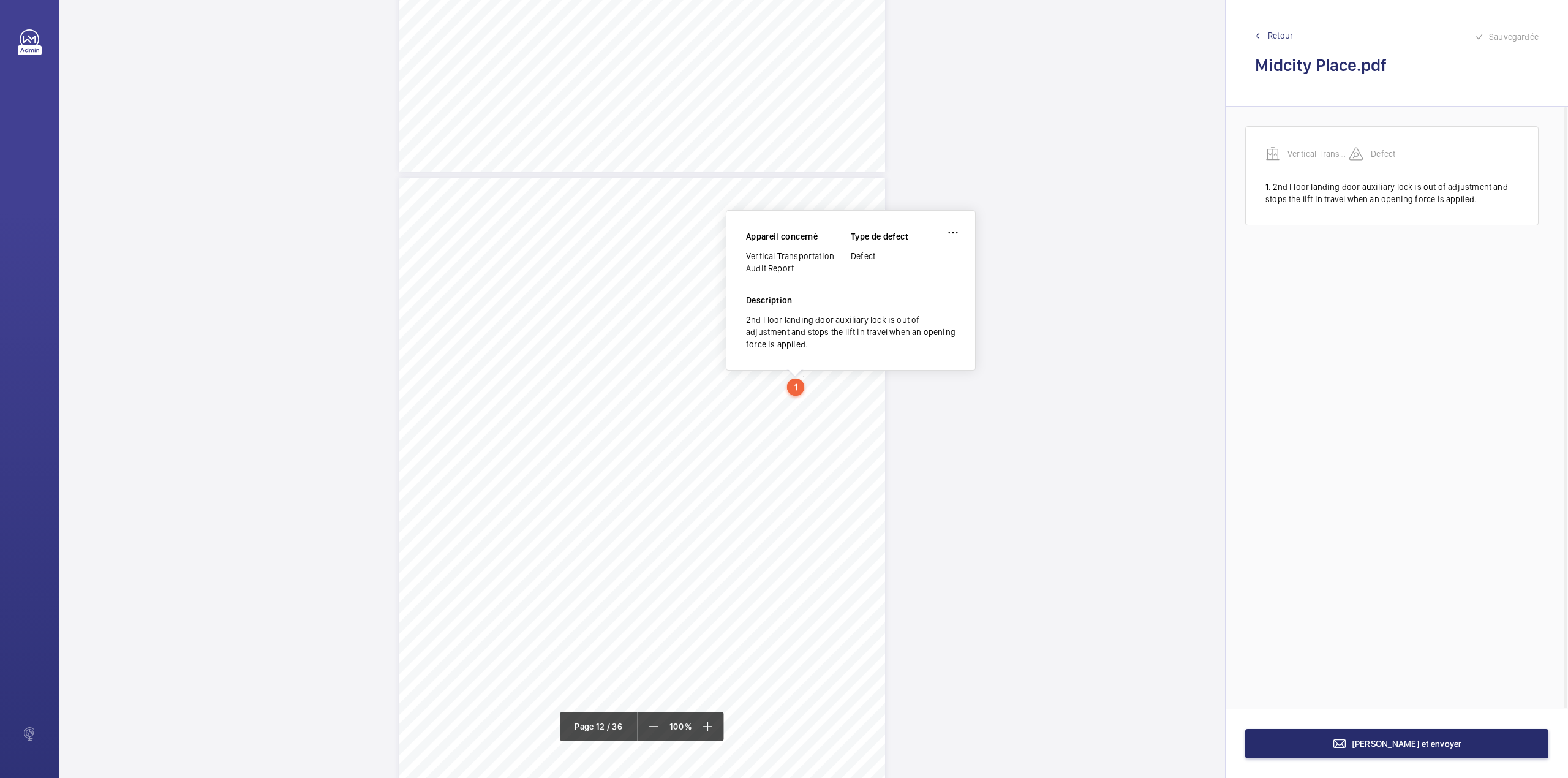
scroll to position [7470, 0]
drag, startPoint x: 747, startPoint y: 259, endPoint x: 797, endPoint y: 272, distance: 51.7
click at [797, 272] on div "Vertical Transportation - Audit Report" at bounding box center [798, 265] width 104 height 24
click at [1447, 738] on button "Terminer et envoyer" at bounding box center [1396, 744] width 303 height 29
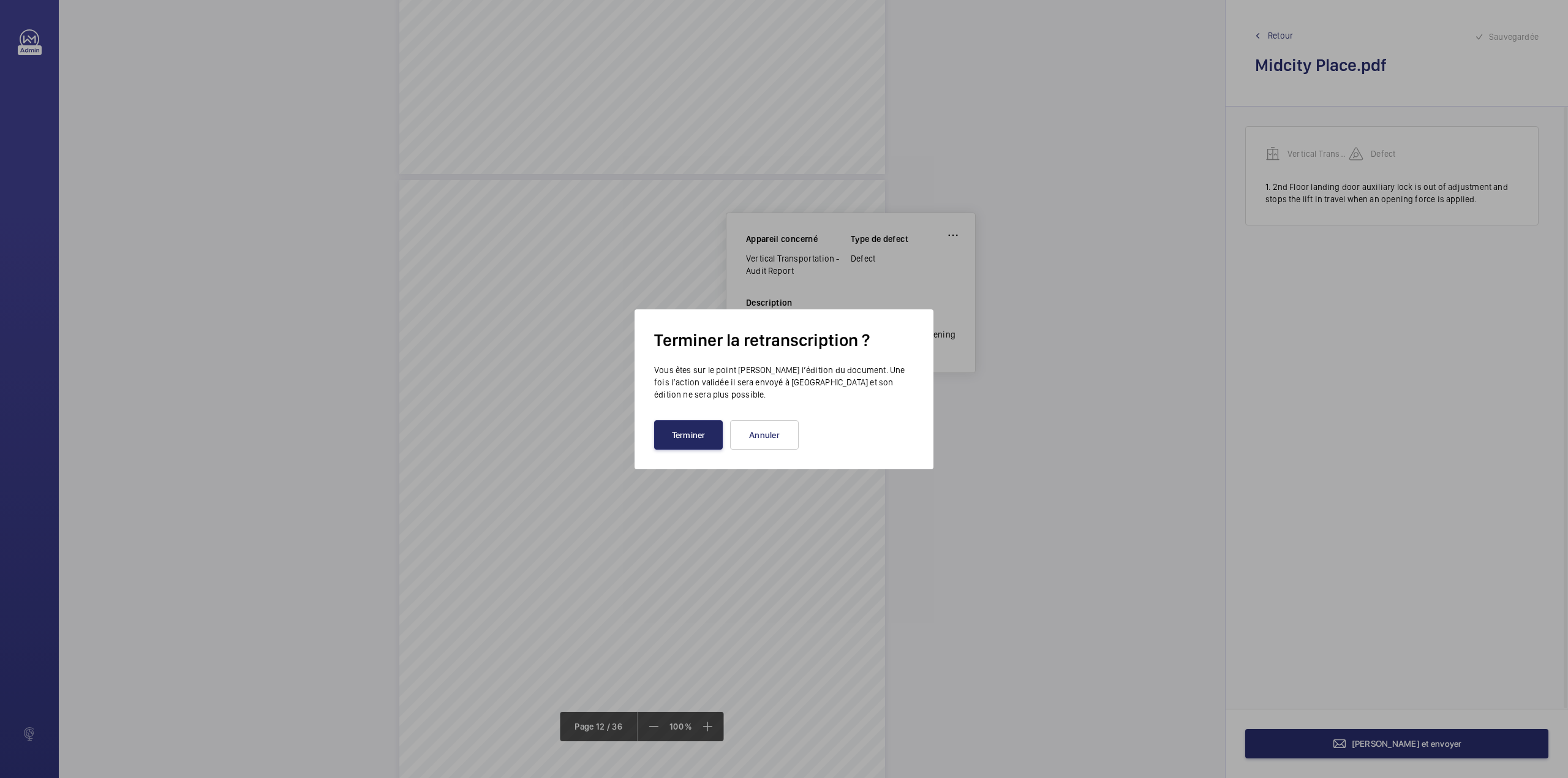
click at [696, 441] on button "Terminer" at bounding box center [688, 435] width 68 height 29
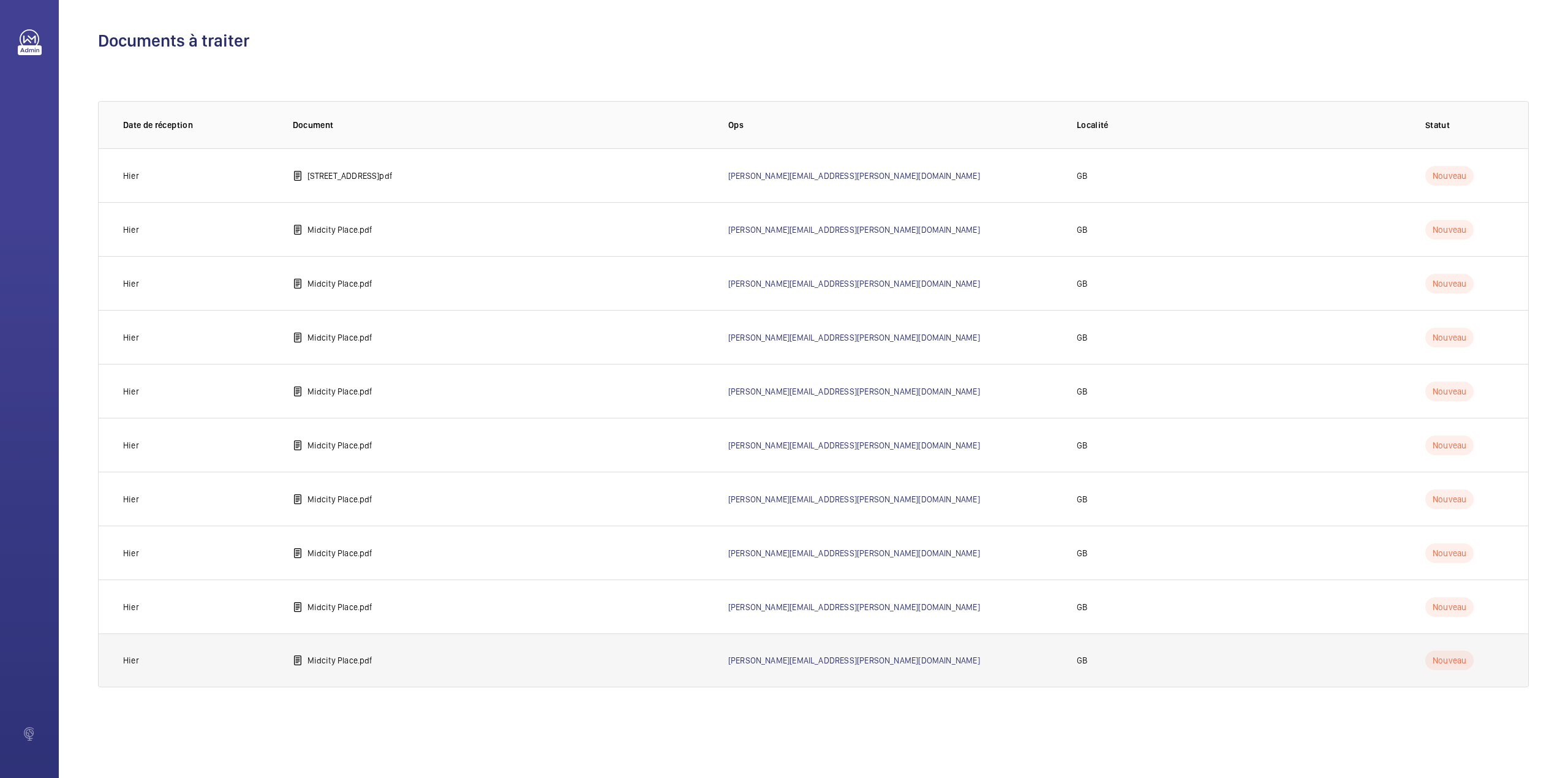
click at [360, 648] on td "Midcity Place.pdf" at bounding box center [491, 660] width 435 height 54
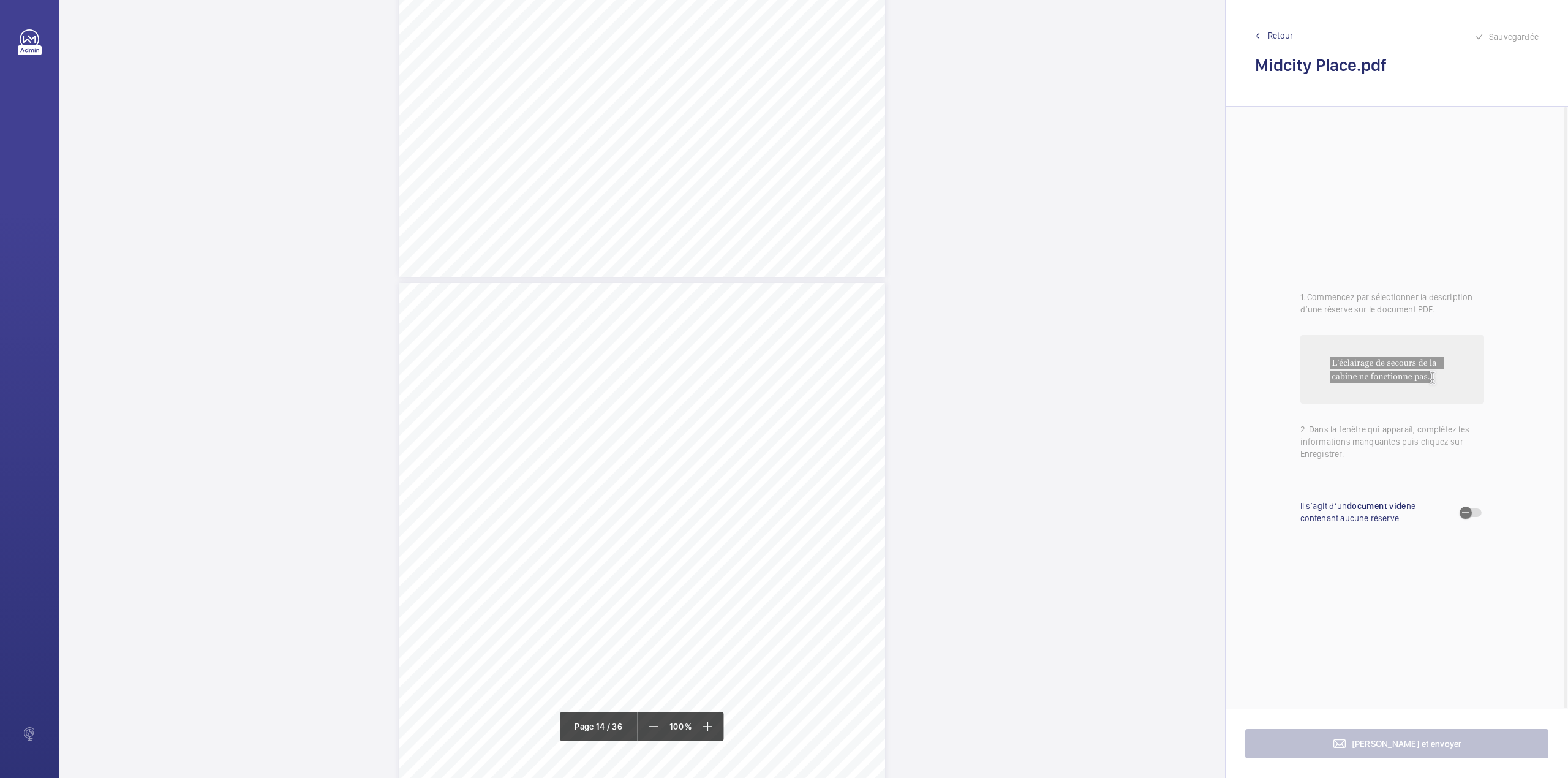
scroll to position [8988, 0]
drag, startPoint x: 640, startPoint y: 246, endPoint x: 801, endPoint y: 256, distance: 161.3
click at [801, 256] on div "Lift Report Lifting Operations & Lifting Equipment Regulation 1998 Provision & …" at bounding box center [642, 393] width 486 height 687
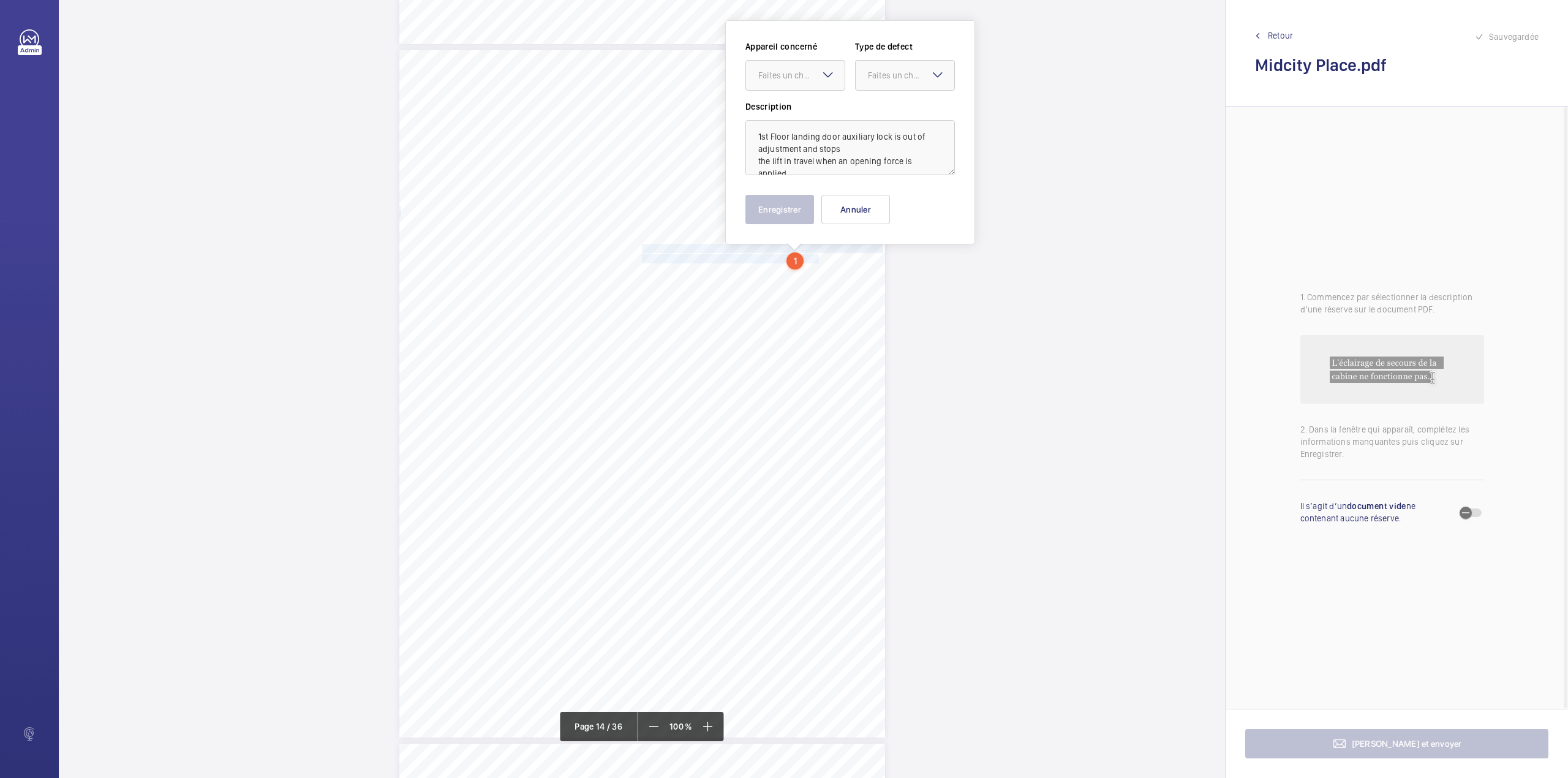
scroll to position [8933, 0]
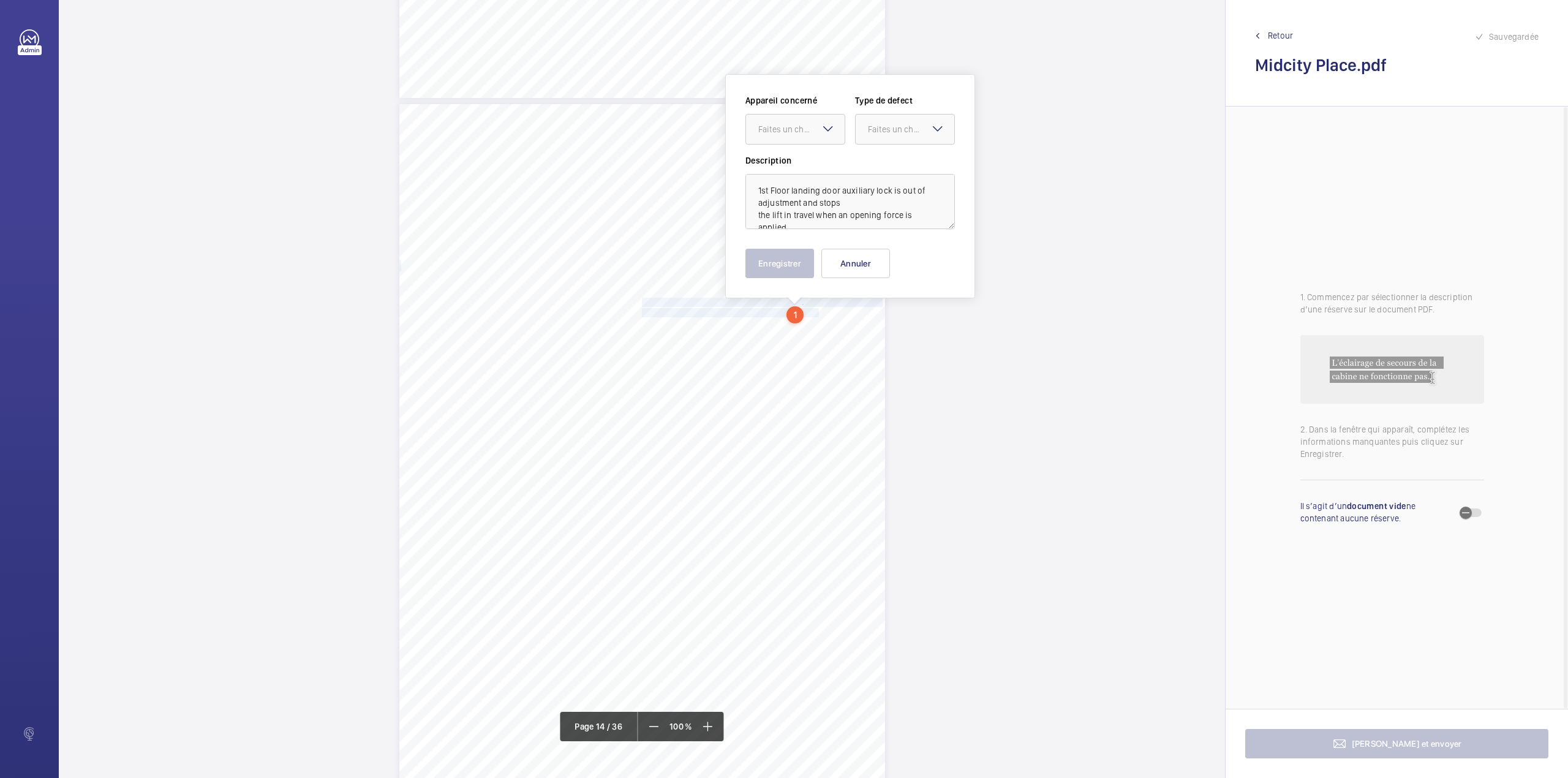
drag, startPoint x: 797, startPoint y: 123, endPoint x: 797, endPoint y: 145, distance: 22.0
click at [797, 125] on div "Faites un choix" at bounding box center [801, 129] width 87 height 13
click at [801, 163] on span "7513122/22" at bounding box center [795, 166] width 74 height 13
click at [878, 150] on div "Appareil concerné Faites un choix × 7513122/22 × Type de defect Faites un choix" at bounding box center [850, 125] width 210 height 61
drag, startPoint x: 883, startPoint y: 121, endPoint x: 881, endPoint y: 145, distance: 24.1
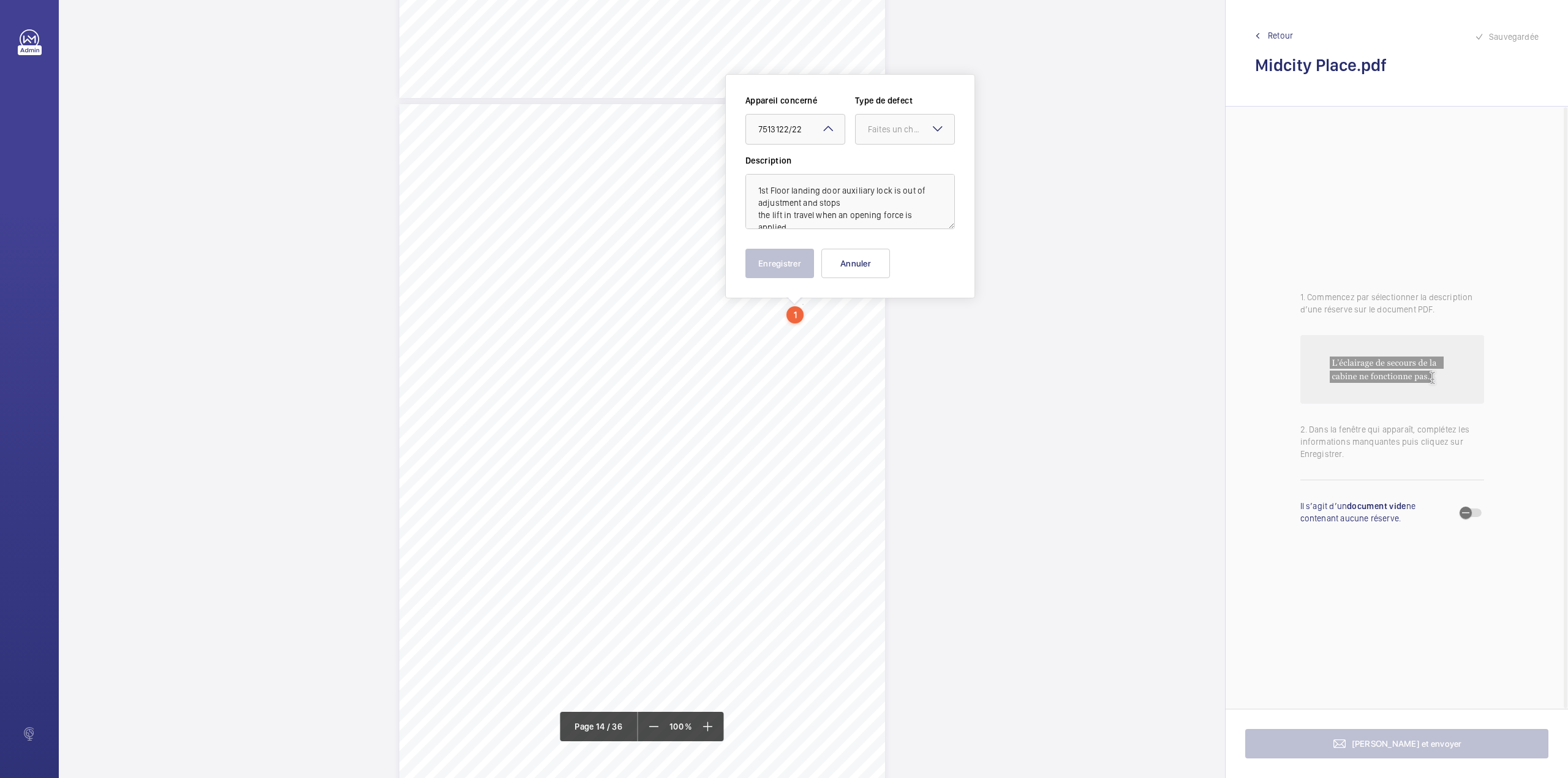
click at [883, 131] on div "Faites un choix" at bounding box center [905, 129] width 99 height 13
click at [881, 162] on span "Standard" at bounding box center [905, 166] width 74 height 13
click at [763, 261] on button "Enregistrer" at bounding box center [780, 264] width 68 height 29
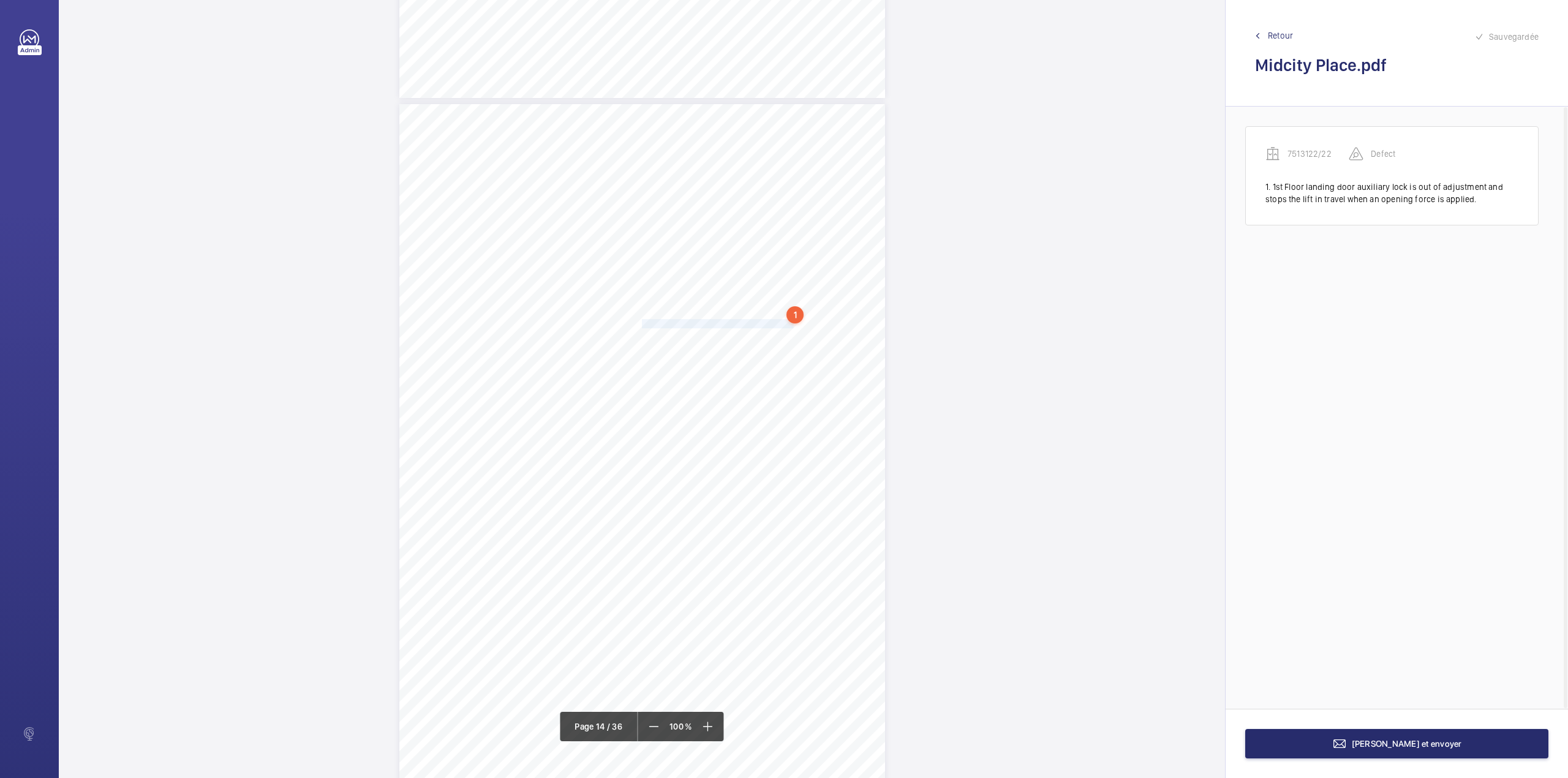
drag, startPoint x: 640, startPoint y: 324, endPoint x: 778, endPoint y: 324, distance: 138.0
click at [778, 324] on span "The overspeed governor rope is stretched." at bounding box center [717, 324] width 151 height 8
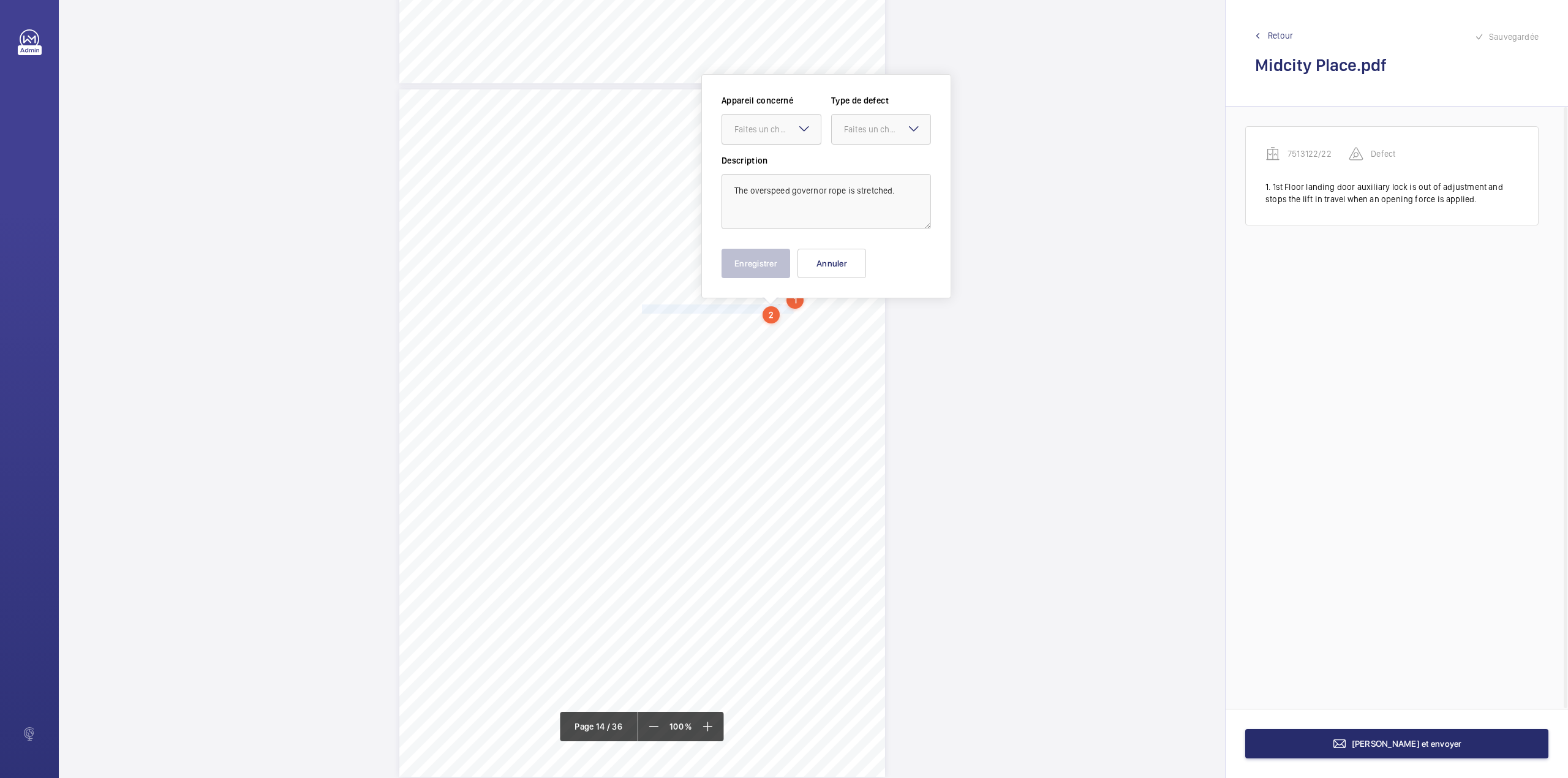
click at [778, 124] on div "Faites un choix" at bounding box center [778, 129] width 87 height 13
click at [779, 148] on div "Appareil concerné Faites un choix 7513122/22 Type de defect Faites un choix" at bounding box center [825, 125] width 210 height 61
drag, startPoint x: 789, startPoint y: 131, endPoint x: 789, endPoint y: 145, distance: 14.0
click at [789, 136] on div "Faites un choix" at bounding box center [771, 129] width 99 height 13
click at [789, 165] on span "7513122/22" at bounding box center [772, 166] width 74 height 13
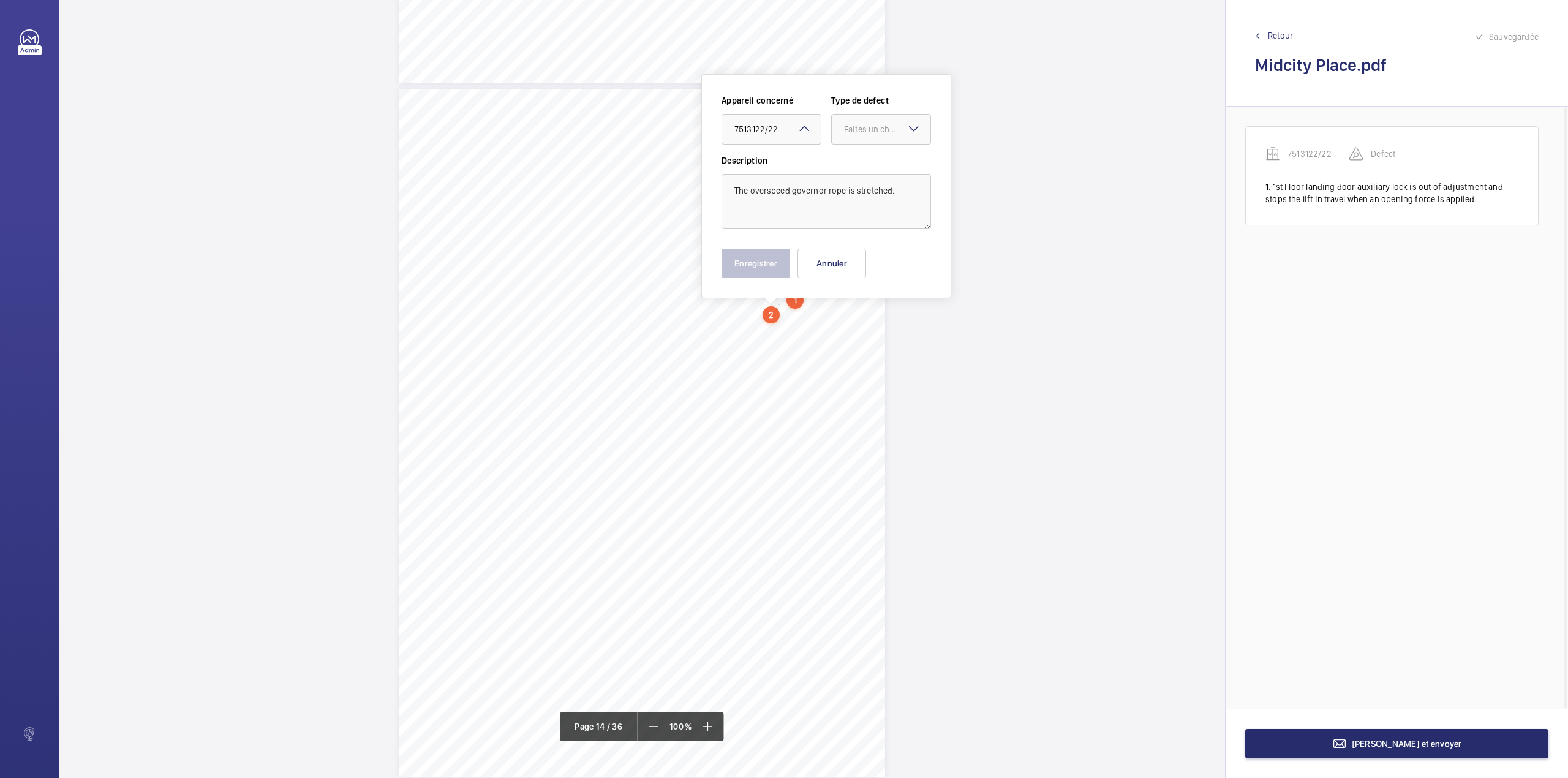
drag, startPoint x: 851, startPoint y: 139, endPoint x: 851, endPoint y: 150, distance: 11.0
click at [851, 141] on div at bounding box center [880, 129] width 99 height 29
click at [851, 167] on span "Standard" at bounding box center [881, 166] width 74 height 13
click at [752, 260] on button "Enregistrer" at bounding box center [755, 264] width 68 height 29
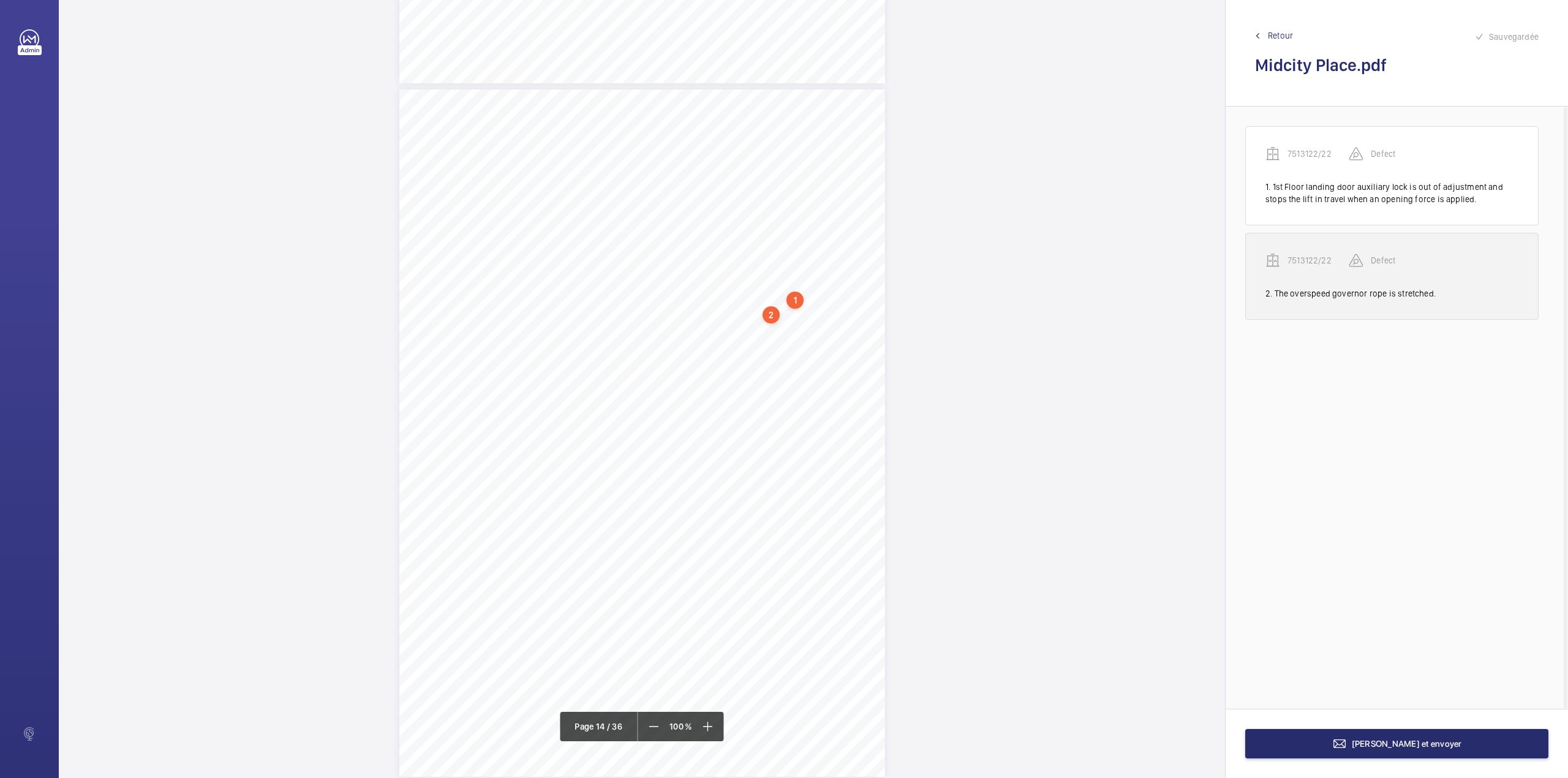
click at [1292, 260] on p "7513122/22" at bounding box center [1318, 261] width 61 height 13
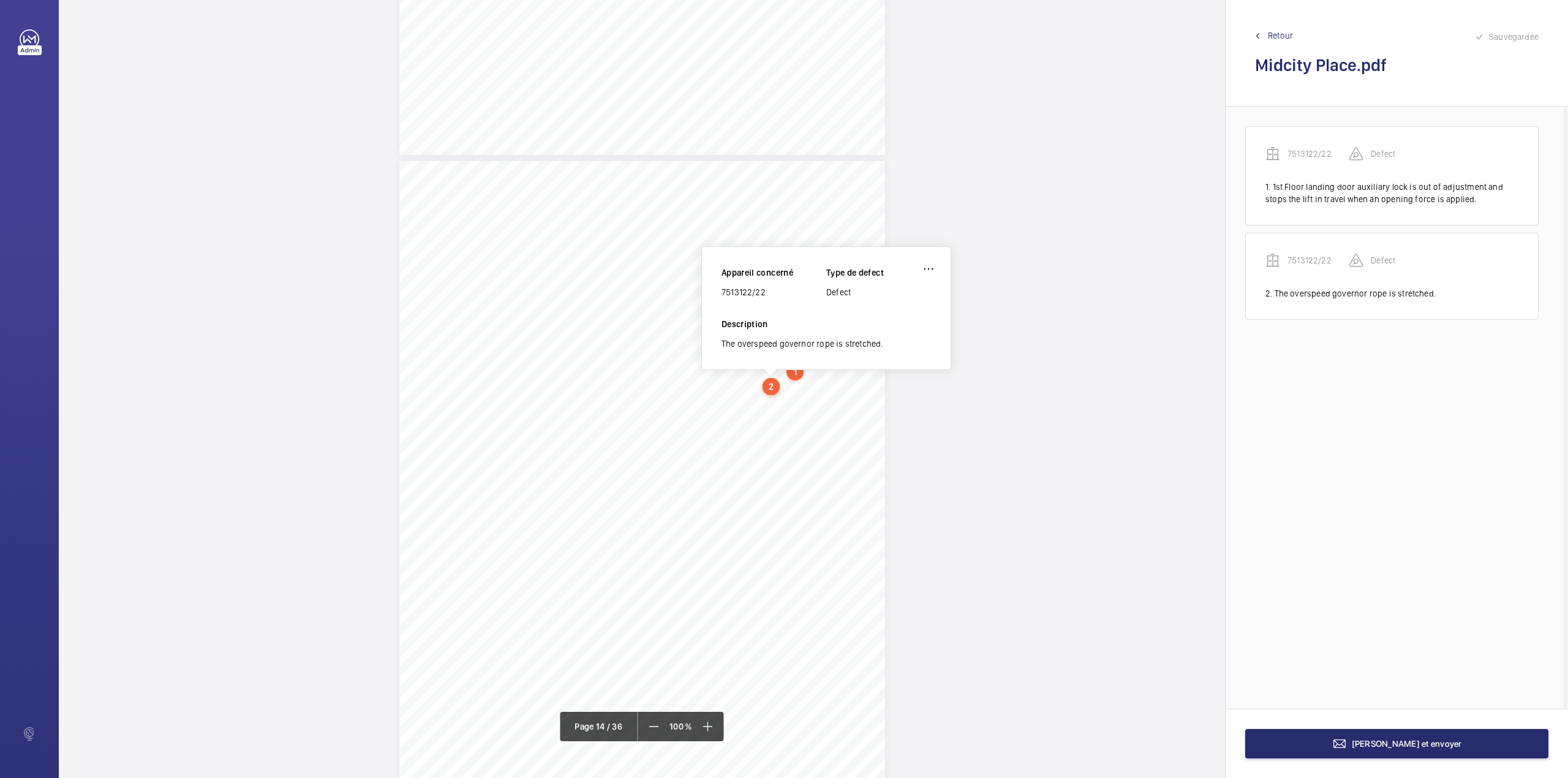
scroll to position [8873, 0]
drag, startPoint x: 723, startPoint y: 297, endPoint x: 775, endPoint y: 295, distance: 52.0
click at [775, 295] on div "7513122/22" at bounding box center [773, 295] width 104 height 13
click at [1347, 736] on button "Terminer et envoyer" at bounding box center [1396, 744] width 303 height 29
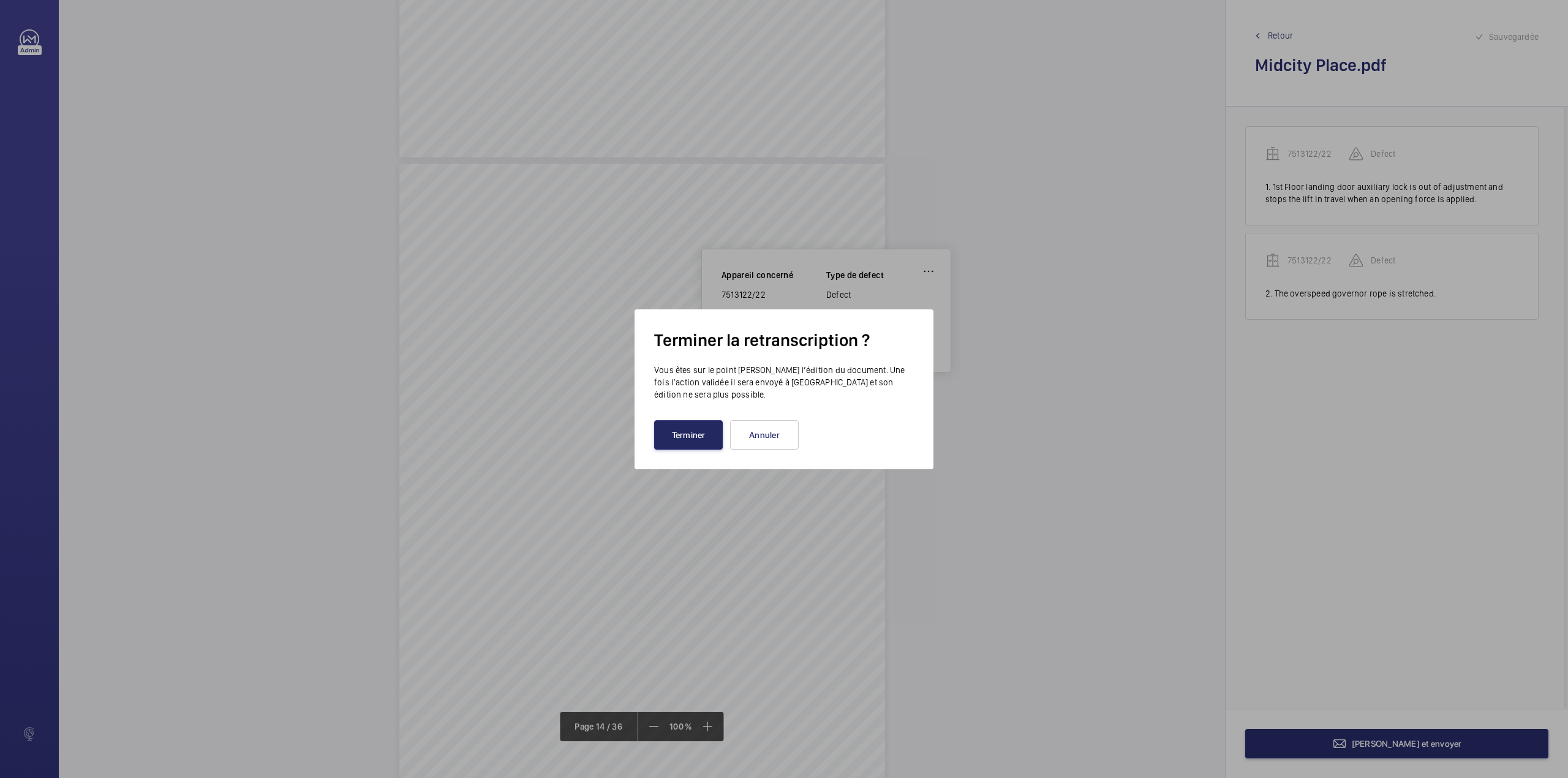
click at [670, 421] on button "Terminer" at bounding box center [688, 435] width 68 height 29
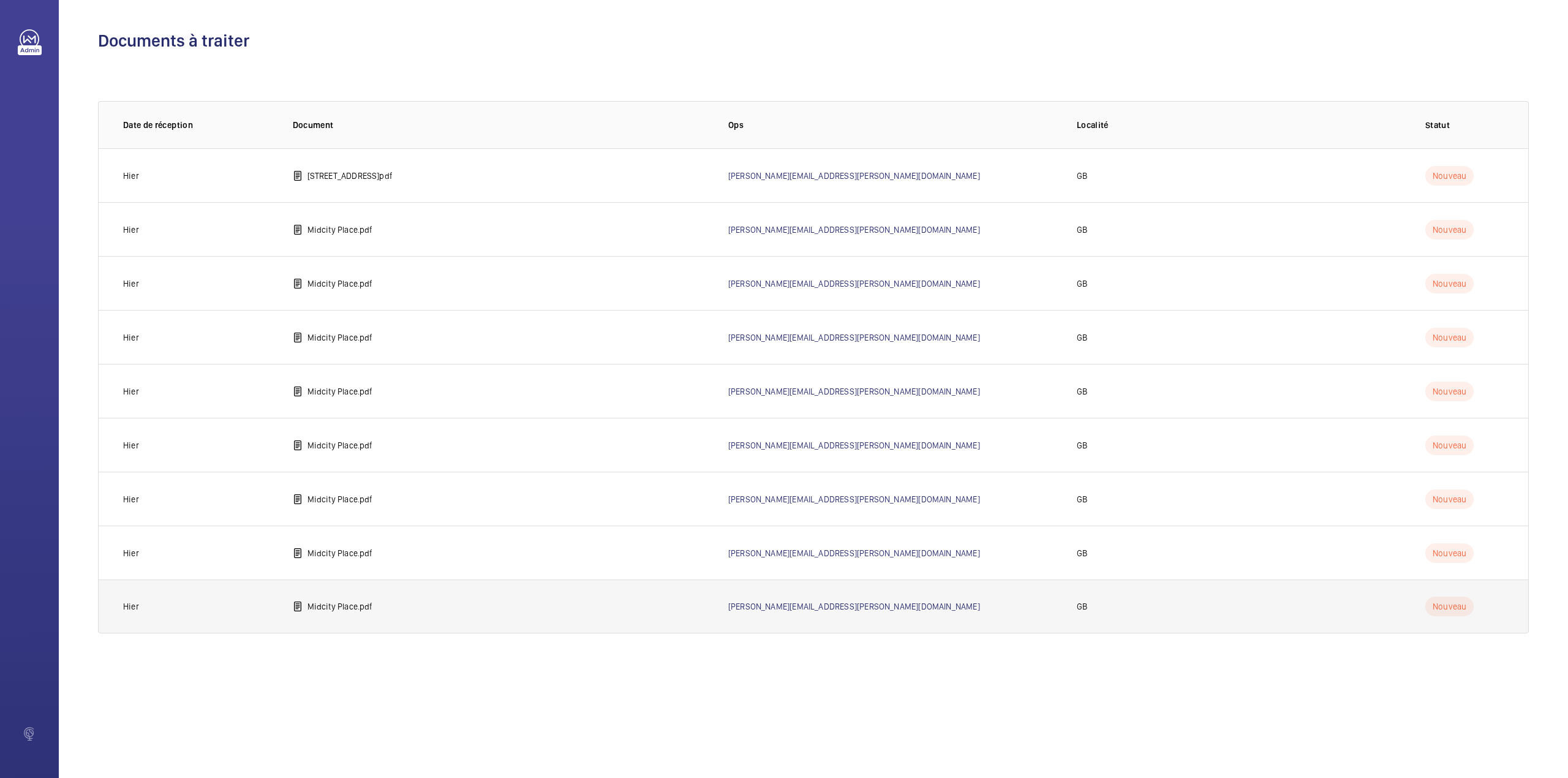
click at [310, 603] on p "Midcity Place.pdf" at bounding box center [340, 606] width 65 height 13
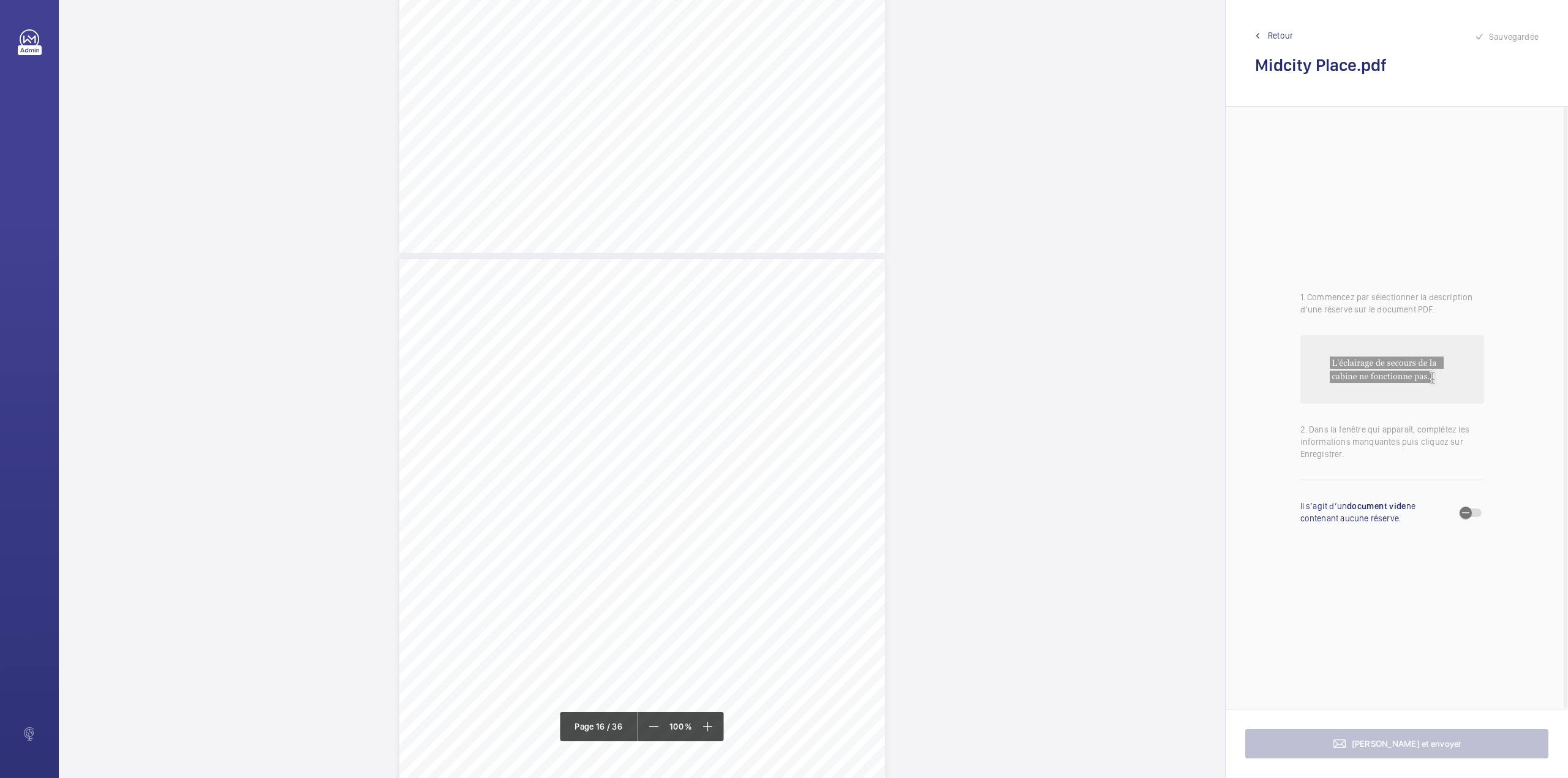
scroll to position [10213, 0]
drag, startPoint x: 641, startPoint y: 407, endPoint x: 802, endPoint y: 420, distance: 161.5
click at [802, 420] on div "Lift Report Lifting Operations & Lifting Equipment Regulation 1998 Provision & …" at bounding box center [642, 555] width 486 height 687
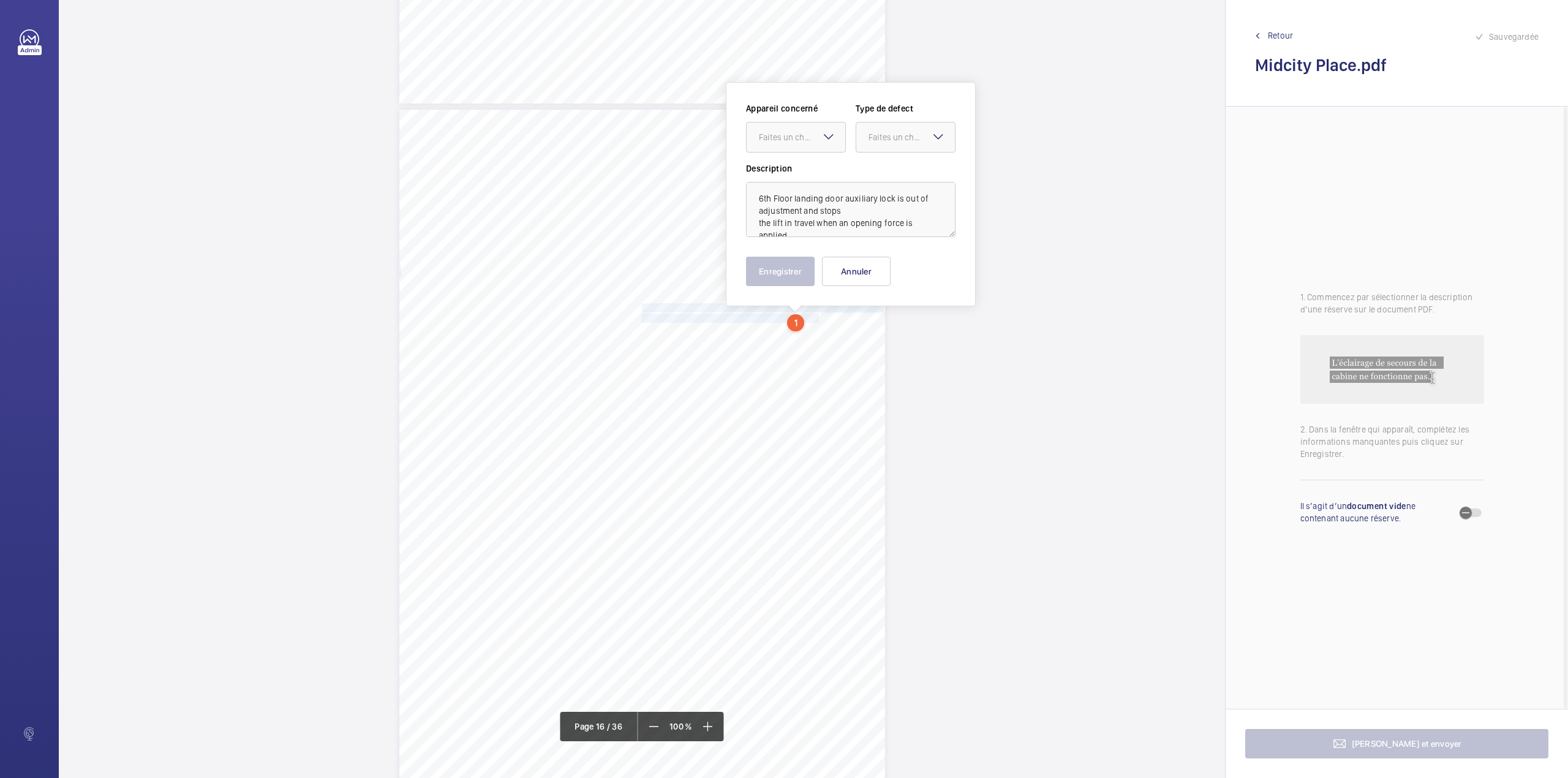
scroll to position [10323, 0]
drag, startPoint x: 781, startPoint y: 126, endPoint x: 781, endPoint y: 143, distance: 17.0
click at [781, 128] on div "Faites un choix" at bounding box center [802, 129] width 87 height 13
click at [784, 162] on span "E46409013013" at bounding box center [796, 166] width 74 height 13
click at [873, 139] on div at bounding box center [905, 129] width 99 height 29
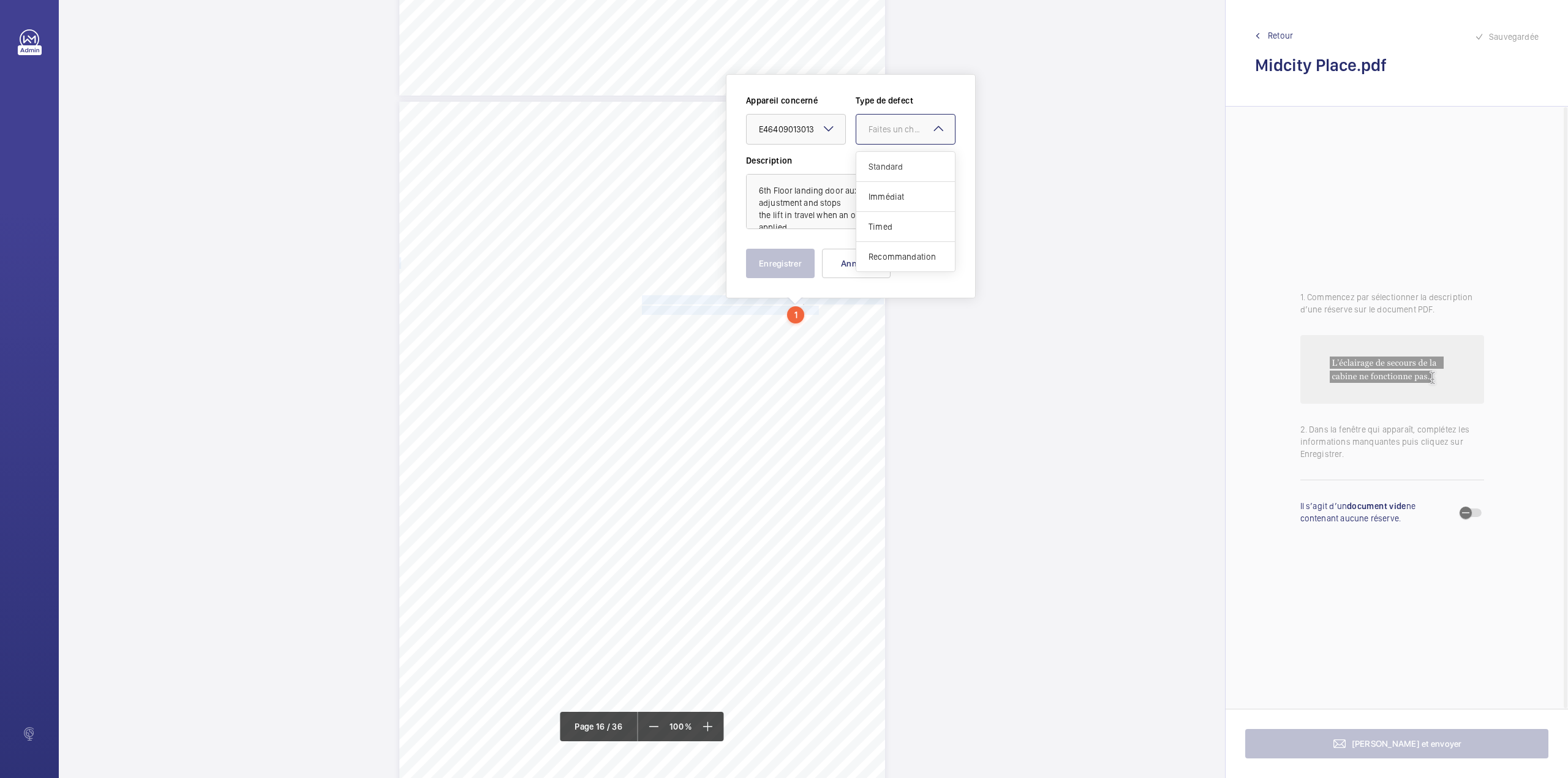
click at [873, 167] on span "Standard" at bounding box center [905, 166] width 74 height 13
click at [761, 265] on button "Enregistrer" at bounding box center [781, 264] width 68 height 29
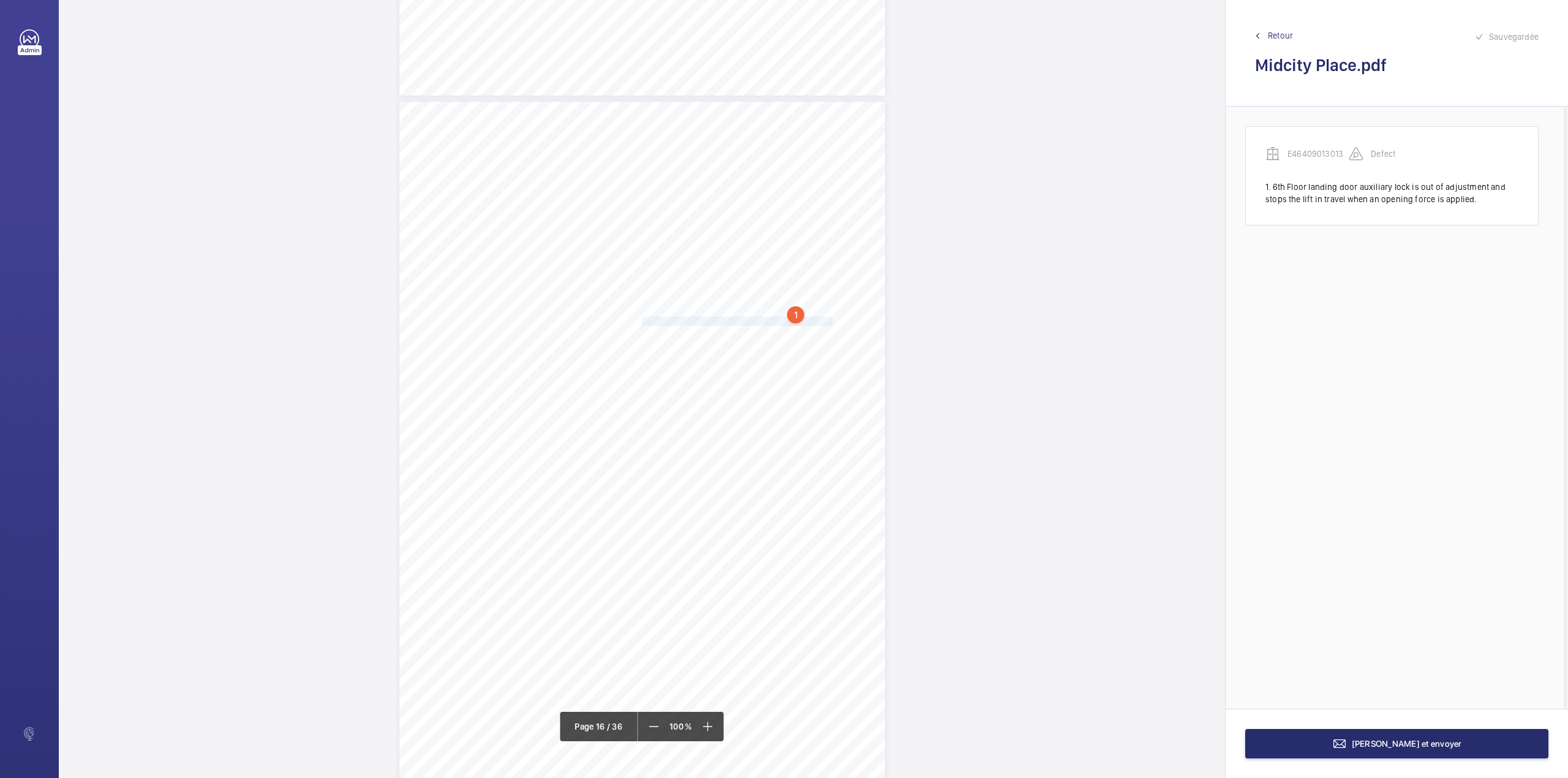
drag, startPoint x: 640, startPoint y: 322, endPoint x: 814, endPoint y: 321, distance: 174.0
click at [814, 321] on span "Various landing door aircords have minor splintering." at bounding box center [738, 321] width 191 height 8
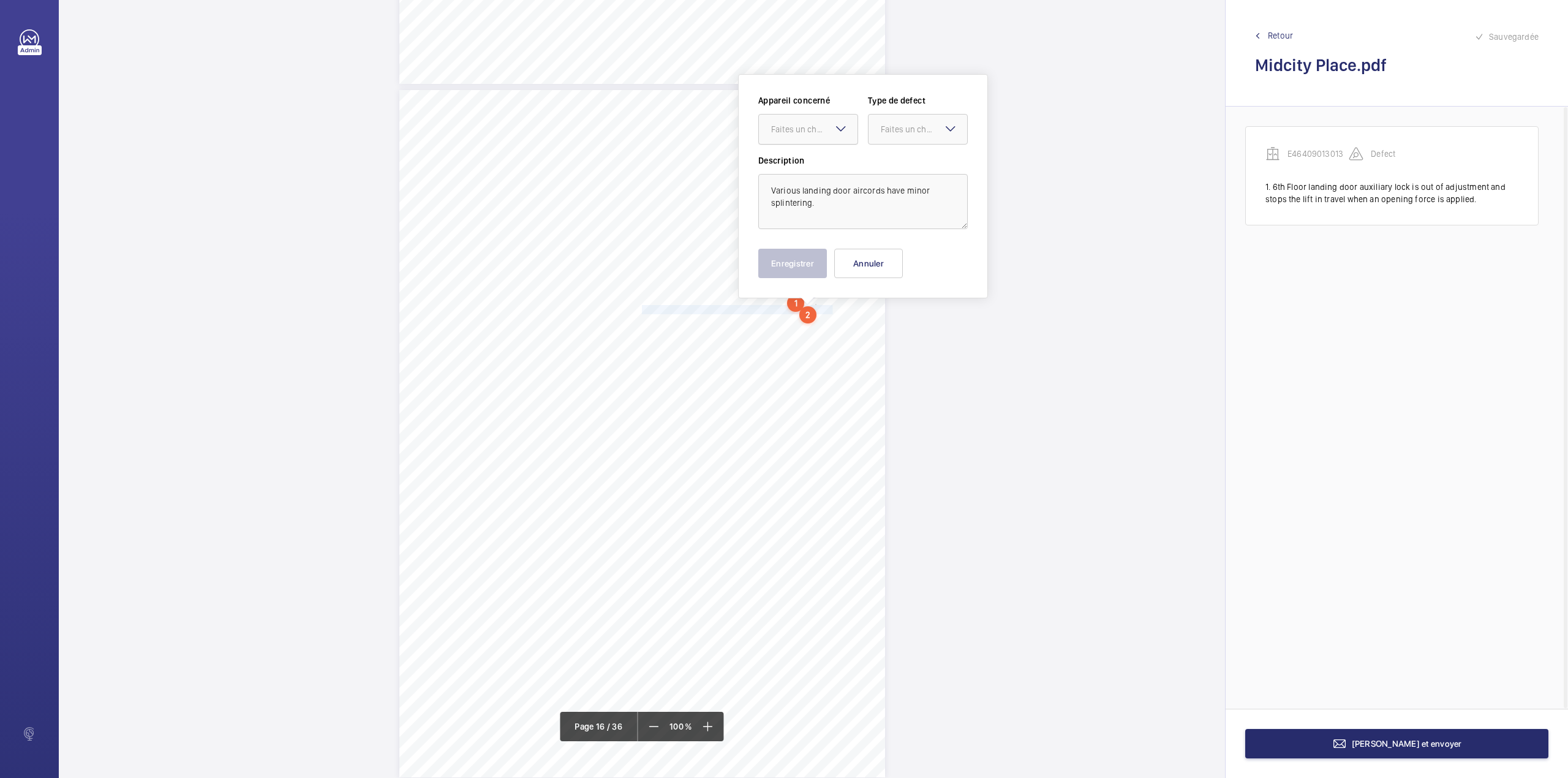
drag, startPoint x: 812, startPoint y: 130, endPoint x: 807, endPoint y: 148, distance: 18.7
click at [811, 130] on div "Faites un choix" at bounding box center [814, 129] width 87 height 13
click at [807, 152] on div "E46409013013" at bounding box center [808, 167] width 99 height 29
drag, startPoint x: 917, startPoint y: 136, endPoint x: 915, endPoint y: 144, distance: 8.2
click at [915, 144] on div "Appareil concerné Faites un choix × E46409013013 × Type de defect Faites un cho…" at bounding box center [863, 125] width 210 height 61
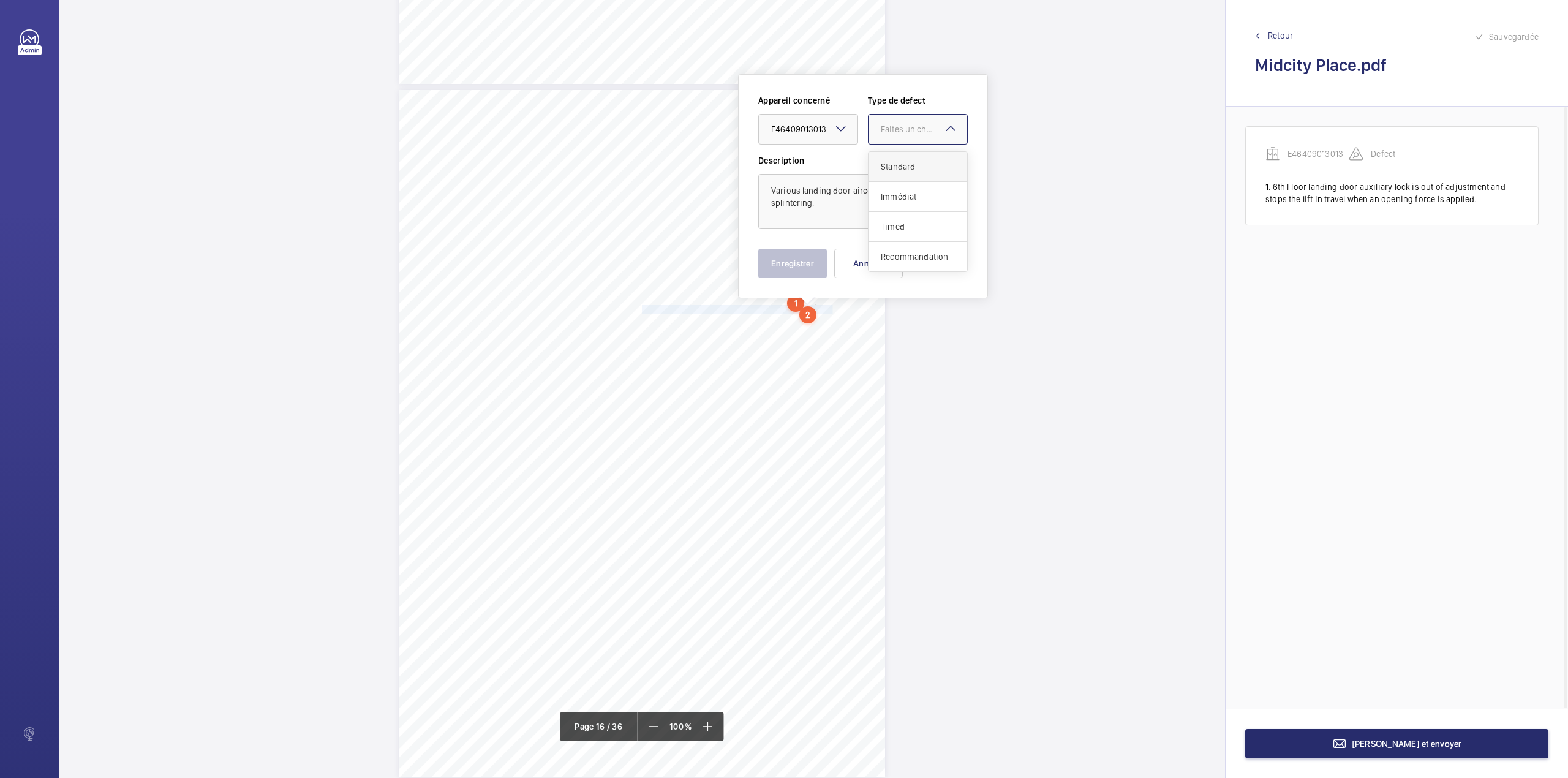
click at [911, 163] on span "Standard" at bounding box center [918, 166] width 74 height 13
click at [804, 256] on button "Enregistrer" at bounding box center [792, 264] width 68 height 29
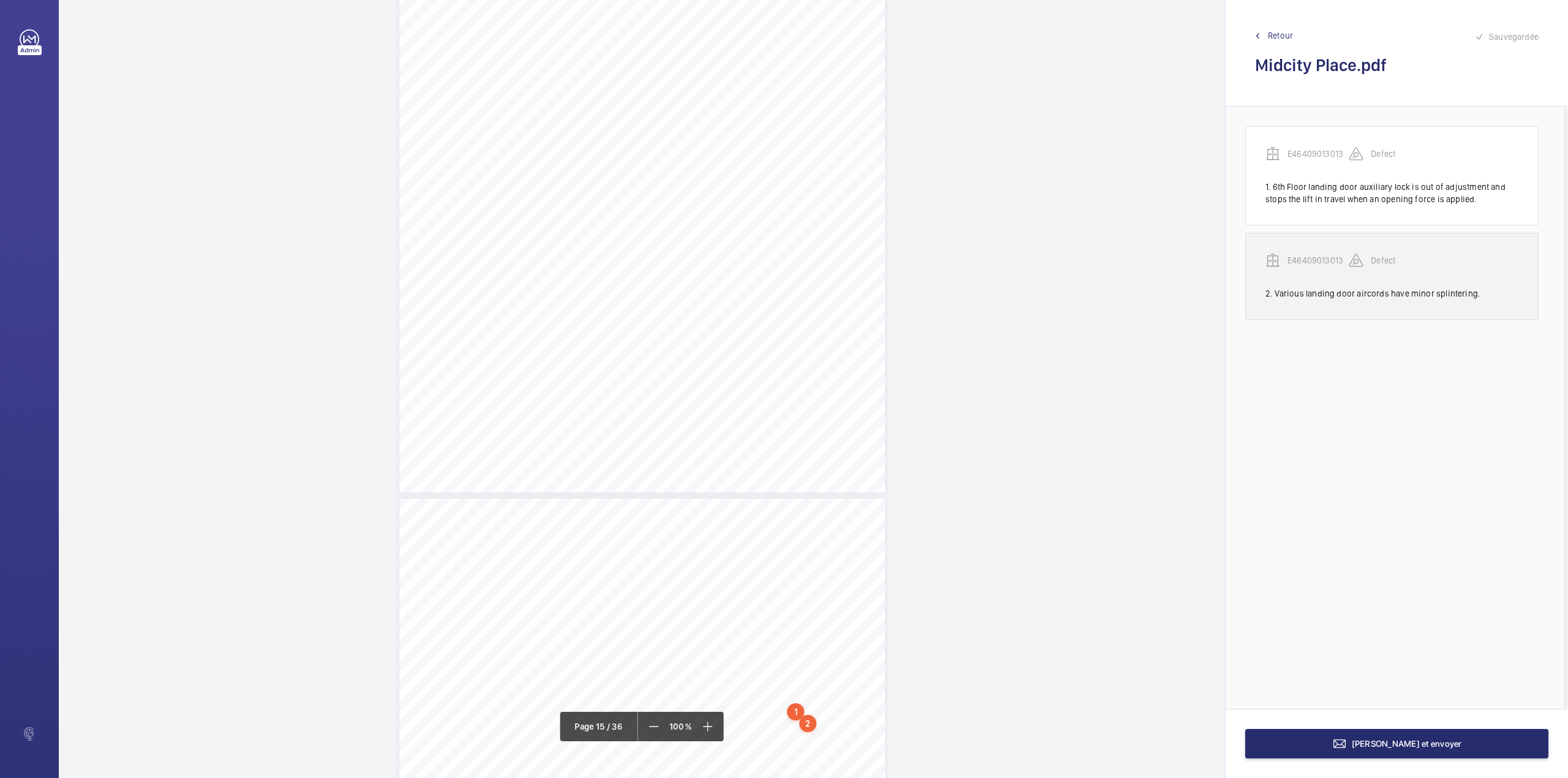
click at [1318, 263] on p "E46409013013" at bounding box center [1318, 261] width 61 height 13
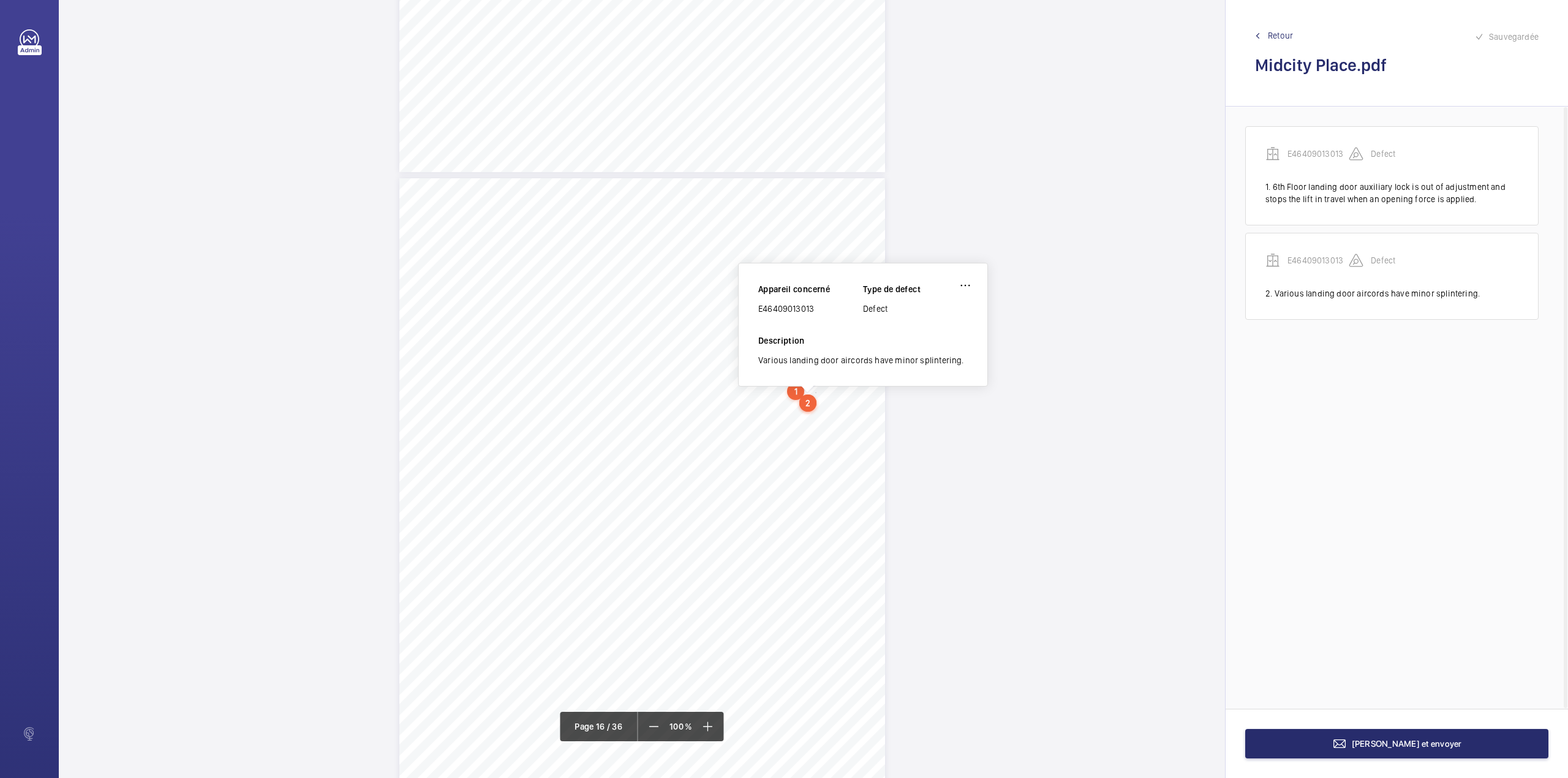
scroll to position [10260, 0]
drag, startPoint x: 758, startPoint y: 293, endPoint x: 819, endPoint y: 292, distance: 61.0
click at [819, 292] on div "E46409013013" at bounding box center [810, 295] width 104 height 13
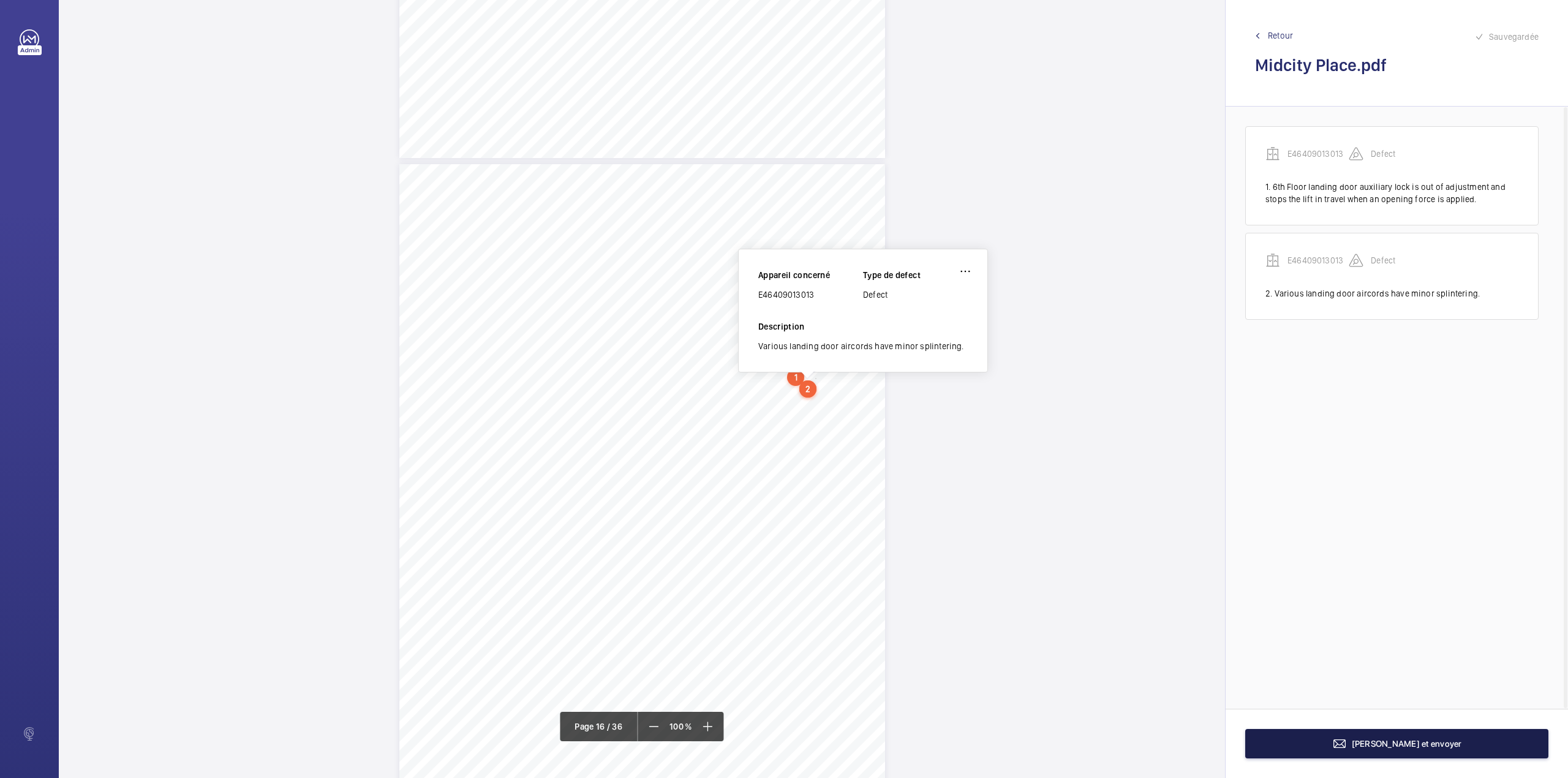
click at [1435, 739] on span "Terminer et envoyer" at bounding box center [1406, 744] width 110 height 10
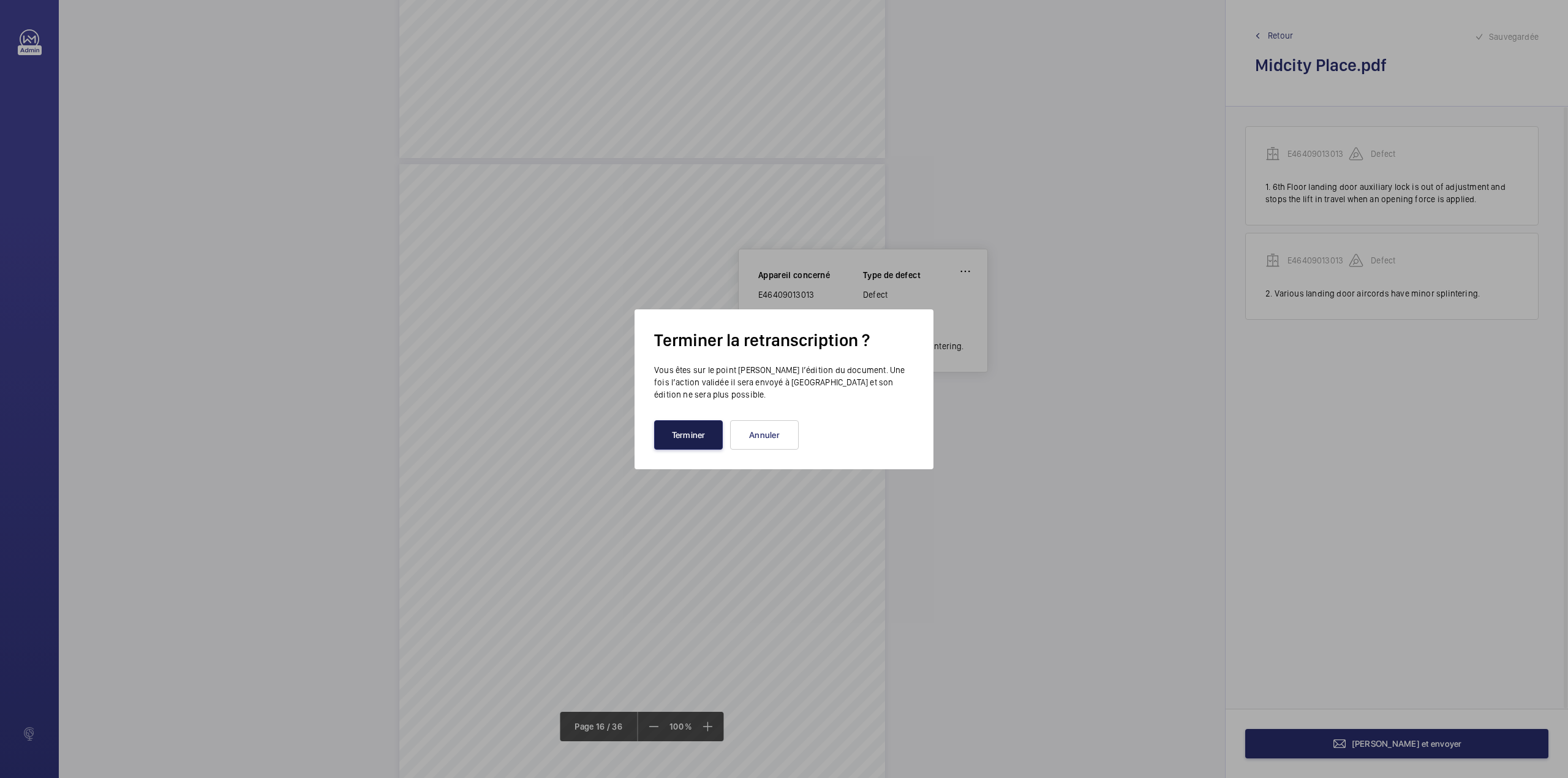
click at [679, 432] on button "Terminer" at bounding box center [688, 435] width 68 height 29
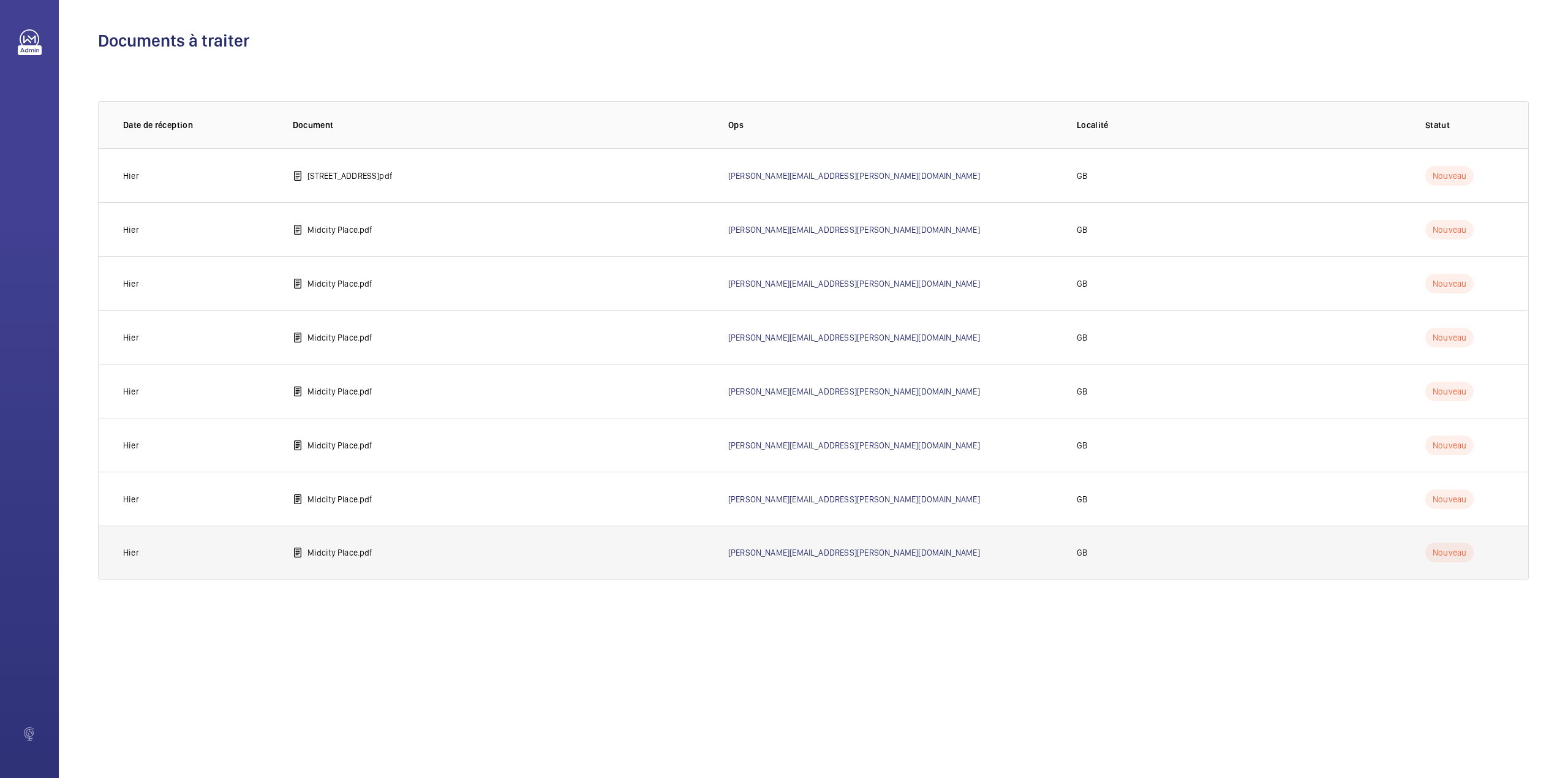
click at [339, 555] on p "Midcity Place.pdf" at bounding box center [340, 553] width 65 height 13
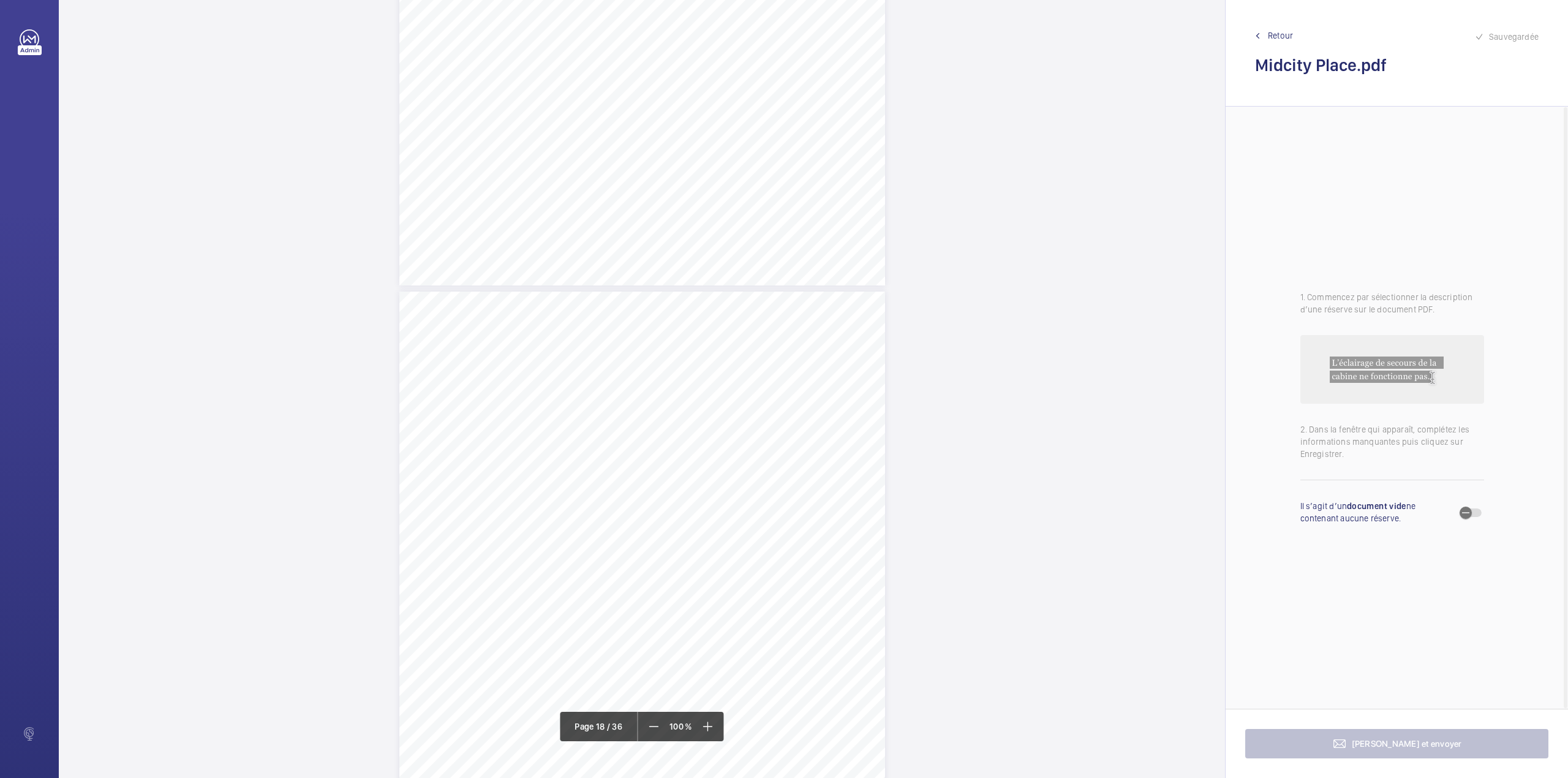
scroll to position [11602, 0]
drag, startPoint x: 642, startPoint y: 407, endPoint x: 800, endPoint y: 418, distance: 158.4
click at [800, 418] on div "Lift Report Lifting Operations & Lifting Equipment Regulation 1998 Provision & …" at bounding box center [642, 553] width 486 height 687
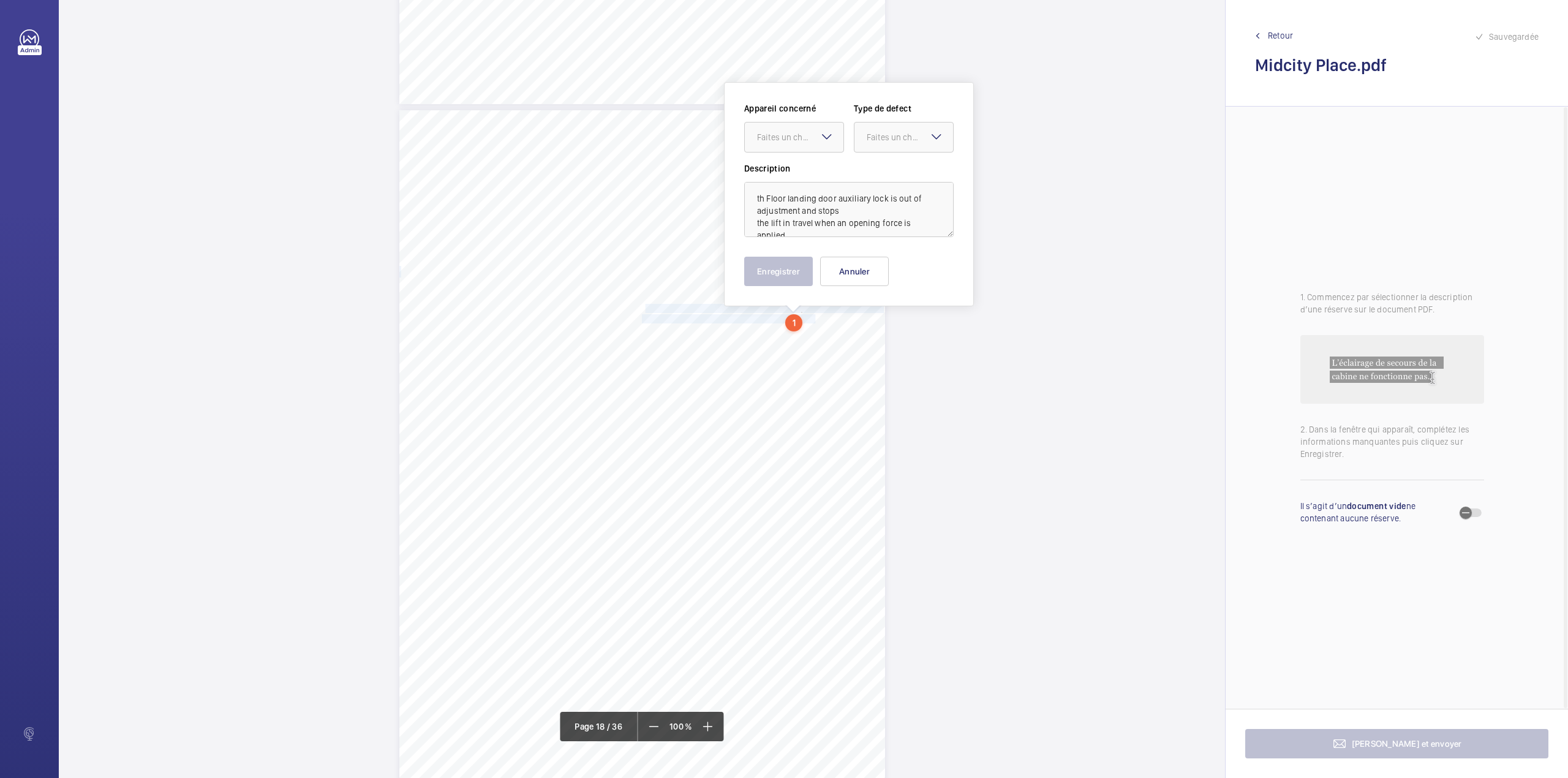
scroll to position [11710, 0]
drag, startPoint x: 778, startPoint y: 118, endPoint x: 785, endPoint y: 158, distance: 40.6
click at [778, 118] on div at bounding box center [793, 129] width 99 height 29
click at [785, 158] on div "2610-SAV-MCTP-VT - Lift1 - 8" at bounding box center [793, 167] width 99 height 29
click at [865, 131] on div at bounding box center [904, 129] width 99 height 29
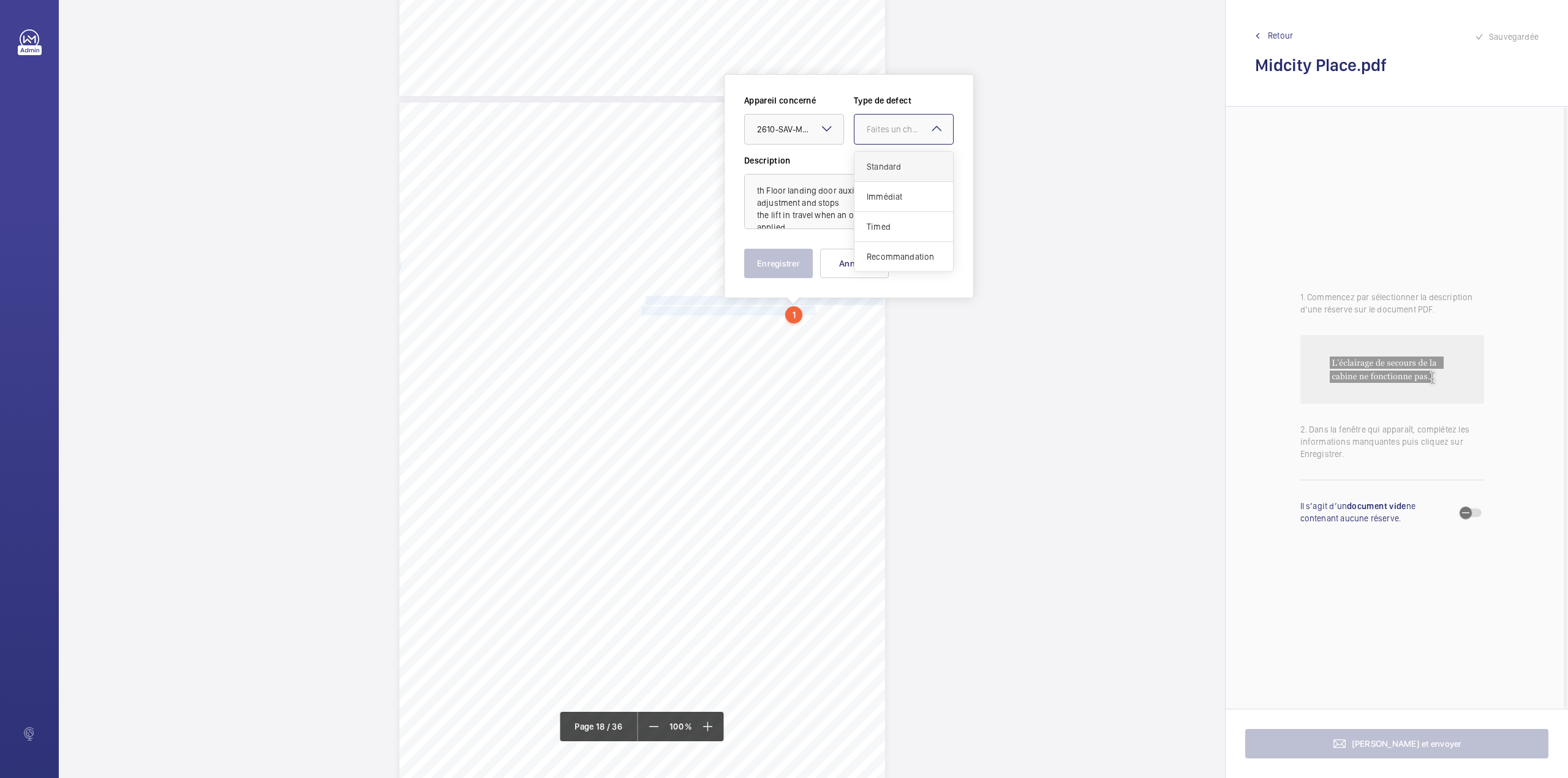
click at [873, 157] on div "Standard" at bounding box center [904, 167] width 99 height 30
click at [752, 188] on textarea "th Floor landing door auxiliary lock is out of adjustment and stops the lift in…" at bounding box center [849, 201] width 210 height 55
click at [795, 222] on textarea "4th Floor landing door auxiliary lock is out of adjustment and stops the lift i…" at bounding box center [849, 201] width 210 height 55
type textarea "4th Floor landing door auxiliary lock is out of adjustment and stops the lift i…"
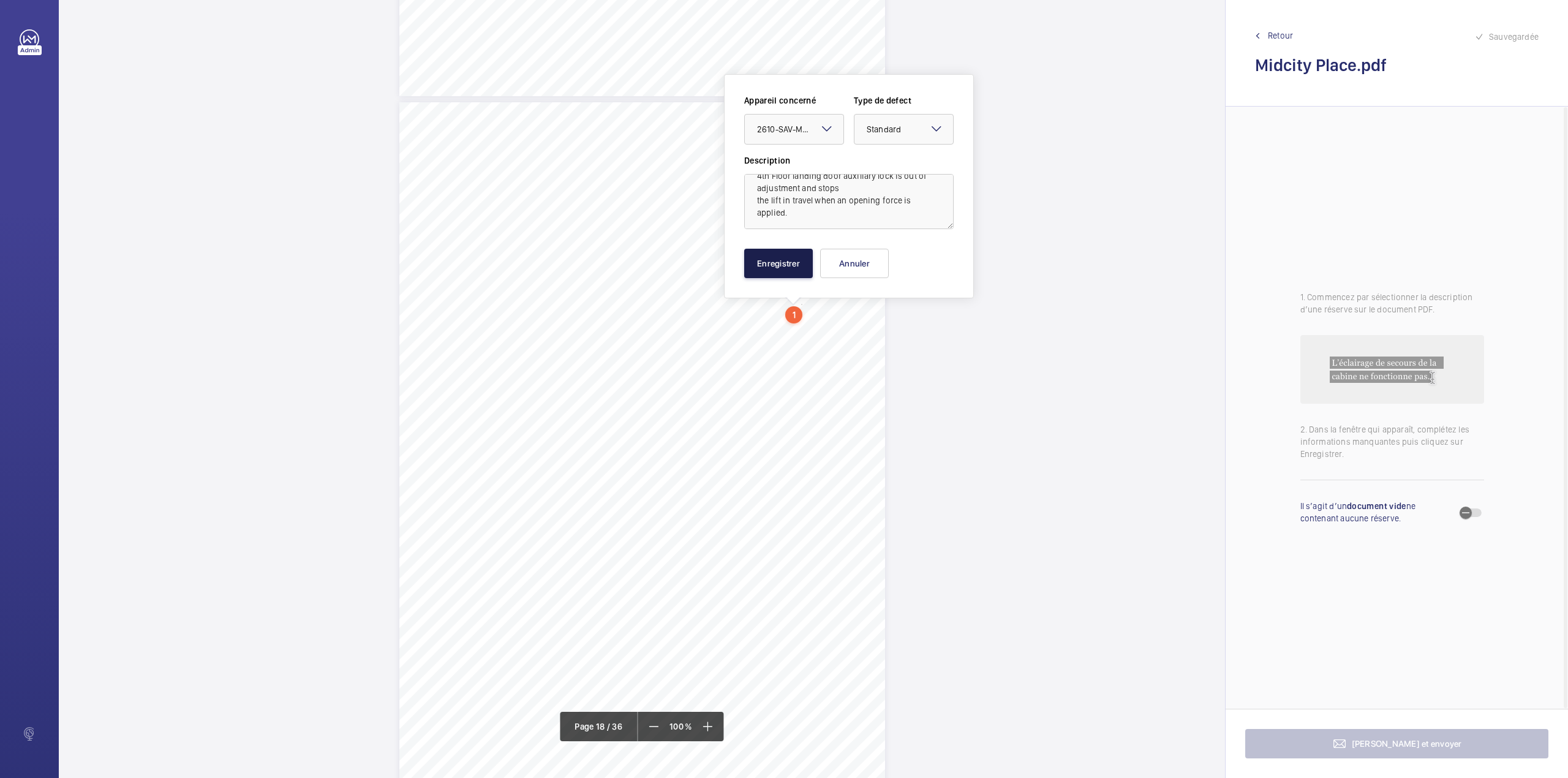
click at [783, 263] on button "Enregistrer" at bounding box center [779, 264] width 68 height 29
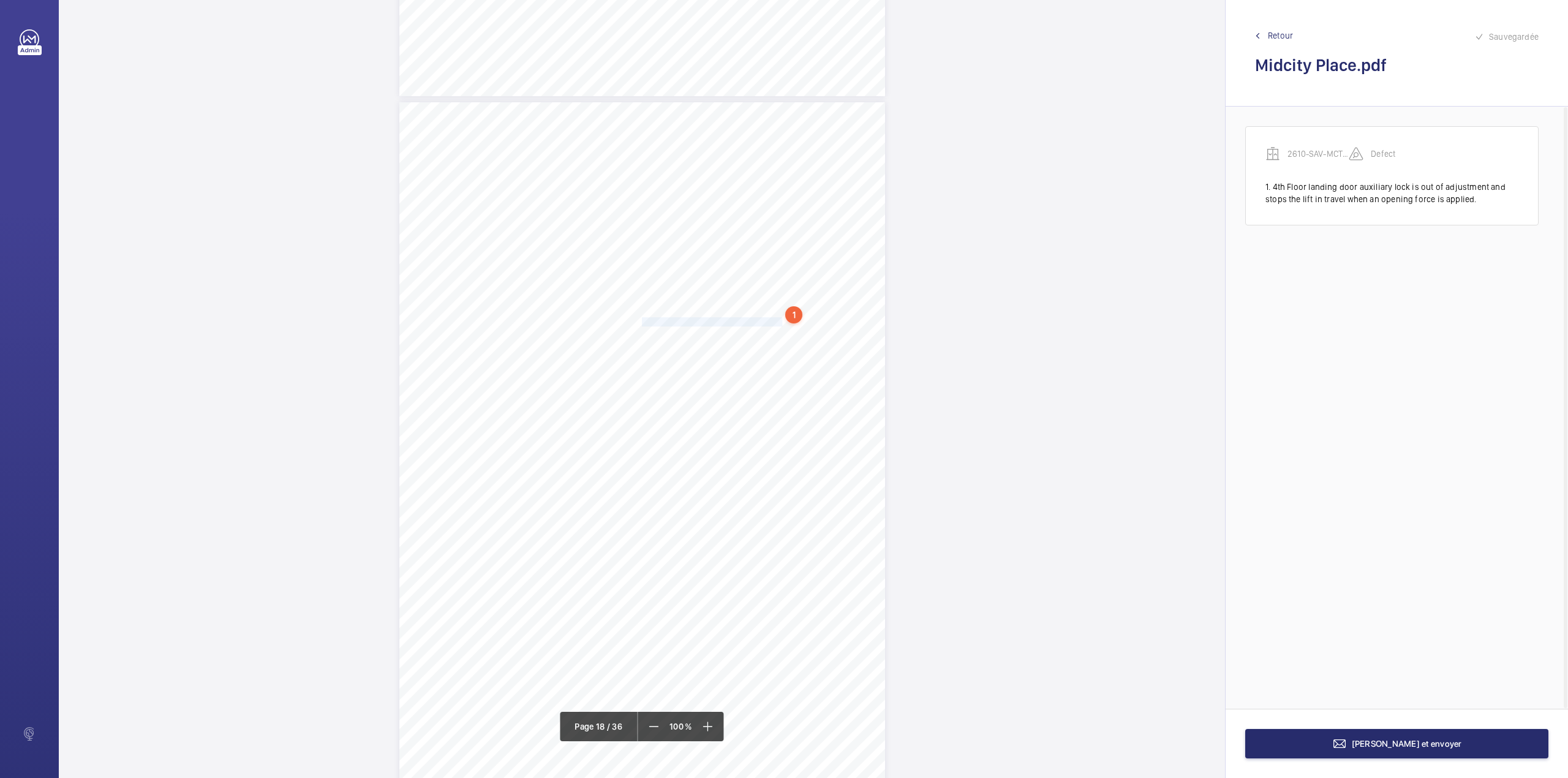
drag, startPoint x: 640, startPoint y: 321, endPoint x: 768, endPoint y: 322, distance: 128.0
click at [768, 322] on span "Car top control 'UP' button is damaged." at bounding box center [712, 322] width 141 height 8
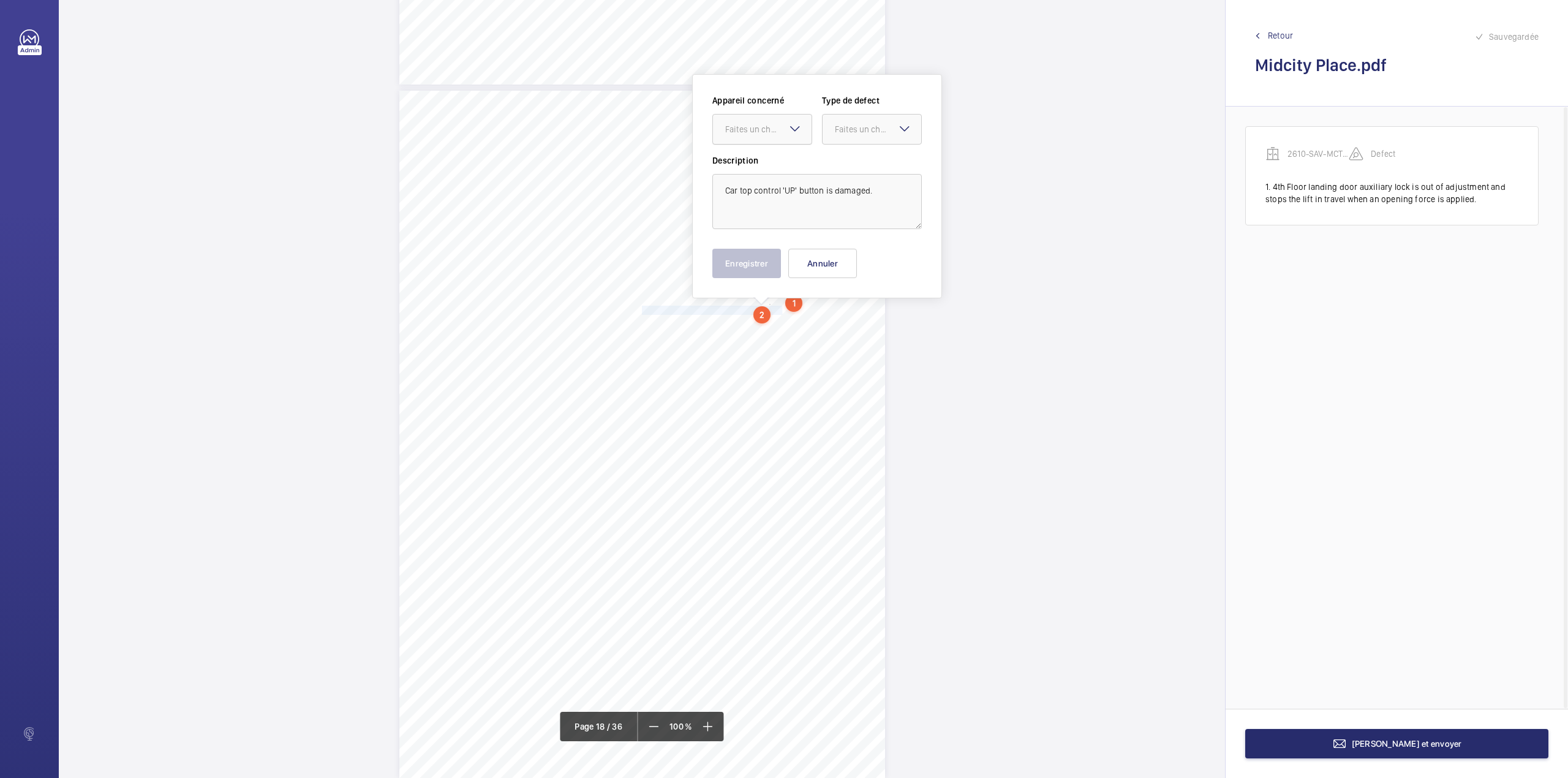
drag, startPoint x: 779, startPoint y: 130, endPoint x: 776, endPoint y: 144, distance: 14.3
click at [778, 133] on div "Faites un choix" at bounding box center [768, 129] width 87 height 13
drag, startPoint x: 777, startPoint y: 158, endPoint x: 828, endPoint y: 145, distance: 52.6
click at [777, 159] on div "2610-SAV-MCTP-VT - Lift1 - 8" at bounding box center [762, 167] width 99 height 29
drag, startPoint x: 841, startPoint y: 138, endPoint x: 841, endPoint y: 147, distance: 9.0
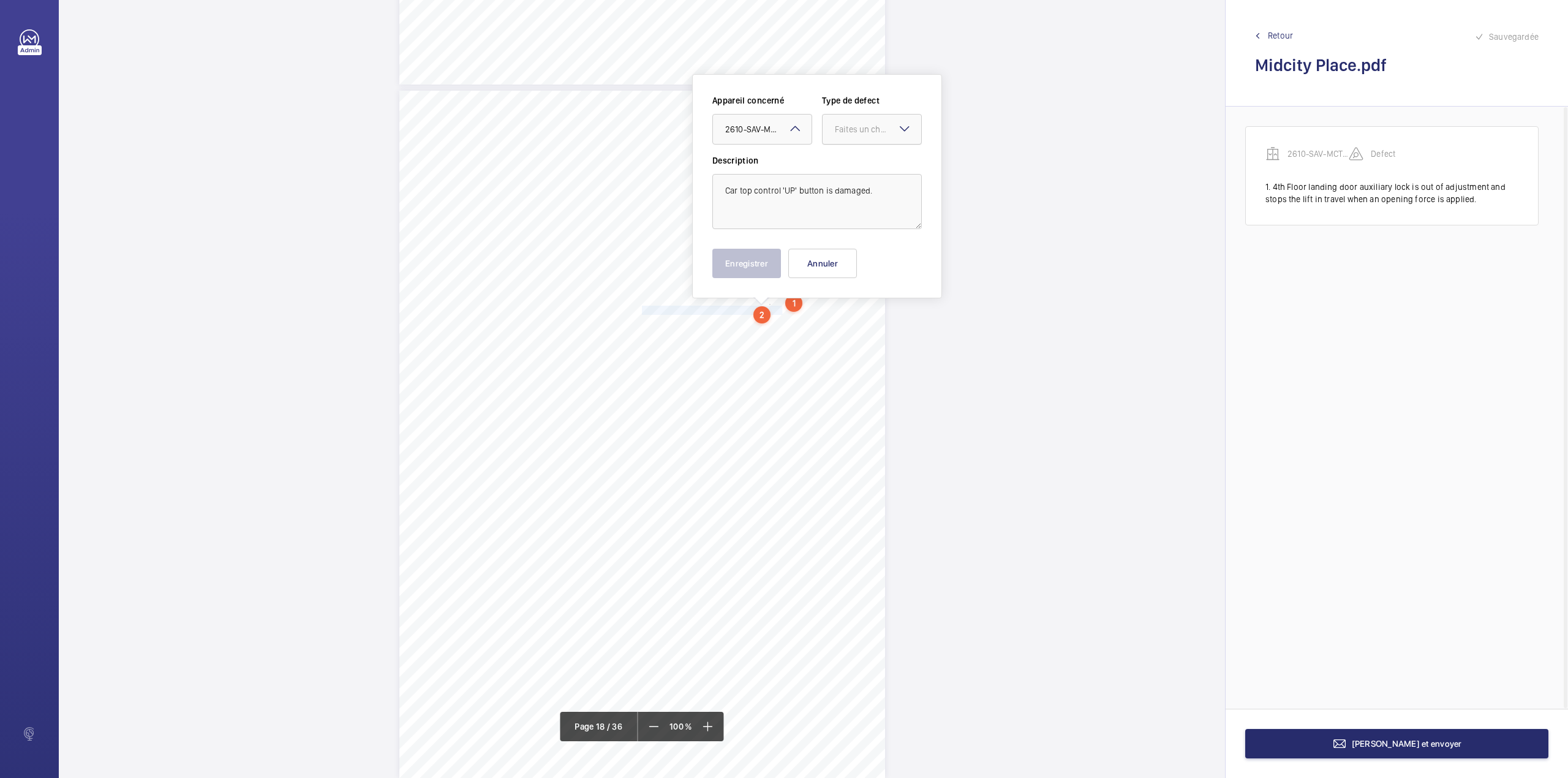
click at [841, 138] on div at bounding box center [871, 129] width 99 height 29
click at [843, 159] on div "Standard" at bounding box center [871, 167] width 99 height 30
click at [753, 272] on button "Enregistrer" at bounding box center [746, 264] width 68 height 29
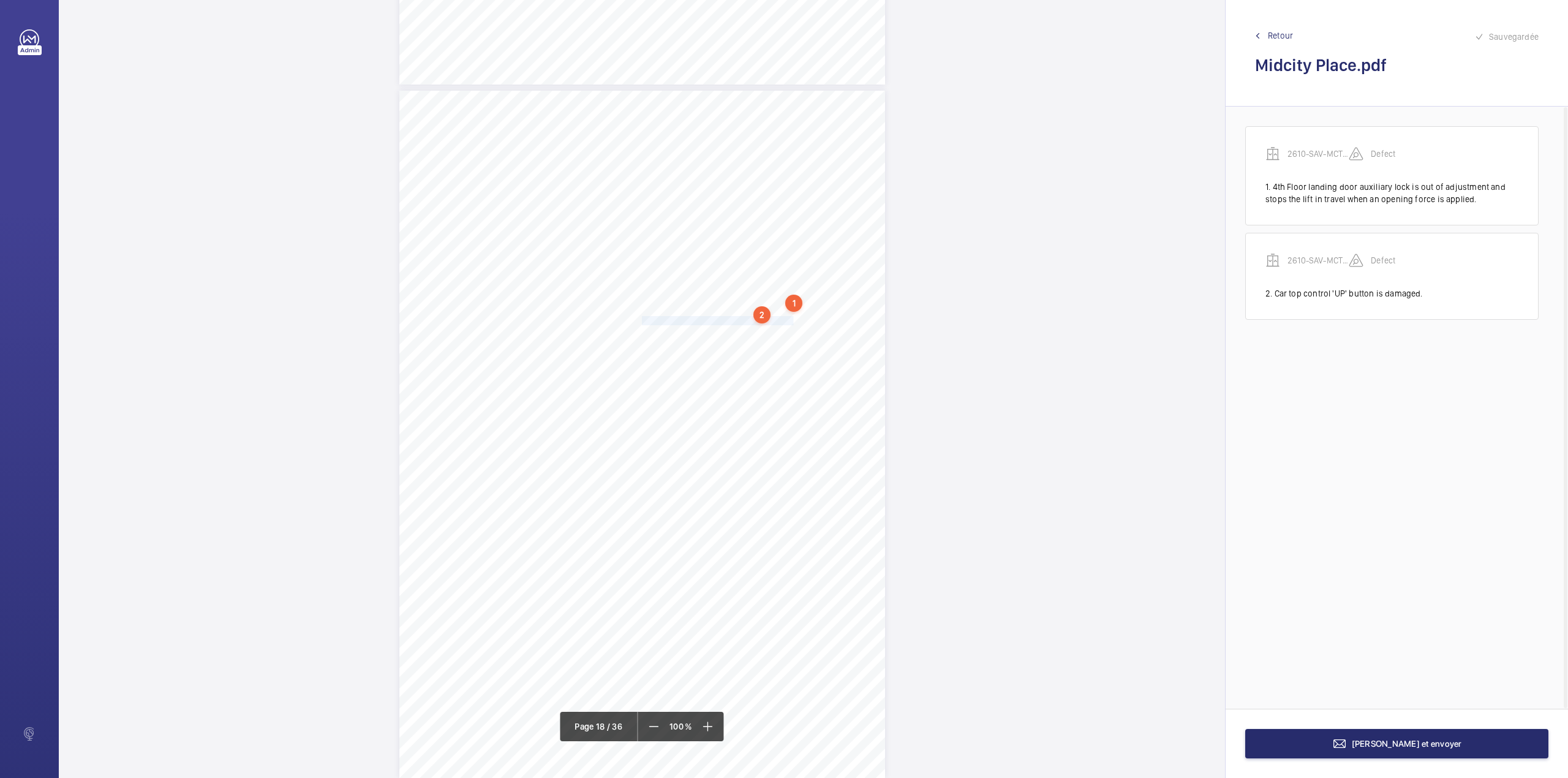
drag, startPoint x: 640, startPoint y: 321, endPoint x: 778, endPoint y: 320, distance: 138.0
click at [778, 320] on span "The overspeed governor rope is stretched." at bounding box center [717, 321] width 151 height 8
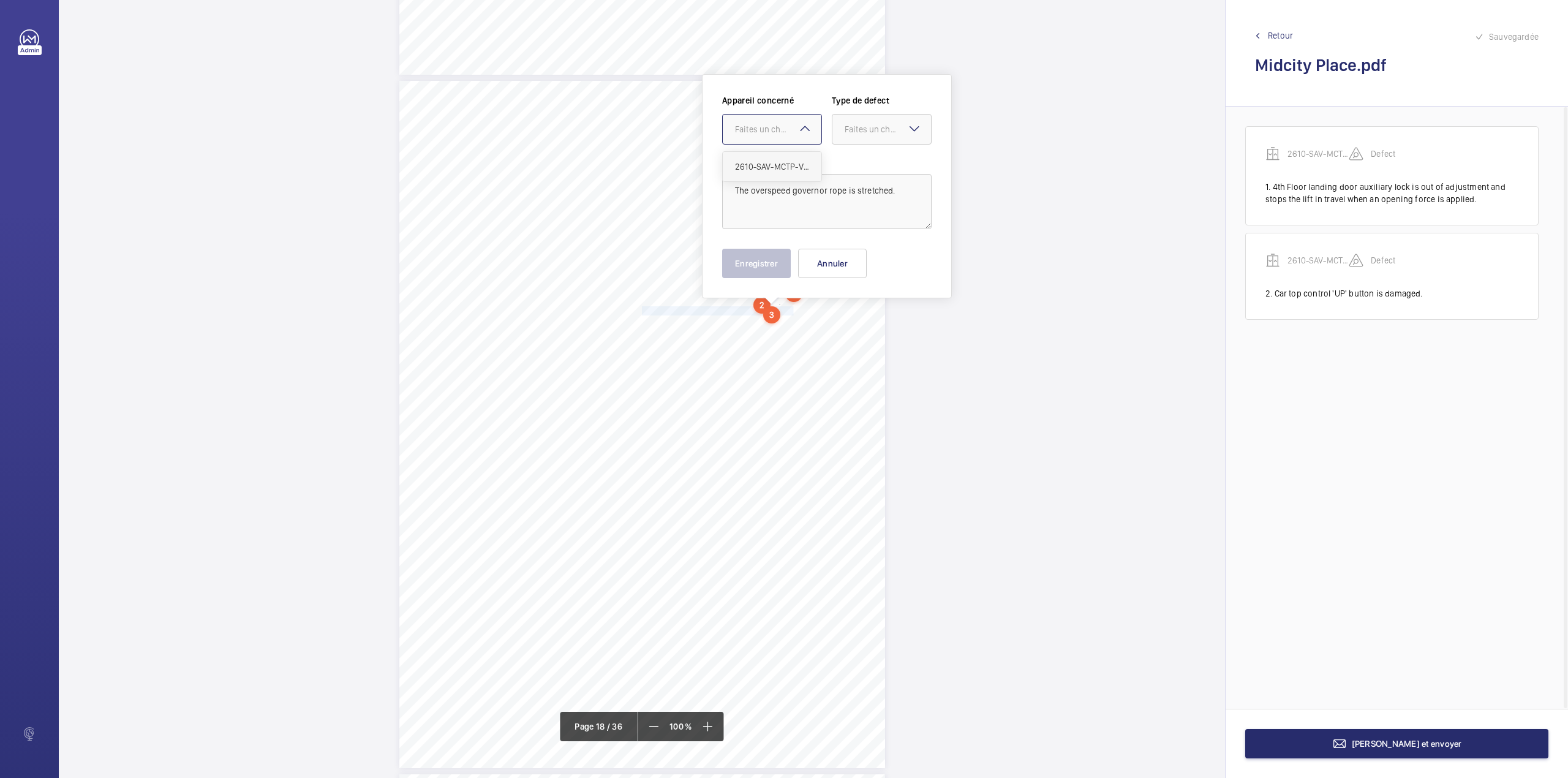
drag, startPoint x: 791, startPoint y: 124, endPoint x: 787, endPoint y: 162, distance: 38.2
click at [791, 125] on div "Faites un choix" at bounding box center [778, 129] width 87 height 13
click at [787, 162] on span "2610-SAV-MCTP-VT - Lift1 - 8" at bounding box center [772, 166] width 74 height 13
click at [859, 138] on div at bounding box center [881, 129] width 99 height 29
click at [860, 162] on span "Standard" at bounding box center [882, 166] width 74 height 13
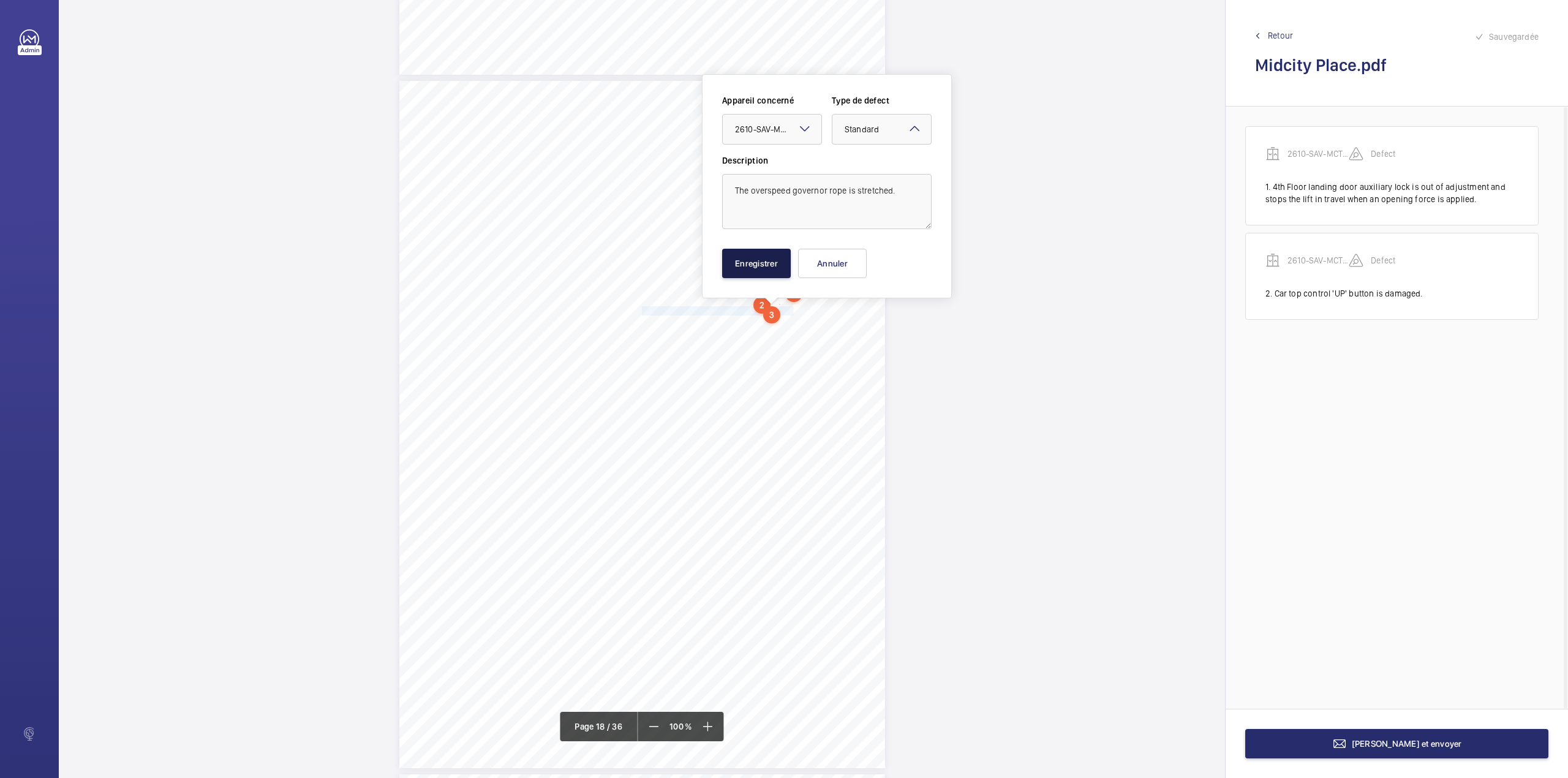
click at [756, 264] on button "Enregistrer" at bounding box center [756, 264] width 68 height 29
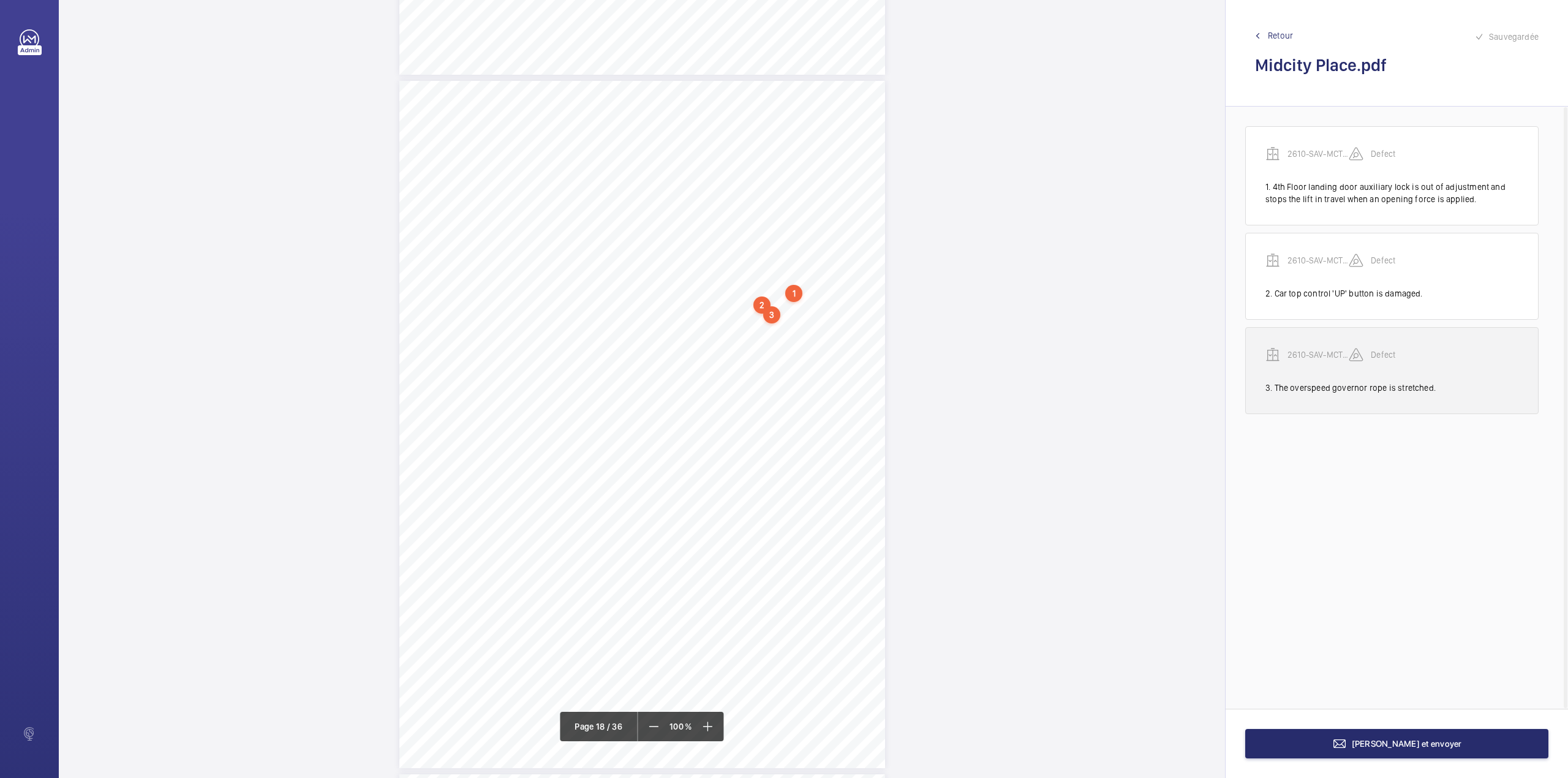
click at [1301, 361] on p "2610-SAV-MCTP-VT - Lift1 - 8" at bounding box center [1318, 354] width 61 height 13
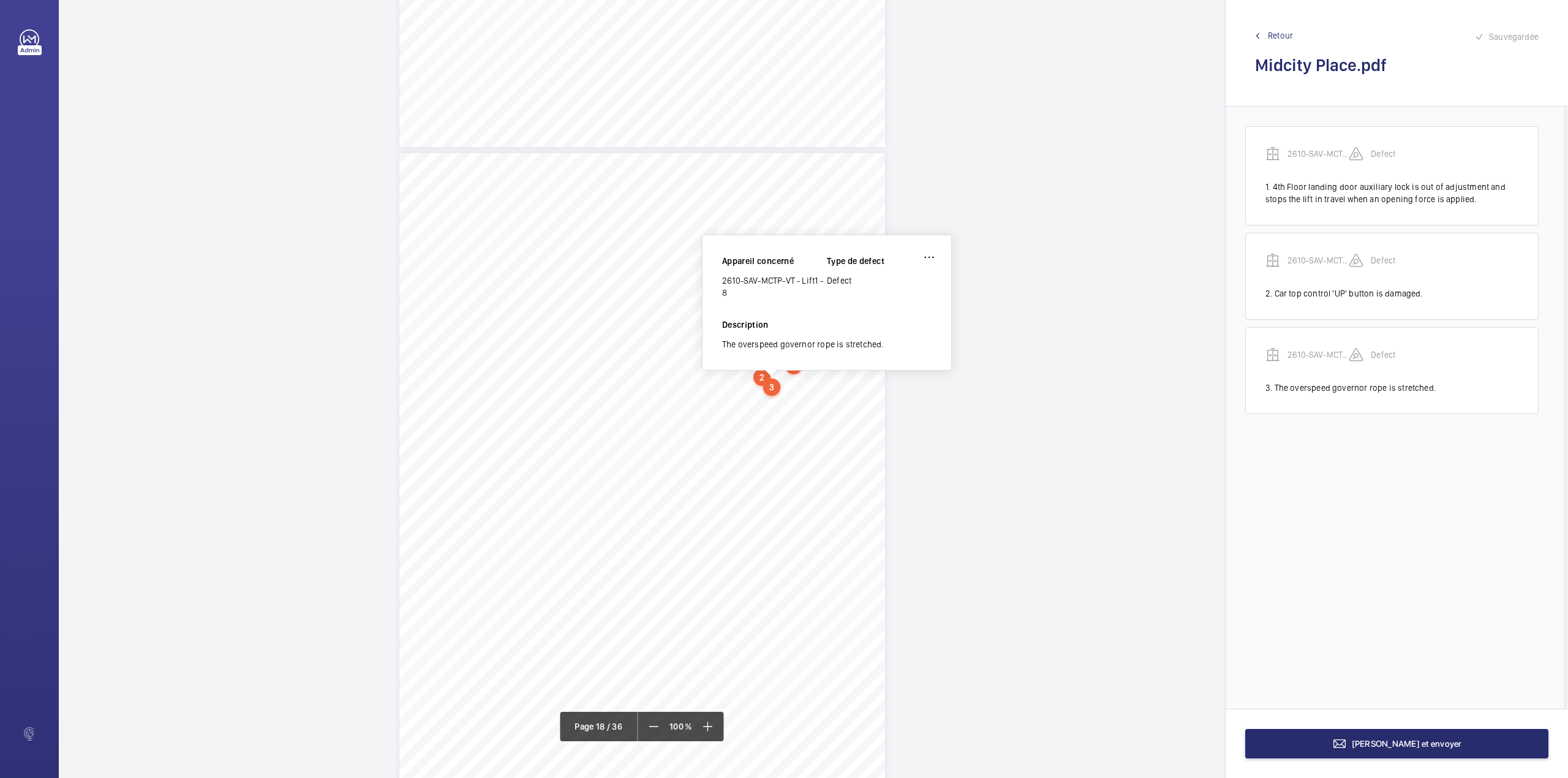
scroll to position [11656, 0]
drag, startPoint x: 723, startPoint y: 280, endPoint x: 728, endPoint y: 294, distance: 14.9
click at [728, 294] on div "2610-SAV-MCTP-VT - Lift1 - 8" at bounding box center [774, 289] width 104 height 24
click at [1373, 739] on span "Terminer et envoyer" at bounding box center [1406, 744] width 110 height 10
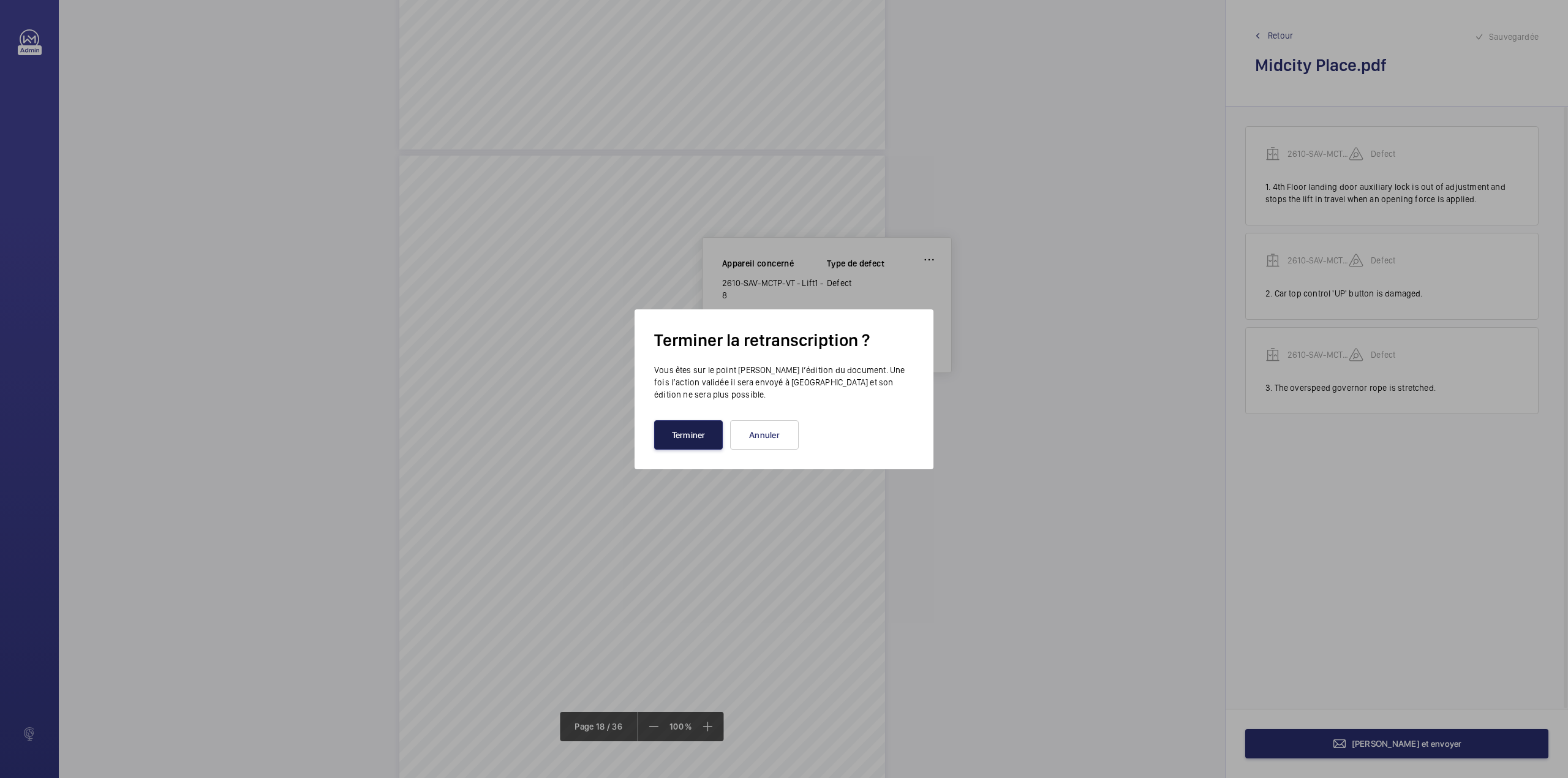
click at [690, 436] on button "Terminer" at bounding box center [688, 435] width 68 height 29
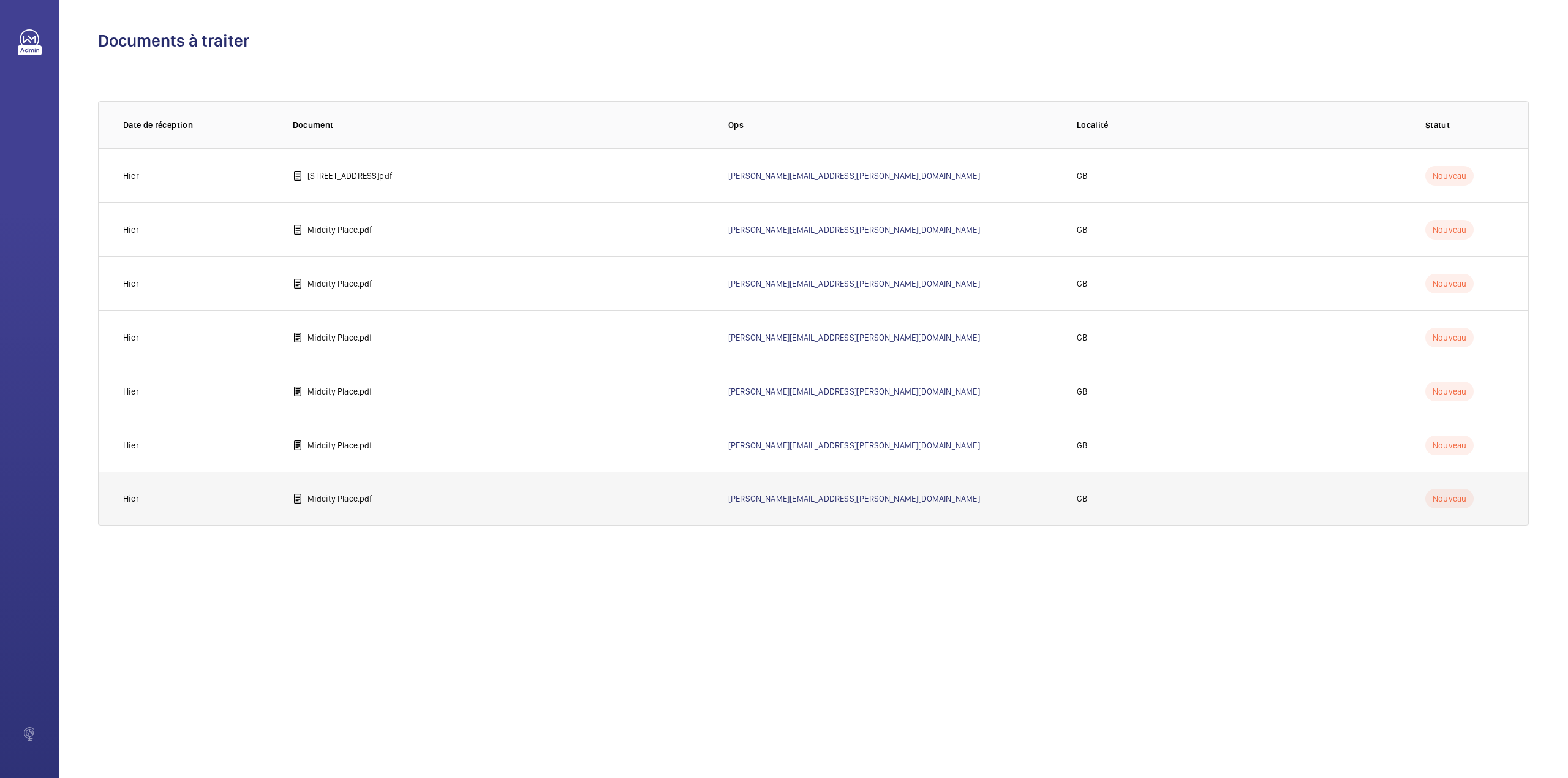
click at [339, 512] on td "Midcity Place.pdf" at bounding box center [491, 498] width 435 height 54
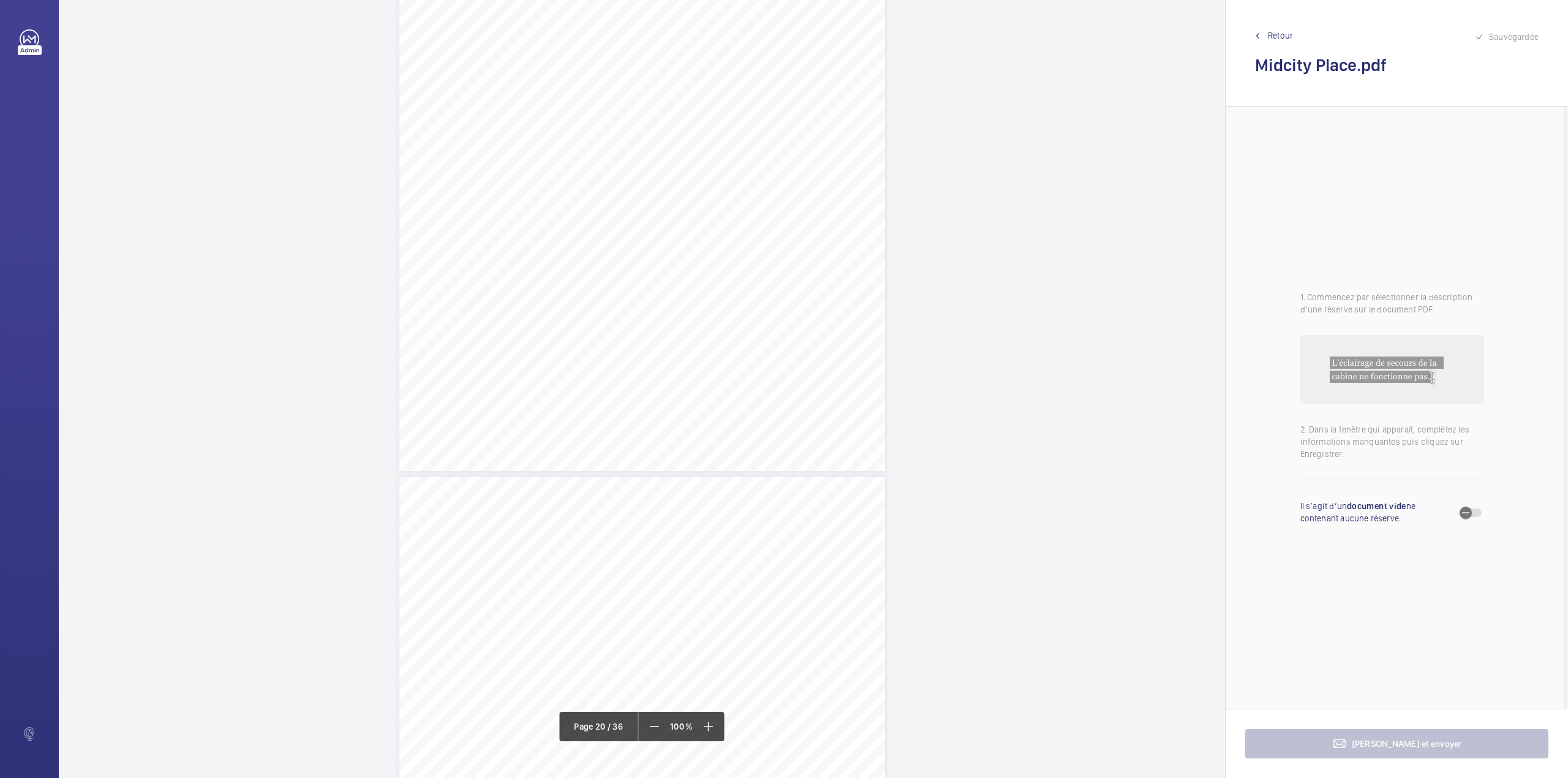
scroll to position [12991, 0]
drag, startPoint x: 640, startPoint y: 407, endPoint x: 757, endPoint y: 406, distance: 117.0
click at [757, 406] on span "Control panel pendant is ineffective." at bounding box center [706, 406] width 130 height 8
click at [746, 134] on div "Faites un choix" at bounding box center [757, 129] width 87 height 13
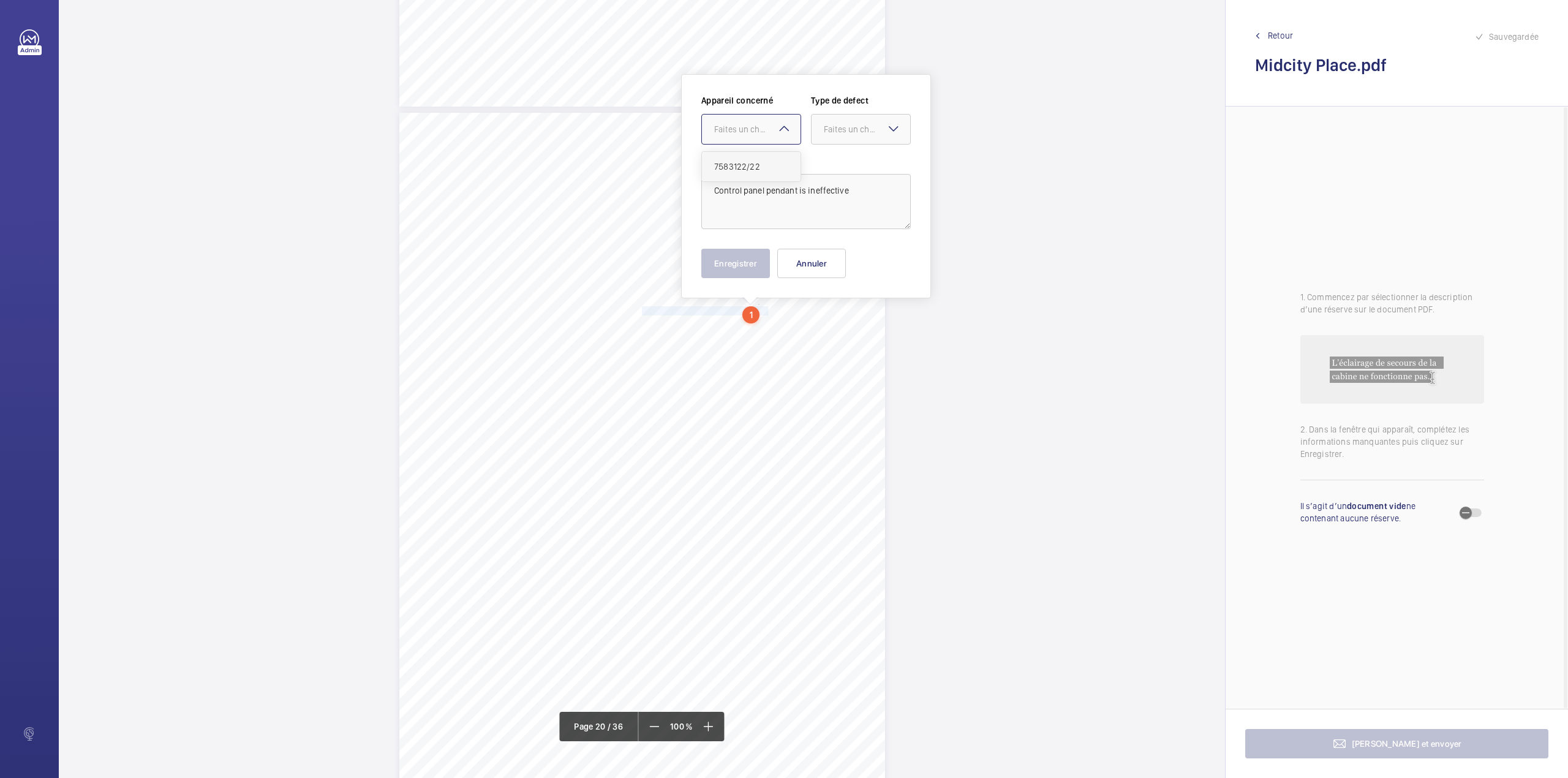
click at [749, 163] on div "7583122/22" at bounding box center [750, 167] width 99 height 29
drag, startPoint x: 853, startPoint y: 135, endPoint x: 851, endPoint y: 168, distance: 33.1
click at [853, 136] on div "Faites un choix" at bounding box center [861, 129] width 99 height 13
click at [851, 168] on span "Standard" at bounding box center [861, 166] width 74 height 13
click at [856, 186] on textarea "Control panel pendant is ineffective" at bounding box center [806, 201] width 210 height 55
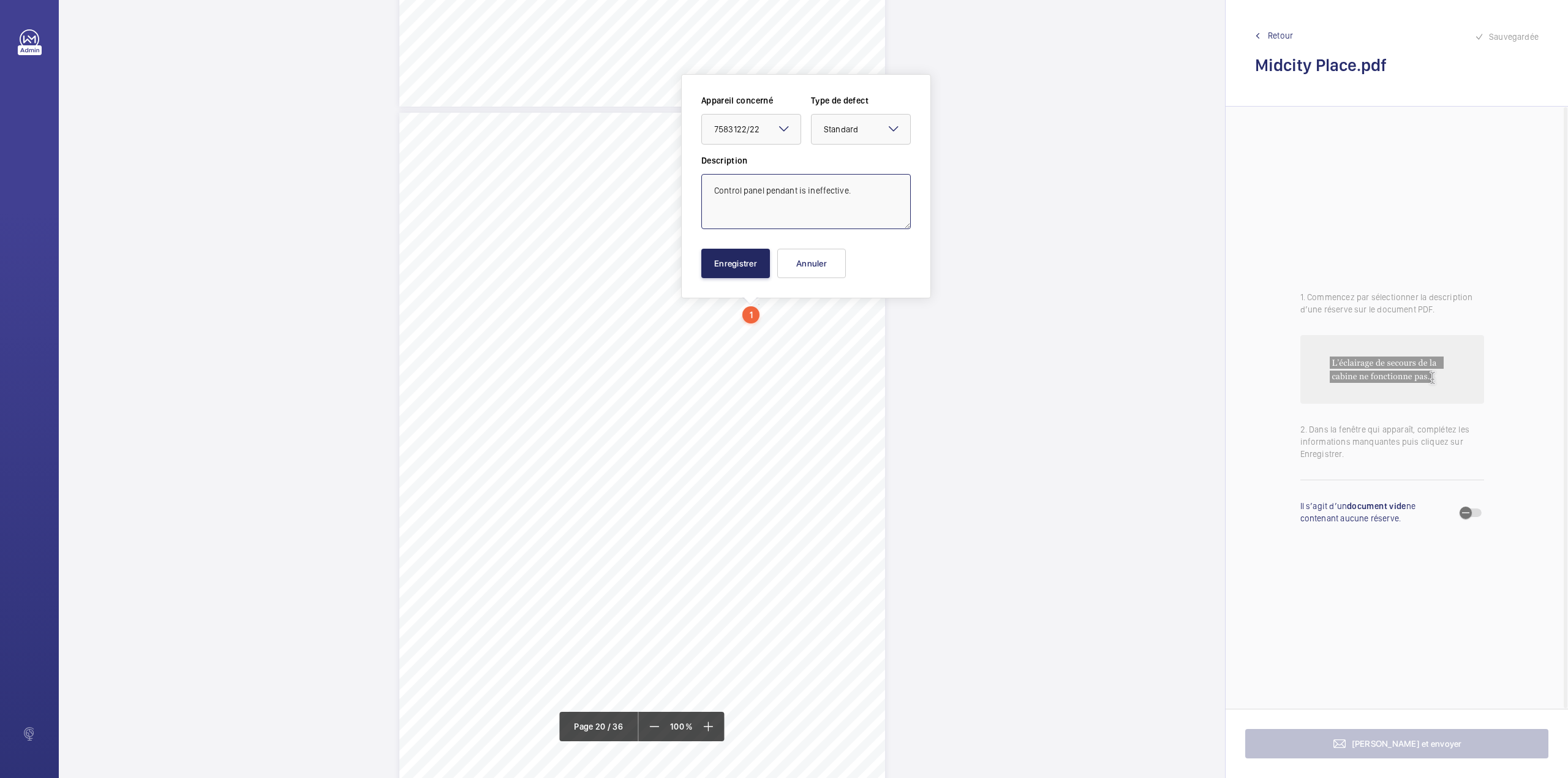
type textarea "Control panel pendant is ineffective."
click at [745, 263] on button "Enregistrer" at bounding box center [736, 264] width 68 height 29
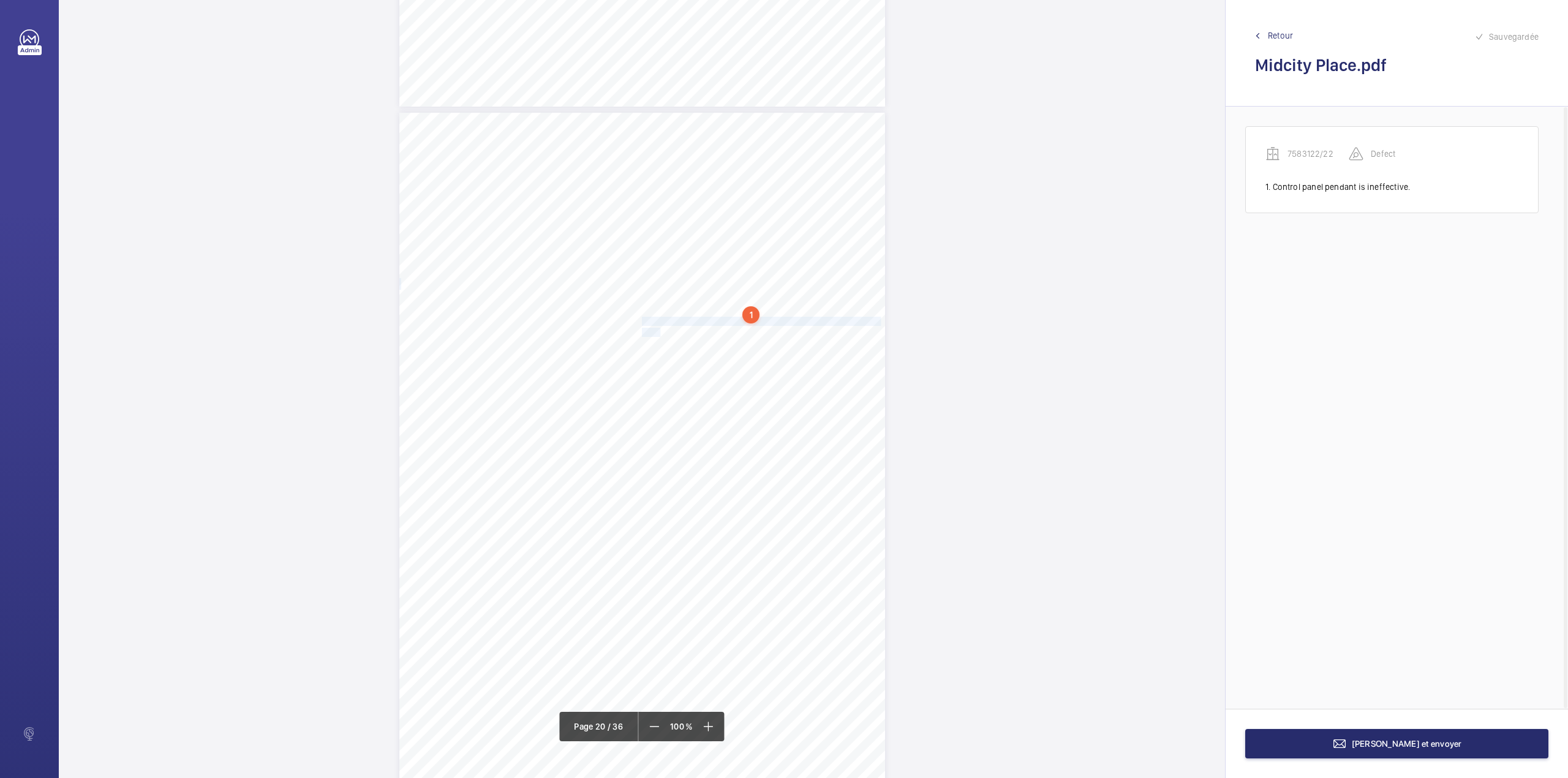
drag, startPoint x: 640, startPoint y: 321, endPoint x: 657, endPoint y: 329, distance: 18.8
click at [657, 329] on div "Lift Report Lifting Operations & Lifting Equipment Regulation 1998 Provision & …" at bounding box center [642, 457] width 486 height 687
drag, startPoint x: 642, startPoint y: 133, endPoint x: 645, endPoint y: 162, distance: 29.2
click at [642, 134] on div "Faites un choix" at bounding box center [657, 130] width 87 height 13
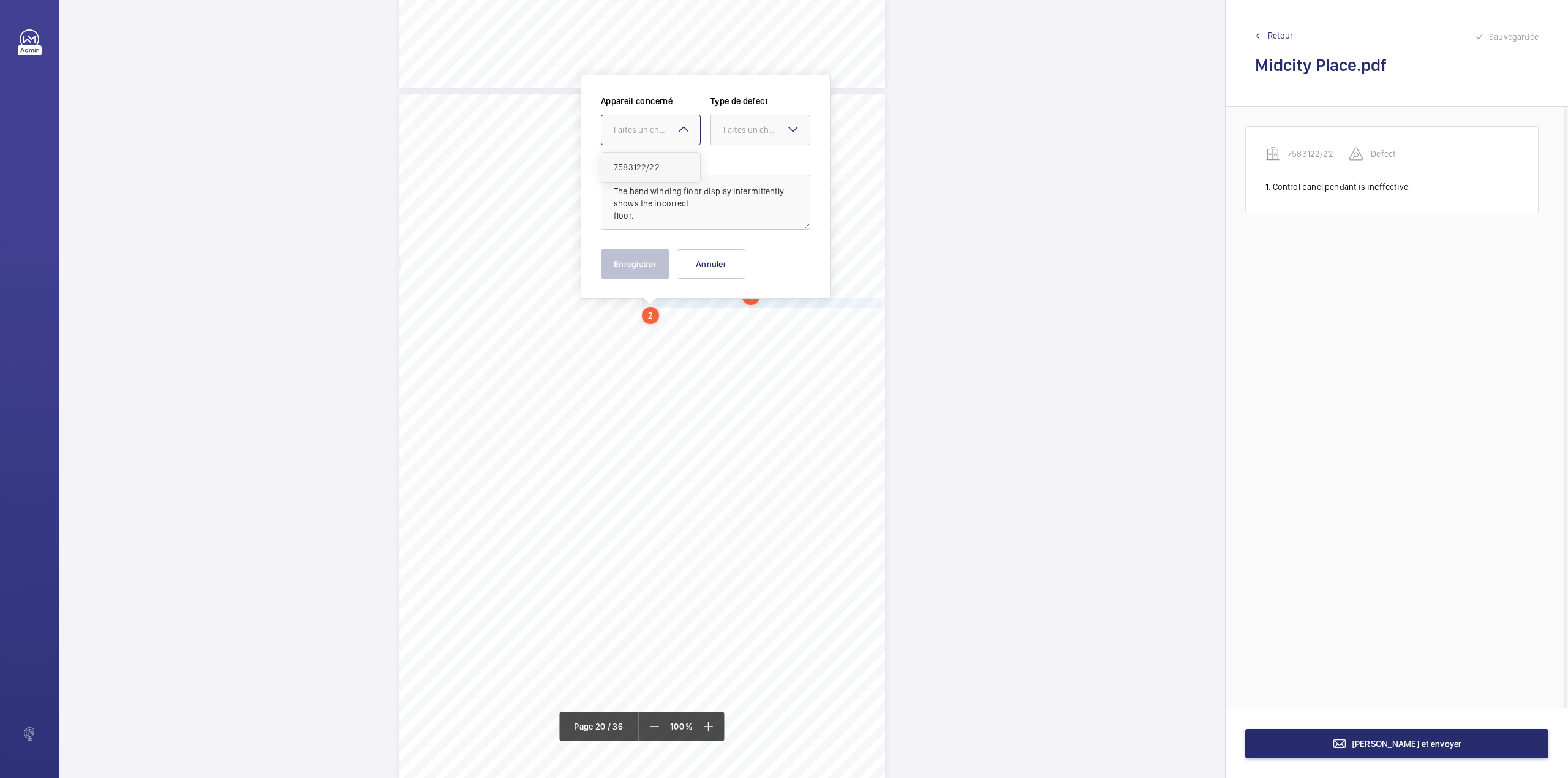
click at [645, 162] on span "7583122/22" at bounding box center [651, 167] width 74 height 13
click at [716, 136] on div at bounding box center [760, 130] width 99 height 29
click at [724, 169] on span "Standard" at bounding box center [760, 167] width 74 height 13
click at [642, 254] on button "Enregistrer" at bounding box center [635, 264] width 68 height 29
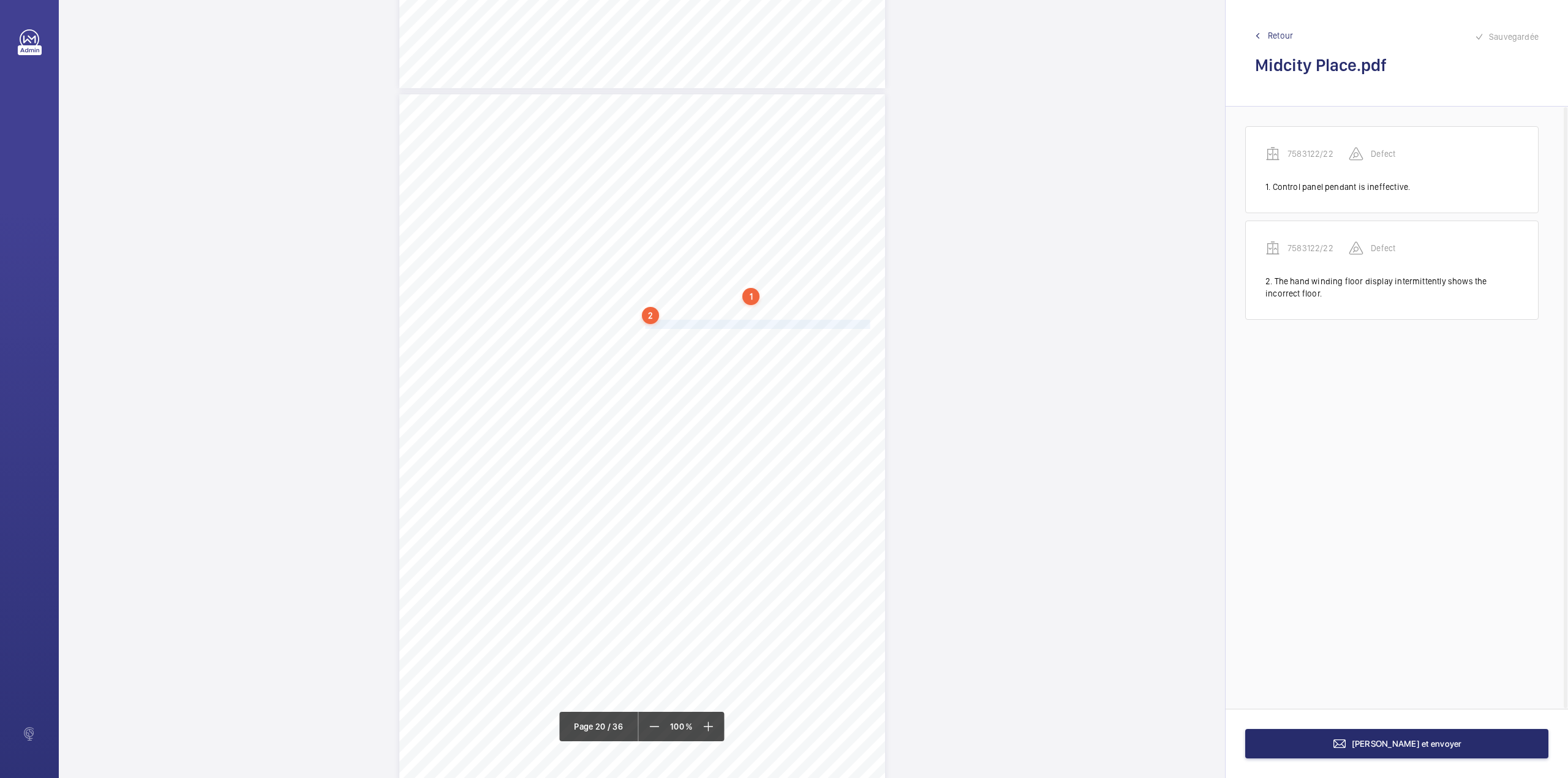
drag, startPoint x: 642, startPoint y: 326, endPoint x: 848, endPoint y: 323, distance: 206.0
click at [848, 323] on span "Car door aircord is splinters on the door serving level 9 QIC side." at bounding box center [756, 324] width 228 height 8
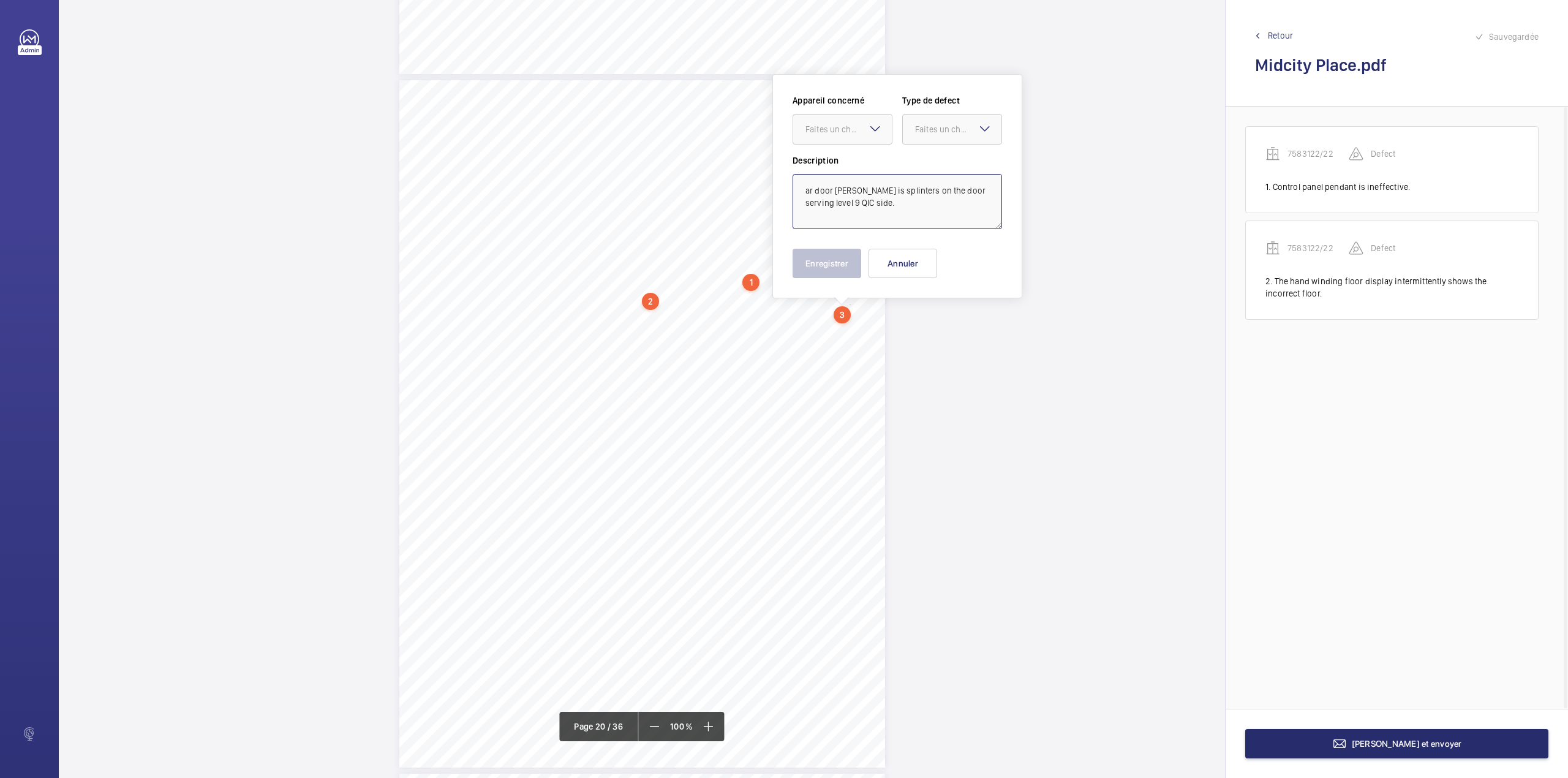
click at [800, 191] on textarea "ar door aircord is splinters on the door serving level 9 QIC side." at bounding box center [897, 201] width 210 height 55
type textarea "Car door aircord is splinters on the door serving level 9 QIC side."
click at [837, 147] on div "Appareil concerné Faites un choix Type de defect Faites un choix" at bounding box center [897, 125] width 210 height 61
drag, startPoint x: 837, startPoint y: 129, endPoint x: 838, endPoint y: 147, distance: 18.0
click at [838, 136] on div "Faites un choix" at bounding box center [842, 129] width 99 height 13
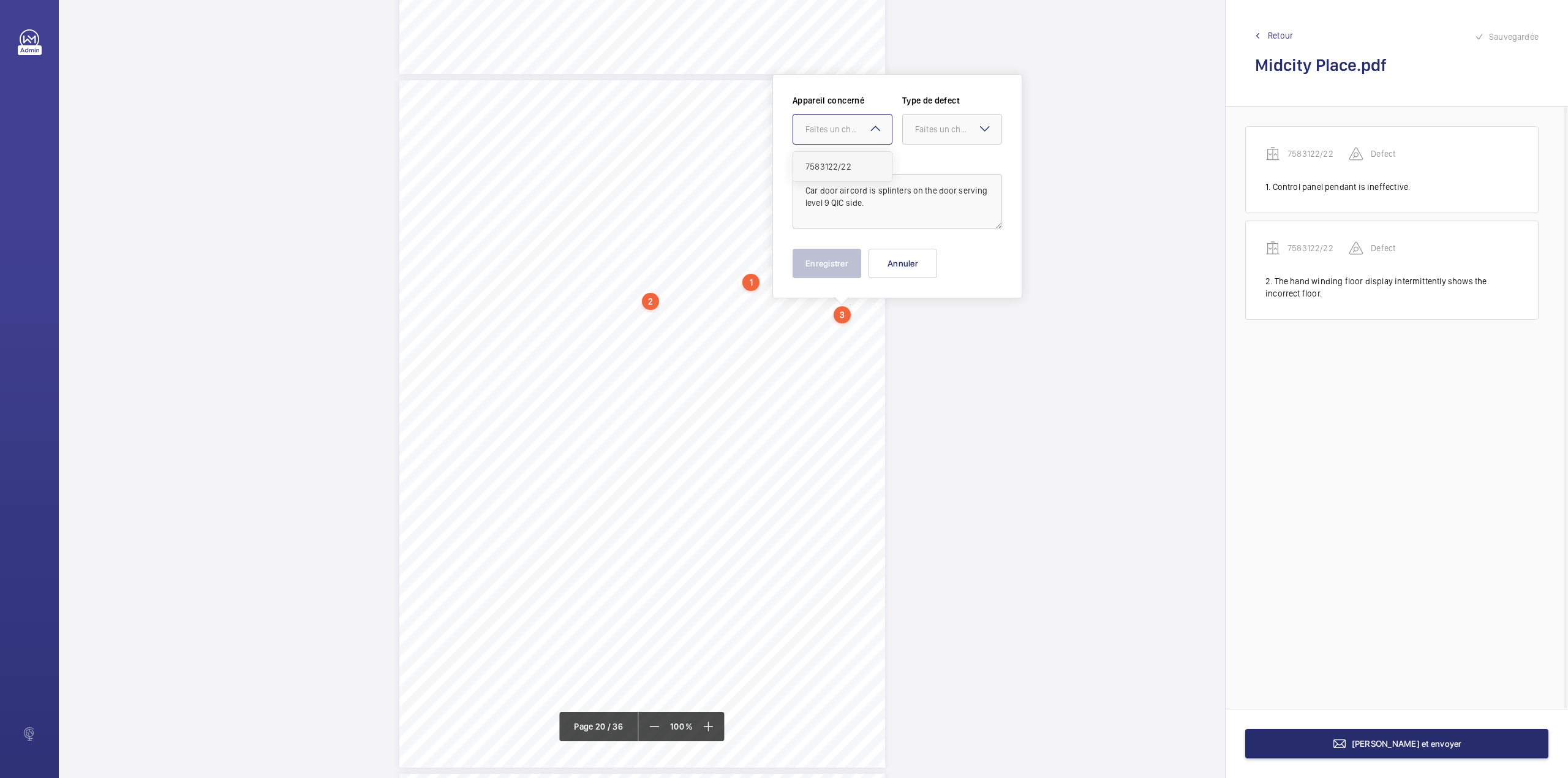
click at [839, 157] on div "7583122/22" at bounding box center [842, 167] width 99 height 29
drag, startPoint x: 929, startPoint y: 139, endPoint x: 929, endPoint y: 145, distance: 6.0
click at [929, 145] on div "Appareil concerné Faites un choix × 7583122/22 × Type de defect Faites un choix" at bounding box center [897, 125] width 210 height 61
click at [929, 176] on div "Standard" at bounding box center [951, 167] width 99 height 30
click at [810, 266] on button "Enregistrer" at bounding box center [826, 264] width 68 height 29
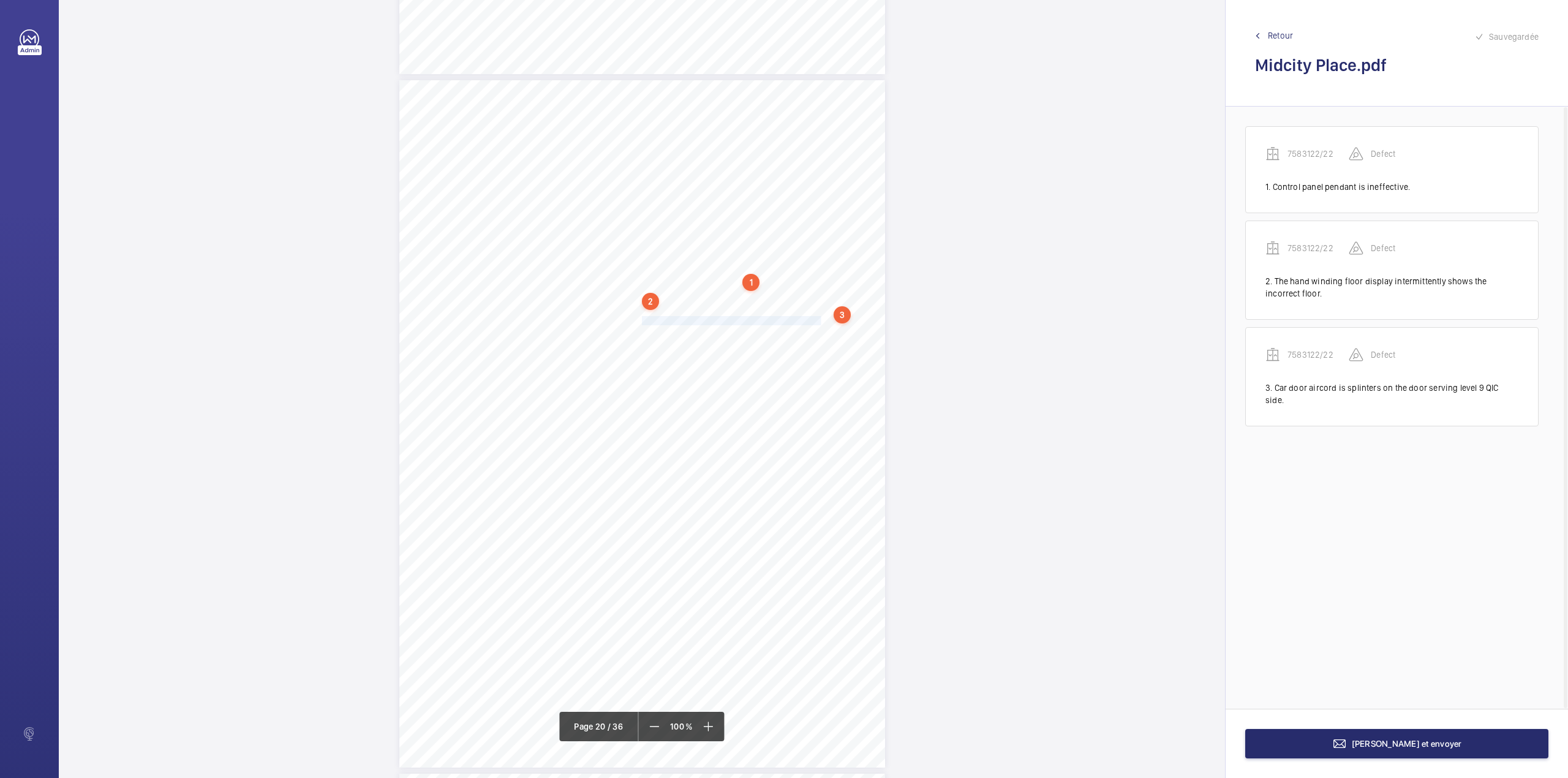
drag, startPoint x: 640, startPoint y: 321, endPoint x: 802, endPoint y: 318, distance: 162.0
click at [802, 318] on span "Ground floor landing call 'UP' button is ineffective." at bounding box center [732, 321] width 180 height 8
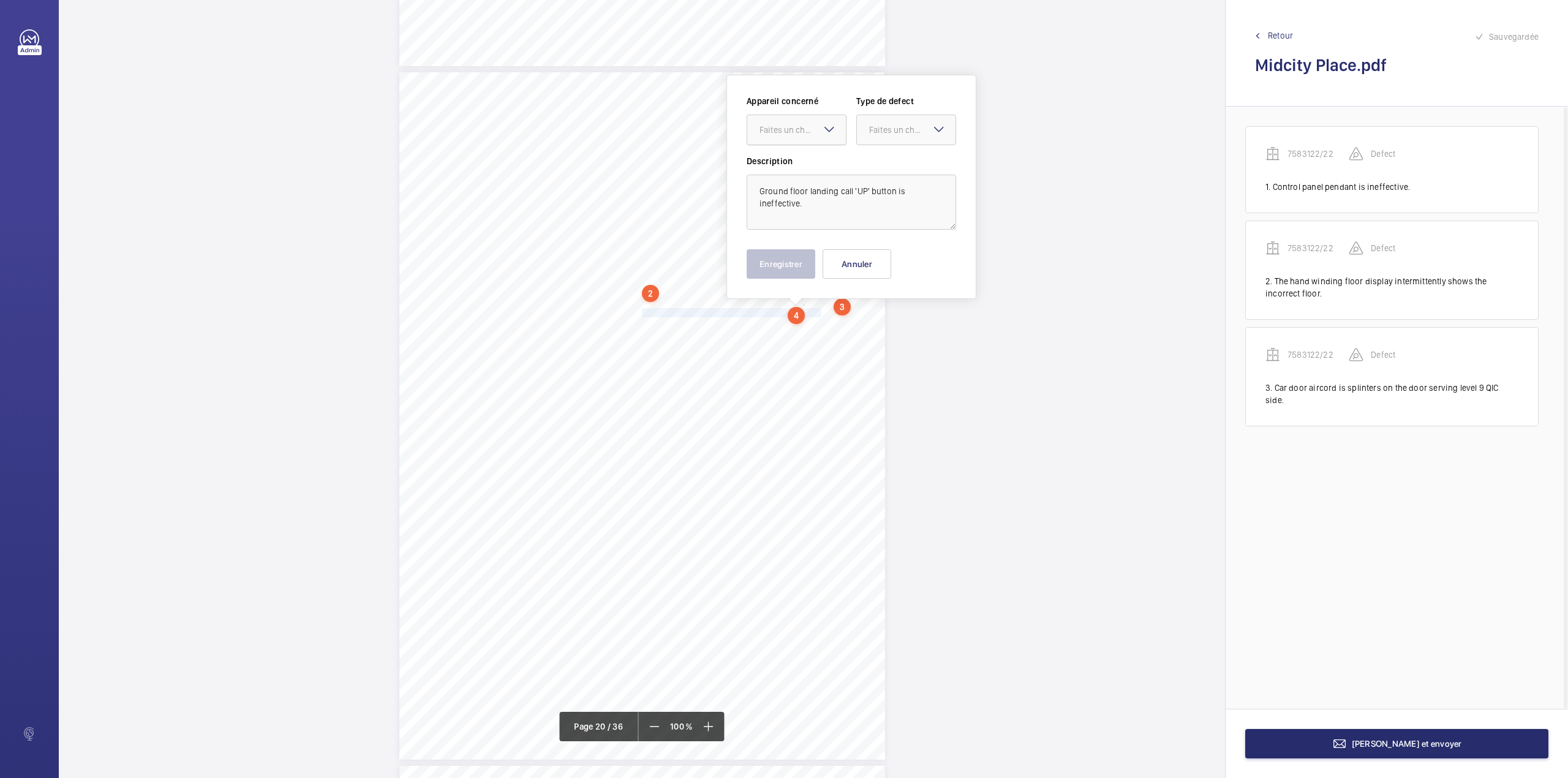
click at [780, 133] on div "Faites un choix" at bounding box center [802, 130] width 87 height 13
click at [783, 165] on span "7583122/22" at bounding box center [796, 167] width 74 height 13
drag, startPoint x: 896, startPoint y: 134, endPoint x: 895, endPoint y: 169, distance: 35.0
click at [896, 136] on div "Faites un choix" at bounding box center [905, 130] width 99 height 13
click at [895, 169] on span "Standard" at bounding box center [906, 167] width 74 height 13
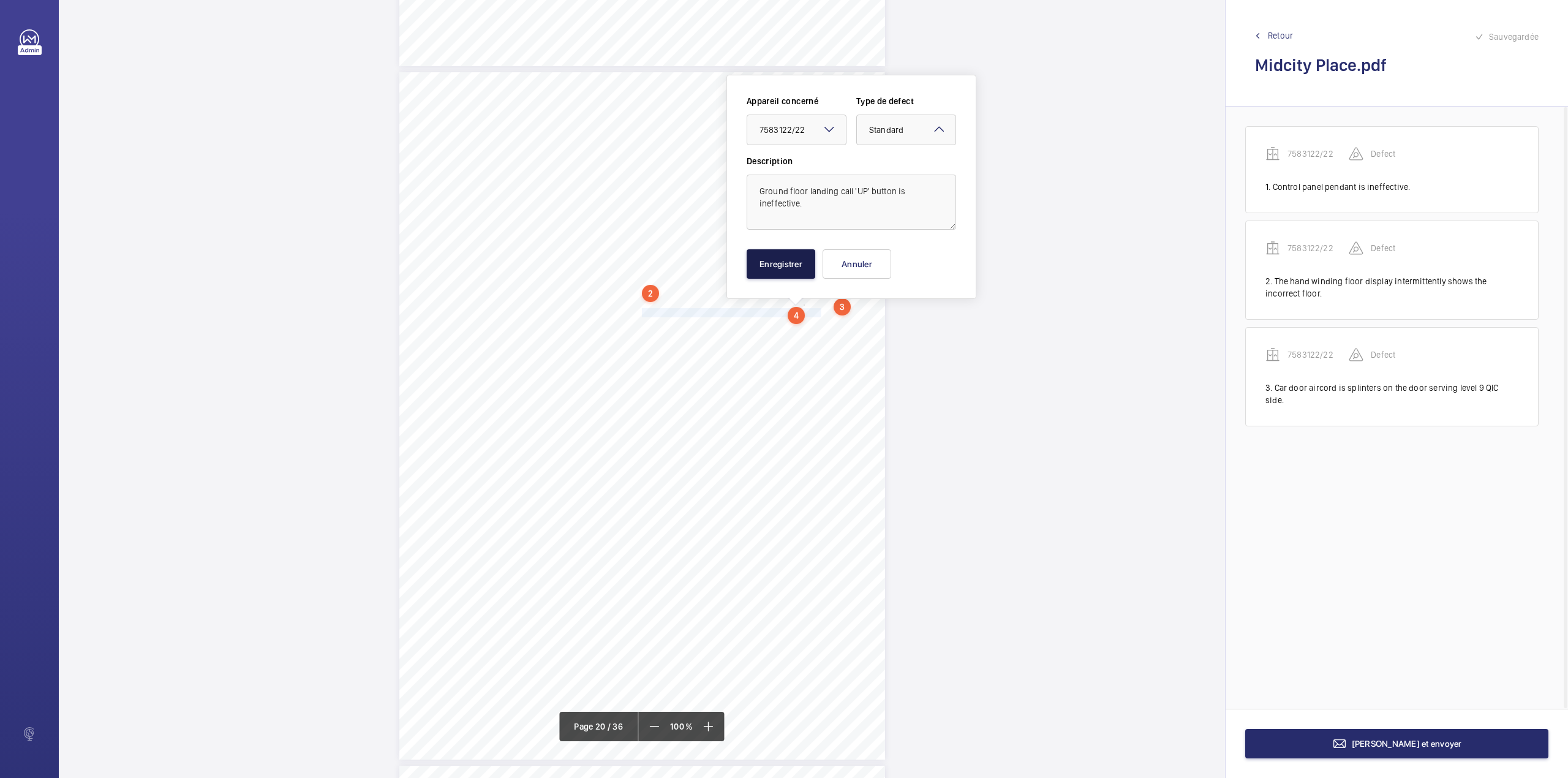
click at [784, 264] on button "Enregistrer" at bounding box center [781, 264] width 68 height 29
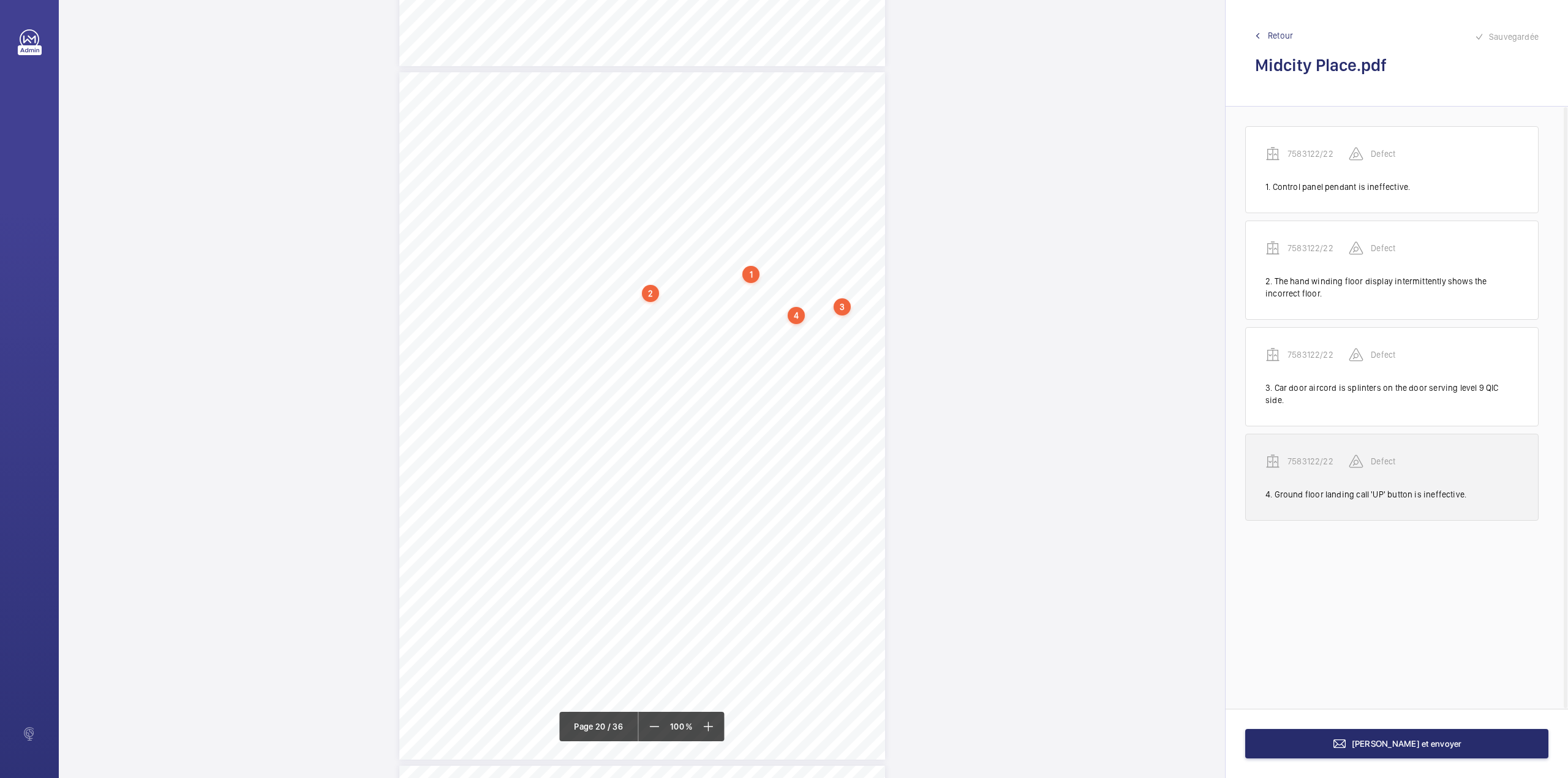
click at [1304, 455] on p "7583122/22" at bounding box center [1318, 461] width 61 height 13
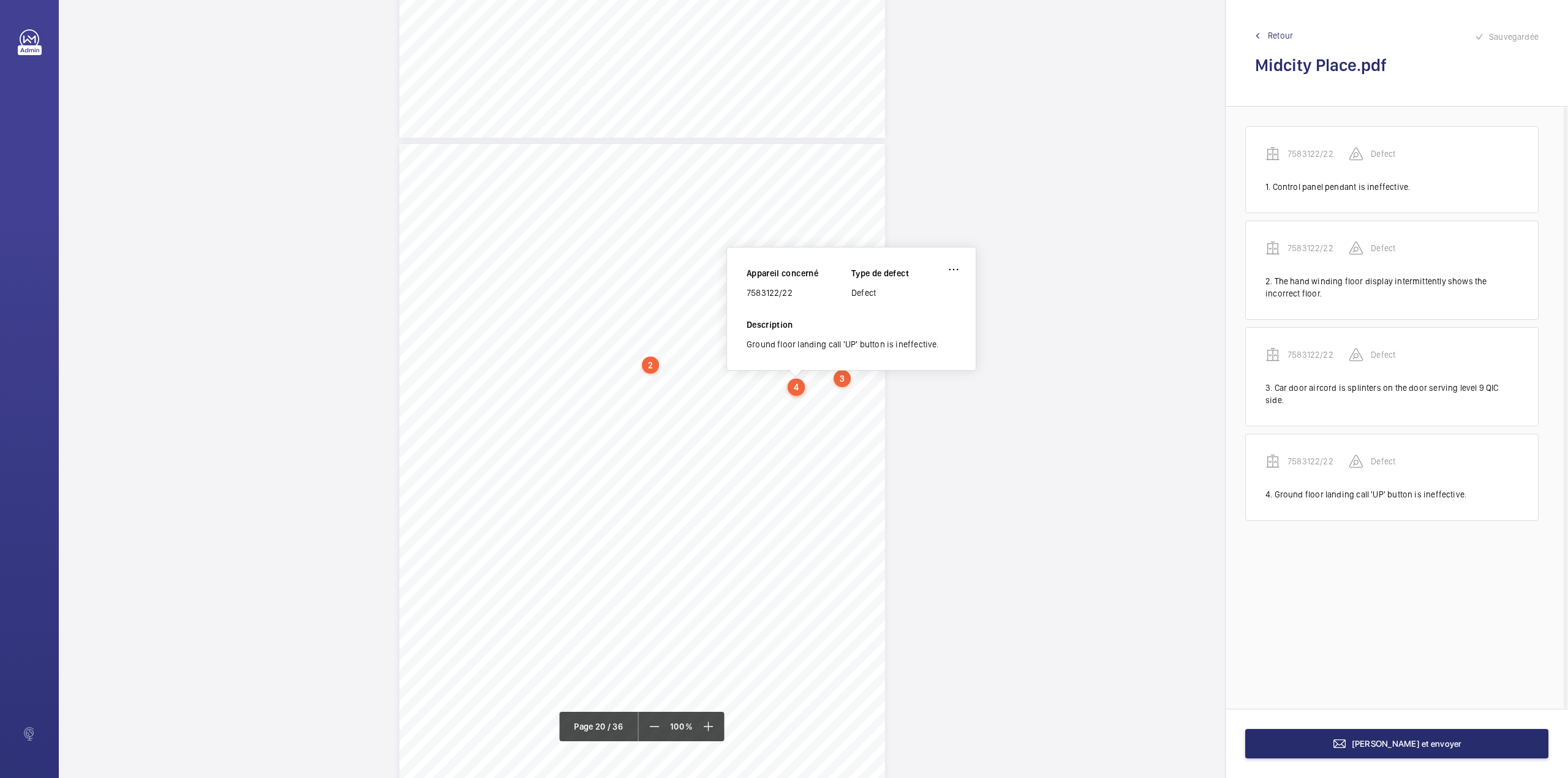
scroll to position [13053, 0]
drag, startPoint x: 747, startPoint y: 297, endPoint x: 824, endPoint y: 297, distance: 77.0
click at [824, 297] on div "7583122/22" at bounding box center [798, 295] width 104 height 13
click at [1401, 750] on button "Terminer et envoyer" at bounding box center [1396, 744] width 303 height 29
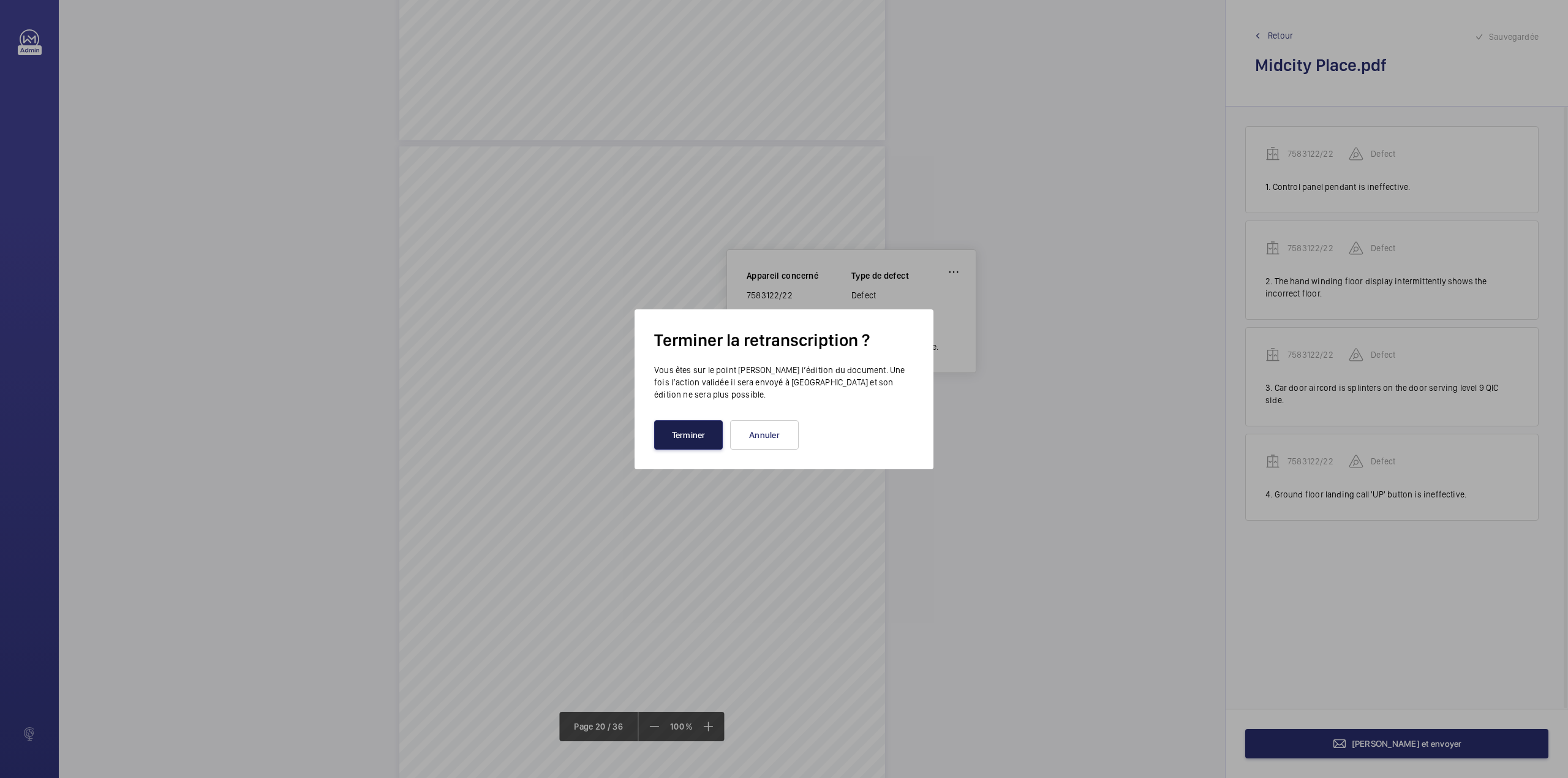
click at [684, 427] on button "Terminer" at bounding box center [688, 435] width 68 height 29
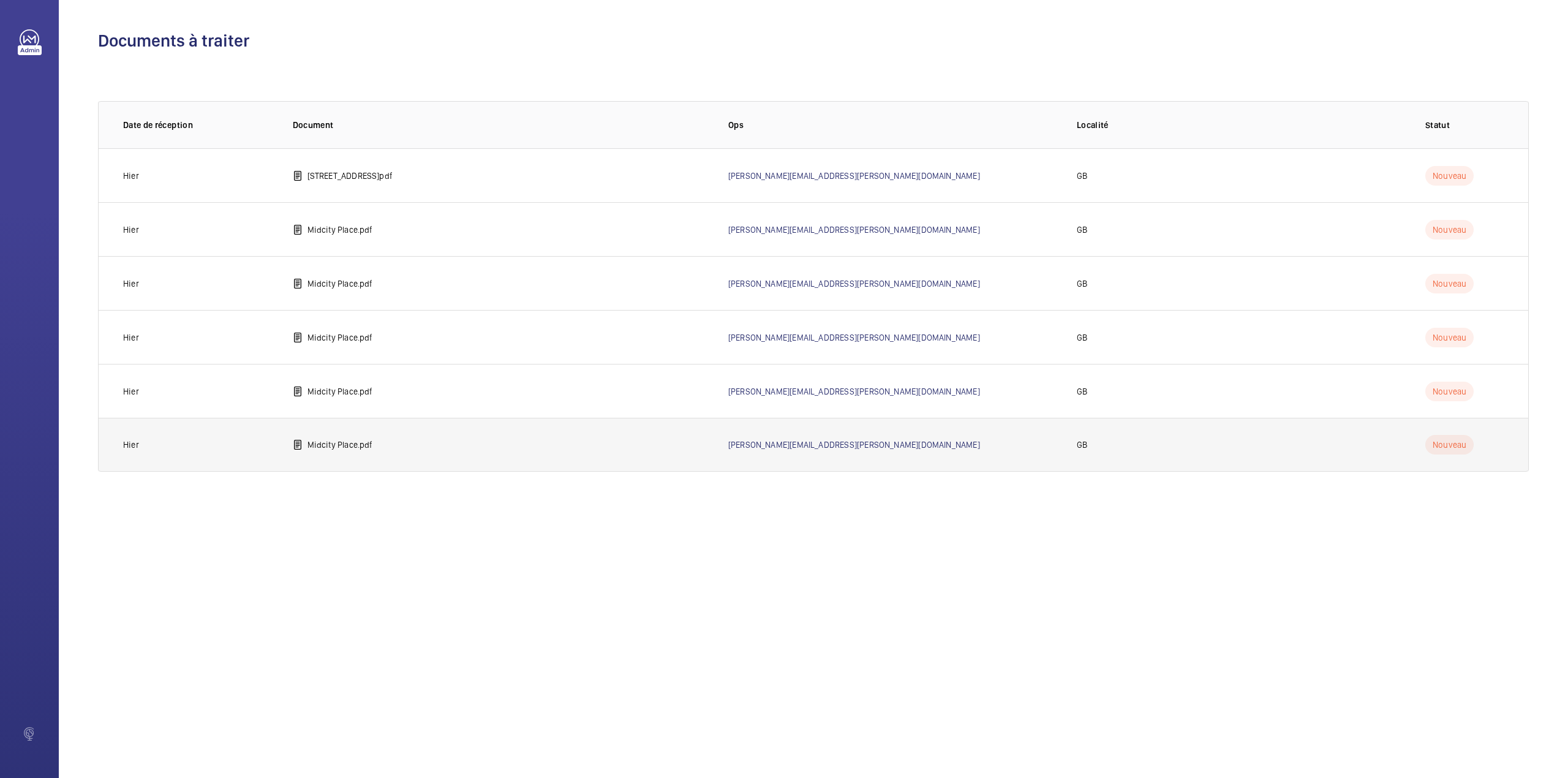
click at [351, 452] on td "Midcity Place.pdf" at bounding box center [491, 444] width 435 height 54
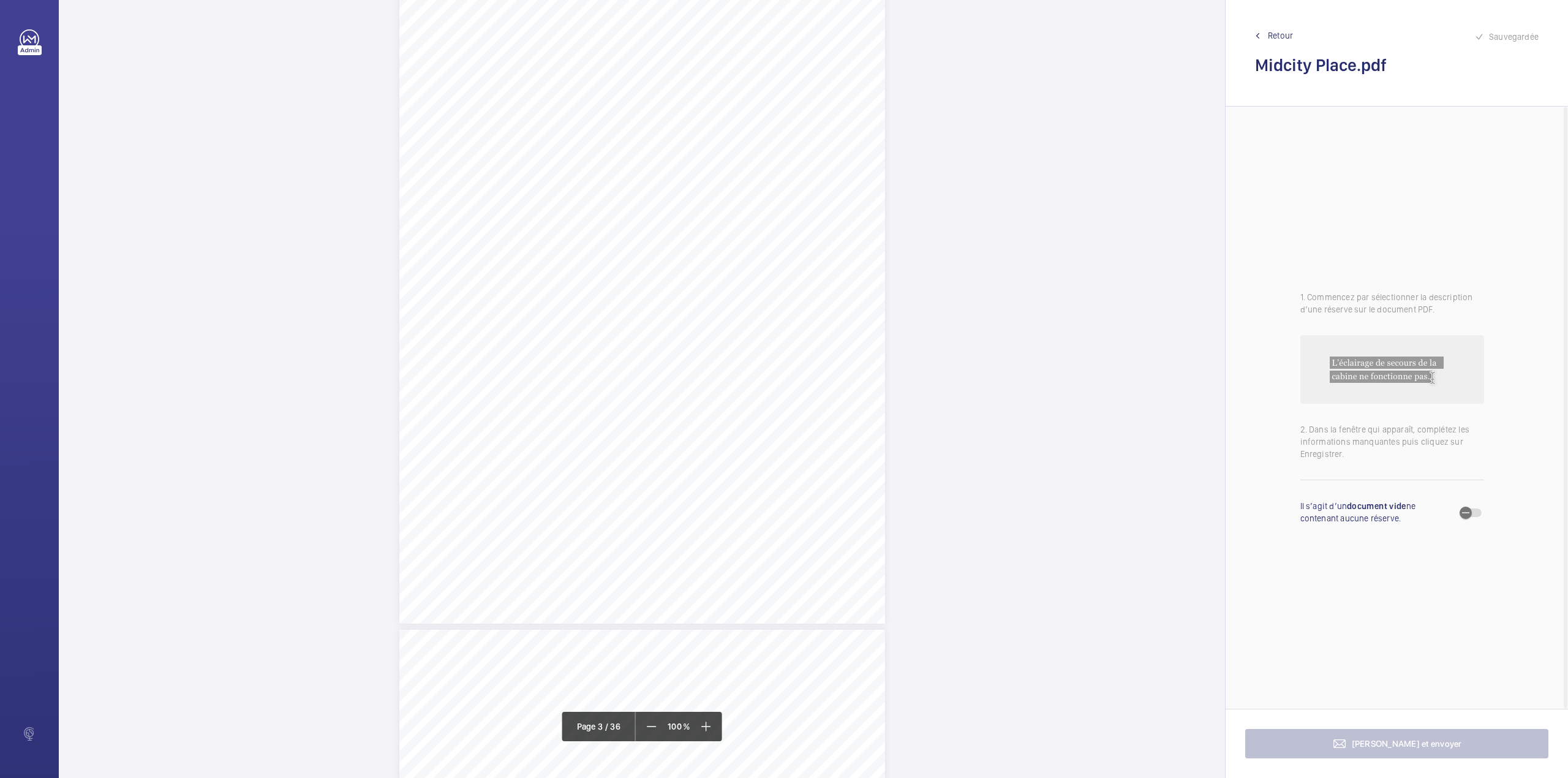
scroll to position [1879, 0]
click at [1294, 33] on link "Retour" at bounding box center [1396, 35] width 284 height 13
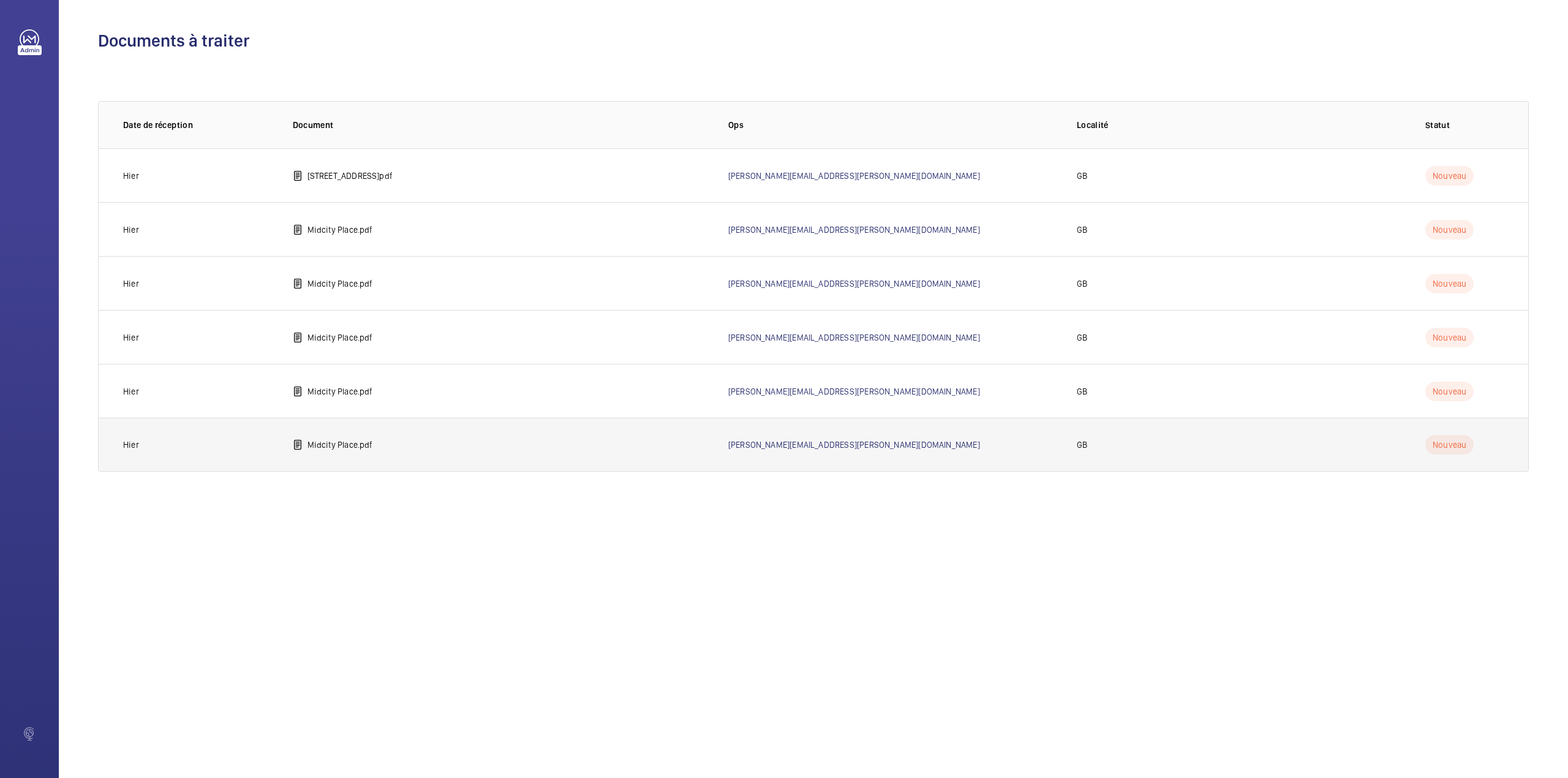
click at [366, 449] on p "Midcity Place.pdf" at bounding box center [340, 444] width 65 height 13
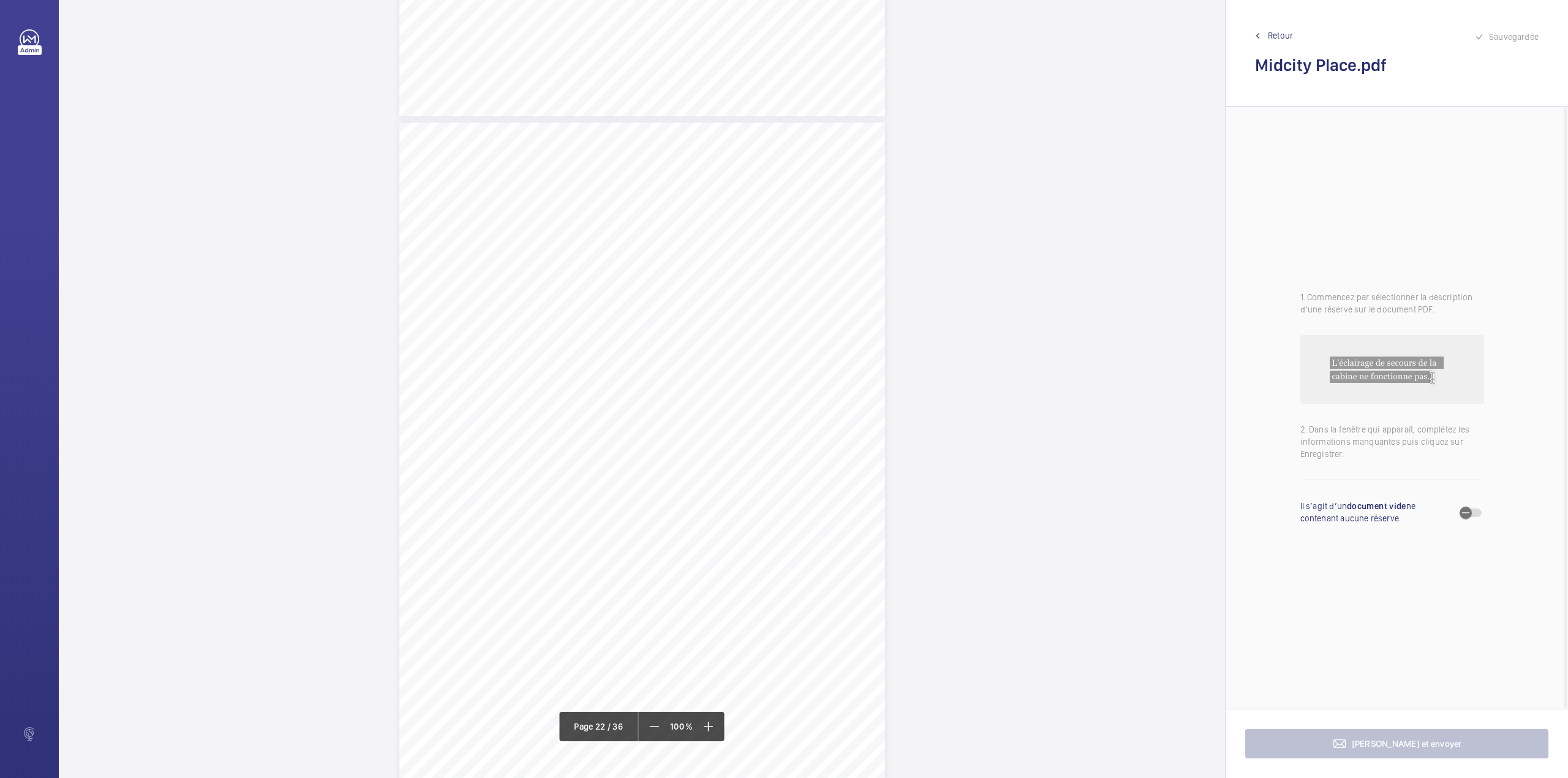
scroll to position [14462, 0]
drag, startPoint x: 641, startPoint y: 323, endPoint x: 824, endPoint y: 322, distance: 183.0
click at [824, 322] on span "The rope brake fails to self reset when power is resorted." at bounding box center [744, 323] width 203 height 8
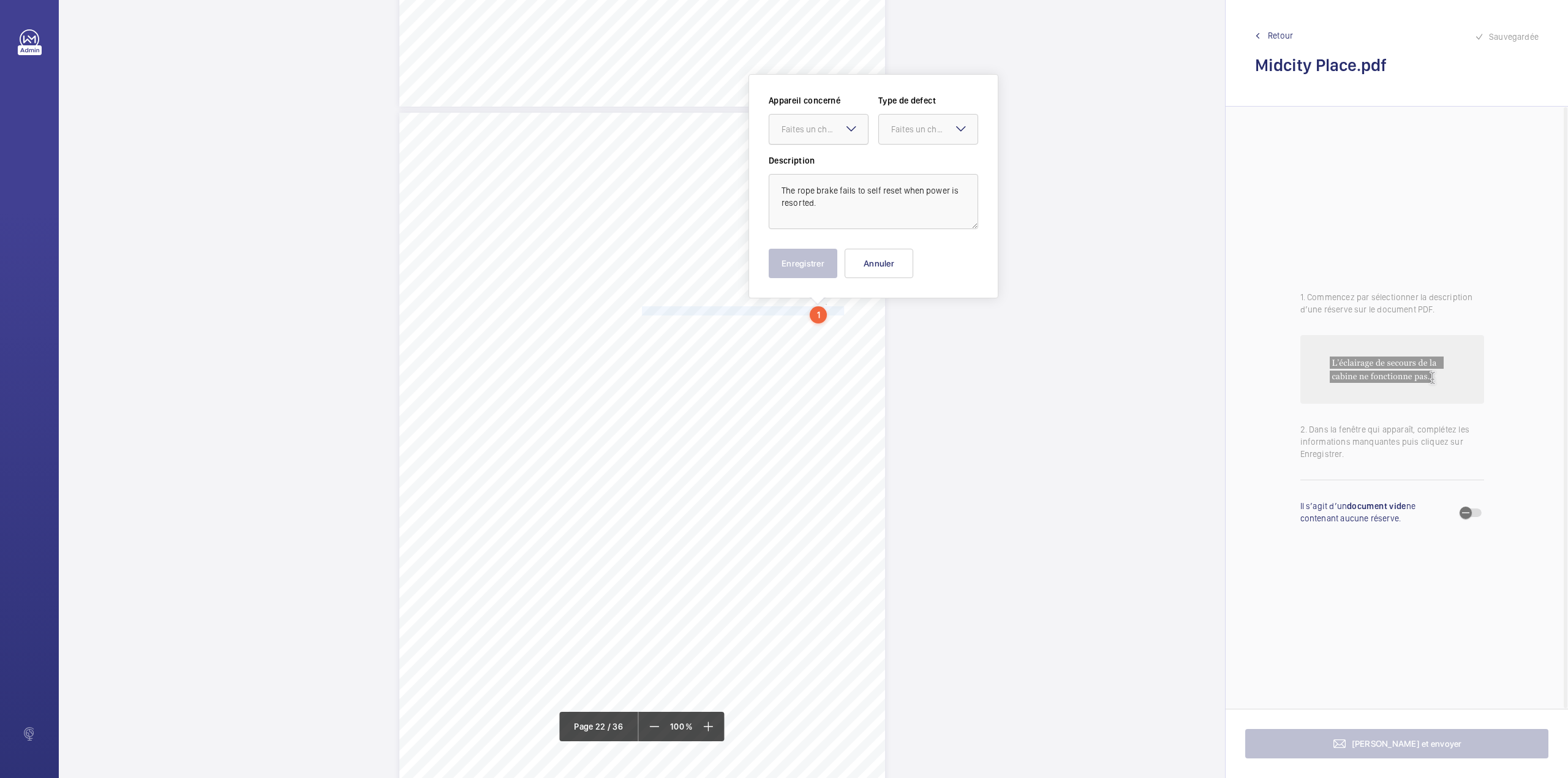
click at [792, 123] on div "Faites un choix" at bounding box center [824, 129] width 87 height 13
click at [797, 160] on div "Midcity Place FF 10-12 - VT Audit Report" at bounding box center [818, 167] width 99 height 29
click at [910, 128] on div "Faites un choix" at bounding box center [934, 129] width 87 height 13
click at [910, 152] on div "Standard" at bounding box center [928, 167] width 99 height 30
click at [783, 272] on button "Enregistrer" at bounding box center [803, 264] width 68 height 29
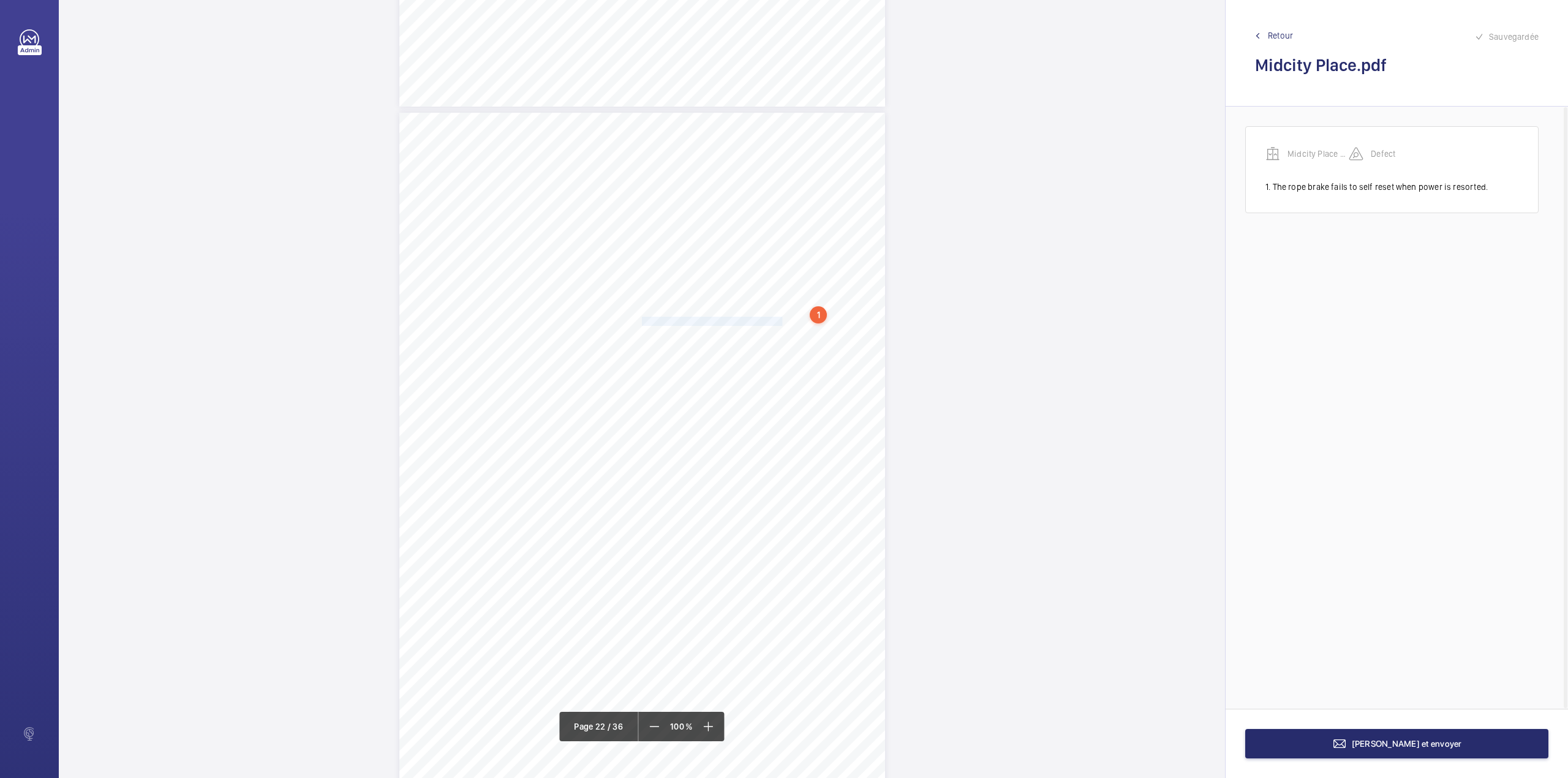
drag, startPoint x: 640, startPoint y: 323, endPoint x: 768, endPoint y: 321, distance: 128.0
click at [768, 321] on span "Car top control 'UP' button is damaged." at bounding box center [712, 321] width 141 height 8
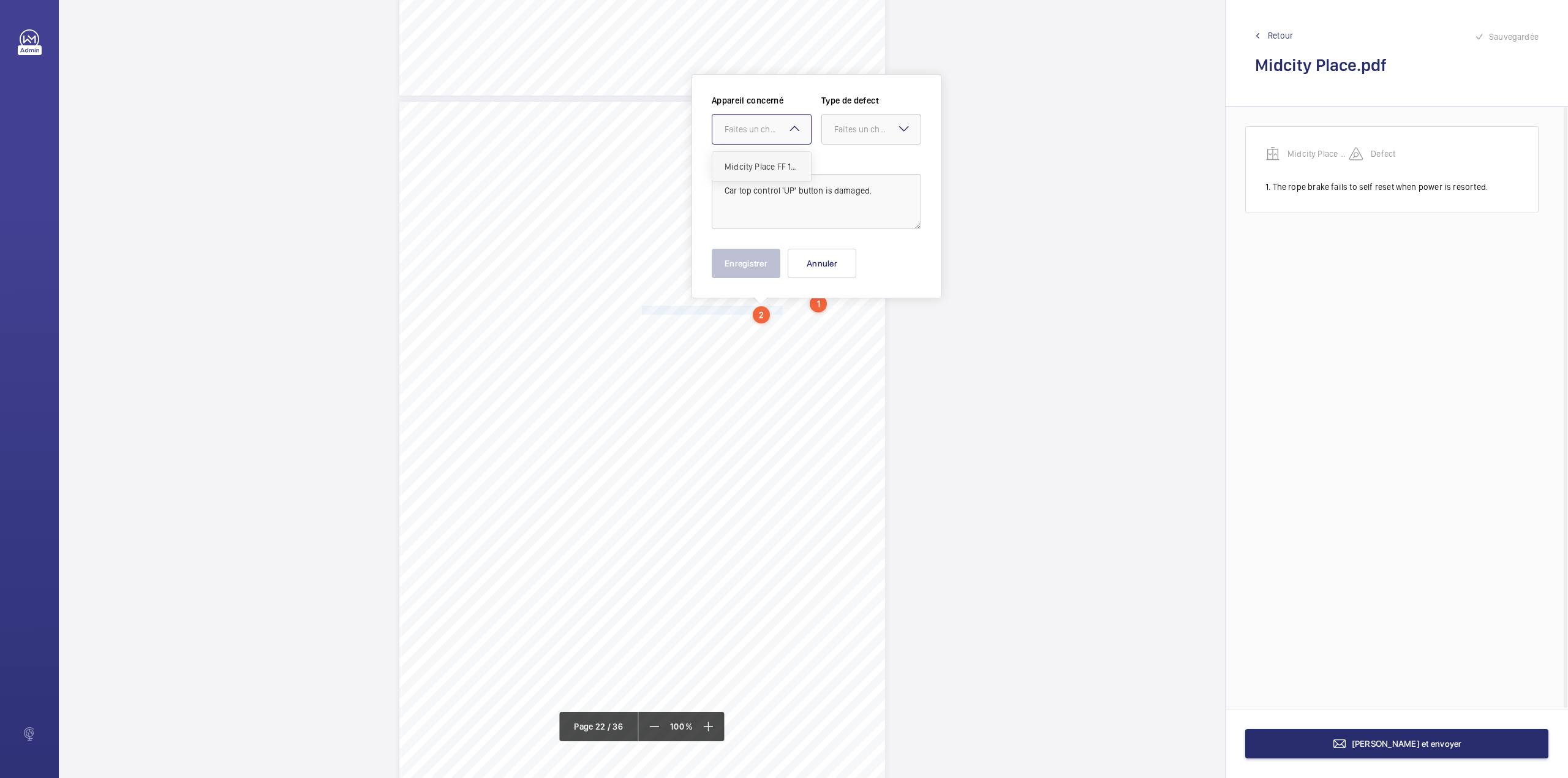
drag, startPoint x: 764, startPoint y: 124, endPoint x: 763, endPoint y: 174, distance: 50.0
click at [764, 129] on div "Faites un choix" at bounding box center [768, 129] width 87 height 13
click at [763, 174] on div "Midcity Place FF 10-12 - VT Audit Report" at bounding box center [761, 167] width 99 height 29
click at [872, 139] on div at bounding box center [870, 129] width 99 height 29
drag, startPoint x: 868, startPoint y: 147, endPoint x: 867, endPoint y: 157, distance: 10.0
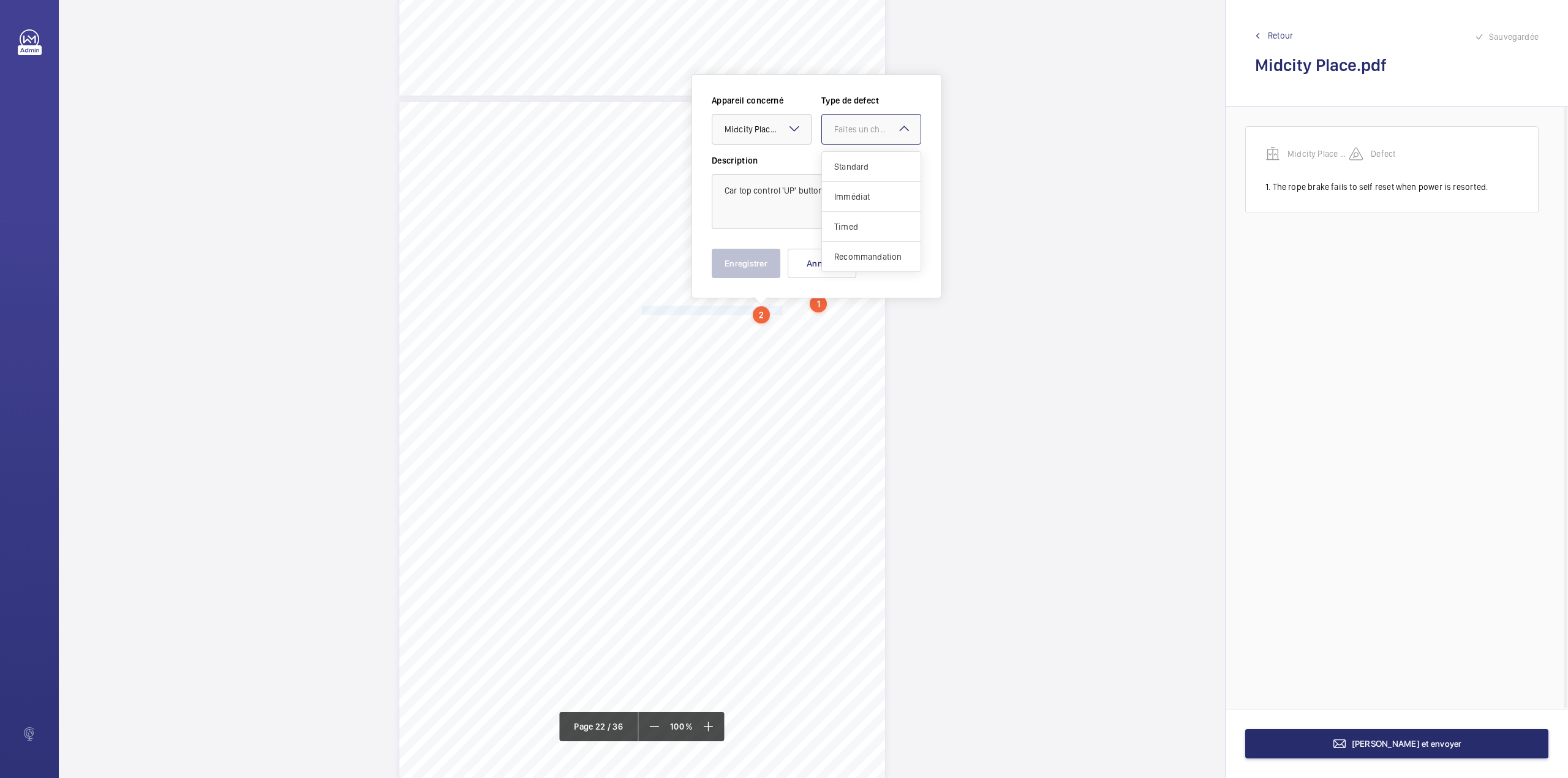
click at [867, 157] on div "Standard" at bounding box center [870, 167] width 99 height 30
click at [761, 255] on button "Enregistrer" at bounding box center [745, 264] width 68 height 29
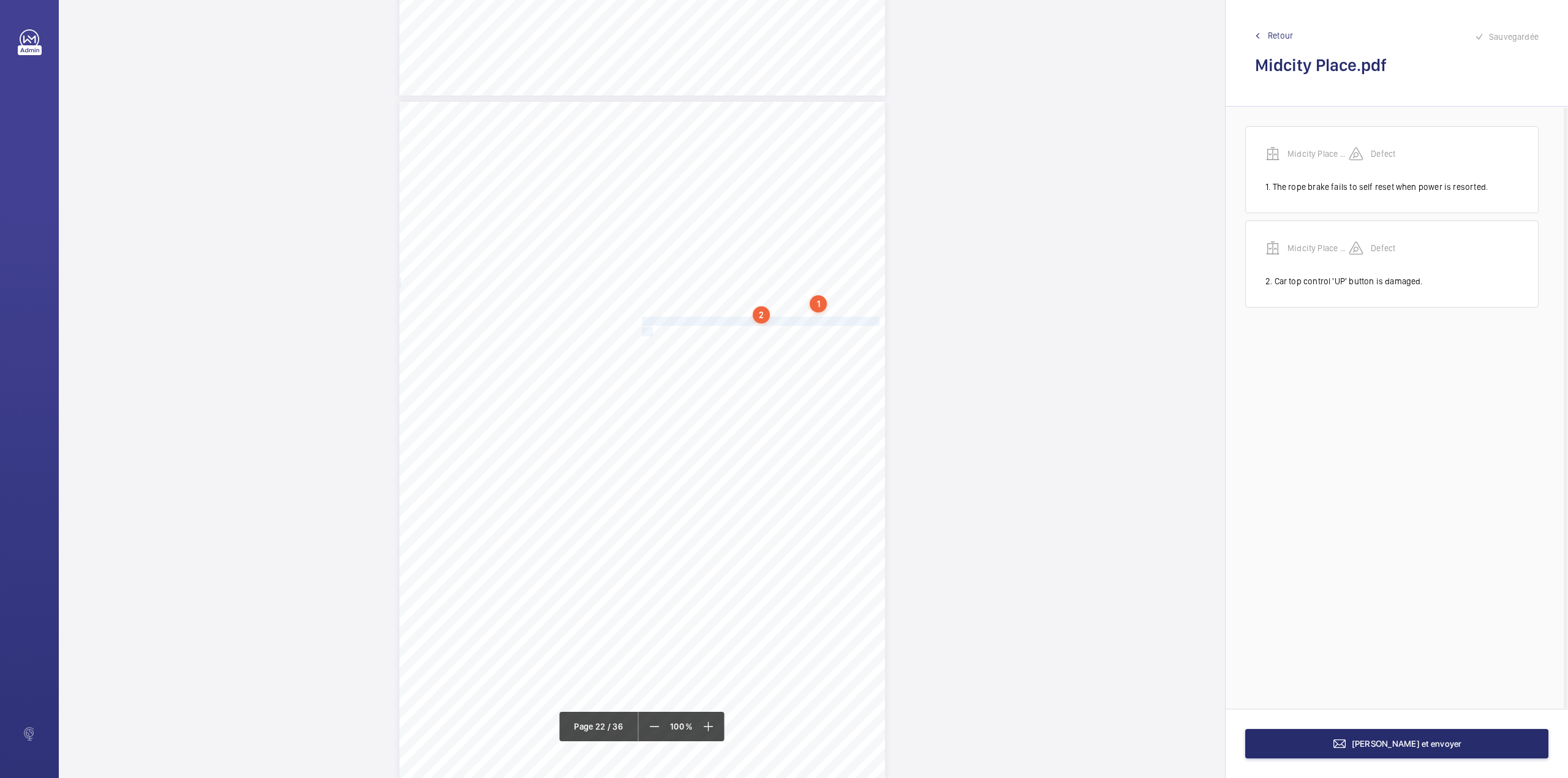
drag, startPoint x: 641, startPoint y: 322, endPoint x: 652, endPoint y: 332, distance: 14.9
click at [652, 332] on div "Lift Report Lifting Operations & Lifting Equipment Regulation 1998 Provision & …" at bounding box center [642, 445] width 486 height 687
click at [643, 222] on textarea "Various landing door hanging rollers have flat spots due to lack of use" at bounding box center [701, 202] width 210 height 55
click at [648, 133] on div "Faites un choix" at bounding box center [652, 130] width 87 height 13
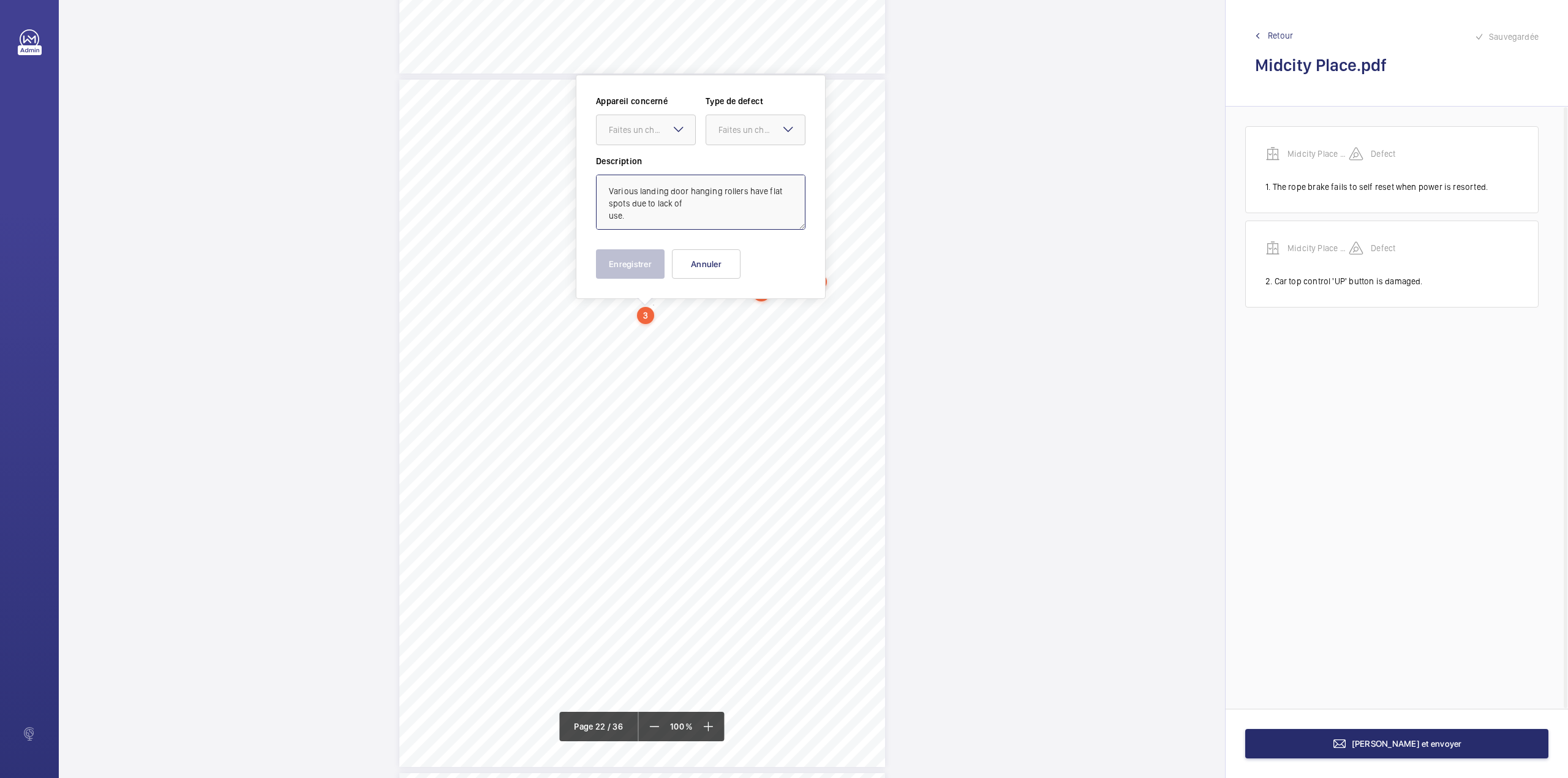
type textarea "Various landing door hanging rollers have flat spots due to lack of use."
click at [651, 152] on div "Appareil concerné Faites un choix Type de defect Faites un choix" at bounding box center [701, 125] width 210 height 61
drag, startPoint x: 742, startPoint y: 123, endPoint x: 738, endPoint y: 147, distance: 24.3
click at [742, 128] on div "Faites un choix" at bounding box center [755, 130] width 99 height 13
click at [737, 167] on span "Standard" at bounding box center [755, 167] width 74 height 13
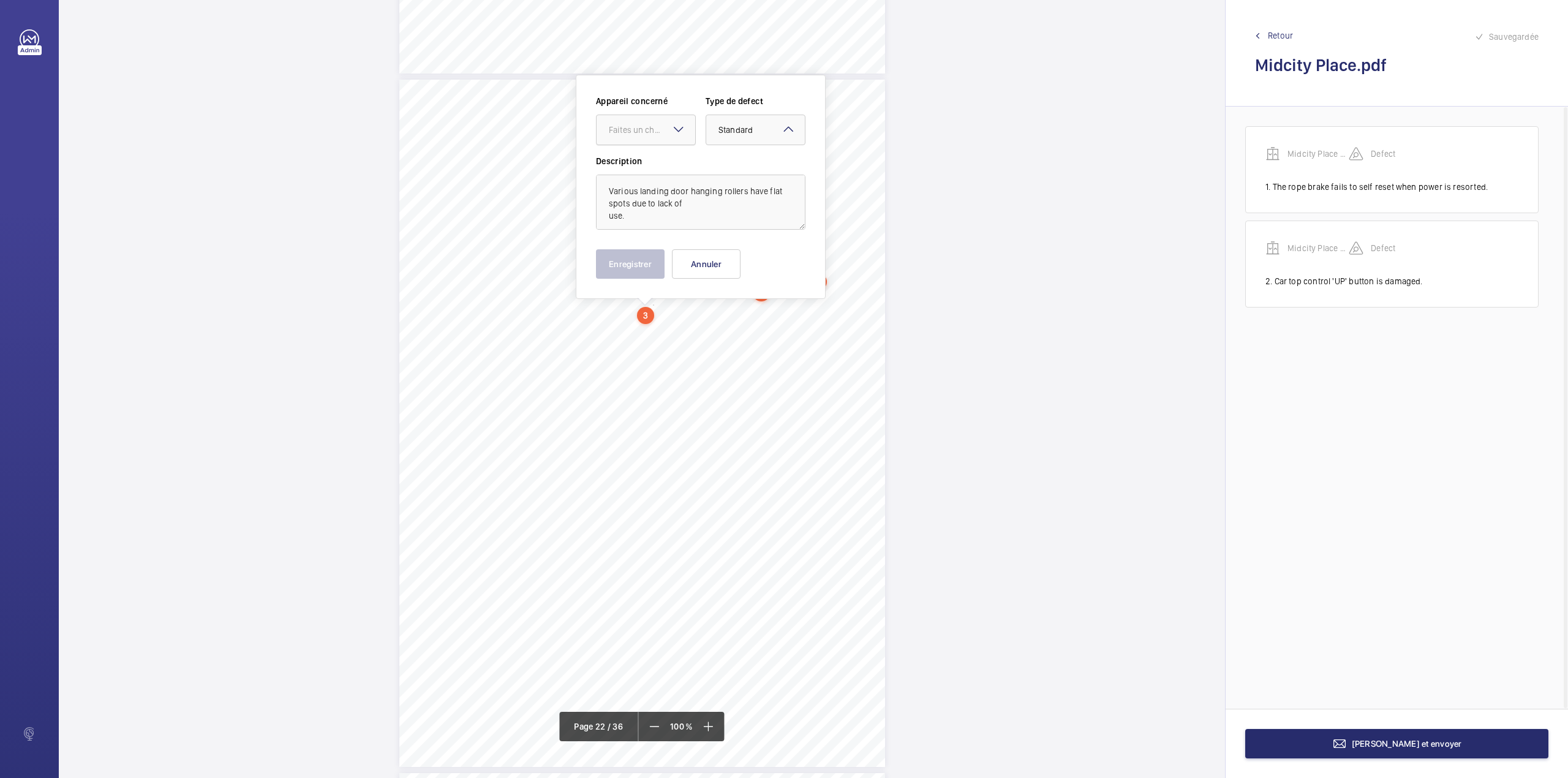
drag, startPoint x: 632, startPoint y: 129, endPoint x: 632, endPoint y: 141, distance: 12.0
click at [632, 130] on div "Faites un choix" at bounding box center [652, 130] width 87 height 13
click at [635, 171] on span "Midcity Place FF 10-12 - VT Audit Report" at bounding box center [646, 167] width 74 height 13
click at [624, 268] on button "Enregistrer" at bounding box center [630, 264] width 68 height 29
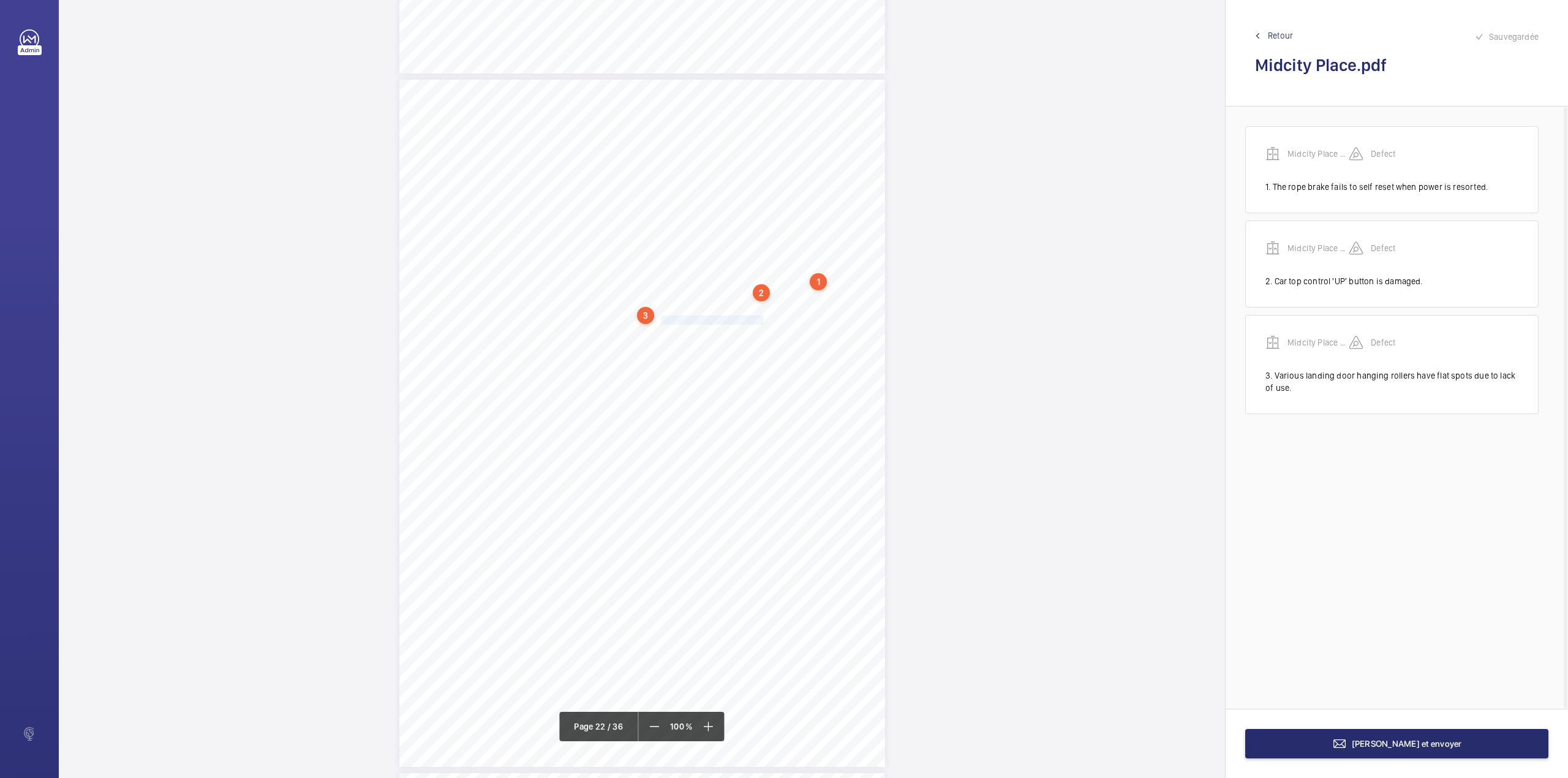
drag, startPoint x: 658, startPoint y: 317, endPoint x: 750, endPoint y: 322, distance: 92.1
click at [750, 322] on span "Pit shaft light switch is ineffective." at bounding box center [703, 320] width 121 height 8
click at [696, 184] on textarea "aft light switch is ineffective." at bounding box center [799, 201] width 210 height 55
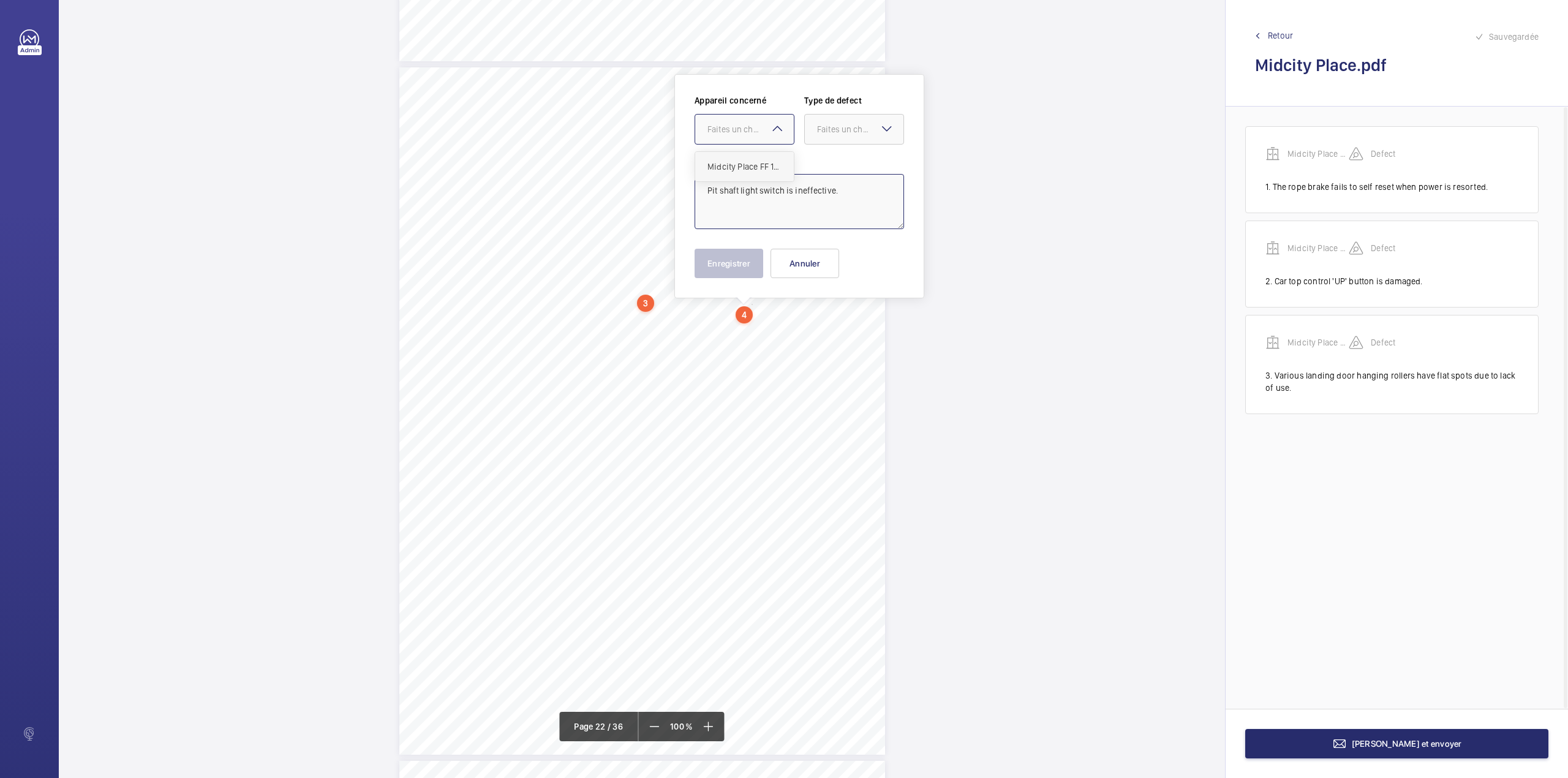
drag, startPoint x: 759, startPoint y: 124, endPoint x: 756, endPoint y: 155, distance: 31.1
click at [757, 144] on ng-select "Faites un choix Midcity Place FF 10-12 - VT Audit Report" at bounding box center [744, 129] width 100 height 30
click at [756, 155] on div "Midcity Place FF 10-12 - VT Audit Report" at bounding box center [744, 167] width 99 height 29
drag, startPoint x: 820, startPoint y: 131, endPoint x: 820, endPoint y: 150, distance: 19.0
click at [820, 133] on div "Faites un choix" at bounding box center [860, 129] width 87 height 13
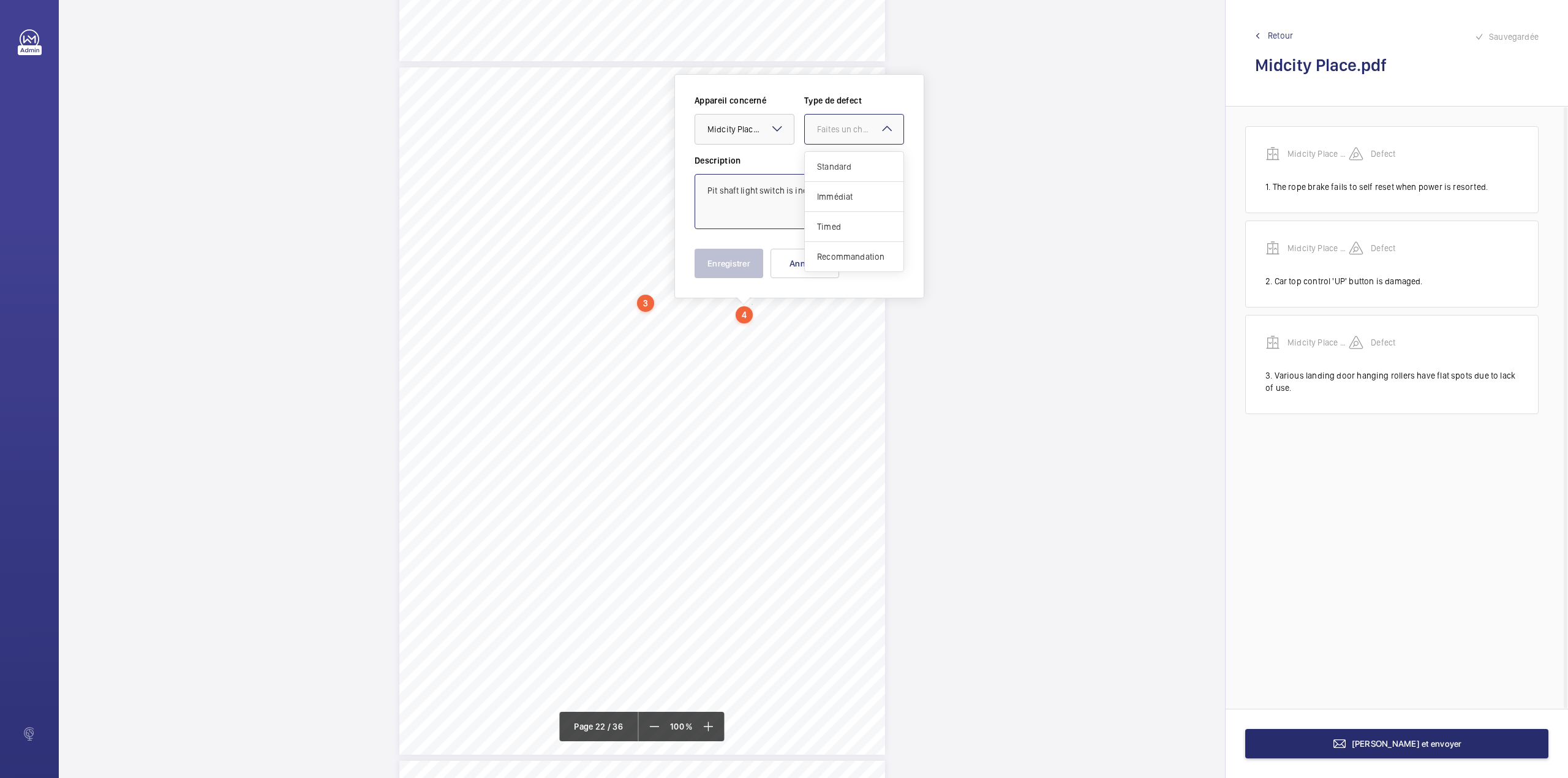
click at [821, 165] on span "Standard" at bounding box center [854, 166] width 74 height 13
type textarea "Pit shaft light switch is ineffective."
click at [733, 263] on button "Enregistrer" at bounding box center [729, 264] width 68 height 29
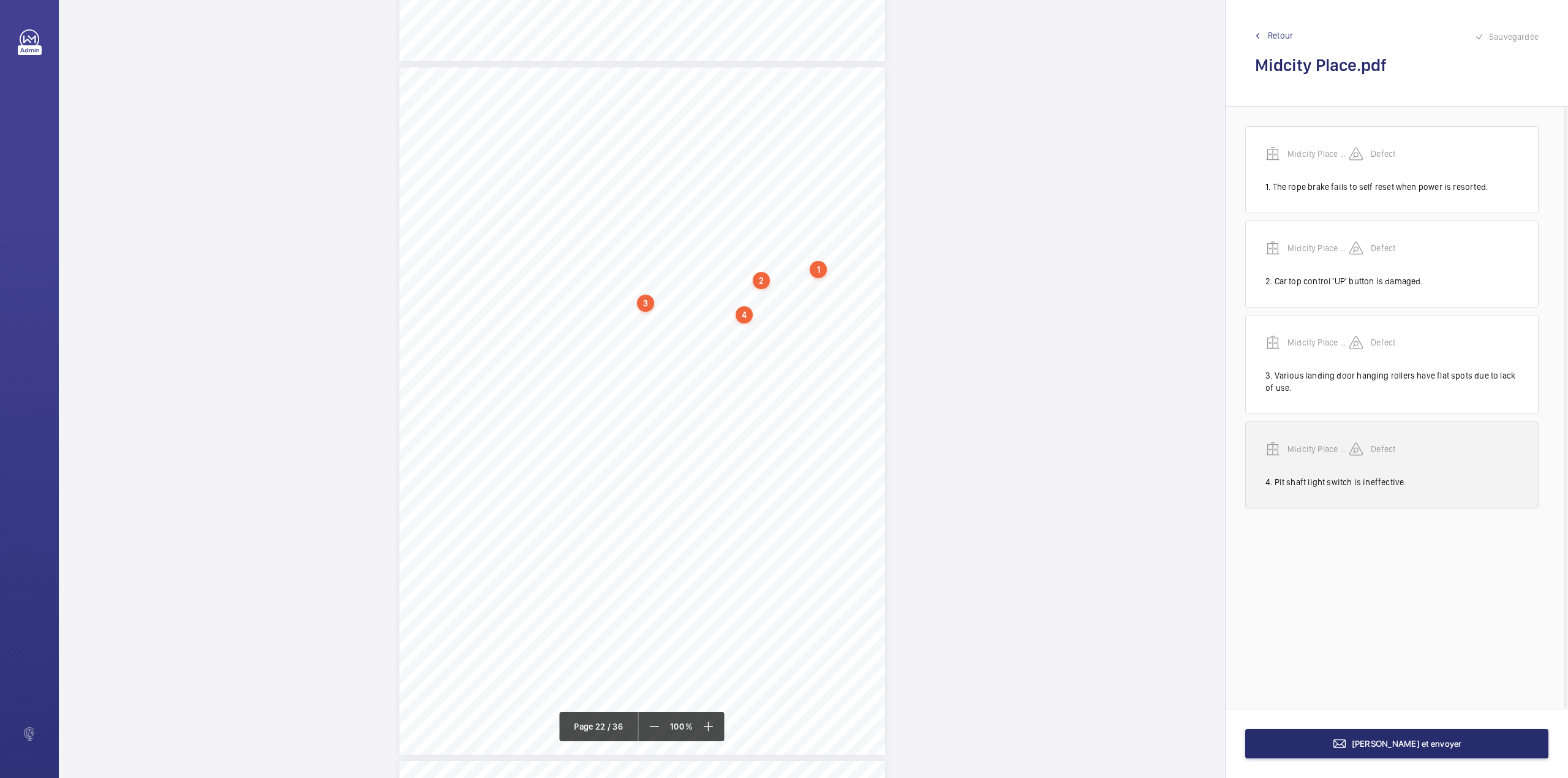
click at [1308, 455] on p "Midcity Place FF 10-12 - VT Audit Report" at bounding box center [1318, 449] width 61 height 13
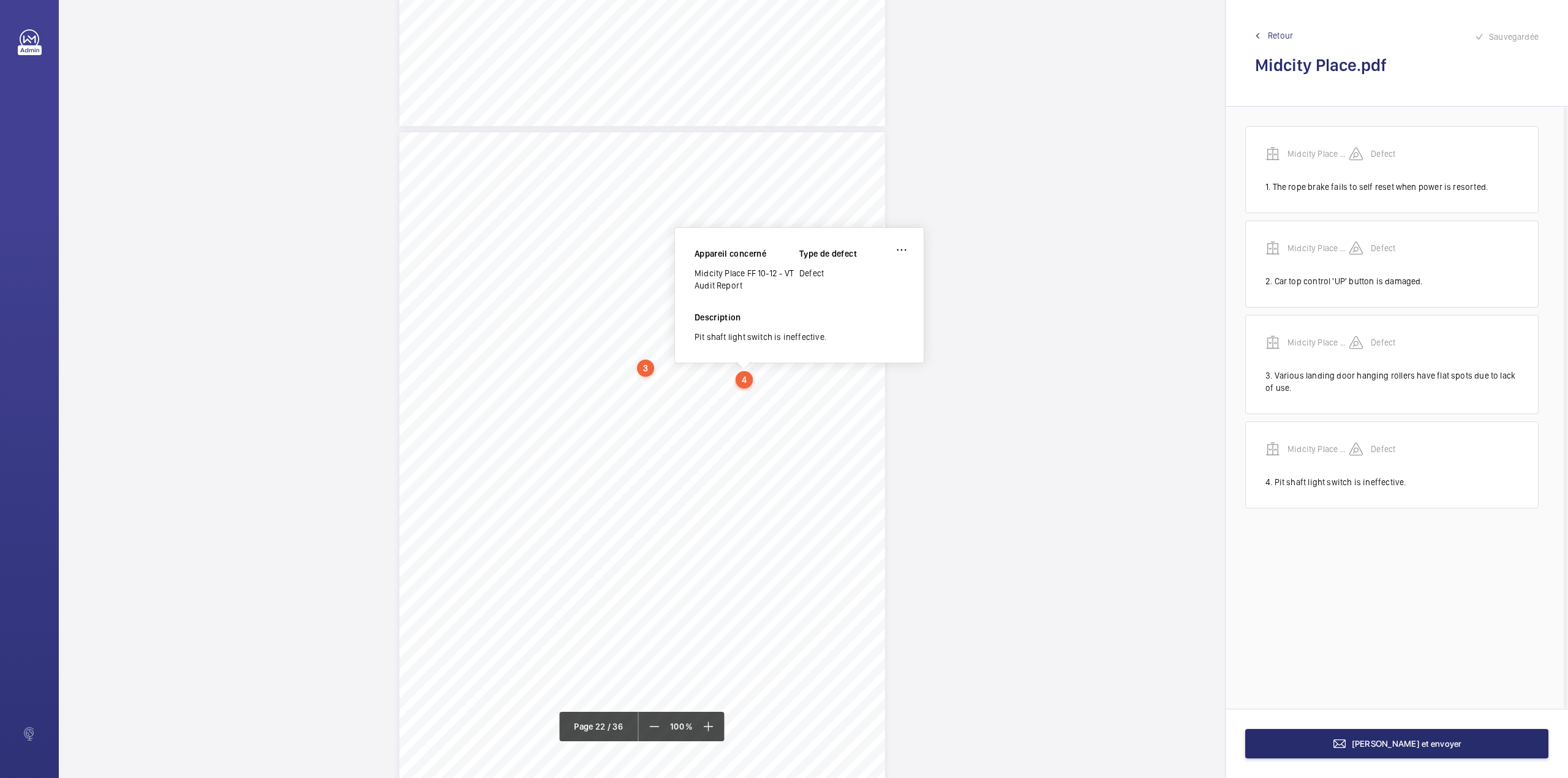
scroll to position [14445, 0]
drag, startPoint x: 697, startPoint y: 278, endPoint x: 744, endPoint y: 292, distance: 49.0
click at [744, 292] on div "Midcity Place FF 10-12 - VT Audit Report" at bounding box center [746, 288] width 104 height 24
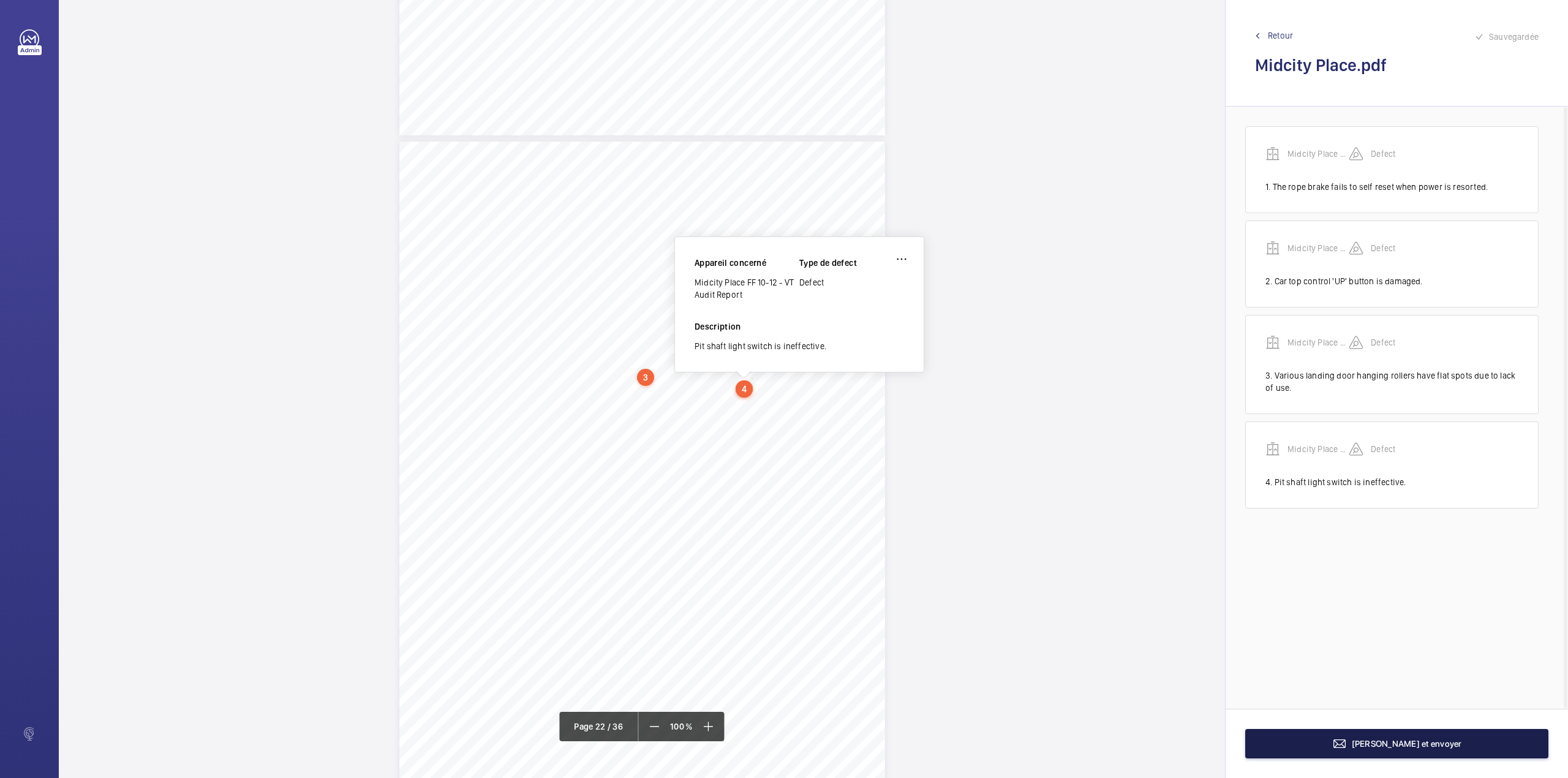
click at [1413, 743] on span "Terminer et envoyer" at bounding box center [1406, 744] width 110 height 10
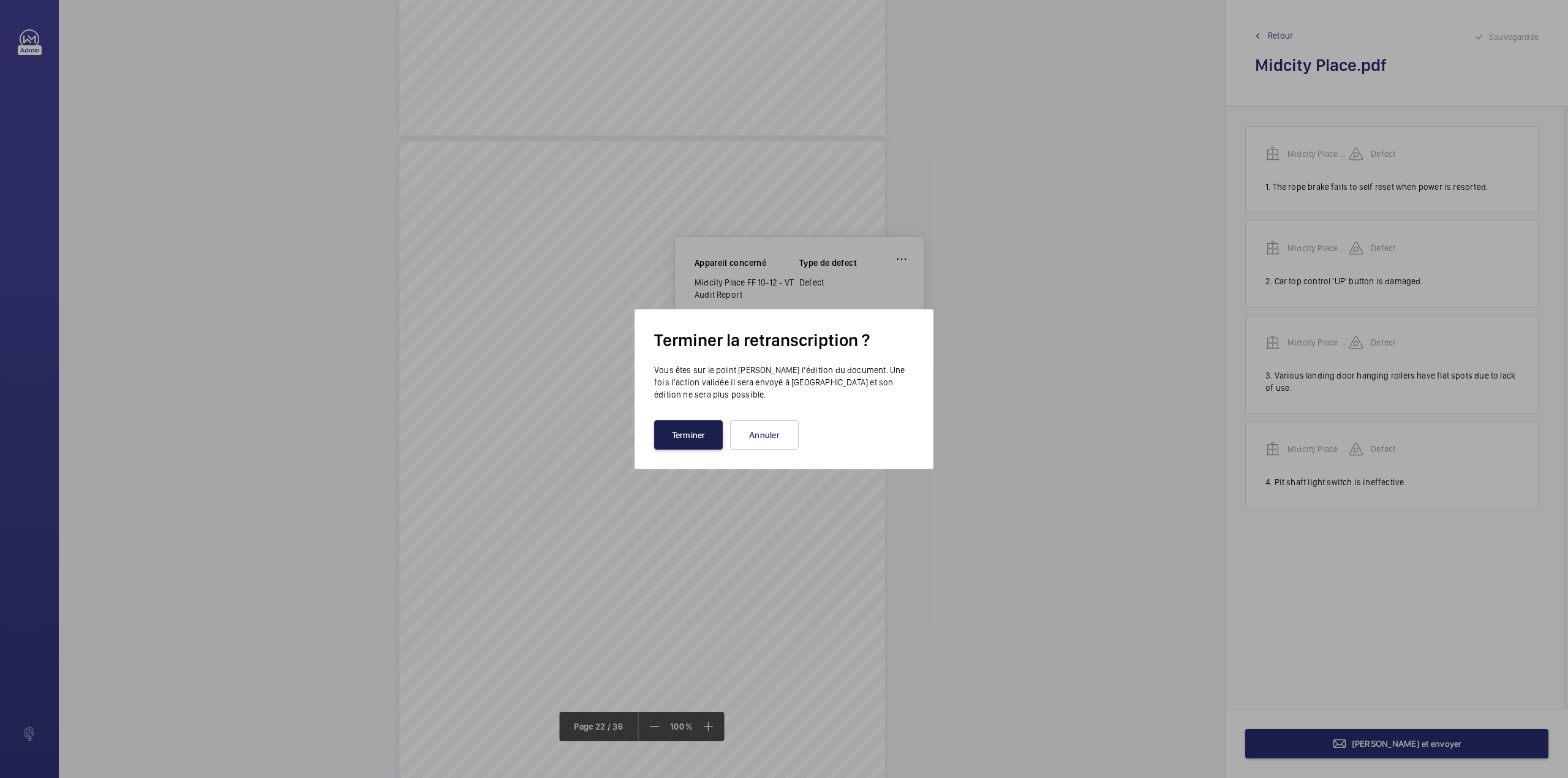
click at [699, 428] on button "Terminer" at bounding box center [688, 435] width 68 height 29
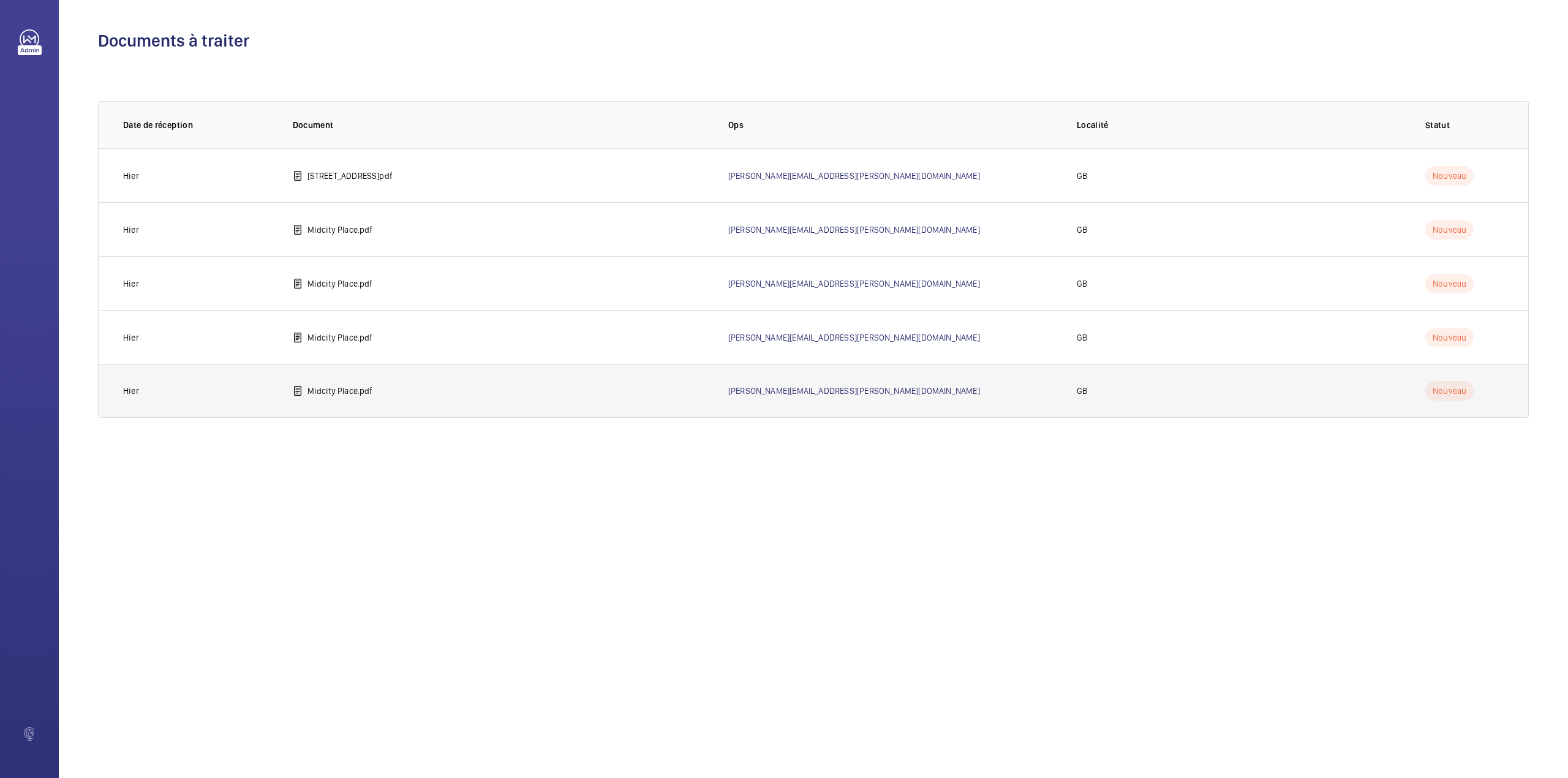
click at [336, 389] on p "Midcity Place.pdf" at bounding box center [340, 390] width 65 height 13
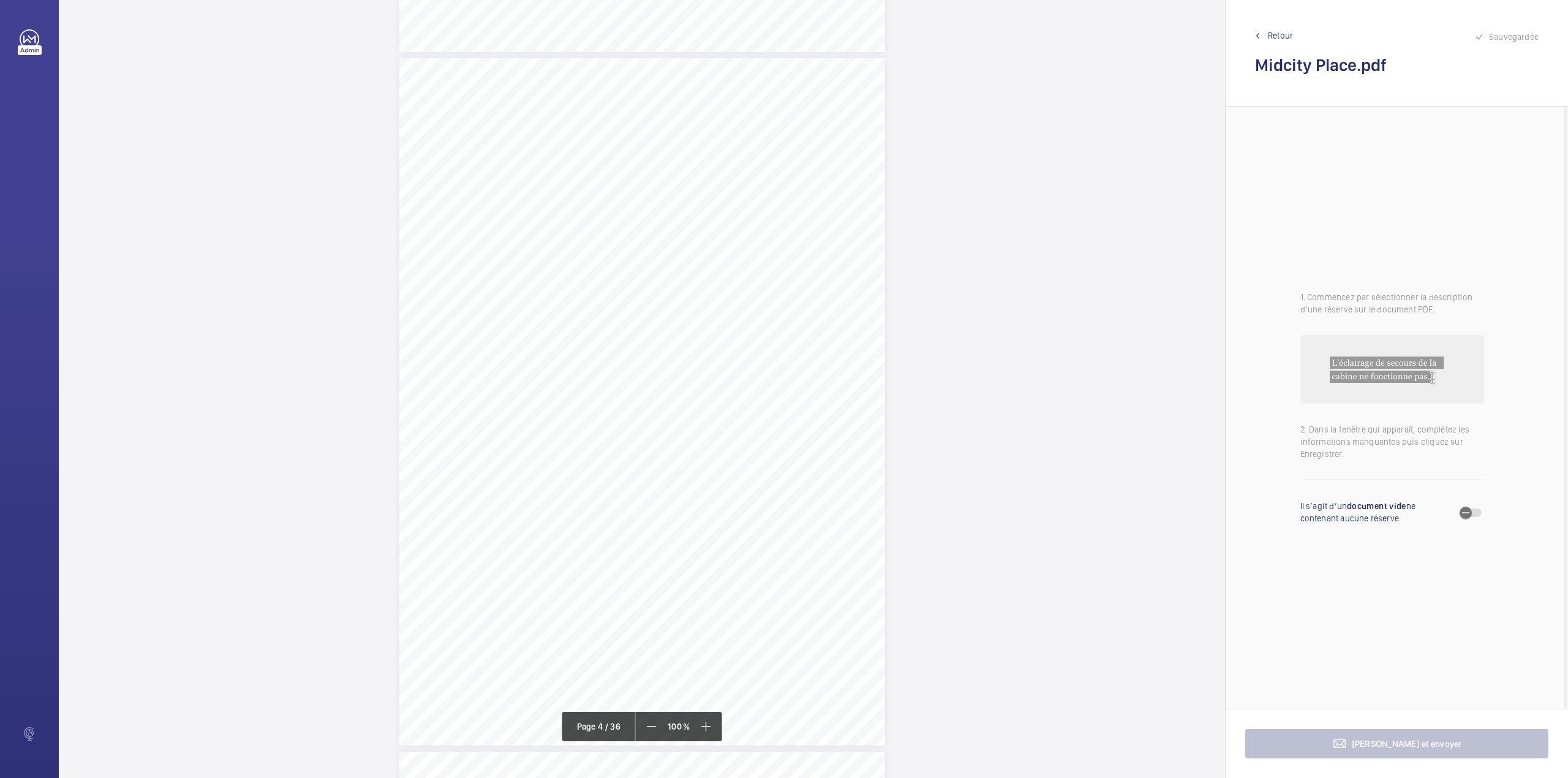
scroll to position [2451, 0]
click at [1289, 30] on span "Retour" at bounding box center [1280, 35] width 25 height 13
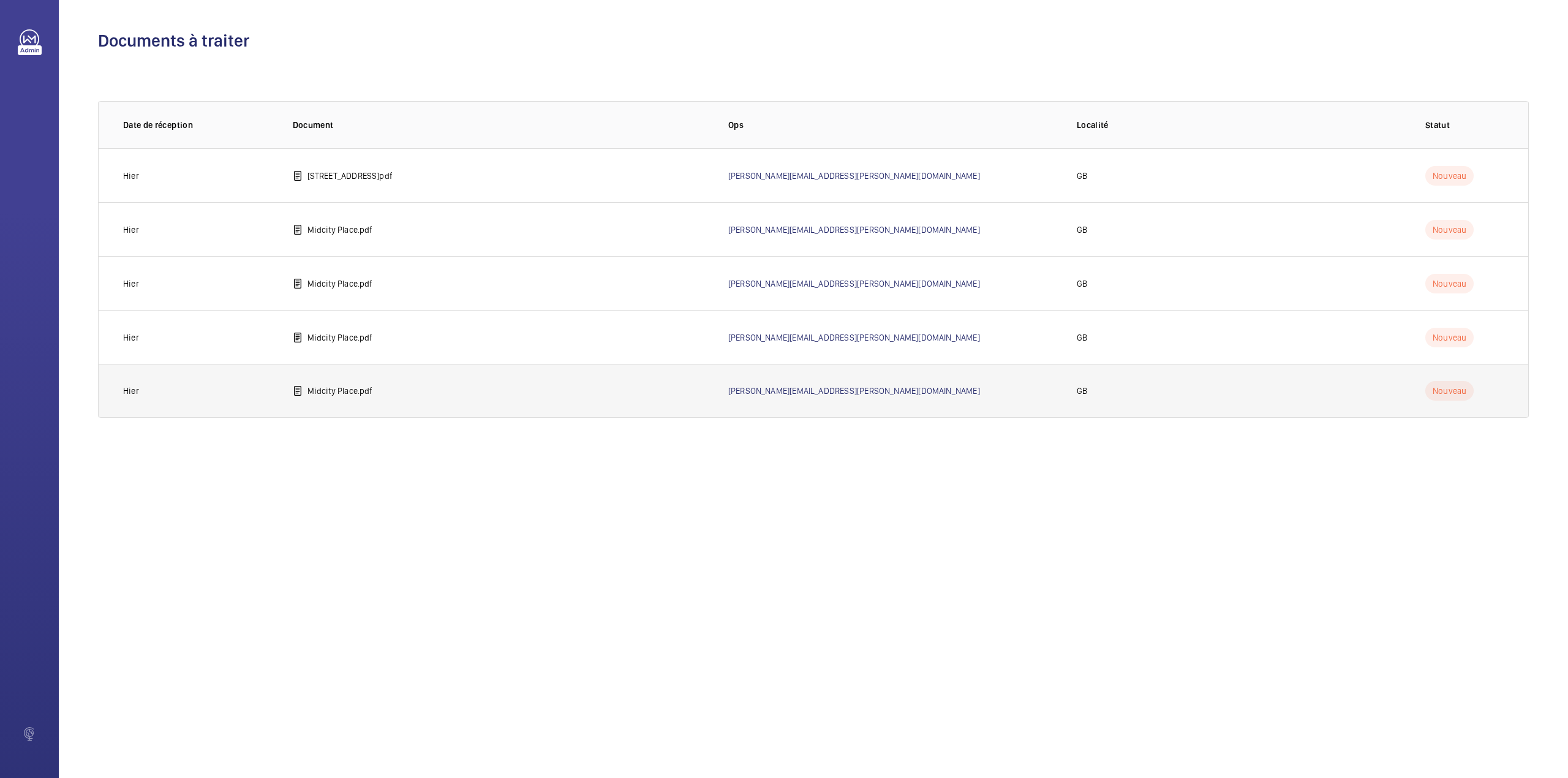
click at [346, 394] on p "Midcity Place.pdf" at bounding box center [340, 390] width 65 height 13
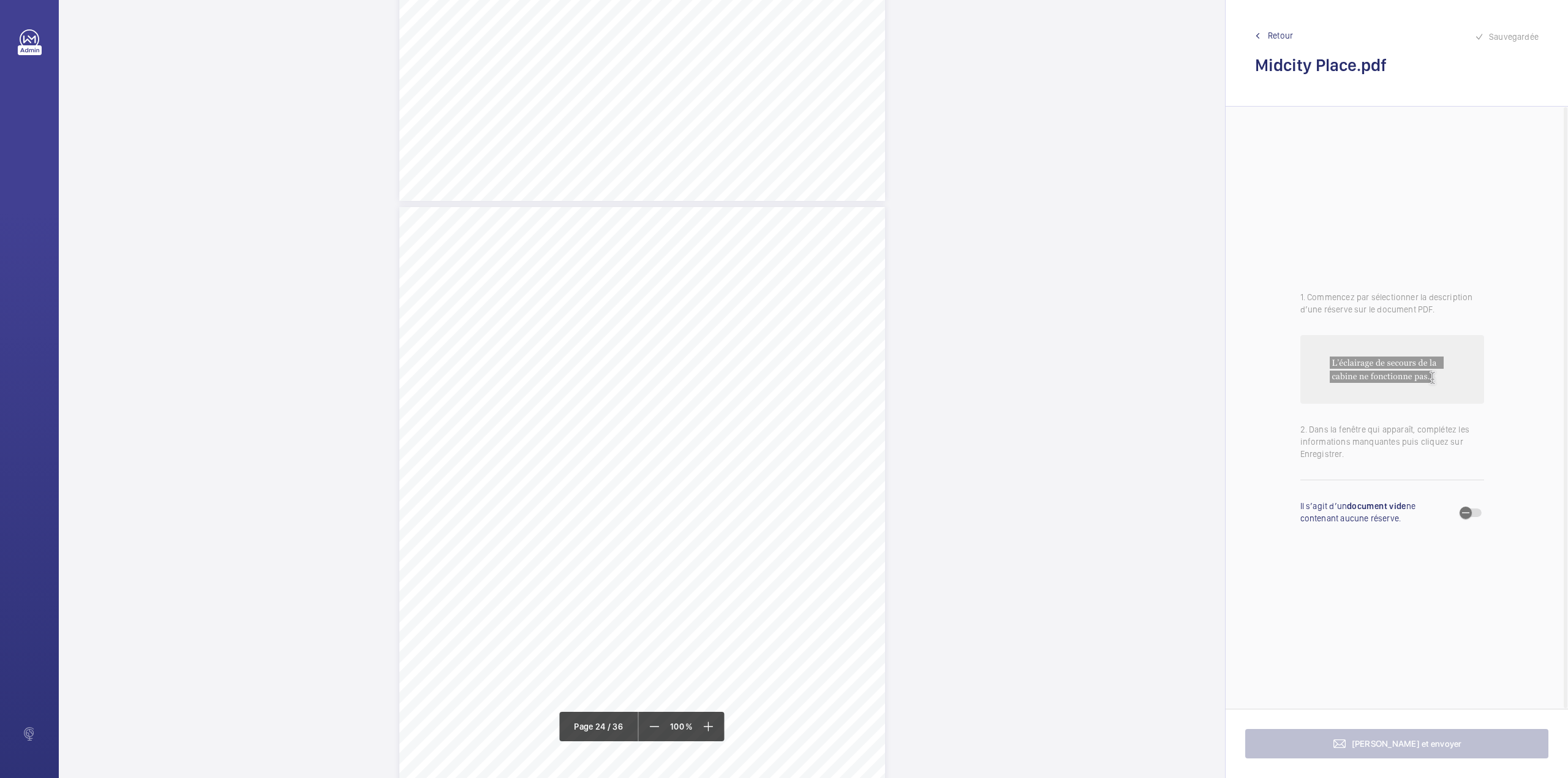
scroll to position [15769, 0]
drag, startPoint x: 640, startPoint y: 401, endPoint x: 838, endPoint y: 399, distance: 198.0
click at [838, 399] on span "Various landing door hanging rollers are perished/damaged." at bounding box center [750, 403] width 218 height 8
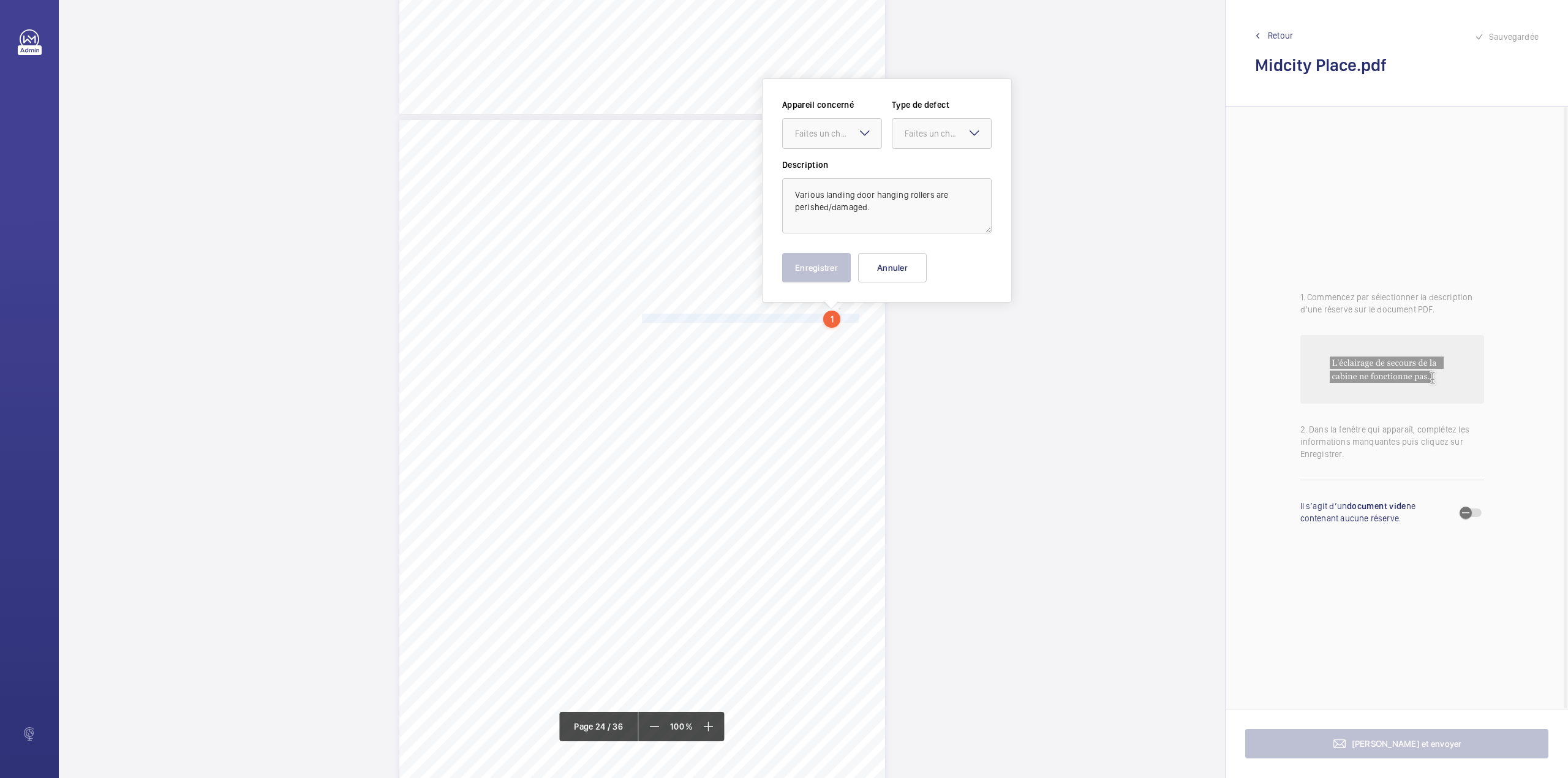
scroll to position [15858, 0]
click at [819, 138] on div at bounding box center [831, 130] width 99 height 29
click at [822, 167] on span "7633122/24" at bounding box center [832, 167] width 74 height 13
click at [889, 143] on div "Appareil concerné Faites un choix × 7633122/24 × Type de defect Faites un choix" at bounding box center [887, 125] width 210 height 61
click at [912, 133] on div "Faites un choix" at bounding box center [947, 130] width 87 height 13
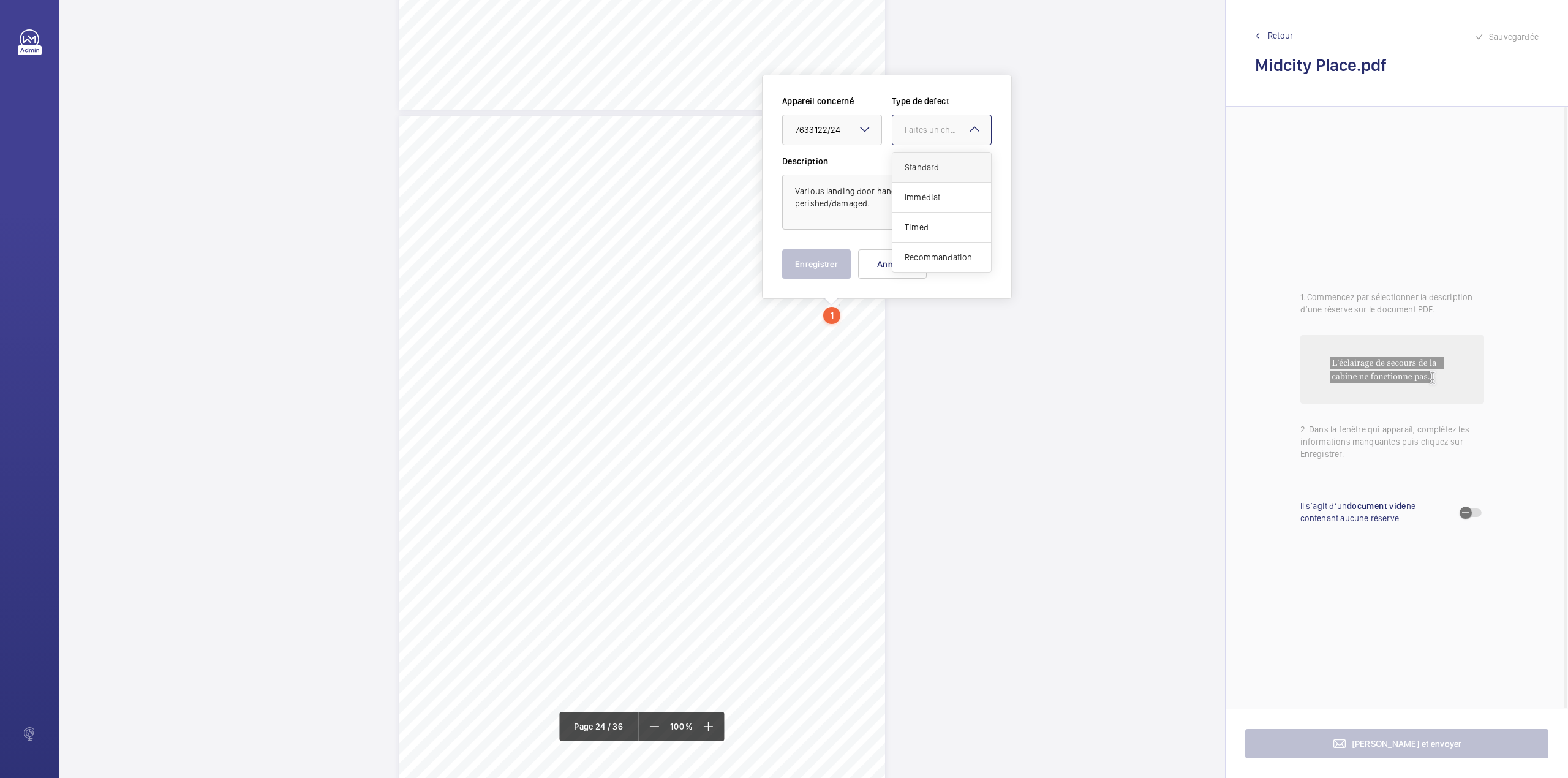
click at [915, 157] on div "Standard" at bounding box center [942, 167] width 99 height 30
click at [825, 274] on button "Enregistrer" at bounding box center [817, 264] width 68 height 29
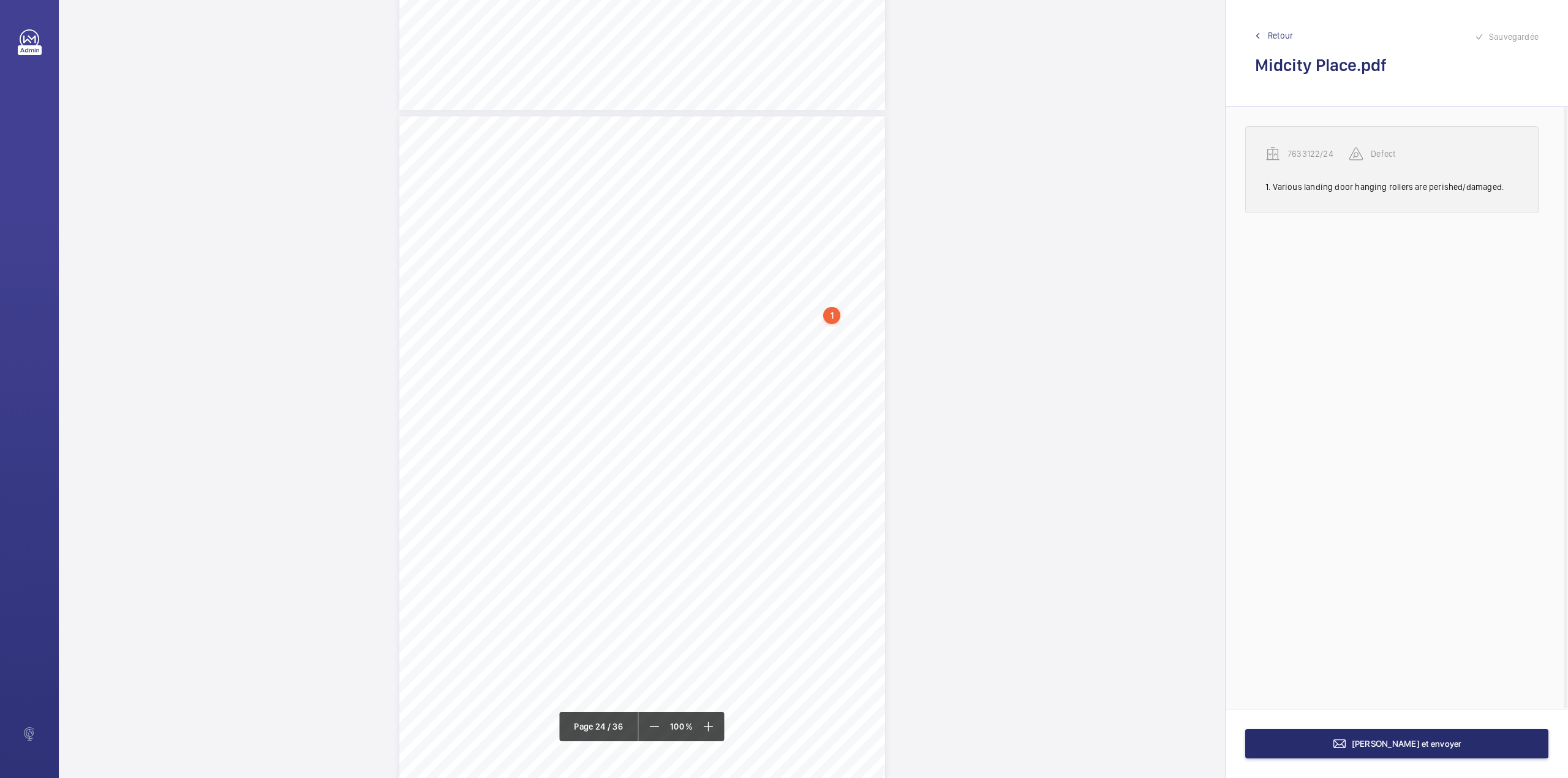
click at [1300, 149] on p "7633122/24" at bounding box center [1318, 153] width 61 height 13
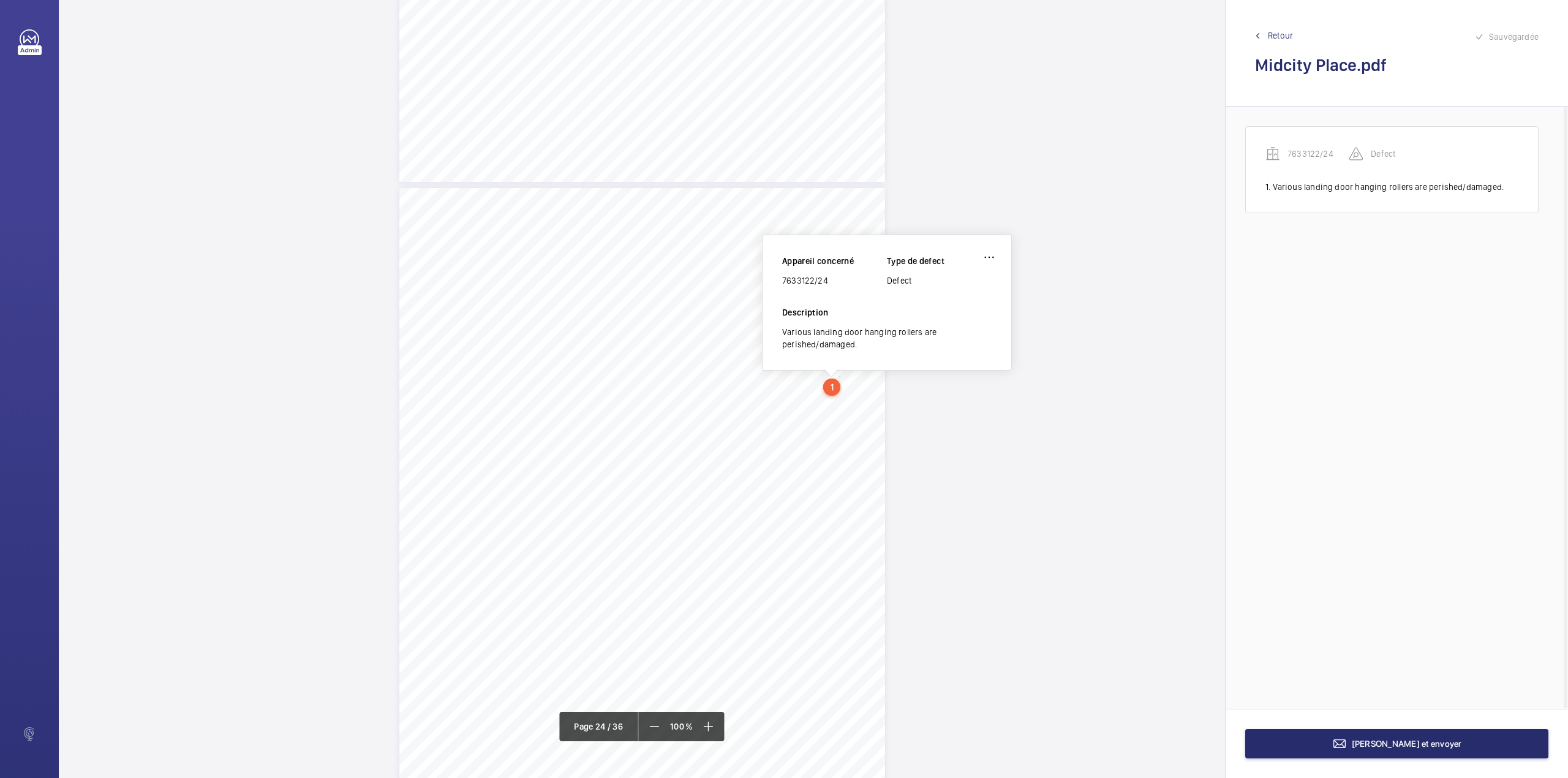
scroll to position [15784, 0]
drag, startPoint x: 783, startPoint y: 284, endPoint x: 828, endPoint y: 282, distance: 45.0
click at [828, 282] on div "7633122/24" at bounding box center [834, 283] width 104 height 13
click at [1329, 755] on button "Terminer et envoyer" at bounding box center [1396, 744] width 303 height 29
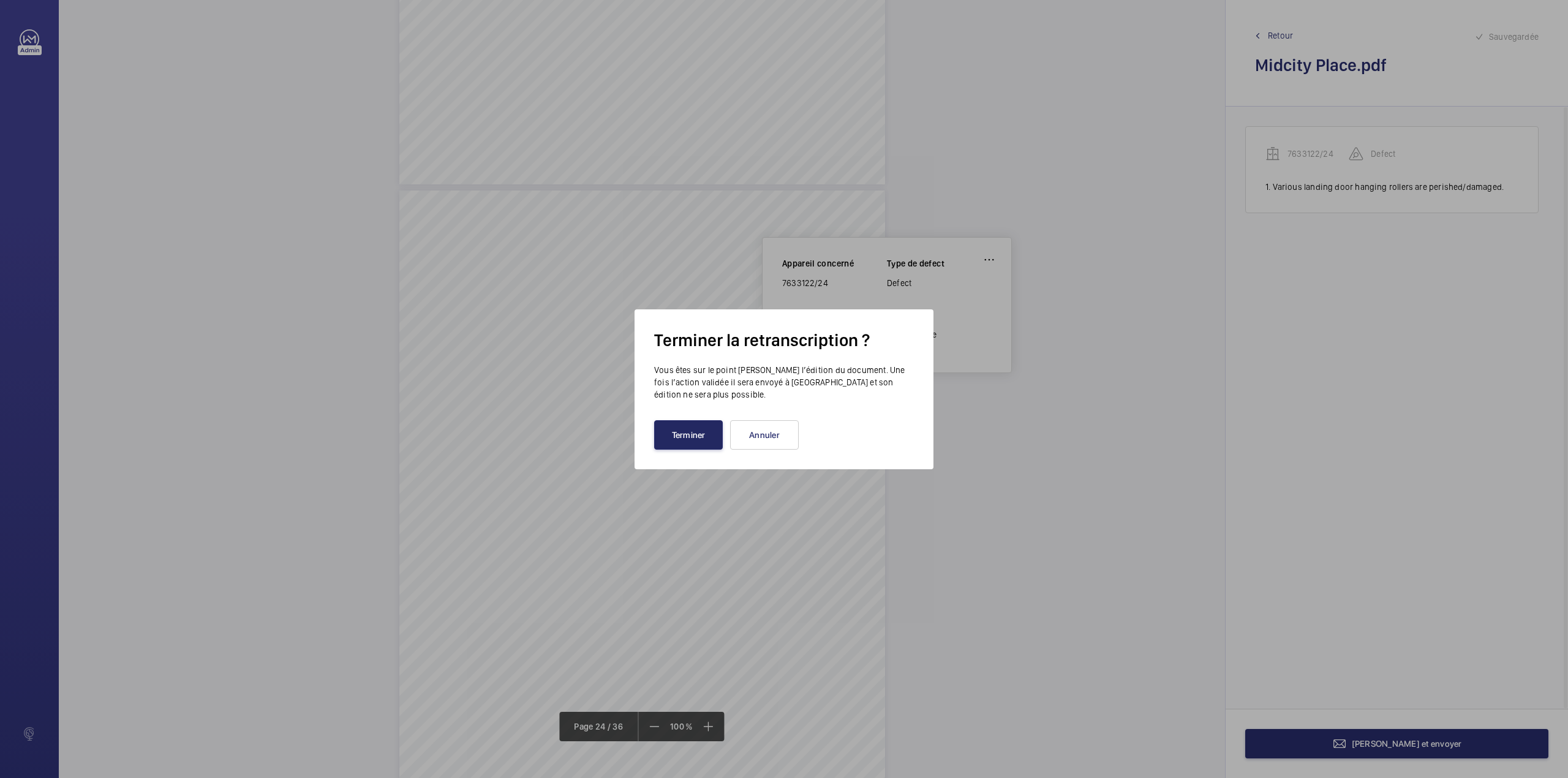
click at [676, 429] on button "Terminer" at bounding box center [688, 435] width 68 height 29
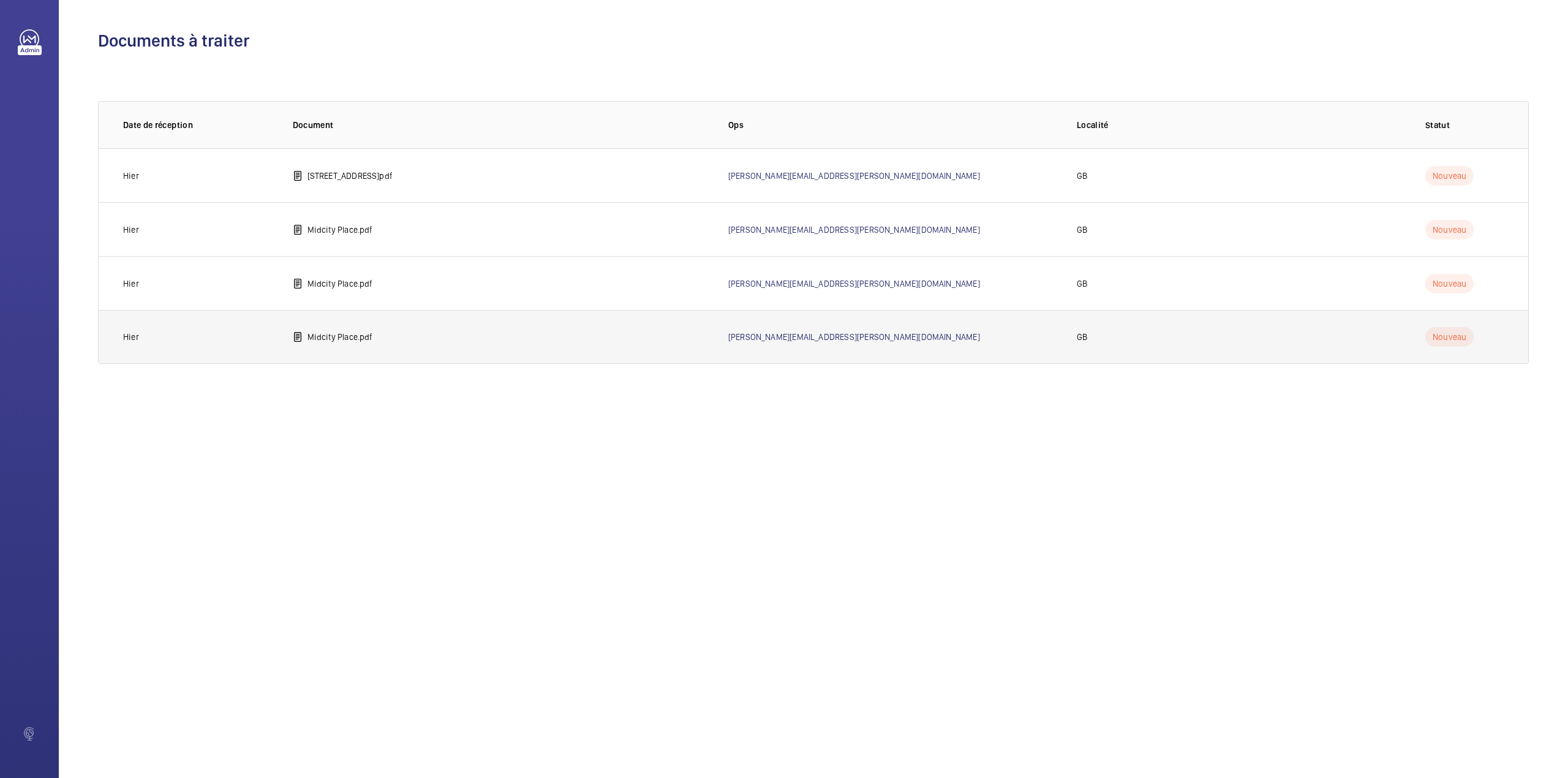
click at [330, 329] on td "Midcity Place.pdf" at bounding box center [491, 337] width 435 height 54
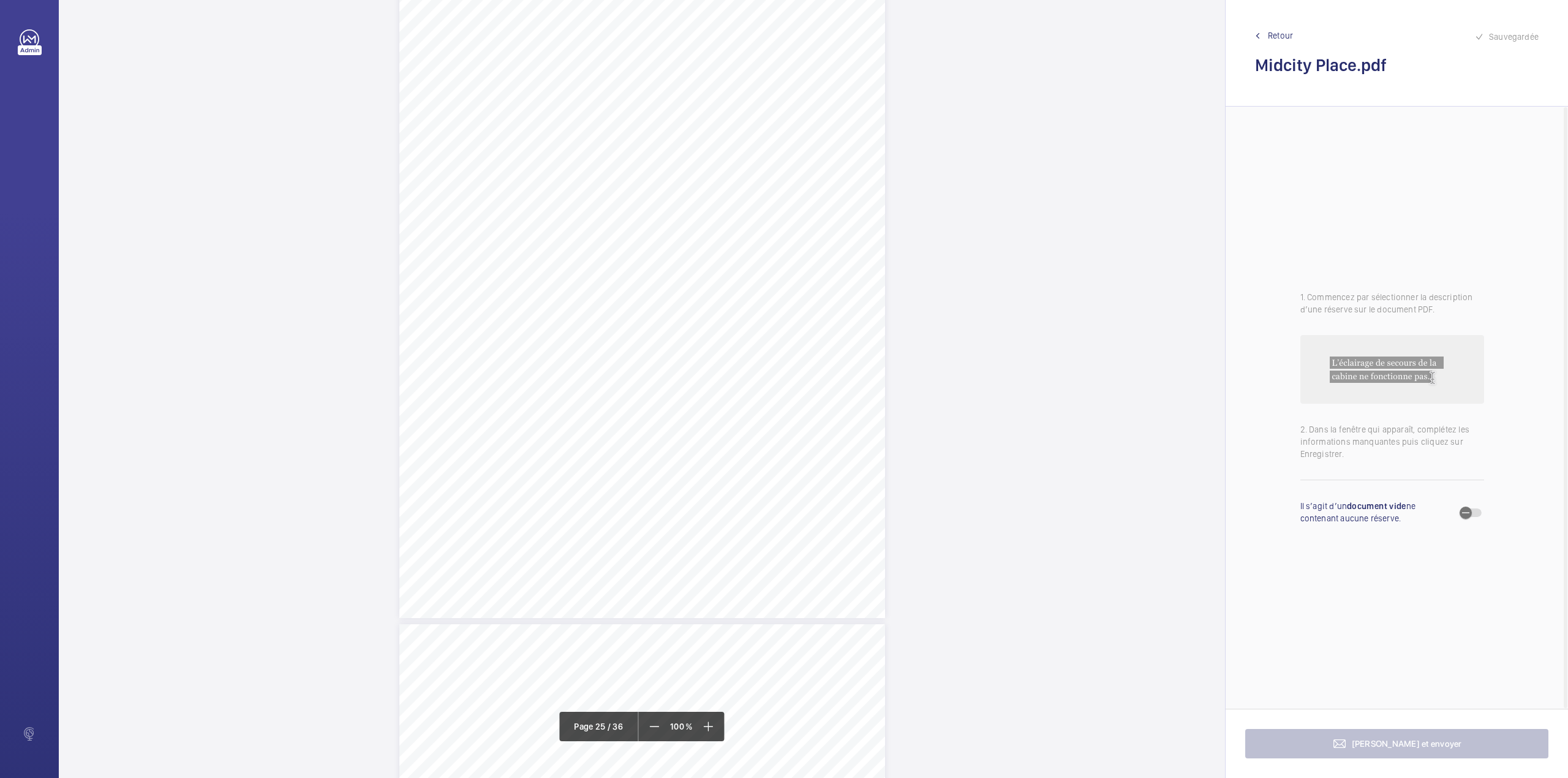
scroll to position [16831, 0]
drag, startPoint x: 640, startPoint y: 348, endPoint x: 863, endPoint y: 383, distance: 225.7
click at [863, 383] on div "Lift Report Lifting Operations & Lifting Equipment Regulation 1998 Provision & …" at bounding box center [642, 181] width 486 height 687
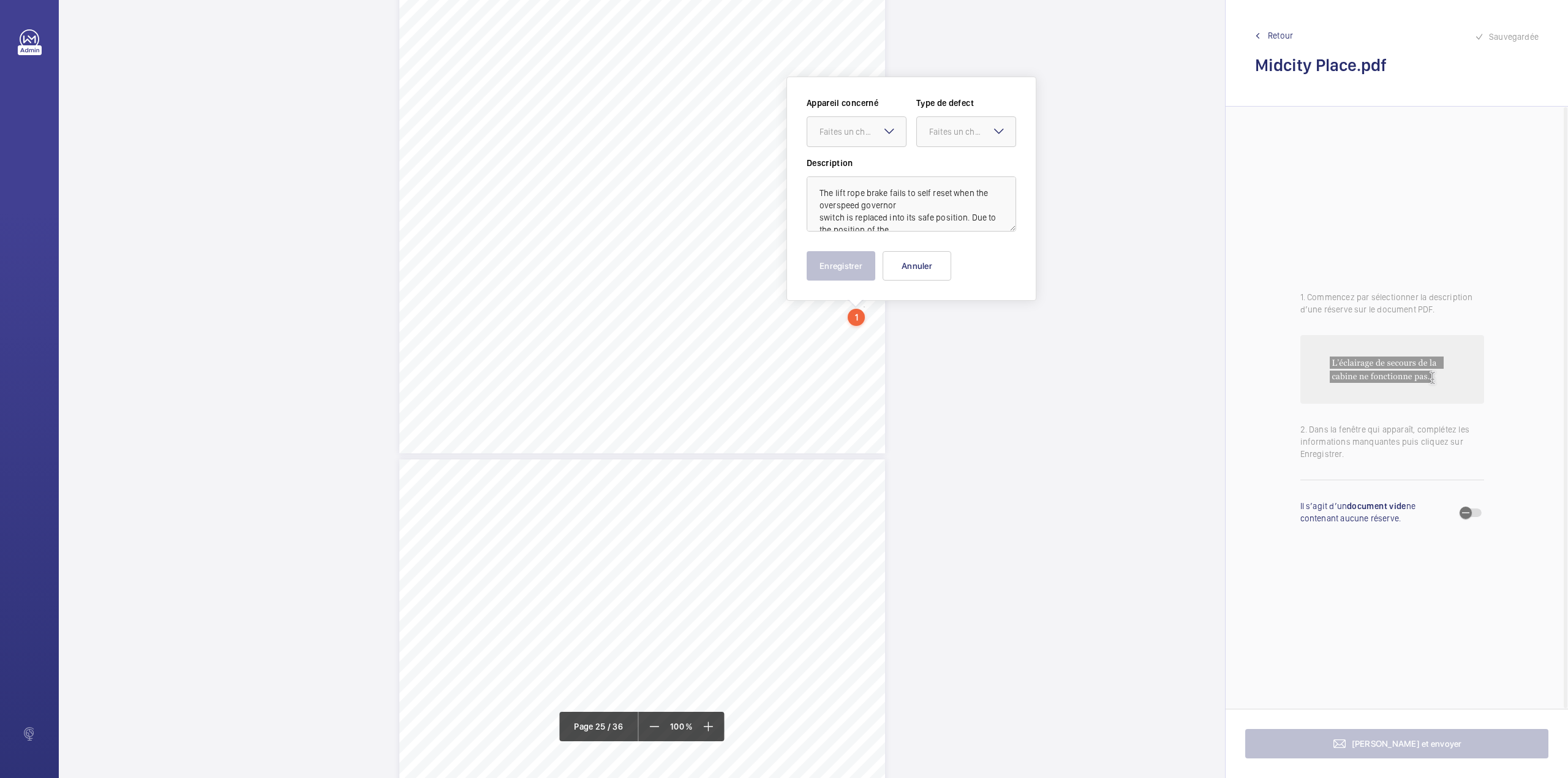
scroll to position [16904, 0]
drag, startPoint x: 836, startPoint y: 121, endPoint x: 838, endPoint y: 145, distance: 24.1
click at [837, 123] on div "Faites un choix" at bounding box center [856, 129] width 99 height 13
click at [842, 165] on span "7603122/21" at bounding box center [857, 166] width 74 height 13
click at [945, 126] on div "Faites un choix" at bounding box center [972, 129] width 87 height 13
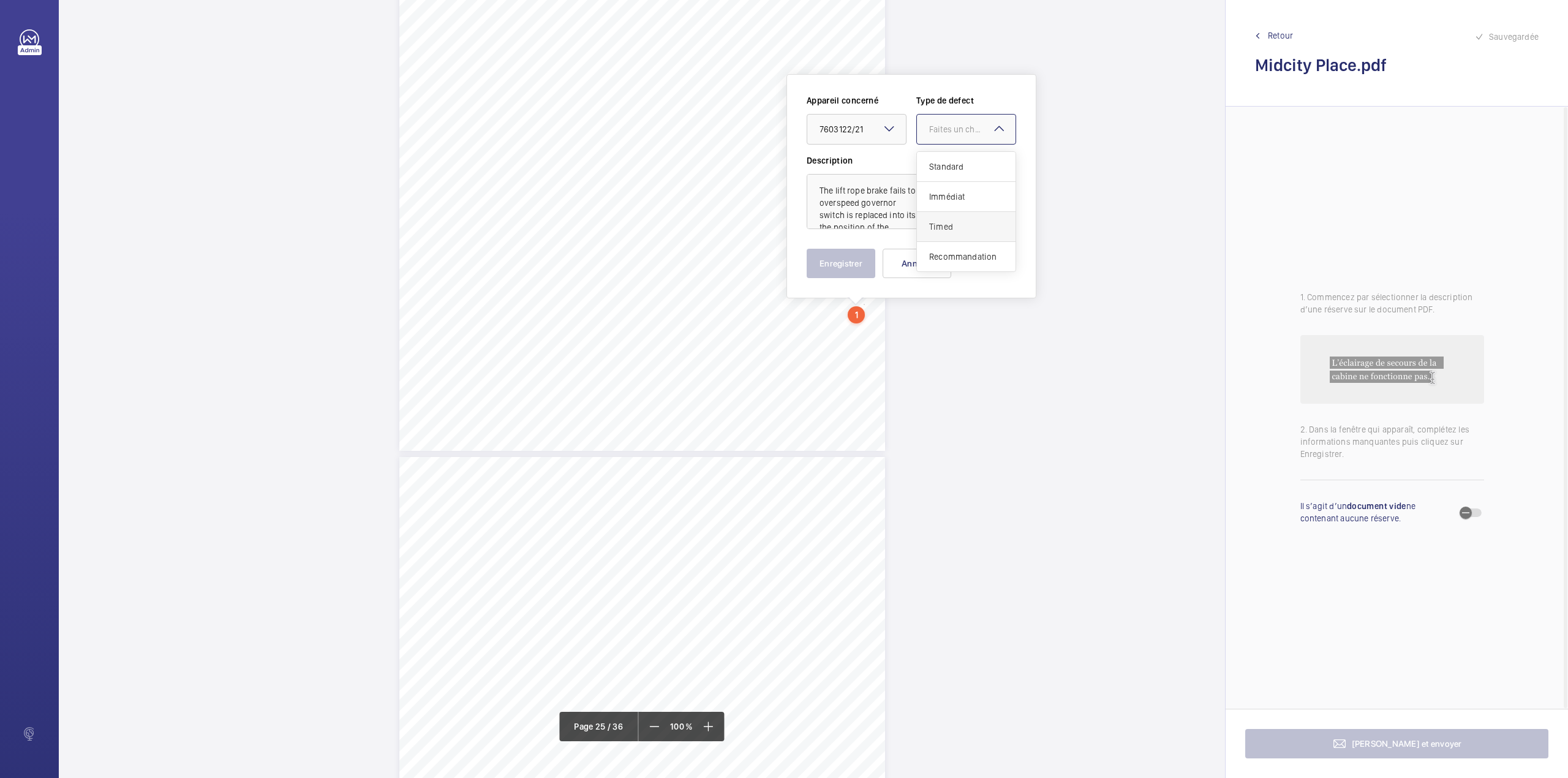
click at [948, 226] on span "Timed" at bounding box center [966, 226] width 74 height 13
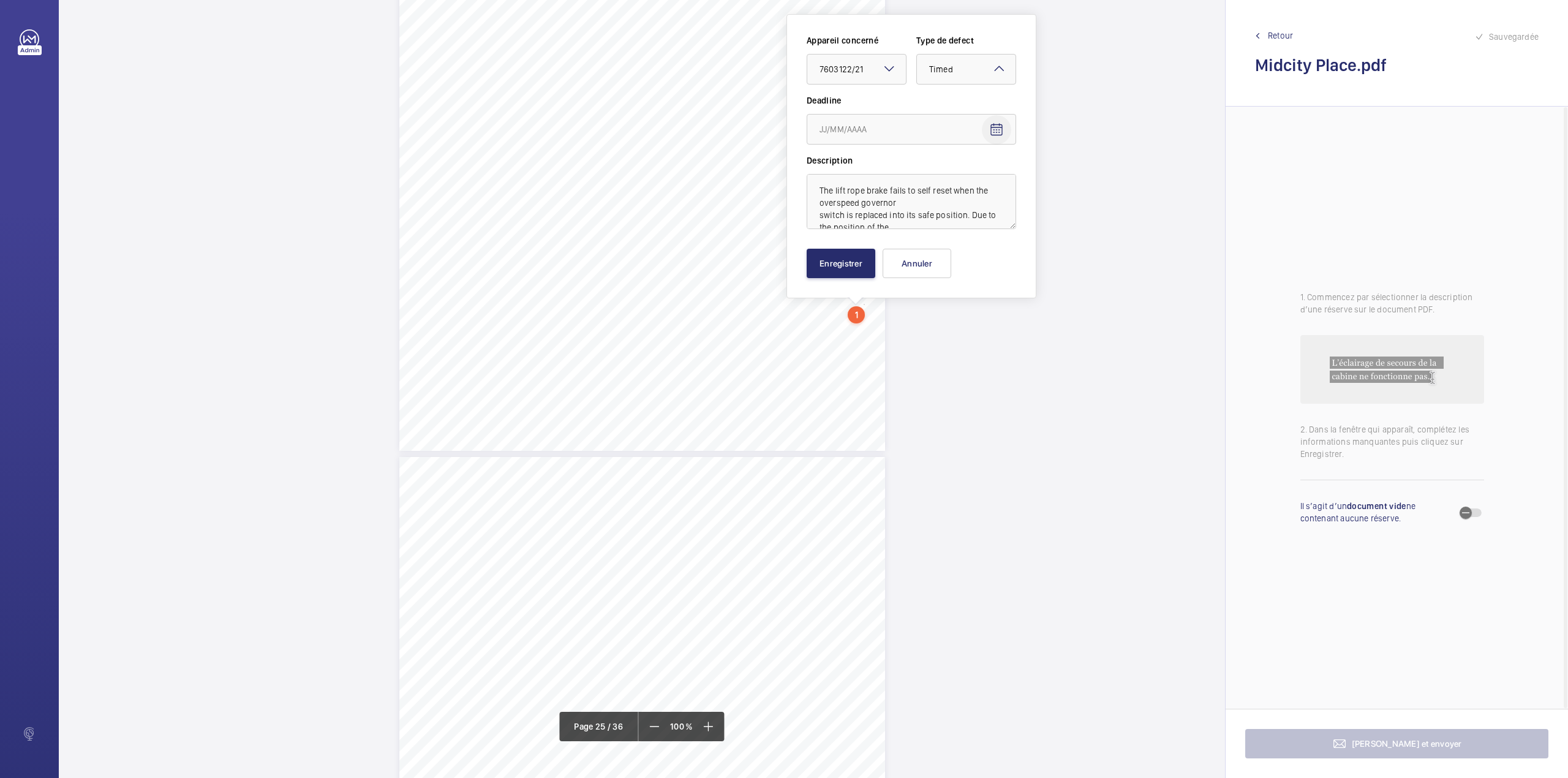
click at [993, 131] on mat-icon "Open calendar" at bounding box center [996, 130] width 15 height 15
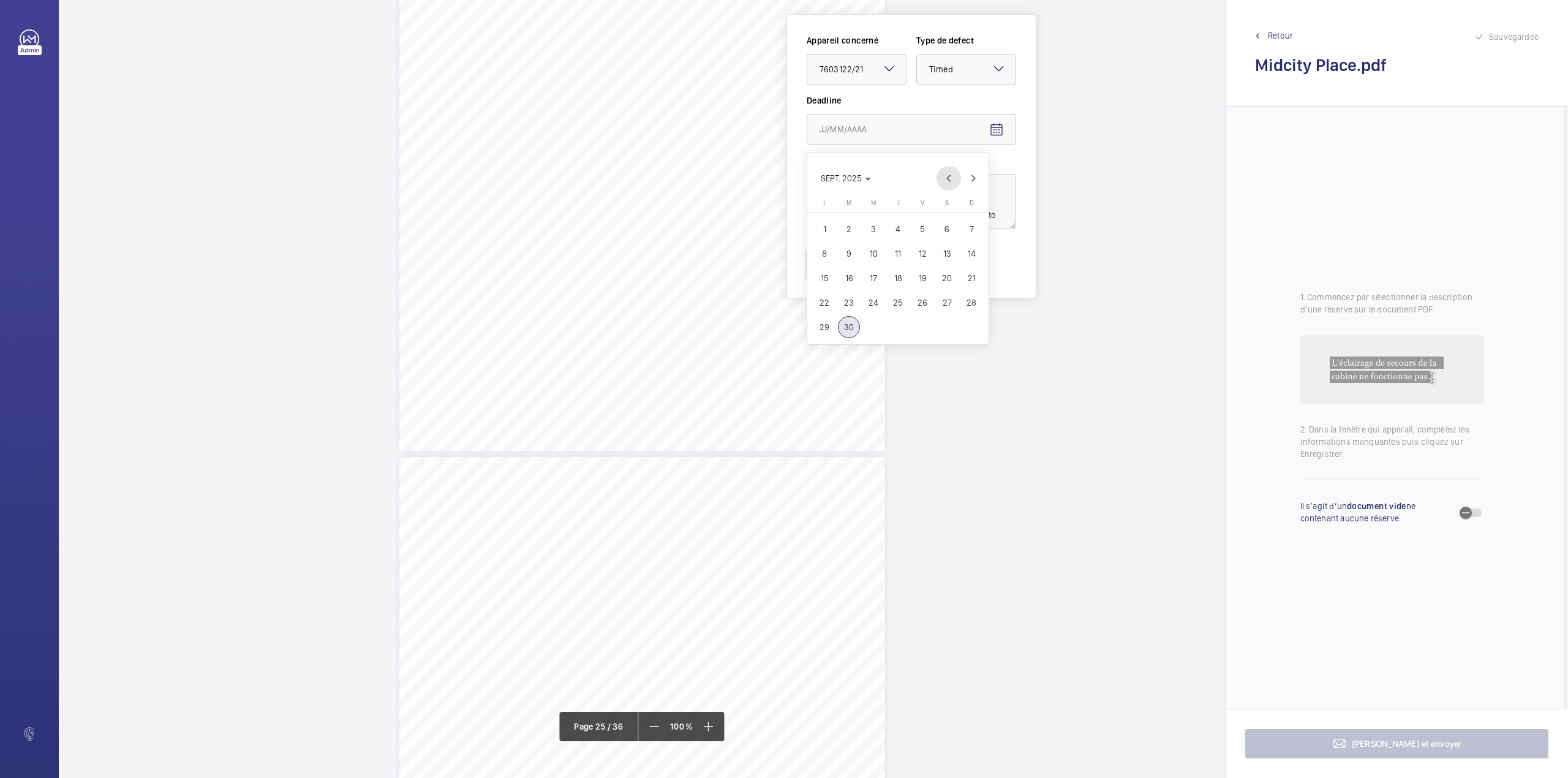
click at [948, 178] on span "Previous month" at bounding box center [948, 178] width 24 height 24
click at [973, 179] on span "Next month" at bounding box center [973, 178] width 24 height 24
click at [972, 179] on span "Next month" at bounding box center [973, 178] width 24 height 24
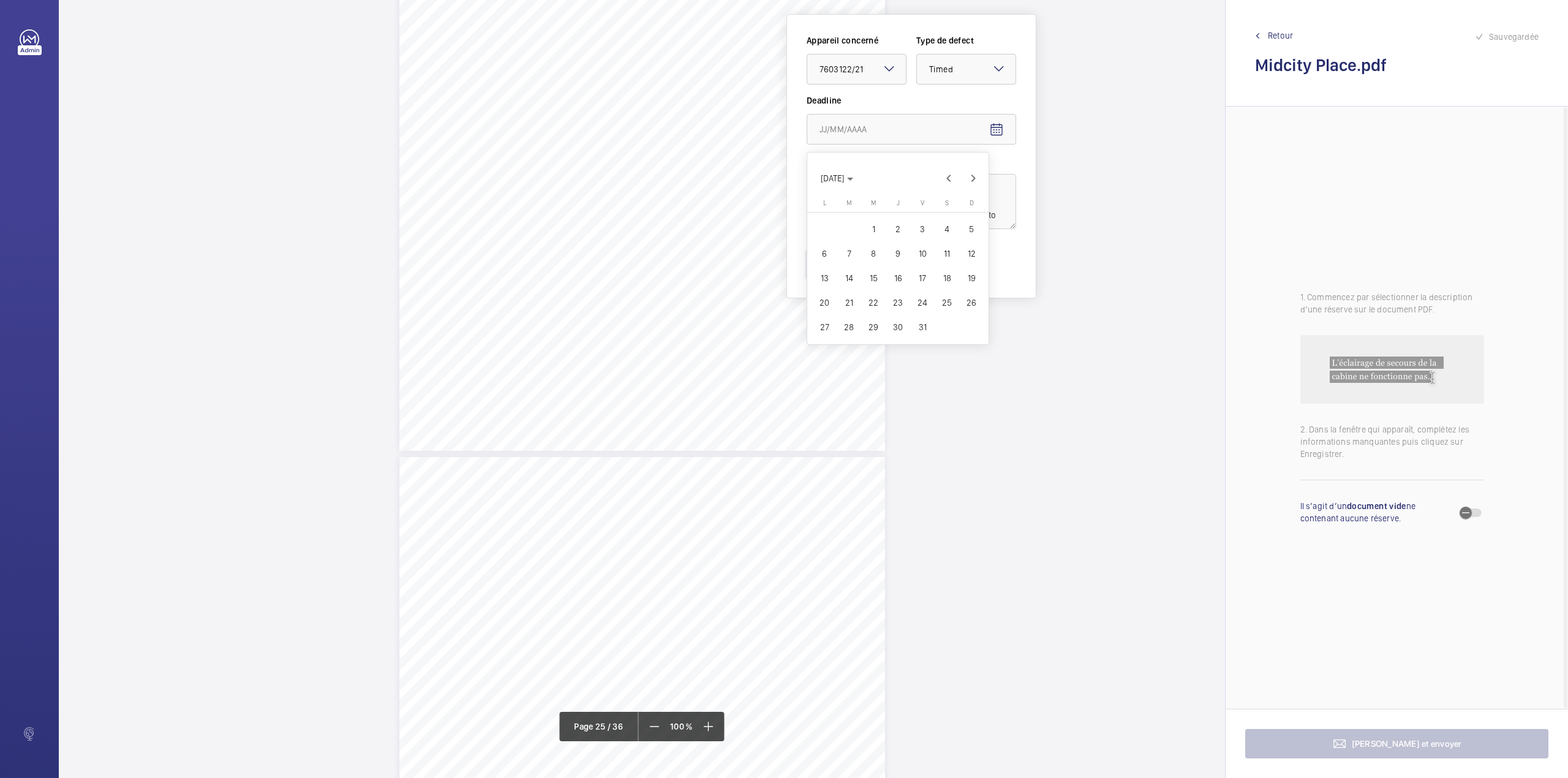
click at [900, 328] on span "30" at bounding box center [898, 327] width 22 height 22
type input "30/10/2025"
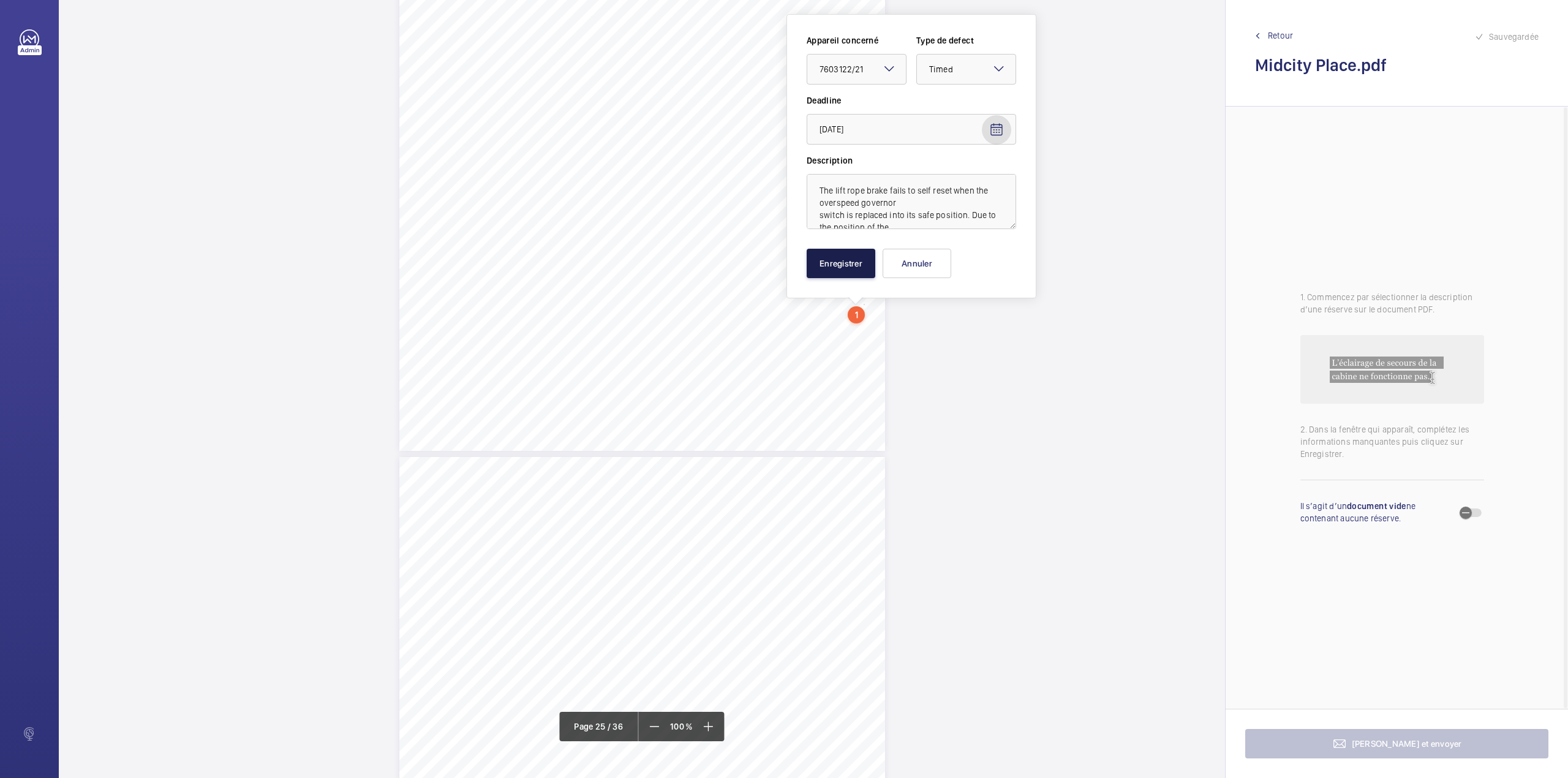
click at [845, 261] on button "Enregistrer" at bounding box center [841, 264] width 68 height 29
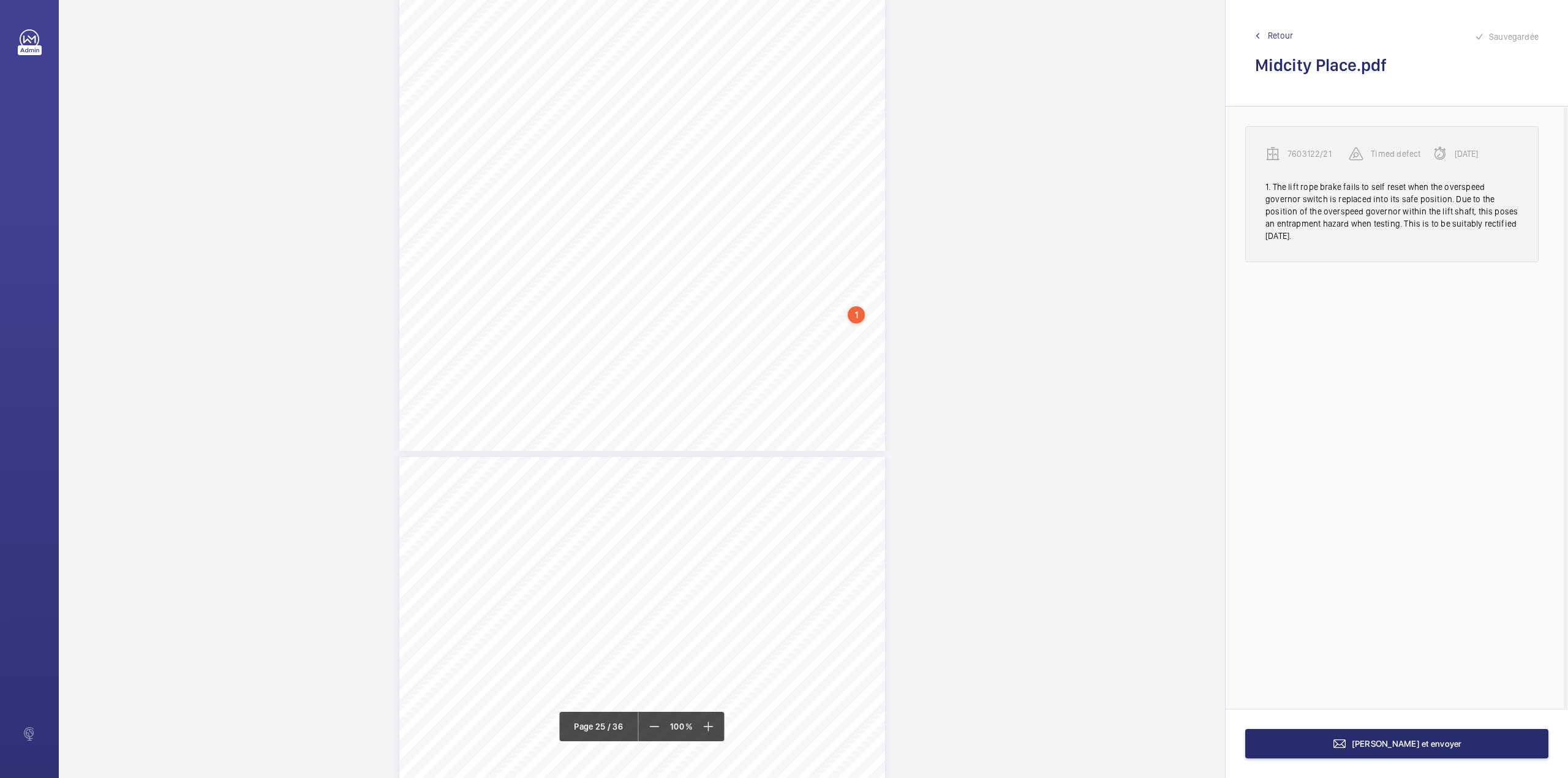
click at [1318, 147] on p "7603122/21" at bounding box center [1318, 153] width 61 height 13
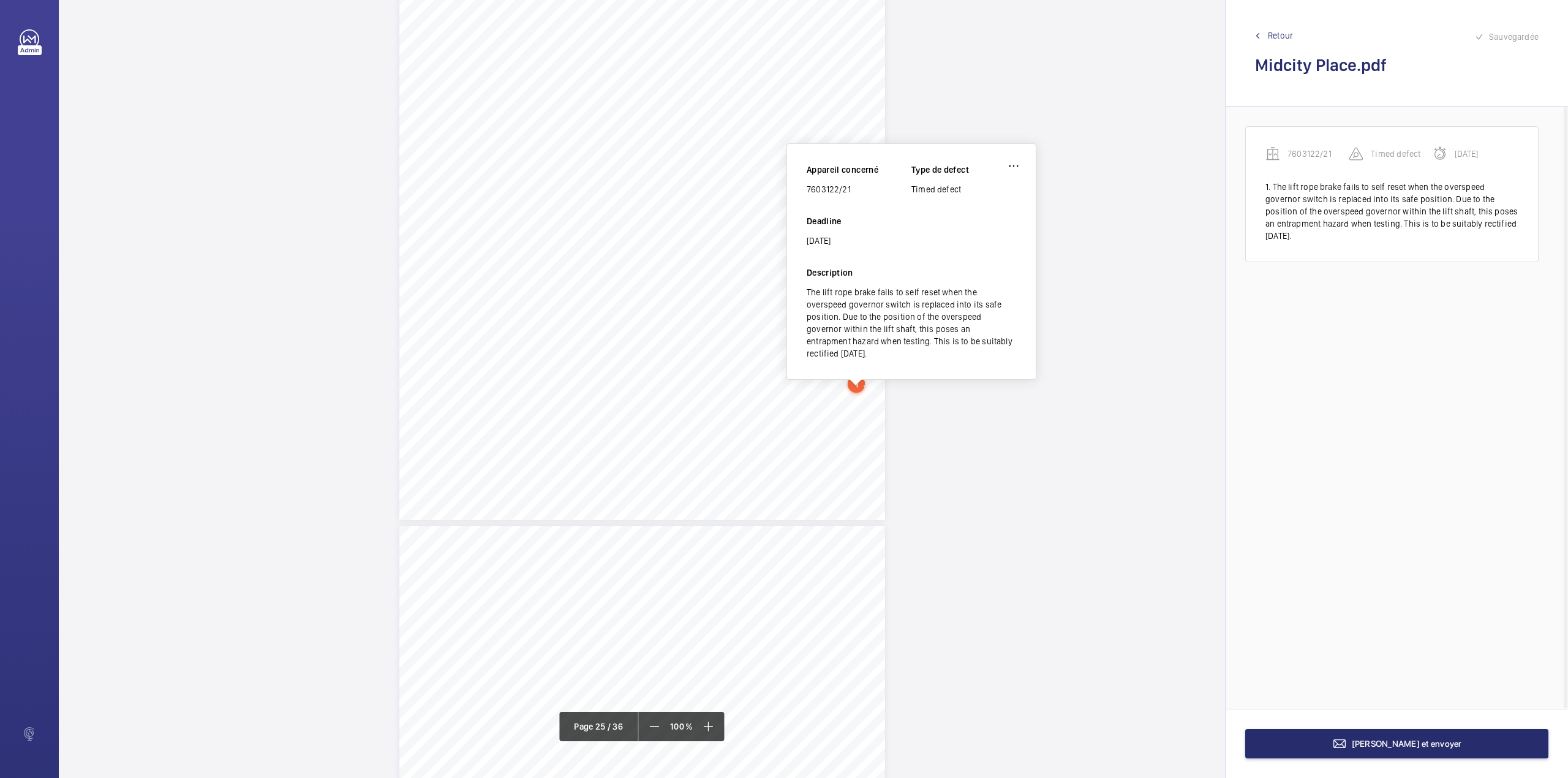
scroll to position [16830, 0]
drag, startPoint x: 809, startPoint y: 194, endPoint x: 864, endPoint y: 202, distance: 55.6
click at [864, 202] on div "Appareil concerné 7603122/21 Type de defect Timed defect Deadline 30/10/2025" at bounding box center [911, 220] width 210 height 102
click at [1387, 741] on span "Terminer et envoyer" at bounding box center [1406, 744] width 110 height 10
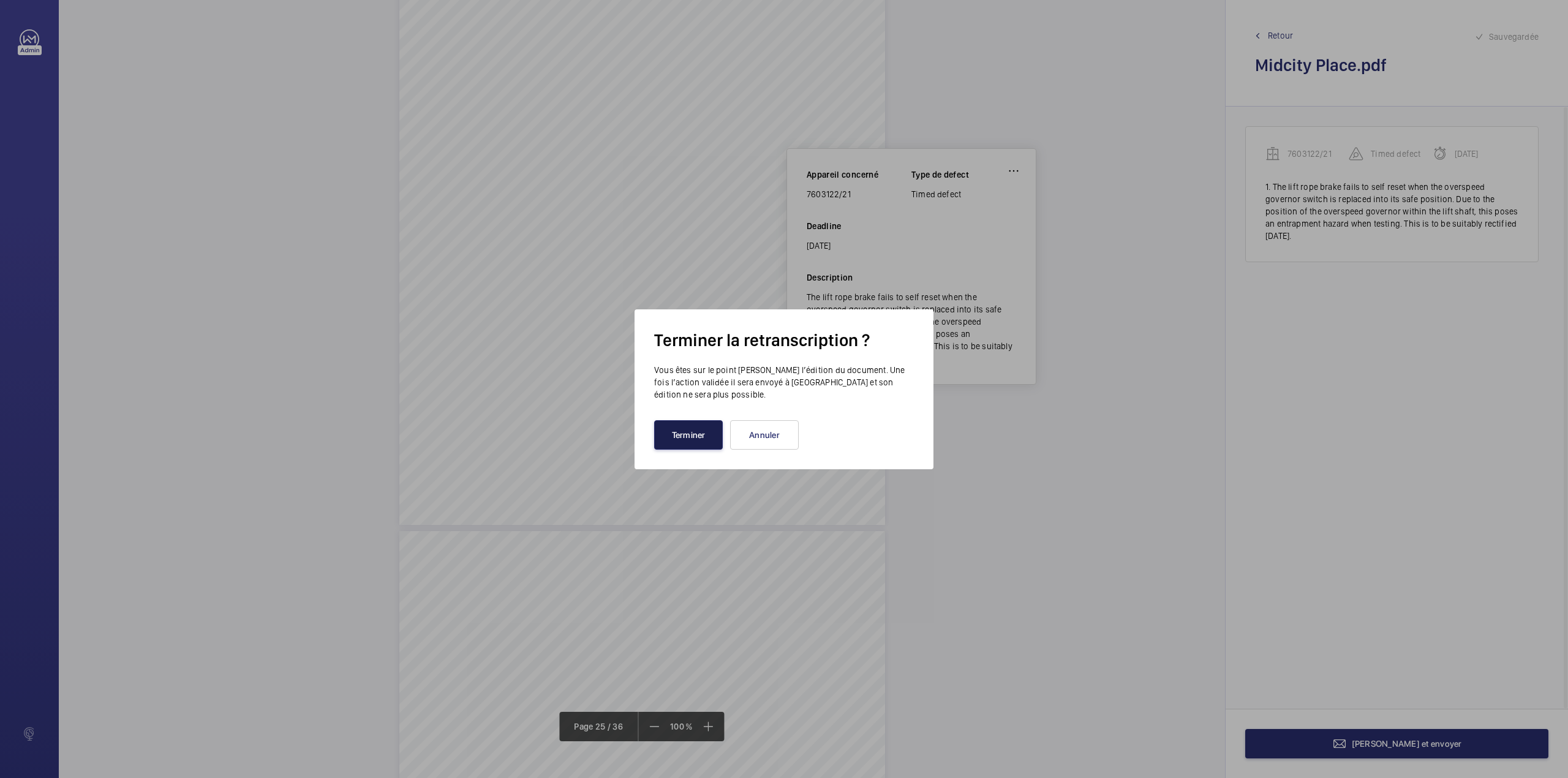
click at [699, 435] on button "Terminer" at bounding box center [688, 435] width 68 height 29
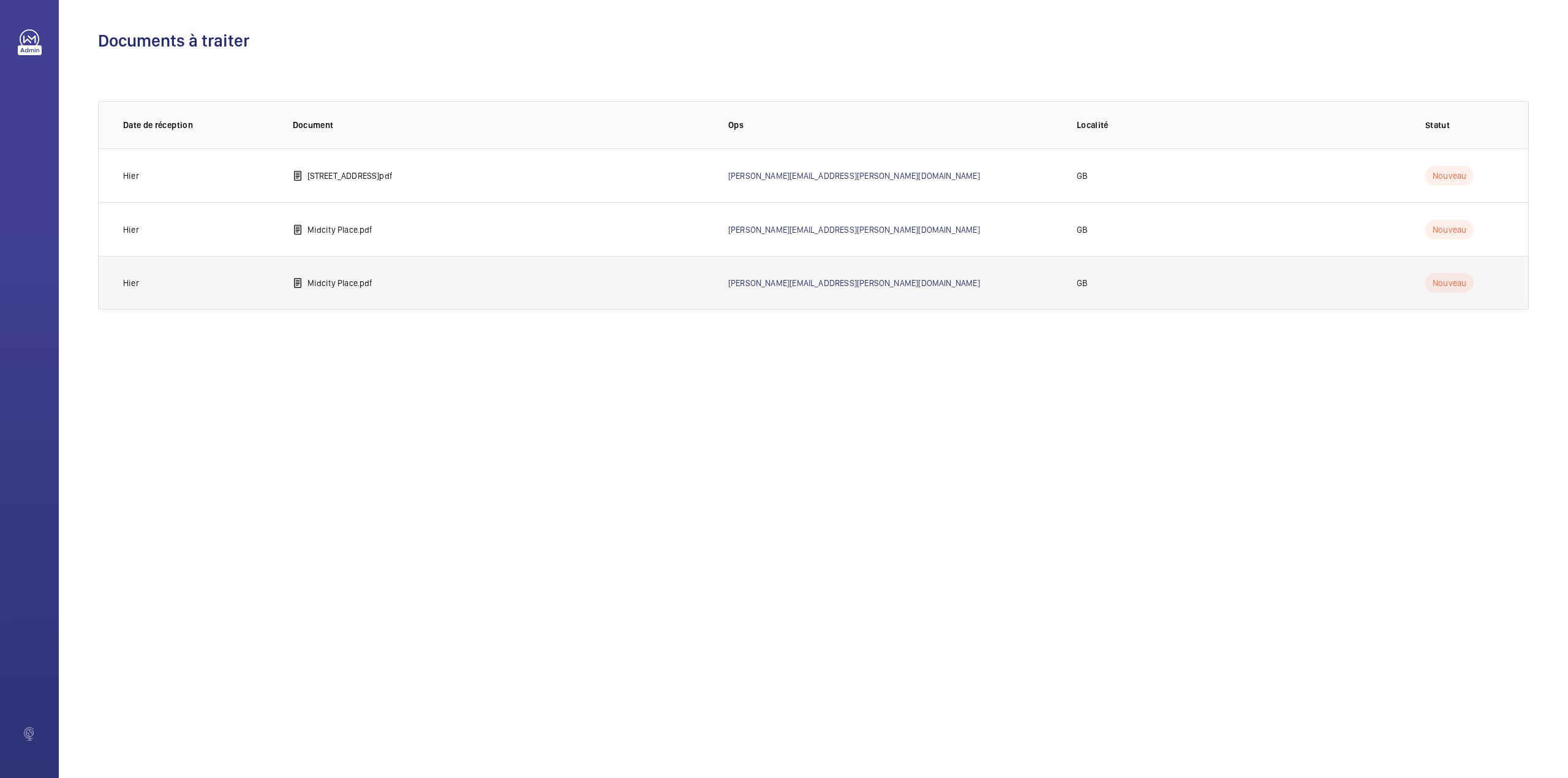
click at [340, 279] on p "Midcity Place.pdf" at bounding box center [340, 283] width 65 height 13
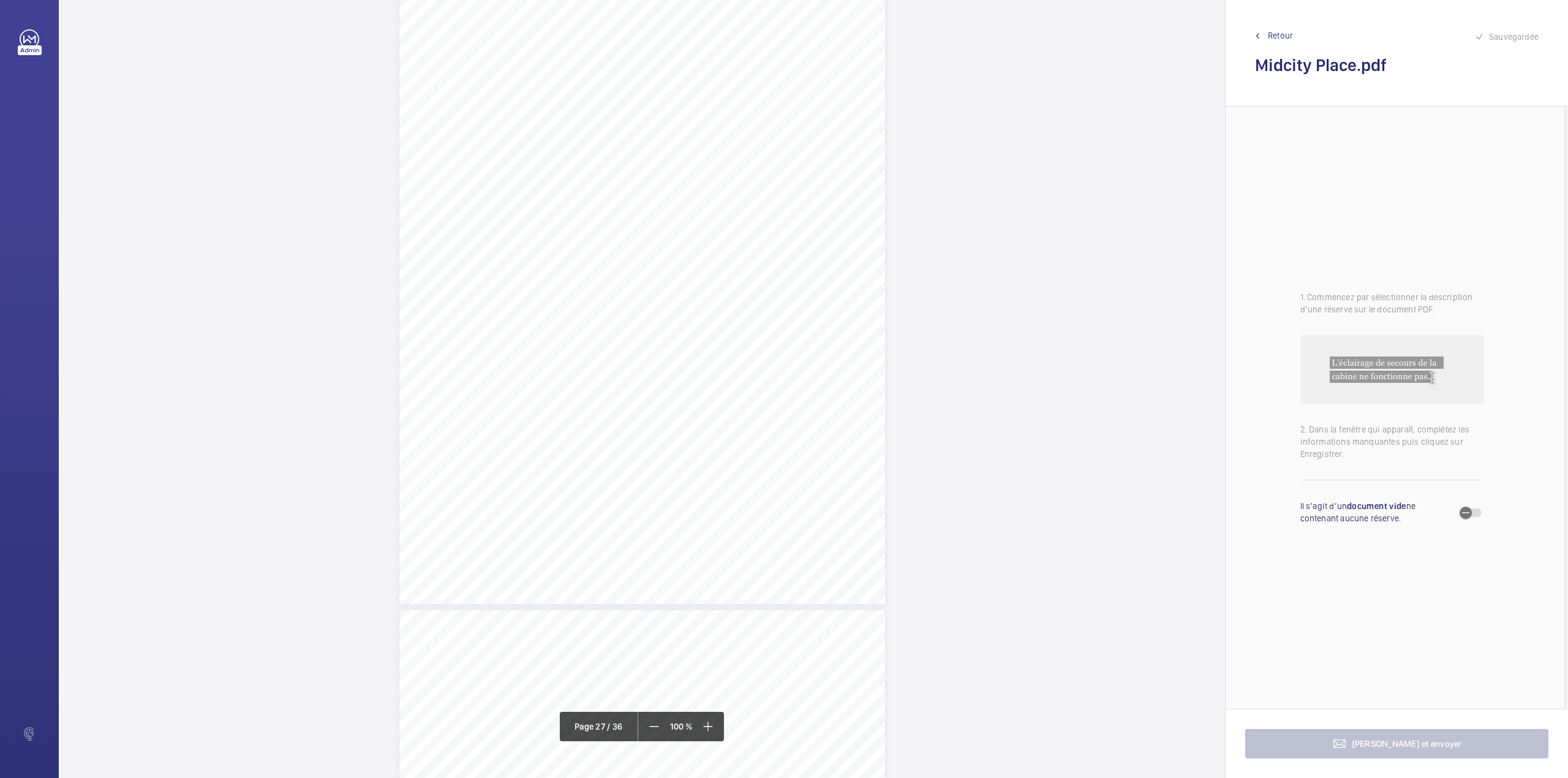
click at [685, 272] on div "Lift Report Lifting Operations & Lifting Equipment Regulation 1998 Provision & …" at bounding box center [642, 261] width 486 height 687
click at [682, 131] on div "Faites un choix" at bounding box center [685, 130] width 87 height 13
click at [686, 162] on span "7603122/21" at bounding box center [679, 167] width 74 height 13
click at [755, 140] on div at bounding box center [788, 130] width 99 height 29
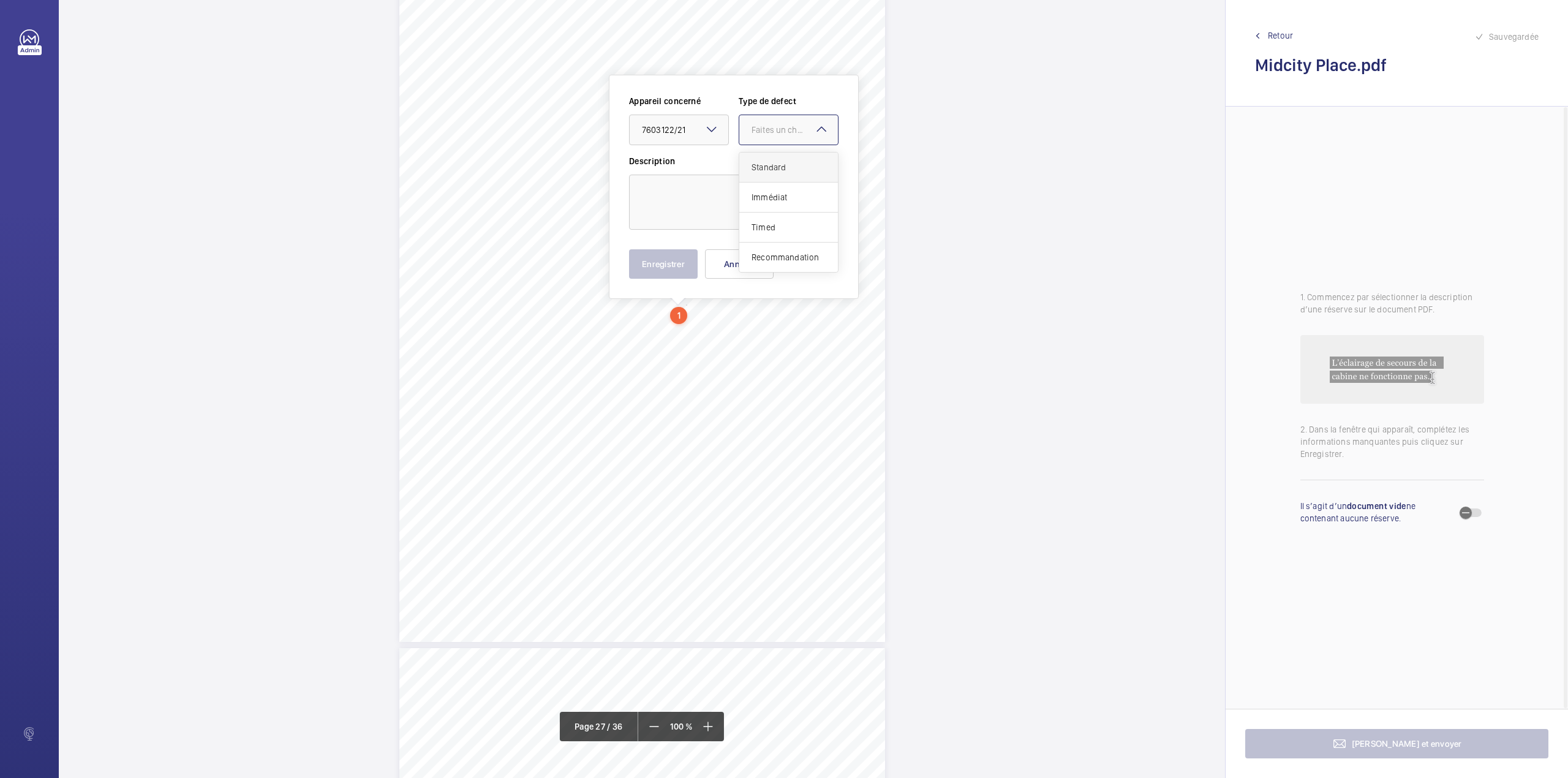
click at [761, 163] on span "Standard" at bounding box center [788, 167] width 74 height 13
click at [721, 187] on textarea at bounding box center [734, 202] width 210 height 55
type textarea "g"
click at [644, 253] on button "Enregistrer" at bounding box center [663, 264] width 68 height 29
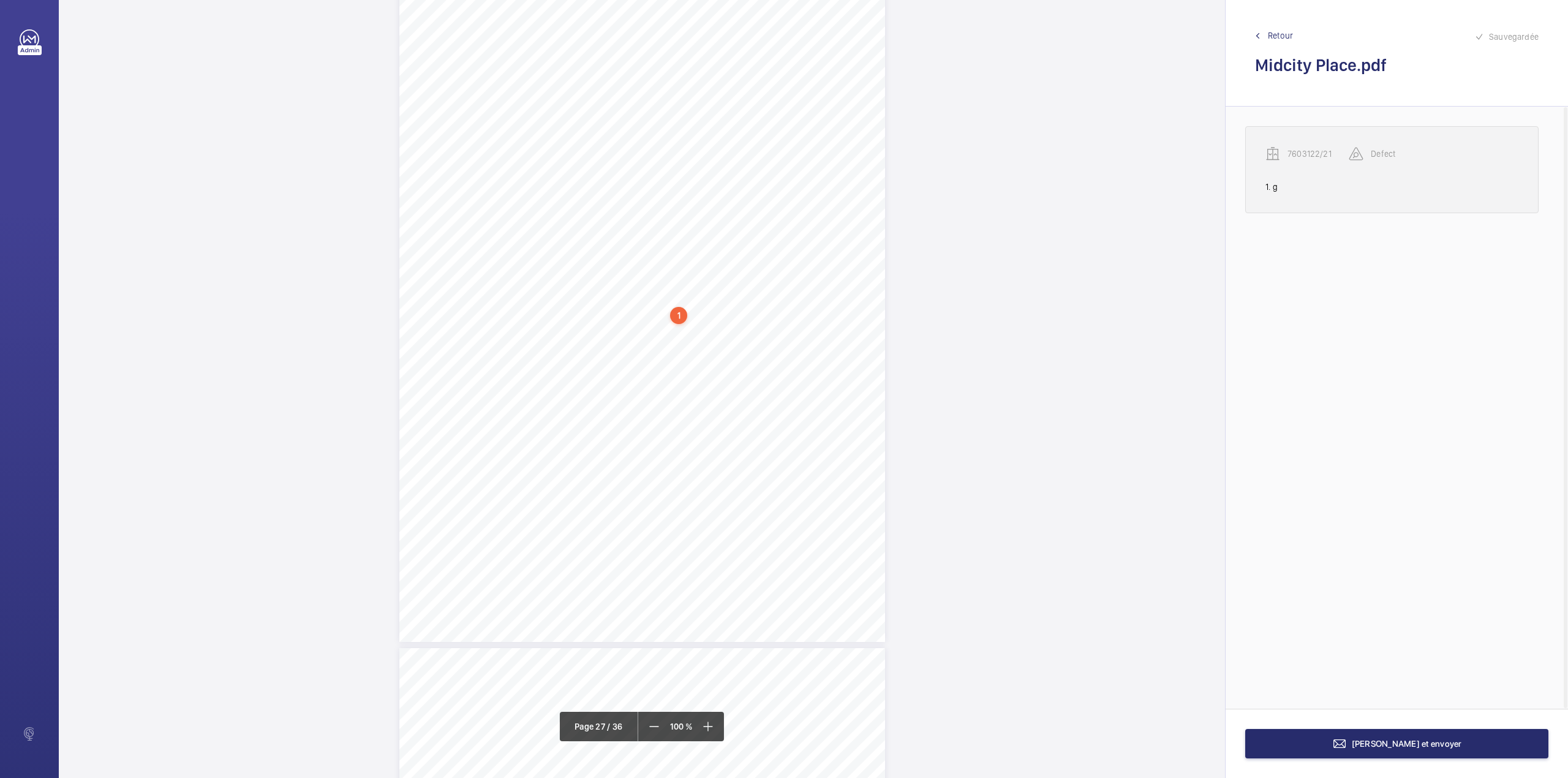
click at [1296, 147] on div "7603122/21" at bounding box center [1307, 153] width 83 height 15
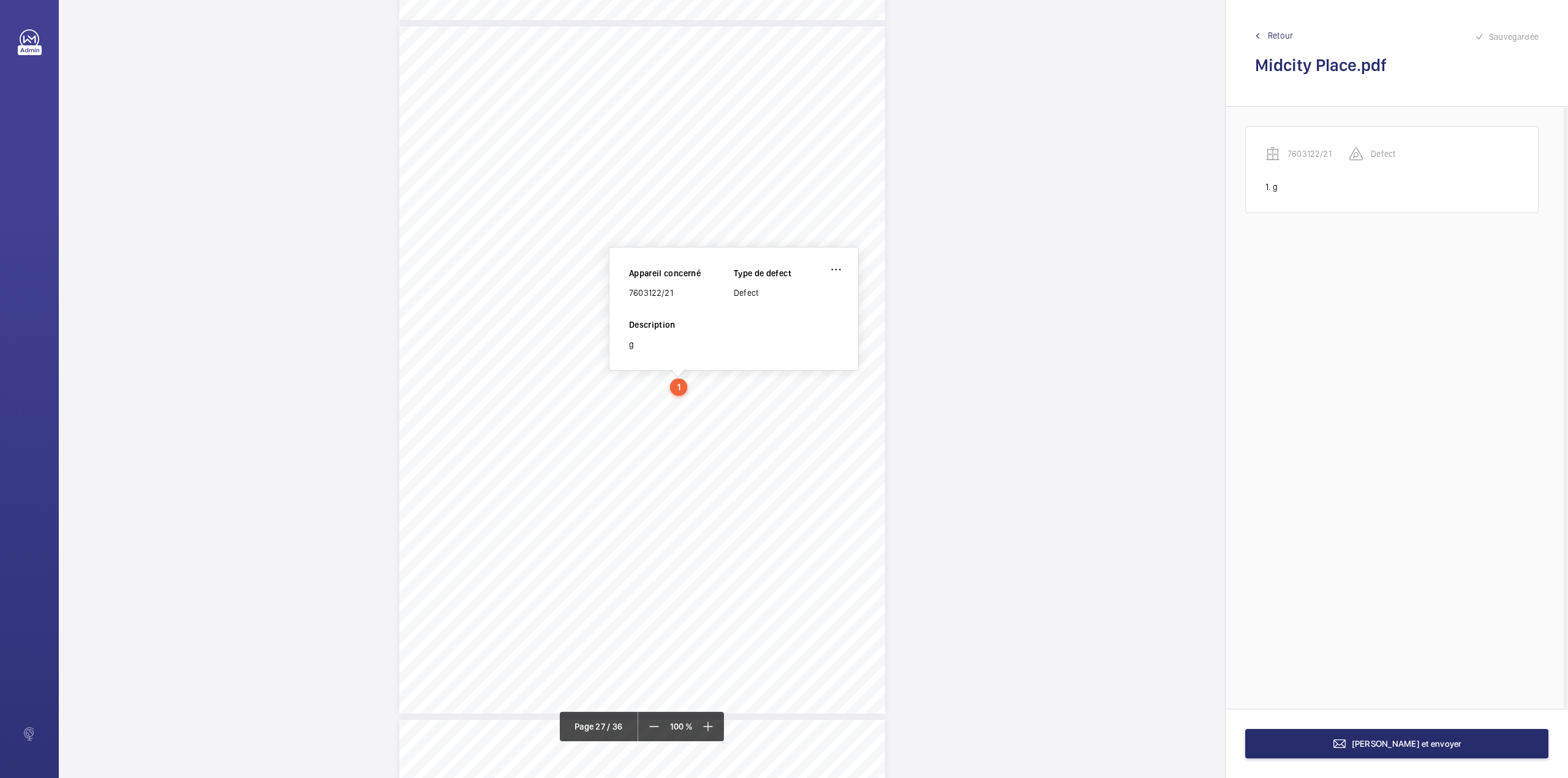
scroll to position [18026, 0]
drag, startPoint x: 629, startPoint y: 294, endPoint x: 676, endPoint y: 299, distance: 47.3
click at [676, 299] on div "7603122/21" at bounding box center [681, 295] width 104 height 13
click at [824, 274] on wm-front-icon-button at bounding box center [836, 272] width 29 height 29
click at [769, 341] on div "Supprimer" at bounding box center [801, 330] width 97 height 22
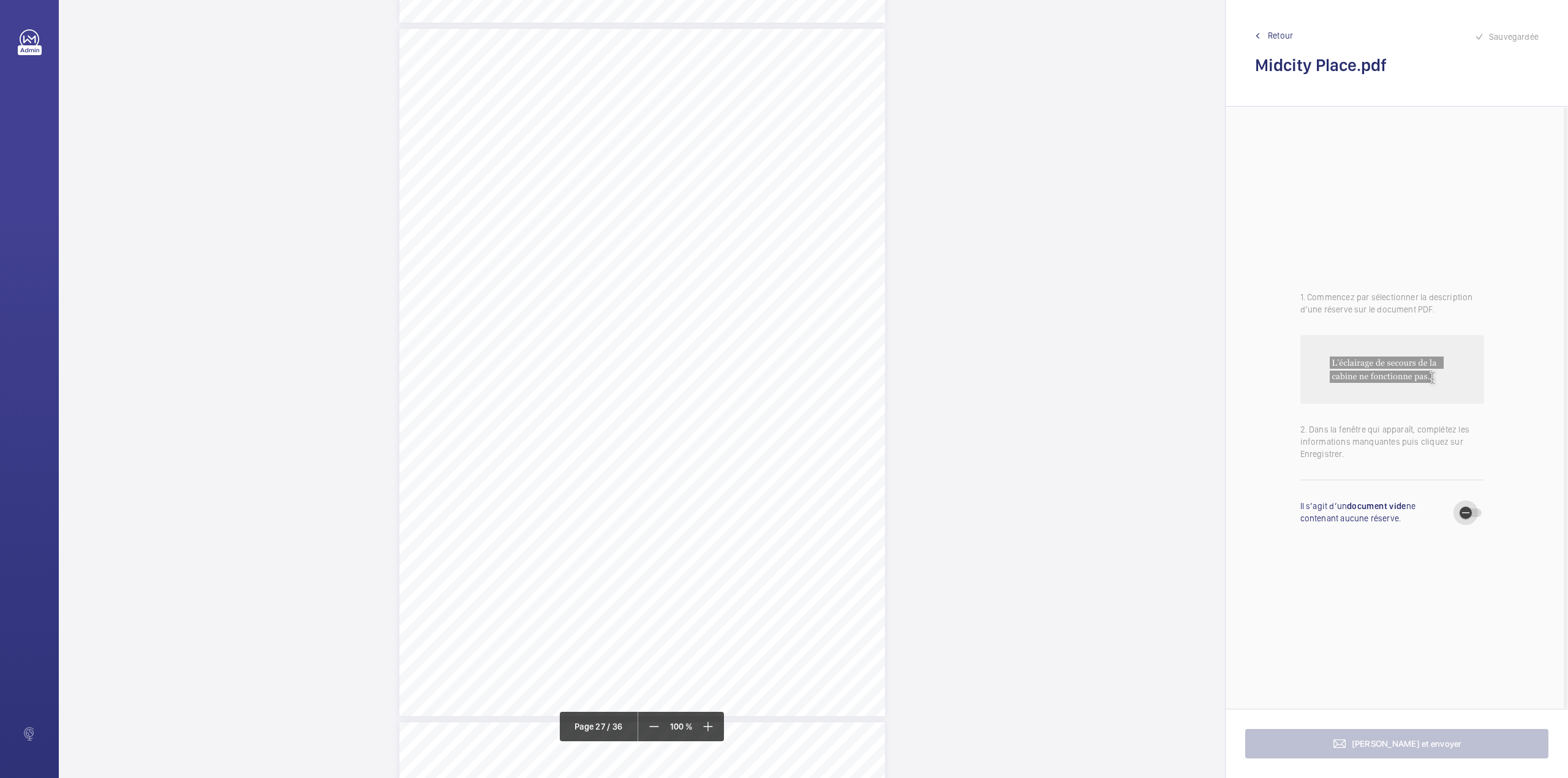
click at [1475, 513] on span "button" at bounding box center [1466, 512] width 24 height 24
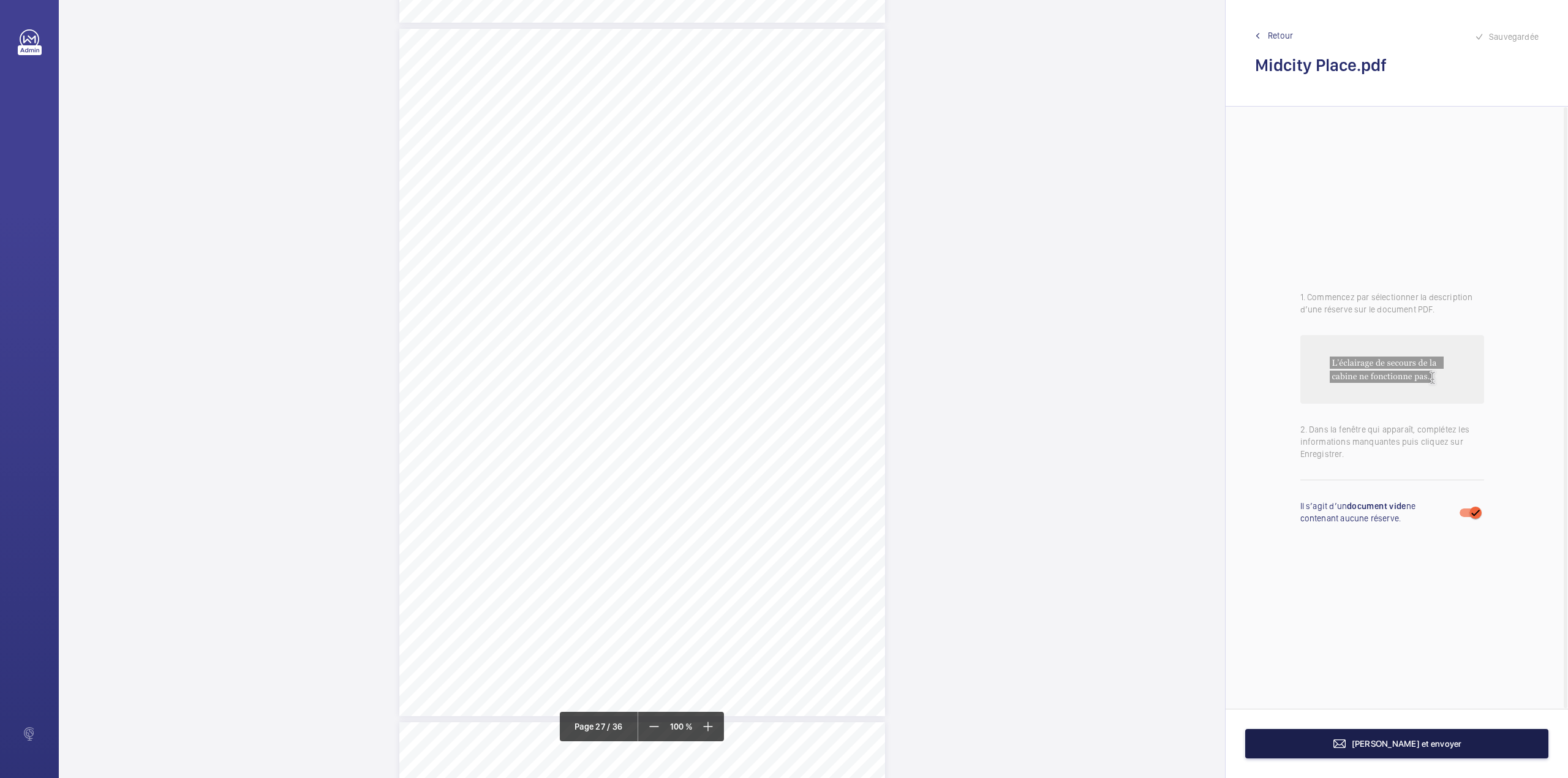
click at [1415, 749] on button "Terminer et envoyer" at bounding box center [1396, 744] width 303 height 29
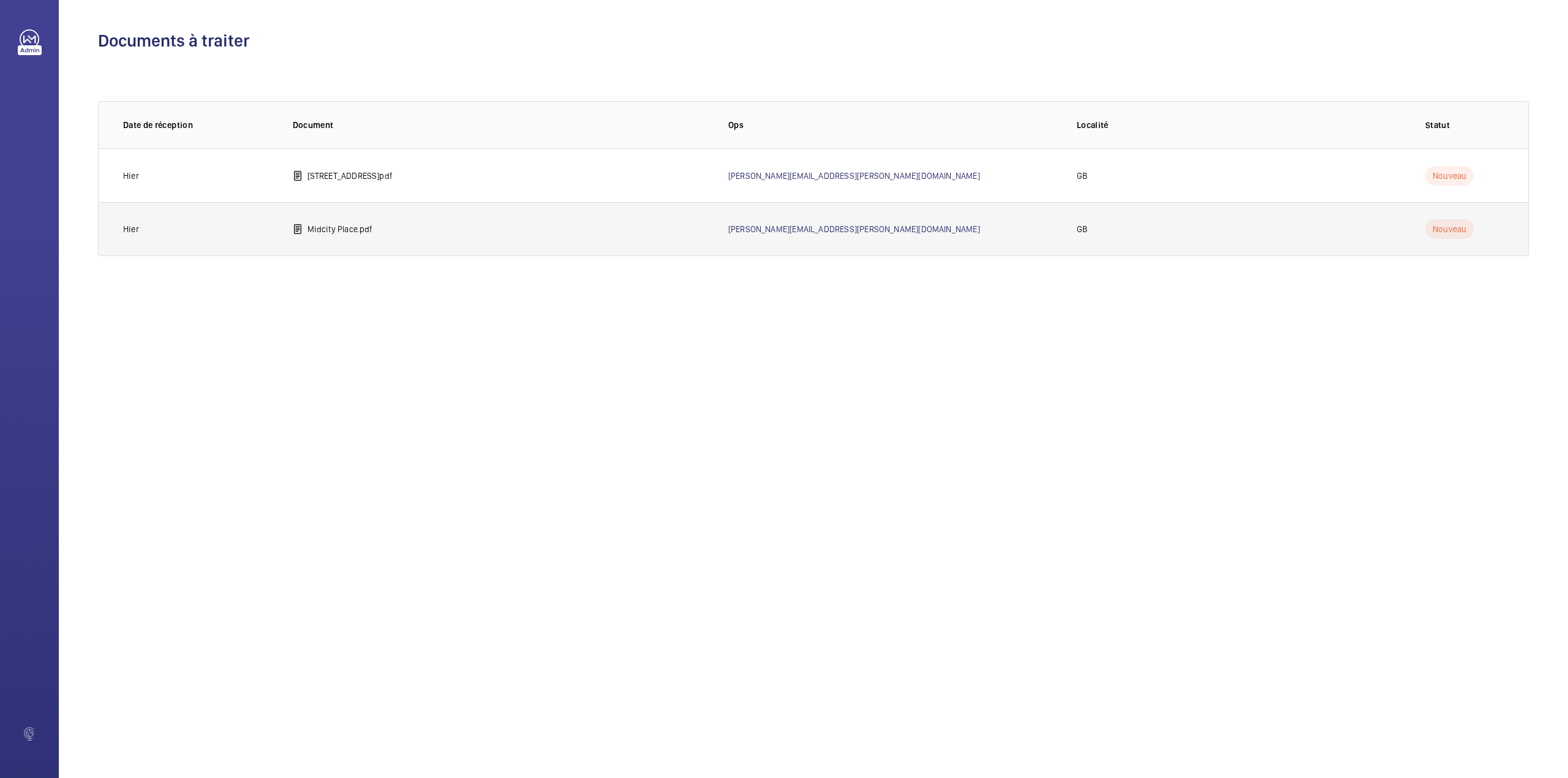
click at [368, 231] on p "Midcity Place.pdf" at bounding box center [340, 229] width 65 height 13
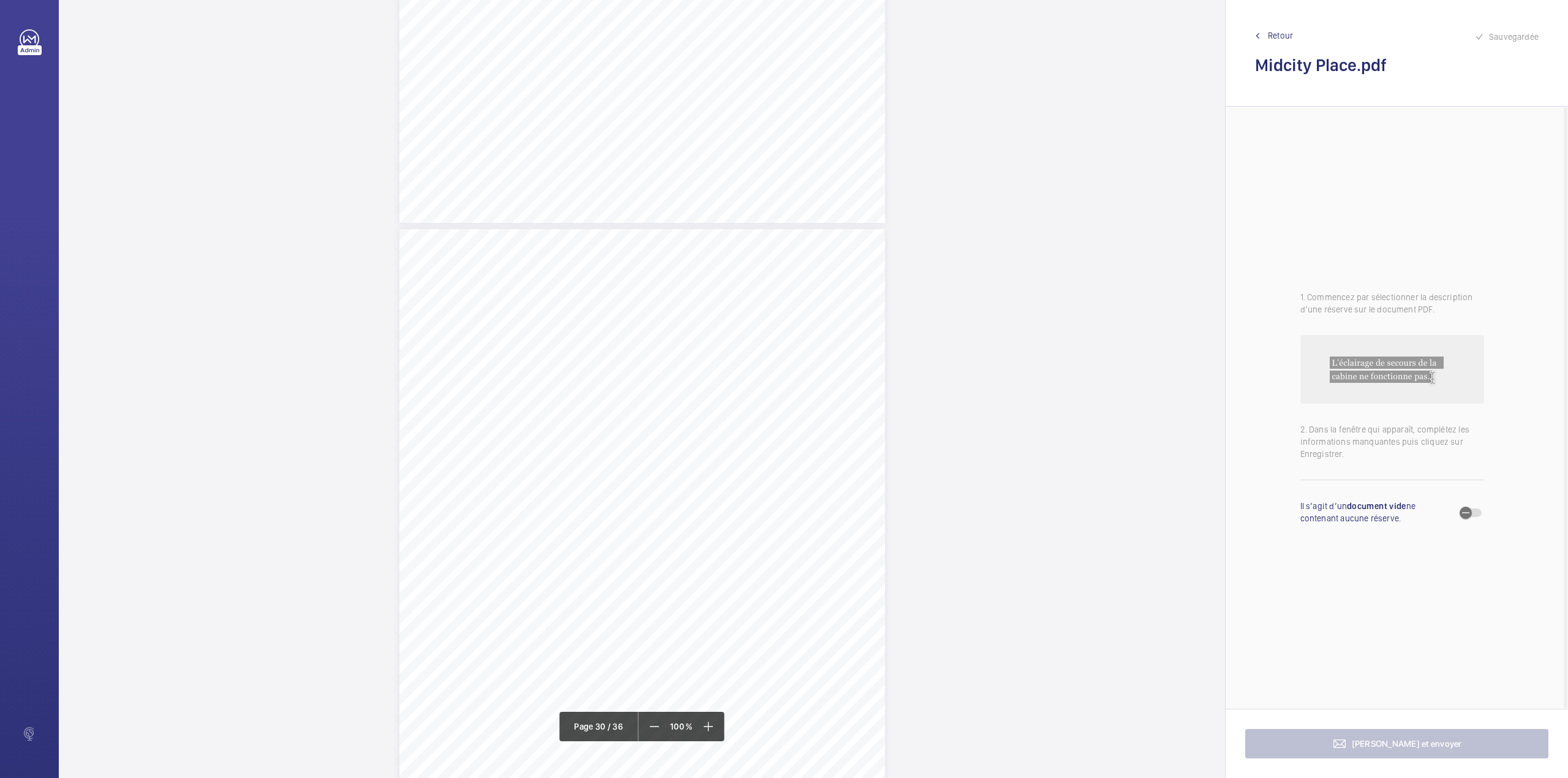
scroll to position [19936, 0]
drag, startPoint x: 640, startPoint y: 396, endPoint x: 844, endPoint y: 398, distance: 204.0
click at [844, 398] on span "Floor level indicator display for manual lowering, is ineffective." at bounding box center [753, 398] width 223 height 8
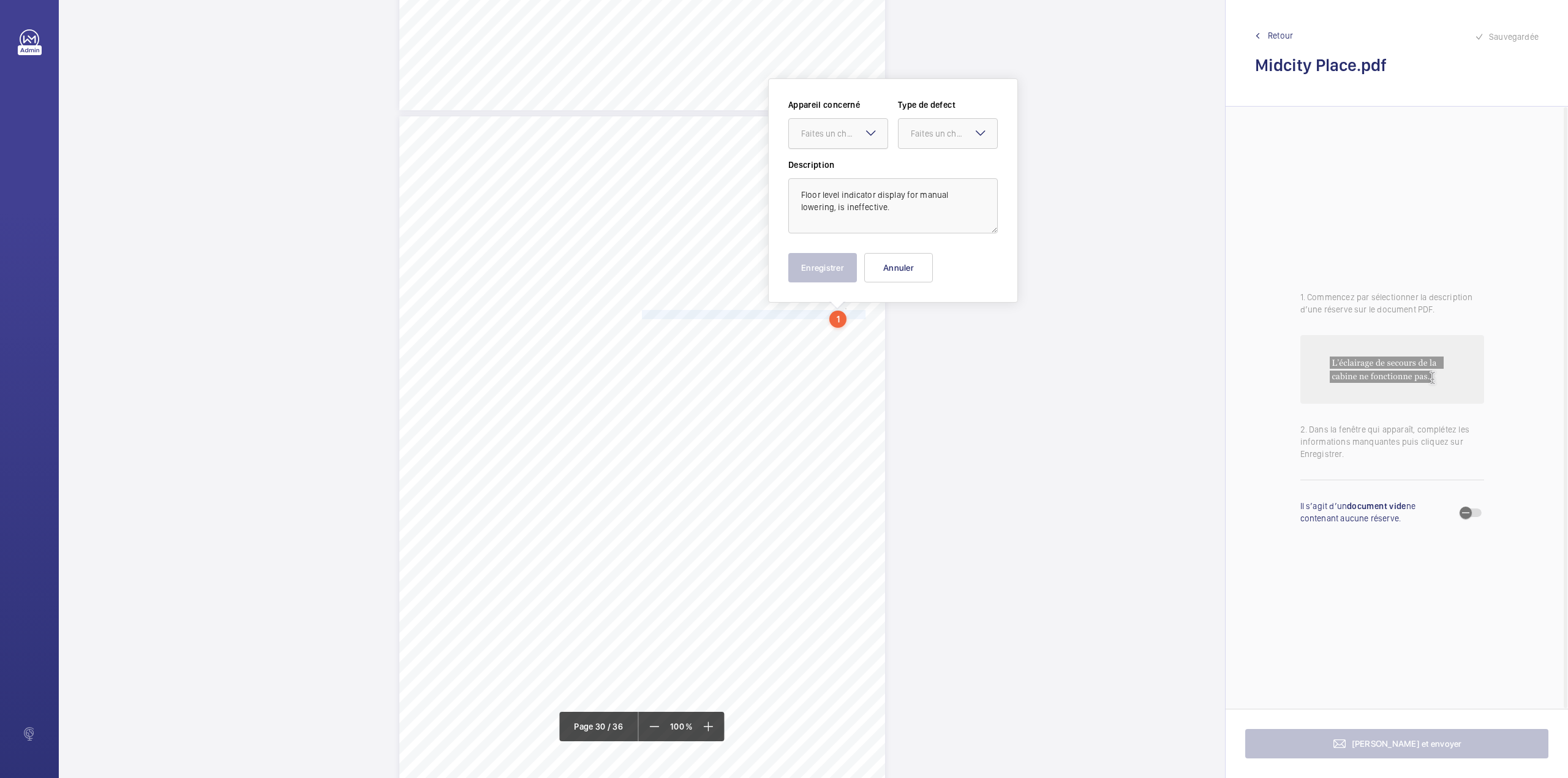
scroll to position [20024, 0]
click at [833, 119] on div at bounding box center [838, 129] width 99 height 29
click at [834, 160] on span "E46409013026" at bounding box center [838, 166] width 74 height 13
click at [919, 136] on div at bounding box center [947, 129] width 99 height 29
click at [920, 158] on div "Standard" at bounding box center [947, 167] width 99 height 30
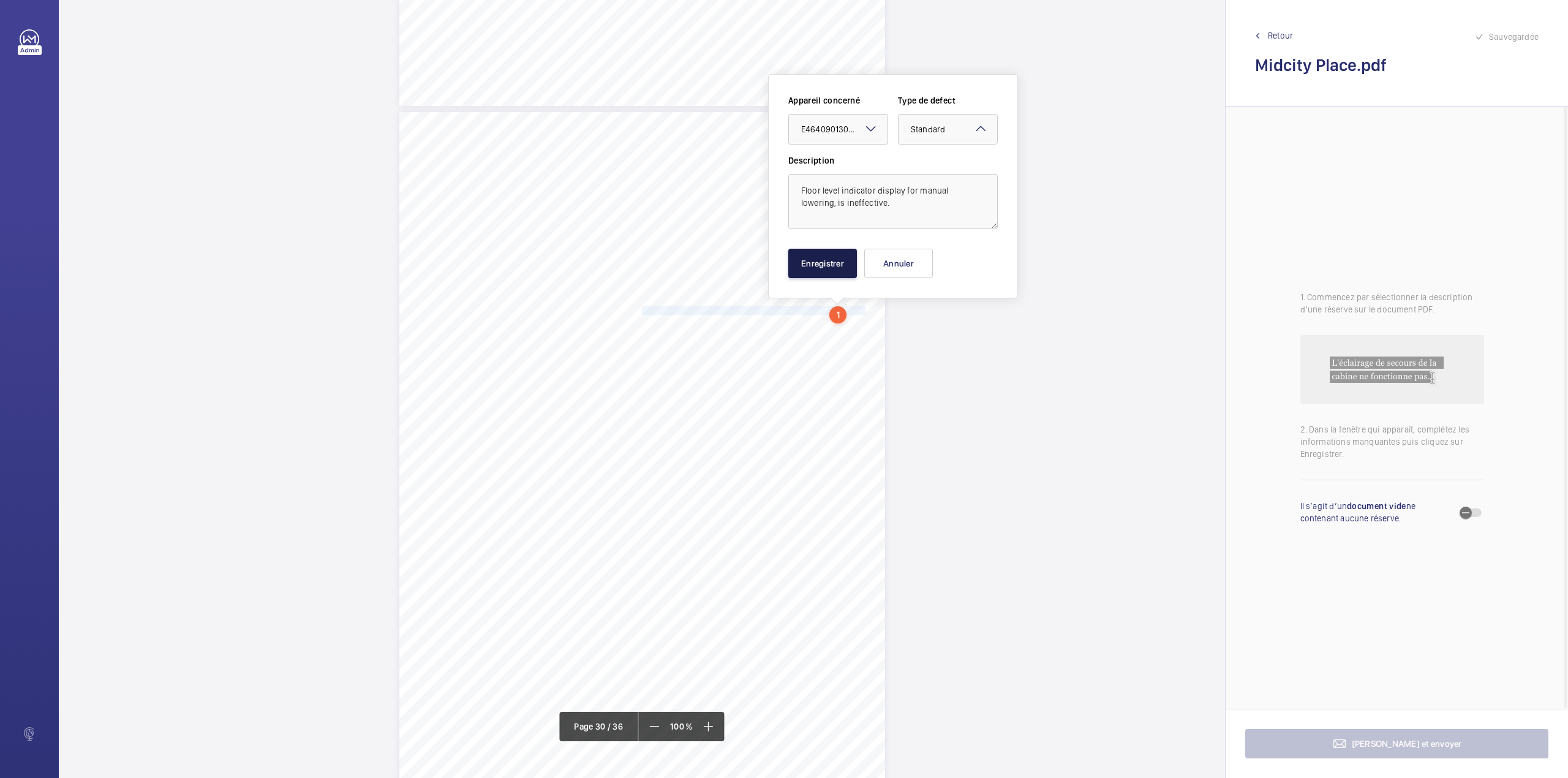
click at [824, 256] on button "Enregistrer" at bounding box center [823, 264] width 68 height 29
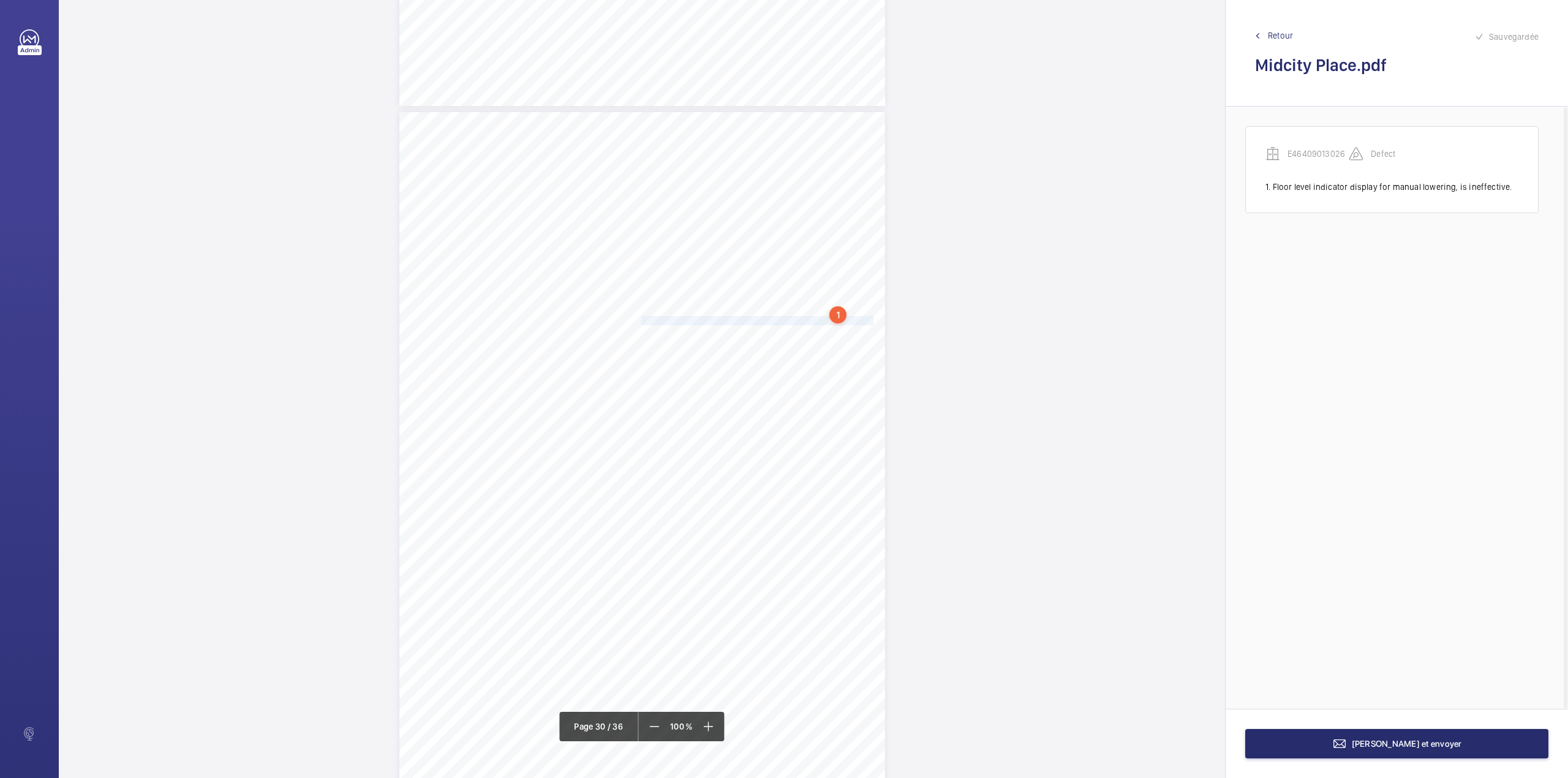
drag, startPoint x: 641, startPoint y: 321, endPoint x: 853, endPoint y: 322, distance: 212.0
click at [853, 322] on span "One door shoe mount is distorted at basement level landing door." at bounding box center [759, 321] width 235 height 8
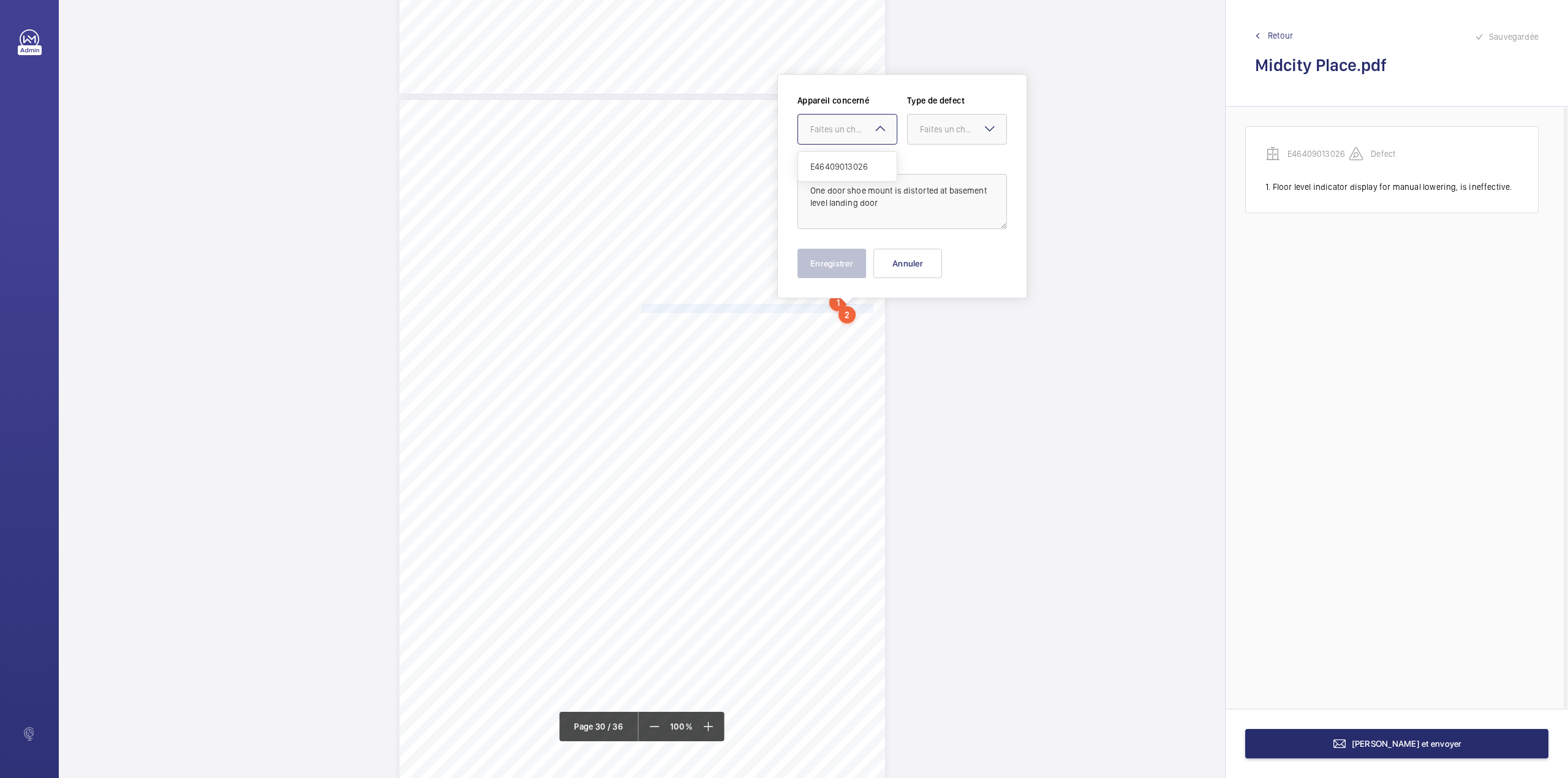
drag, startPoint x: 866, startPoint y: 131, endPoint x: 859, endPoint y: 162, distance: 31.8
click at [859, 144] on ng-select "Faites un choix E46409013026" at bounding box center [847, 129] width 100 height 30
drag, startPoint x: 859, startPoint y: 162, endPoint x: 882, endPoint y: 162, distance: 23.0
click at [864, 162] on span "E46409013026" at bounding box center [848, 166] width 74 height 13
click at [934, 138] on div at bounding box center [956, 129] width 99 height 29
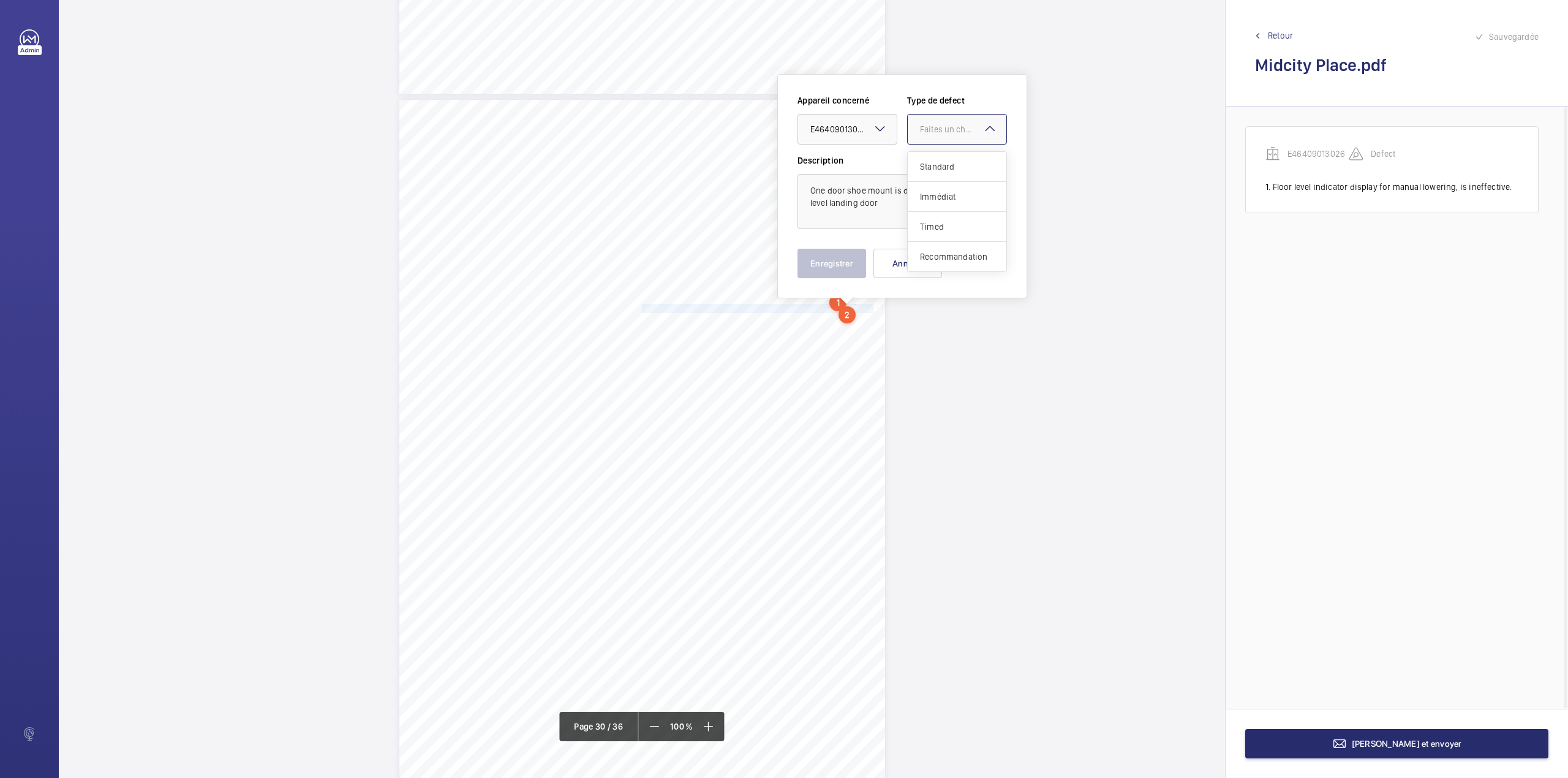
click at [931, 157] on div "Standard" at bounding box center [956, 167] width 99 height 30
click at [887, 212] on textarea "One door shoe mount is distorted at basement level landing door" at bounding box center [902, 201] width 210 height 55
type textarea "One door shoe mount is distorted at basement level landing door;"
click at [844, 263] on button "Enregistrer" at bounding box center [831, 264] width 68 height 29
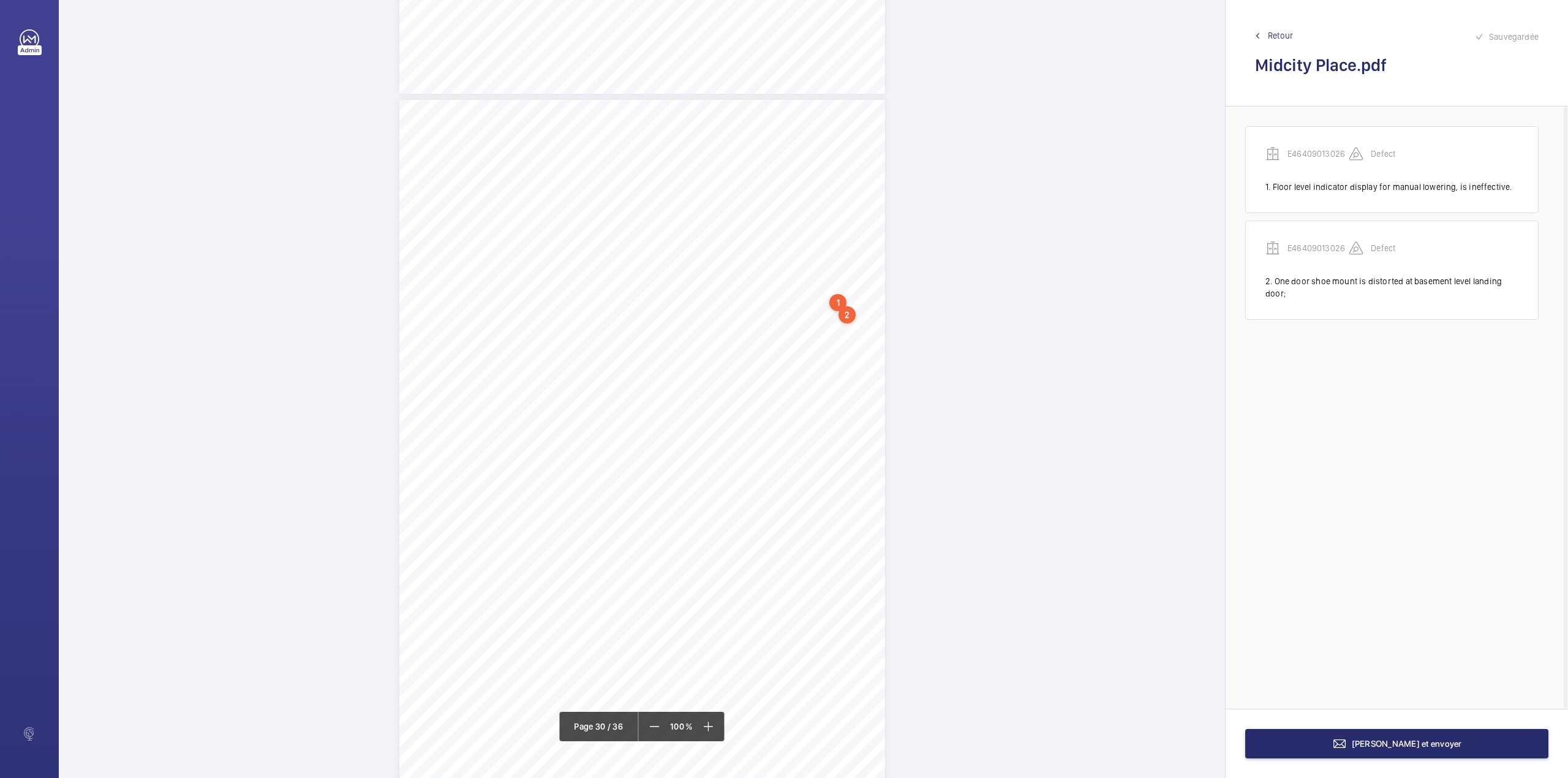
click at [851, 311] on div "2" at bounding box center [847, 315] width 18 height 18
click at [1003, 258] on wm-front-icon-button at bounding box center [1004, 259] width 29 height 29
click at [956, 292] on div "Modifier" at bounding box center [970, 295] width 97 height 22
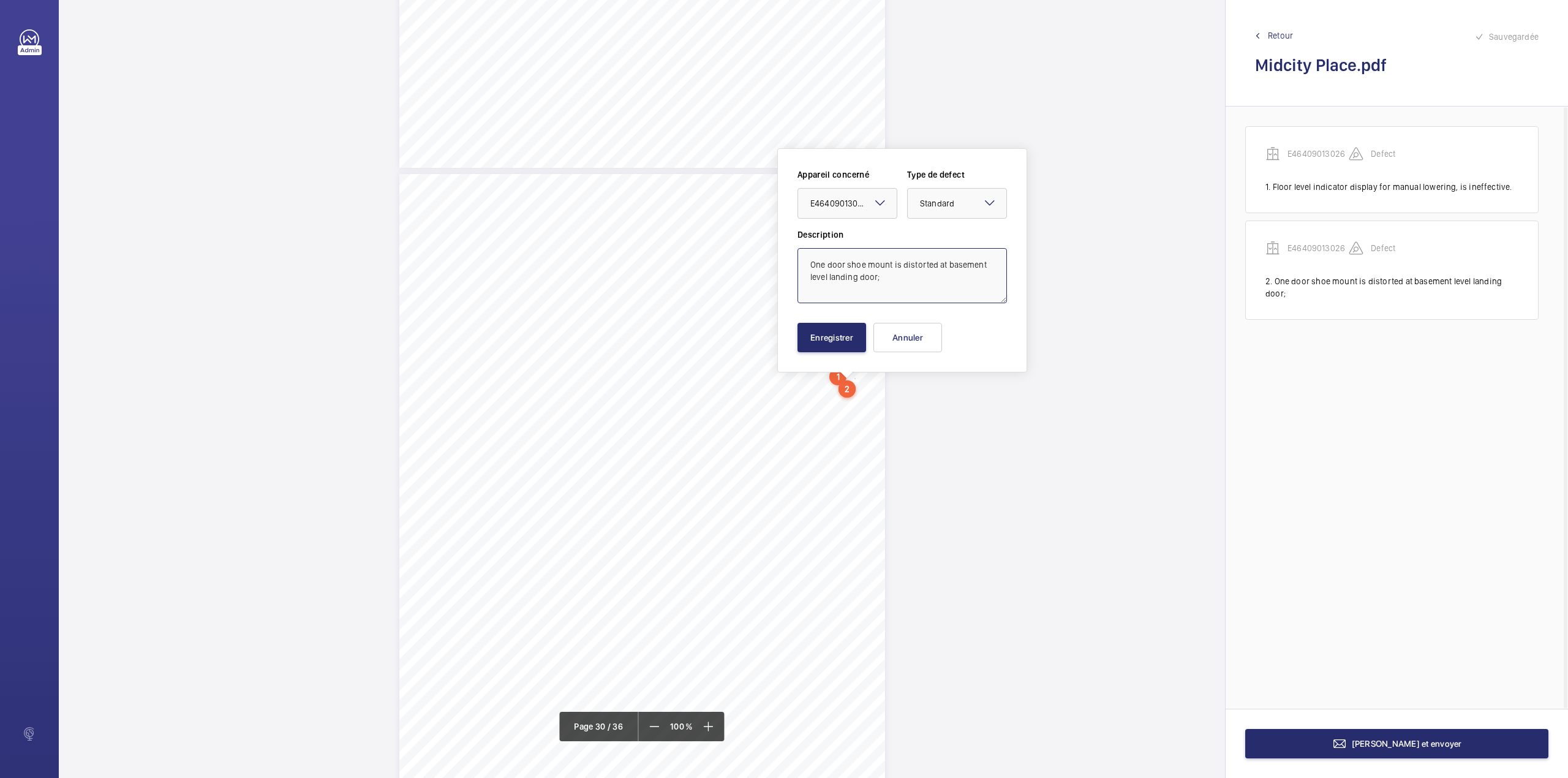
click at [884, 280] on textarea "One door shoe mount is distorted at basement level landing door;" at bounding box center [902, 275] width 210 height 55
type textarea "One door shoe mount is distorted at basement level landing door."
click at [849, 340] on button "Enregistrer" at bounding box center [831, 338] width 68 height 29
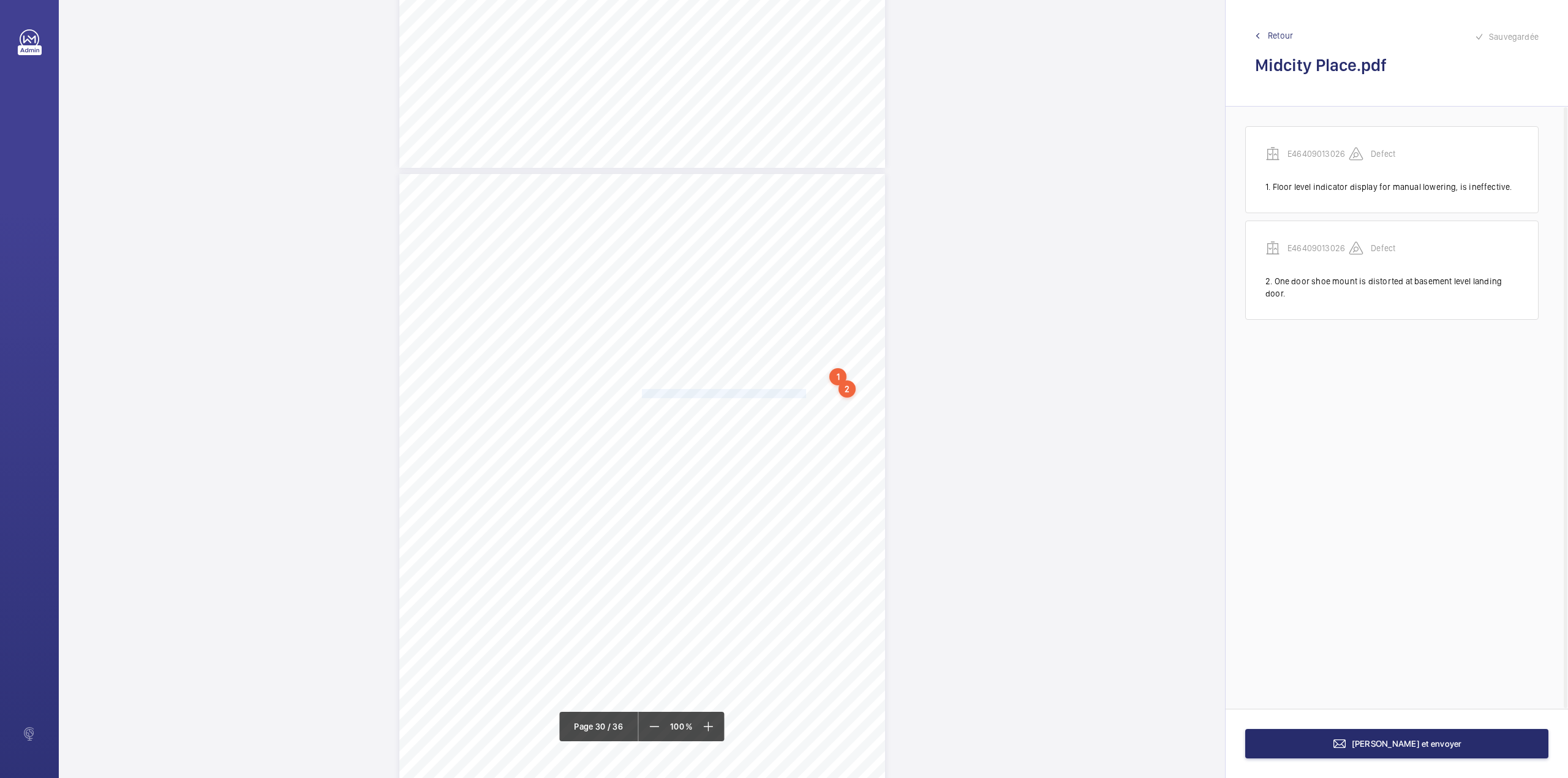
drag, startPoint x: 640, startPoint y: 394, endPoint x: 789, endPoint y: 392, distance: 149.0
click at [789, 392] on span "One guide rail mounted shaft vein is insecure." at bounding box center [724, 393] width 164 height 8
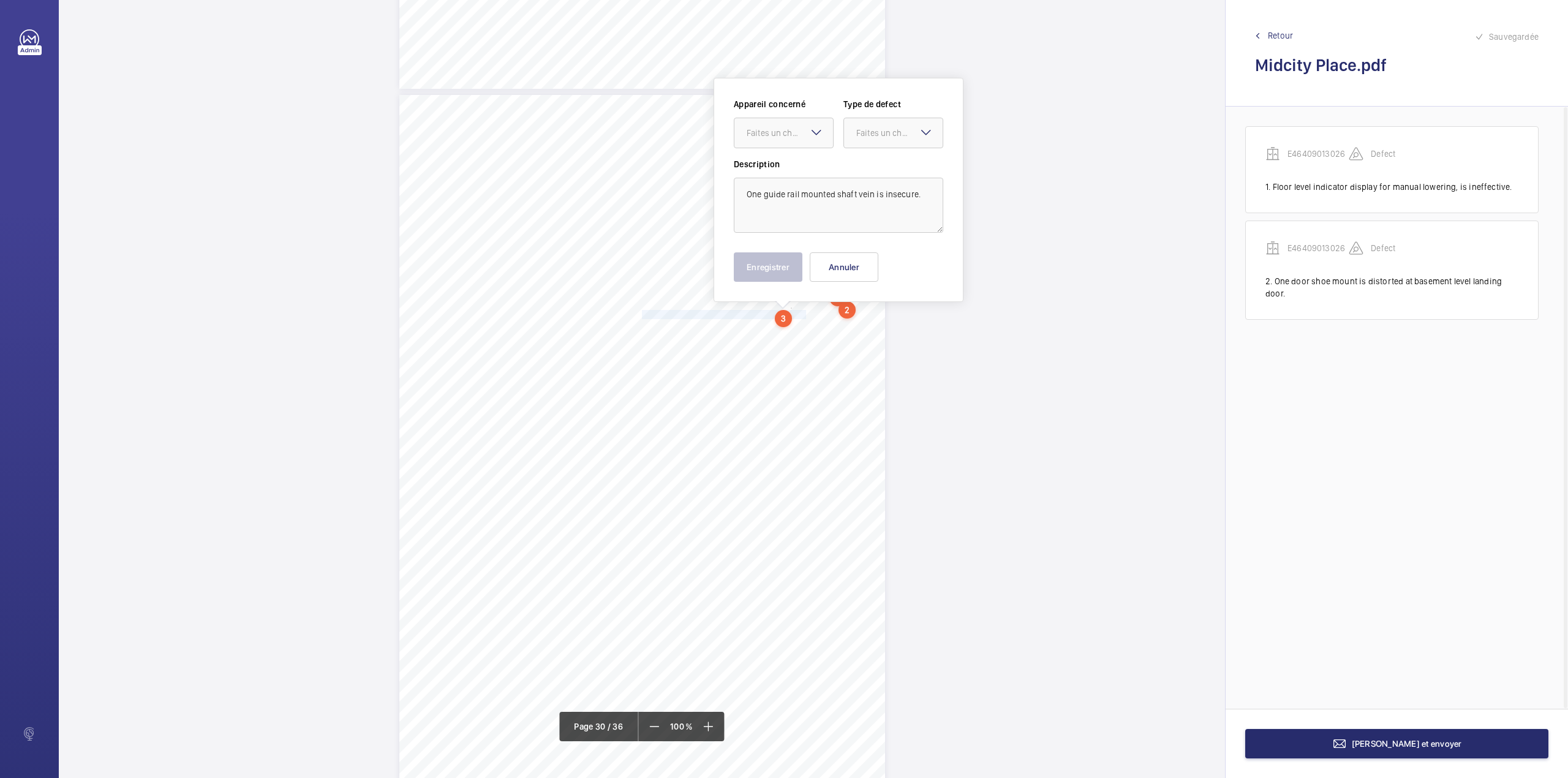
scroll to position [20044, 0]
drag, startPoint x: 796, startPoint y: 129, endPoint x: 802, endPoint y: 175, distance: 46.4
click at [796, 136] on div "Faites un choix" at bounding box center [784, 130] width 99 height 13
drag, startPoint x: 802, startPoint y: 175, endPoint x: 817, endPoint y: 174, distance: 15.0
click at [802, 176] on div "E46409013026" at bounding box center [784, 167] width 99 height 29
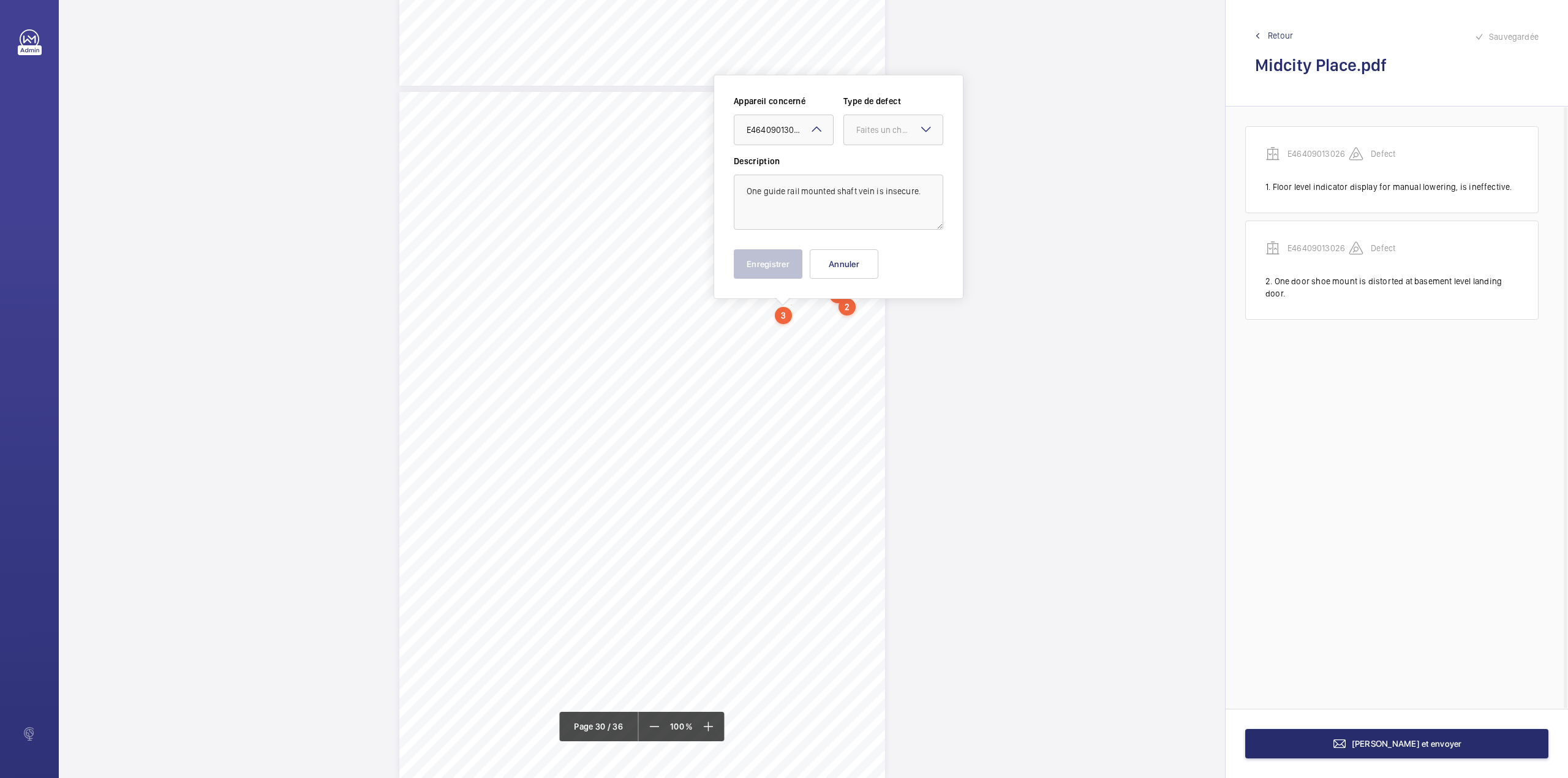
drag, startPoint x: 873, startPoint y: 147, endPoint x: 872, endPoint y: 171, distance: 24.0
click at [873, 148] on div "Appareil concerné Faites un choix × E46409013026 × Type de defect Faites un cho…" at bounding box center [838, 125] width 210 height 61
click at [872, 171] on div "Description One guide rail mounted shaft vein is insecure." at bounding box center [838, 192] width 210 height 75
drag, startPoint x: 874, startPoint y: 129, endPoint x: 873, endPoint y: 155, distance: 26.0
click at [874, 133] on div "Faites un choix" at bounding box center [900, 130] width 87 height 13
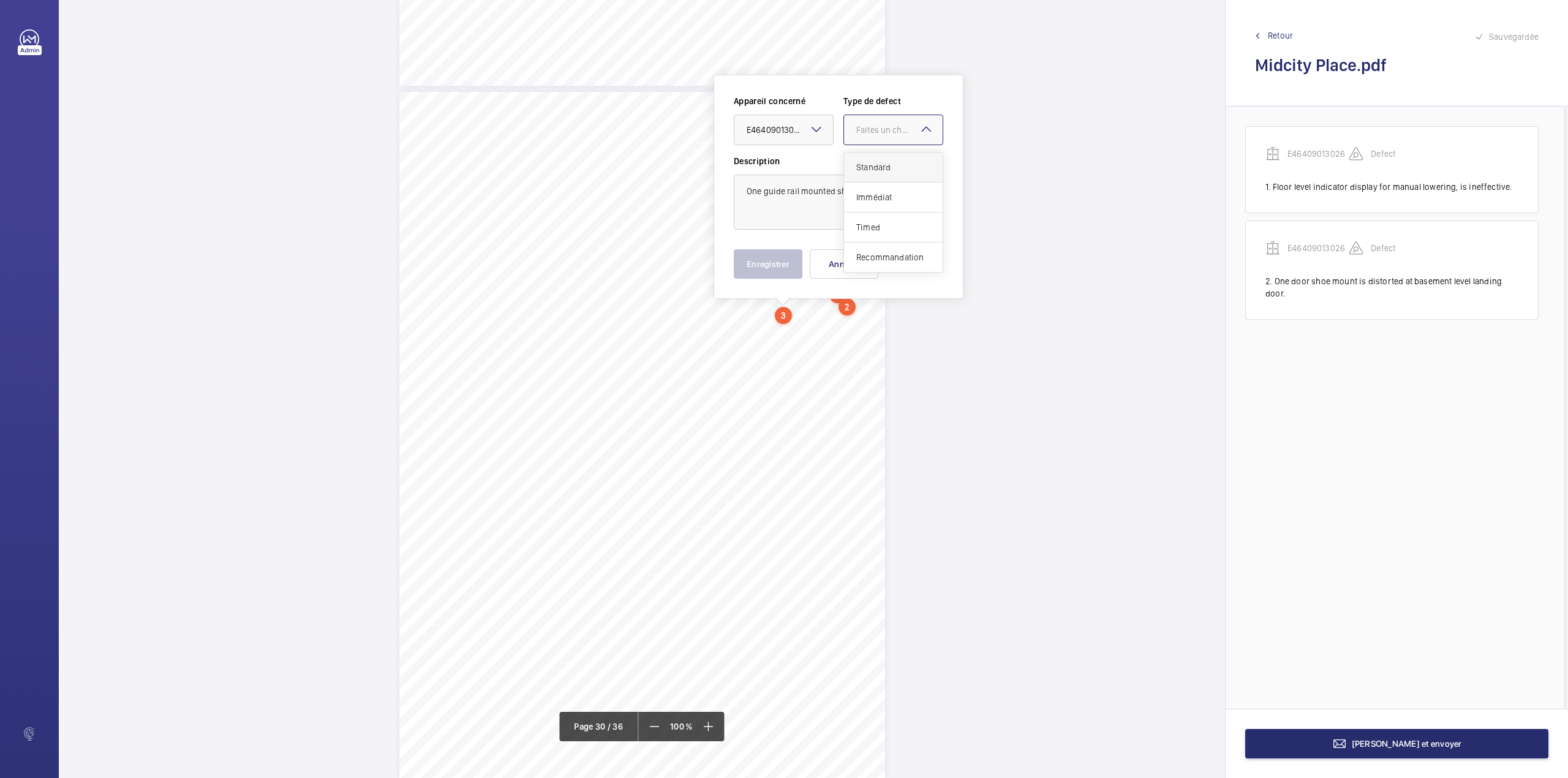
click at [873, 155] on div "Standard" at bounding box center [893, 167] width 99 height 30
click at [787, 273] on button "Enregistrer" at bounding box center [768, 264] width 68 height 29
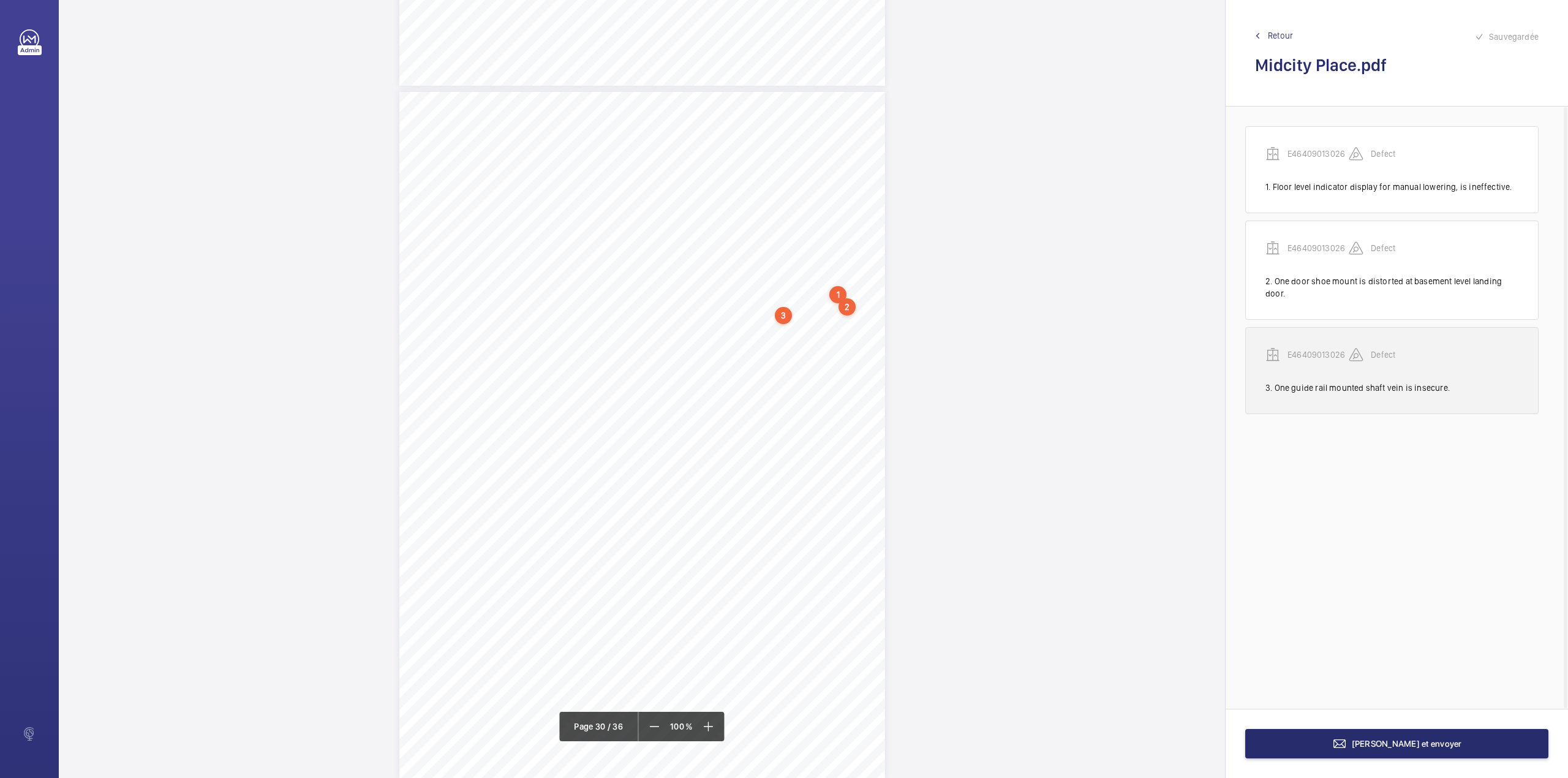
click at [1329, 358] on p "E46409013026" at bounding box center [1318, 354] width 61 height 13
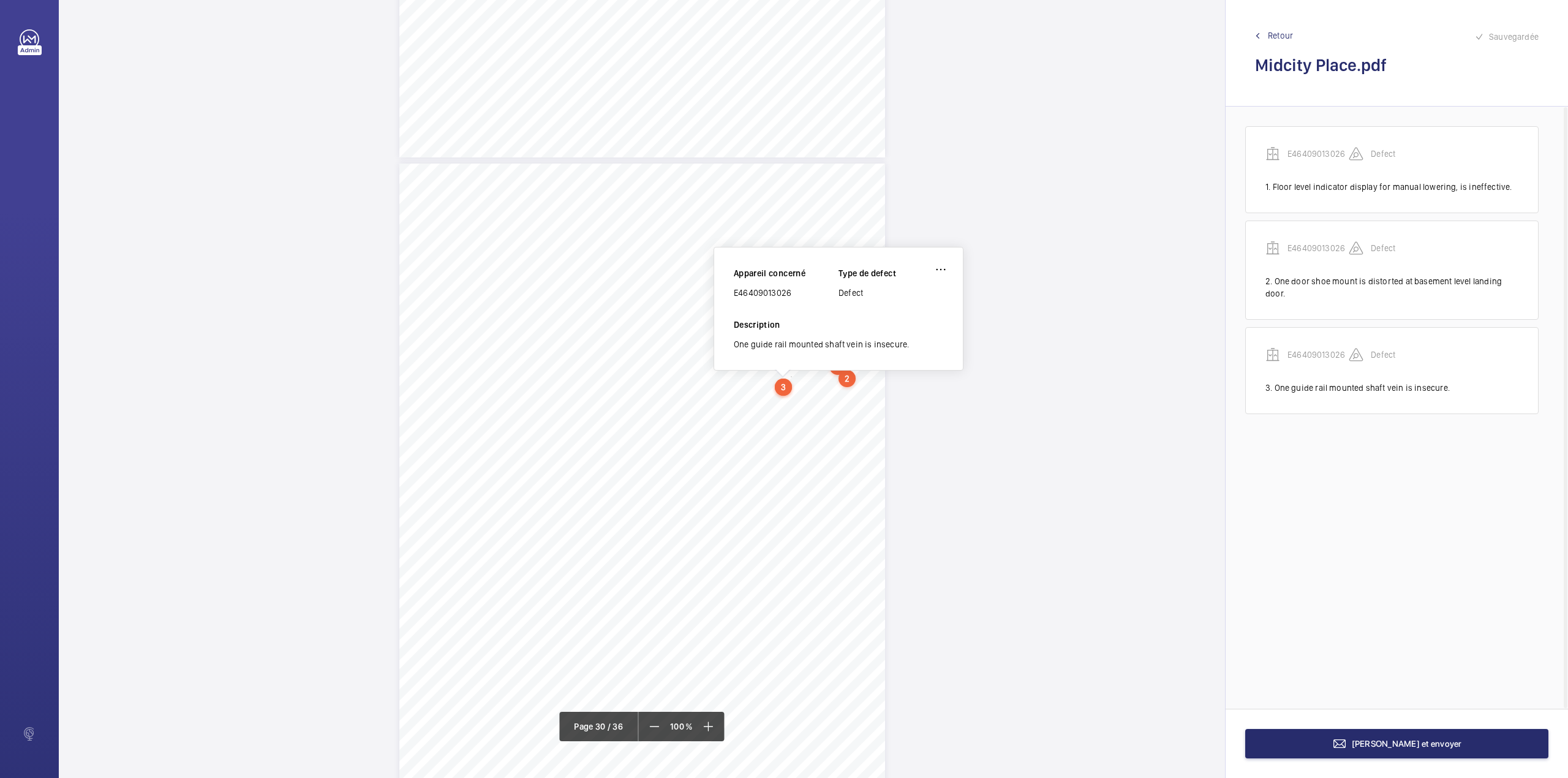
scroll to position [19970, 0]
drag, startPoint x: 734, startPoint y: 296, endPoint x: 791, endPoint y: 289, distance: 57.4
click at [791, 289] on div "E46409013026" at bounding box center [785, 295] width 104 height 13
click at [1425, 753] on button "Terminer et envoyer" at bounding box center [1396, 744] width 303 height 29
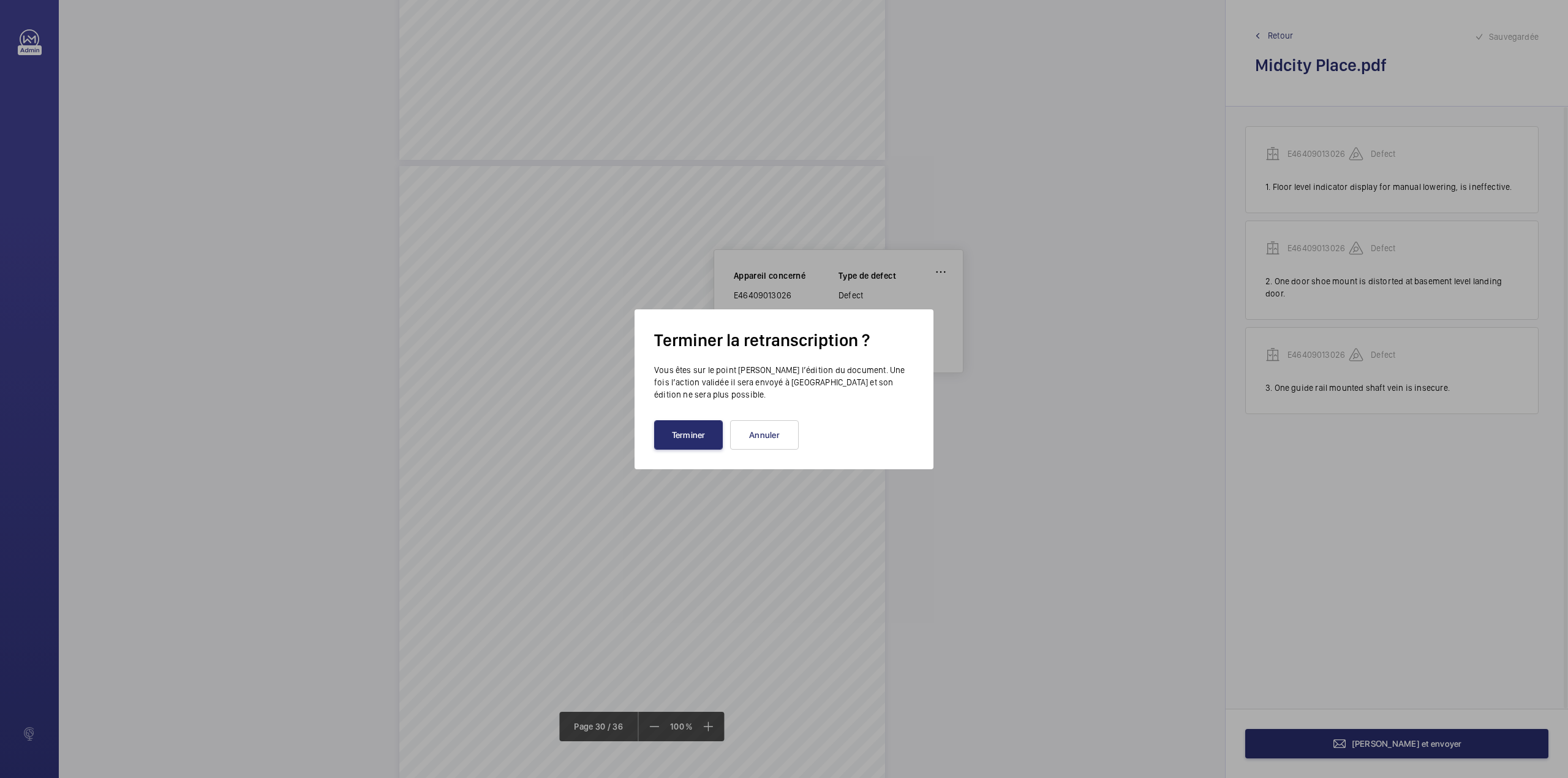
click at [685, 452] on div "Terminer la retranscription ? Vous êtes sur le point de clore l’édition du docu…" at bounding box center [784, 389] width 299 height 160
click at [696, 439] on button "Terminer" at bounding box center [688, 435] width 68 height 29
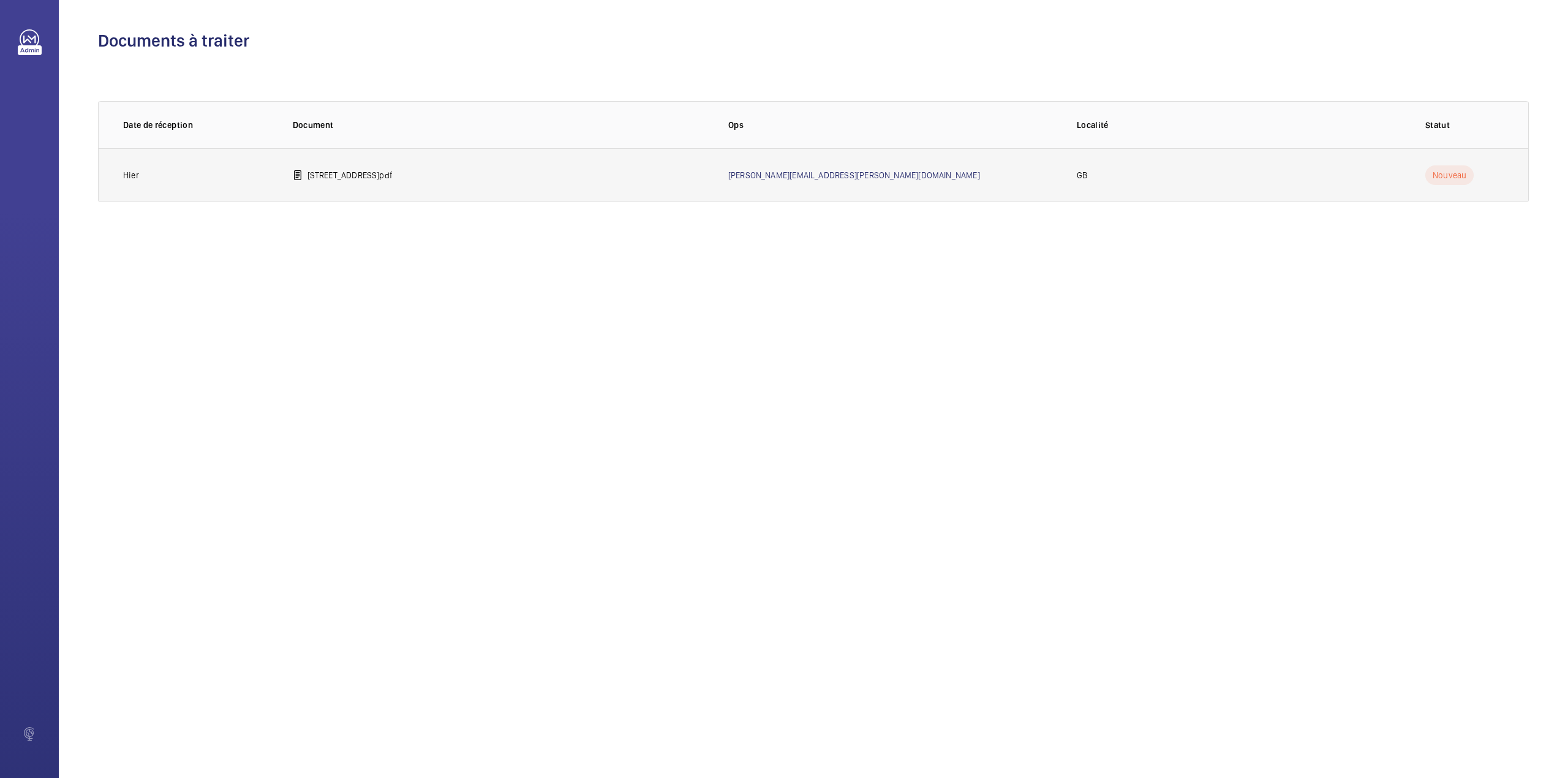
click at [418, 165] on td "20 Broadwick Street.pdf" at bounding box center [491, 175] width 435 height 54
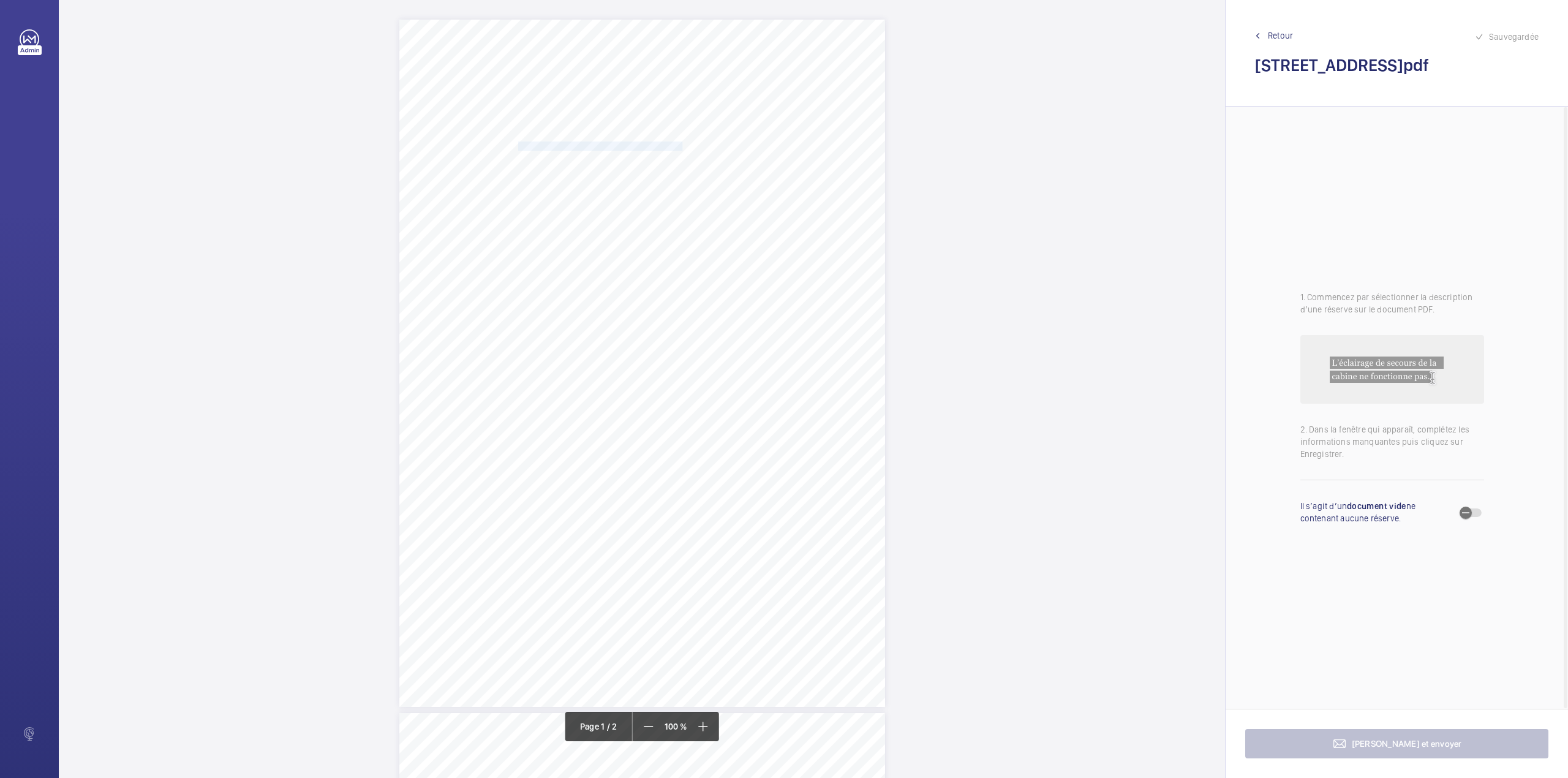
drag, startPoint x: 517, startPoint y: 147, endPoint x: 679, endPoint y: 145, distance: 162.0
click at [679, 145] on span "BROADWICK STREET HOLDINGS LIMITED" at bounding box center [600, 146] width 164 height 8
click at [748, 371] on button "Annuler" at bounding box center [733, 360] width 68 height 29
drag, startPoint x: 516, startPoint y: 164, endPoint x: 642, endPoint y: 168, distance: 126.1
click at [618, 168] on span "18 24 BROADWICK STREET AND" at bounding box center [568, 165] width 100 height 8
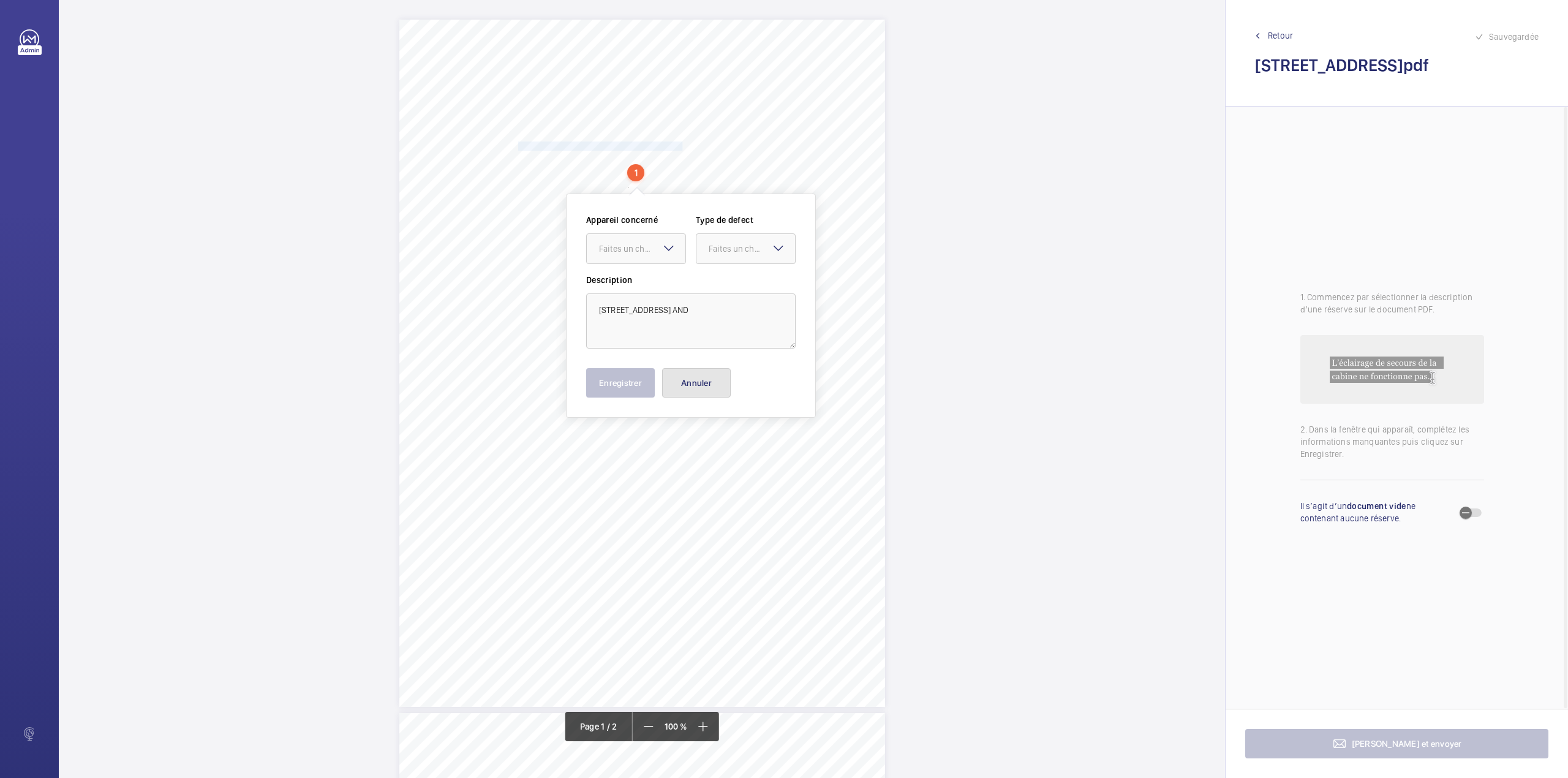
click at [691, 386] on button "Annuler" at bounding box center [697, 383] width 68 height 29
drag, startPoint x: 517, startPoint y: 182, endPoint x: 653, endPoint y: 186, distance: 136.1
click at [604, 186] on span "85 86 BERWICK STREET, LONDON, , ," at bounding box center [561, 184] width 86 height 8
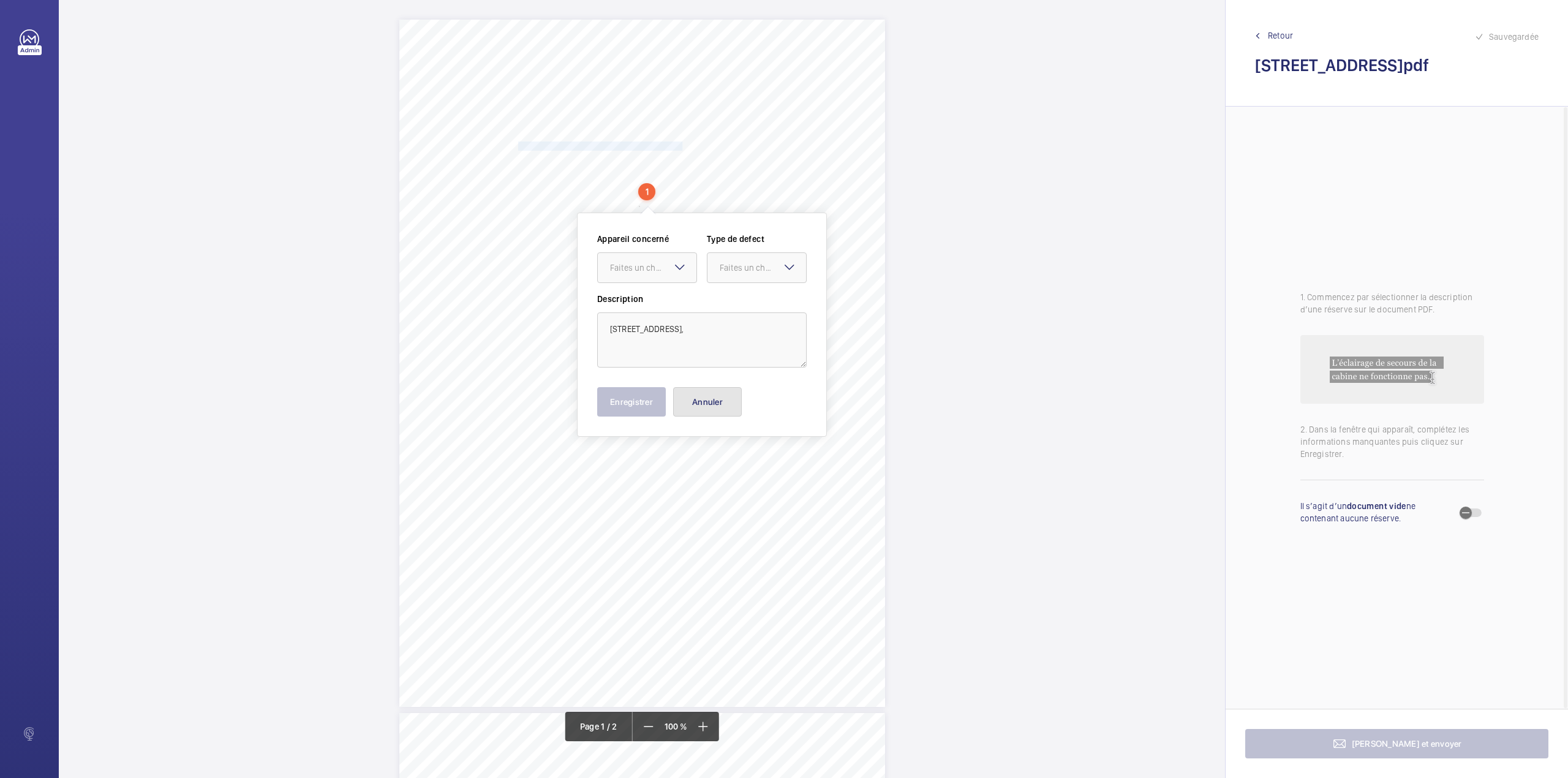
click at [711, 402] on button "Annuler" at bounding box center [707, 402] width 68 height 29
drag, startPoint x: 574, startPoint y: 351, endPoint x: 672, endPoint y: 361, distance: 98.5
click at [672, 361] on div "W1F 8HS 85 86 BERWICK STREET, LONDON, , , Location Address: Client Name: Postco…" at bounding box center [642, 363] width 486 height 687
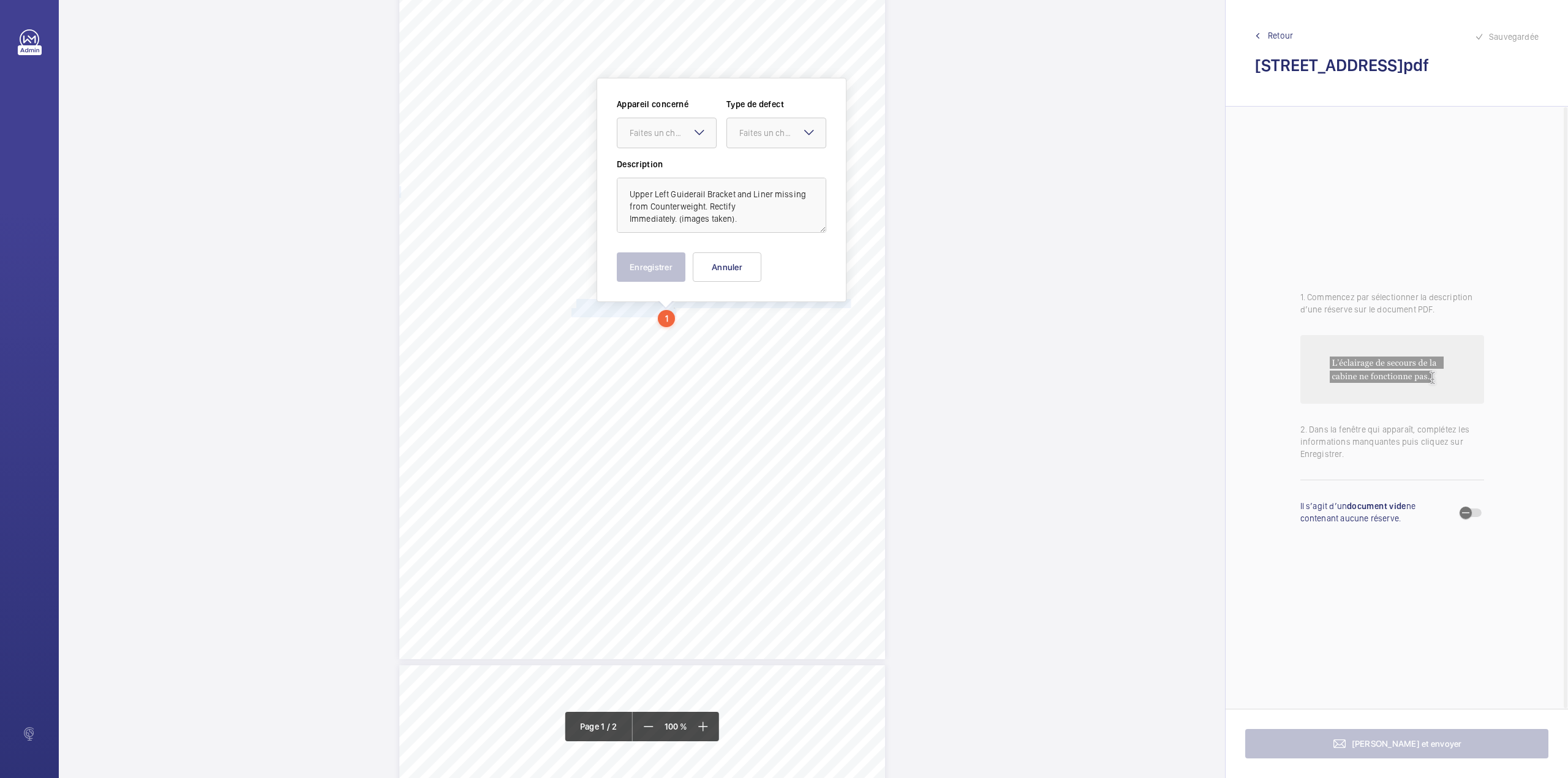
scroll to position [52, 0]
click at [669, 113] on wm-front-input-dropdown "Appareil concerné Faites un choix" at bounding box center [666, 119] width 100 height 50
drag, startPoint x: 672, startPoint y: 128, endPoint x: 672, endPoint y: 150, distance: 22.0
click at [672, 130] on div "Faites un choix" at bounding box center [672, 129] width 87 height 13
click at [672, 158] on div "NV29448458" at bounding box center [666, 167] width 99 height 29
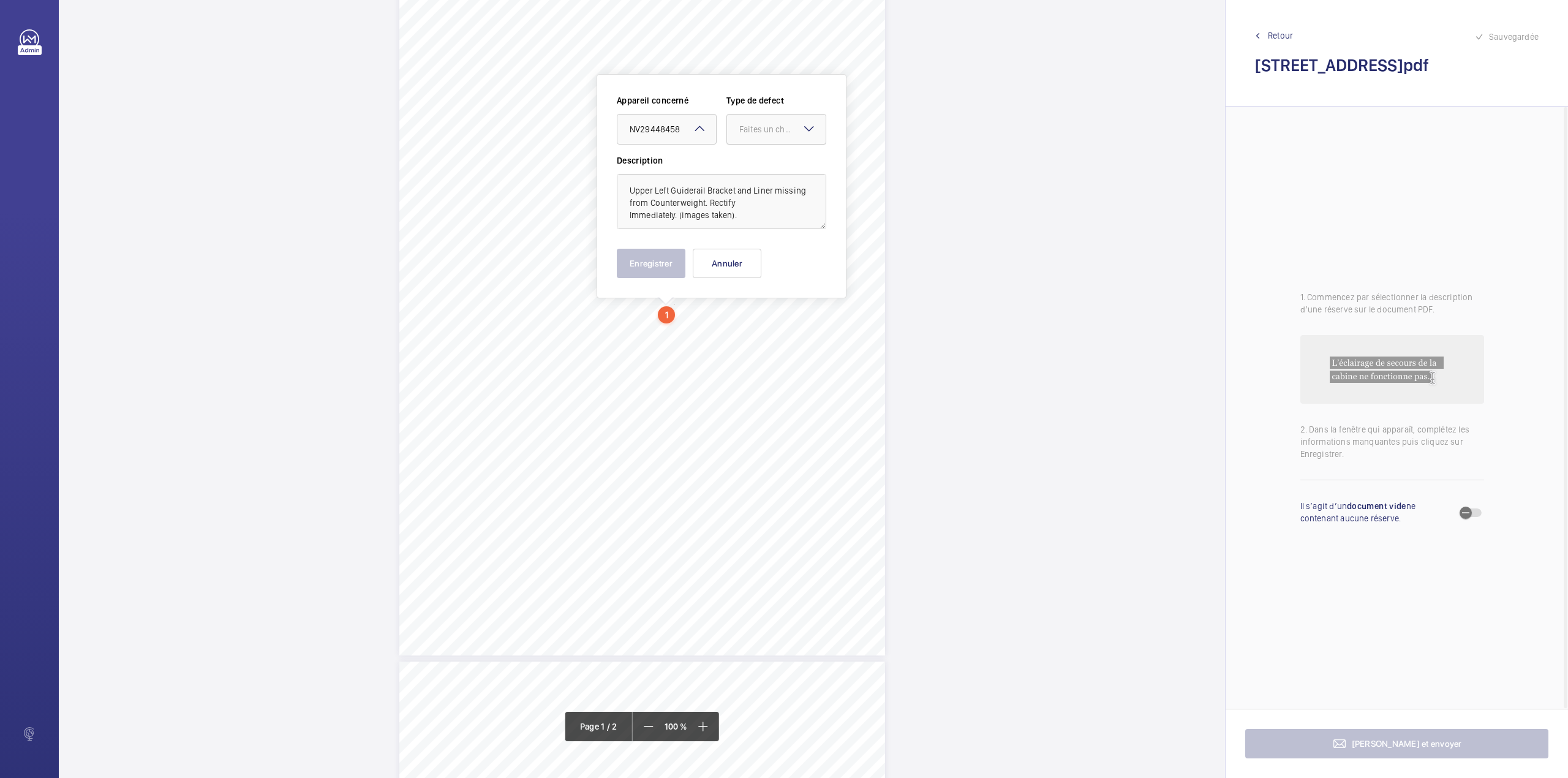
click at [769, 128] on div "Faites un choix" at bounding box center [783, 129] width 87 height 13
click at [755, 191] on span "Immédiat" at bounding box center [777, 196] width 74 height 13
drag, startPoint x: 657, startPoint y: 267, endPoint x: 608, endPoint y: 308, distance: 63.9
click at [656, 267] on button "Enregistrer" at bounding box center [651, 264] width 68 height 29
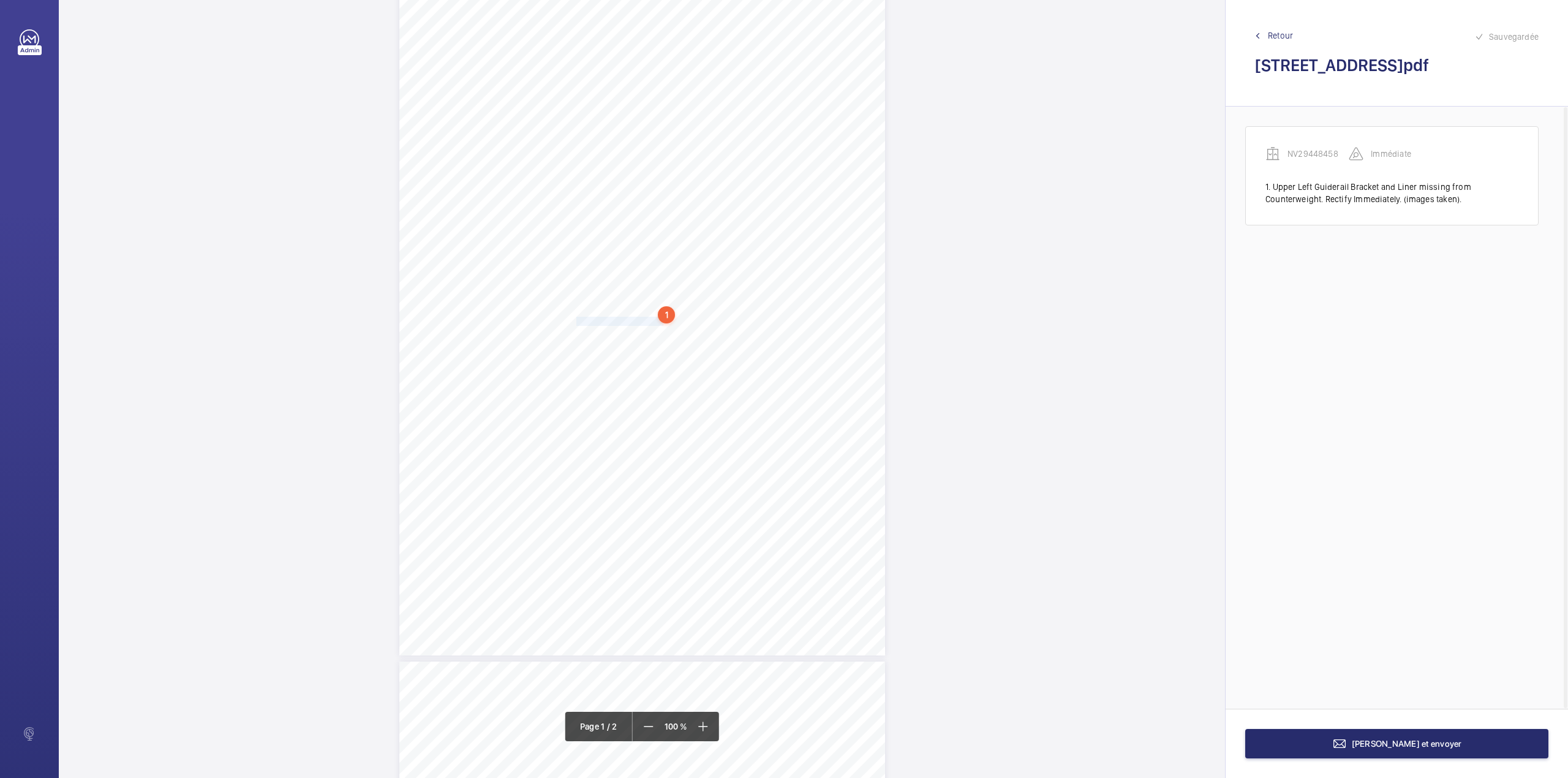
drag, startPoint x: 576, startPoint y: 322, endPoint x: 660, endPoint y: 321, distance: 84.0
click at [660, 321] on span "- Pit Pendant inoperative." at bounding box center [618, 321] width 92 height 8
drag, startPoint x: 667, startPoint y: 126, endPoint x: 663, endPoint y: 147, distance: 21.4
click at [666, 135] on div "Faites un choix" at bounding box center [660, 129] width 87 height 13
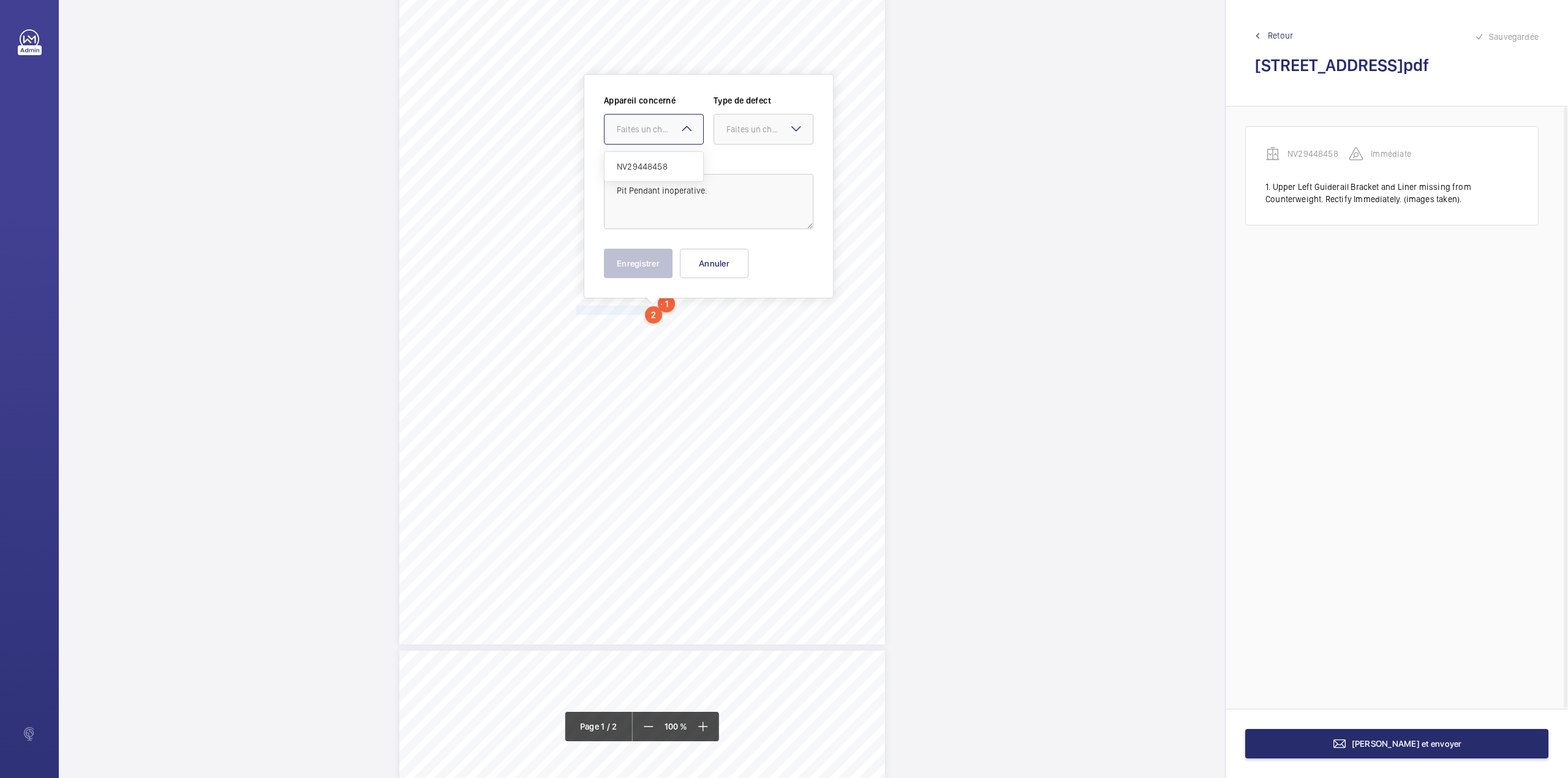
click at [661, 171] on span "NV29448458" at bounding box center [654, 166] width 74 height 13
drag, startPoint x: 745, startPoint y: 131, endPoint x: 745, endPoint y: 158, distance: 27.0
click at [745, 134] on div "Faites un choix" at bounding box center [770, 129] width 87 height 13
click at [745, 158] on div "Standard" at bounding box center [763, 167] width 99 height 30
click at [658, 261] on button "Enregistrer" at bounding box center [638, 264] width 68 height 29
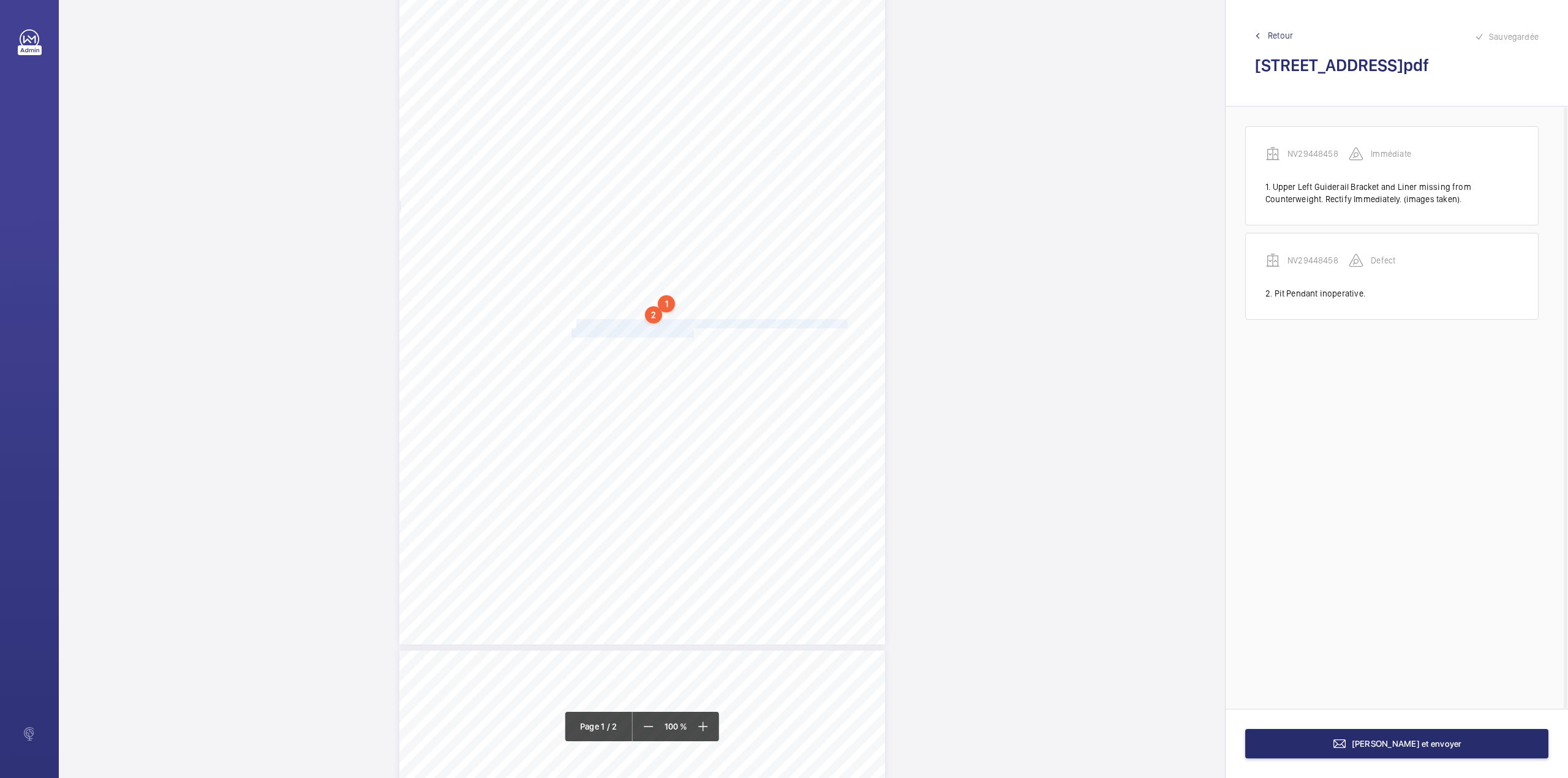
drag, startPoint x: 576, startPoint y: 321, endPoint x: 691, endPoint y: 329, distance: 115.3
click at [691, 329] on div "W1F 8HS 85 86 BERWICK STREET, LONDON, , , Location Address: Client Name: Postco…" at bounding box center [642, 301] width 486 height 687
drag, startPoint x: 674, startPoint y: 133, endPoint x: 672, endPoint y: 143, distance: 10.2
click at [674, 136] on div "Faites un choix" at bounding box center [685, 129] width 99 height 13
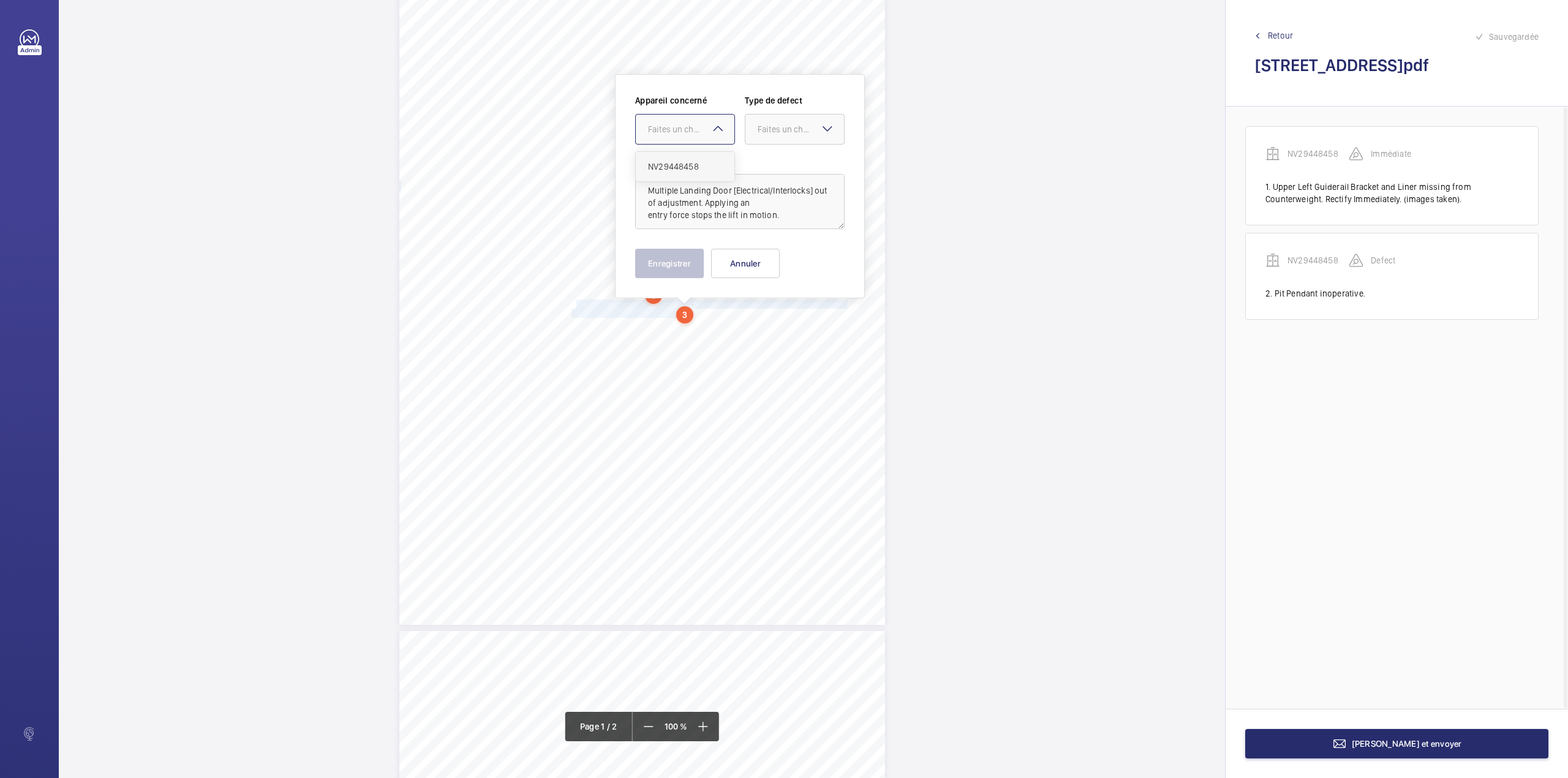
click at [669, 167] on span "NV29448458" at bounding box center [685, 166] width 74 height 13
click at [778, 139] on div at bounding box center [794, 129] width 99 height 29
click at [770, 172] on span "Standard" at bounding box center [795, 166] width 74 height 13
click at [684, 263] on button "Enregistrer" at bounding box center [669, 264] width 68 height 29
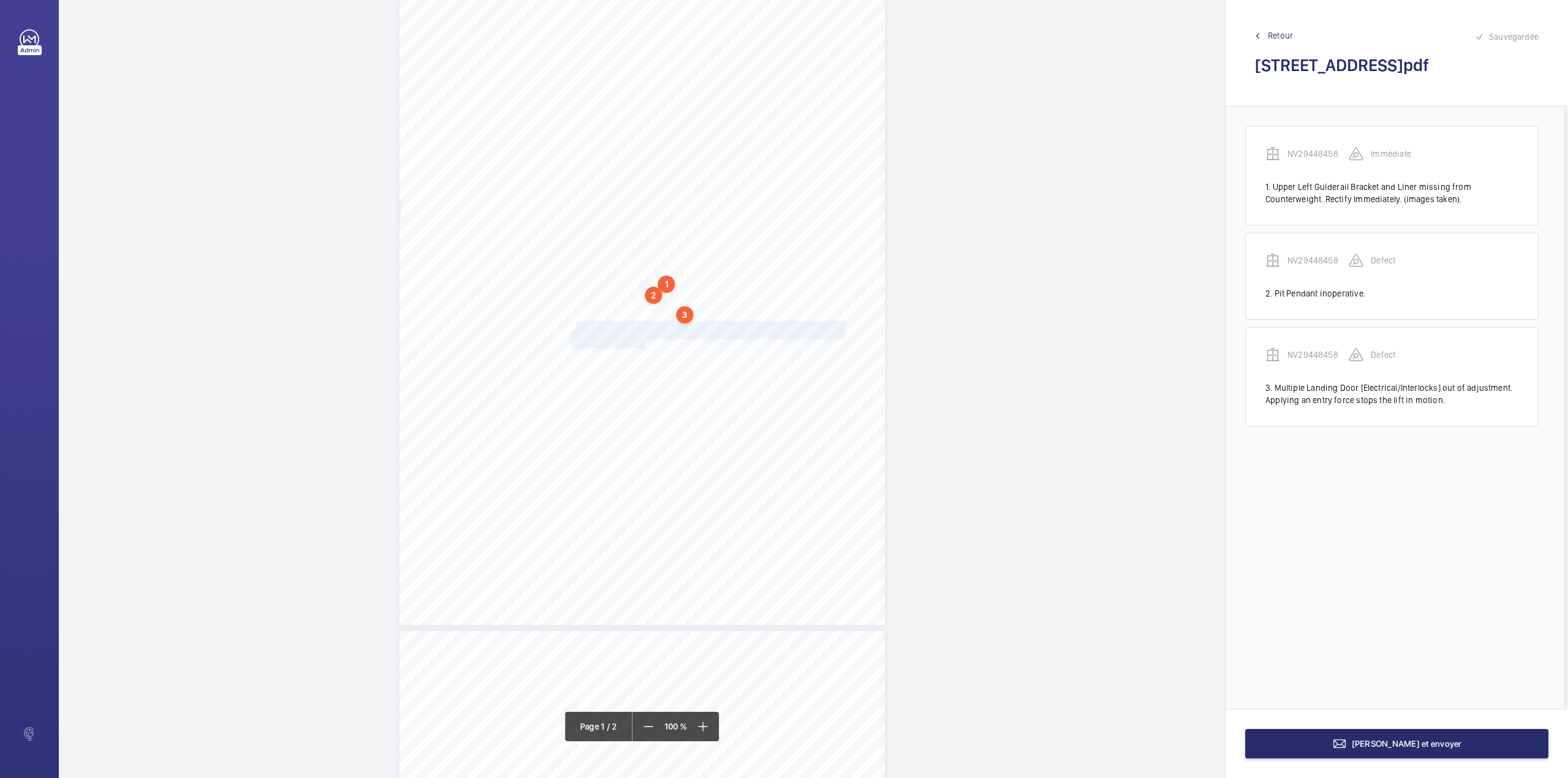
drag, startPoint x: 576, startPoint y: 327, endPoint x: 641, endPoint y: 345, distance: 67.4
click at [641, 345] on div "W1F 8HS 85 86 BERWICK STREET, LONDON, , , Location Address: Client Name: Postco…" at bounding box center [642, 281] width 486 height 687
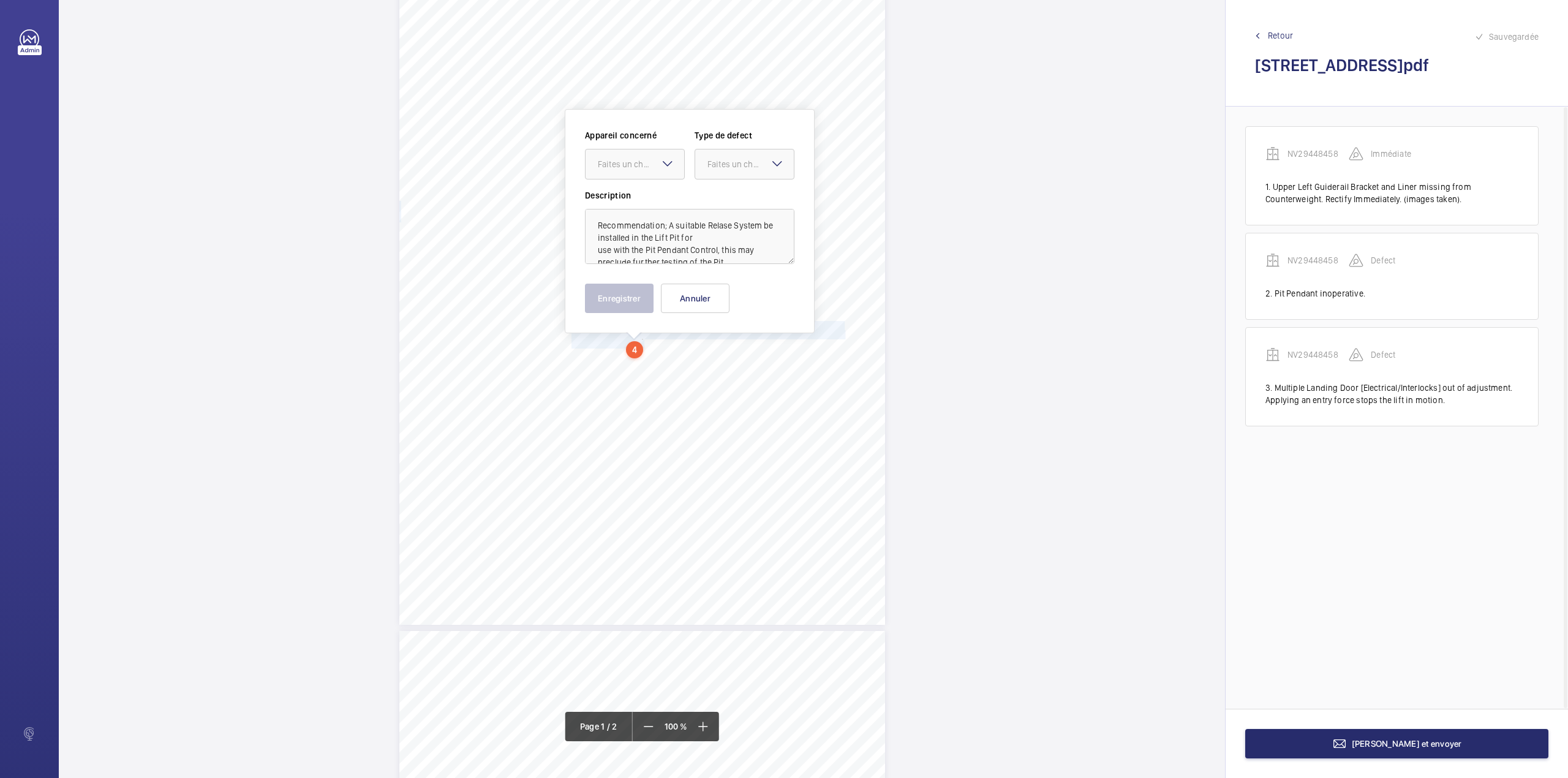
scroll to position [116, 0]
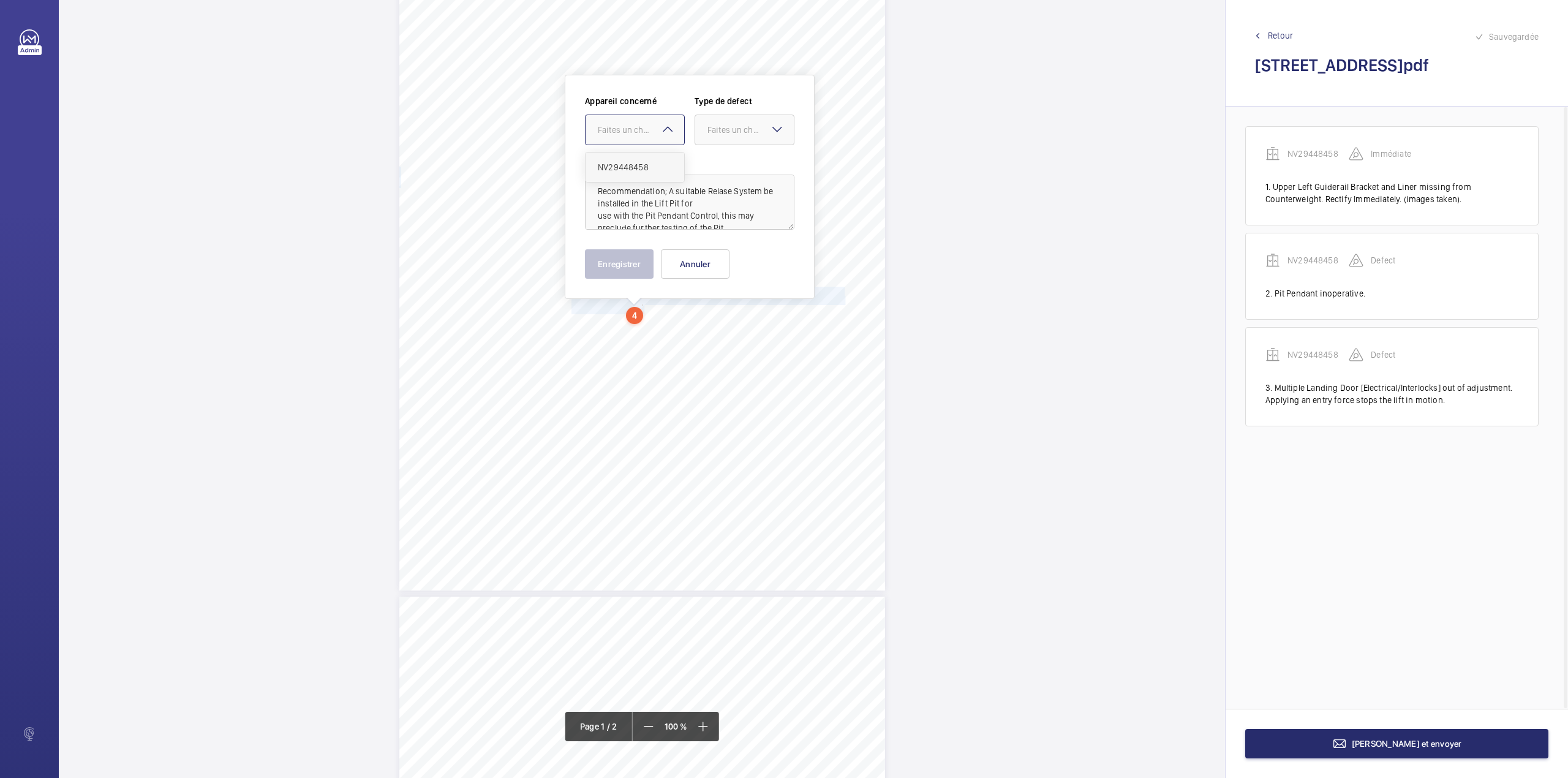
drag, startPoint x: 624, startPoint y: 129, endPoint x: 623, endPoint y: 162, distance: 33.0
click at [623, 135] on div "Faites un choix" at bounding box center [641, 130] width 87 height 13
click at [623, 162] on div "NV29448458" at bounding box center [634, 167] width 99 height 29
click at [708, 136] on div at bounding box center [744, 130] width 99 height 29
click at [709, 165] on span "Standard" at bounding box center [744, 167] width 74 height 13
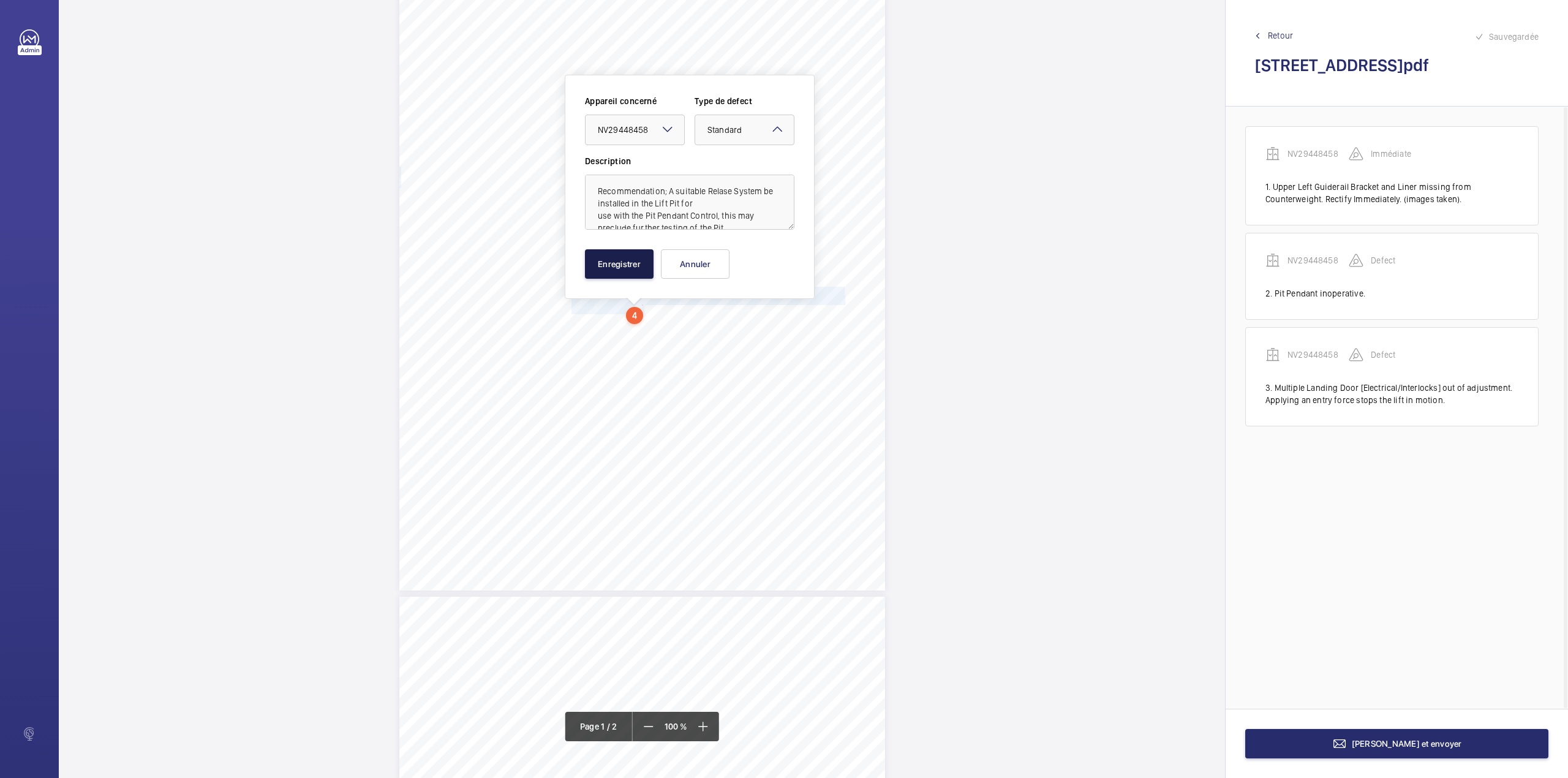
click at [631, 268] on button "Enregistrer" at bounding box center [619, 264] width 68 height 29
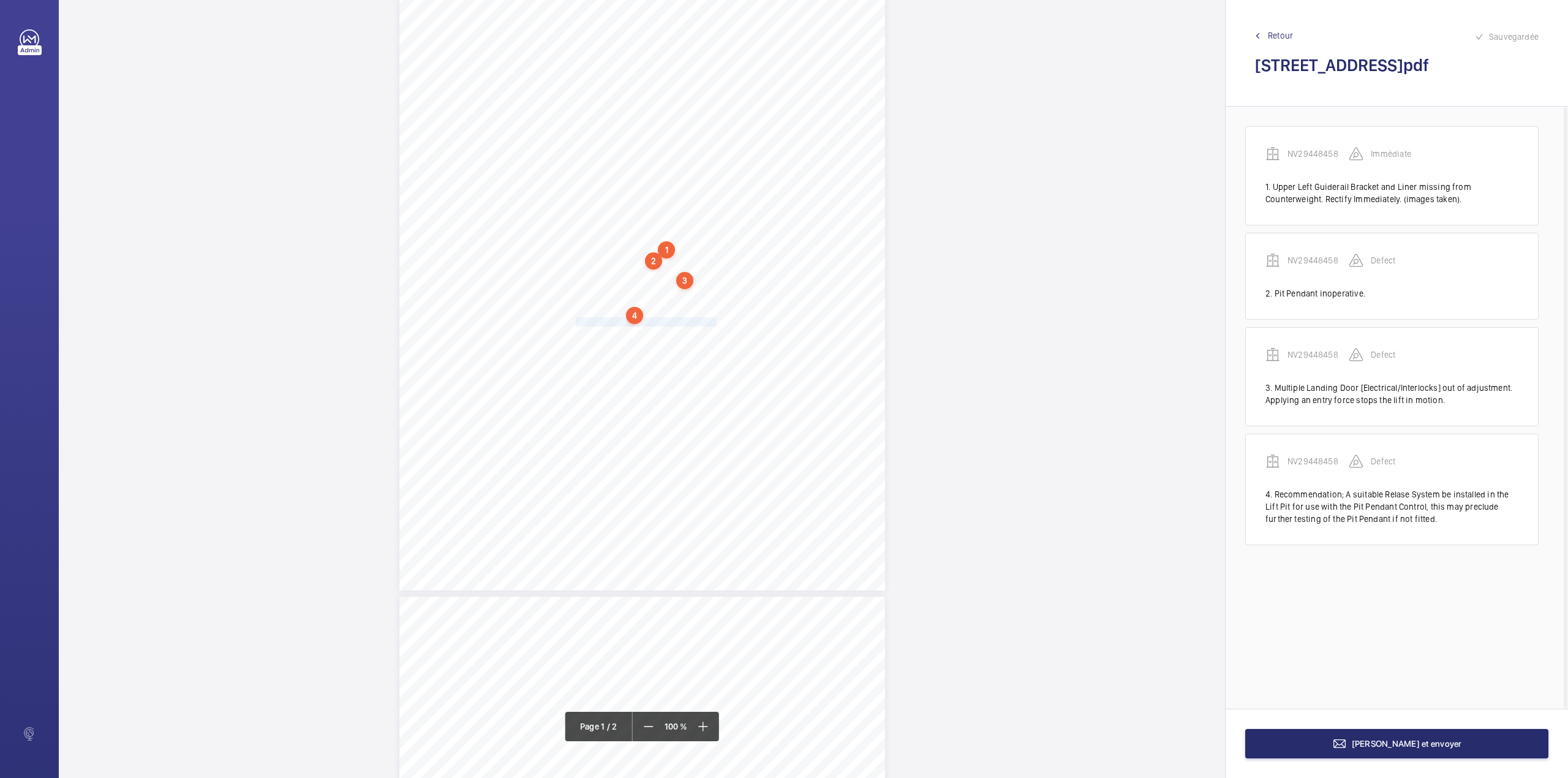
drag, startPoint x: 574, startPoint y: 321, endPoint x: 713, endPoint y: 319, distance: 139.0
click at [713, 319] on span "- ALARM DISPLAYED ON IN CAR VDU" at bounding box center [644, 322] width 144 height 8
click at [700, 136] on div "Faites un choix" at bounding box center [706, 129] width 99 height 13
click at [700, 155] on div "NV29448458" at bounding box center [706, 167] width 99 height 29
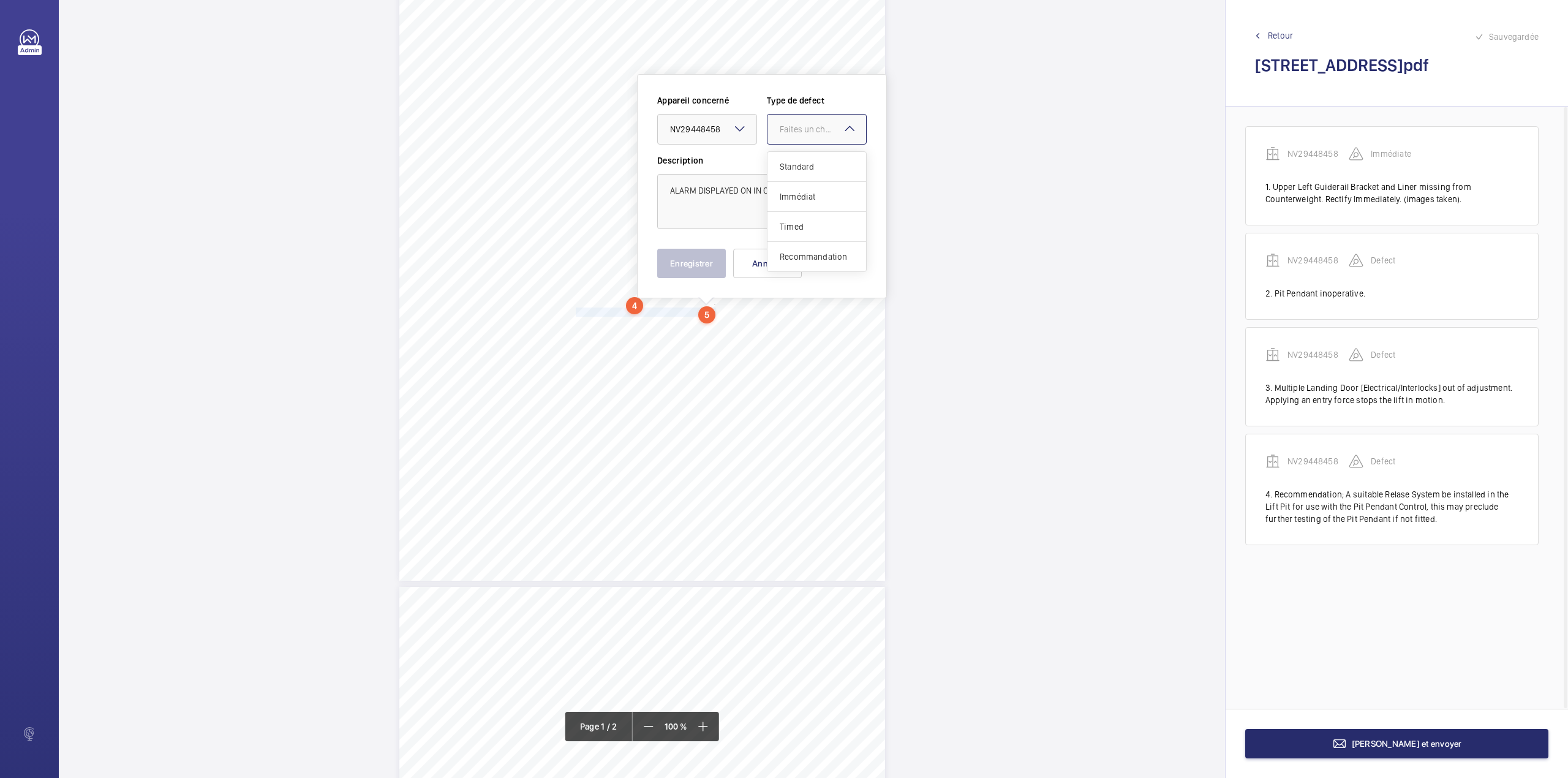
drag, startPoint x: 790, startPoint y: 143, endPoint x: 789, endPoint y: 165, distance: 22.0
click at [790, 148] on div "Appareil concerné Faites un choix × NV29448458 × Type de defect Faites un choix…" at bounding box center [762, 125] width 210 height 61
click at [789, 165] on span "Standard" at bounding box center [817, 166] width 74 height 13
click at [807, 191] on textarea "ALARM DISPLAYED ON IN CAR VDU" at bounding box center [762, 201] width 210 height 55
type textarea "ALARM DISPLAYED ON IN CAR VDU."
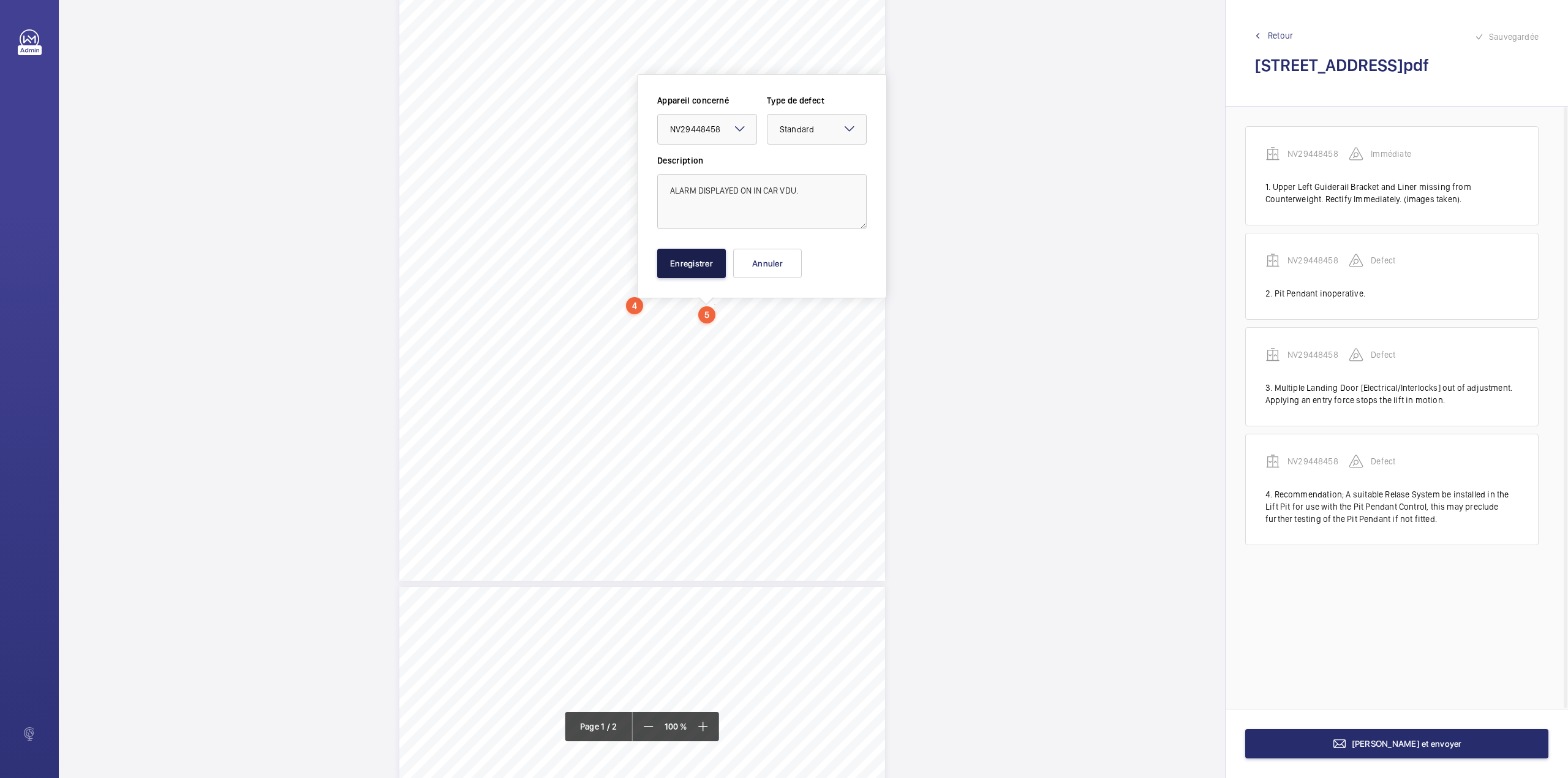
click at [684, 265] on button "Enregistrer" at bounding box center [692, 264] width 68 height 29
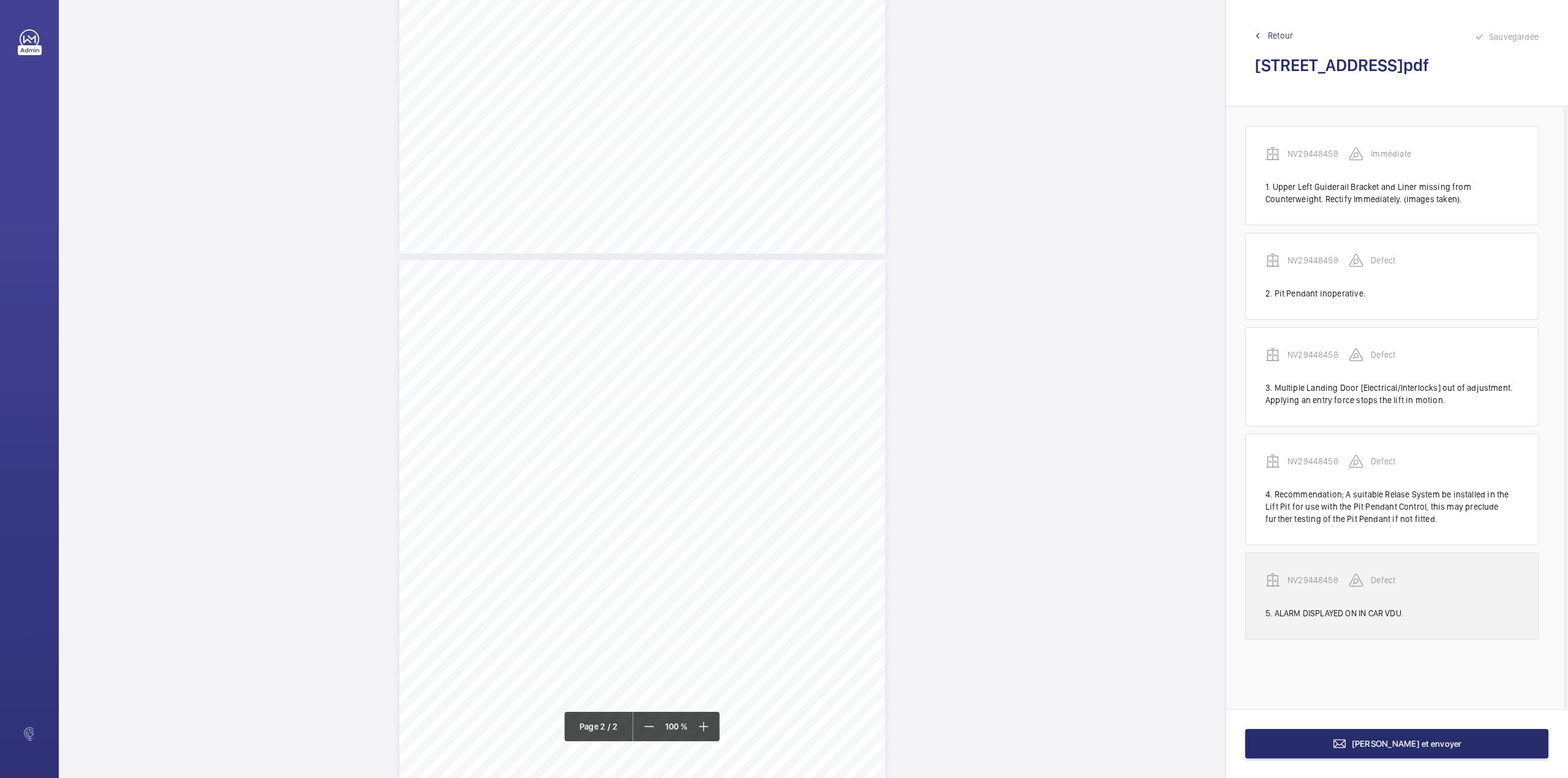
click at [1308, 580] on p "NV29448458" at bounding box center [1318, 580] width 61 height 13
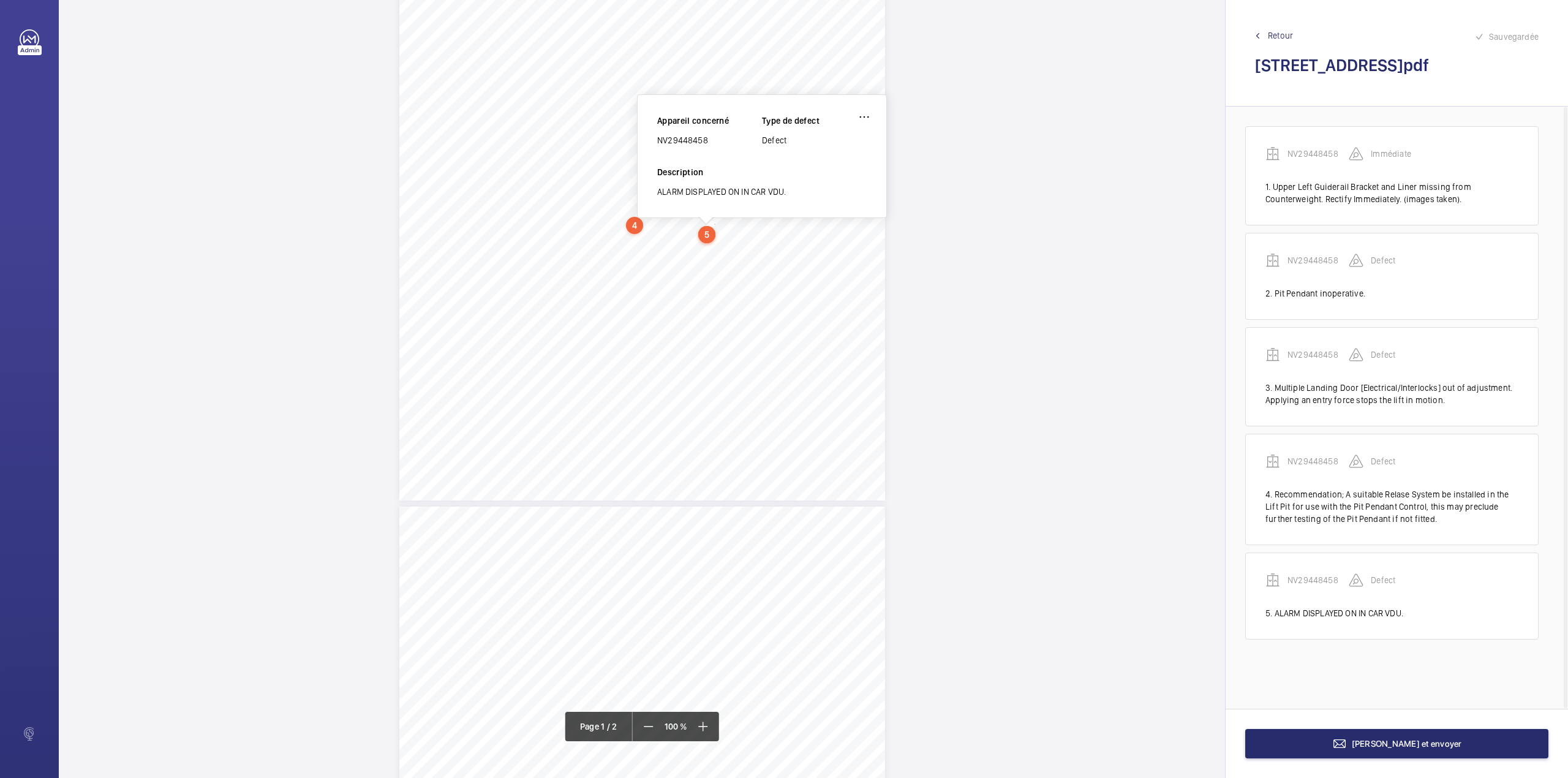
scroll to position [52, 0]
drag, startPoint x: 658, startPoint y: 295, endPoint x: 706, endPoint y: 295, distance: 48.0
click at [706, 295] on div "NV29448458" at bounding box center [709, 295] width 104 height 13
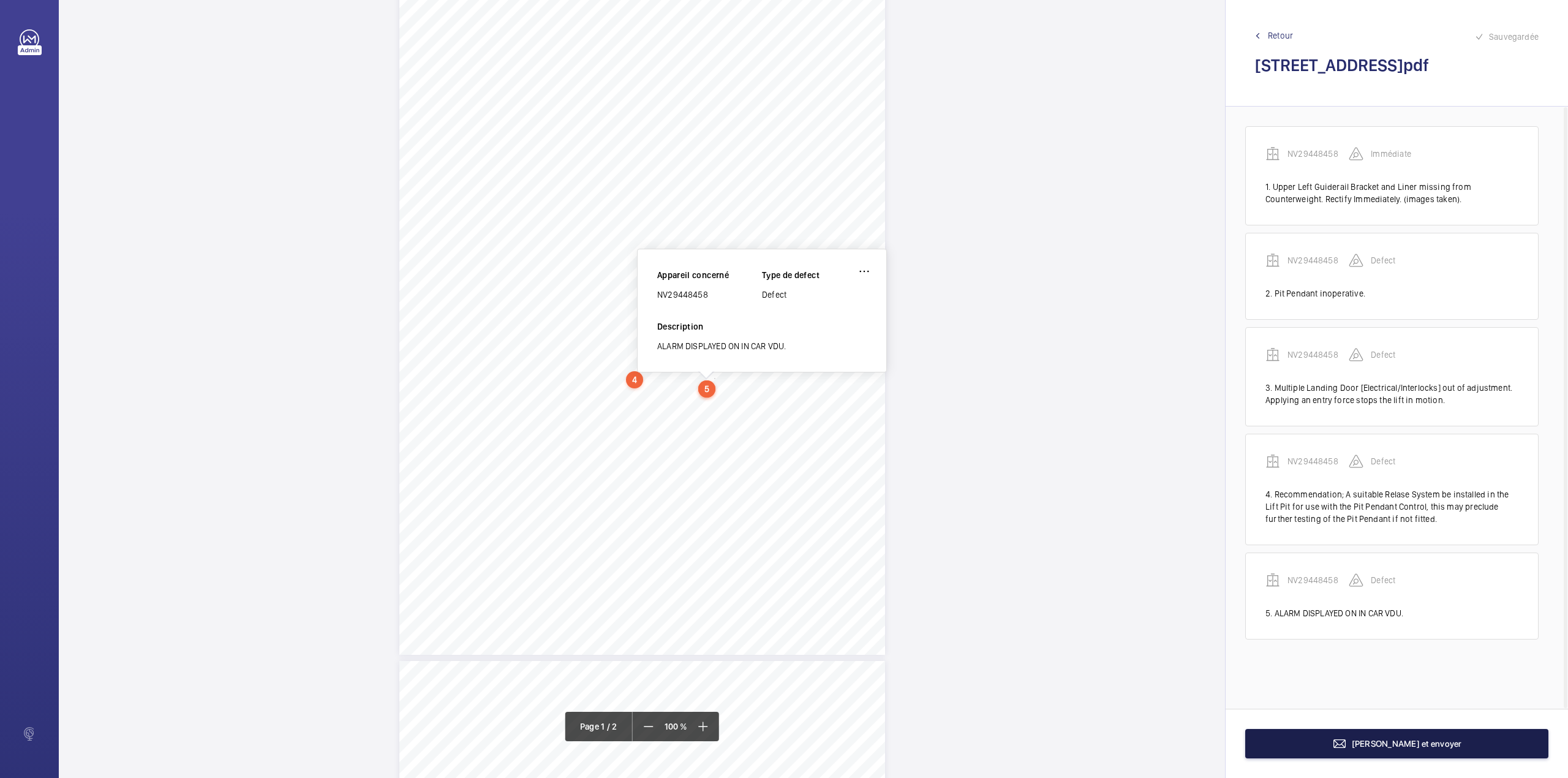
click at [1329, 745] on button "Terminer et envoyer" at bounding box center [1396, 744] width 303 height 29
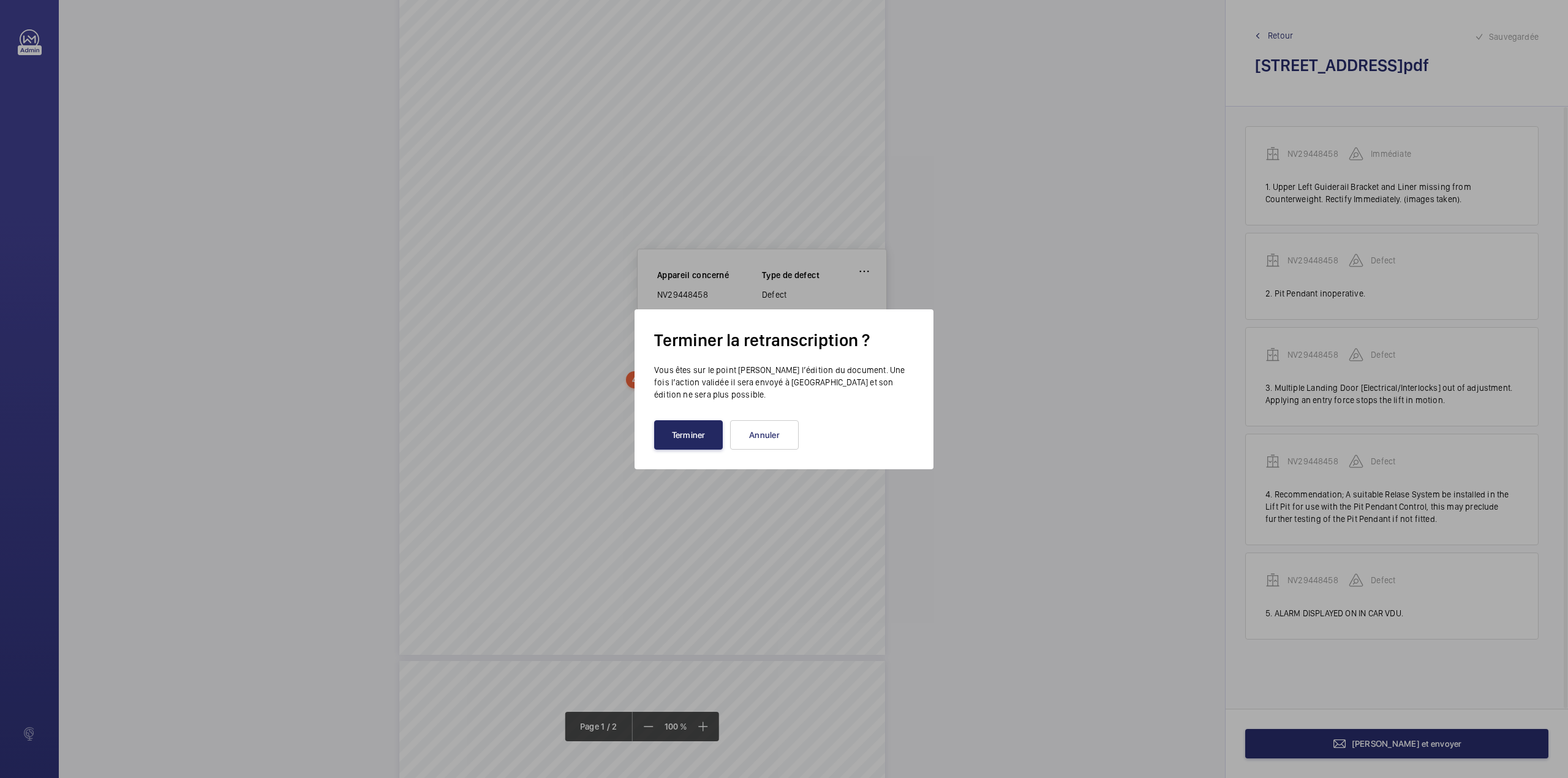
click at [669, 429] on button "Terminer" at bounding box center [688, 435] width 68 height 29
